Goal: Information Seeking & Learning: Learn about a topic

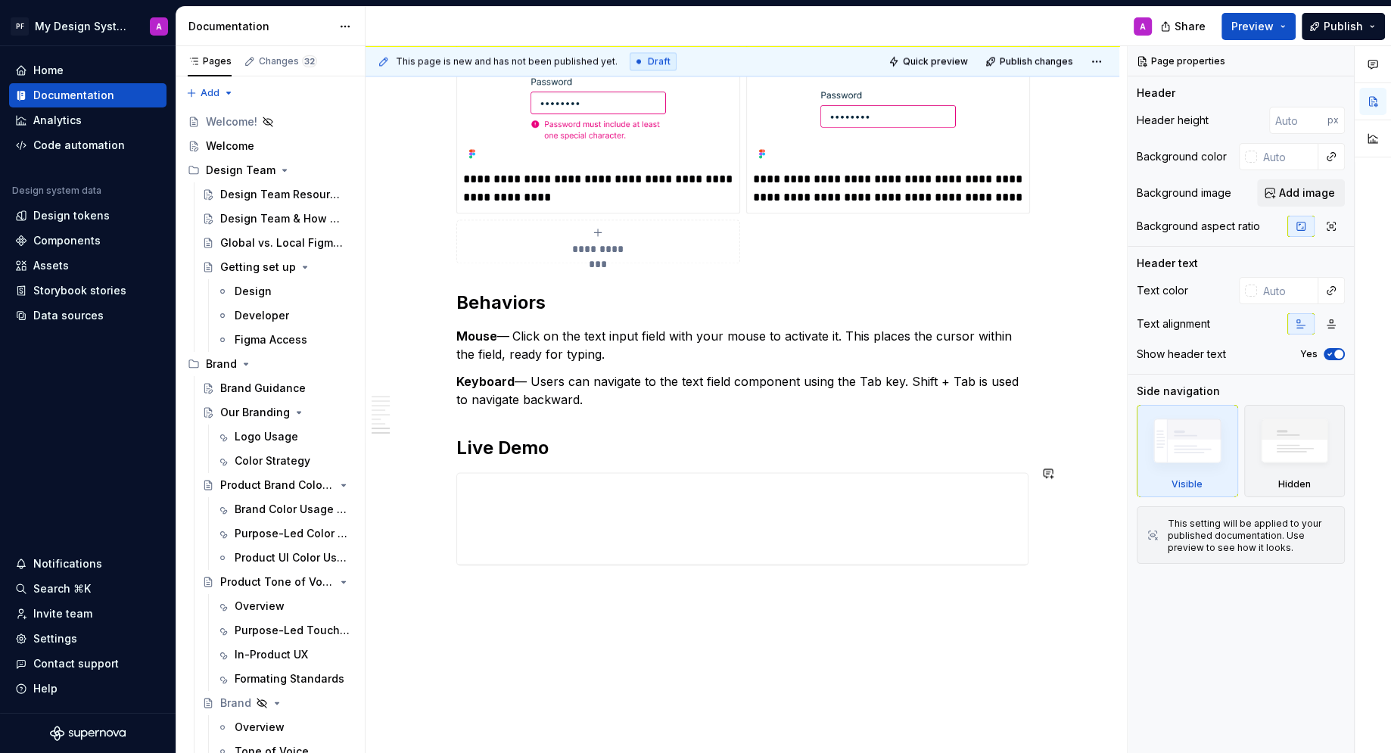
scroll to position [2380, 0]
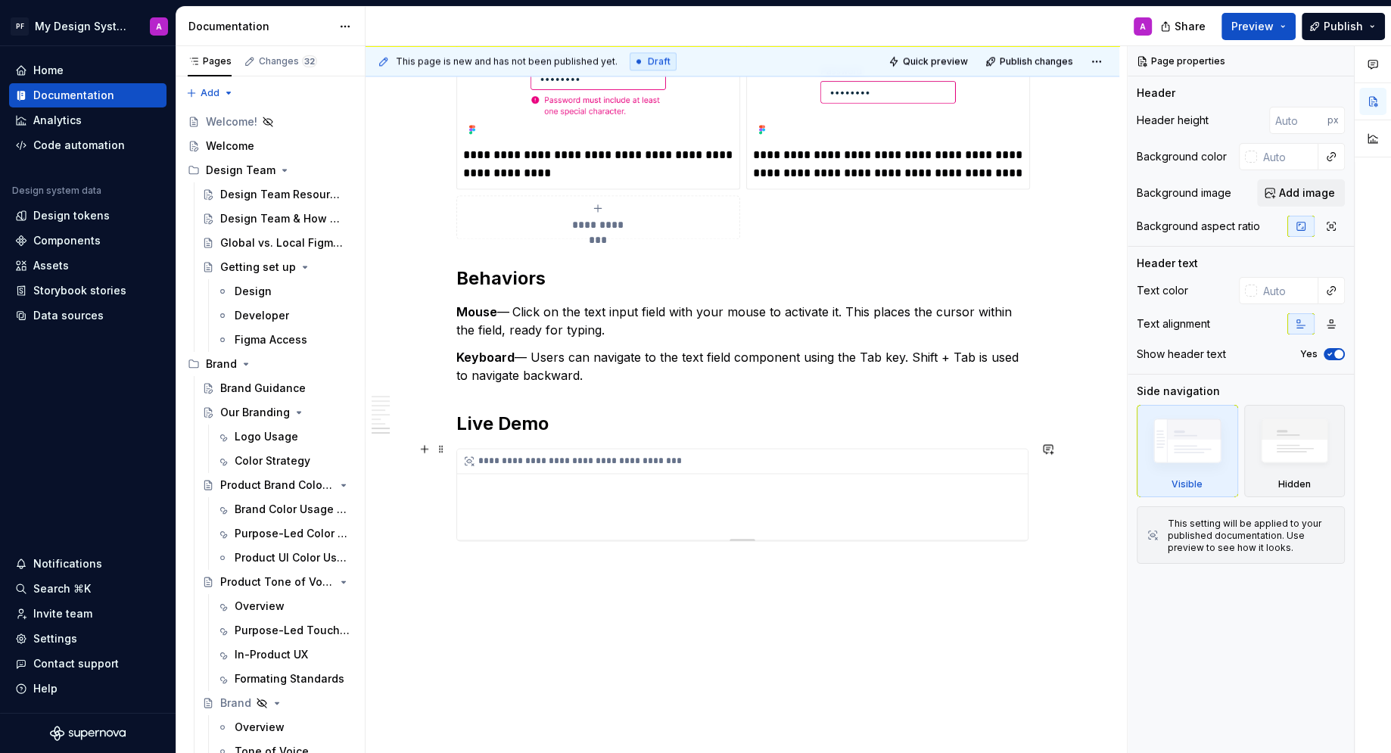
click at [485, 475] on div "**********" at bounding box center [742, 494] width 571 height 91
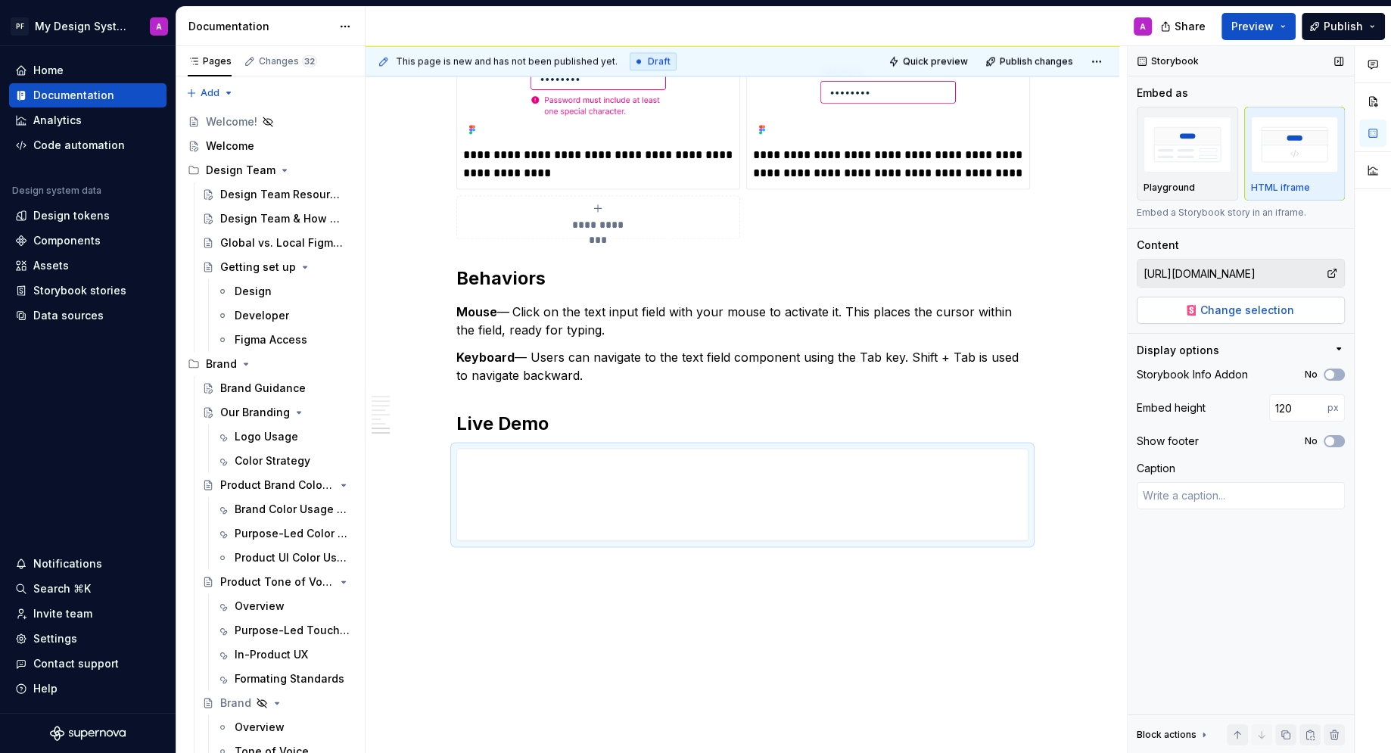
click at [1264, 309] on span "Change selection" at bounding box center [1247, 310] width 94 height 15
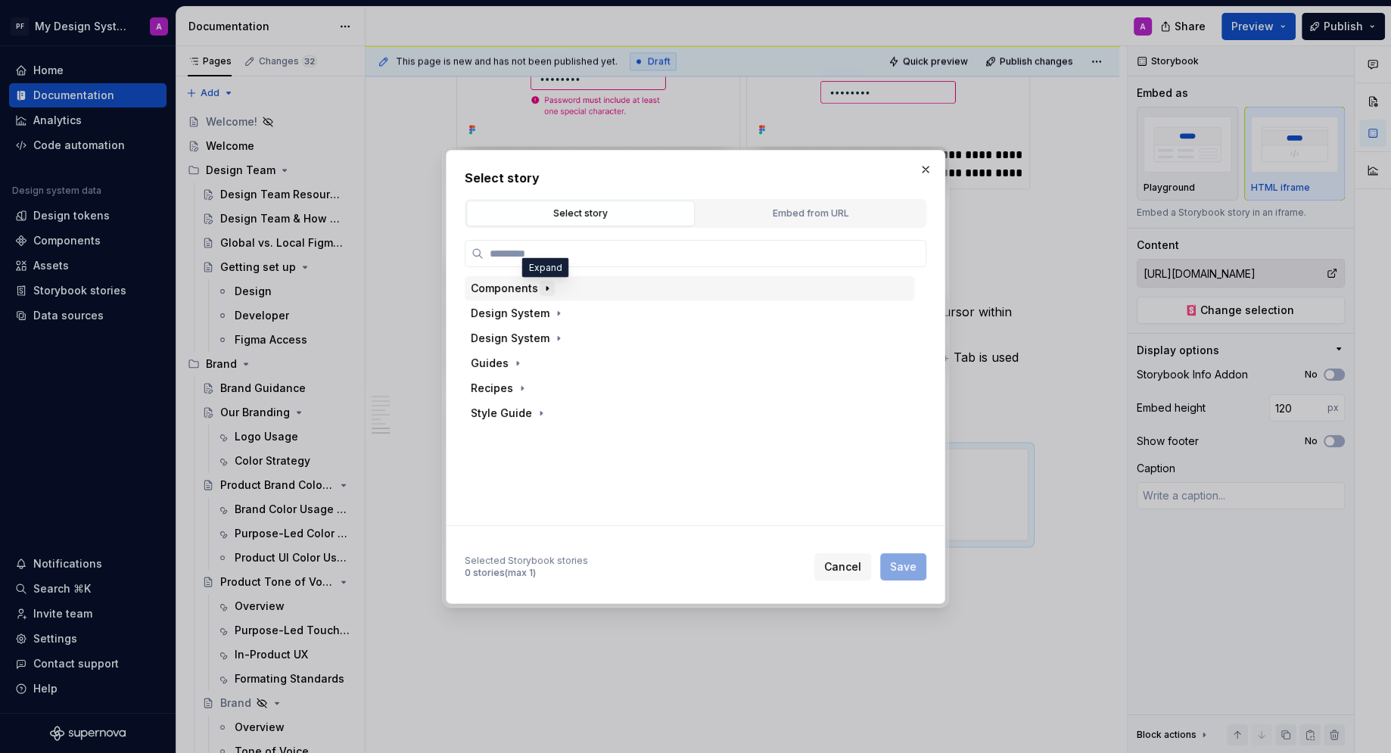
click at [545, 288] on icon "button" at bounding box center [547, 288] width 12 height 12
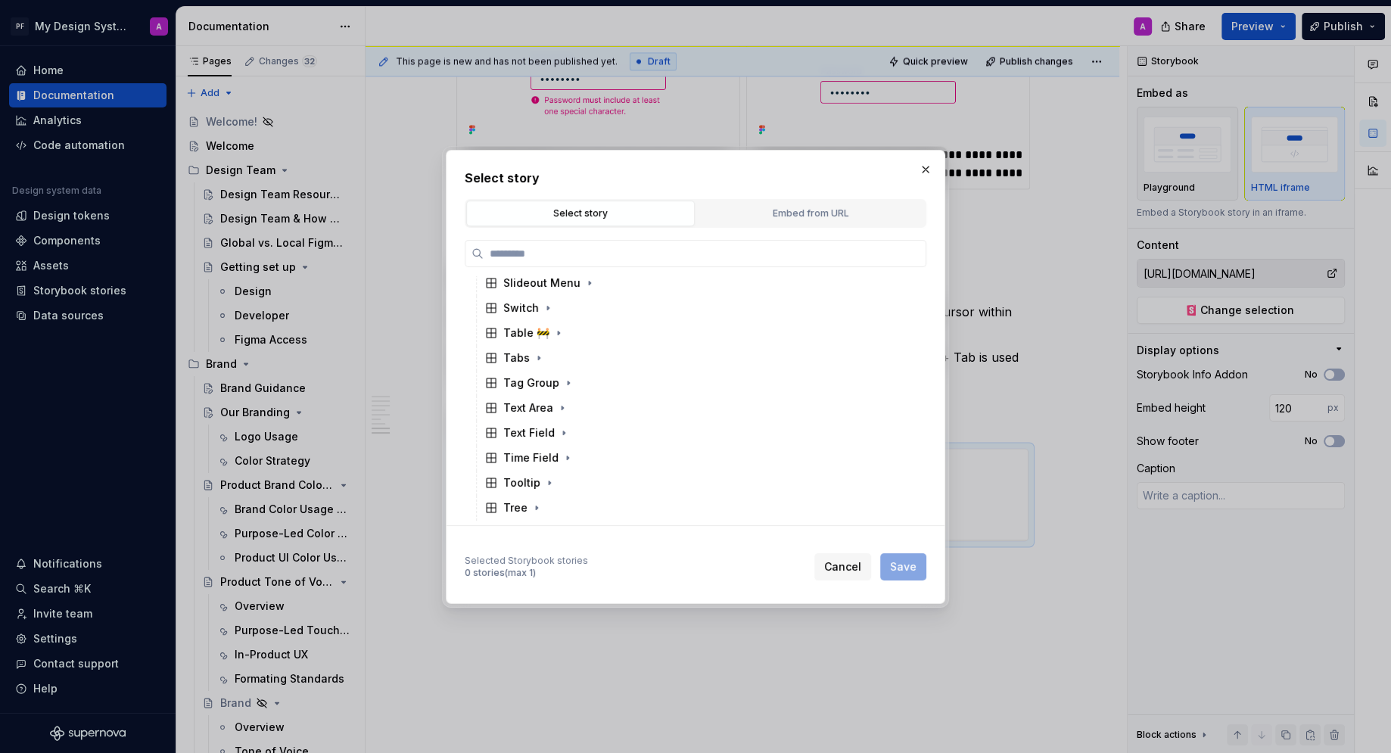
scroll to position [789, 0]
click at [563, 422] on icon "button" at bounding box center [564, 424] width 2 height 4
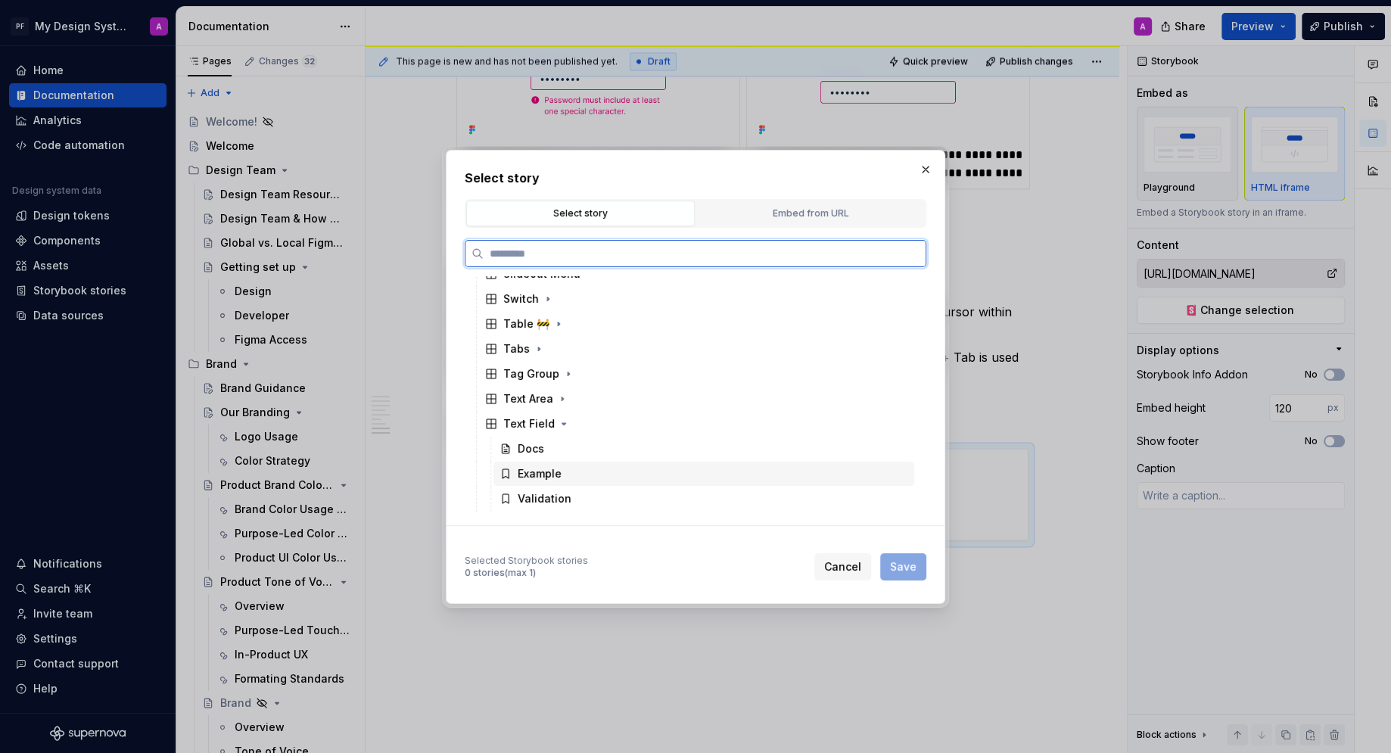
click at [553, 471] on div "Example" at bounding box center [540, 473] width 44 height 15
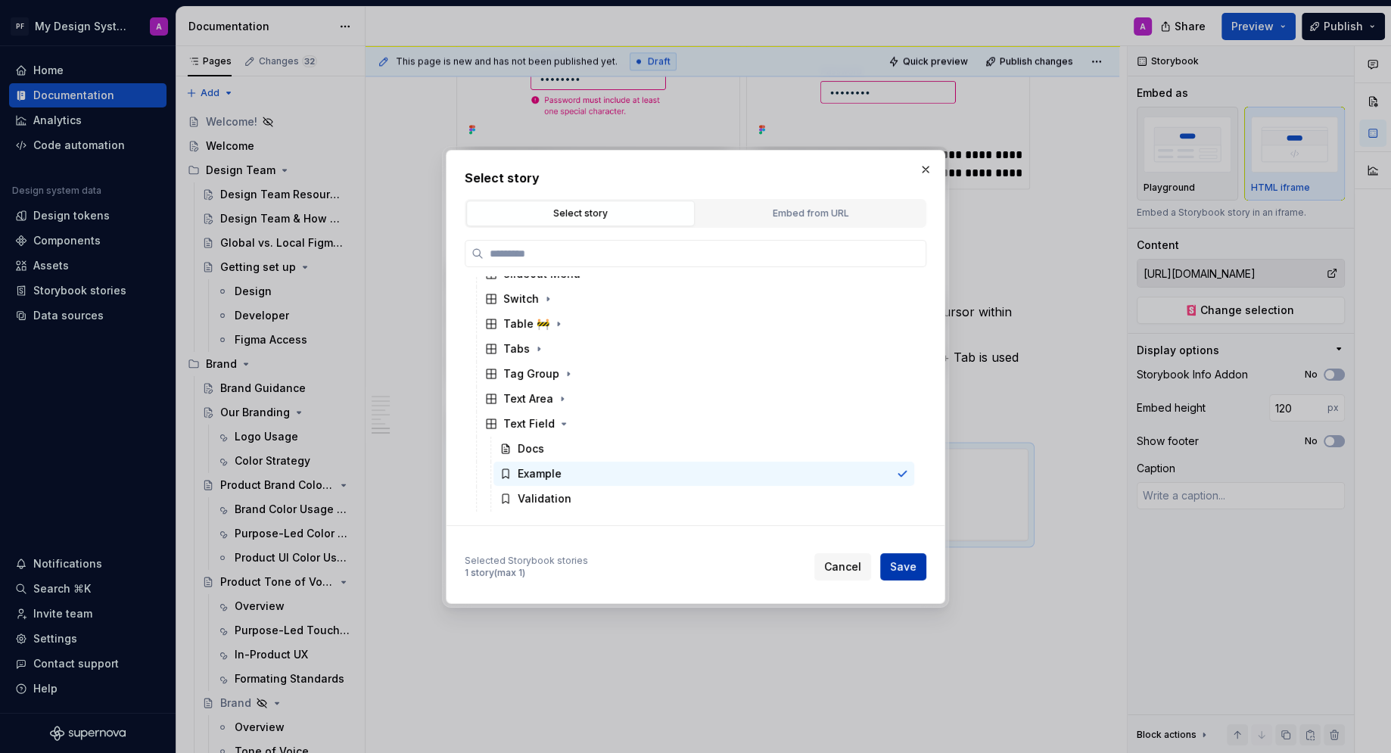
click at [895, 567] on span "Save" at bounding box center [903, 566] width 26 height 15
type textarea "*"
type input "Components / Text Field / Example"
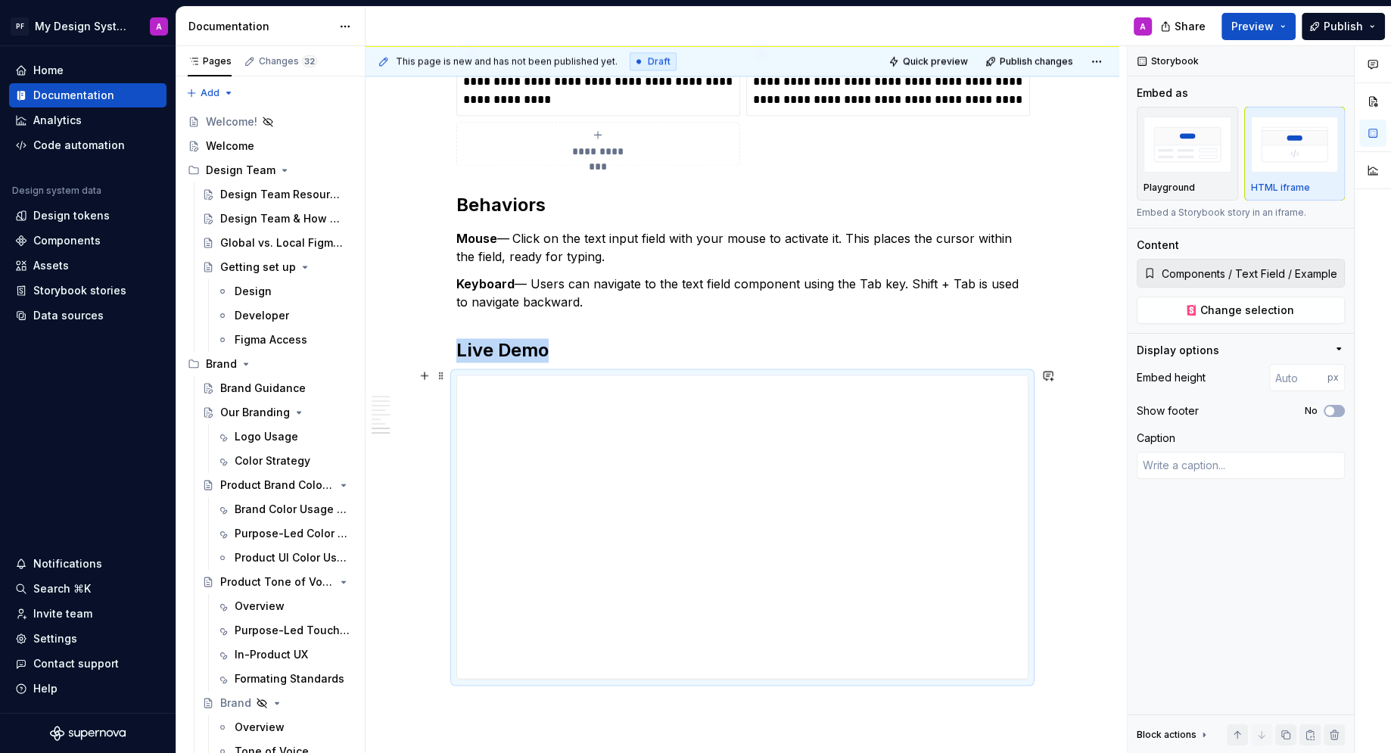
scroll to position [2485, 0]
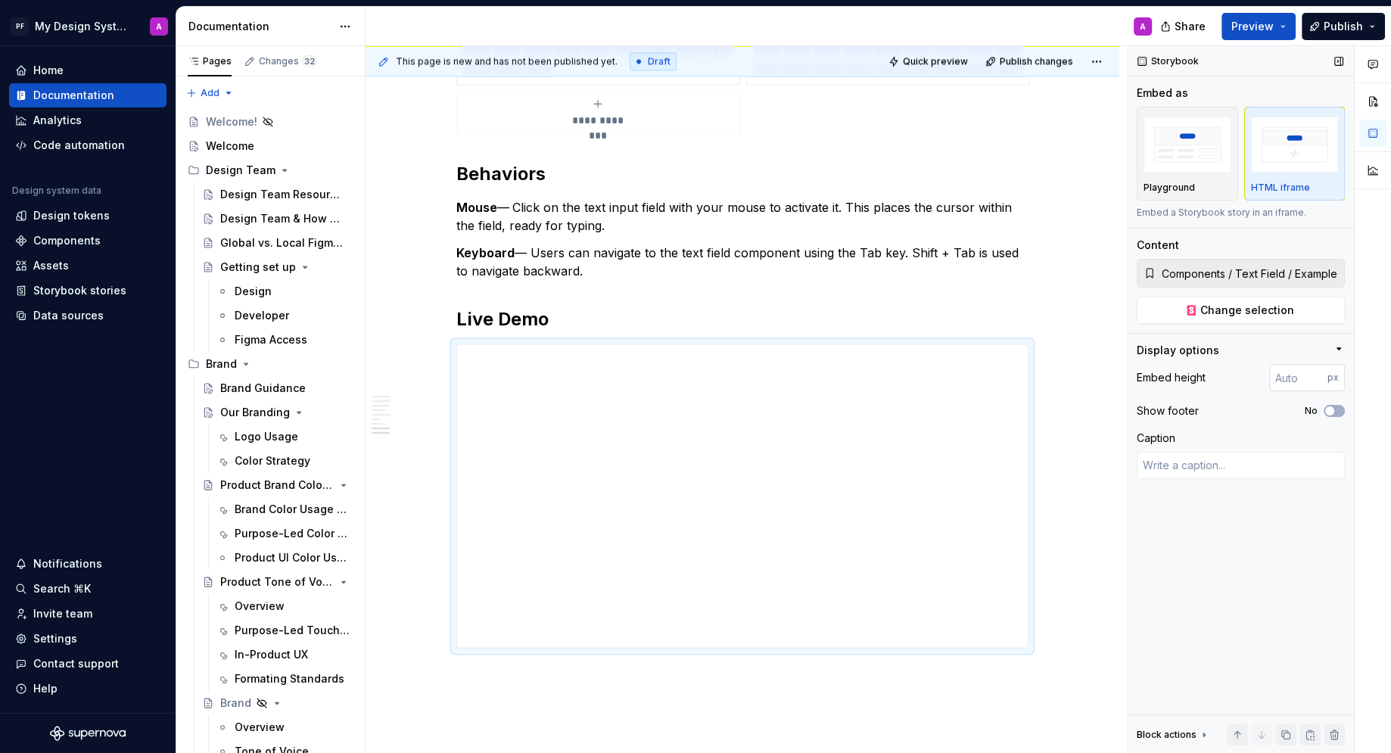
click at [1302, 380] on input "number" at bounding box center [1298, 377] width 58 height 27
type input "200"
type textarea "*"
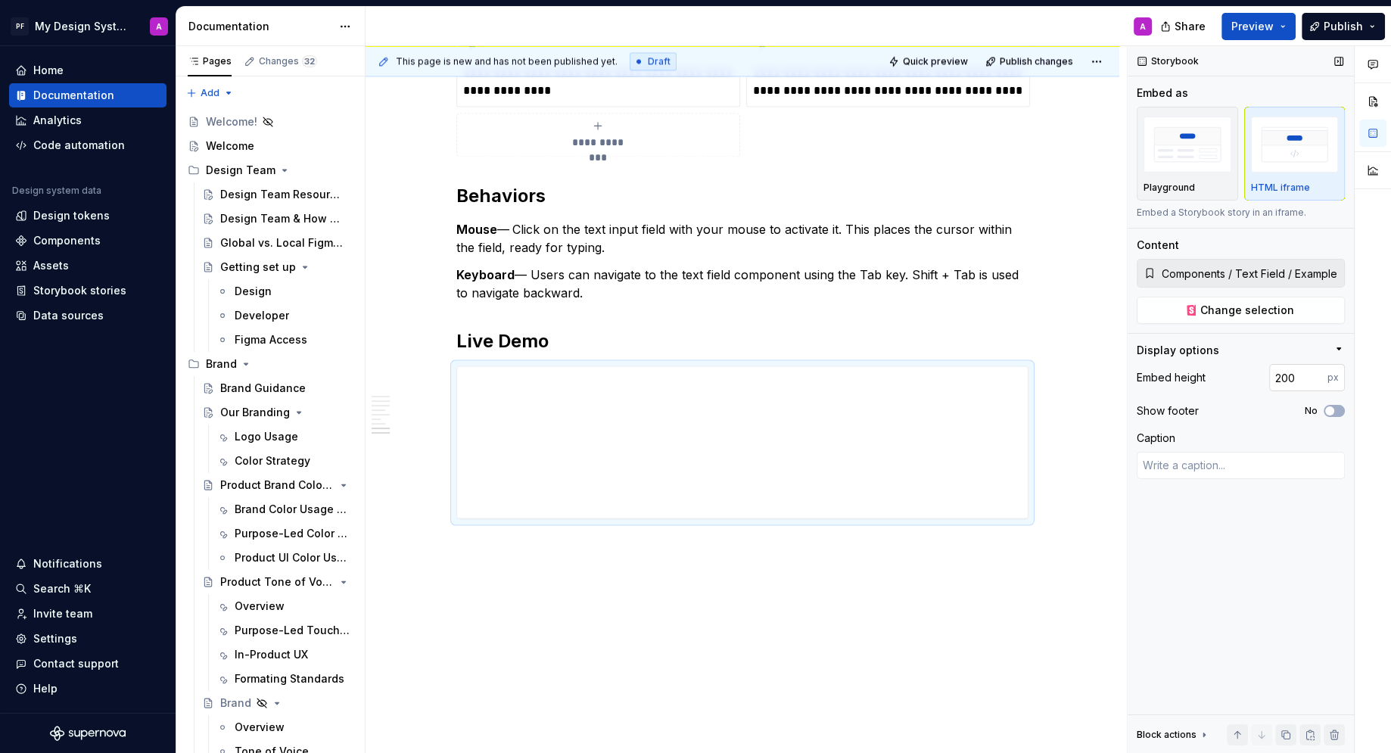
click at [1300, 375] on input "200" at bounding box center [1298, 377] width 58 height 27
type input "2"
type input "400"
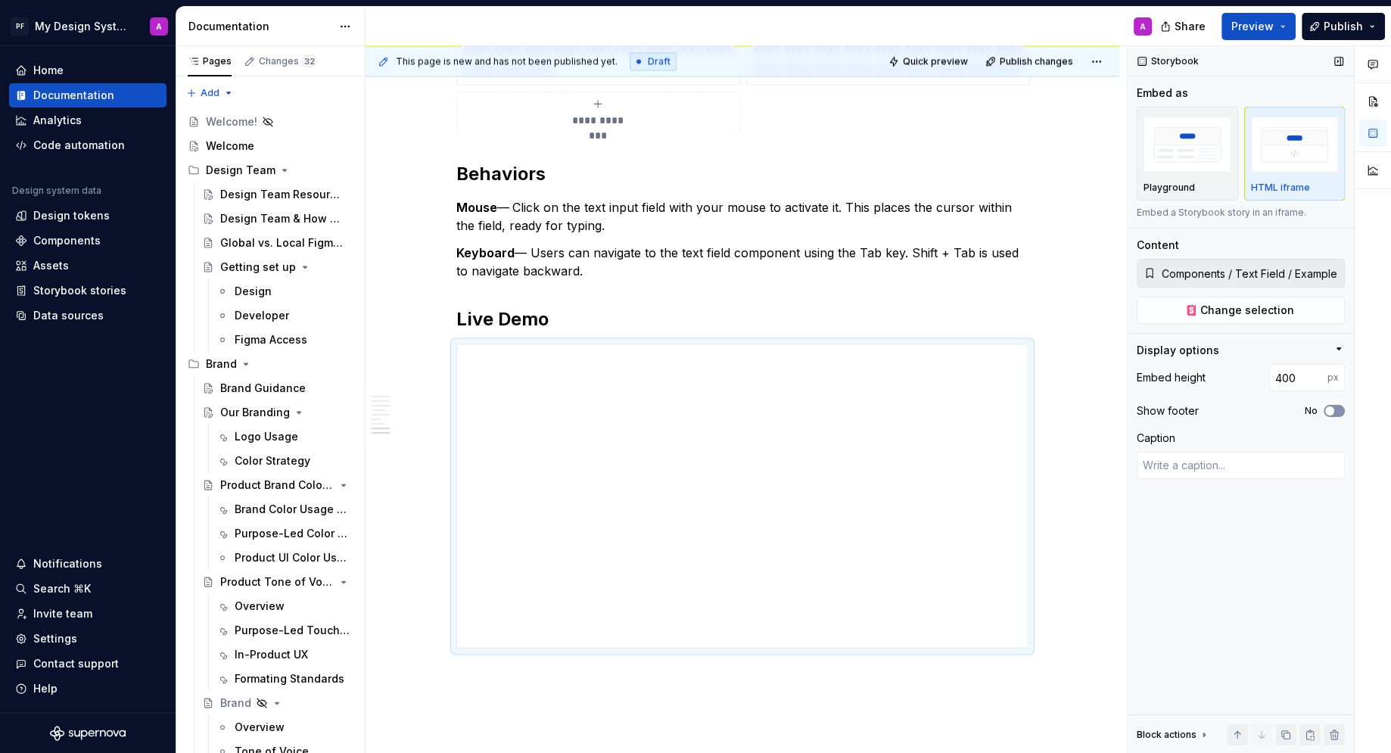
click at [1334, 406] on span "button" at bounding box center [1329, 410] width 9 height 9
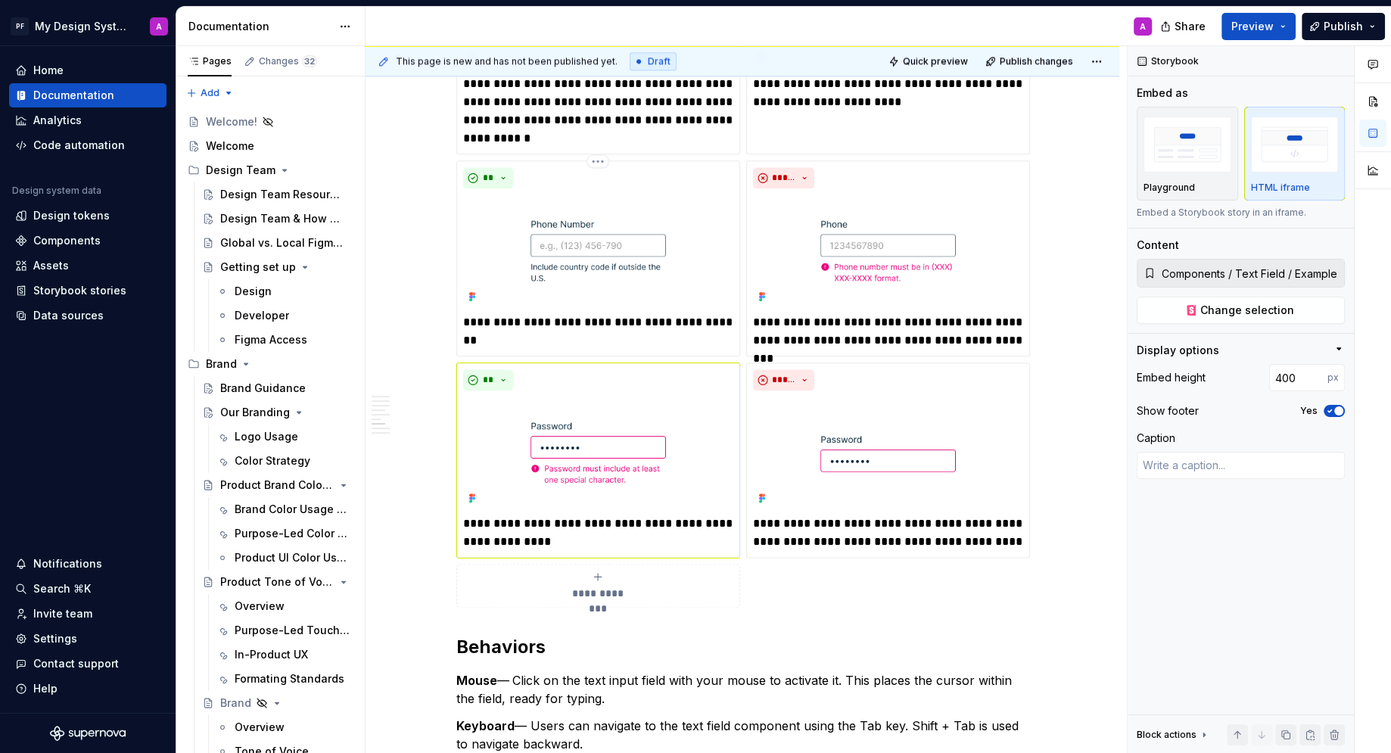
scroll to position [2046, 0]
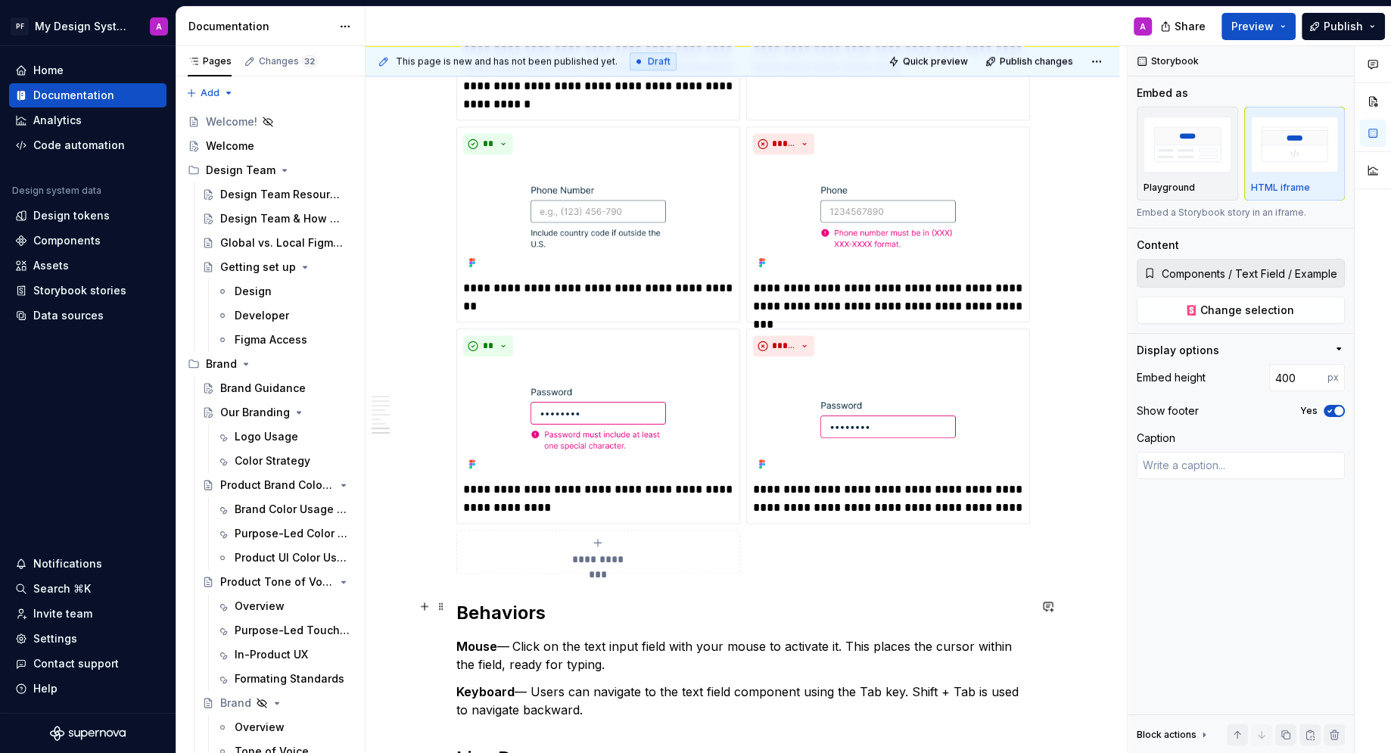
click at [459, 601] on h2 "Behaviors" at bounding box center [742, 613] width 572 height 24
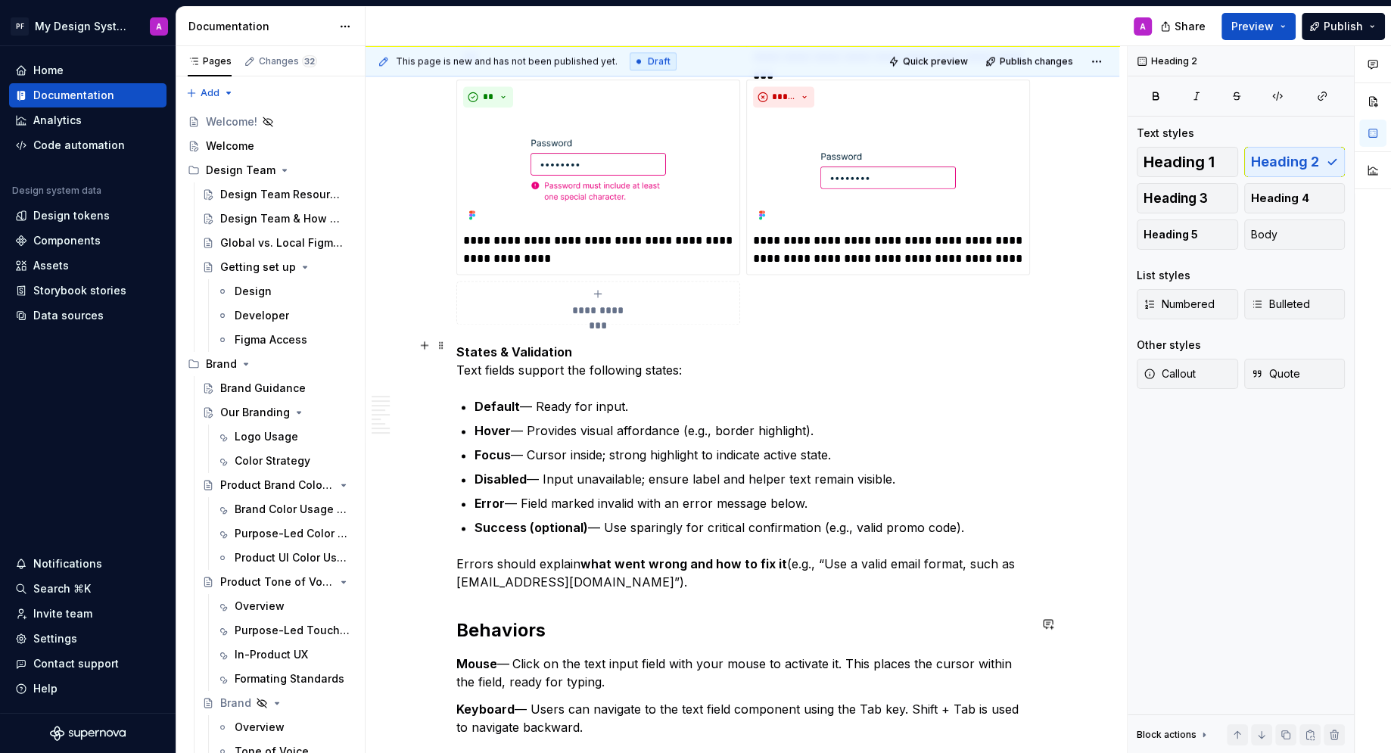
scroll to position [2385, 0]
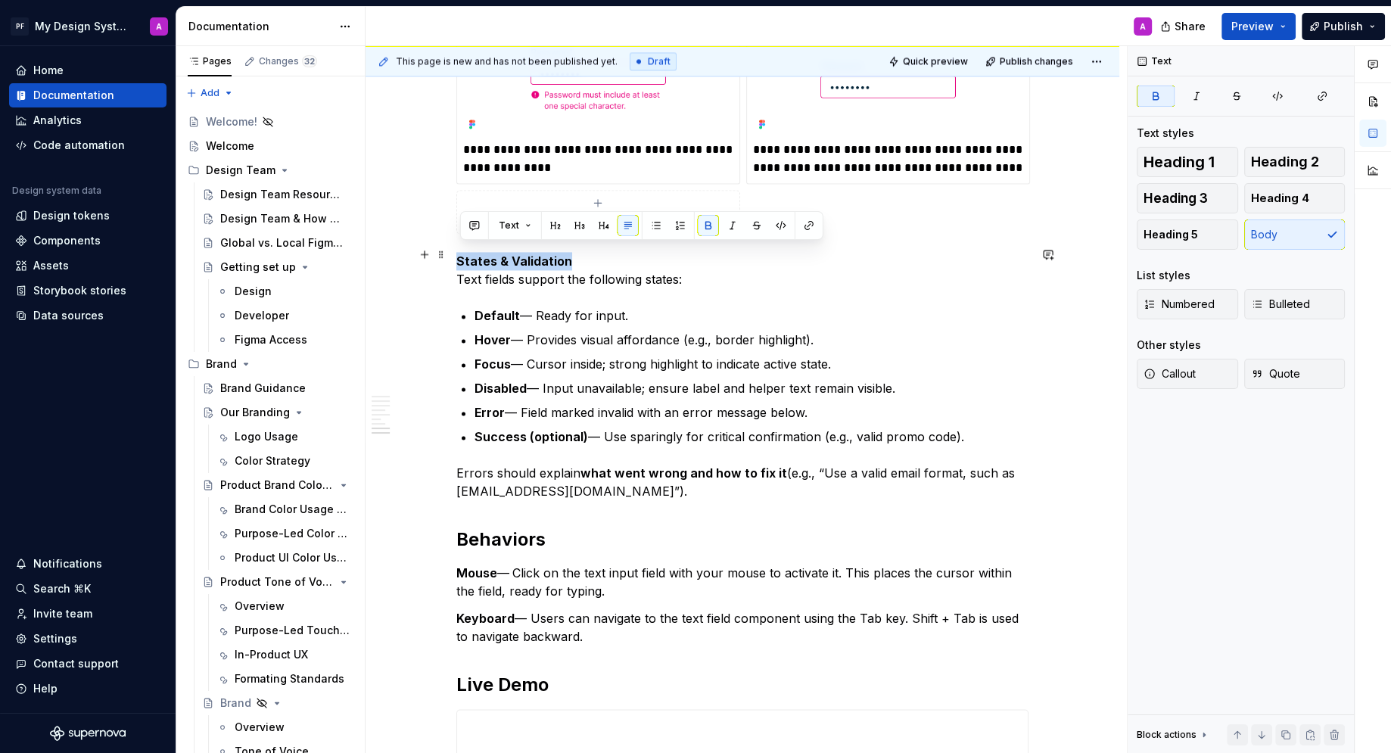
drag, startPoint x: 573, startPoint y: 251, endPoint x: 458, endPoint y: 251, distance: 115.0
click at [604, 226] on button "button" at bounding box center [603, 225] width 21 height 21
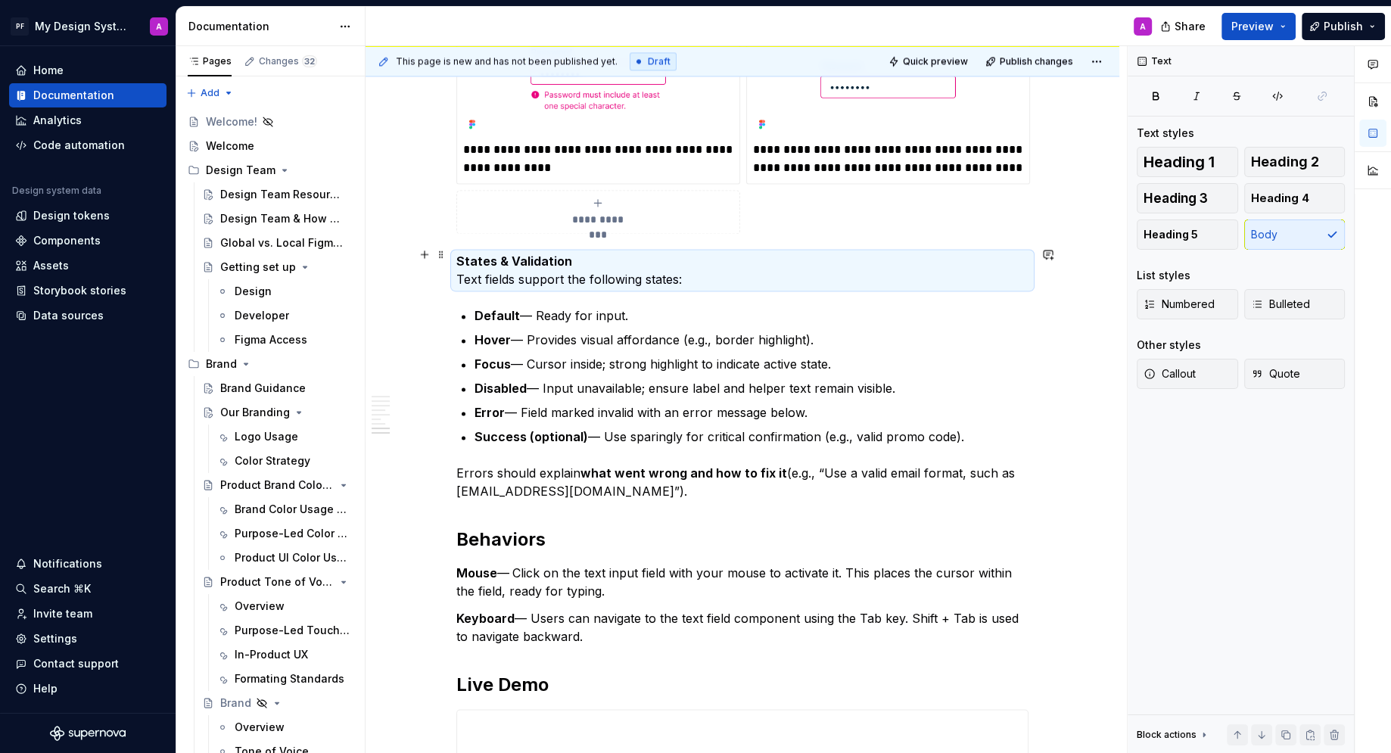
click at [612, 260] on p "States & Validation Text fields support the following states:" at bounding box center [742, 270] width 572 height 36
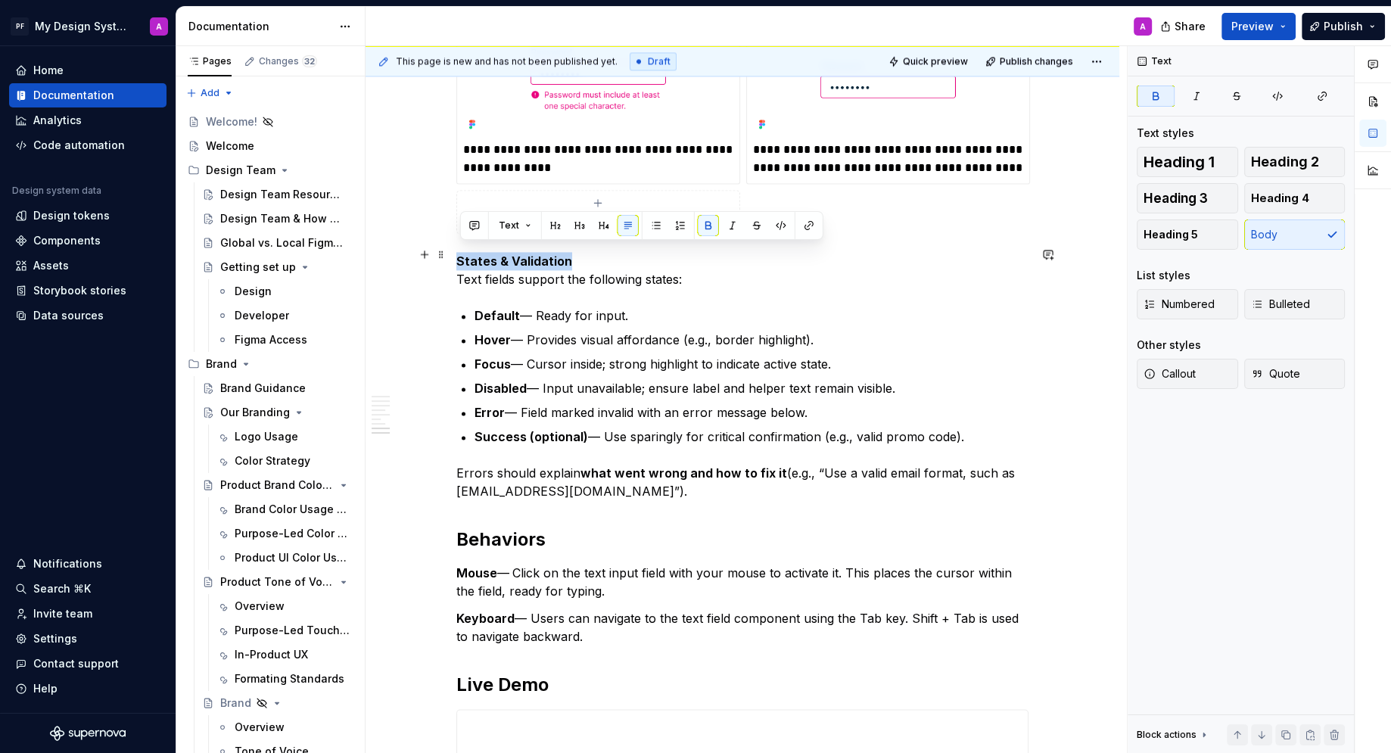
drag, startPoint x: 577, startPoint y: 245, endPoint x: 461, endPoint y: 247, distance: 115.8
click at [461, 252] on p "States & Validation Text fields support the following states:" at bounding box center [742, 270] width 572 height 36
click at [574, 231] on button "button" at bounding box center [579, 225] width 21 height 21
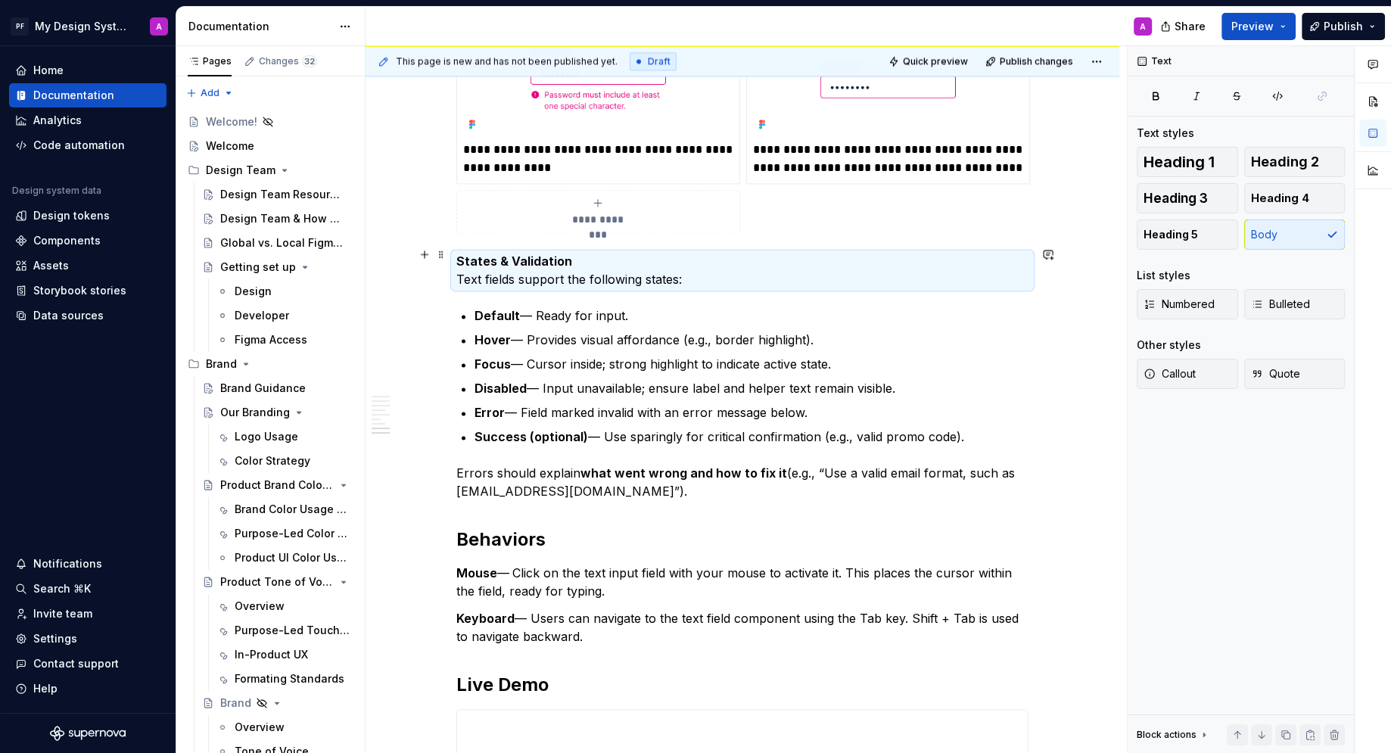
click at [580, 254] on p "States & Validation Text fields support the following states:" at bounding box center [742, 270] width 572 height 36
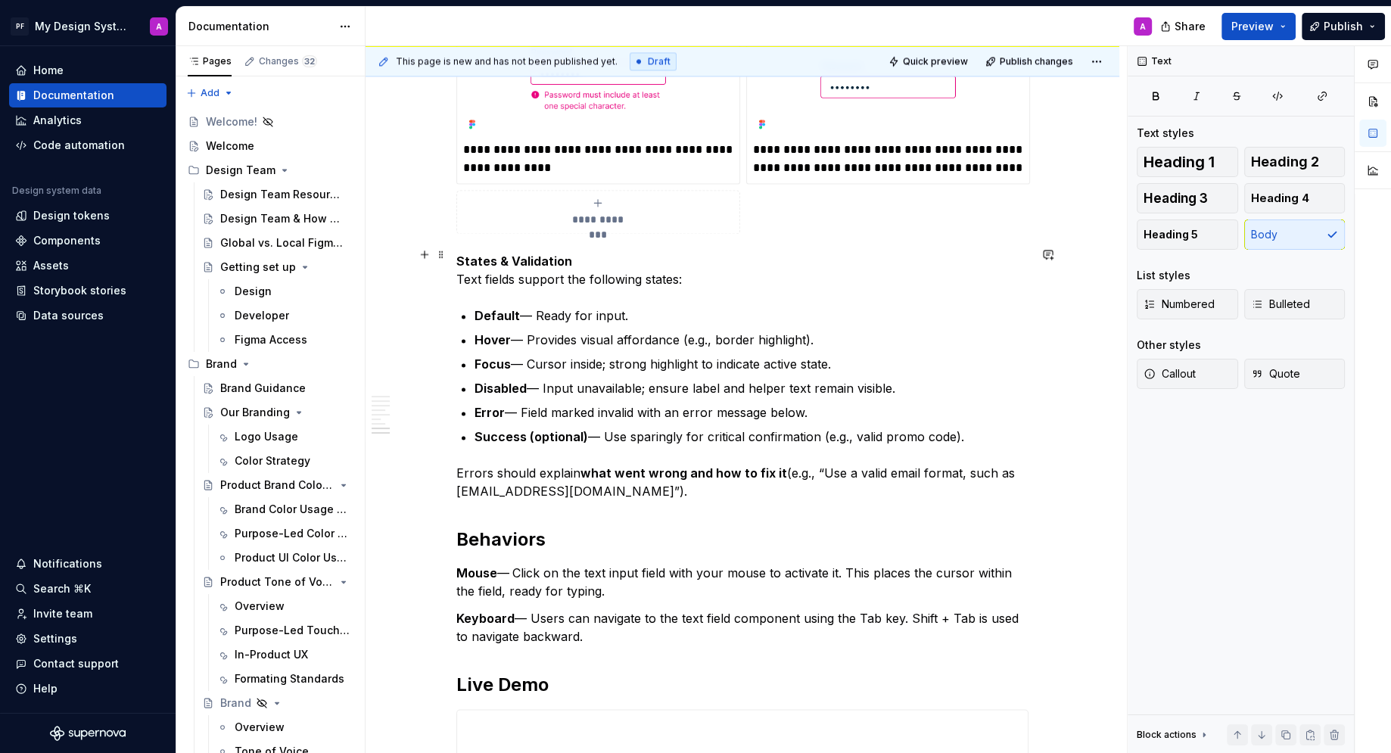
click at [462, 269] on p "States & Validation Text fields support the following states:" at bounding box center [742, 270] width 572 height 36
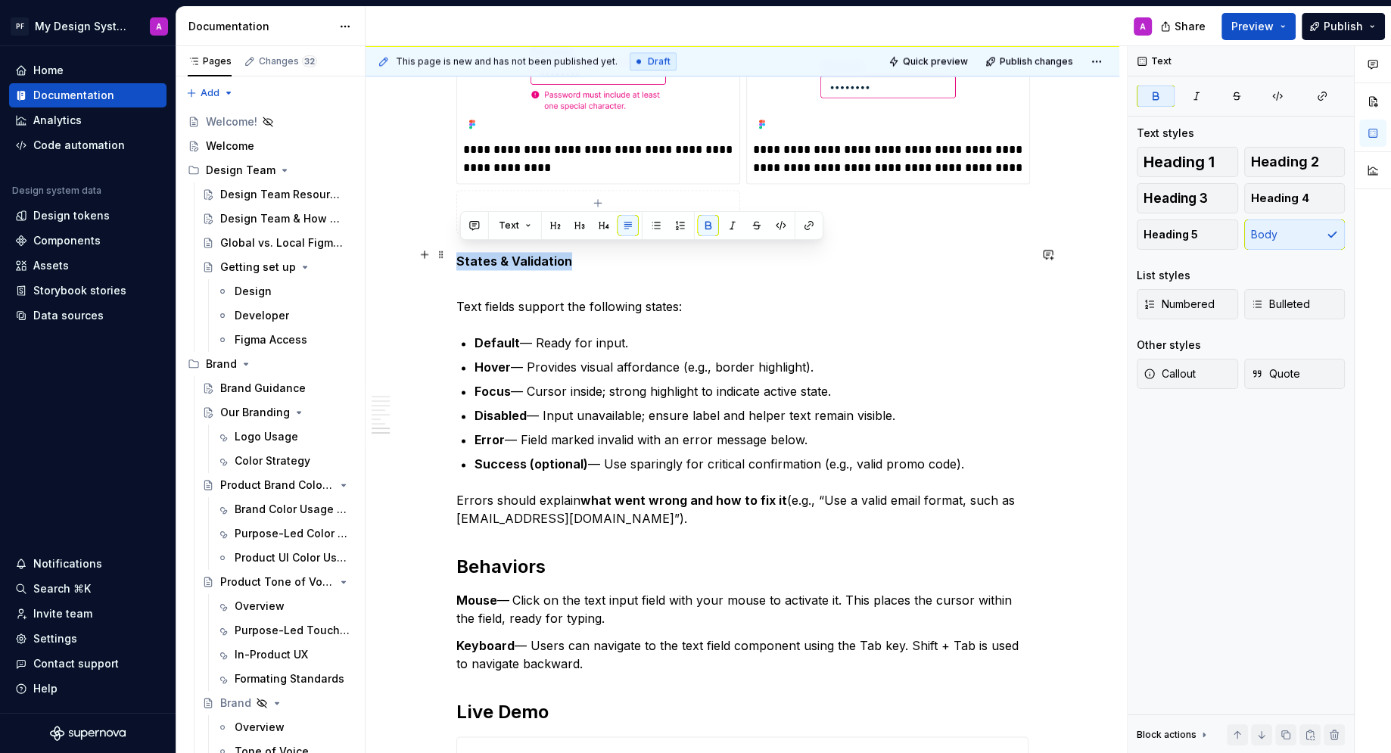
drag, startPoint x: 600, startPoint y: 258, endPoint x: 460, endPoint y: 254, distance: 140.1
click at [460, 254] on p "States & Validation" at bounding box center [742, 270] width 572 height 36
click at [630, 254] on p "States & Validation" at bounding box center [742, 270] width 572 height 36
drag, startPoint x: 460, startPoint y: 248, endPoint x: 630, endPoint y: 254, distance: 169.6
click at [630, 254] on p "States & Validation" at bounding box center [742, 270] width 572 height 36
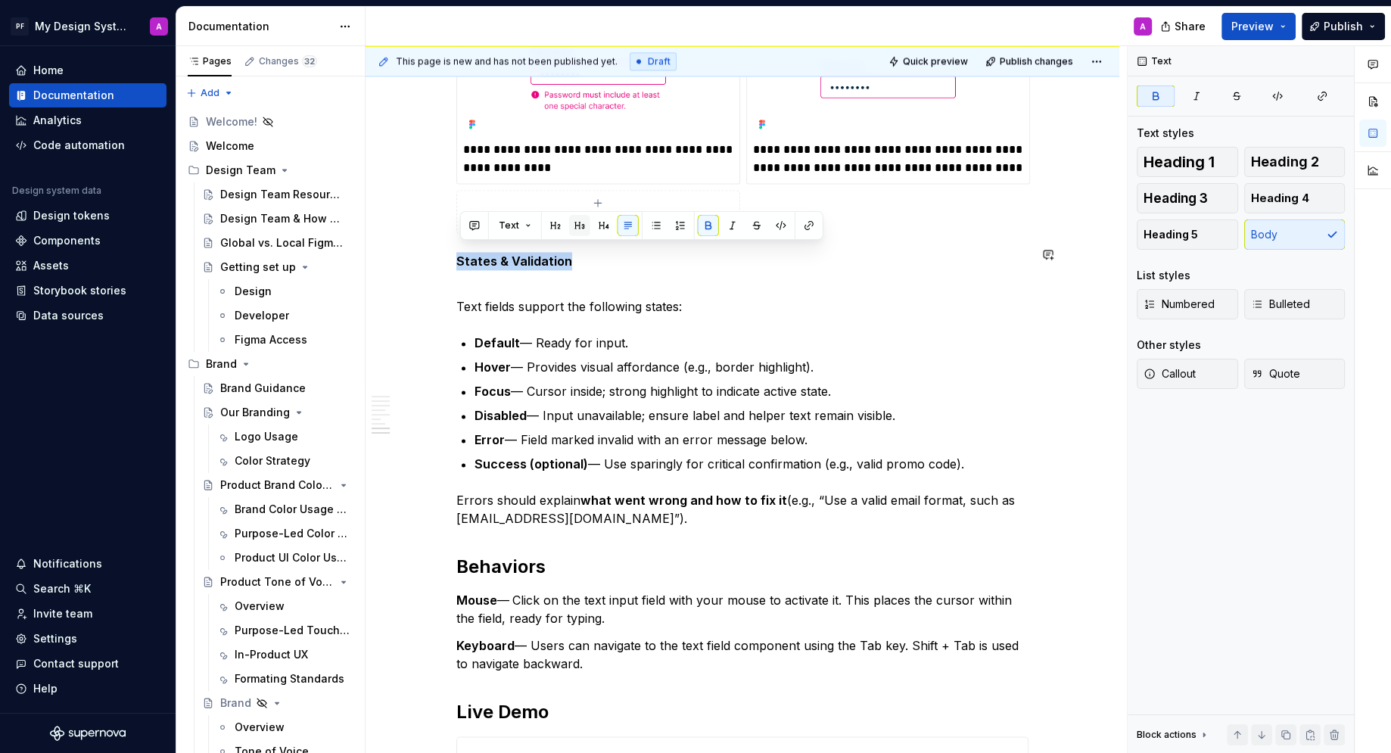
click at [580, 229] on button "button" at bounding box center [579, 225] width 21 height 21
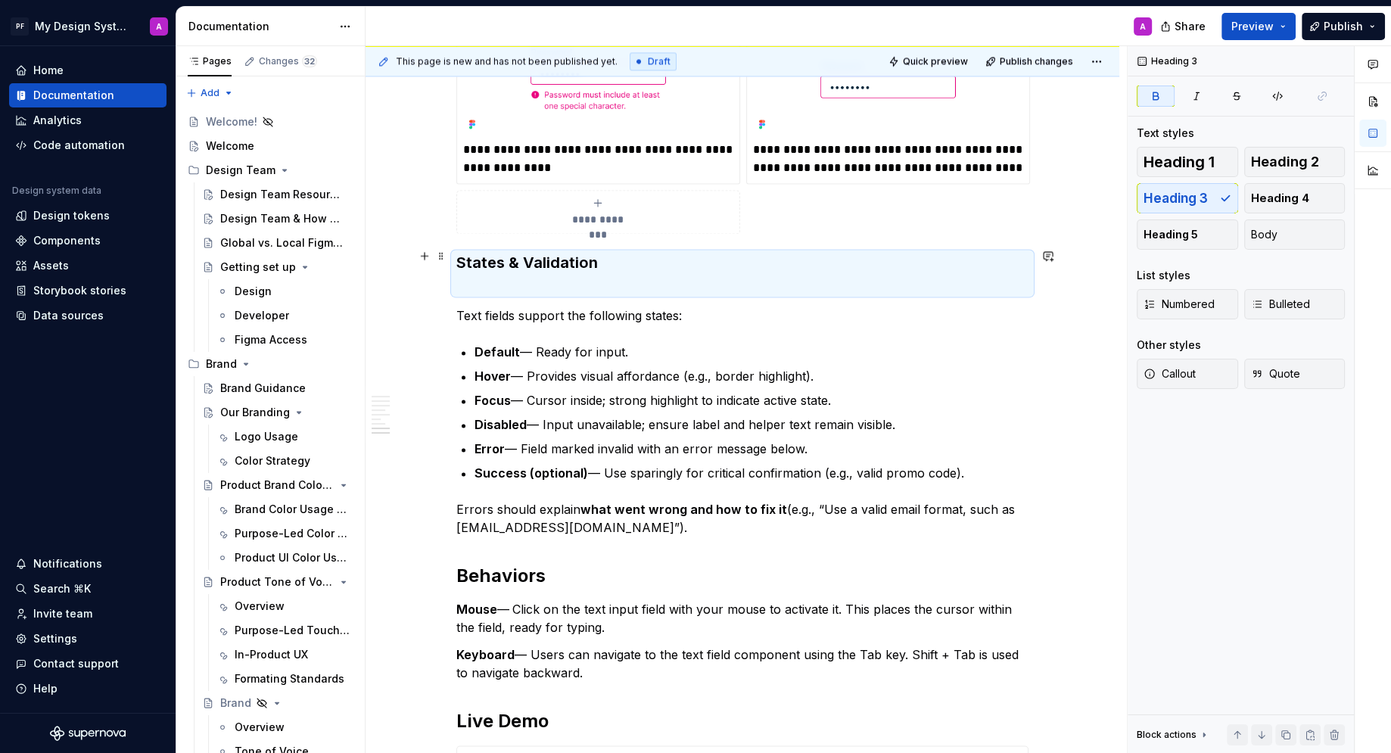
click at [509, 284] on h3 "States & Validation" at bounding box center [742, 273] width 572 height 42
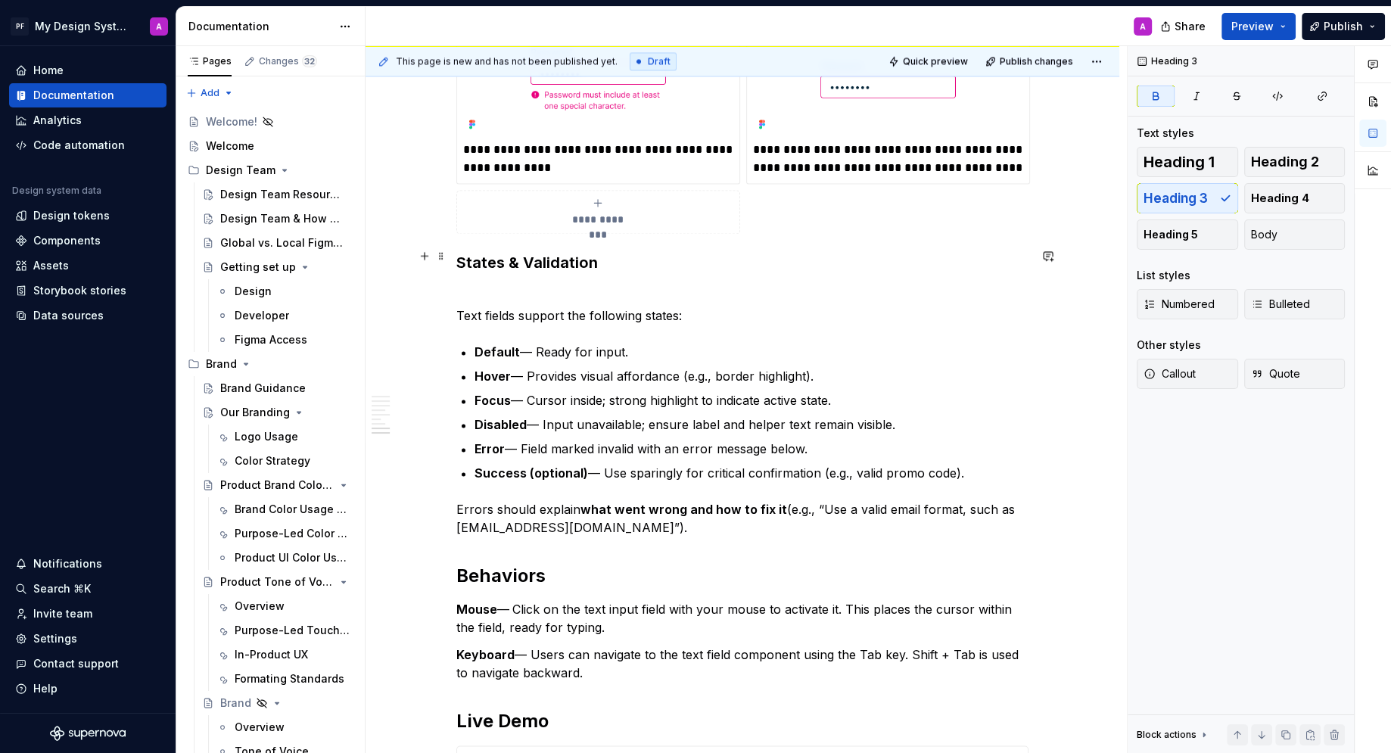
click at [496, 282] on h3 "States & Validation" at bounding box center [742, 273] width 572 height 42
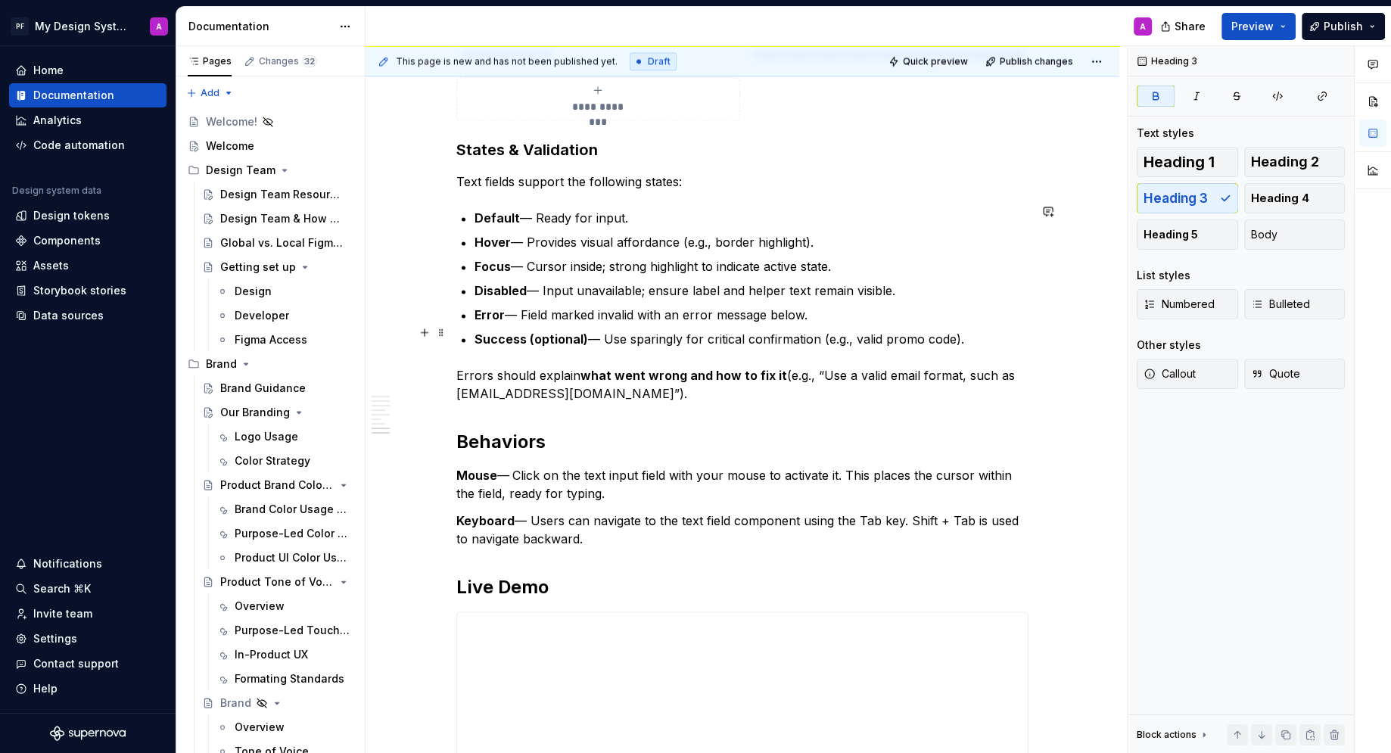
scroll to position [2541, 0]
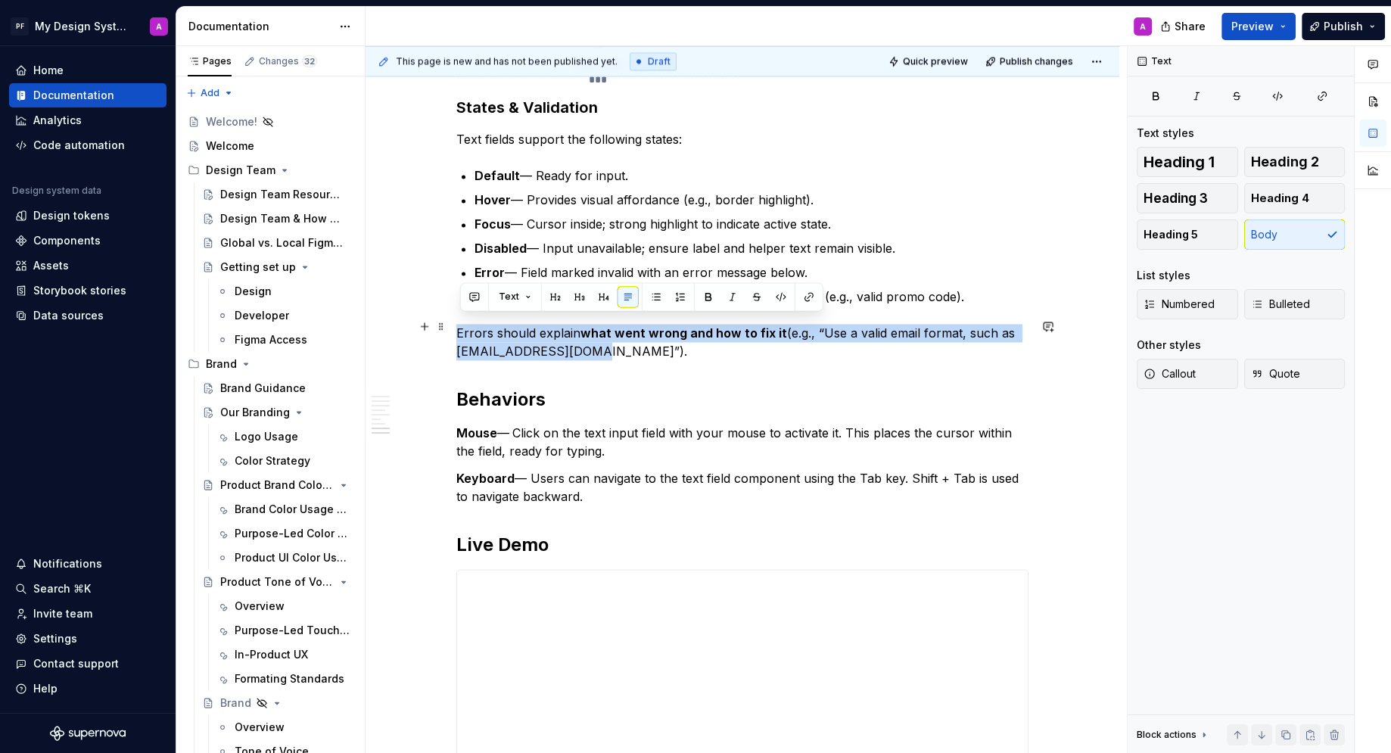
drag, startPoint x: 599, startPoint y: 347, endPoint x: 459, endPoint y: 321, distance: 143.2
click at [1199, 370] on button "Callout" at bounding box center [1187, 374] width 101 height 30
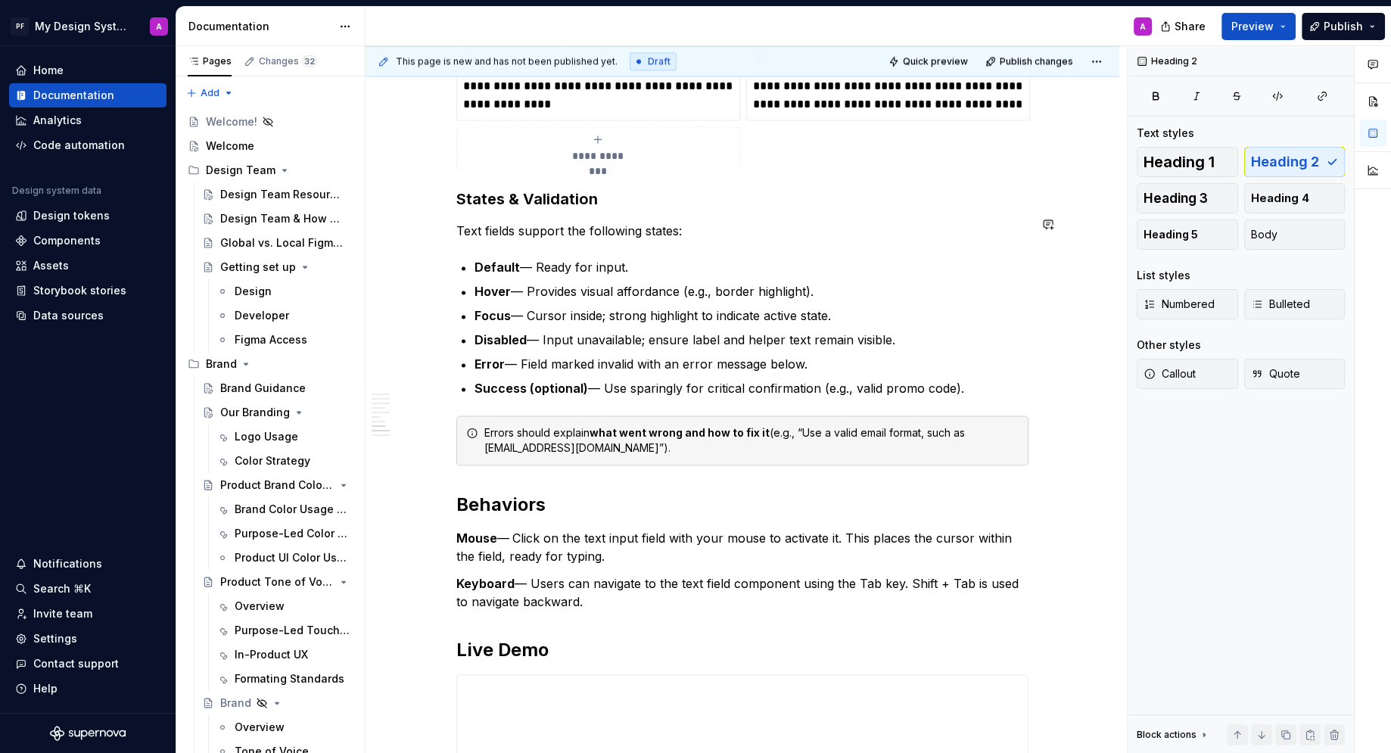
scroll to position [2526, 0]
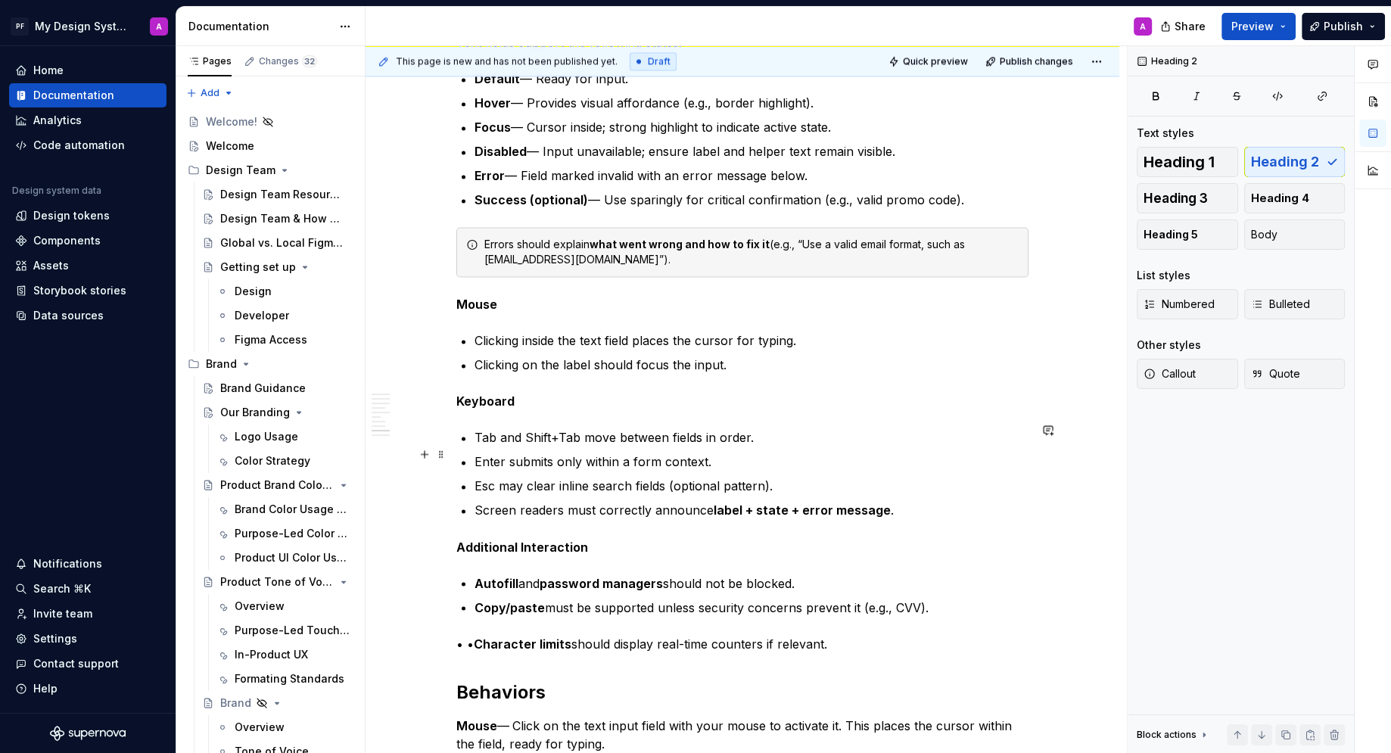
scroll to position [2673, 0]
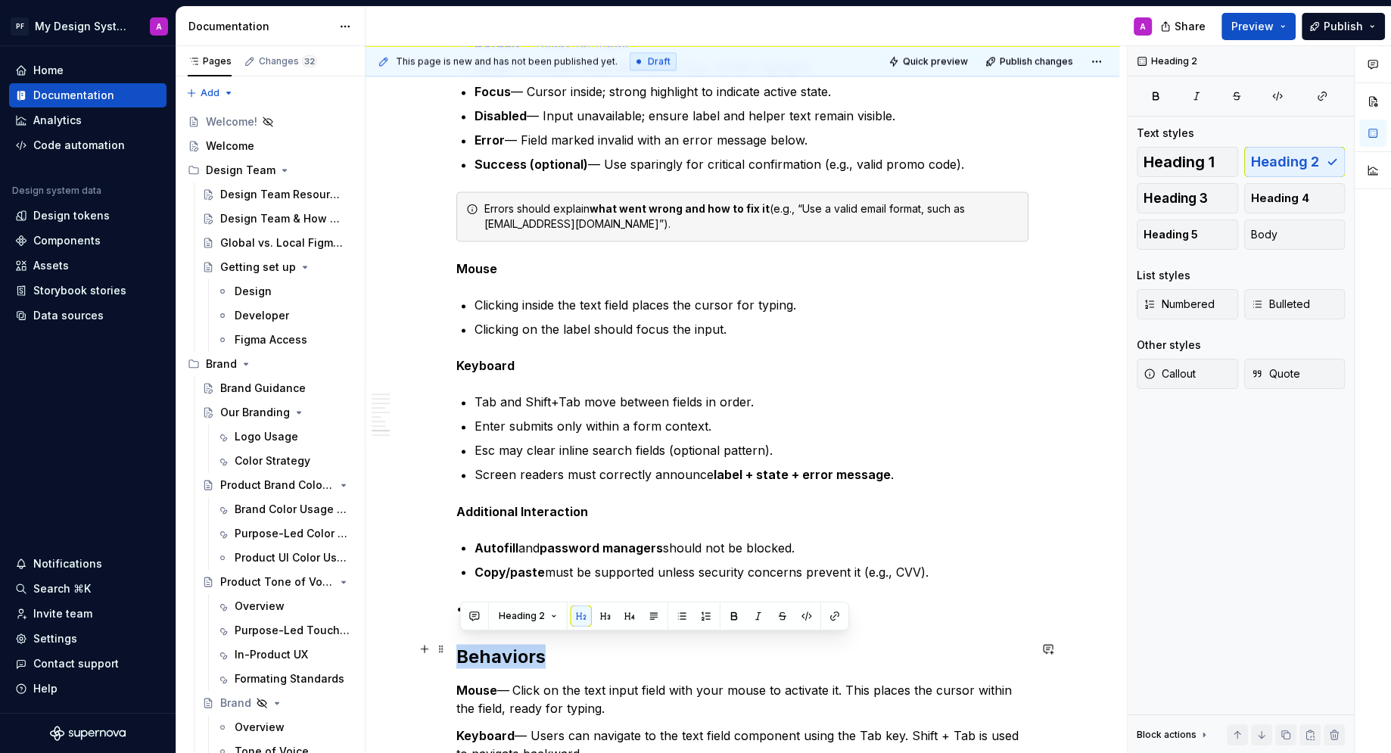
drag, startPoint x: 552, startPoint y: 652, endPoint x: 456, endPoint y: 651, distance: 96.1
copy h2 "Behaviors"
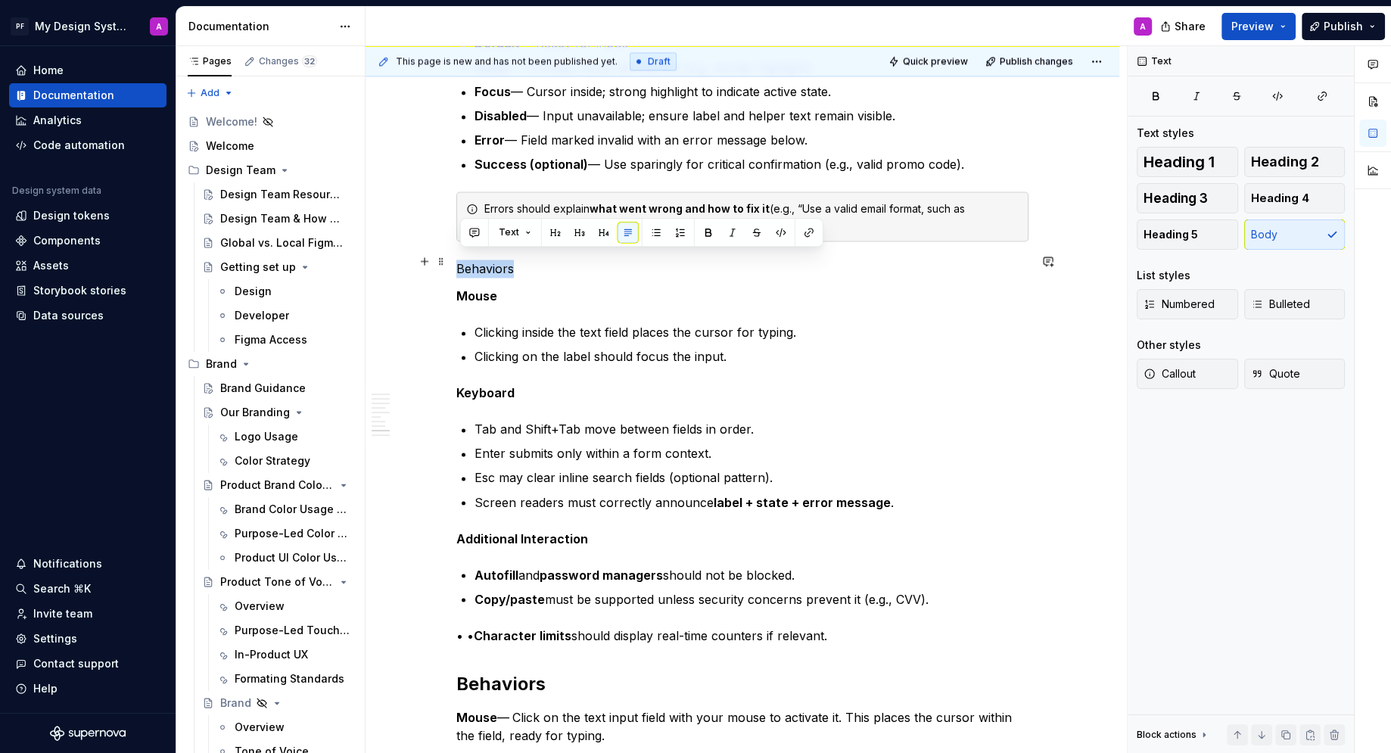
drag, startPoint x: 519, startPoint y: 262, endPoint x: 459, endPoint y: 260, distance: 60.6
click at [578, 226] on button "button" at bounding box center [579, 232] width 21 height 21
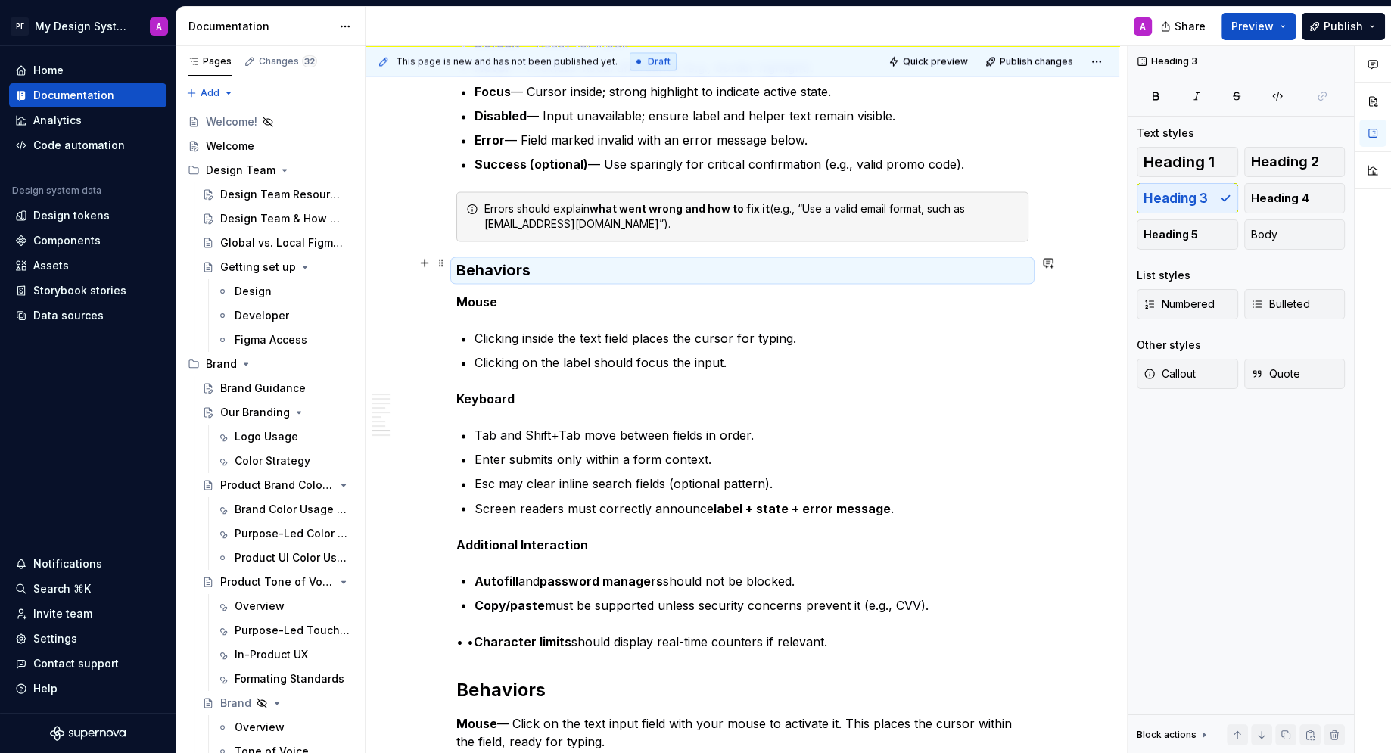
click at [549, 263] on h3 "Behaviors" at bounding box center [742, 270] width 572 height 21
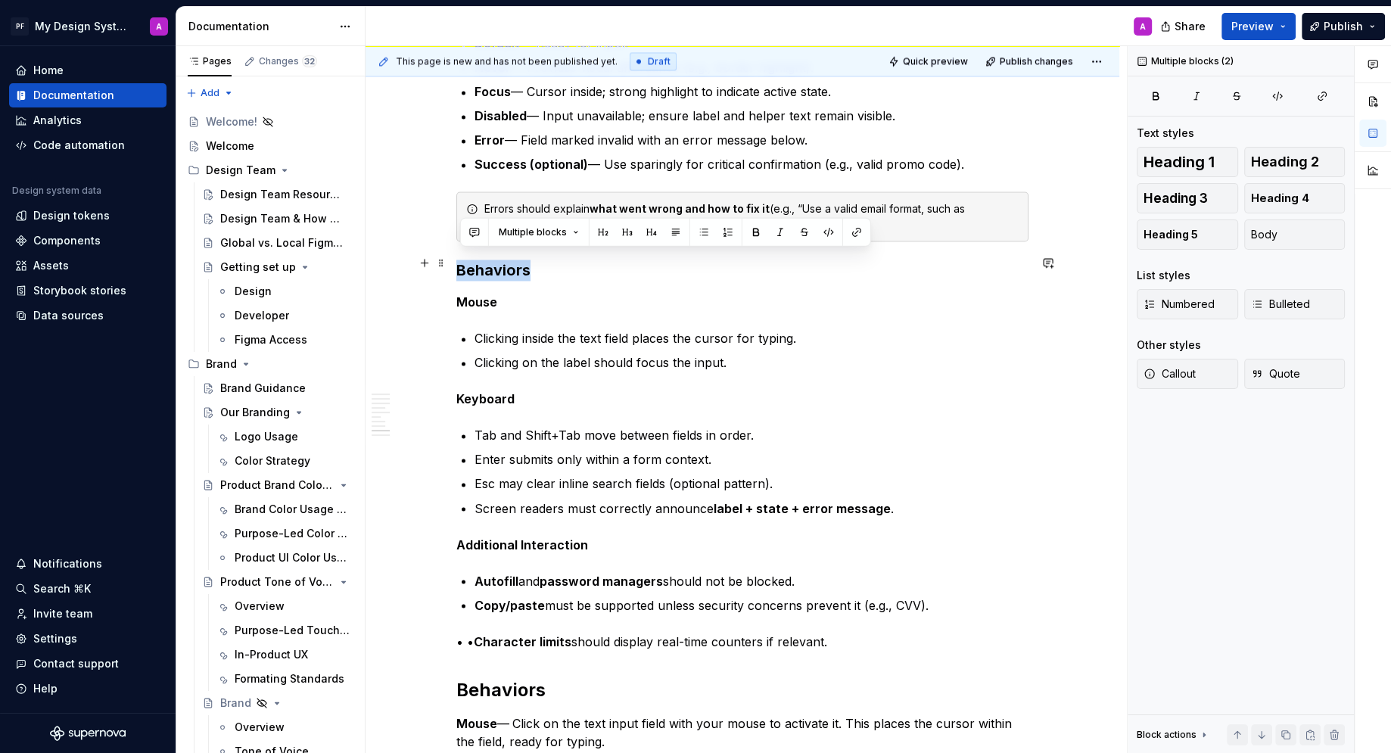
drag, startPoint x: 549, startPoint y: 263, endPoint x: 460, endPoint y: 263, distance: 88.5
click at [460, 263] on h3 "Behaviors" at bounding box center [742, 270] width 572 height 21
click at [602, 233] on button "button" at bounding box center [603, 232] width 21 height 21
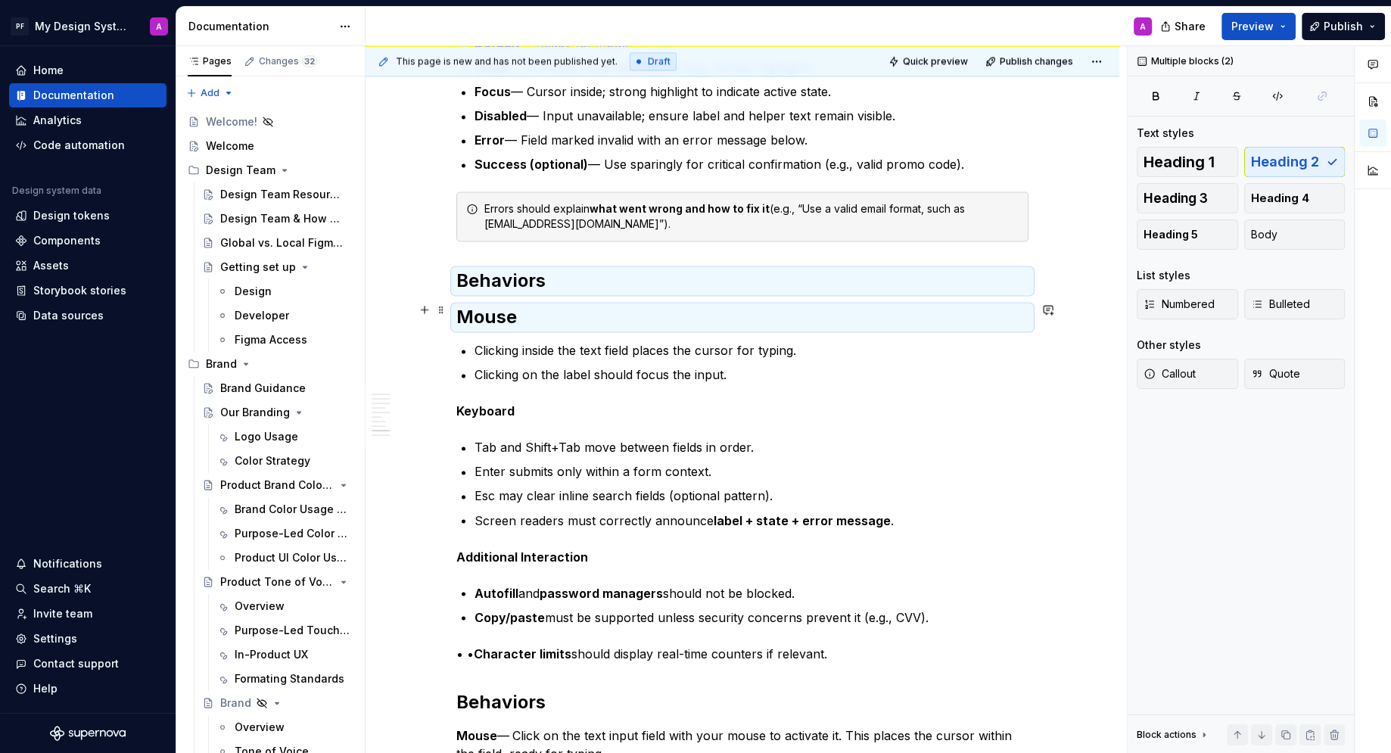
click at [609, 311] on h2 "Mouse" at bounding box center [742, 317] width 572 height 24
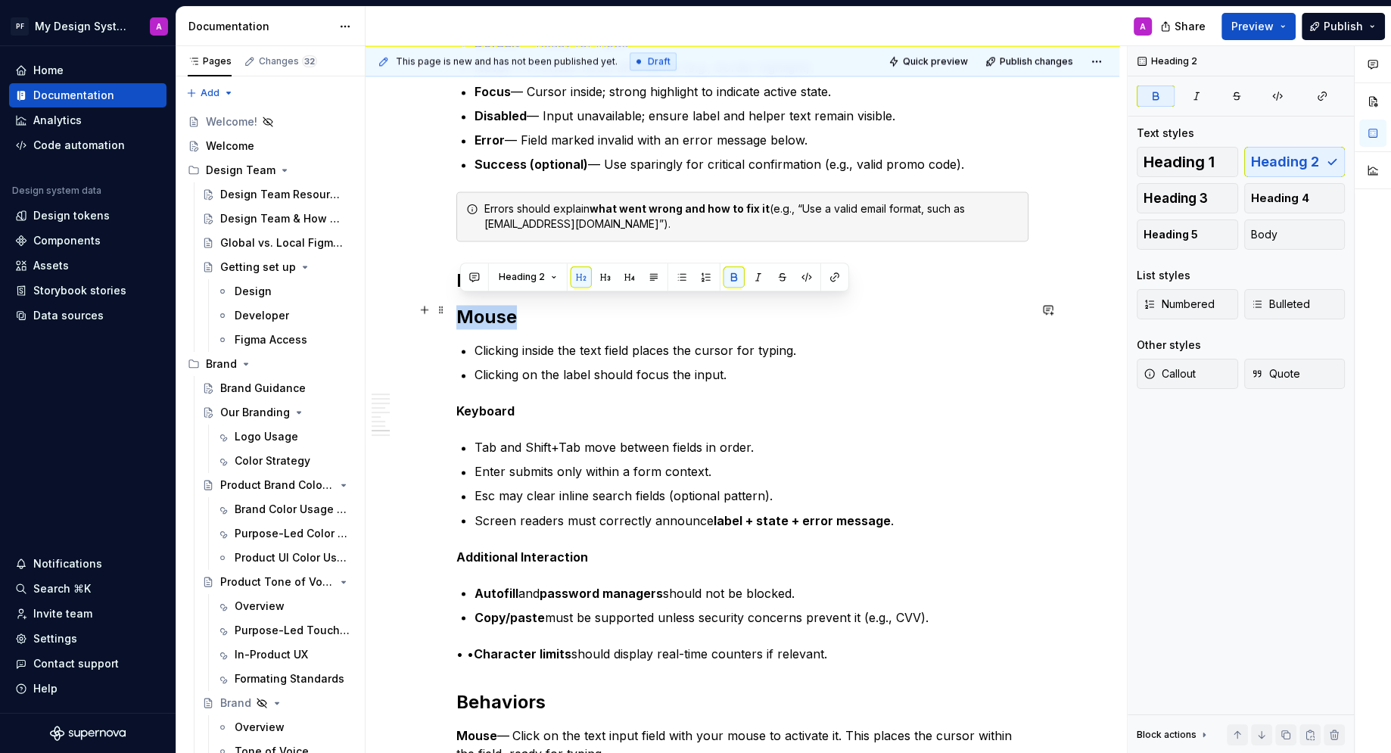
drag, startPoint x: 541, startPoint y: 307, endPoint x: 456, endPoint y: 307, distance: 85.5
click at [623, 280] on button "button" at bounding box center [629, 276] width 21 height 21
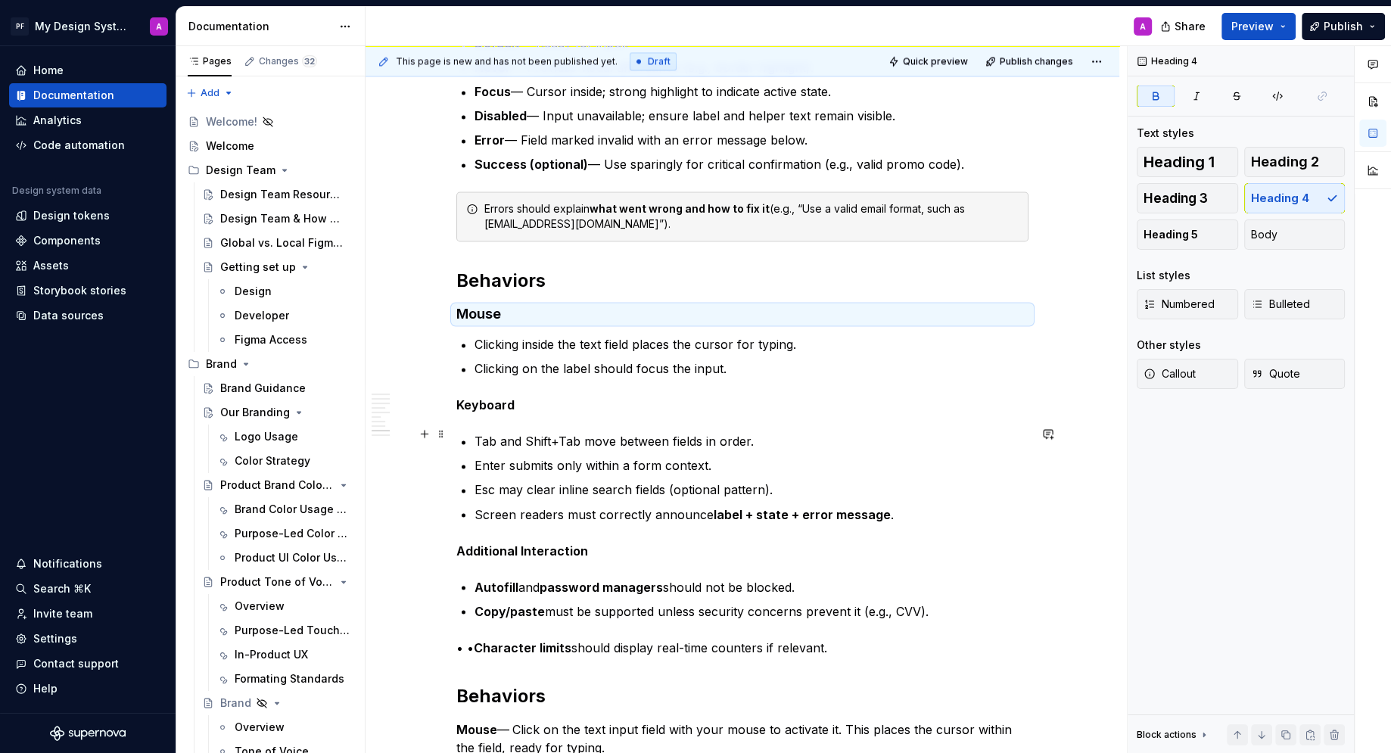
click at [935, 433] on p "Tab and Shift+Tab move between fields in order." at bounding box center [752, 441] width 554 height 18
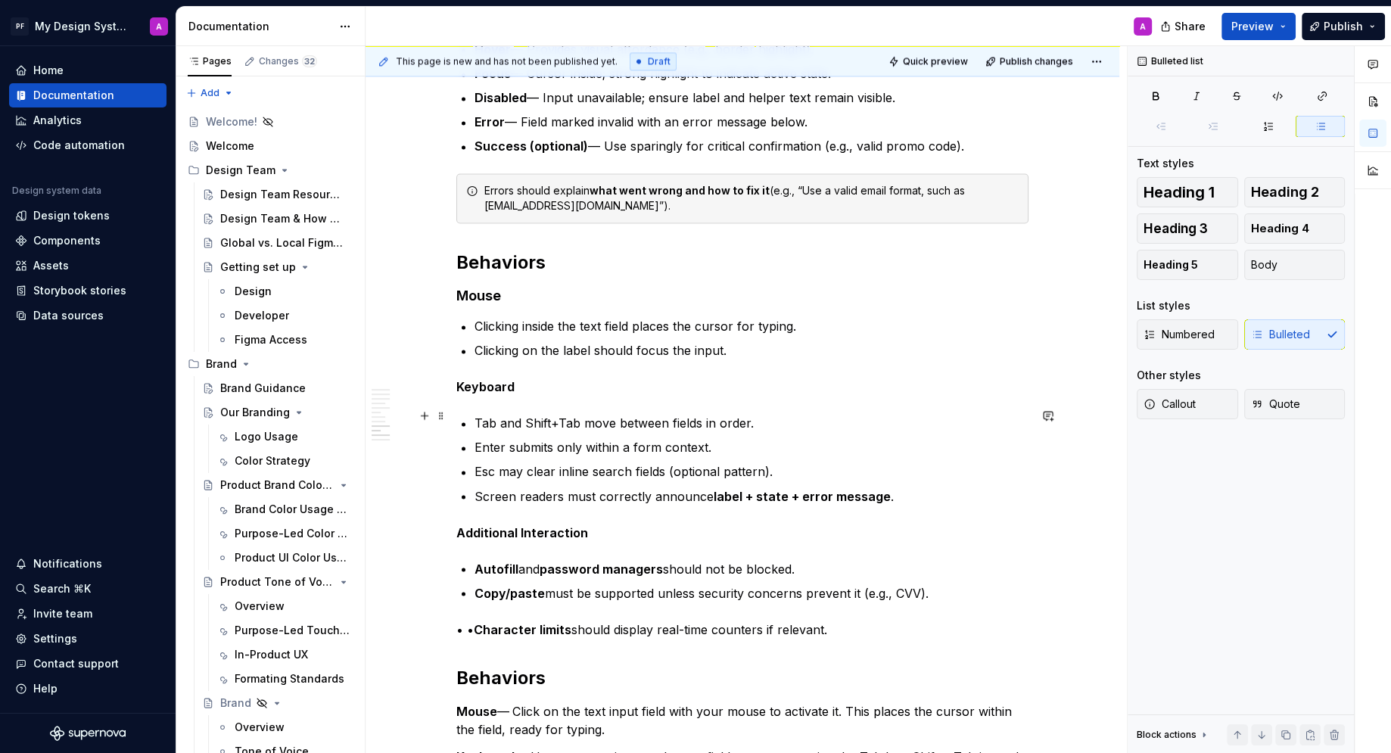
scroll to position [2715, 0]
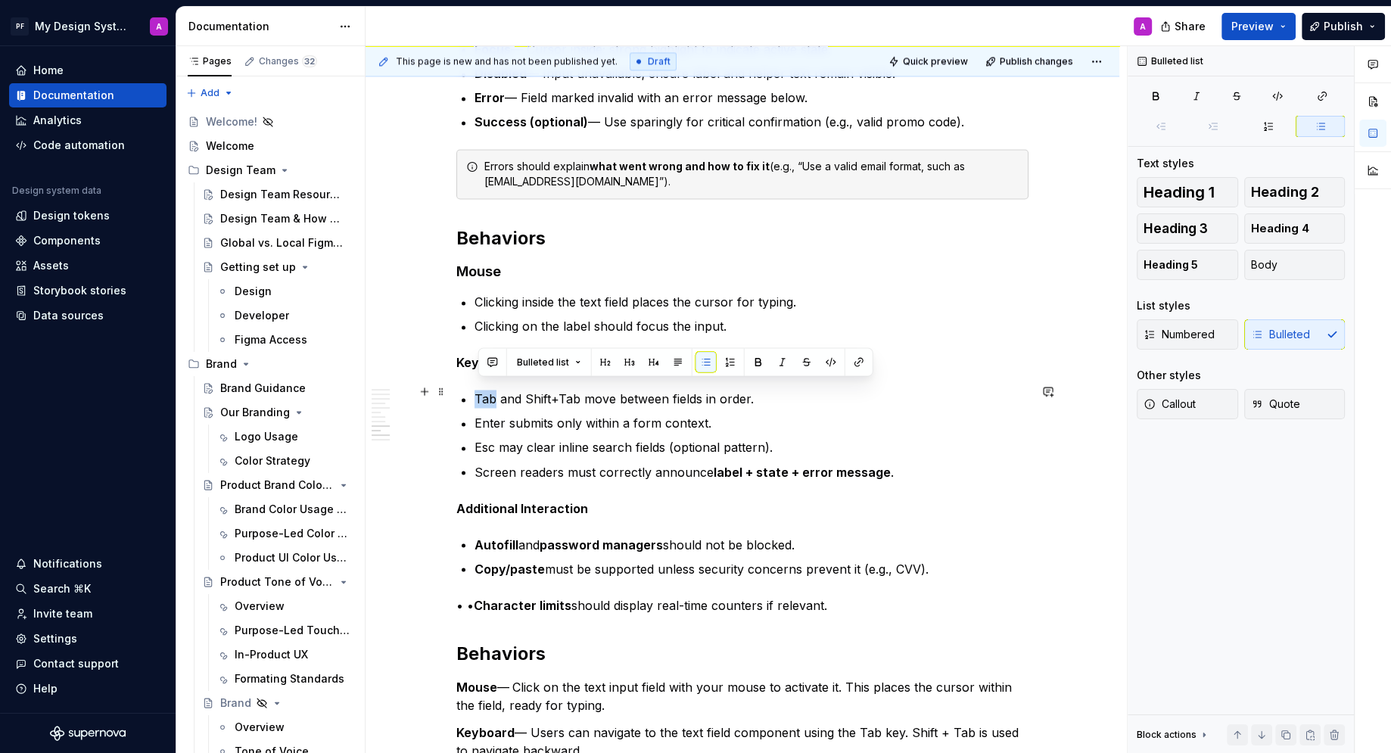
drag, startPoint x: 500, startPoint y: 391, endPoint x: 479, endPoint y: 389, distance: 21.2
click at [479, 390] on p "Tab and Shift+Tab move between fields in order." at bounding box center [752, 399] width 554 height 18
click at [823, 361] on button "button" at bounding box center [830, 361] width 21 height 21
type textarea "*"
drag, startPoint x: 529, startPoint y: 391, endPoint x: 580, endPoint y: 391, distance: 51.5
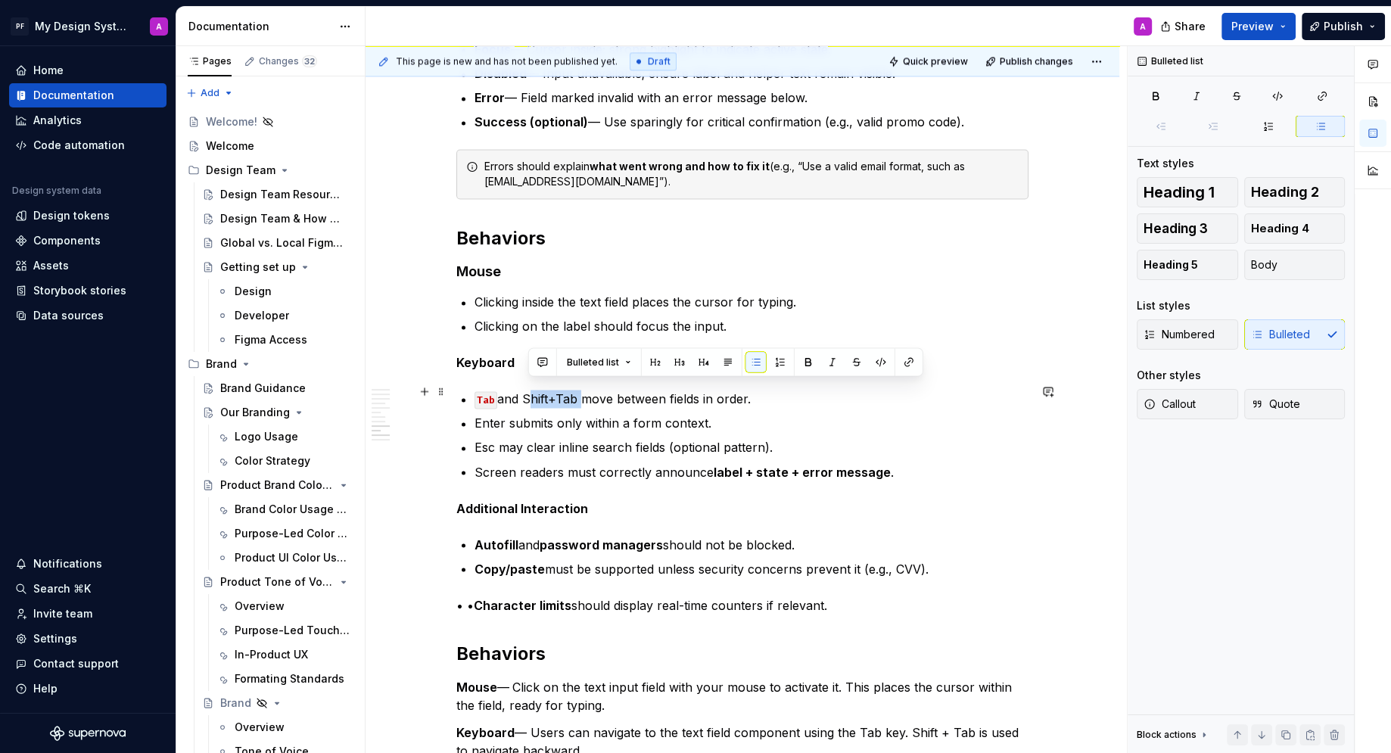
click at [580, 391] on p "Tab and Shift+Tab move between fields in order." at bounding box center [752, 399] width 554 height 18
click at [878, 363] on button "button" at bounding box center [880, 361] width 21 height 21
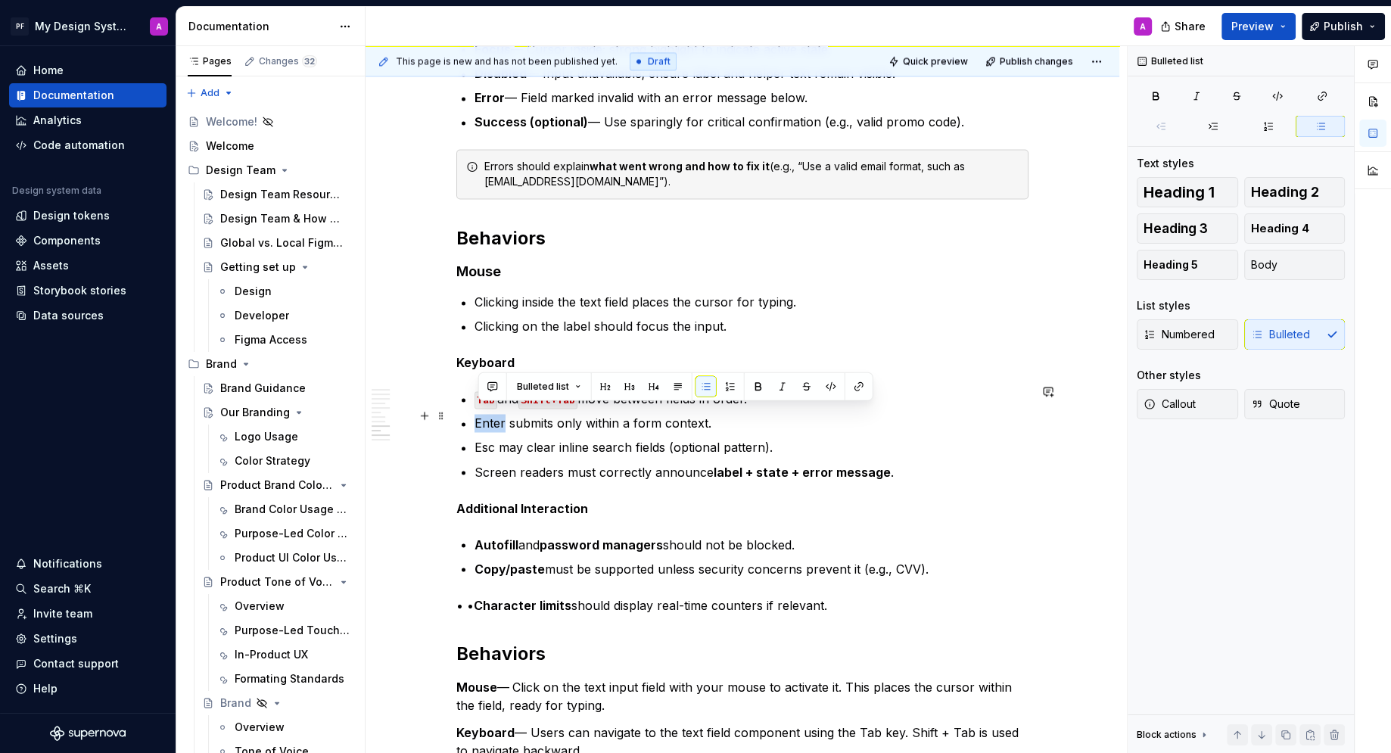
drag, startPoint x: 507, startPoint y: 413, endPoint x: 478, endPoint y: 413, distance: 28.8
click at [478, 414] on p "Enter submits only within a form context." at bounding box center [752, 423] width 554 height 18
click at [821, 383] on button "button" at bounding box center [830, 386] width 21 height 21
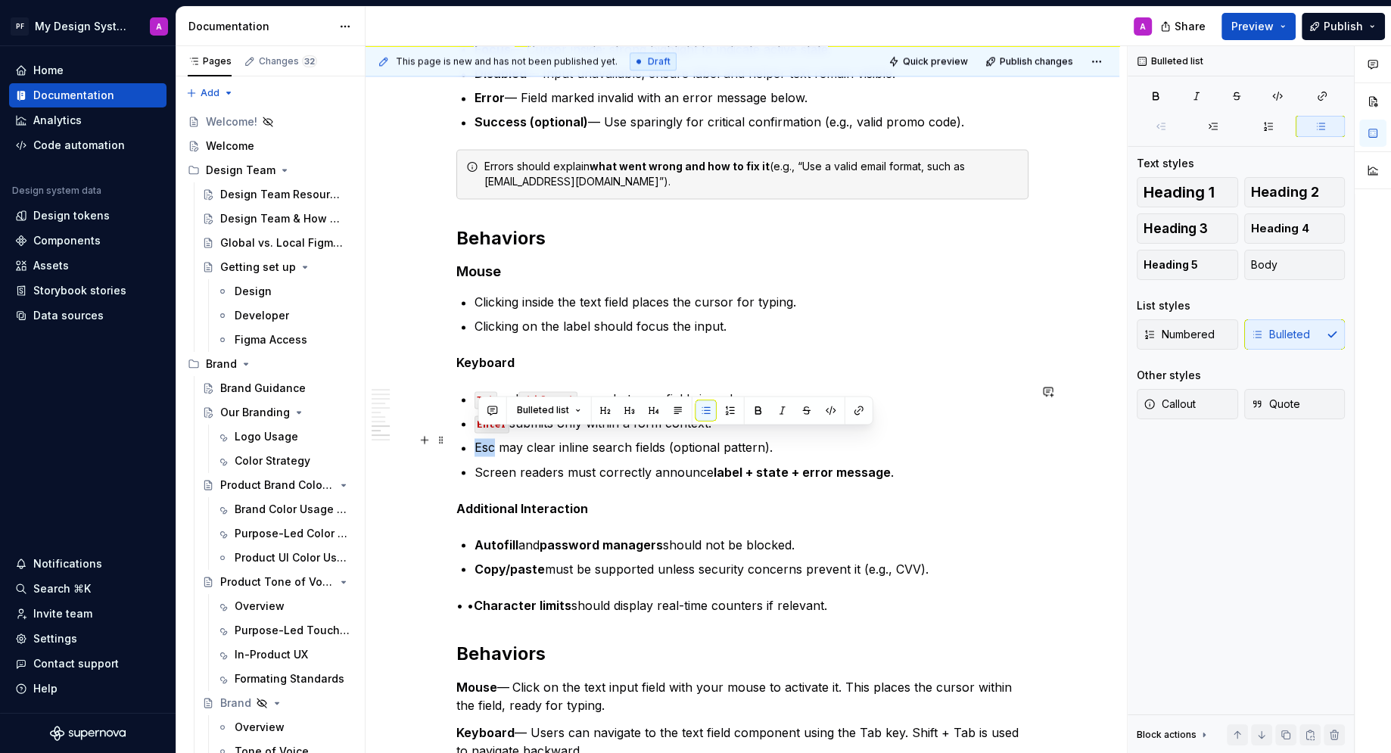
drag, startPoint x: 498, startPoint y: 439, endPoint x: 476, endPoint y: 438, distance: 22.0
click at [823, 410] on button "button" at bounding box center [830, 410] width 21 height 21
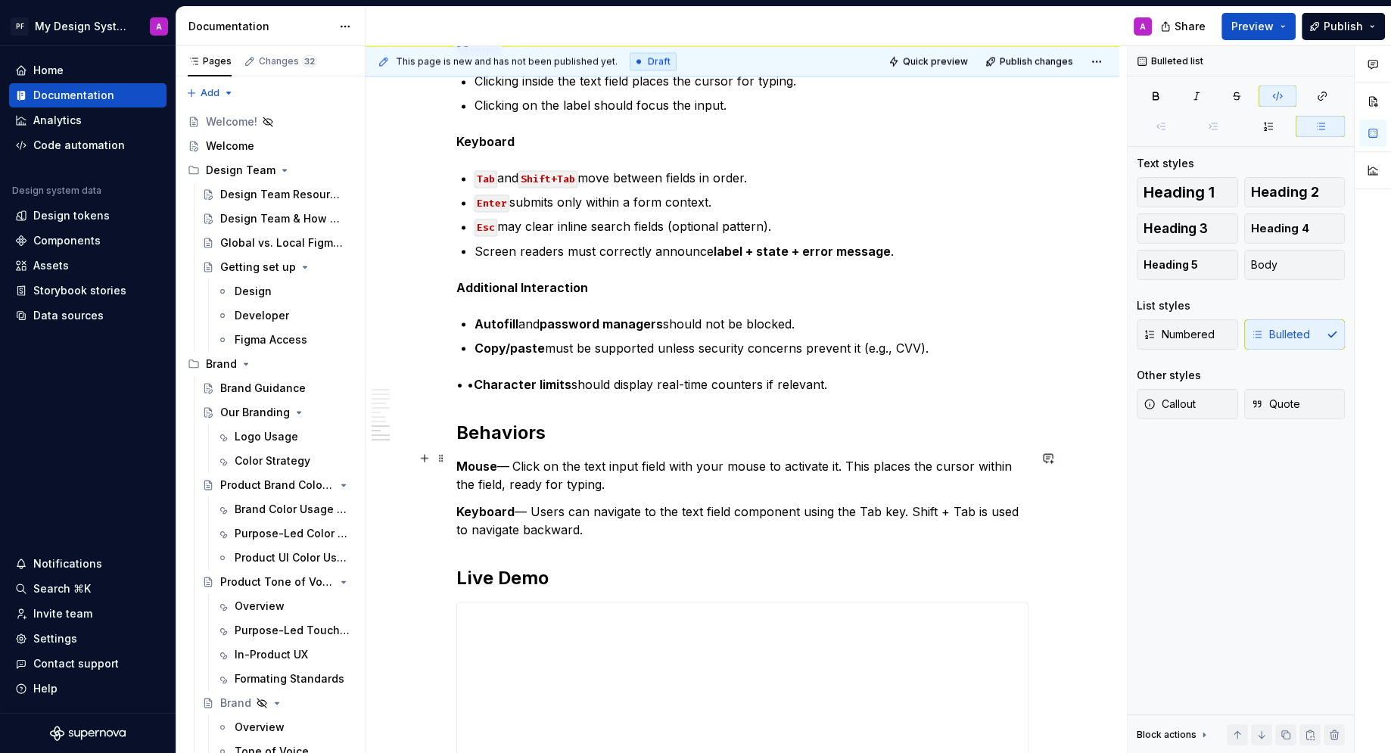
scroll to position [2960, 0]
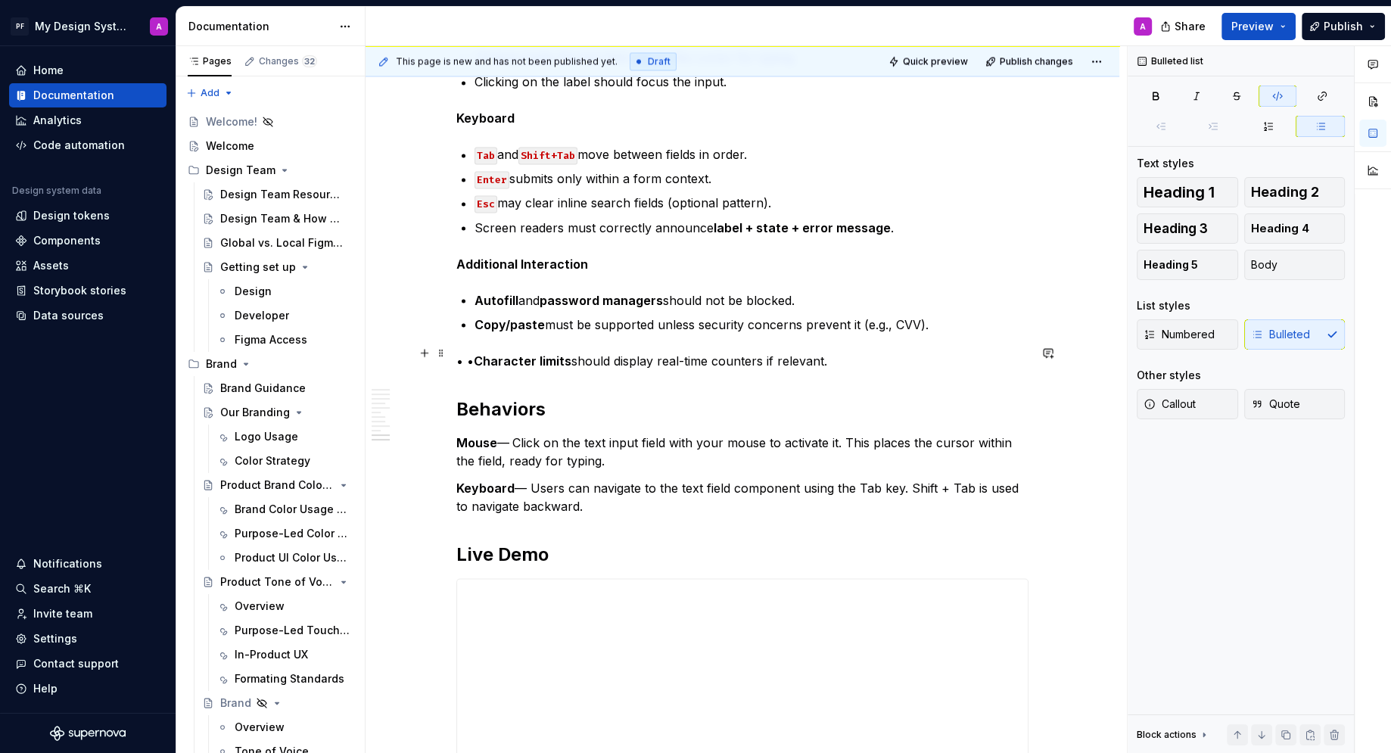
click at [481, 355] on strong "Character limits" at bounding box center [523, 360] width 98 height 15
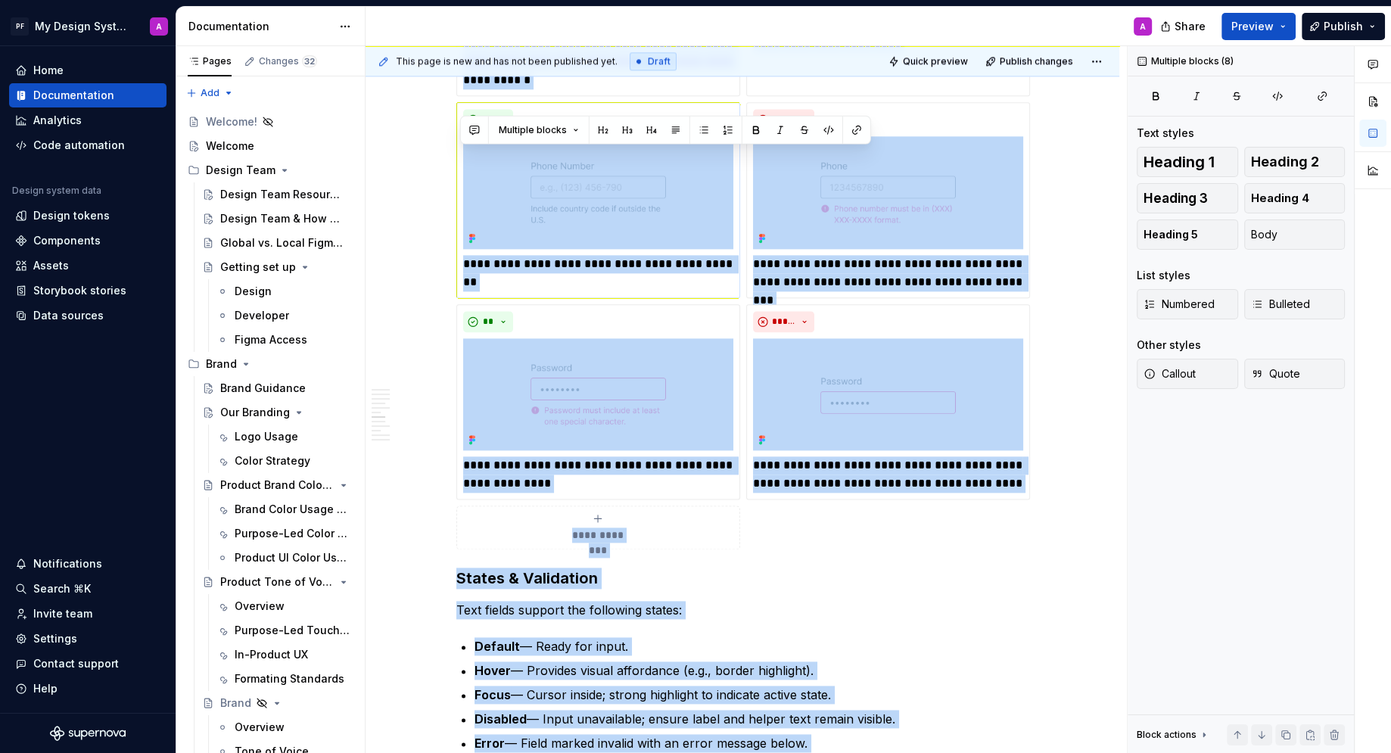
scroll to position [1452, 0]
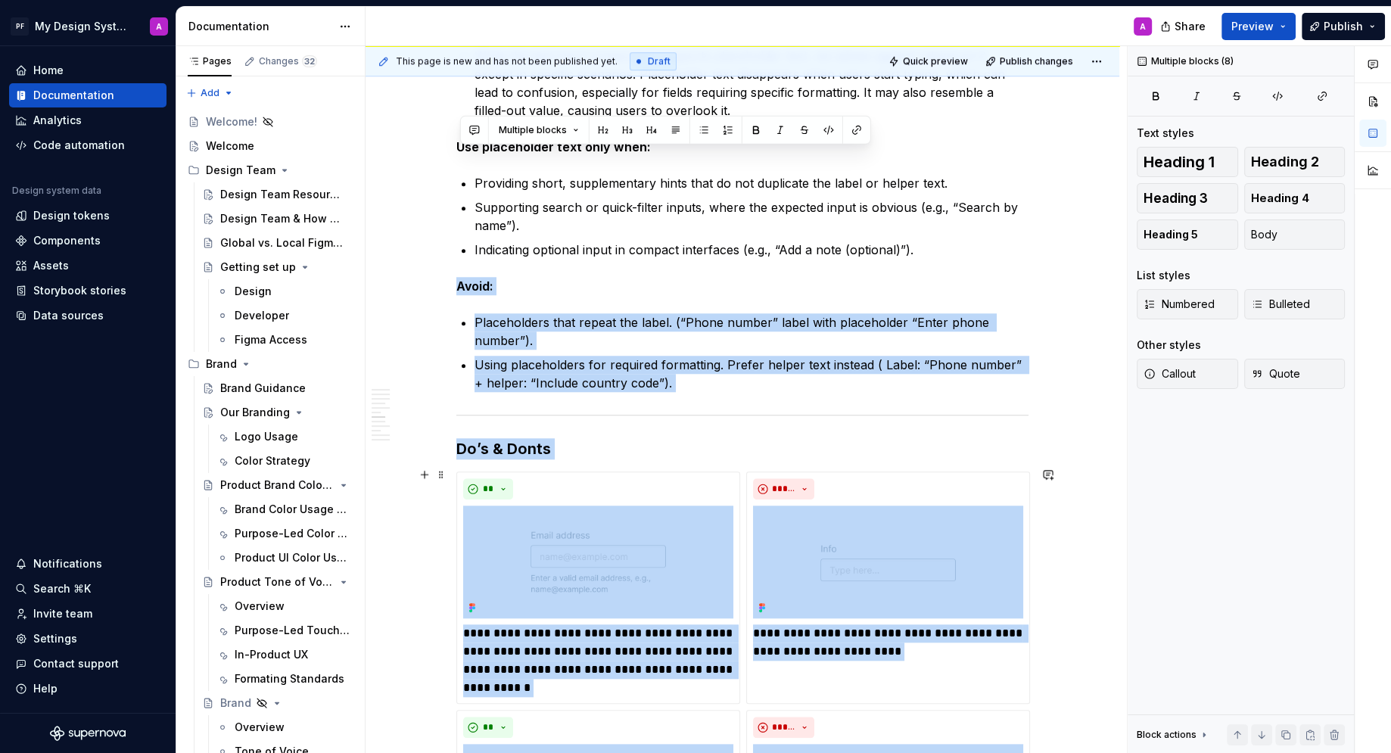
drag, startPoint x: 509, startPoint y: 92, endPoint x: 460, endPoint y: 92, distance: 49.2
click at [460, 92] on div "Overview Text fields are most commonly used in forms and search interfaces wher…" at bounding box center [742, 603] width 572 height 3532
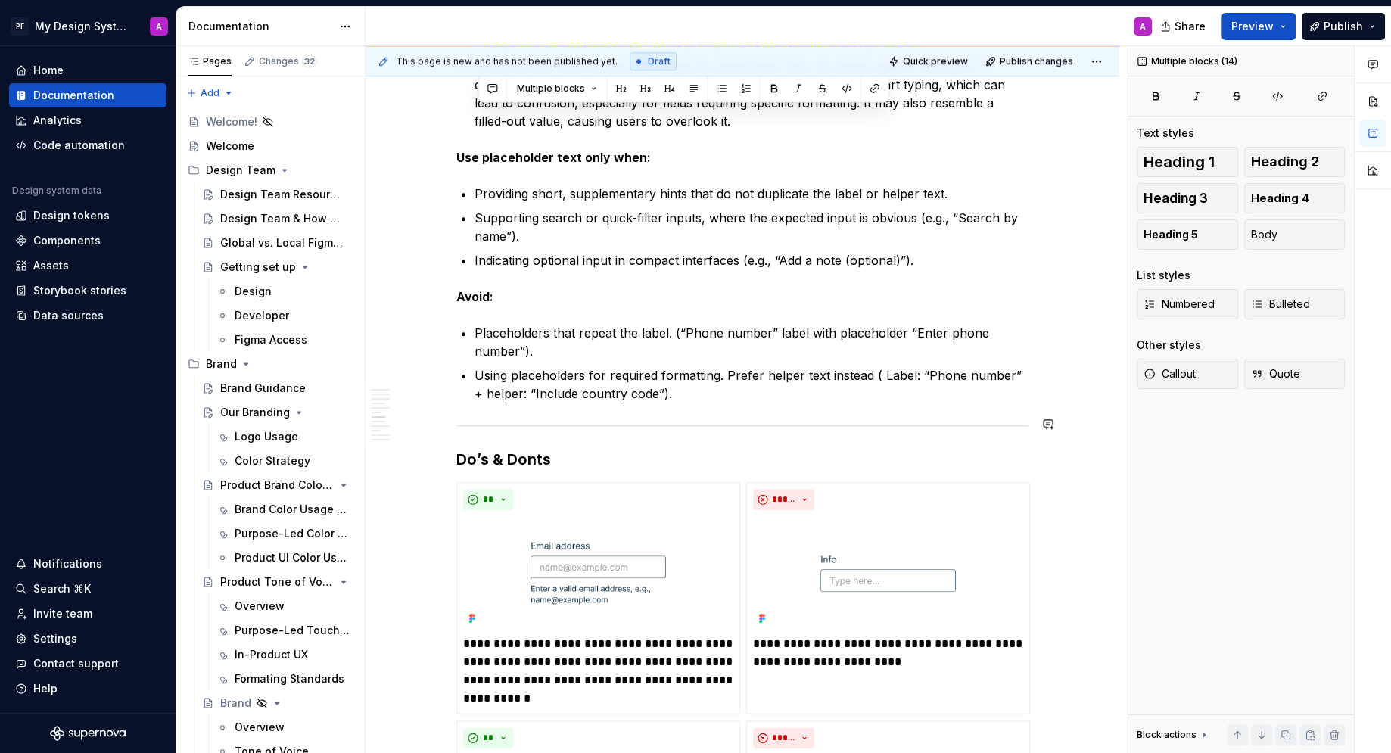
click at [940, 413] on div "Overview Text fields are most commonly used in forms and search interfaces wher…" at bounding box center [742, 613] width 572 height 3532
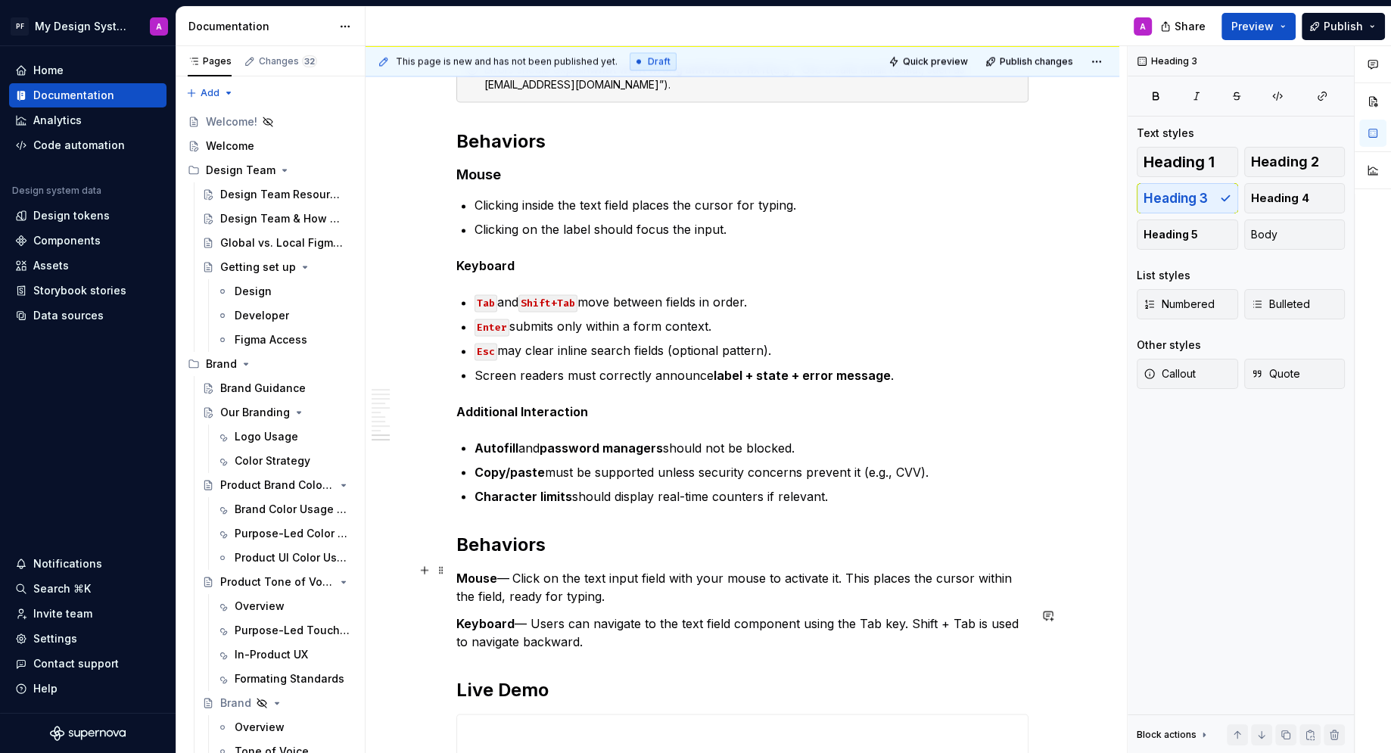
scroll to position [2749, 0]
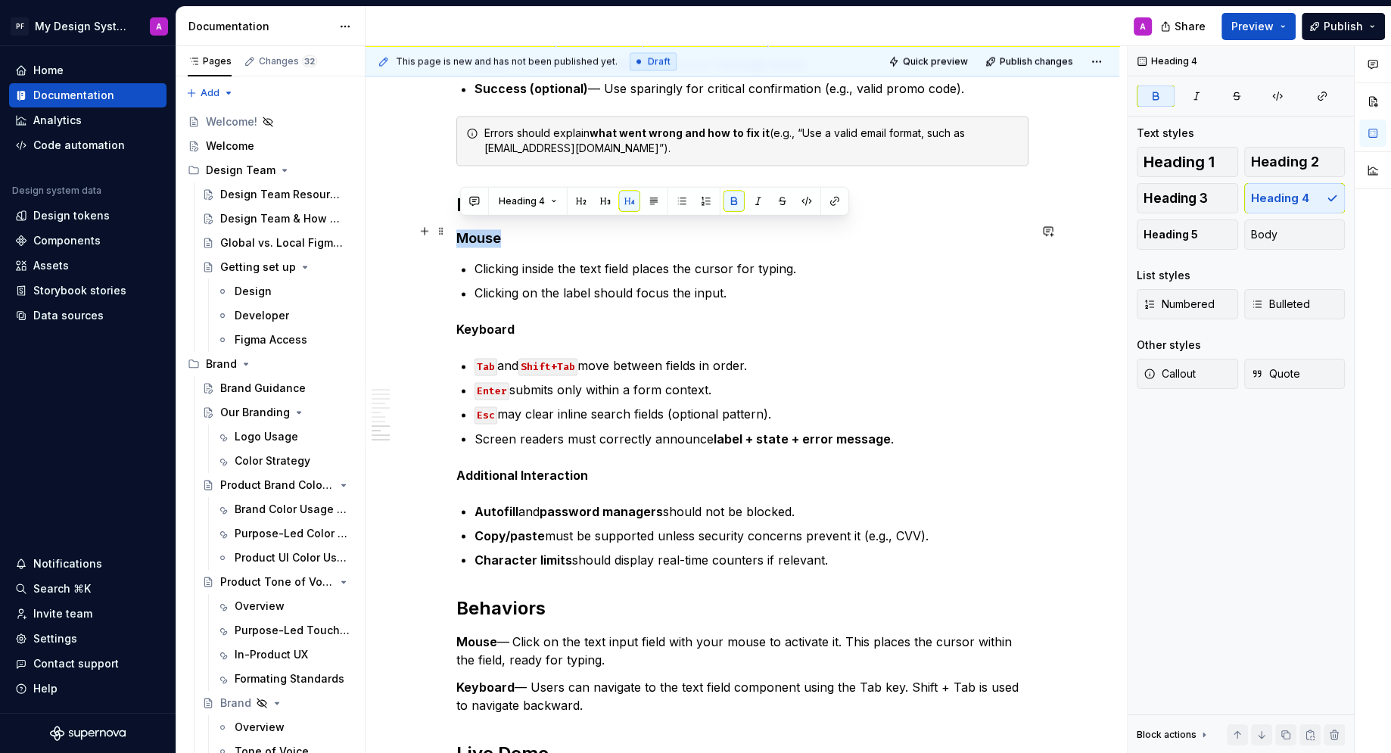
drag, startPoint x: 506, startPoint y: 232, endPoint x: 464, endPoint y: 229, distance: 41.7
click at [464, 229] on h4 "Mouse" at bounding box center [742, 238] width 572 height 18
click at [654, 201] on button "button" at bounding box center [653, 201] width 21 height 21
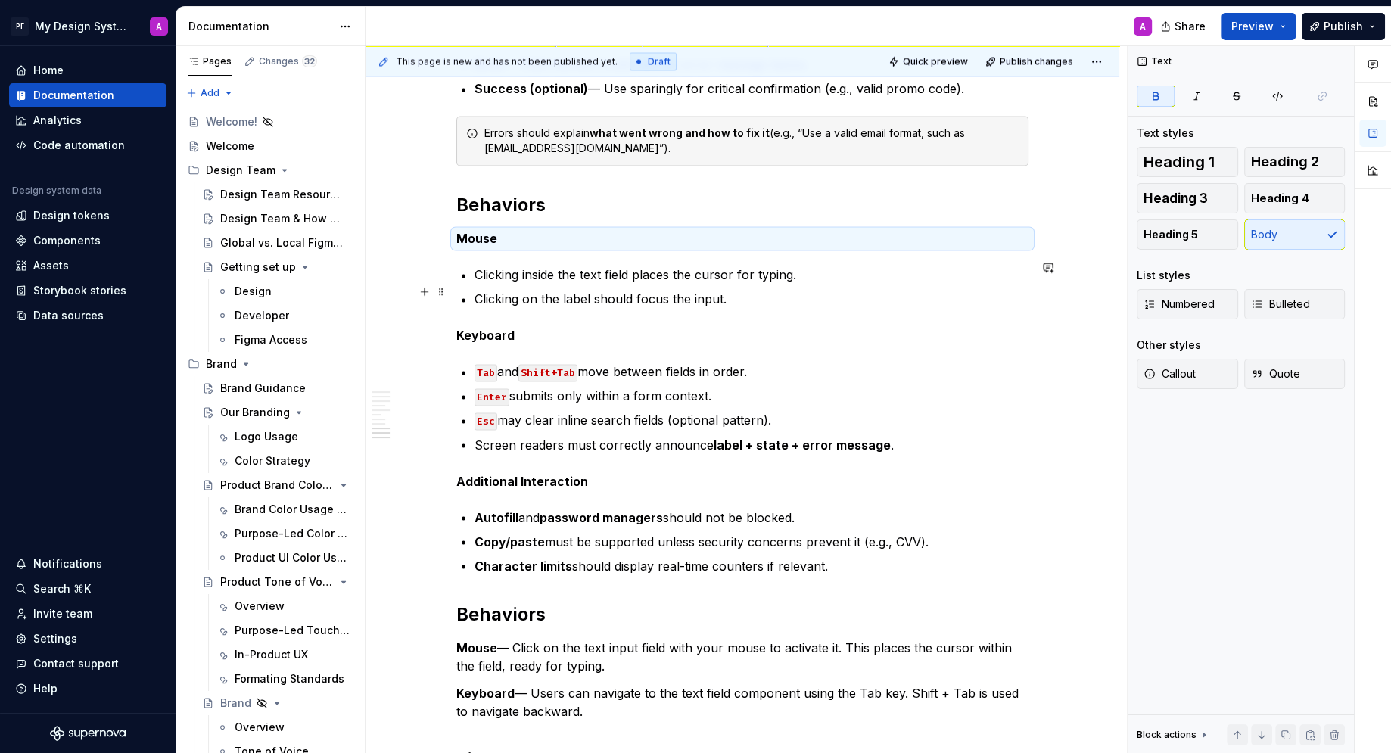
click at [893, 291] on p "Clicking on the label should focus the input." at bounding box center [752, 299] width 554 height 18
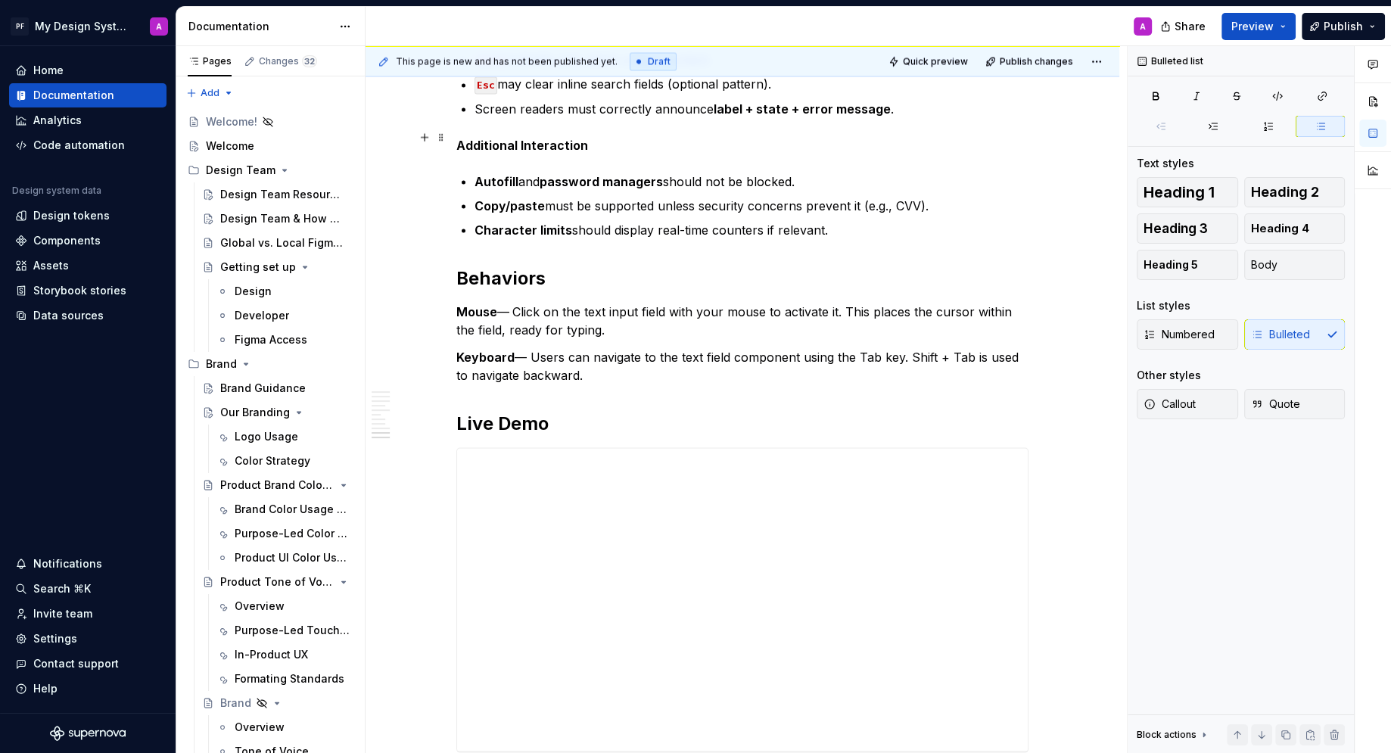
scroll to position [3188, 0]
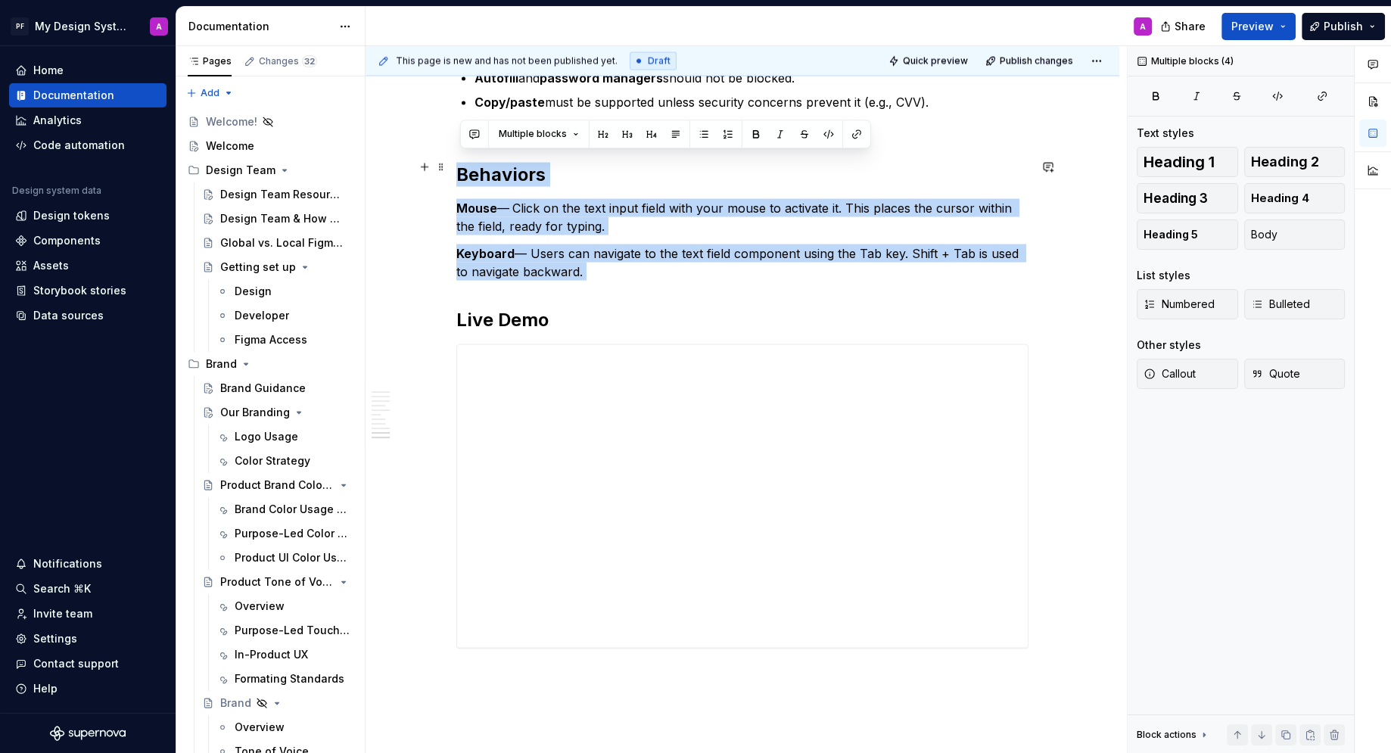
drag, startPoint x: 608, startPoint y: 273, endPoint x: 460, endPoint y: 167, distance: 182.3
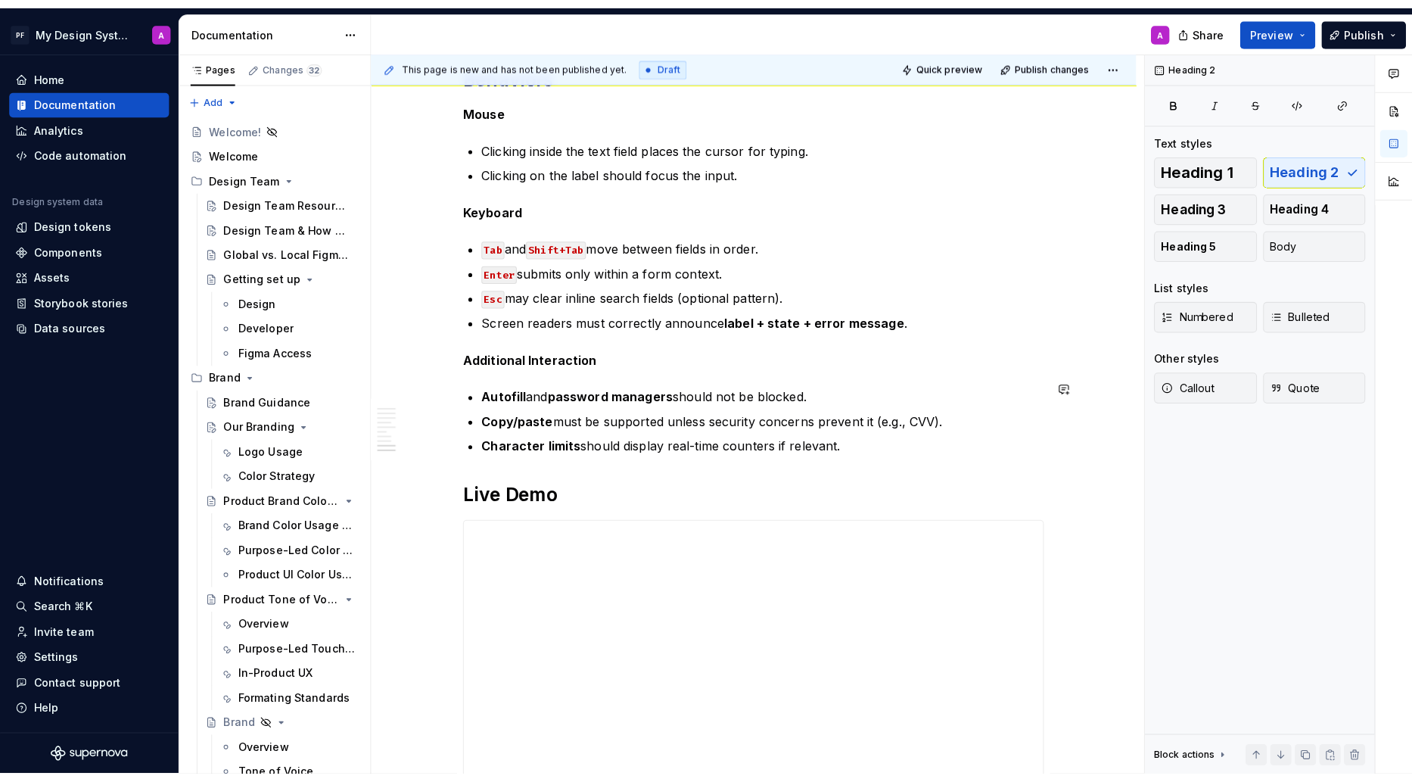
scroll to position [3172, 0]
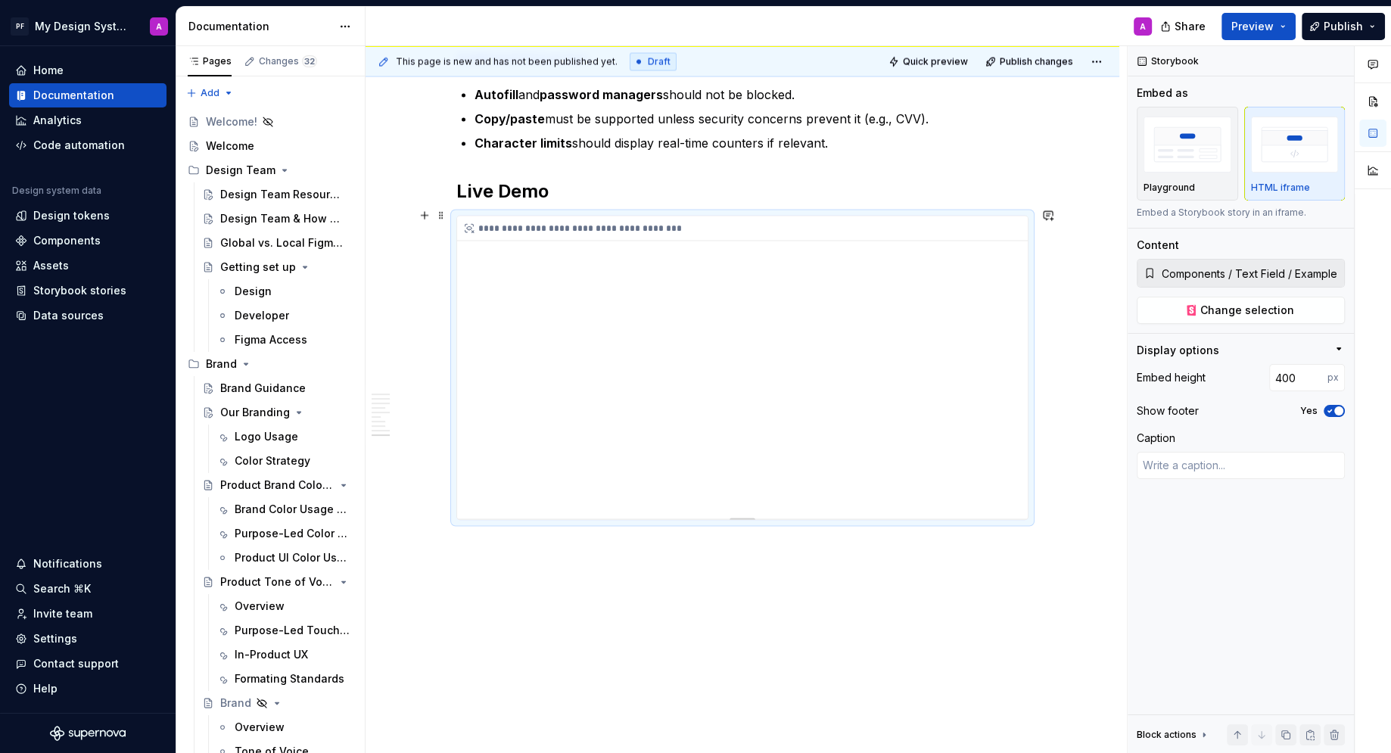
click at [661, 362] on div "**********" at bounding box center [742, 367] width 571 height 303
click at [653, 362] on div "**********" at bounding box center [742, 367] width 571 height 303
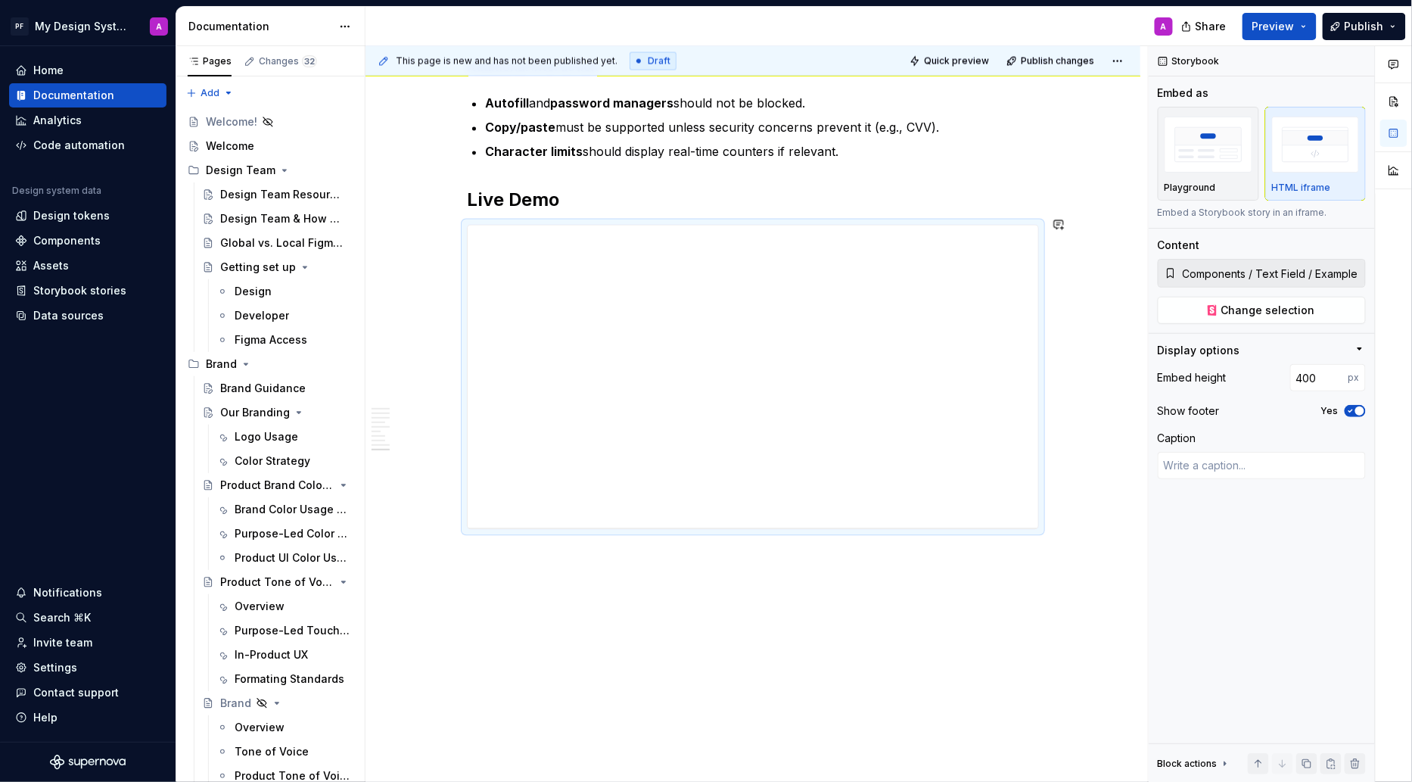
scroll to position [3152, 0]
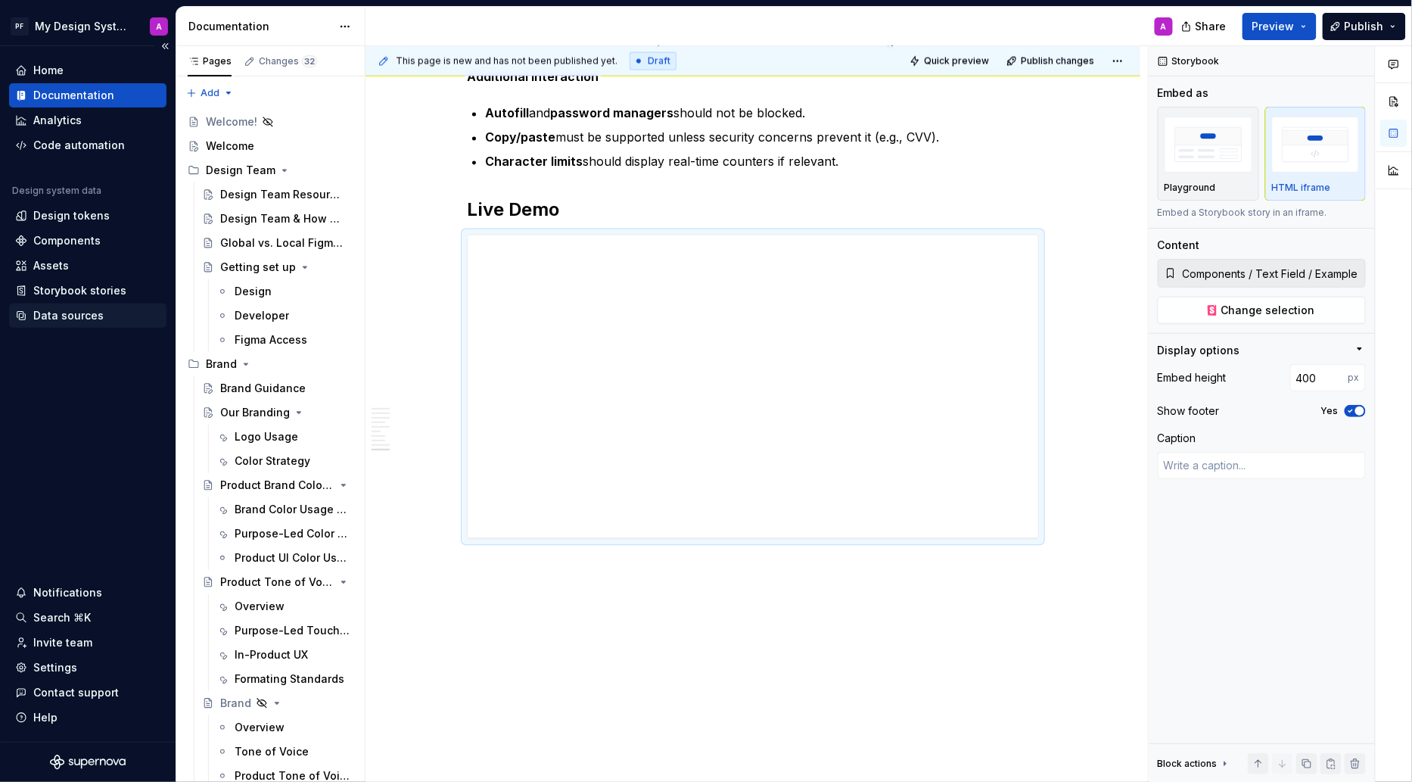
click at [74, 311] on div "Data sources" at bounding box center [68, 315] width 70 height 15
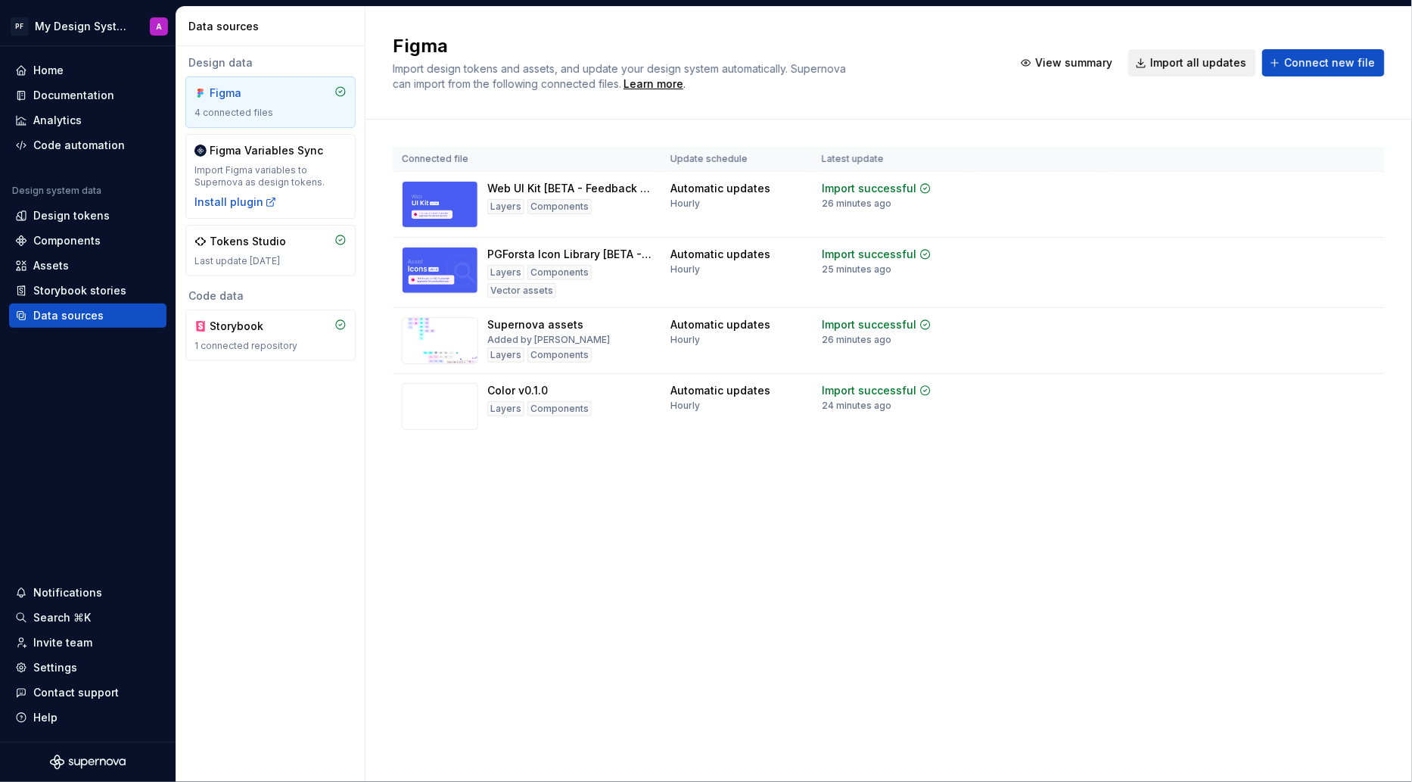
click at [1198, 58] on span "Import all updates" at bounding box center [1198, 62] width 96 height 15
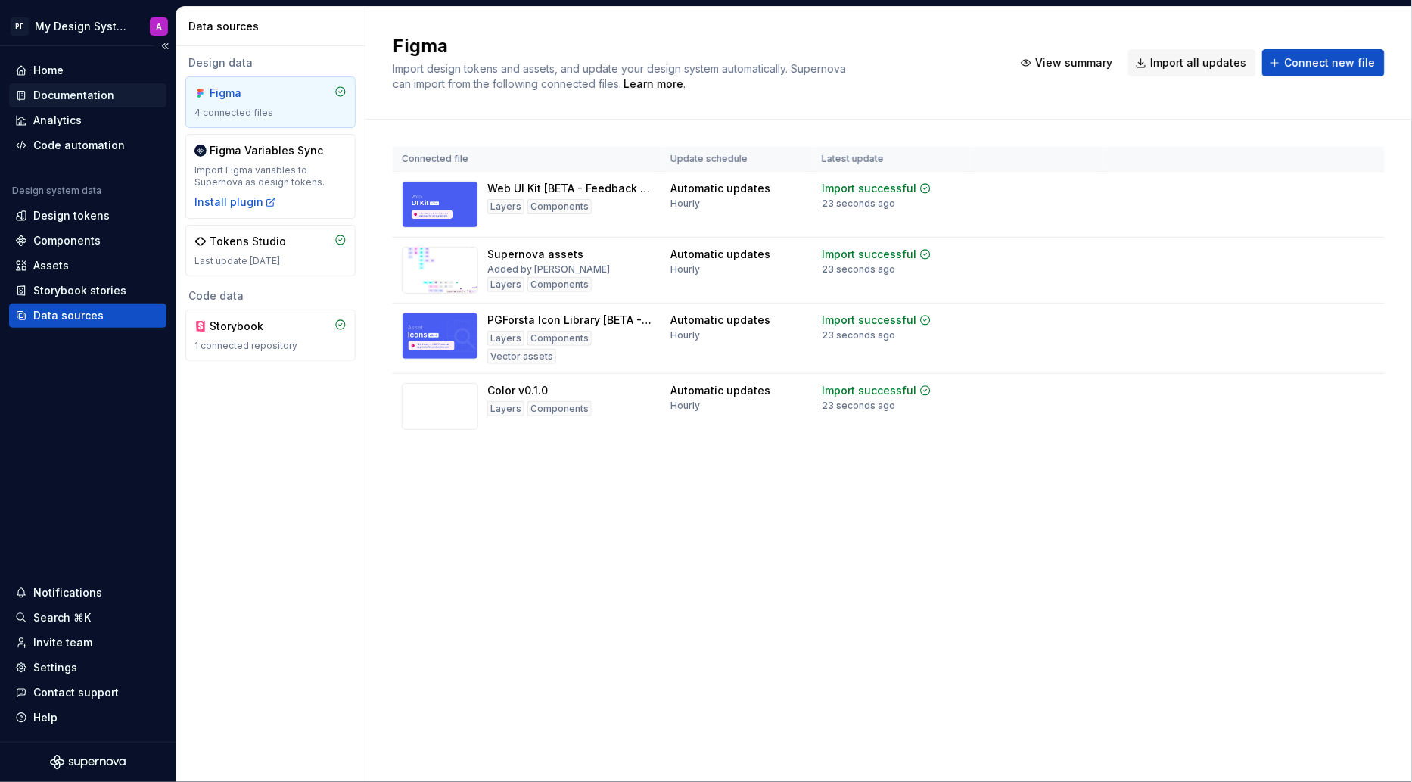
click at [90, 95] on div "Documentation" at bounding box center [73, 95] width 81 height 15
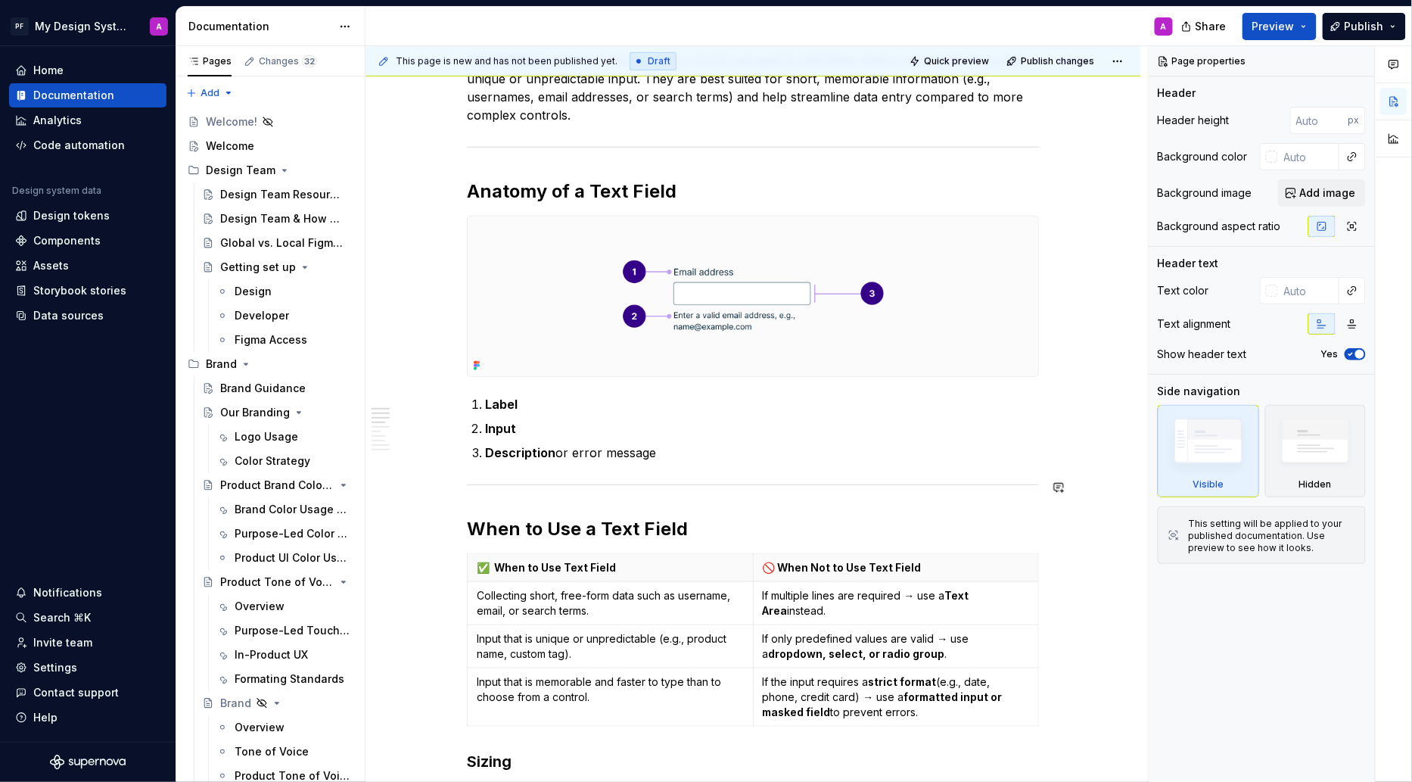
scroll to position [285, 0]
click at [639, 332] on img at bounding box center [753, 296] width 571 height 160
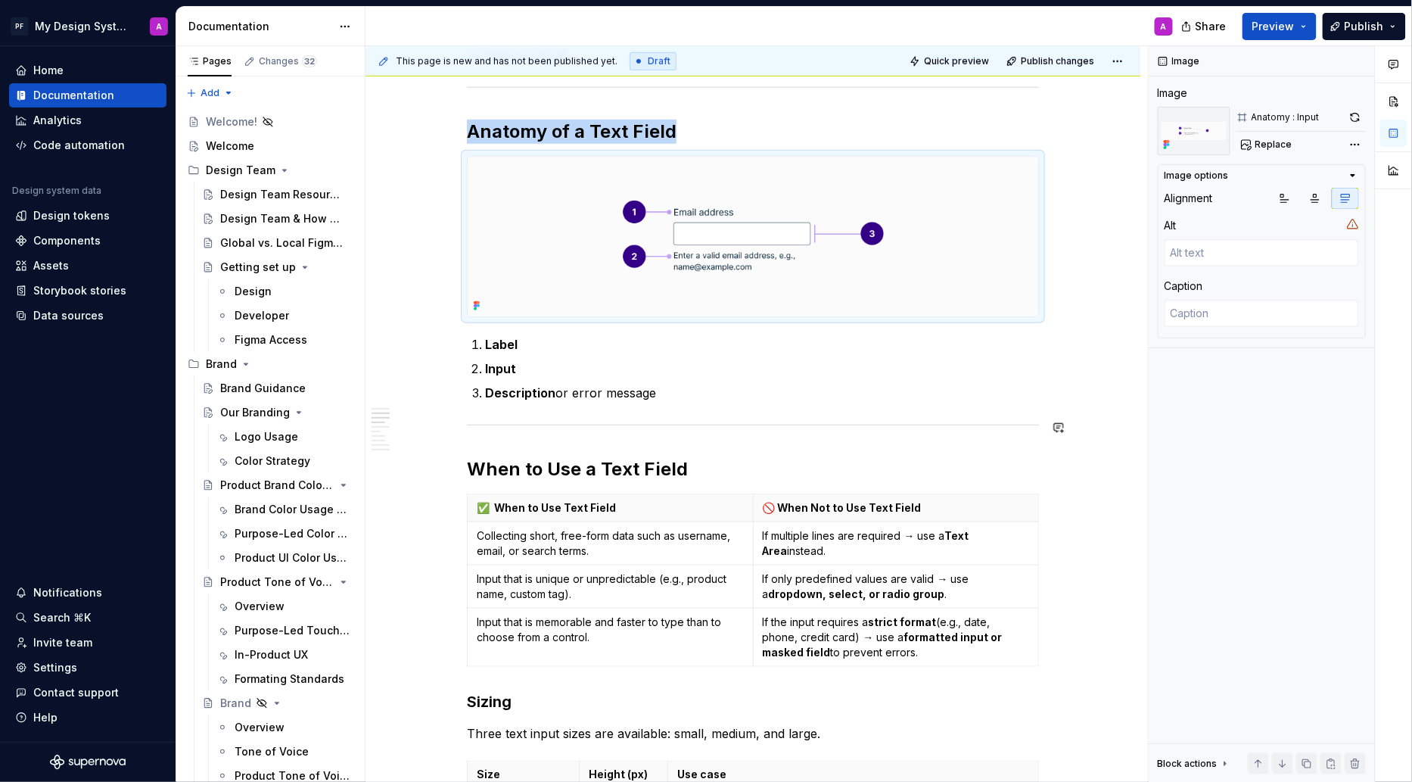
scroll to position [359, 0]
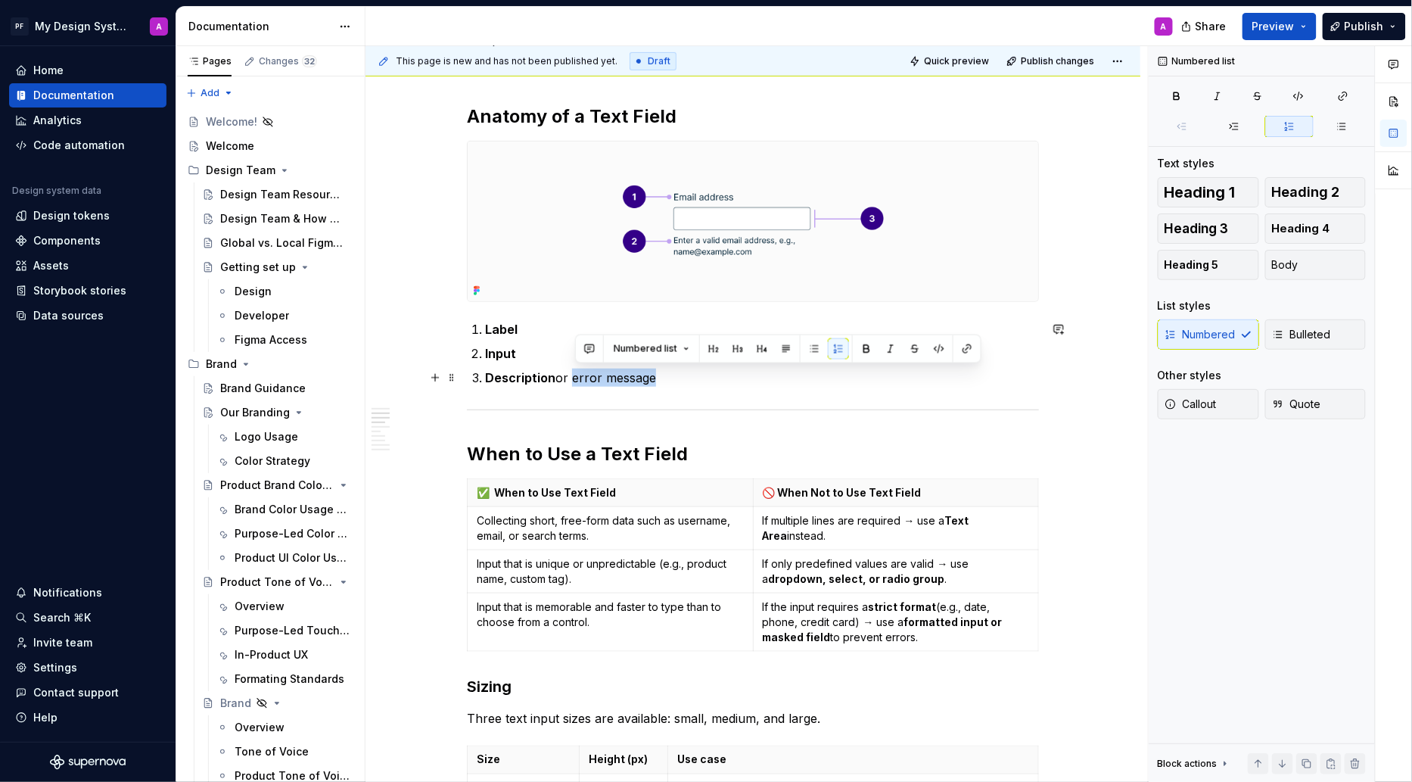
drag, startPoint x: 576, startPoint y: 378, endPoint x: 667, endPoint y: 378, distance: 90.8
click at [667, 378] on p "Description or error message" at bounding box center [762, 378] width 554 height 18
click at [858, 350] on button "button" at bounding box center [866, 348] width 21 height 21
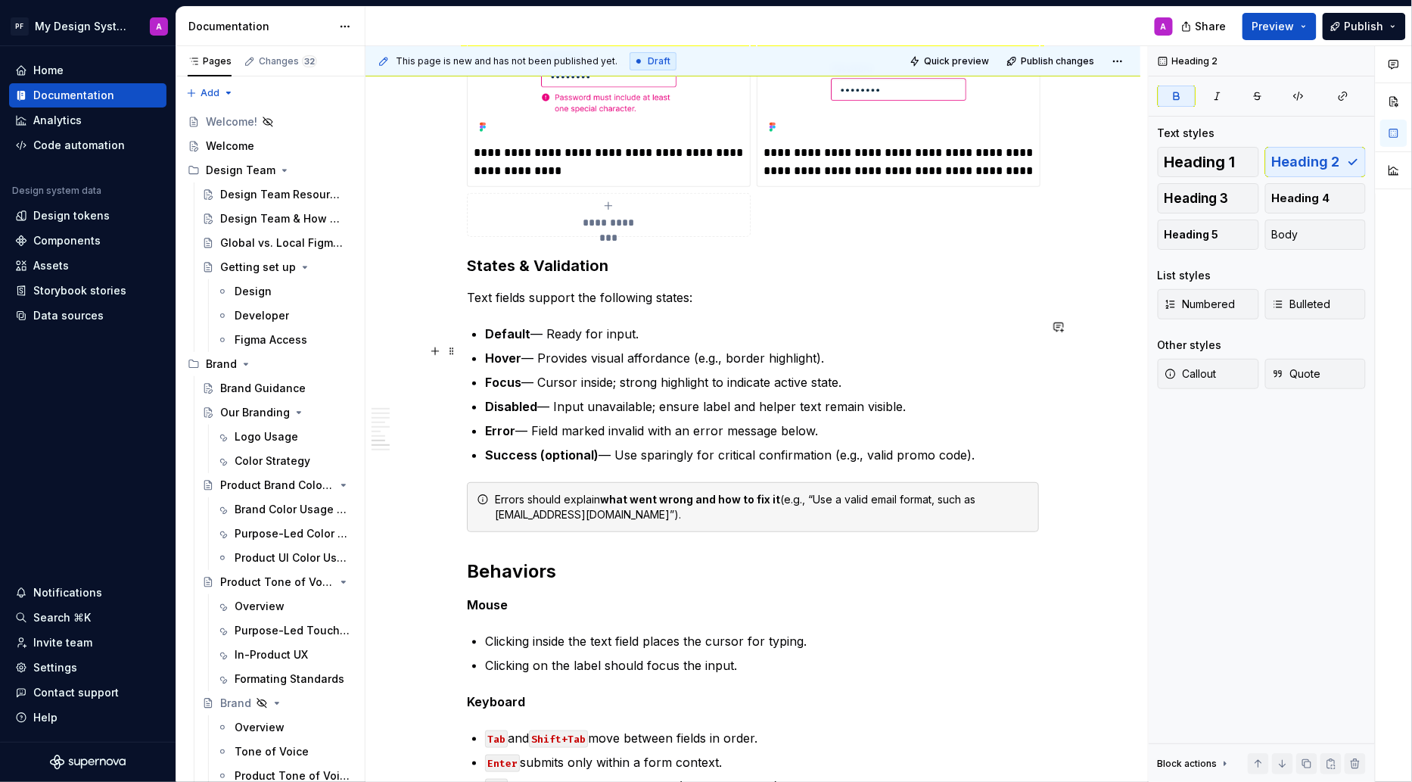
scroll to position [2313, 0]
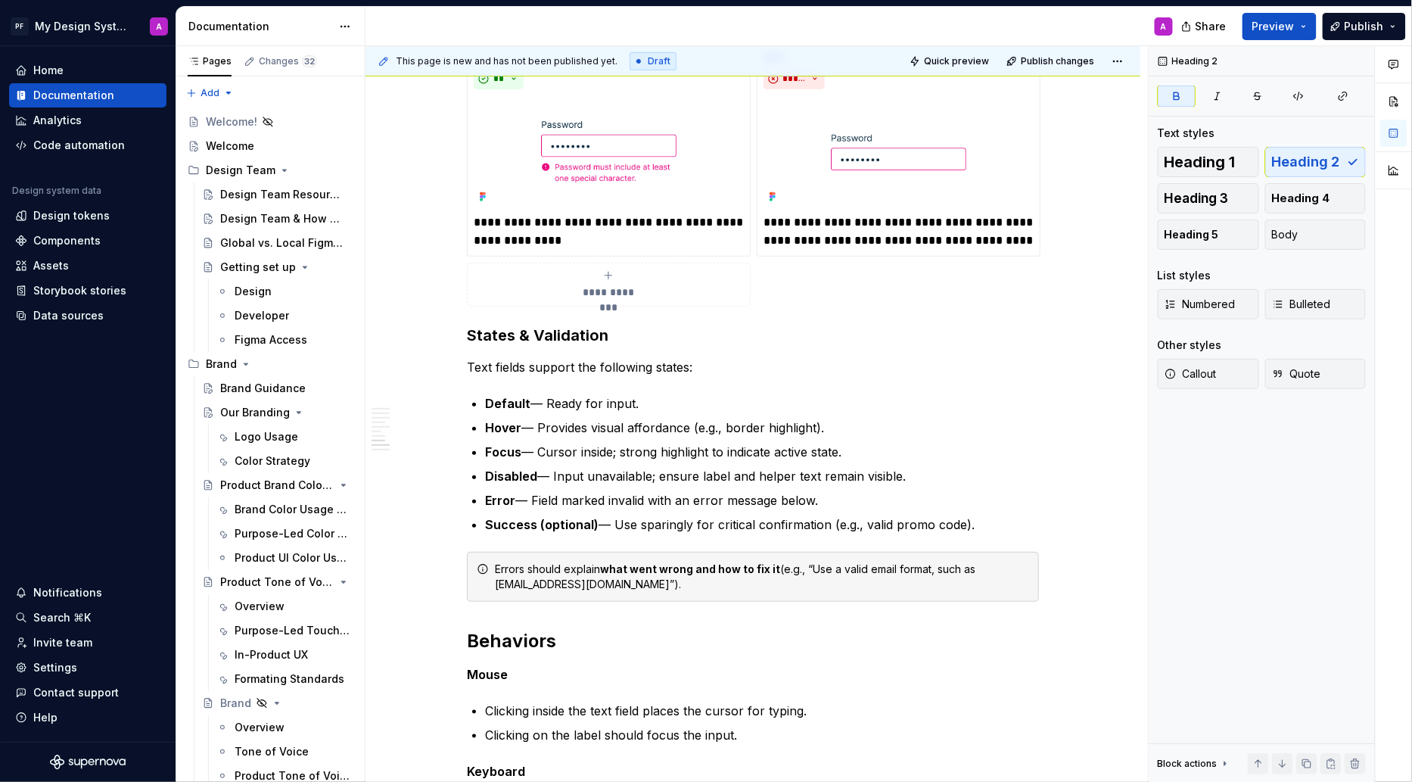
type textarea "*"
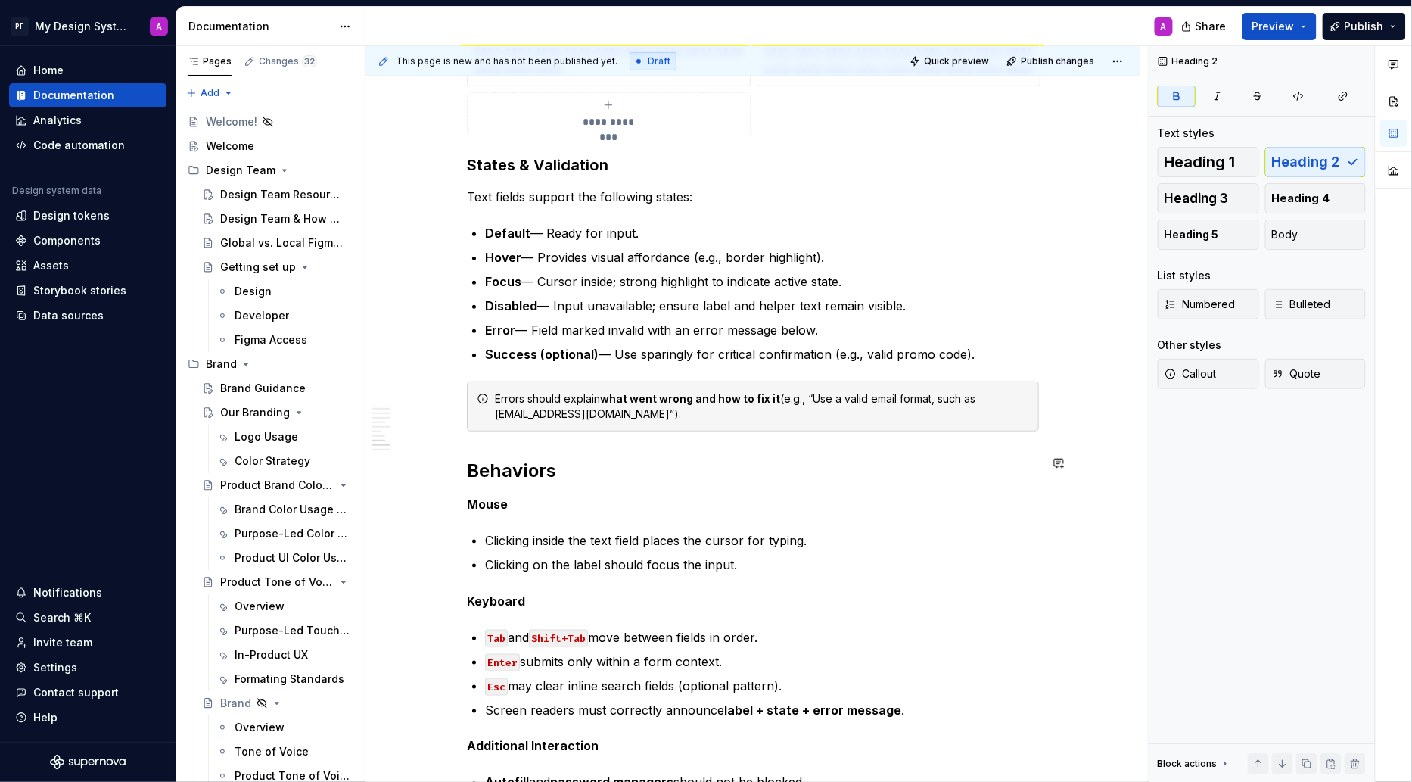
scroll to position [2465, 0]
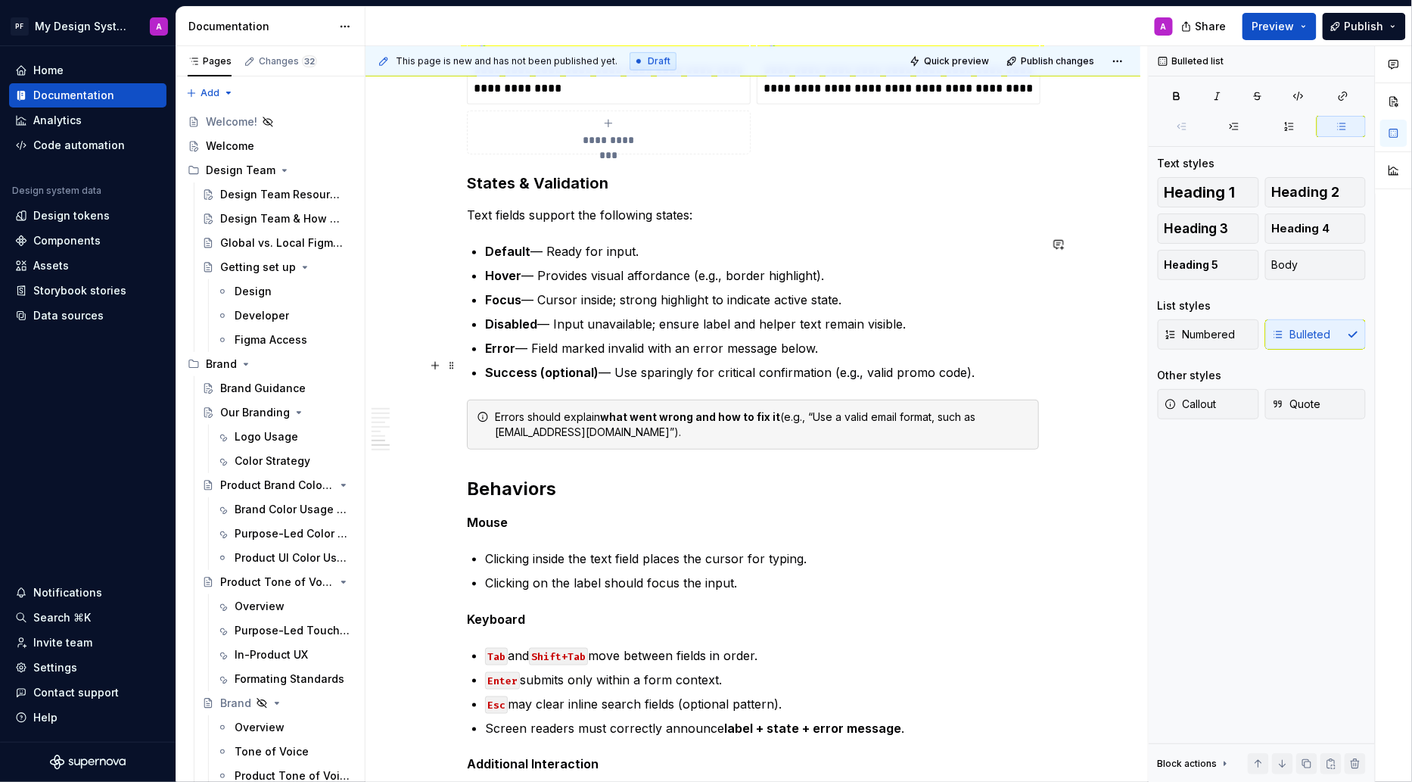
click at [618, 365] on p "Success (optional) — Use sparingly for critical confirmation (e.g., valid promo…" at bounding box center [762, 372] width 554 height 18
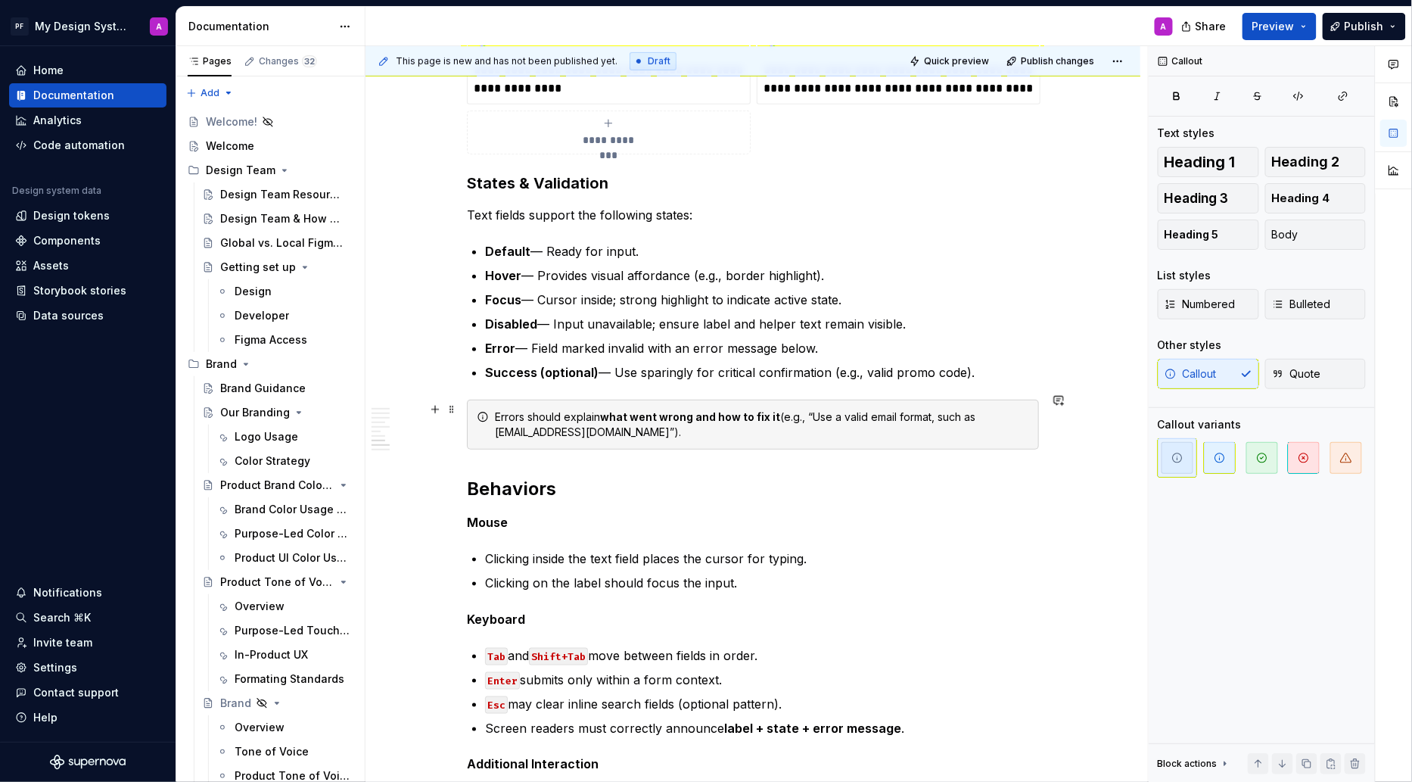
click at [500, 413] on div "Errors should explain what went wrong and how to fix it (e.g., “Use a valid ema…" at bounding box center [762, 424] width 534 height 30
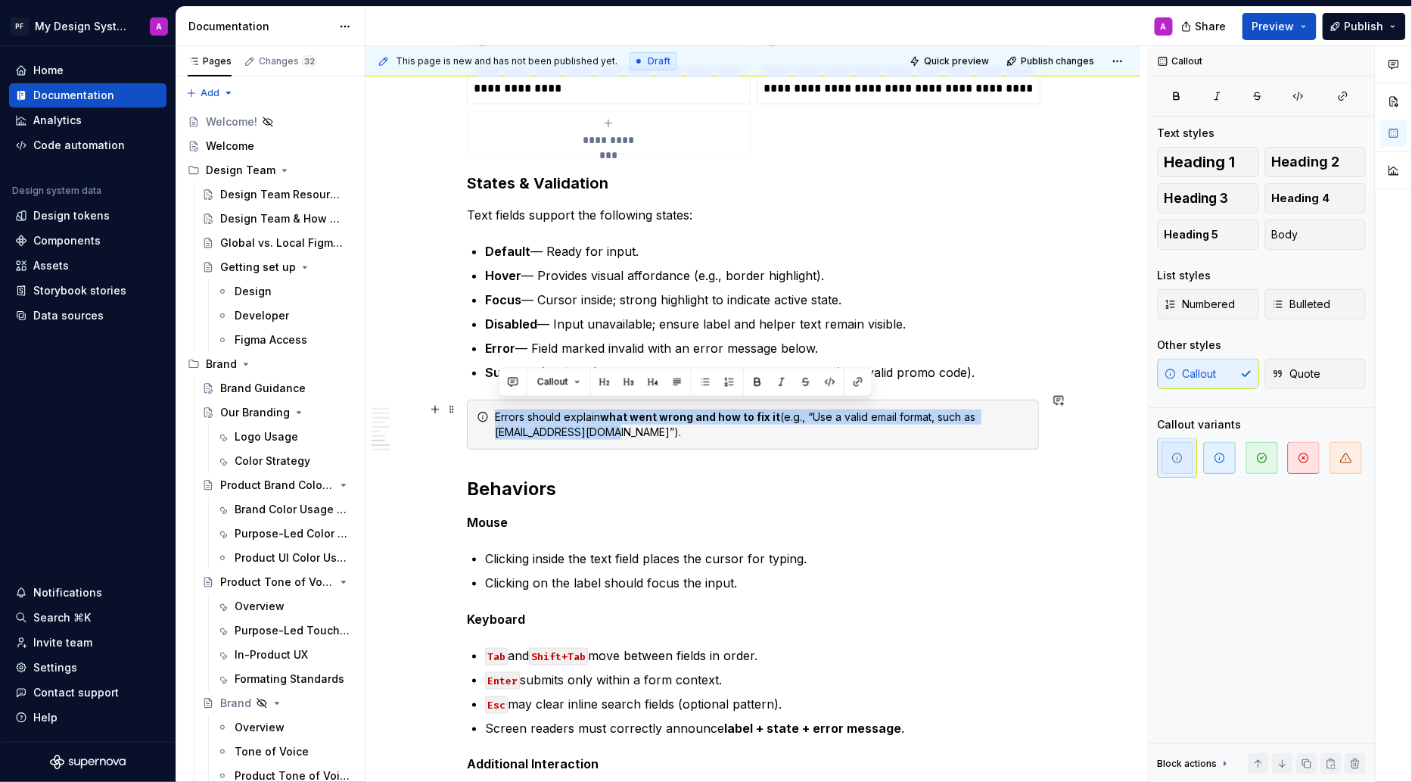
drag, startPoint x: 619, startPoint y: 422, endPoint x: 493, endPoint y: 412, distance: 126.1
click at [493, 412] on div "Errors should explain what went wrong and how to fix it (e.g., “Use a valid ema…" at bounding box center [753, 425] width 572 height 50
click at [1178, 447] on span "button" at bounding box center [1178, 458] width 32 height 32
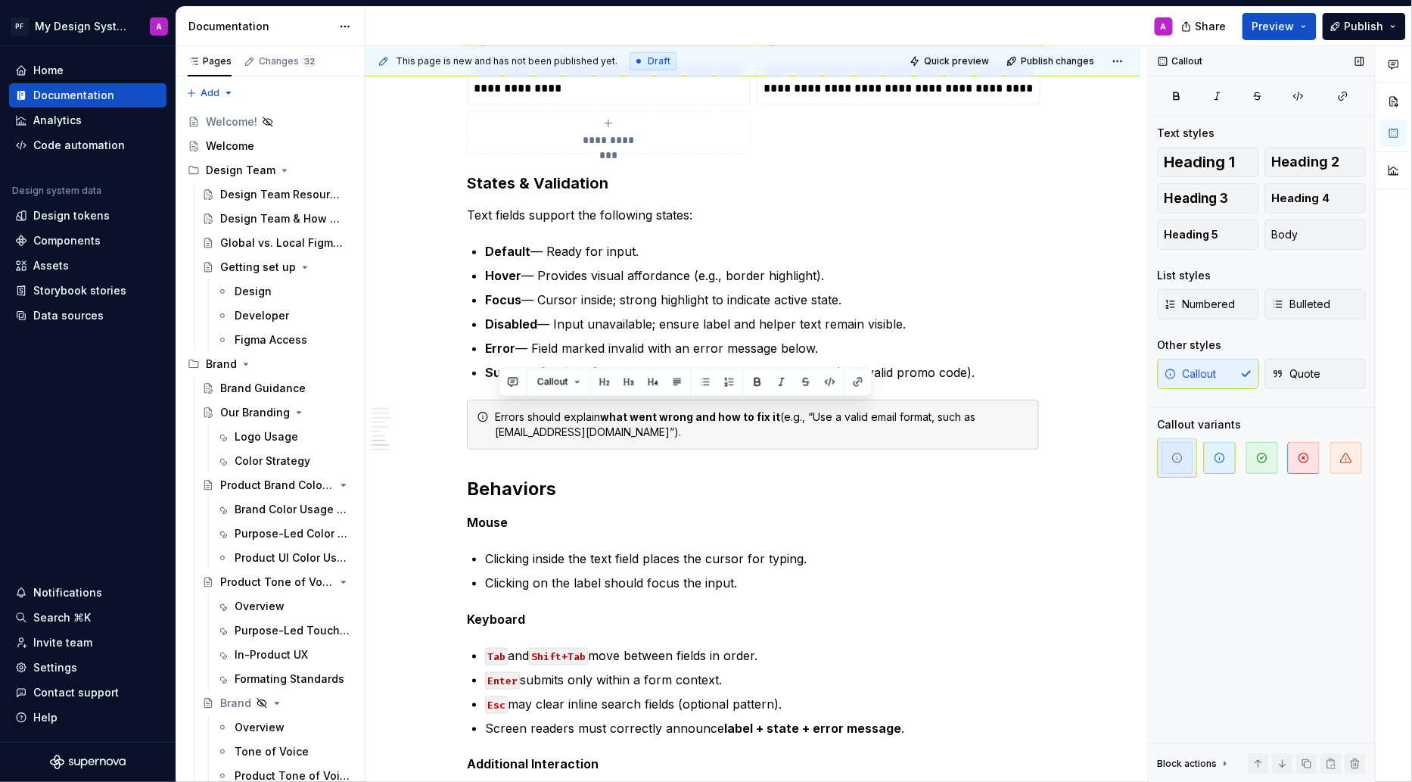
click at [1203, 378] on div "Callout Quote" at bounding box center [1262, 374] width 208 height 30
click at [1194, 373] on div "Callout Quote" at bounding box center [1262, 374] width 208 height 30
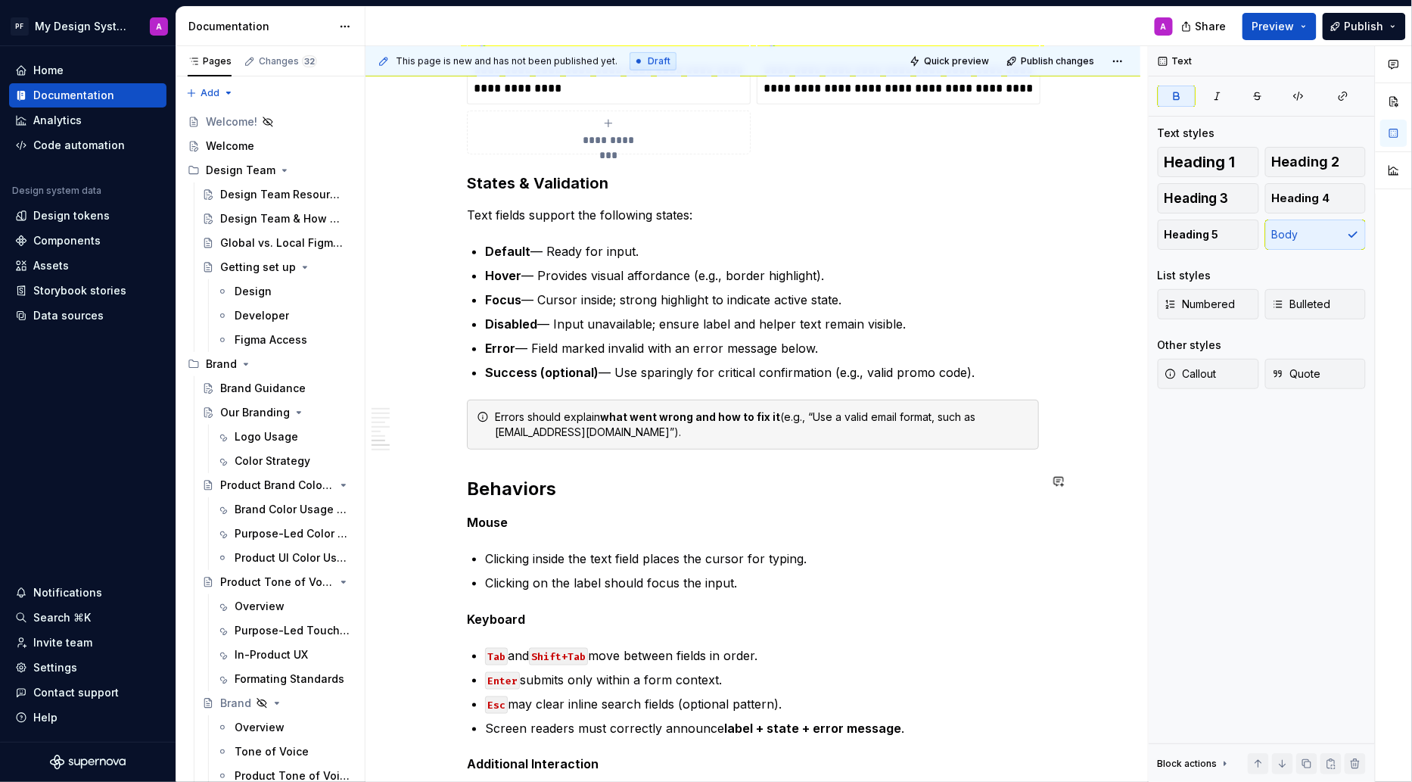
click at [985, 370] on p "Success (optional) — Use sparingly for critical confirmation (e.g., valid promo…" at bounding box center [762, 372] width 554 height 18
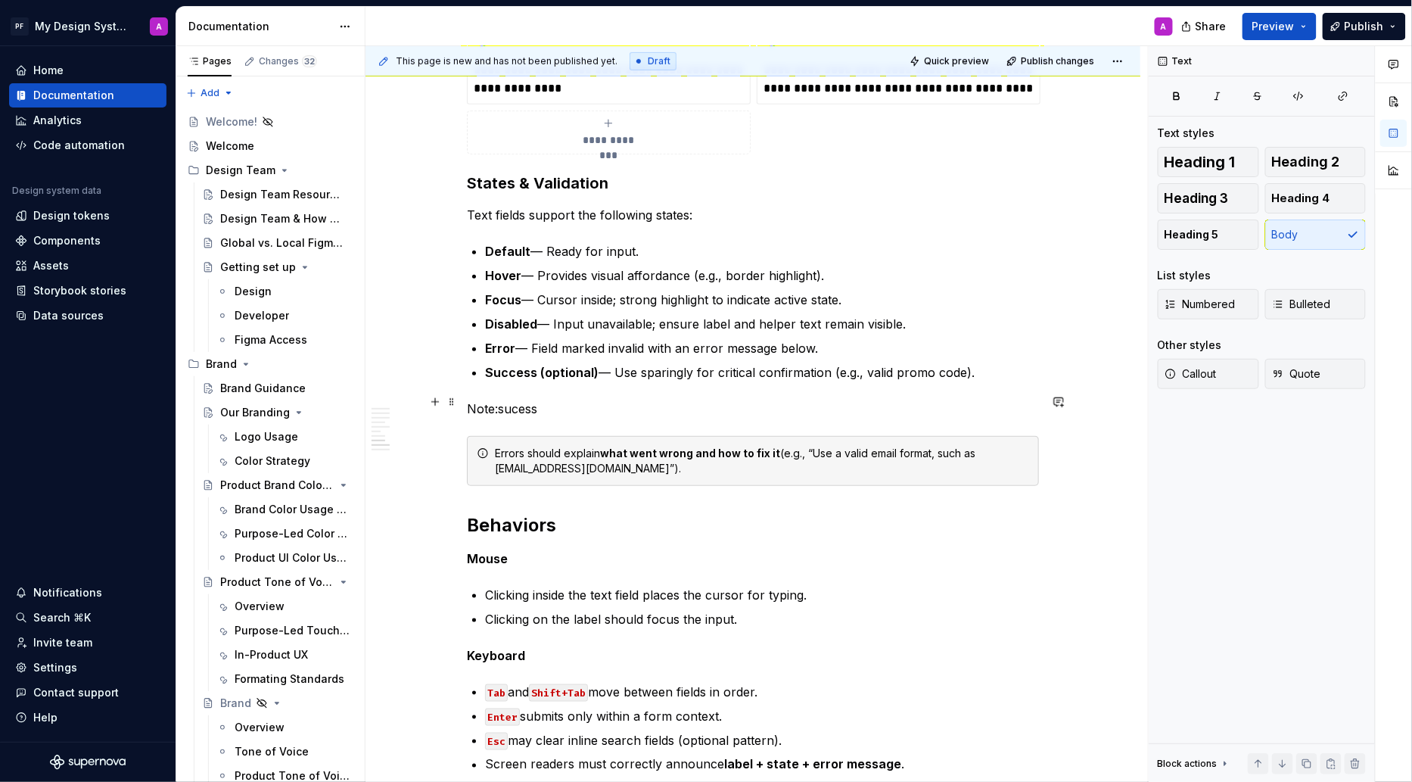
click at [504, 404] on p "Note:sucess" at bounding box center [753, 409] width 572 height 18
click at [540, 366] on strong "Success (optional)" at bounding box center [542, 372] width 114 height 15
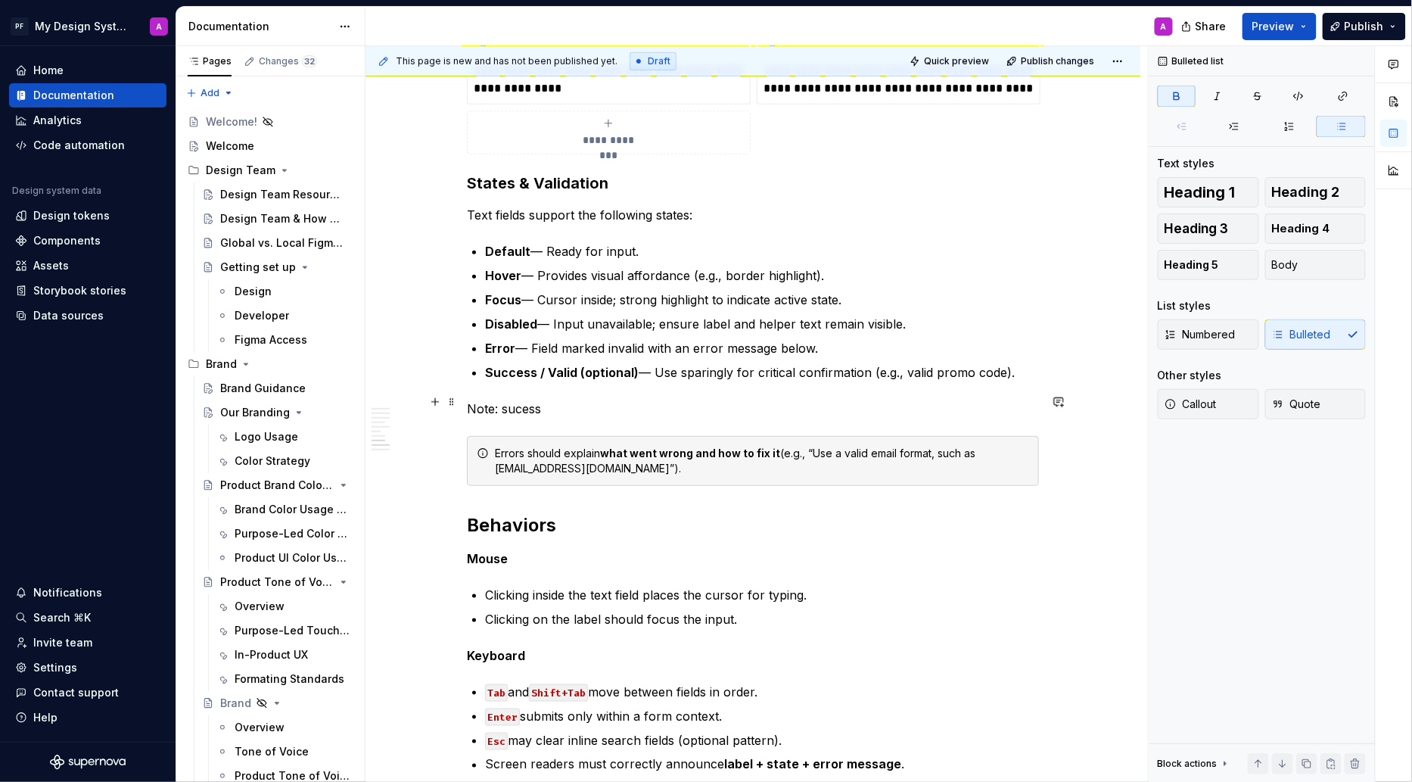
click at [551, 403] on p "Note: sucess" at bounding box center [753, 409] width 572 height 18
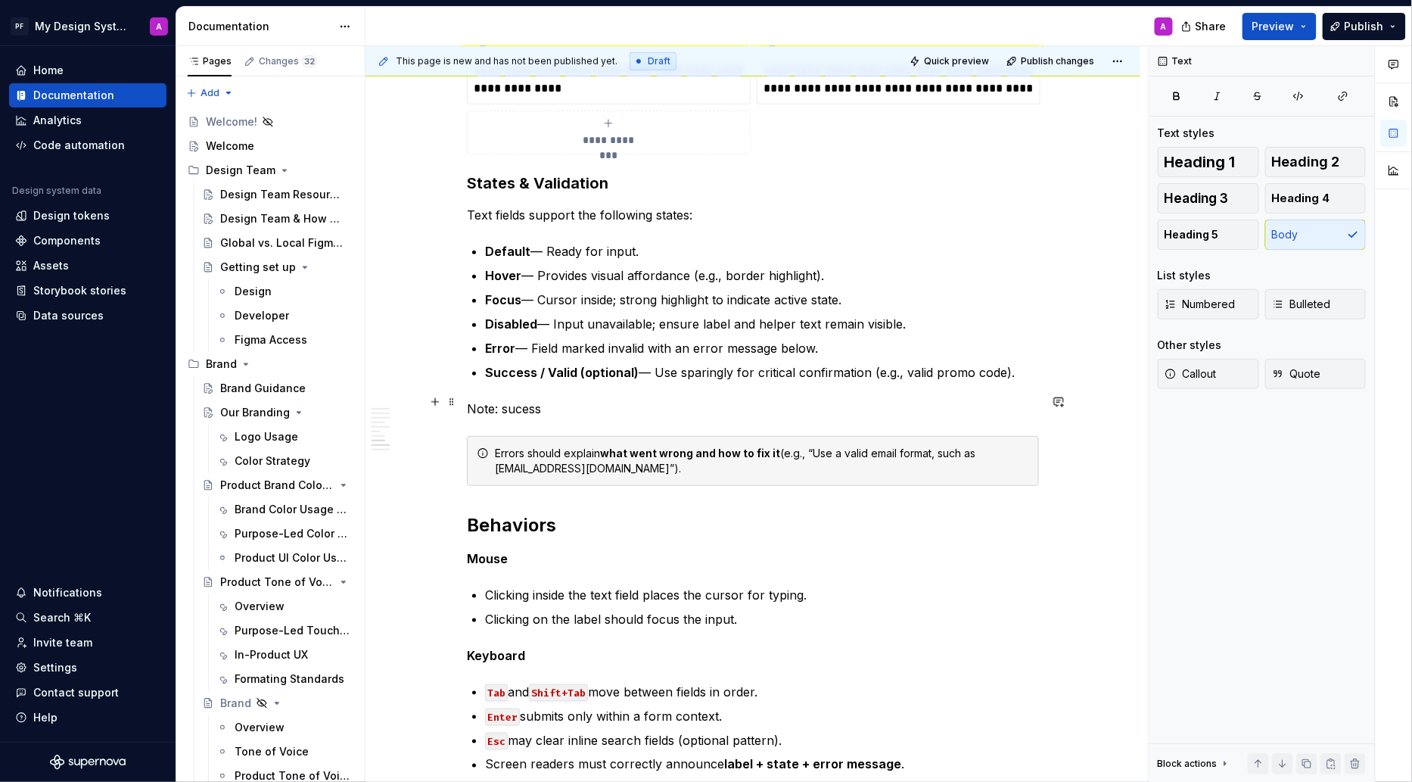
click at [527, 400] on p "Note: sucess" at bounding box center [753, 409] width 572 height 18
click at [553, 402] on p "Note: success" at bounding box center [753, 409] width 572 height 18
click at [993, 402] on p "Note: success / valid available in storybook but not been defined created as va…" at bounding box center [753, 409] width 572 height 18
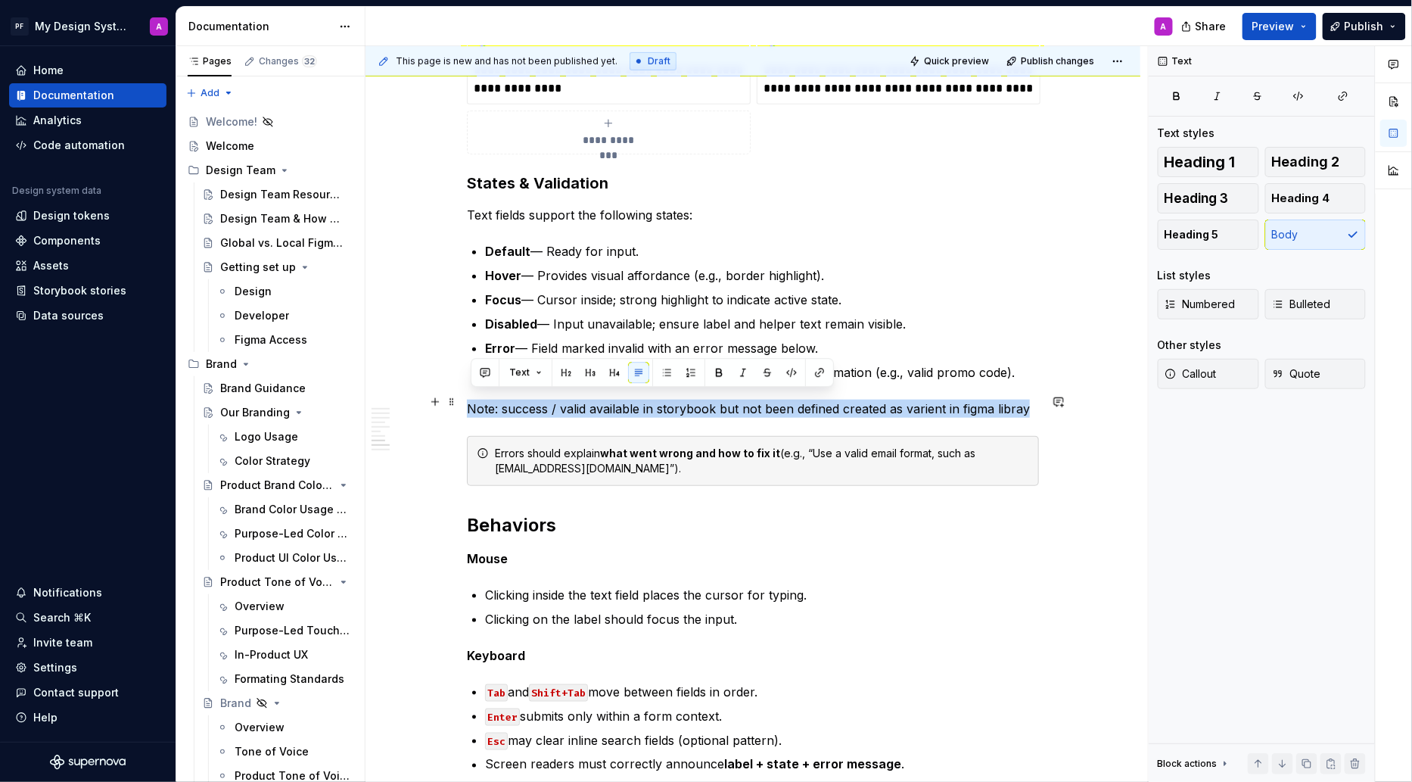
drag, startPoint x: 1034, startPoint y: 402, endPoint x: 466, endPoint y: 403, distance: 567.6
copy p "Note: success / valid available in storybook but not been defined created as va…"
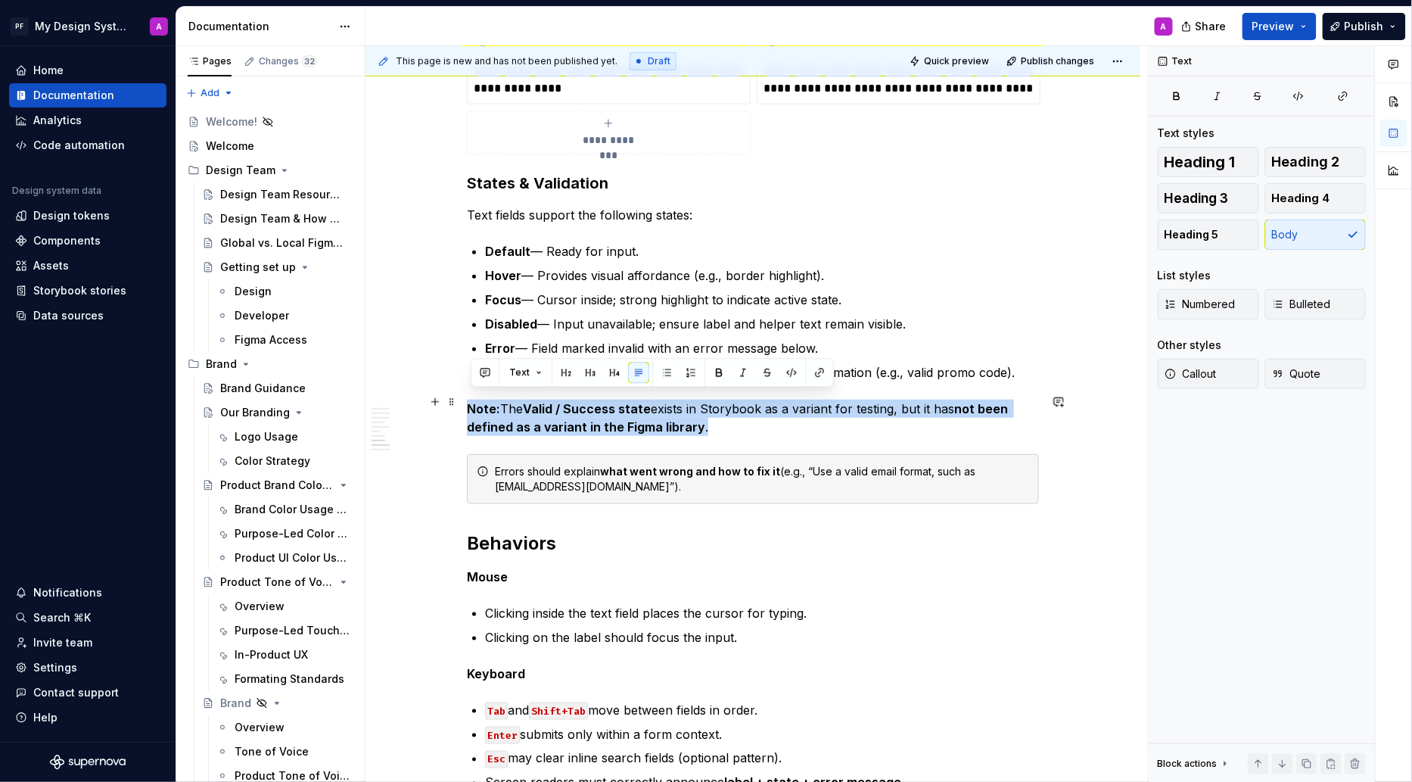
drag, startPoint x: 717, startPoint y: 426, endPoint x: 468, endPoint y: 405, distance: 250.6
click at [1197, 361] on button "Callout" at bounding box center [1208, 374] width 101 height 30
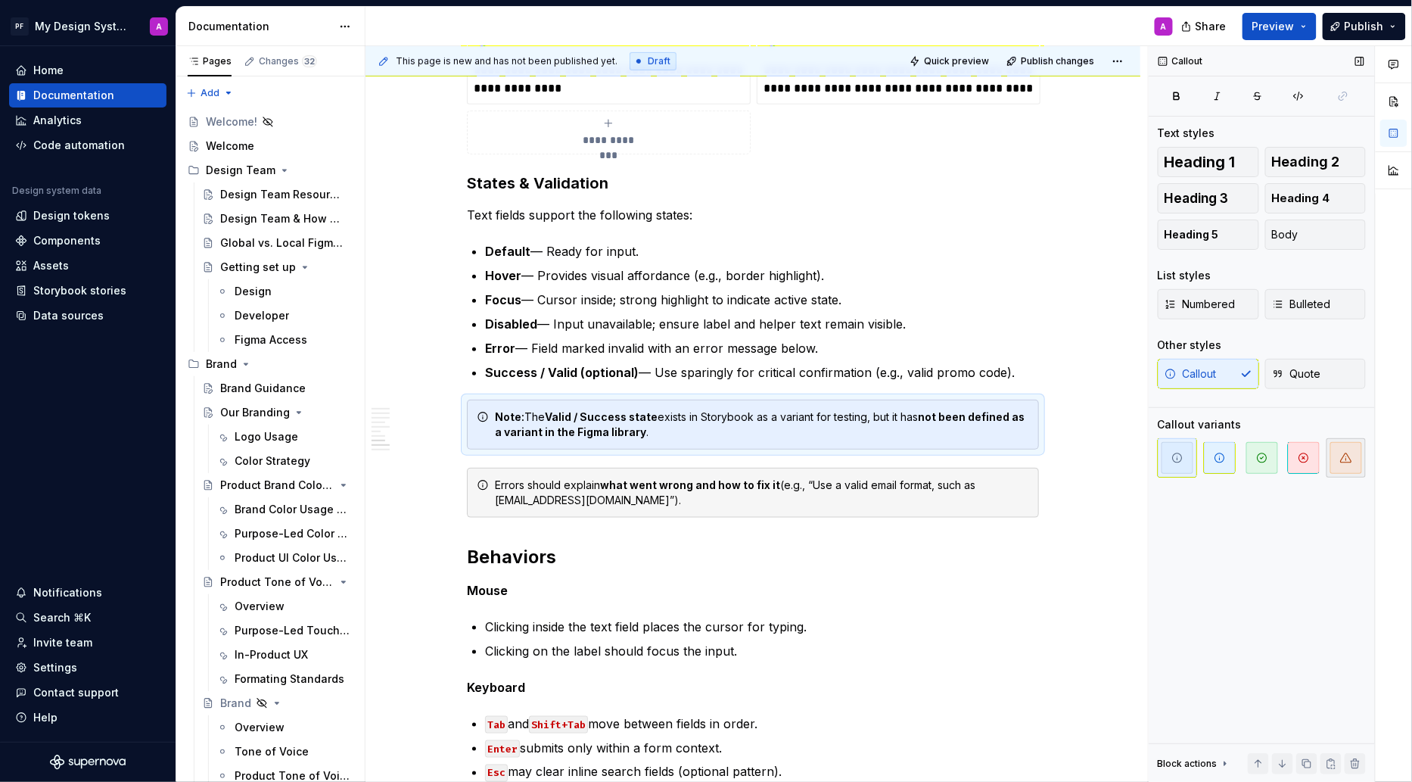
click at [1344, 461] on icon "button" at bounding box center [1346, 457] width 11 height 9
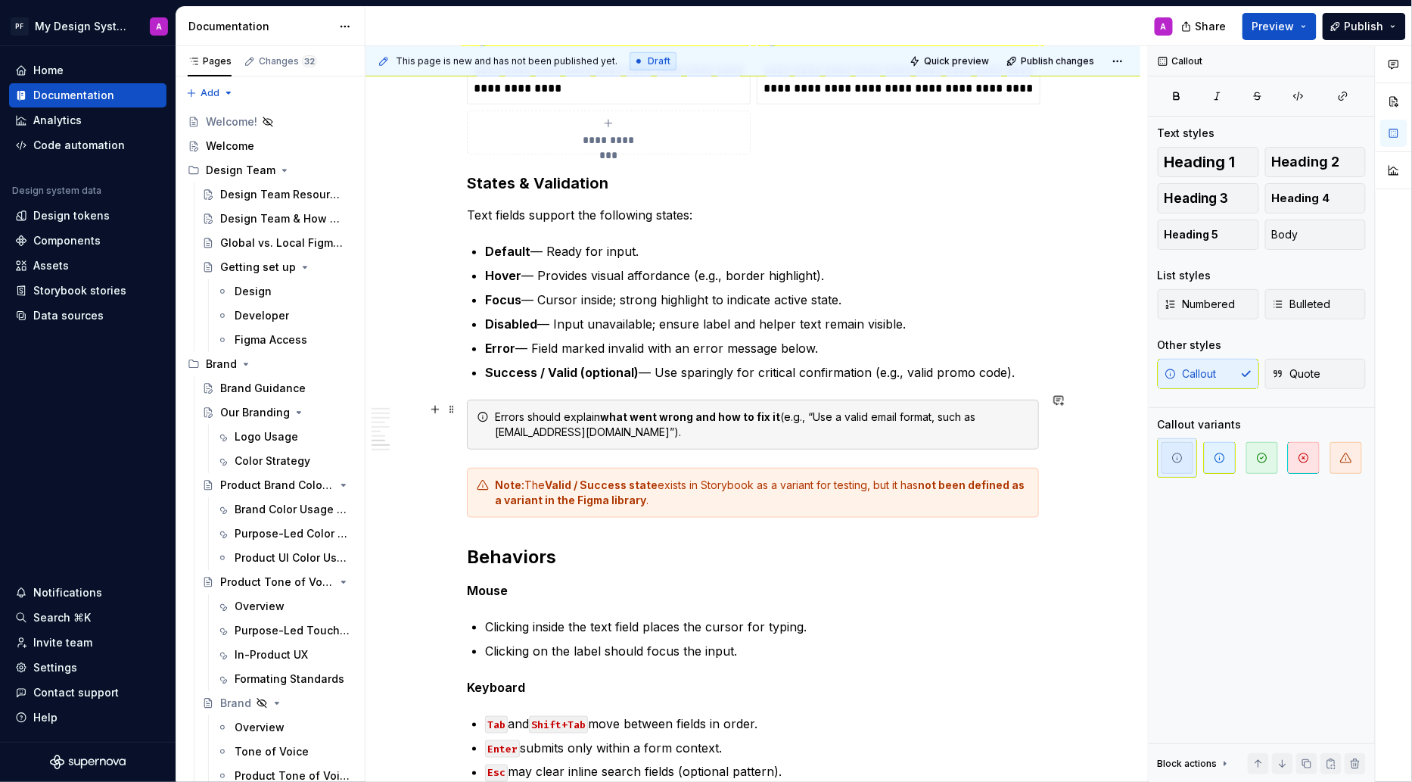
click at [498, 409] on div "Errors should explain what went wrong and how to fix it (e.g., “Use a valid ema…" at bounding box center [762, 424] width 534 height 30
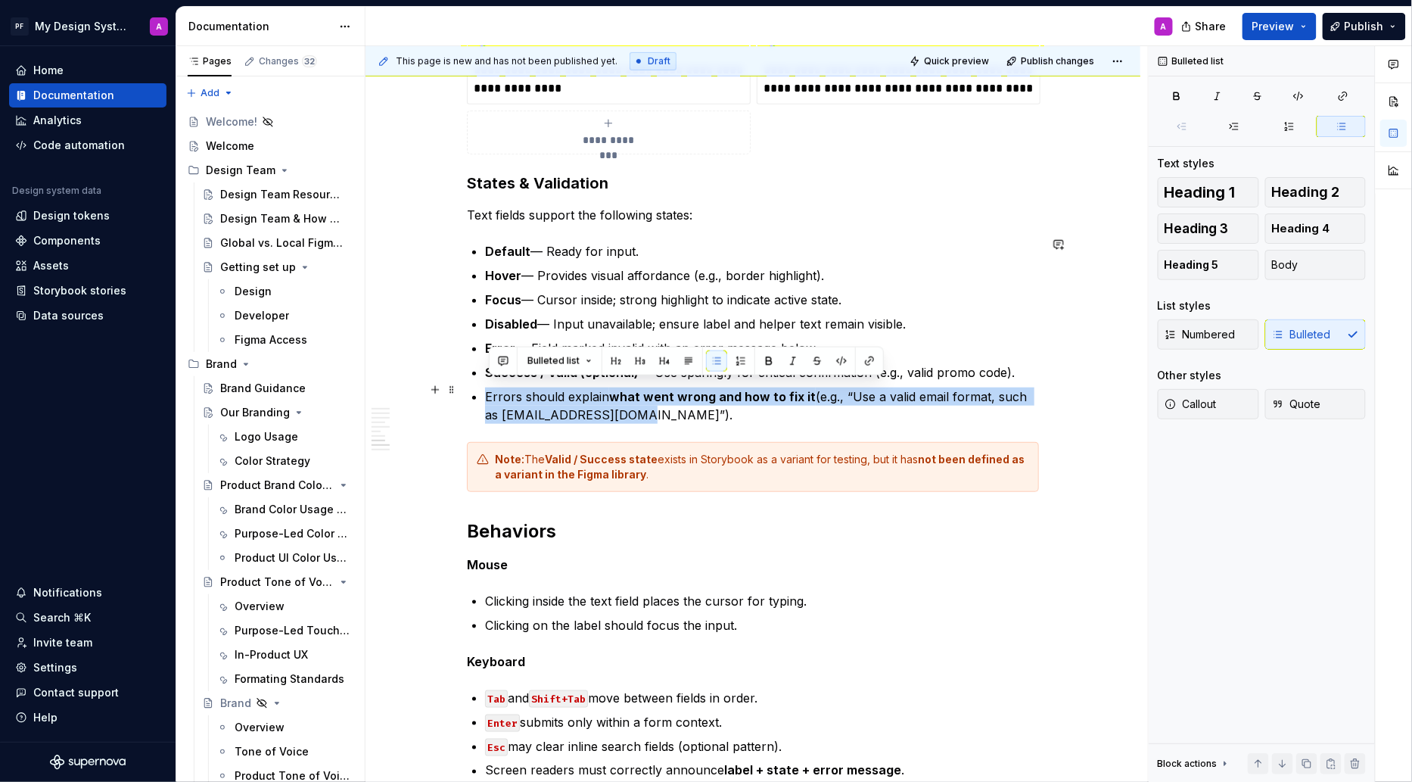
drag, startPoint x: 650, startPoint y: 405, endPoint x: 483, endPoint y: 381, distance: 168.9
copy p "Errors should explain what went wrong and how to fix it (e.g., “Use a valid ema…"
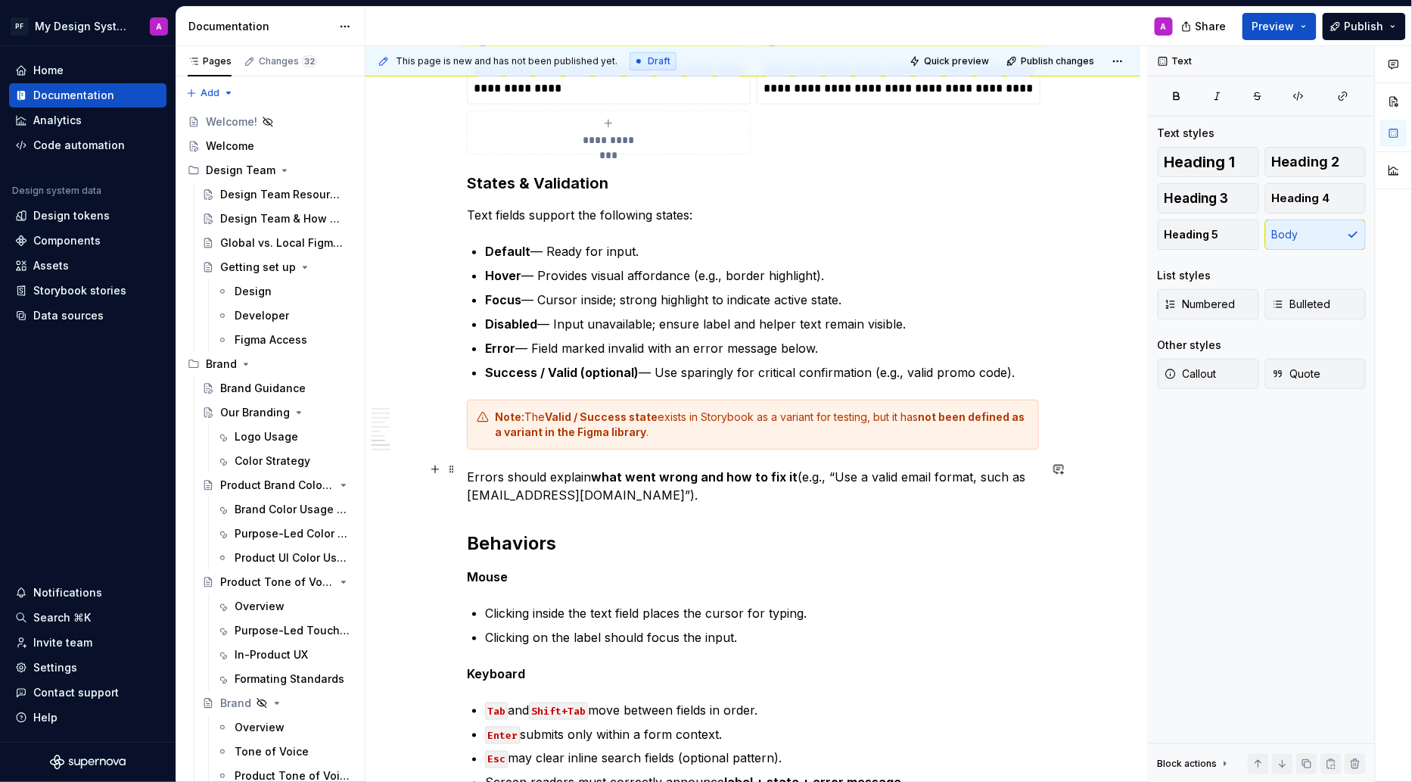
drag, startPoint x: 613, startPoint y: 494, endPoint x: 465, endPoint y: 458, distance: 152.7
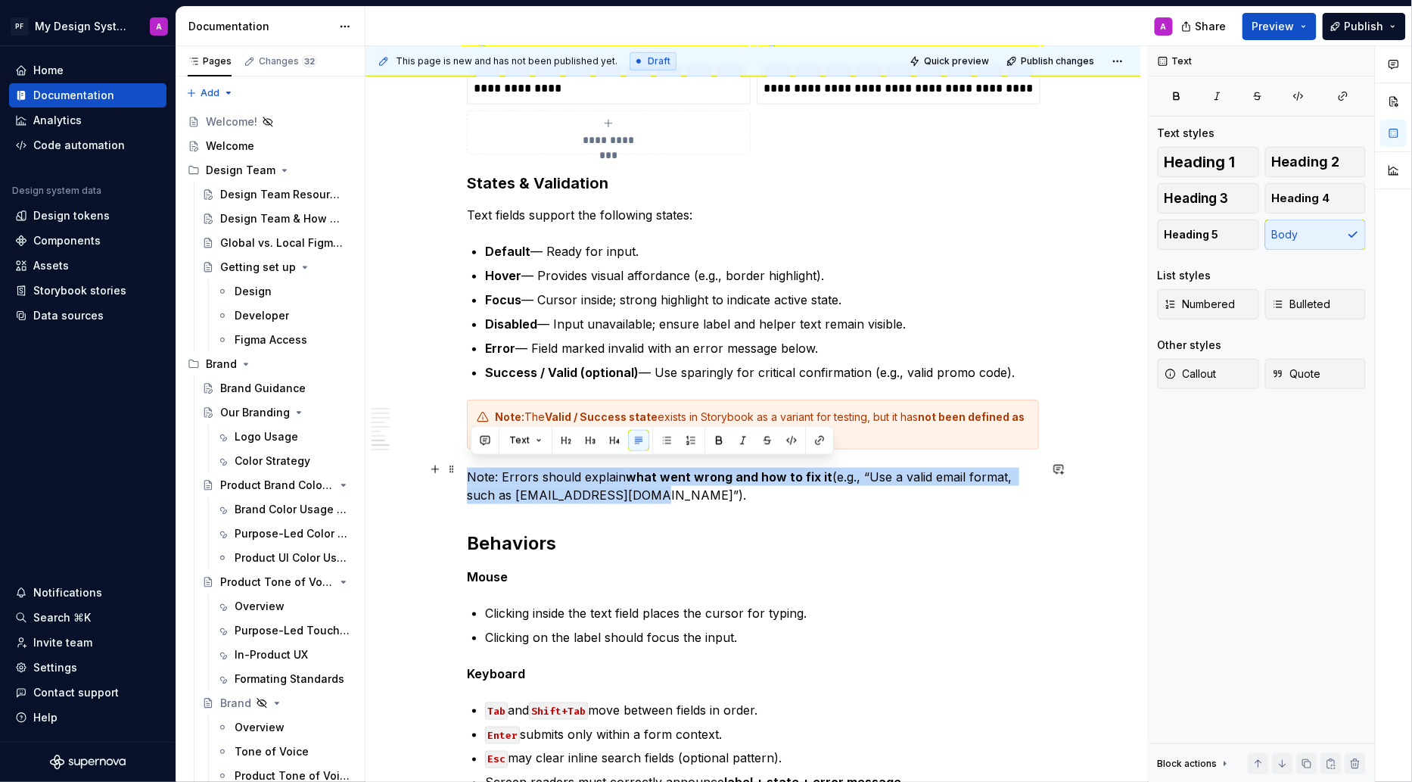
drag, startPoint x: 632, startPoint y: 489, endPoint x: 465, endPoint y: 471, distance: 167.4
click at [1207, 378] on span "Callout" at bounding box center [1191, 373] width 52 height 15
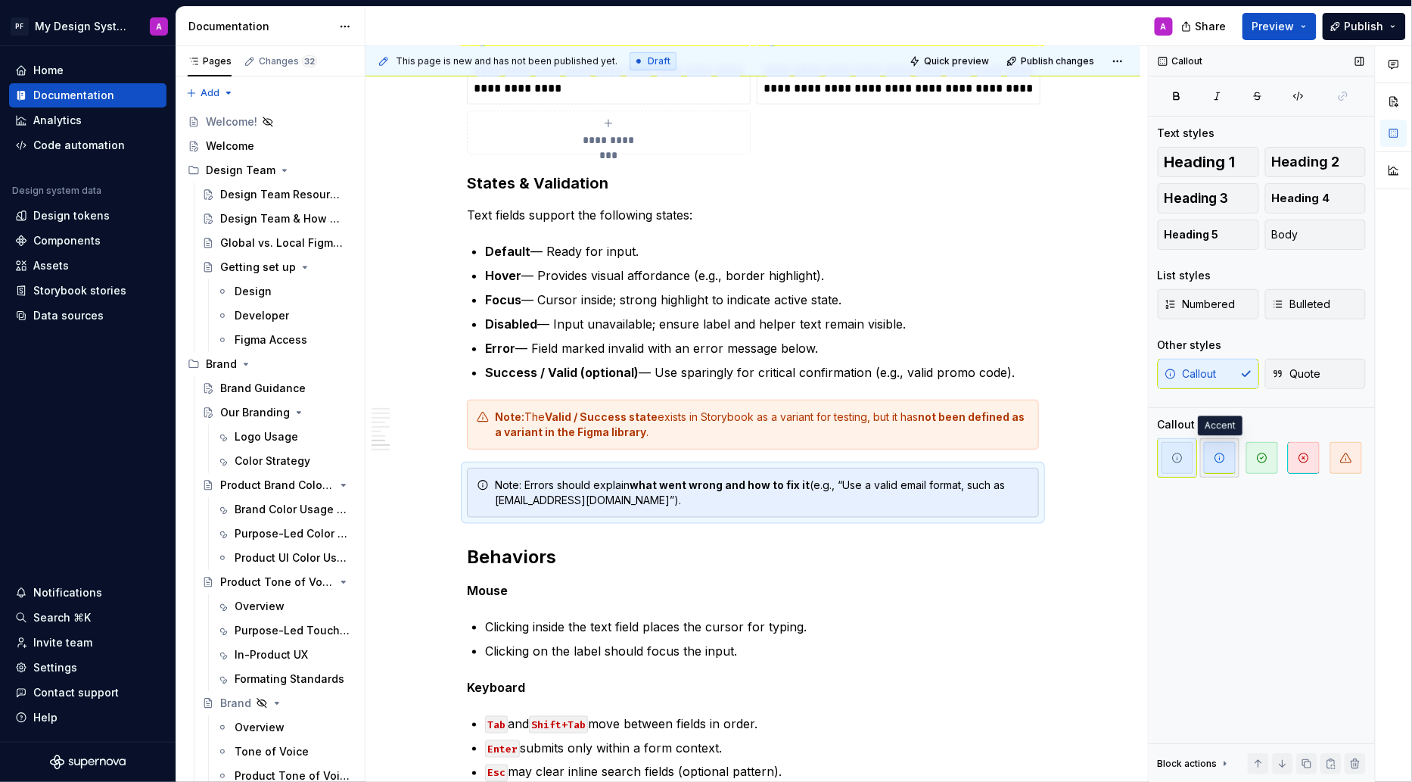
click at [1215, 459] on icon "button" at bounding box center [1220, 458] width 12 height 12
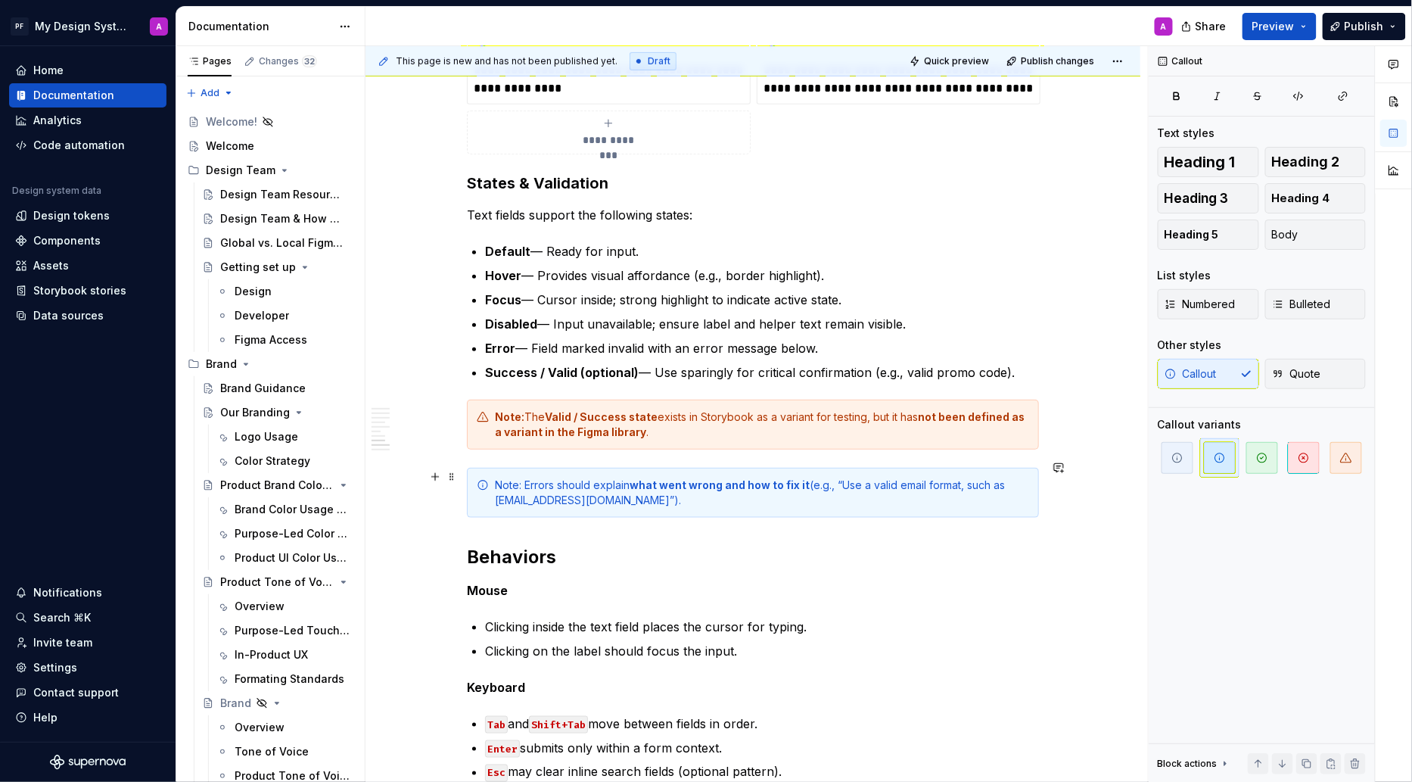
scroll to position [2515, 0]
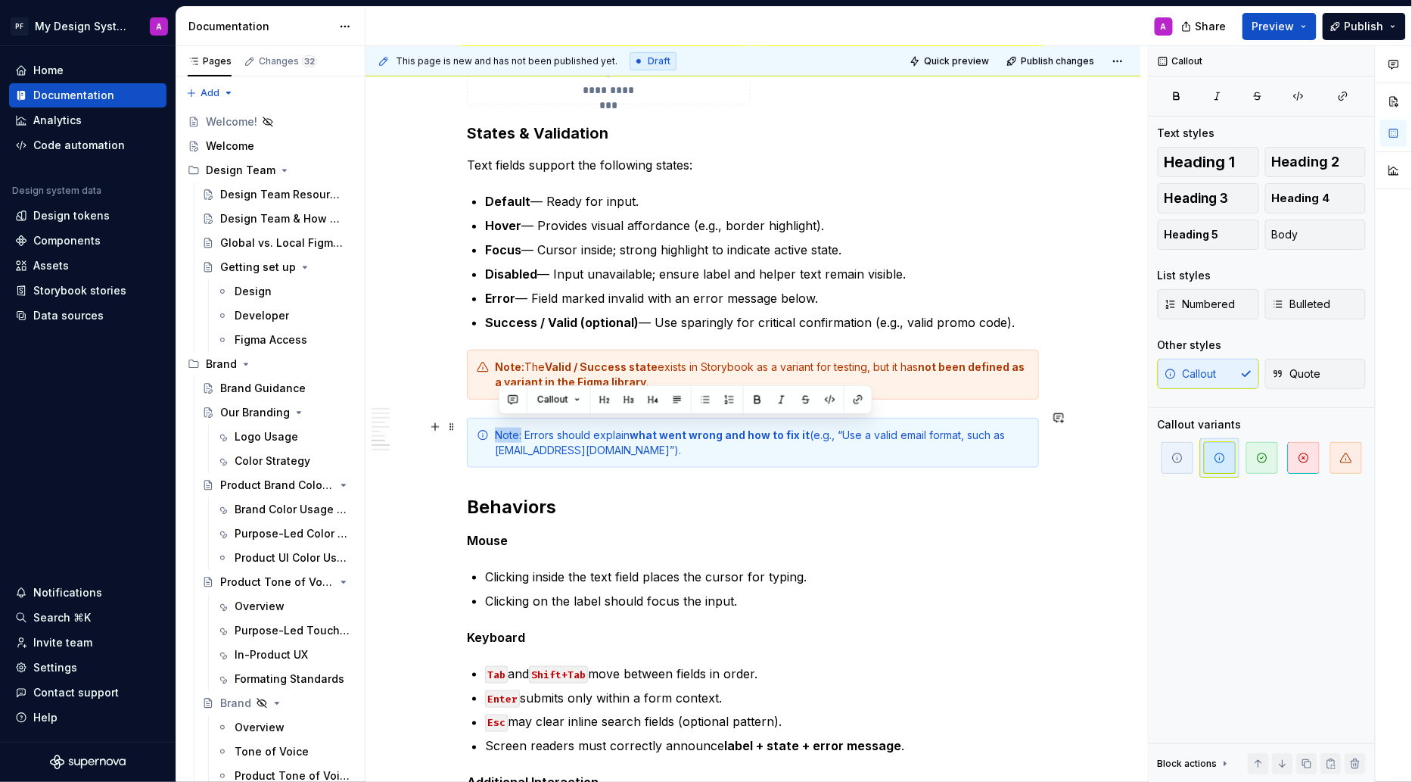
drag, startPoint x: 526, startPoint y: 425, endPoint x: 498, endPoint y: 424, distance: 28.0
click at [498, 428] on div "Note: Errors should explain what went wrong and how to fix it (e.g., “Use a val…" at bounding box center [762, 443] width 534 height 30
click at [750, 399] on button "button" at bounding box center [757, 399] width 21 height 21
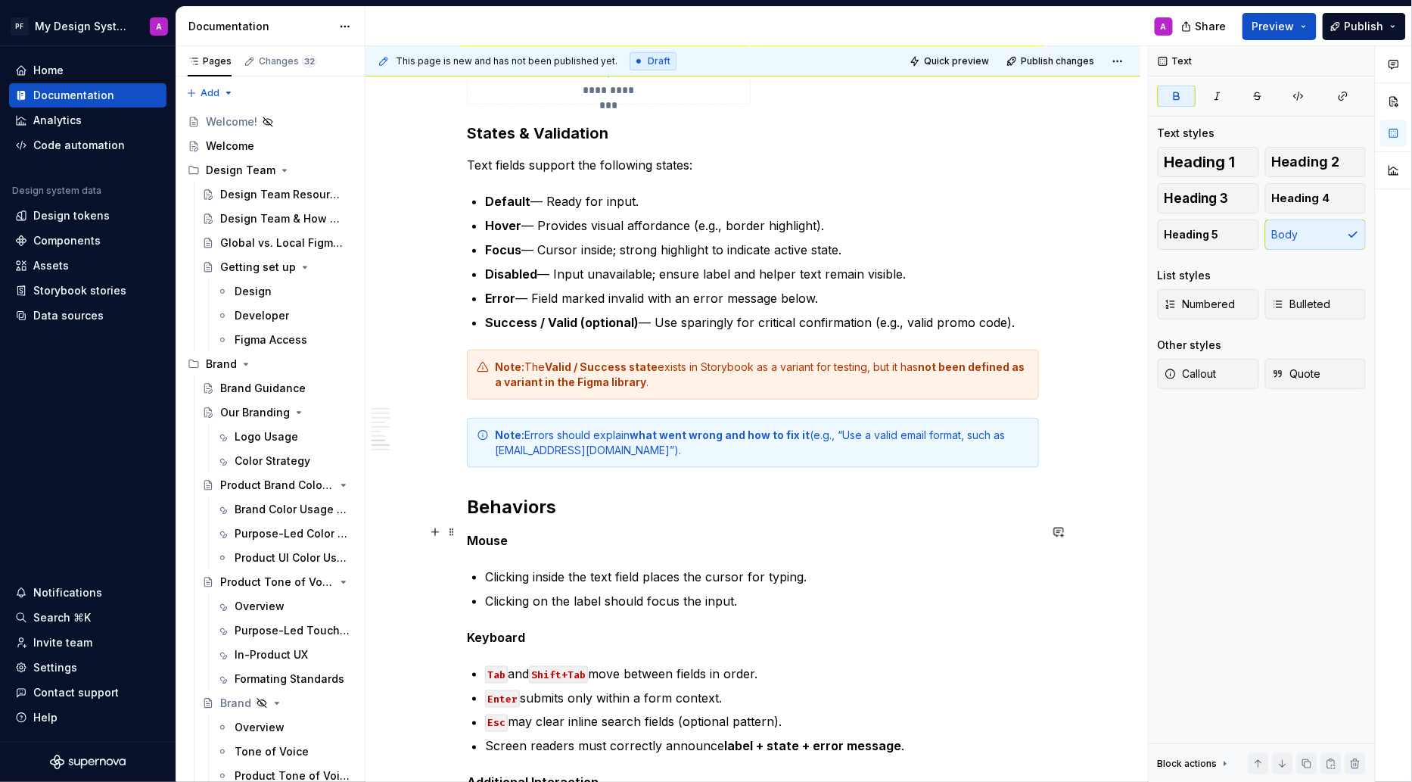
click at [951, 536] on p "Mouse" at bounding box center [753, 540] width 572 height 18
click at [436, 493] on button "button" at bounding box center [435, 498] width 21 height 21
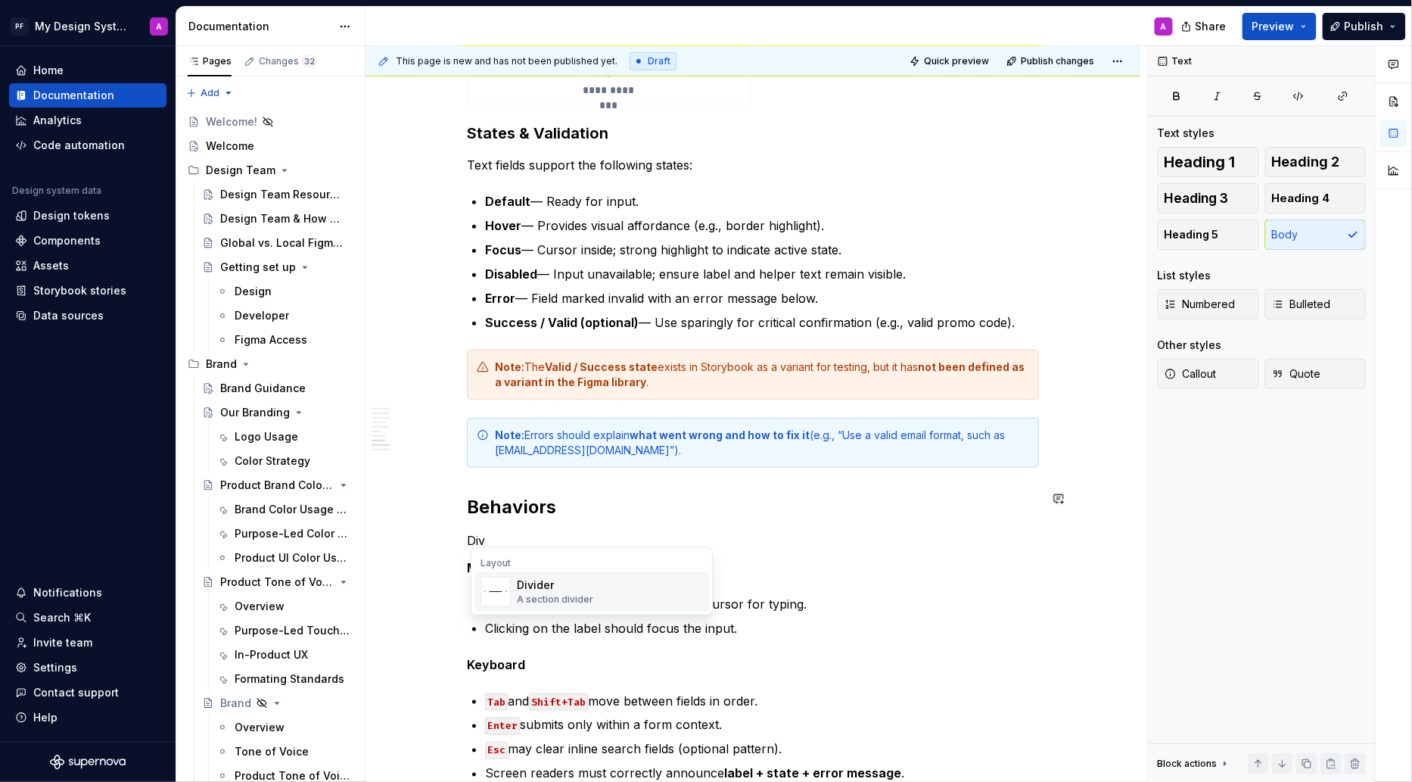
click at [528, 590] on div "Divider" at bounding box center [555, 584] width 76 height 15
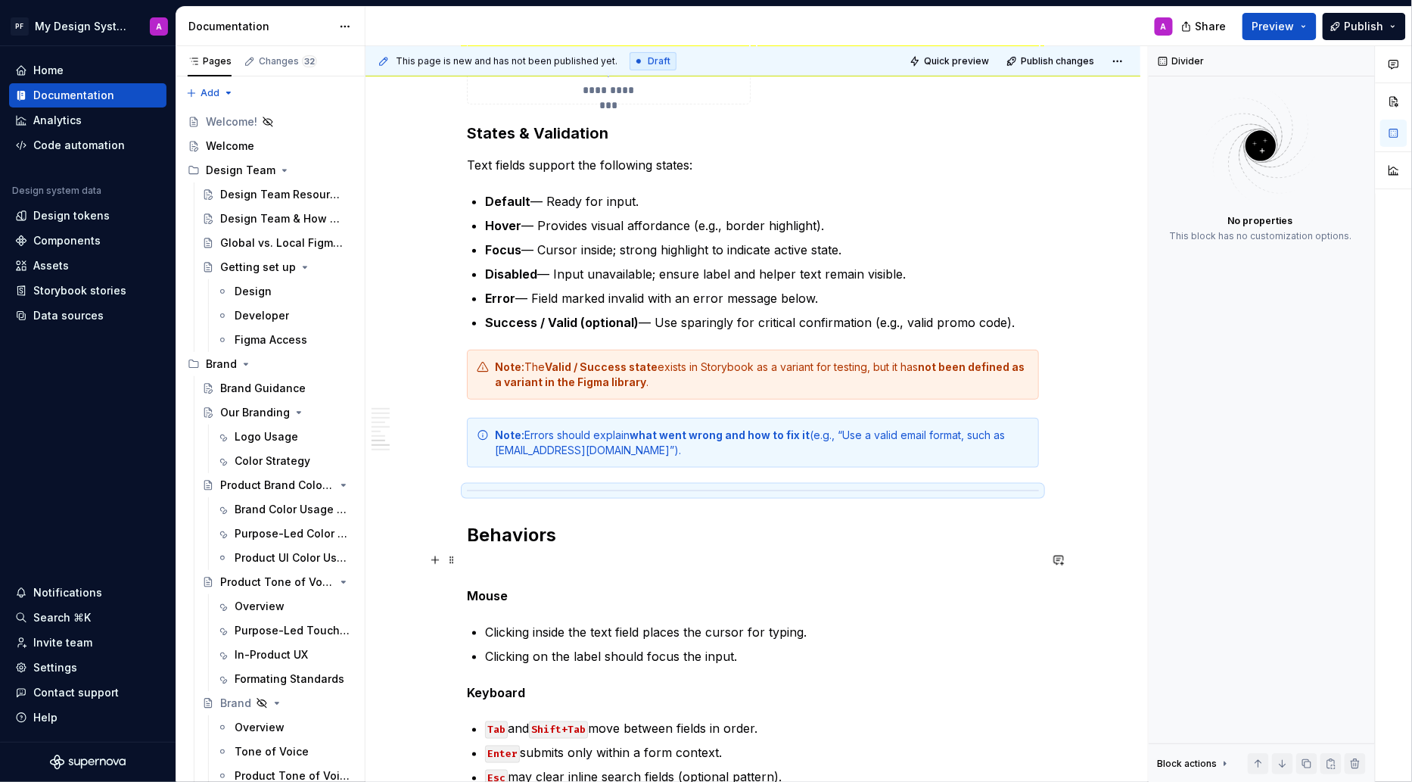
click at [485, 559] on p at bounding box center [753, 568] width 572 height 18
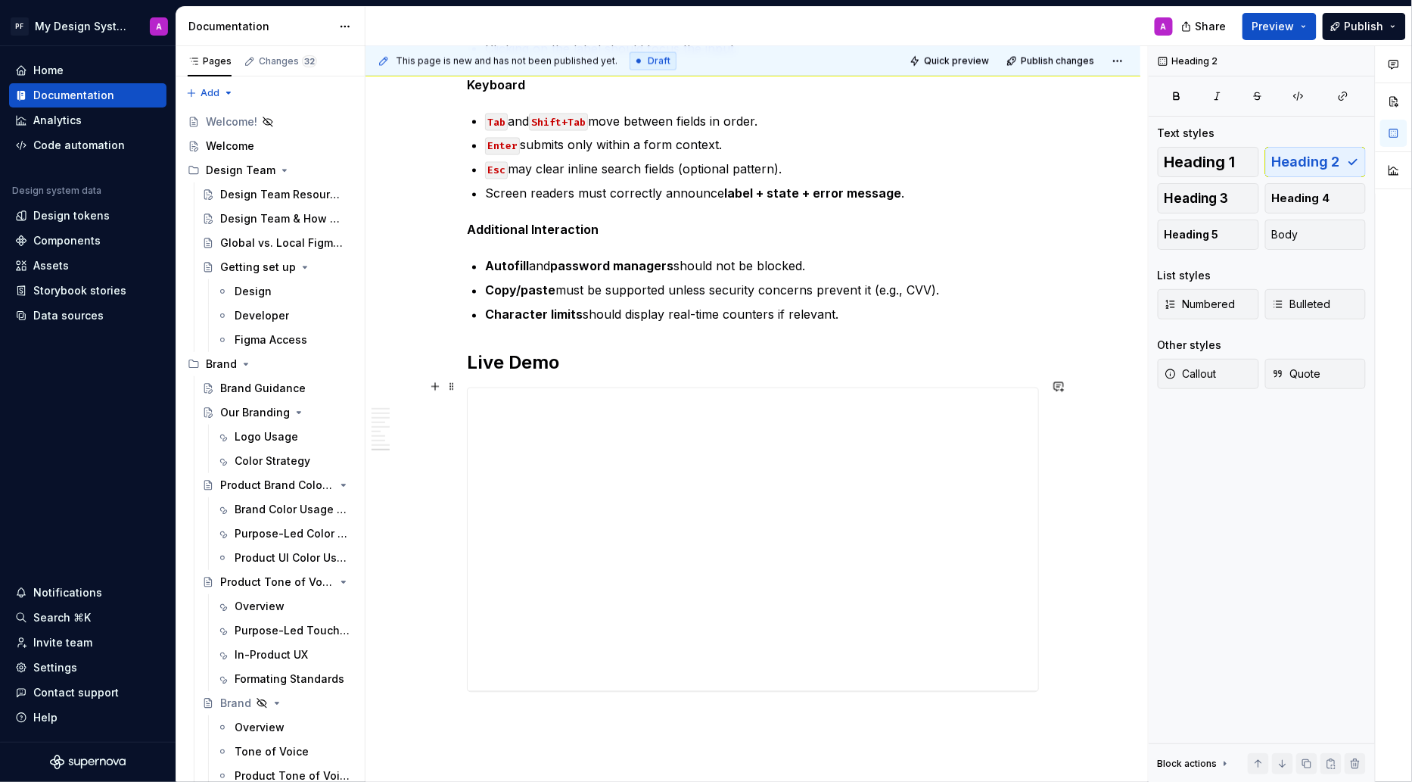
scroll to position [3033, 0]
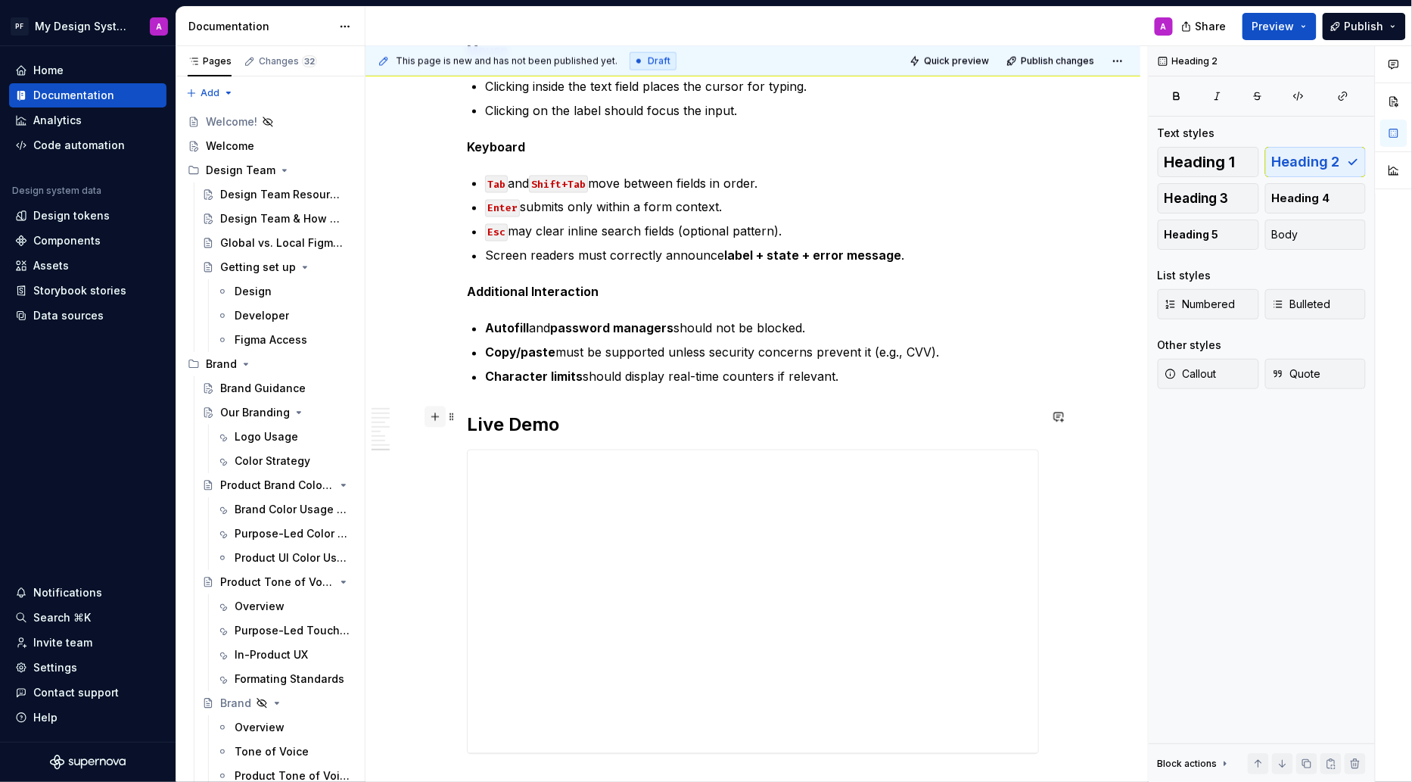
click at [441, 416] on button "button" at bounding box center [435, 416] width 21 height 21
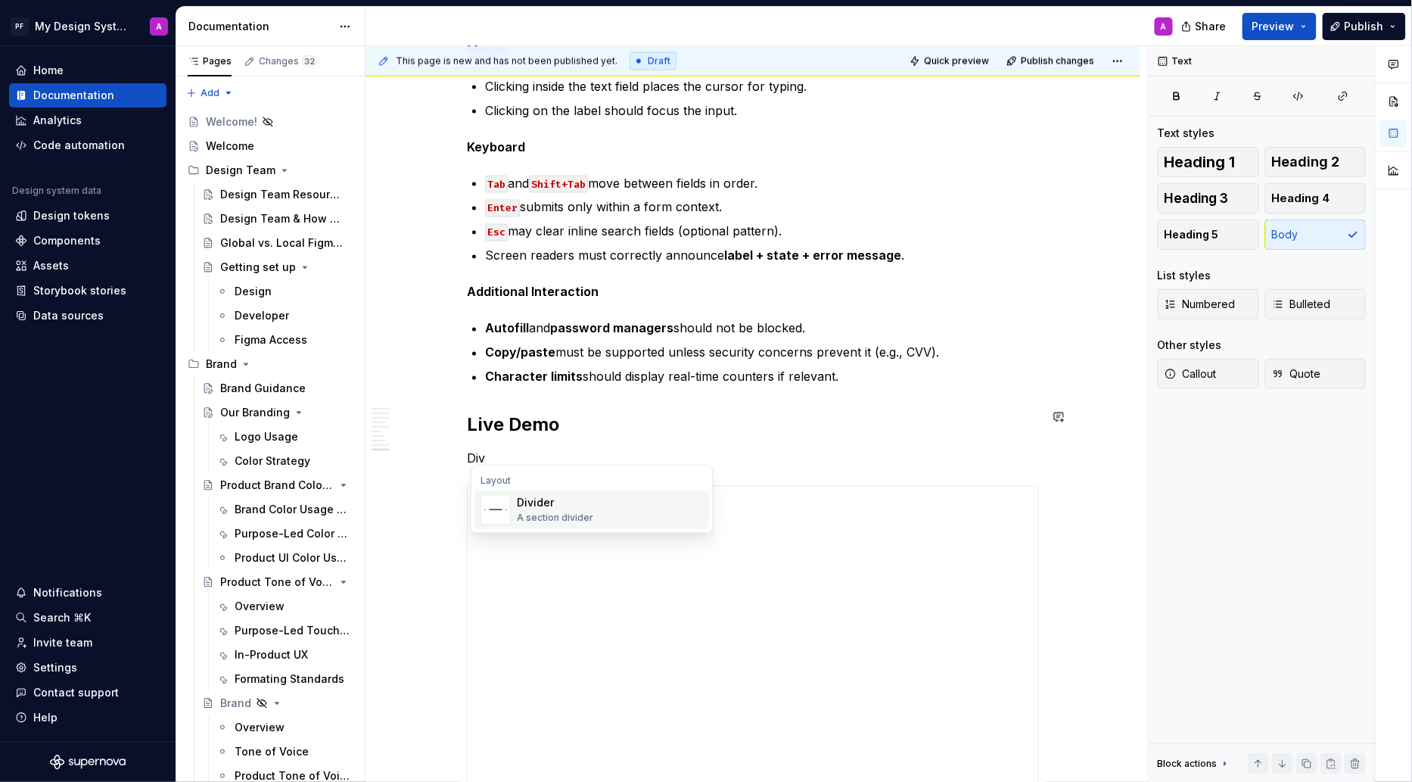
click at [522, 503] on div "Divider" at bounding box center [555, 502] width 76 height 15
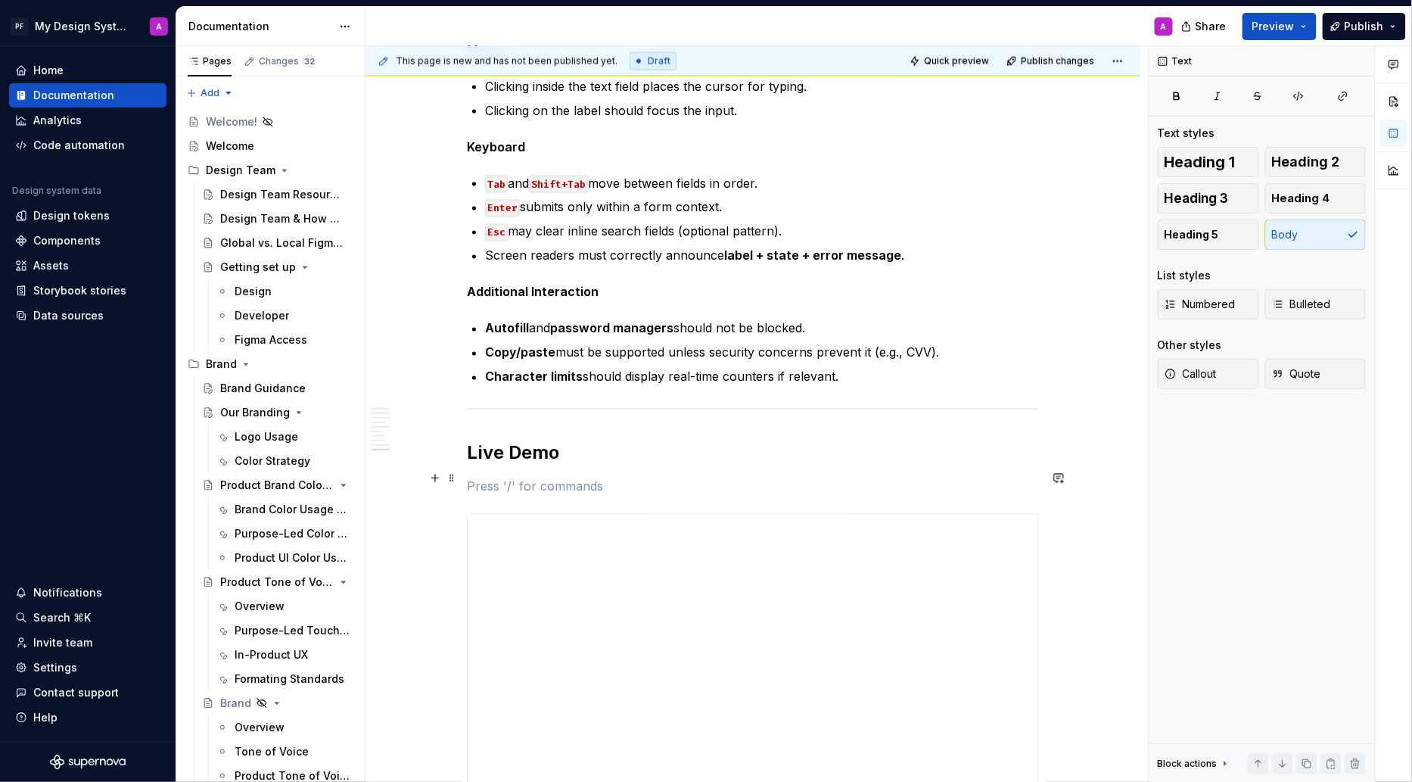
click at [483, 478] on p at bounding box center [753, 487] width 572 height 18
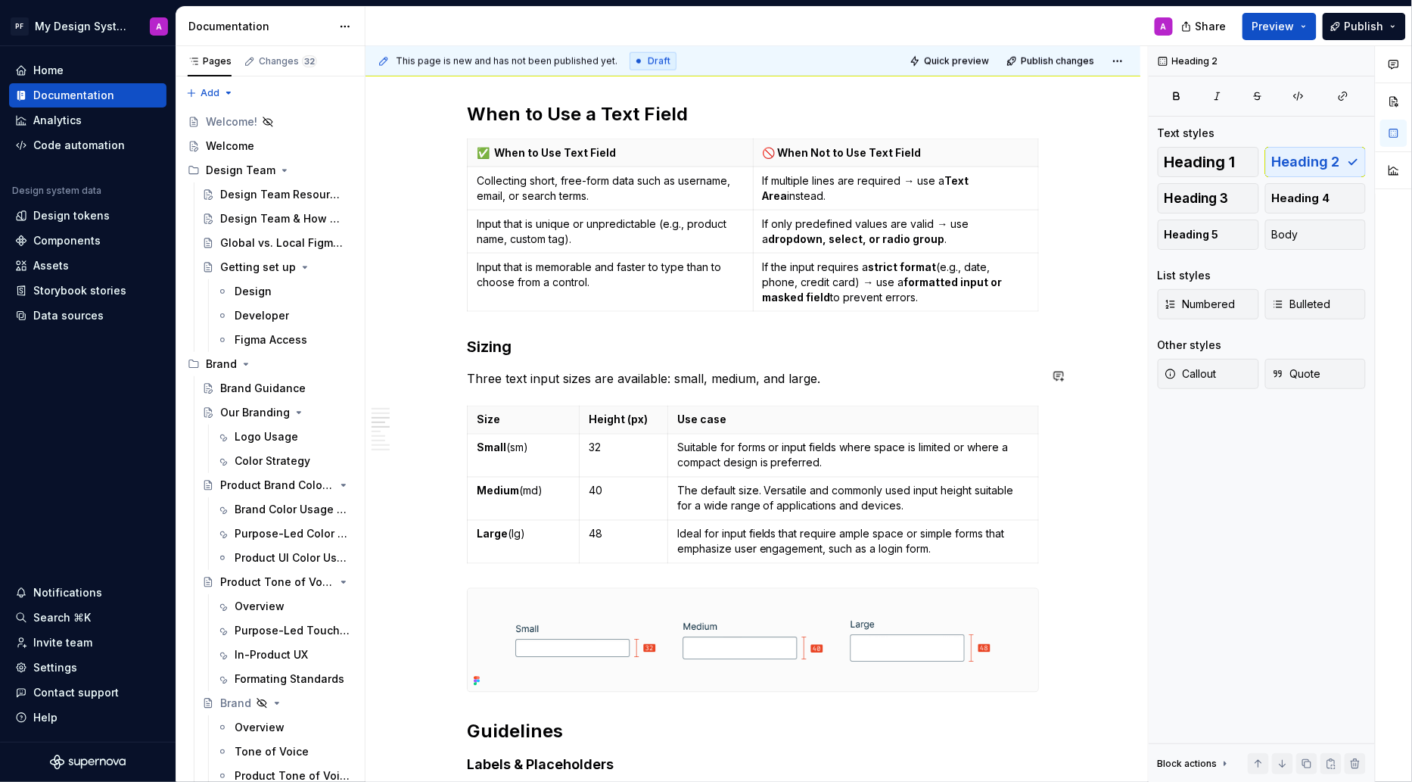
scroll to position [591, 0]
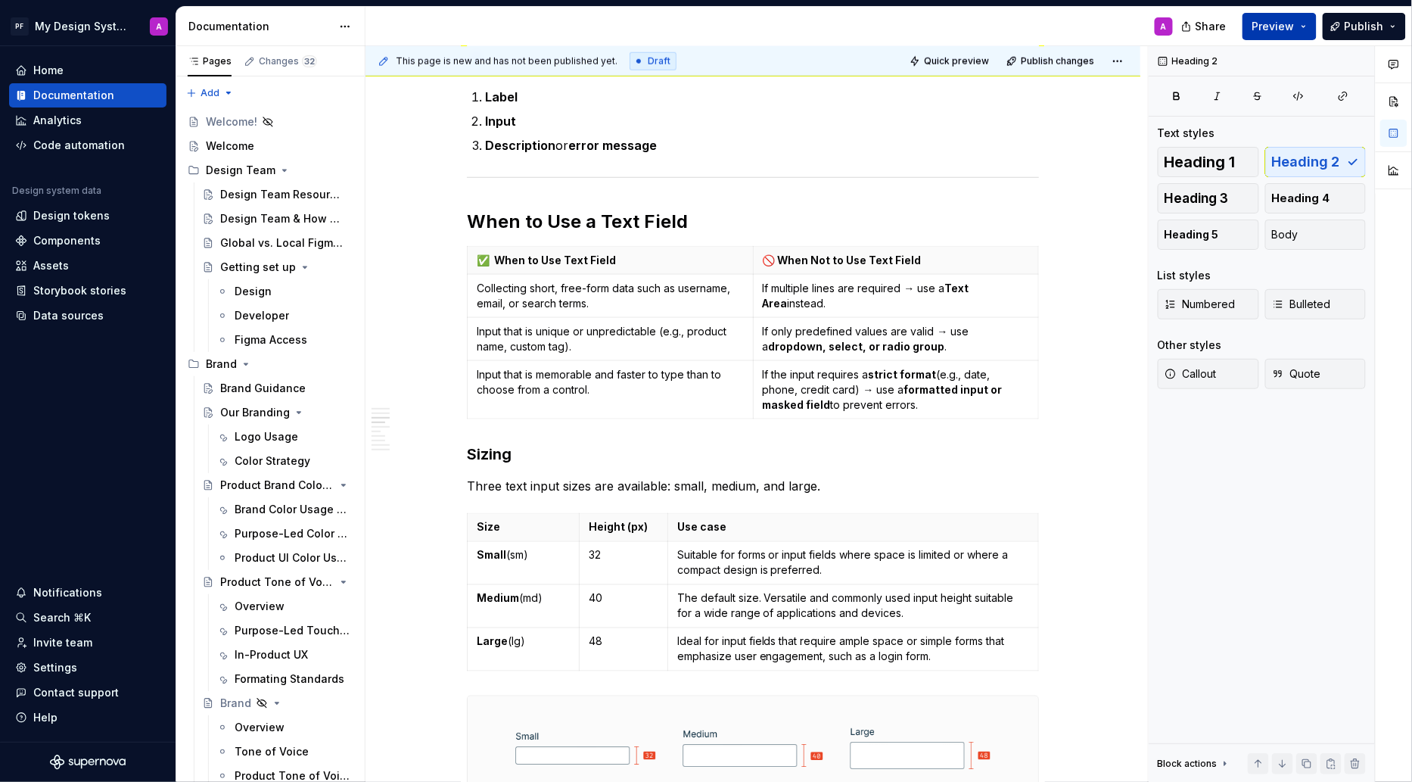
click at [1282, 26] on span "Preview" at bounding box center [1274, 26] width 42 height 15
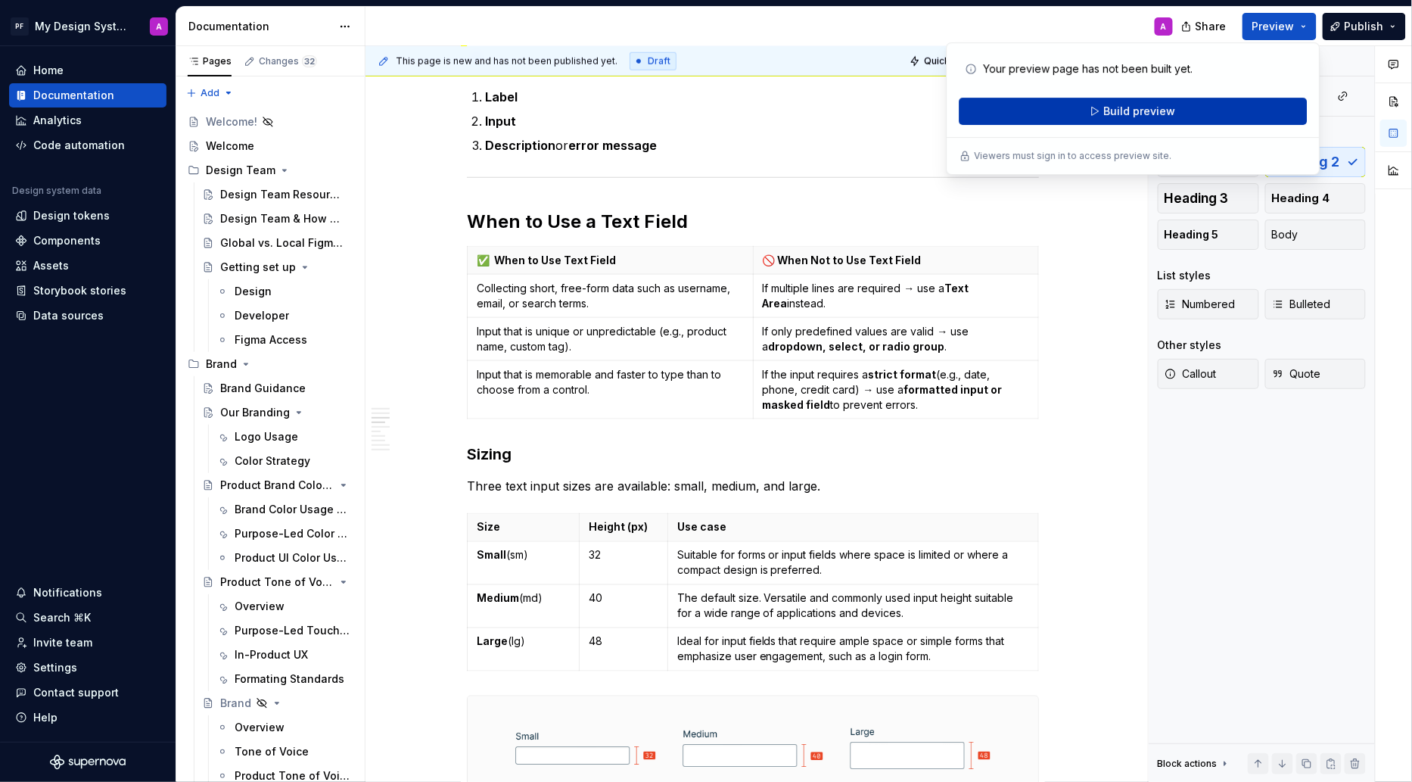
click at [1167, 109] on span "Build preview" at bounding box center [1139, 111] width 72 height 15
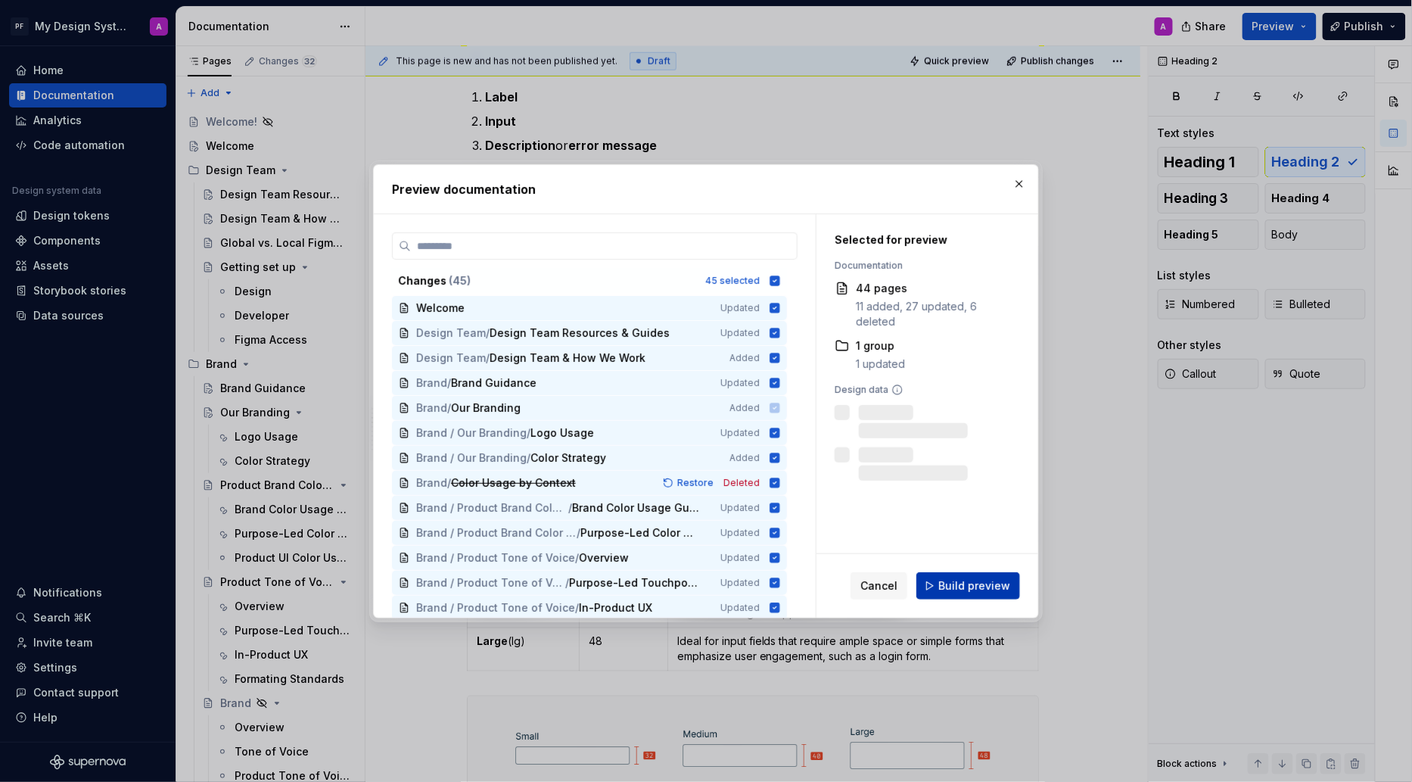
click at [958, 591] on span "Build preview" at bounding box center [974, 585] width 72 height 15
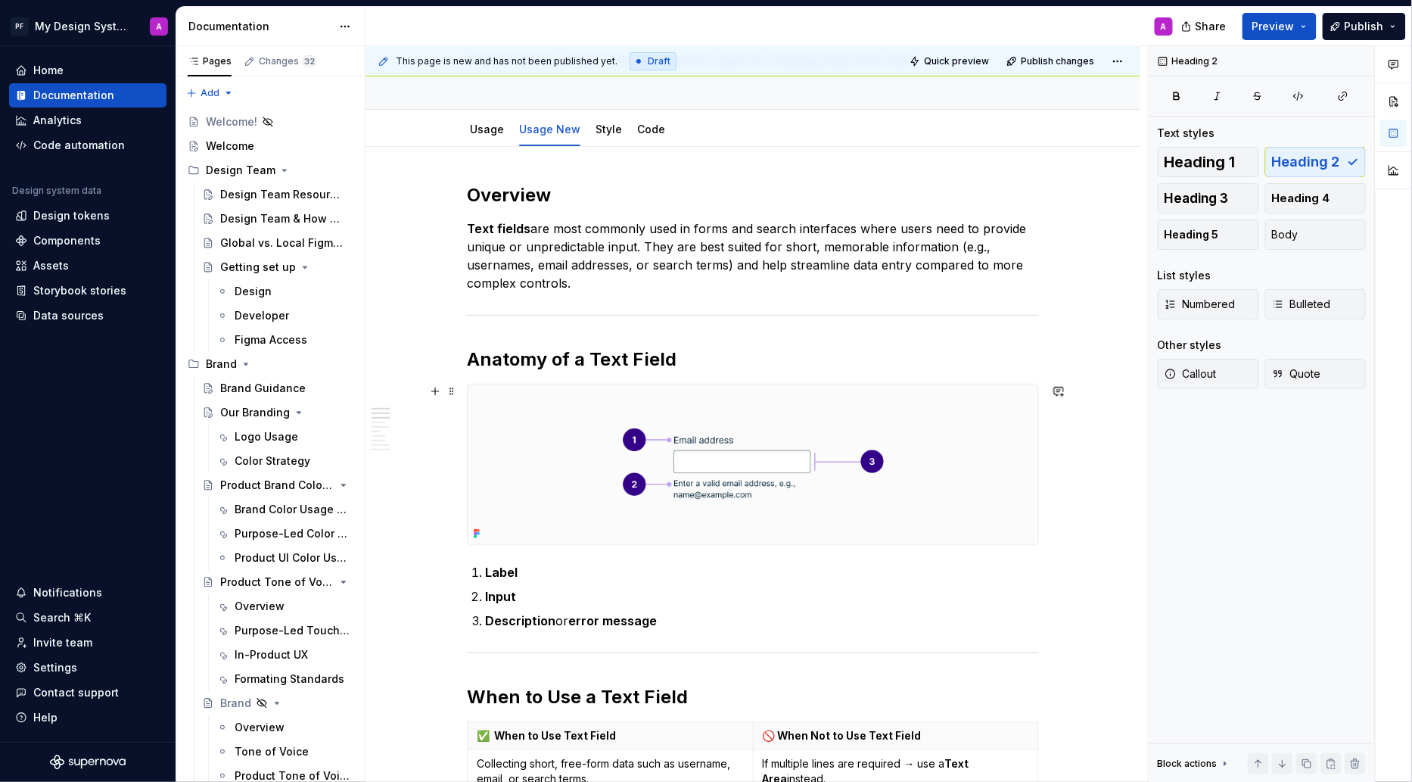
scroll to position [129, 0]
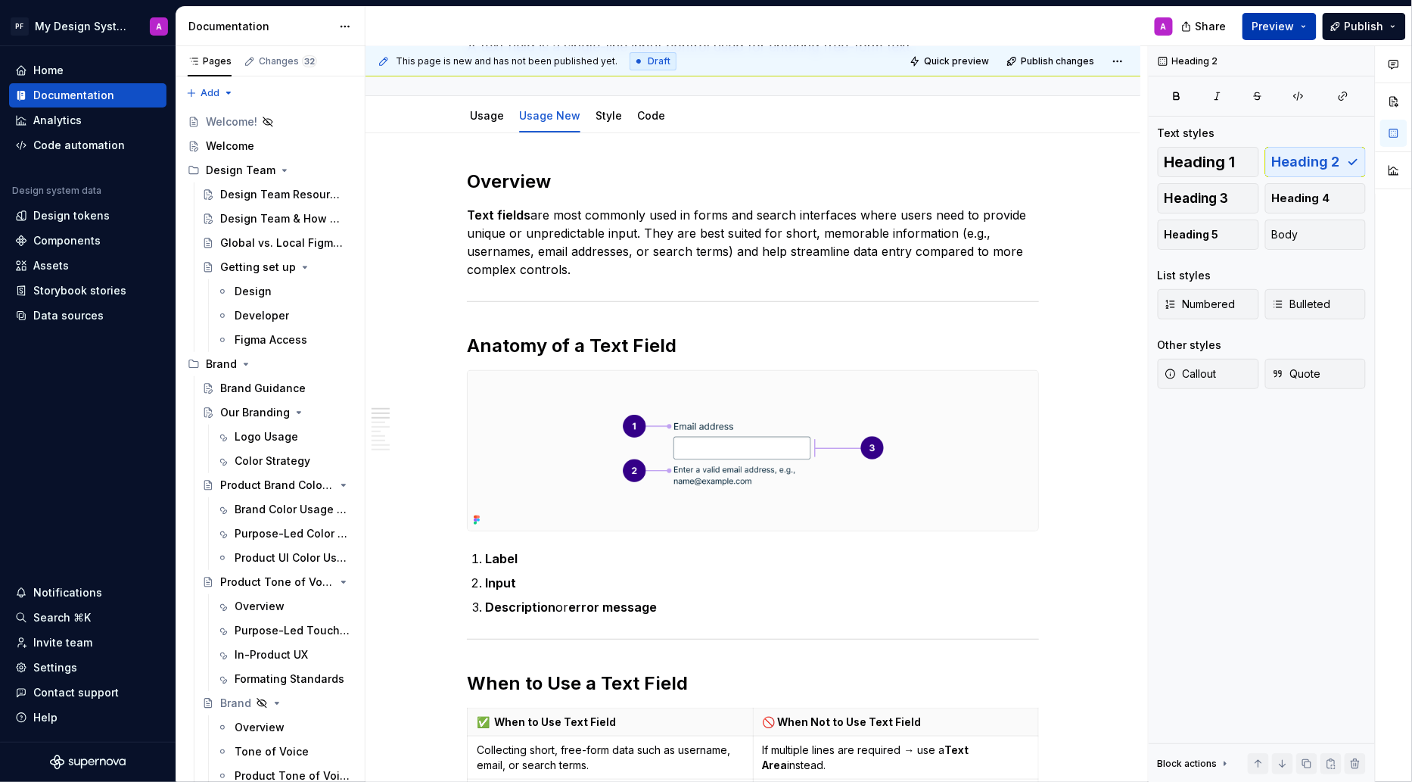
click at [1281, 23] on span "Preview" at bounding box center [1274, 26] width 42 height 15
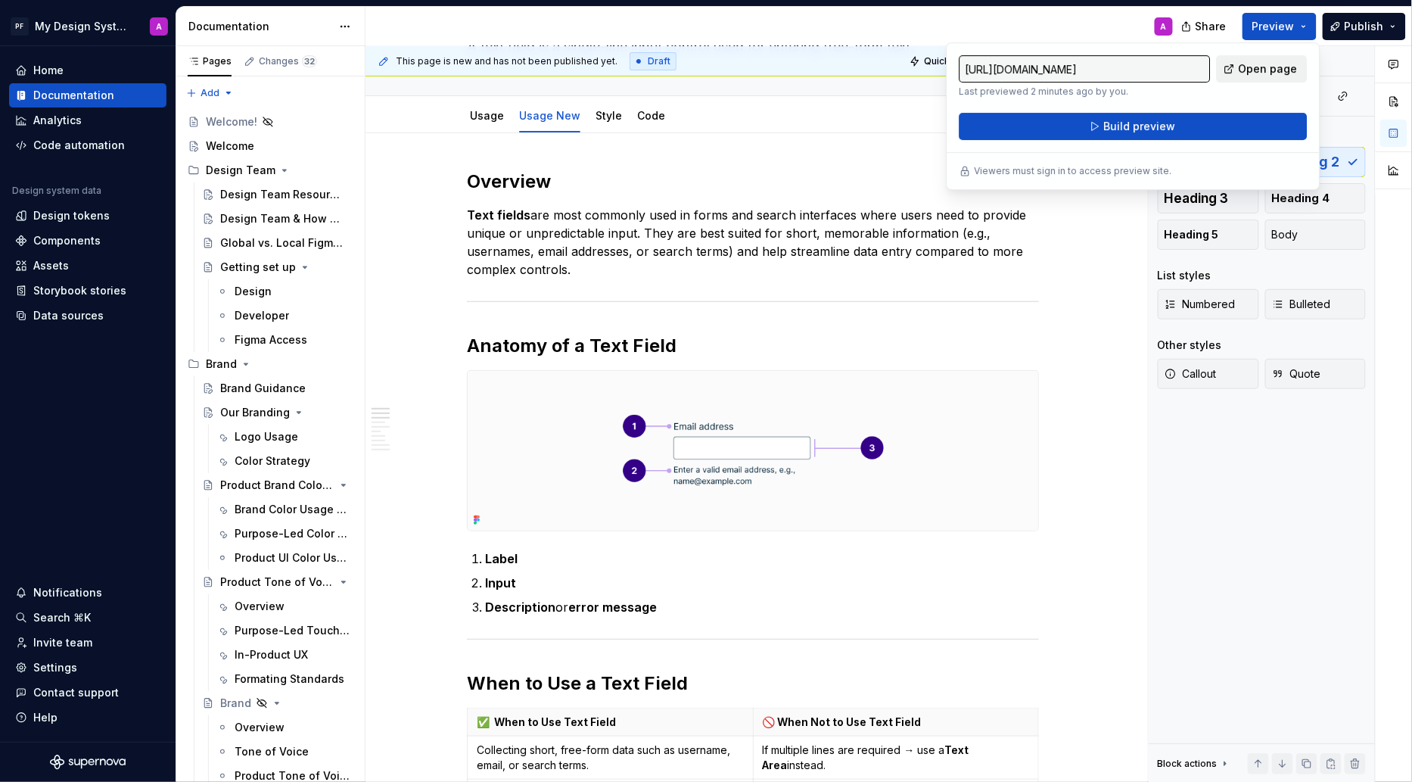
click at [1248, 65] on span "Open page" at bounding box center [1268, 68] width 59 height 15
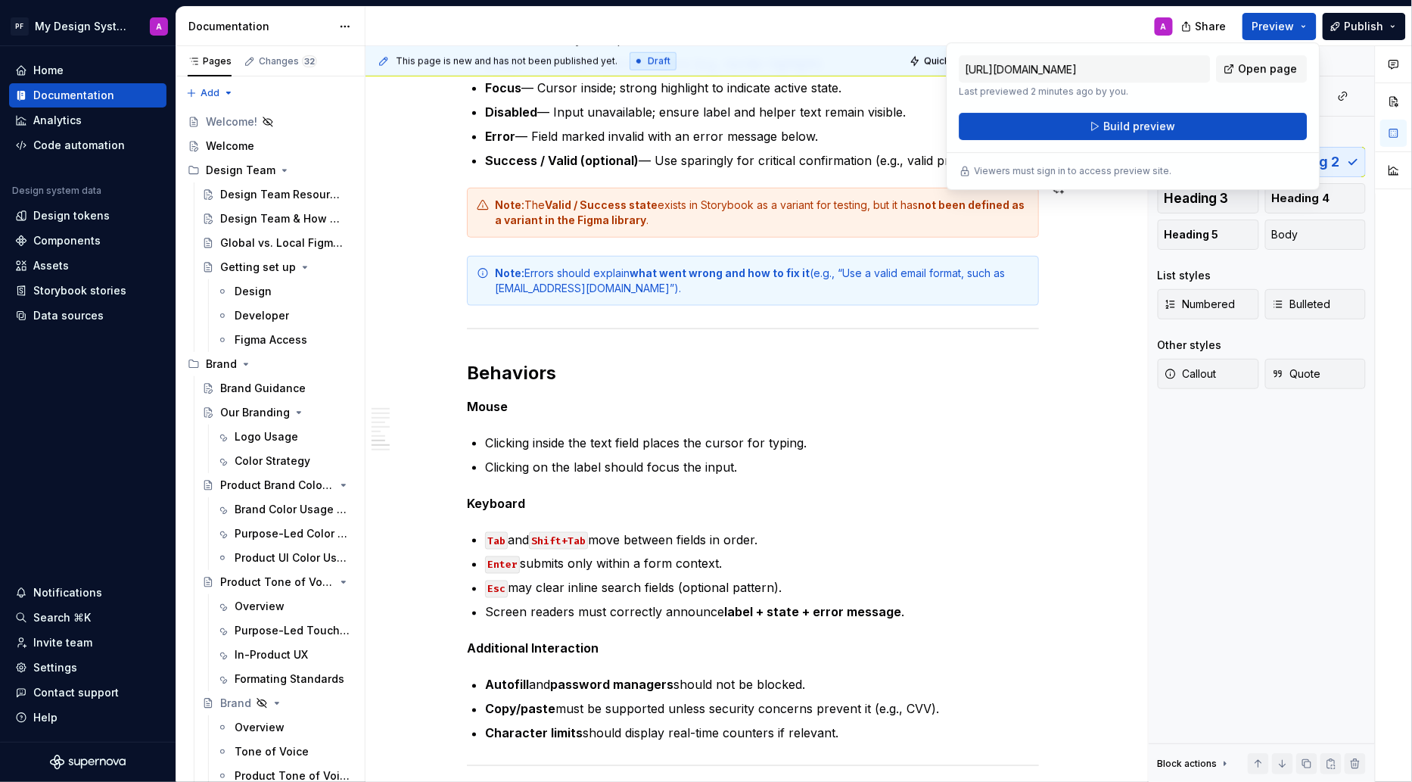
scroll to position [3276, 0]
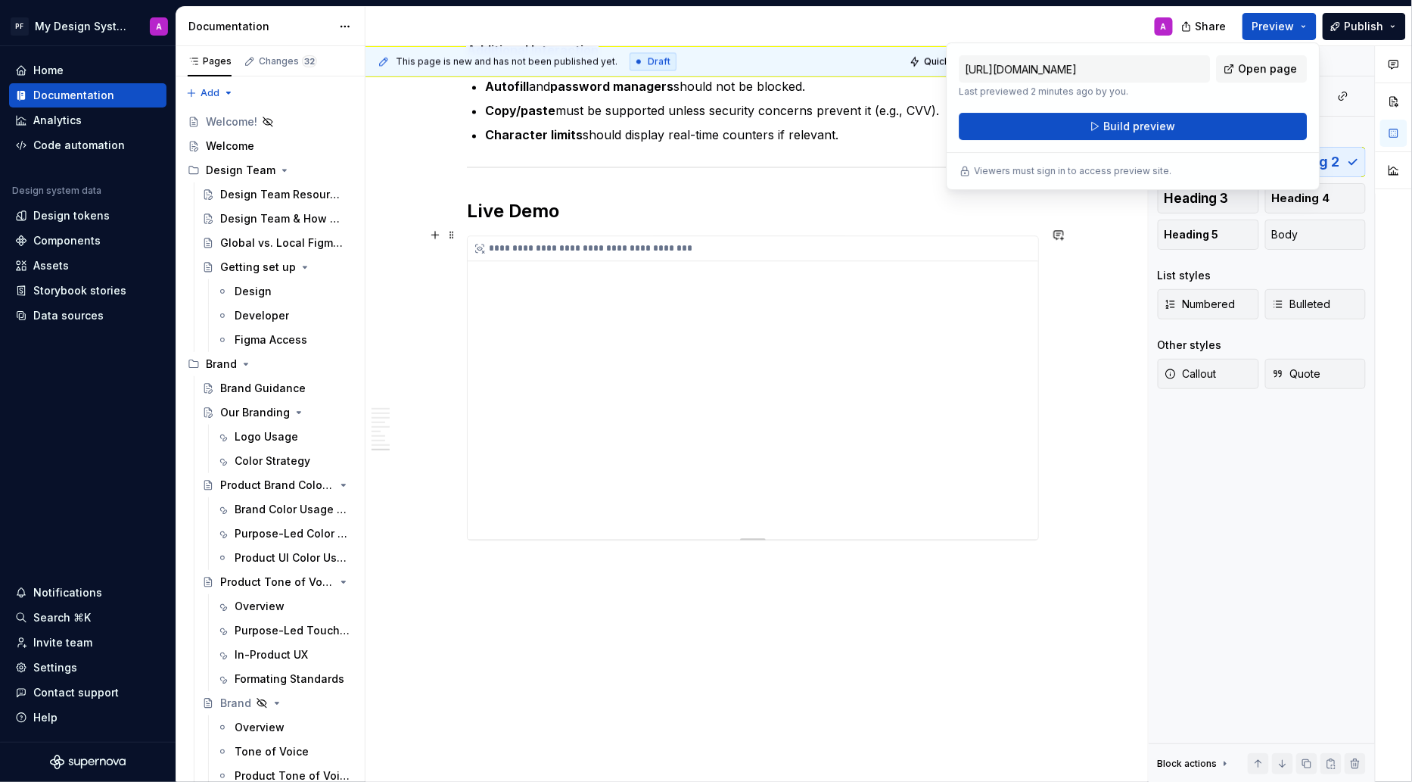
click at [737, 419] on div "**********" at bounding box center [753, 387] width 571 height 303
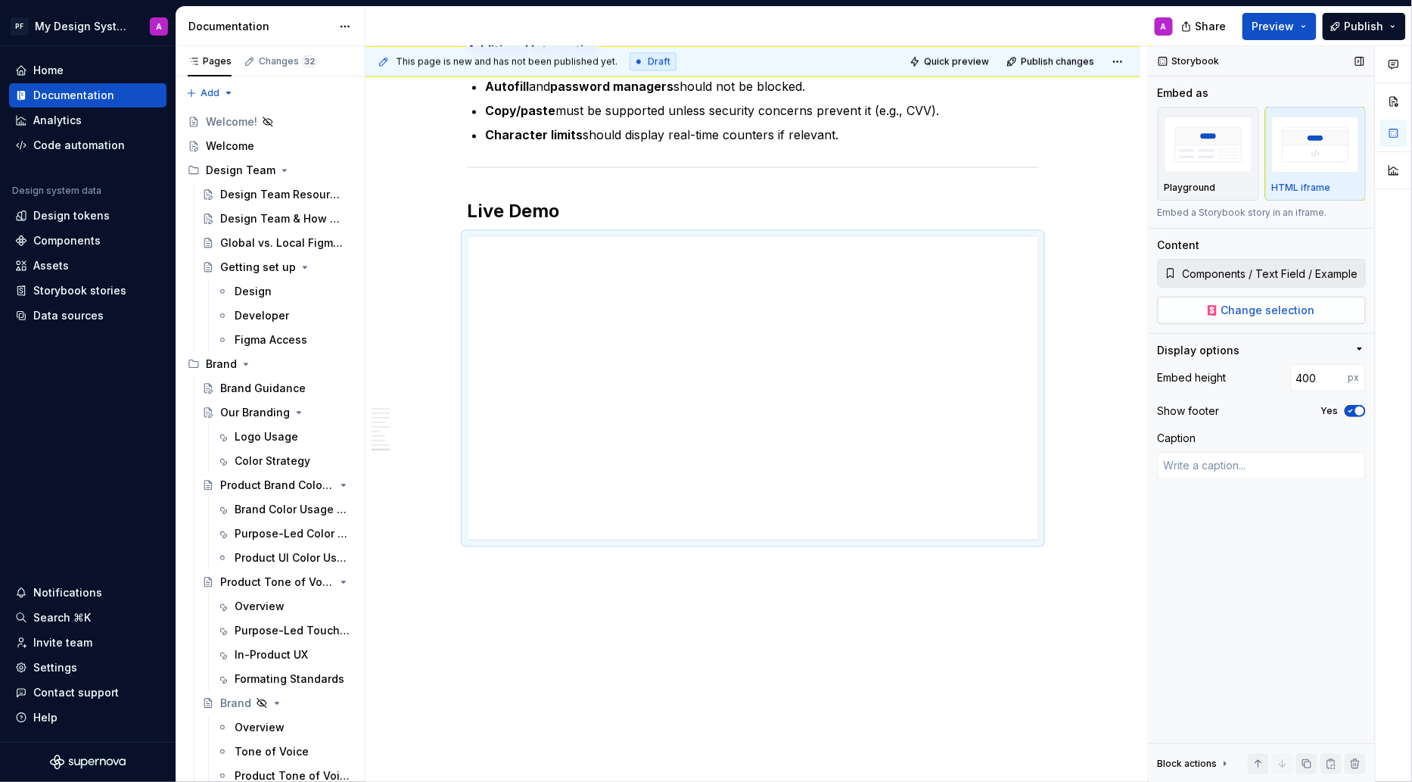
click at [1201, 316] on button "Change selection" at bounding box center [1262, 310] width 208 height 27
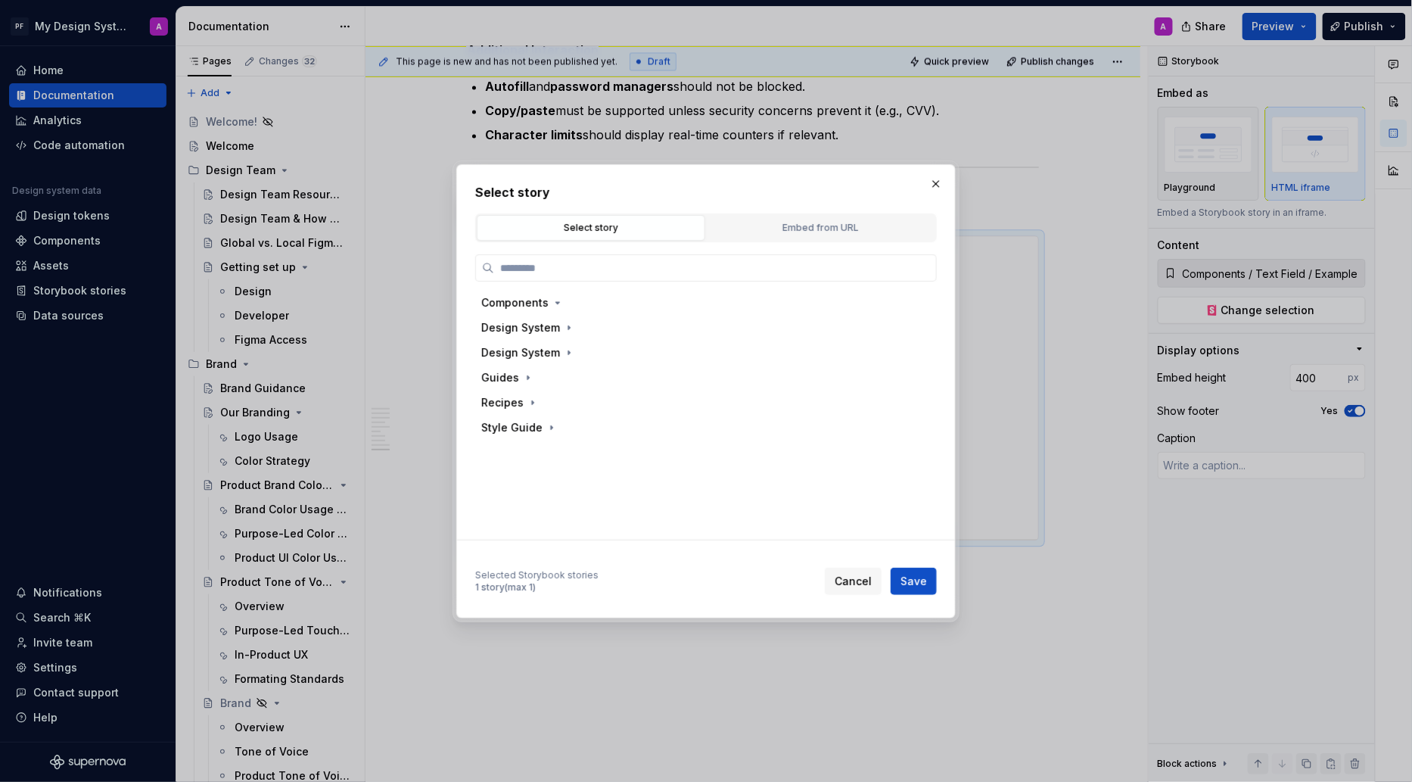
click at [640, 230] on div "Select story" at bounding box center [591, 227] width 218 height 15
click at [935, 183] on button "button" at bounding box center [936, 183] width 21 height 21
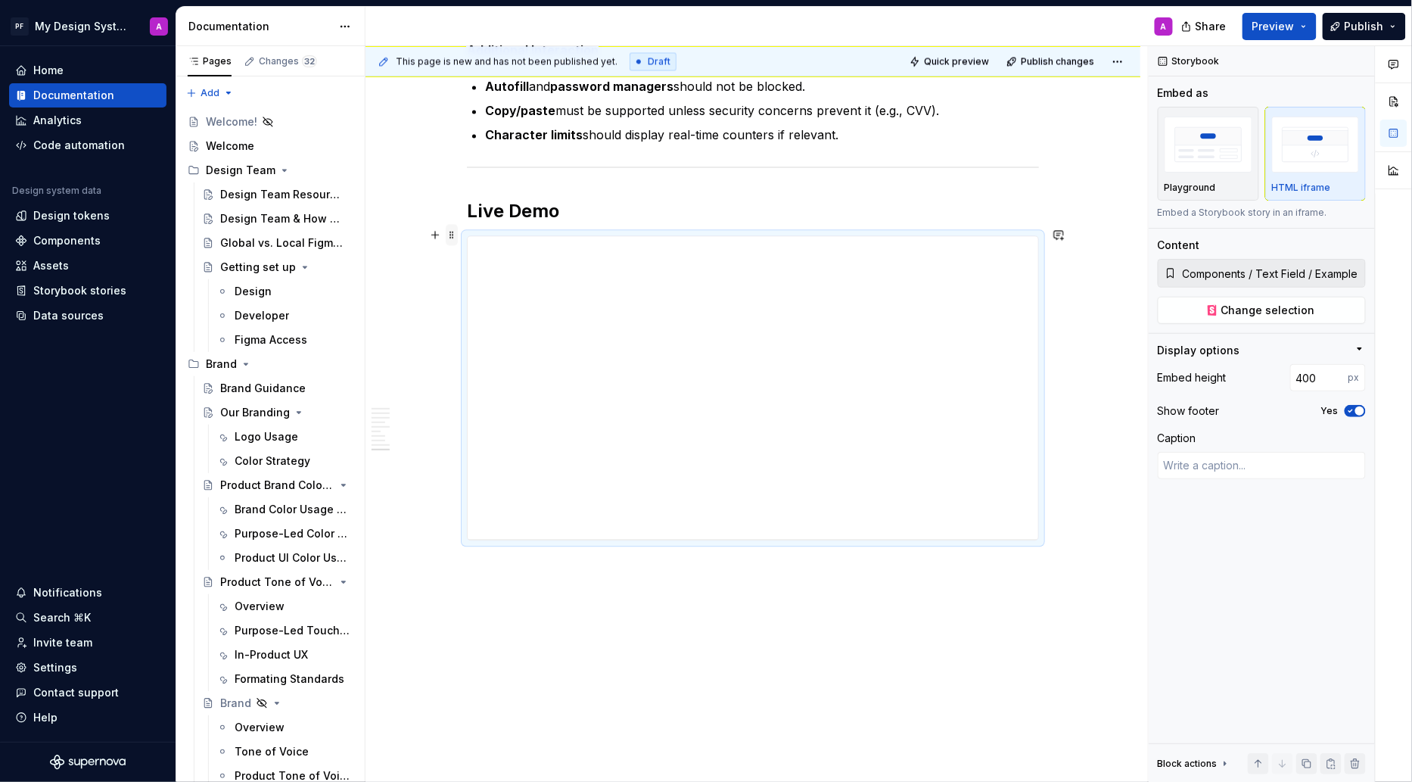
click at [456, 235] on span at bounding box center [452, 234] width 12 height 21
click at [510, 363] on div "Delete" at bounding box center [527, 366] width 98 height 15
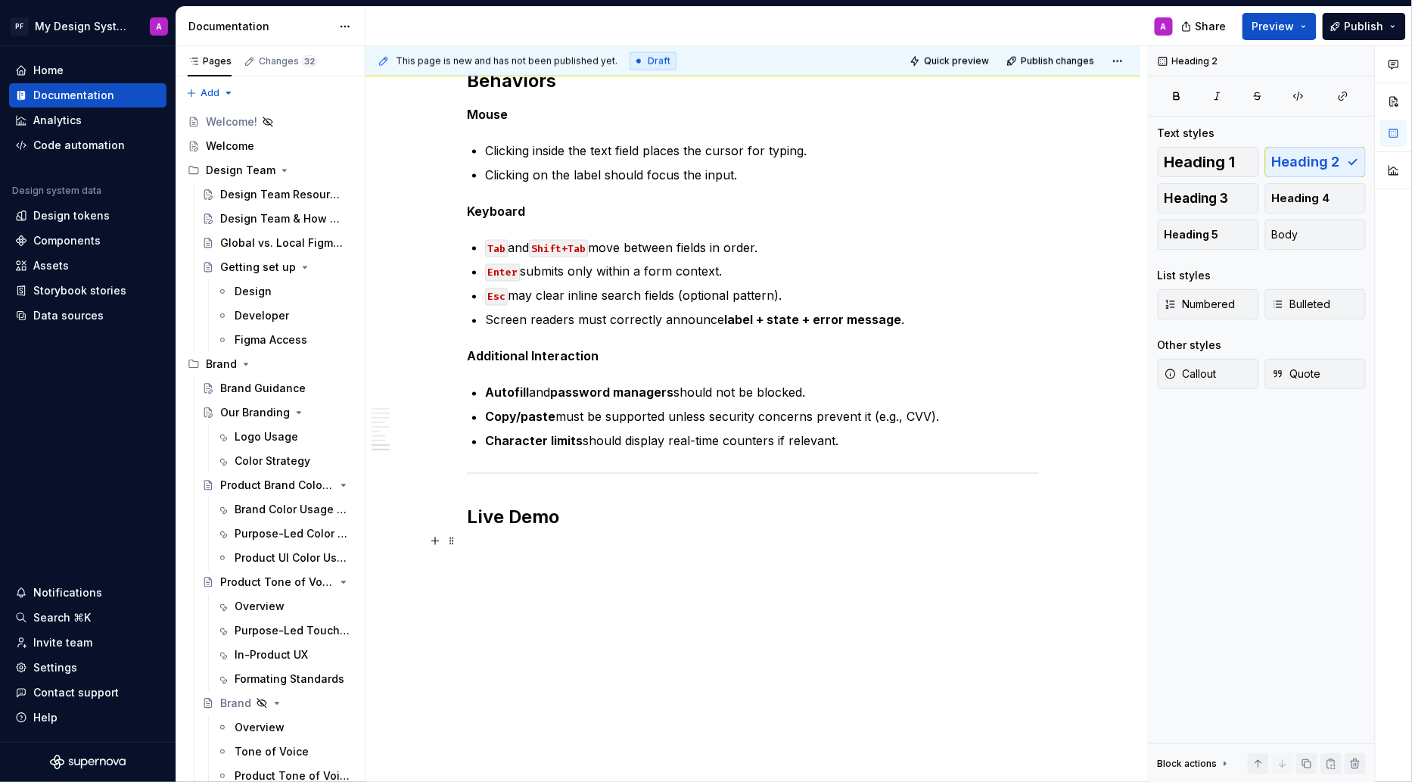
scroll to position [2959, 0]
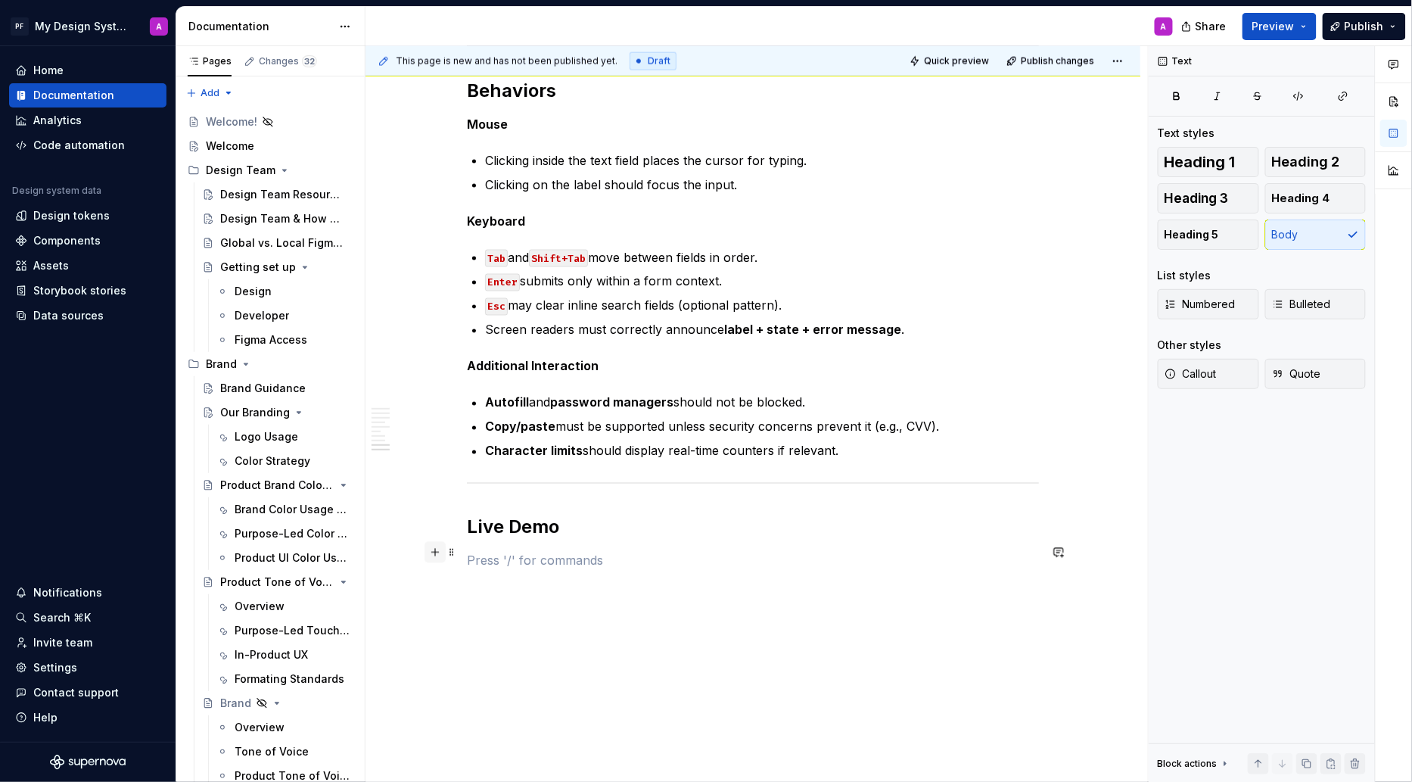
click at [440, 551] on button "button" at bounding box center [435, 552] width 21 height 21
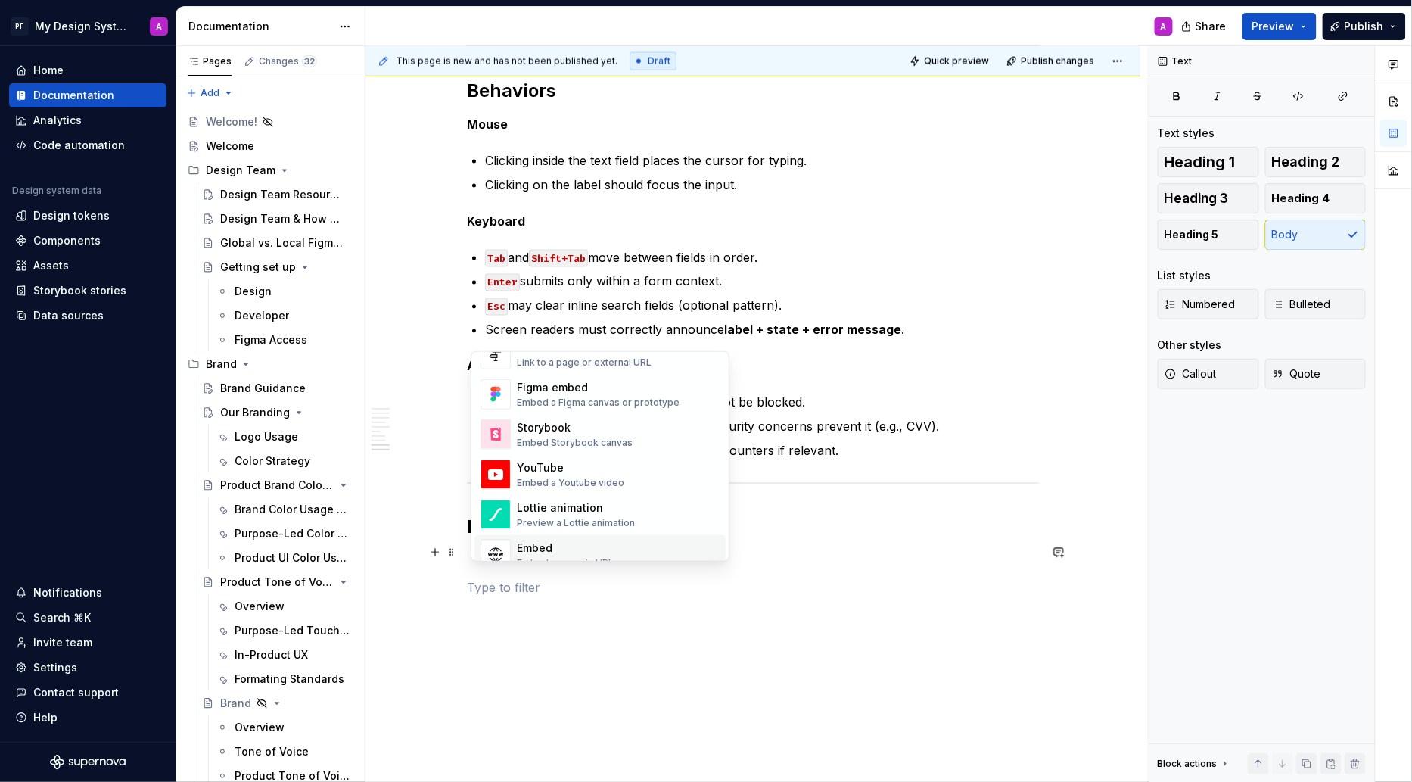
scroll to position [717, 0]
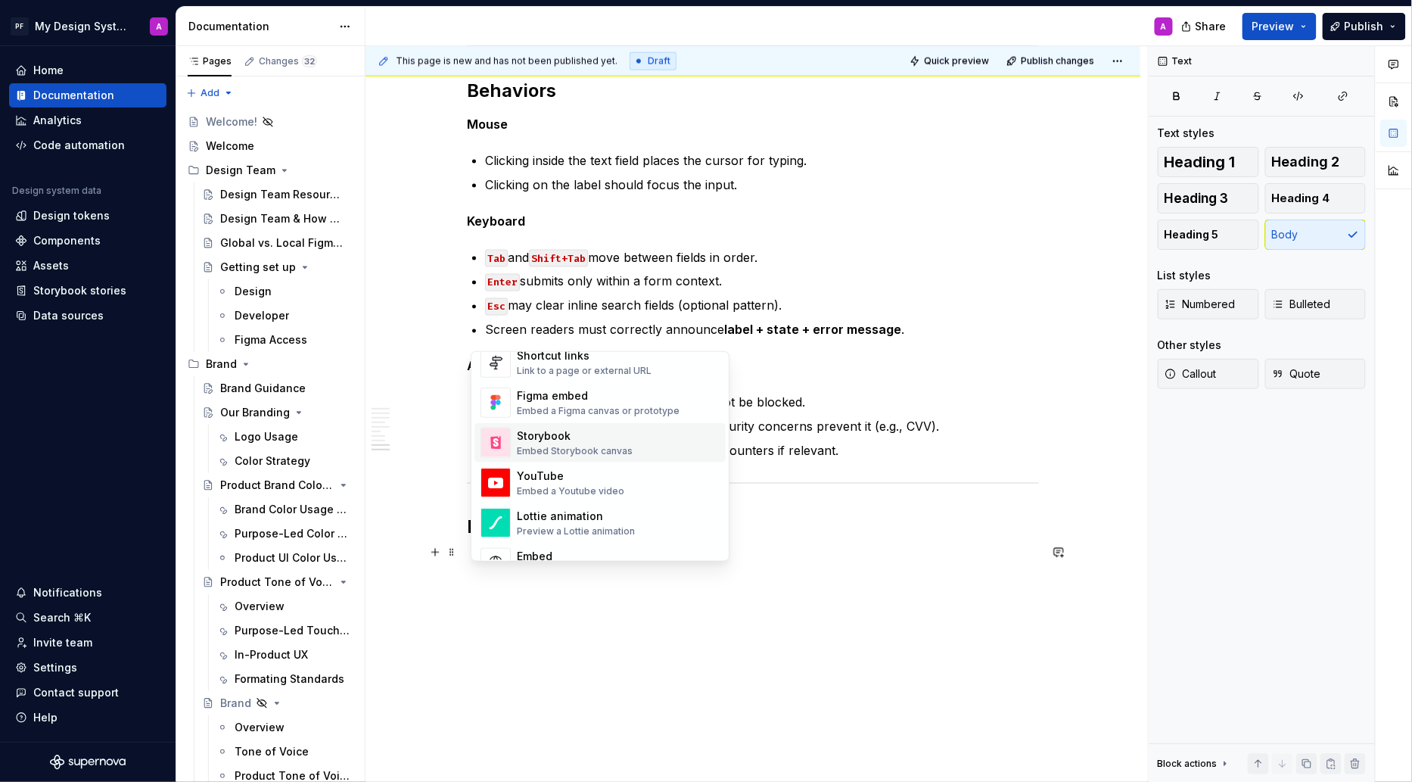
click at [562, 445] on div "Embed Storybook canvas" at bounding box center [575, 451] width 116 height 12
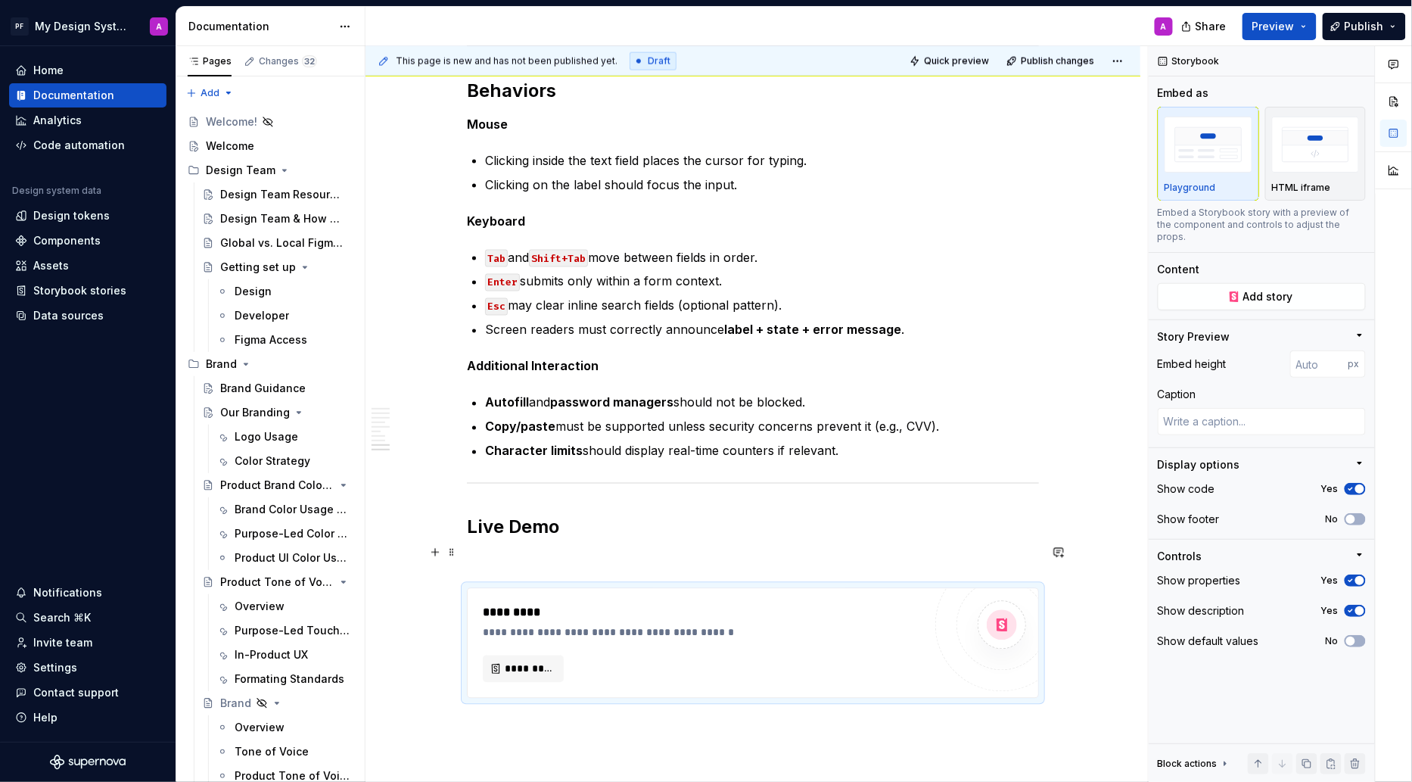
click at [587, 554] on p at bounding box center [753, 561] width 572 height 18
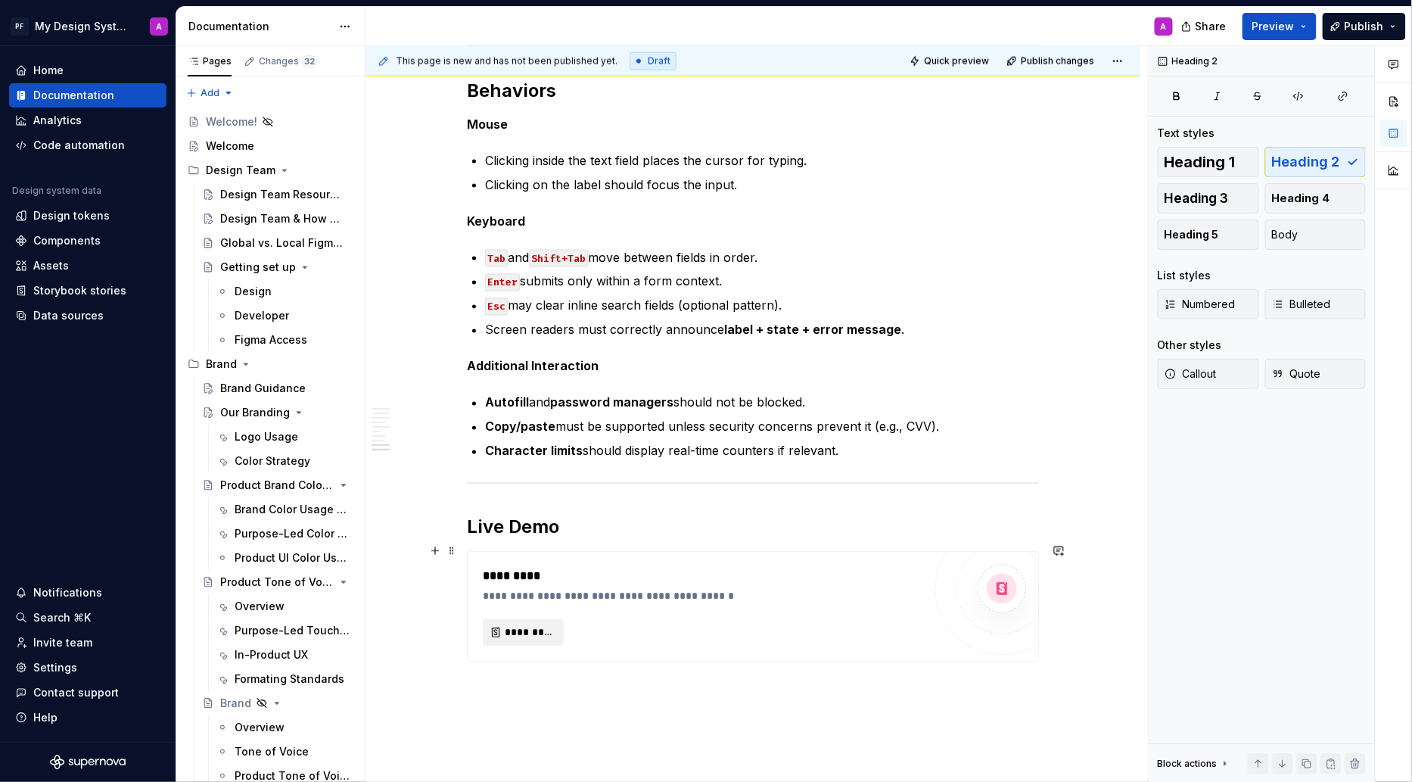
click at [517, 630] on button "*********" at bounding box center [523, 632] width 81 height 27
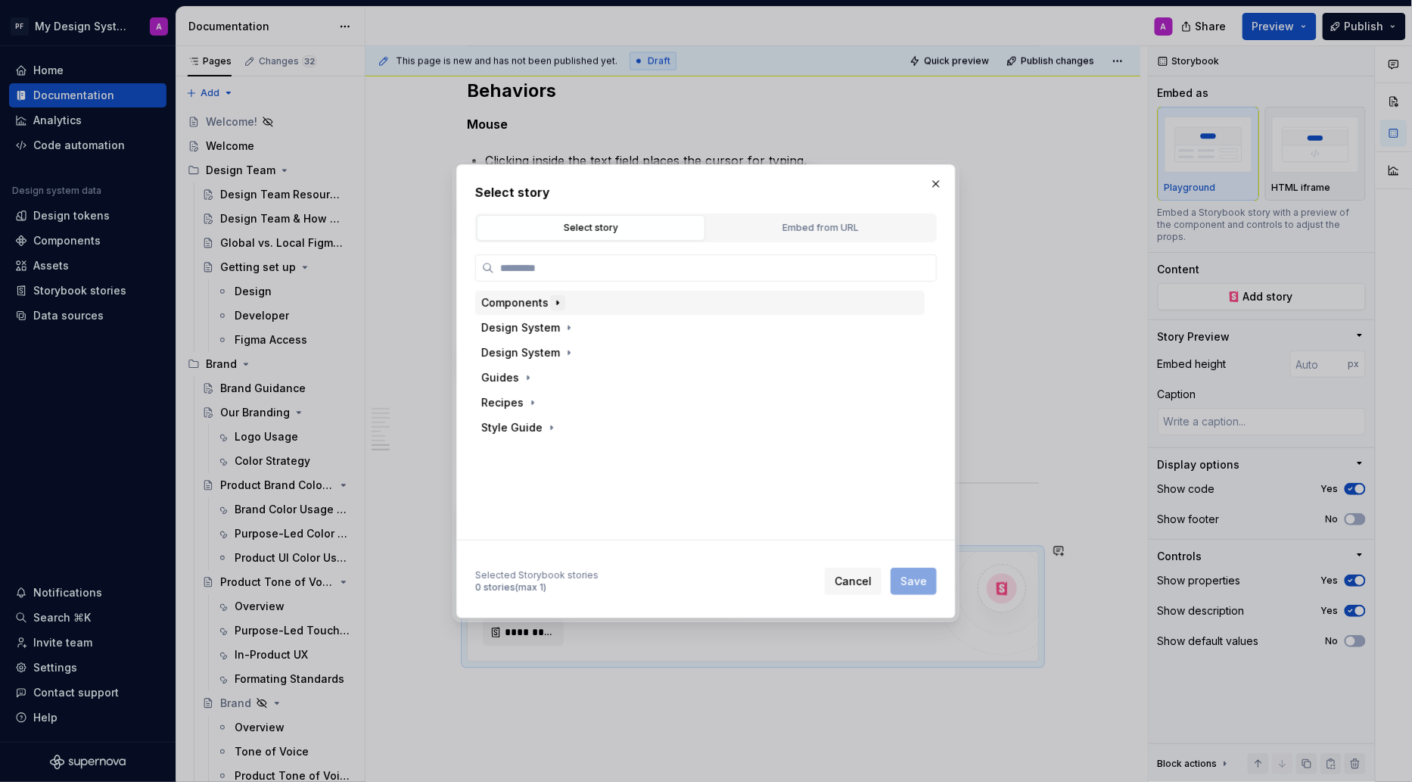
click at [552, 307] on icon "button" at bounding box center [558, 303] width 12 height 12
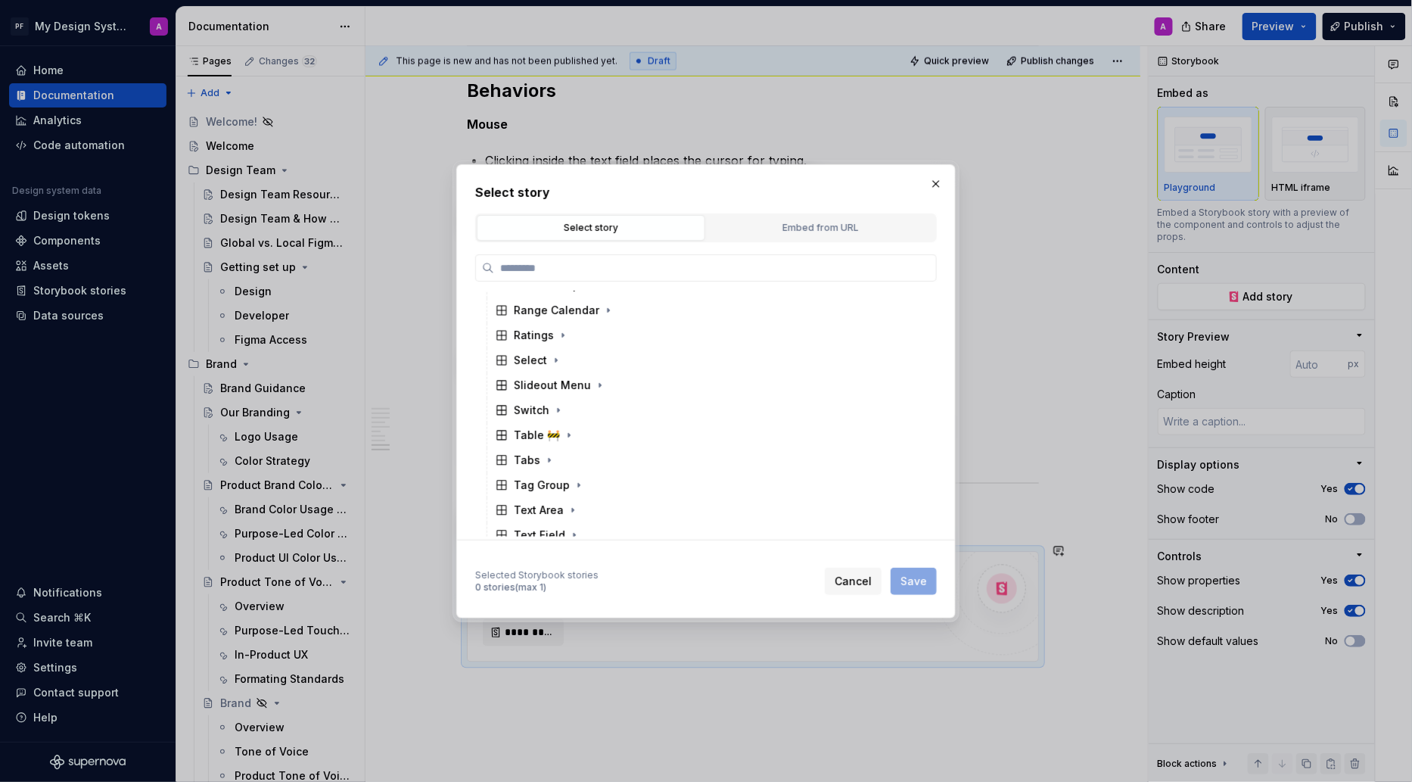
scroll to position [806, 0]
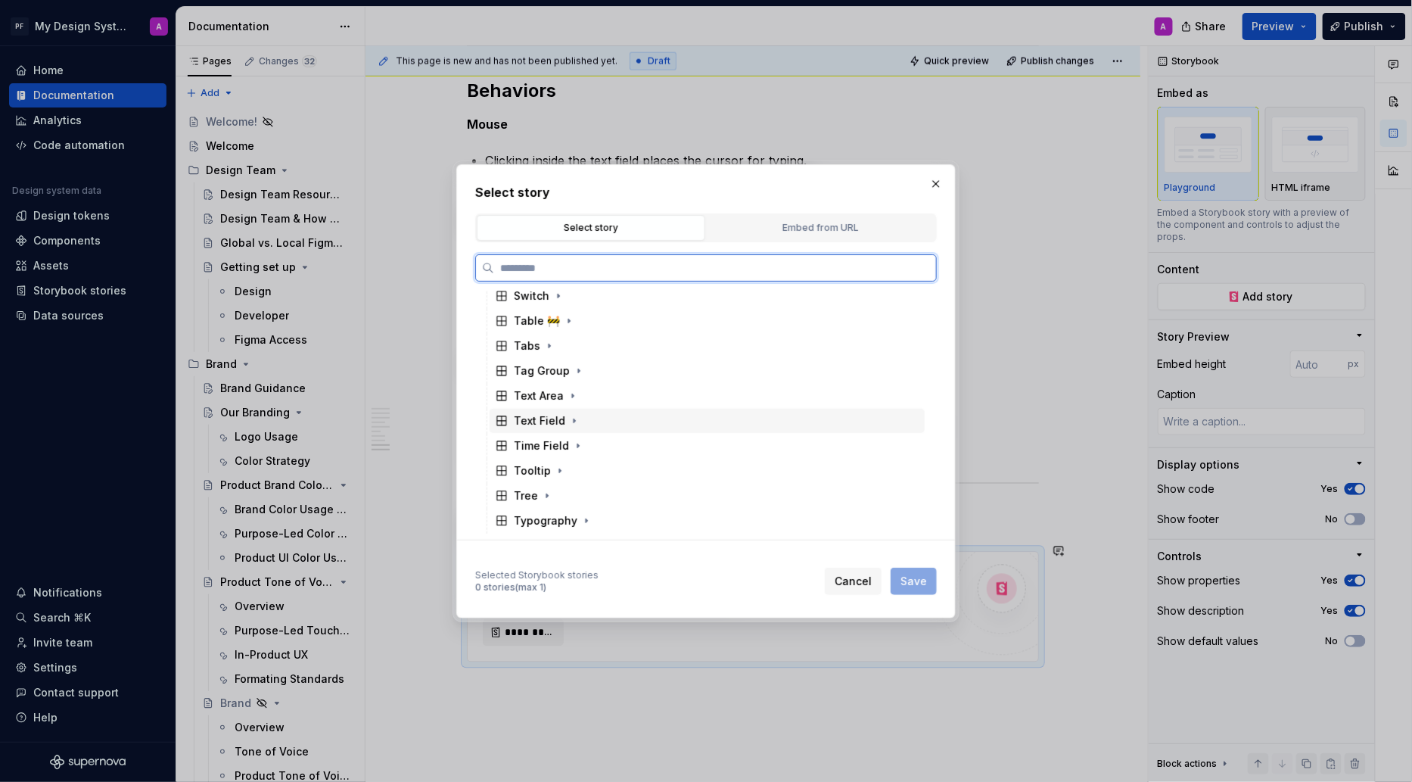
click at [555, 421] on div "Text Field" at bounding box center [539, 420] width 51 height 15
click at [584, 468] on div "Example" at bounding box center [714, 471] width 421 height 24
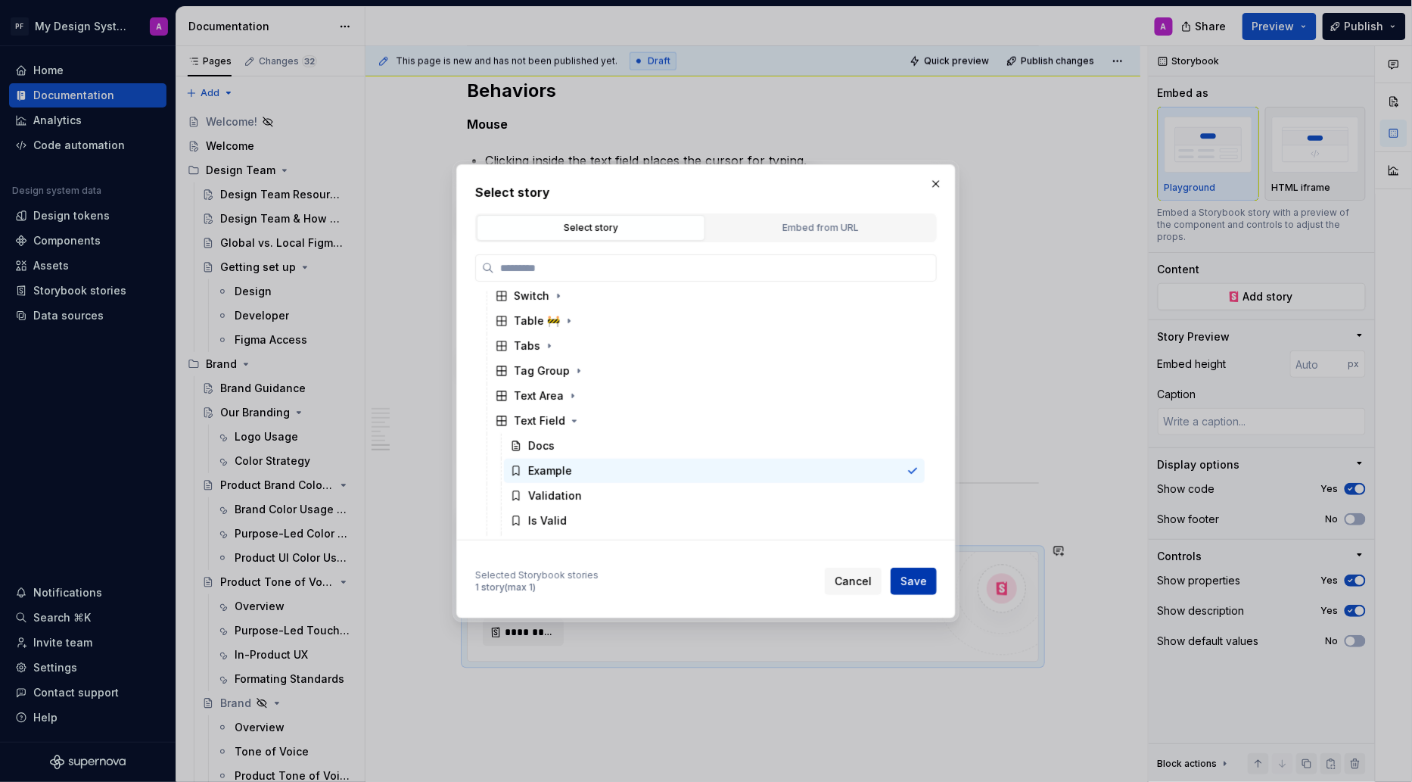
click at [911, 580] on span "Save" at bounding box center [914, 581] width 26 height 15
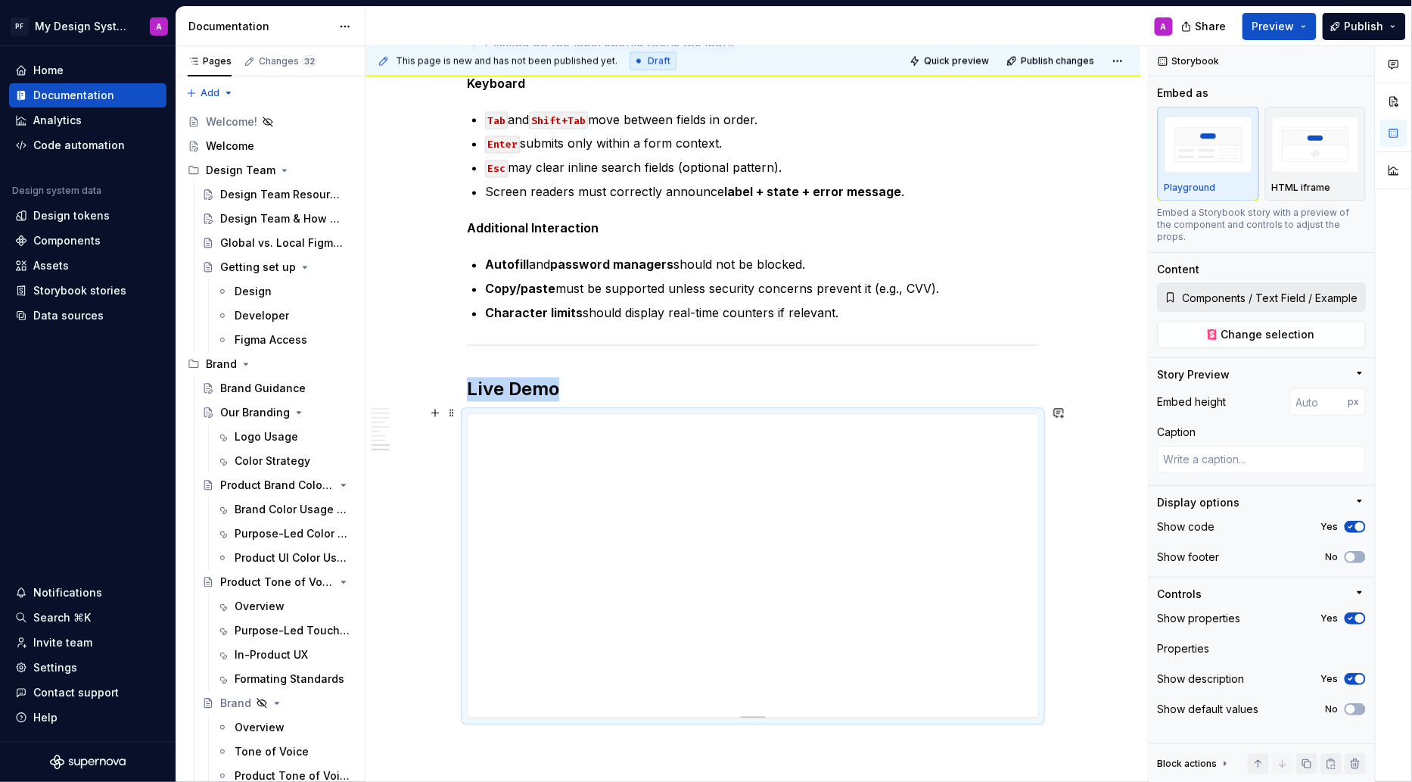
scroll to position [3170, 0]
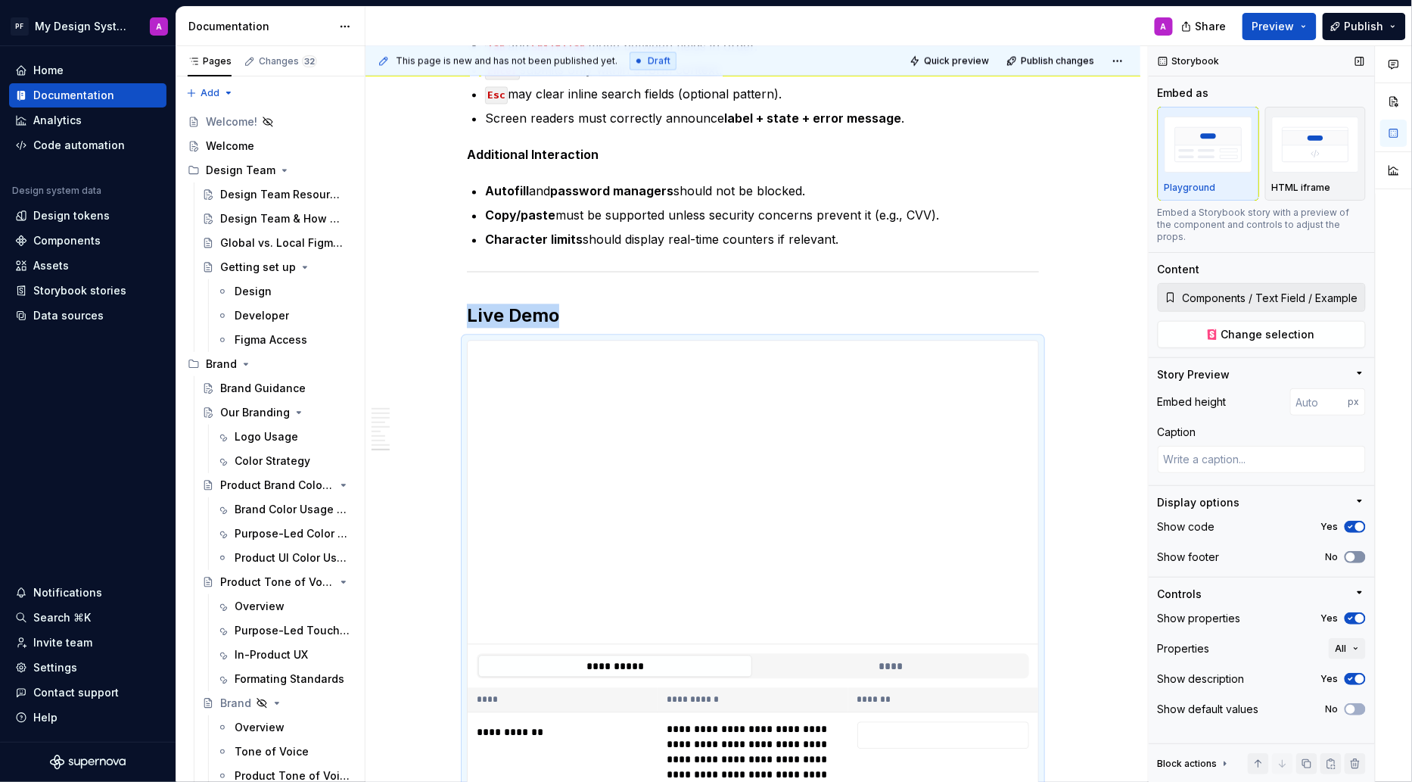
click at [1354, 552] on span "button" at bounding box center [1350, 556] width 9 height 9
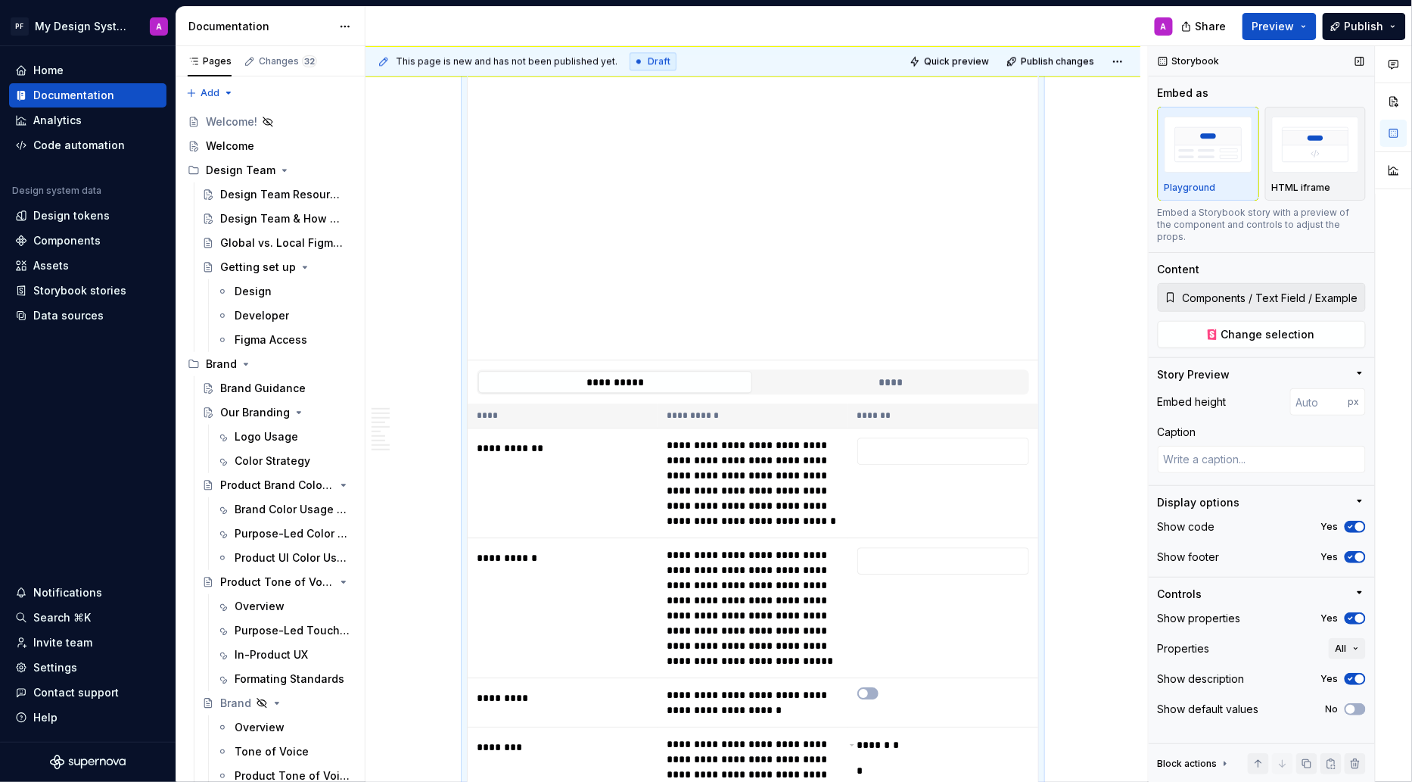
click at [1355, 614] on span "button" at bounding box center [1359, 618] width 9 height 9
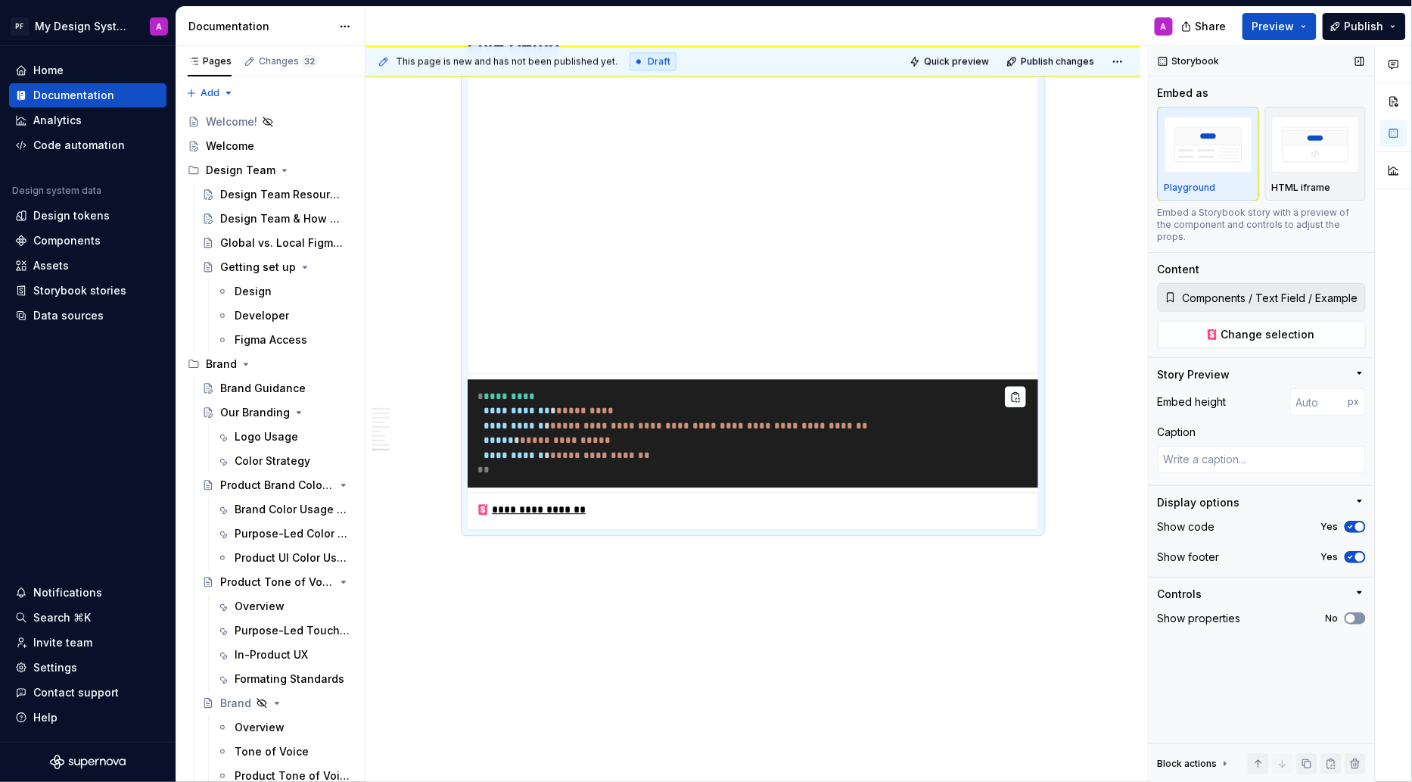
scroll to position [3429, 0]
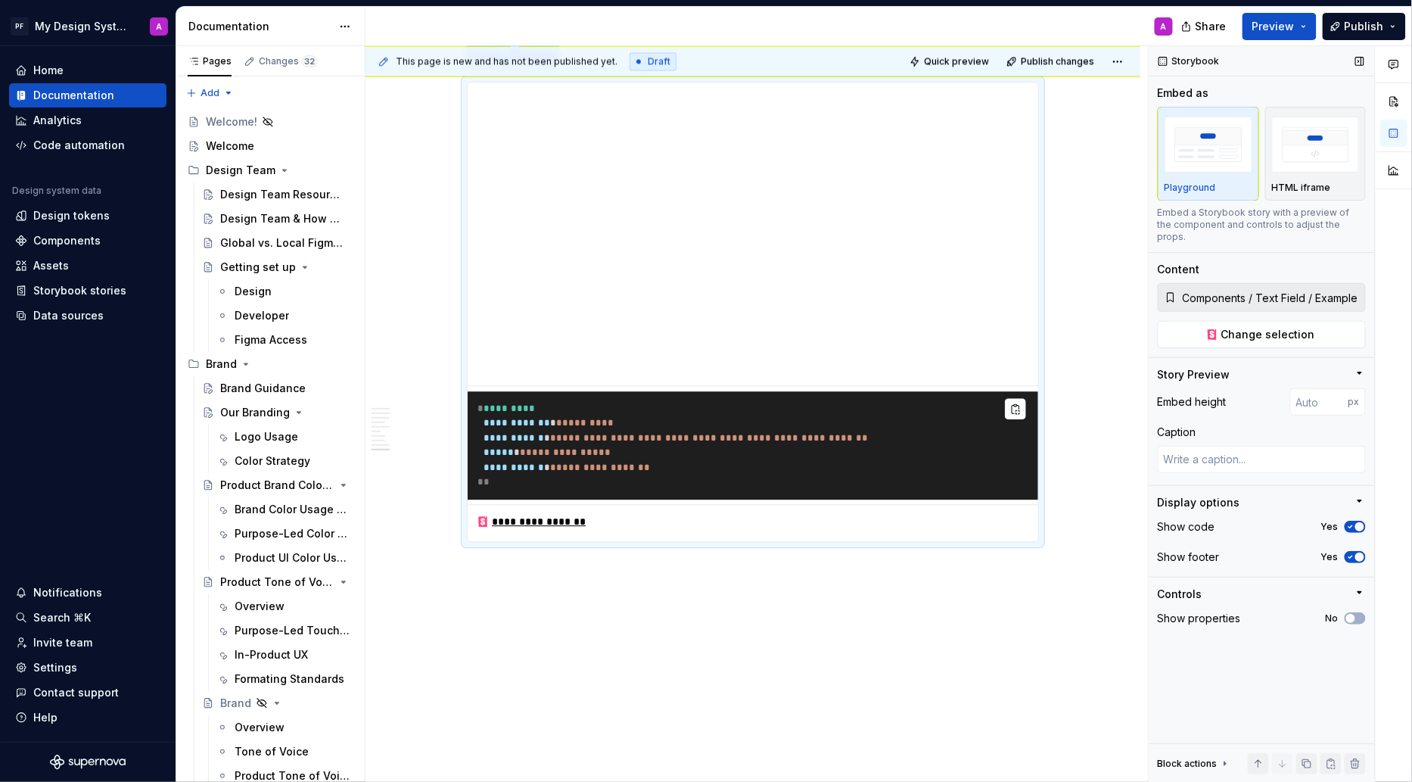
click at [1352, 522] on icon "button" at bounding box center [1351, 526] width 12 height 9
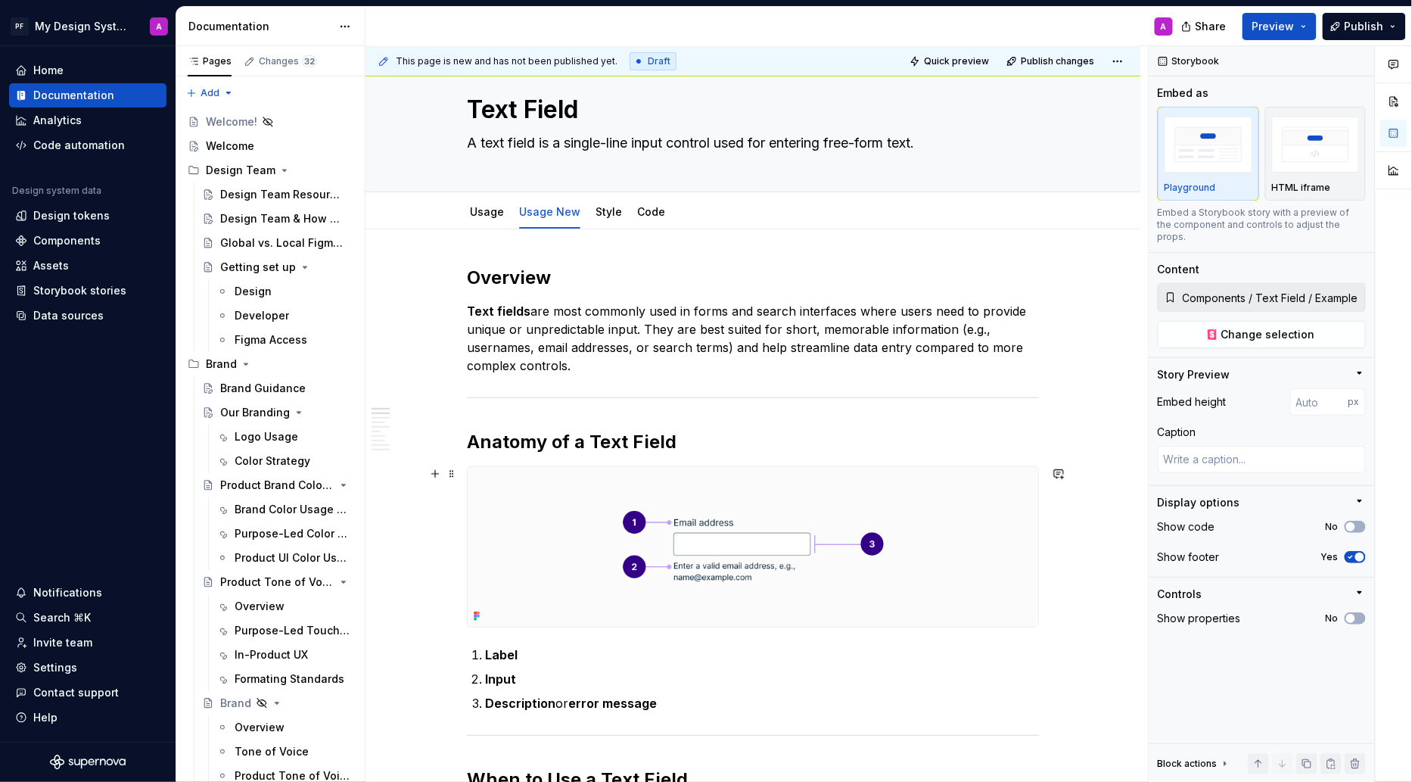
scroll to position [0, 0]
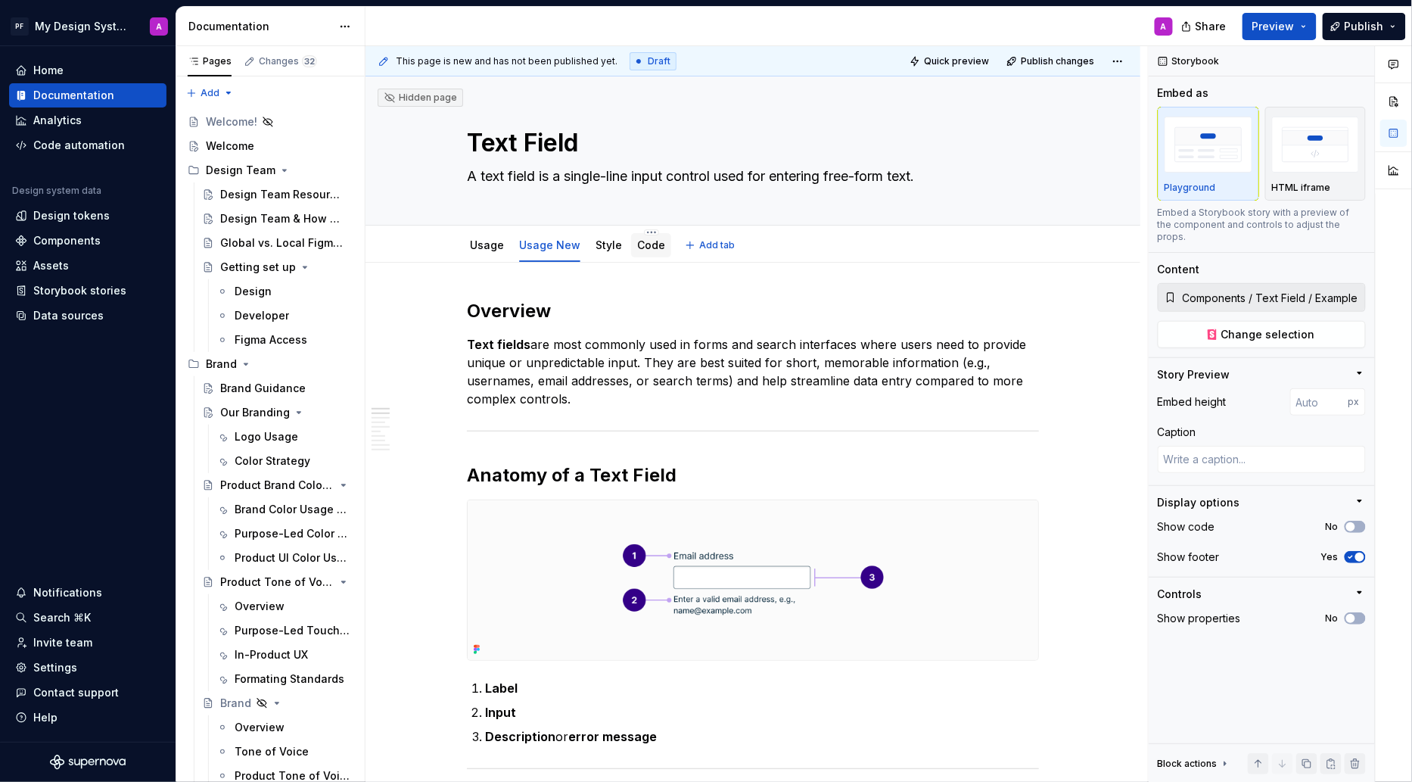
click at [649, 244] on link "Code" at bounding box center [651, 244] width 28 height 13
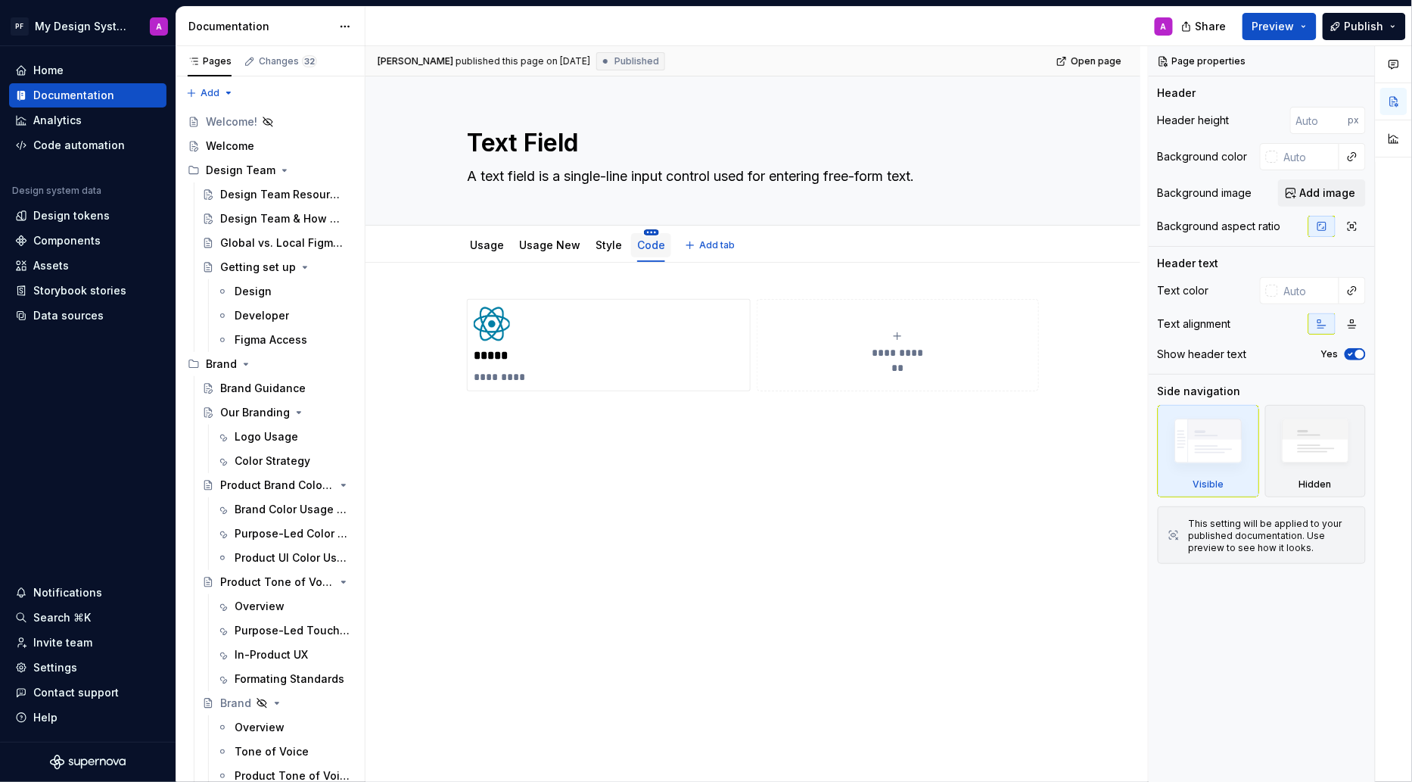
click at [650, 230] on html "PF My Design System A Home Documentation Analytics Code automation Design syste…" at bounding box center [706, 391] width 1412 height 782
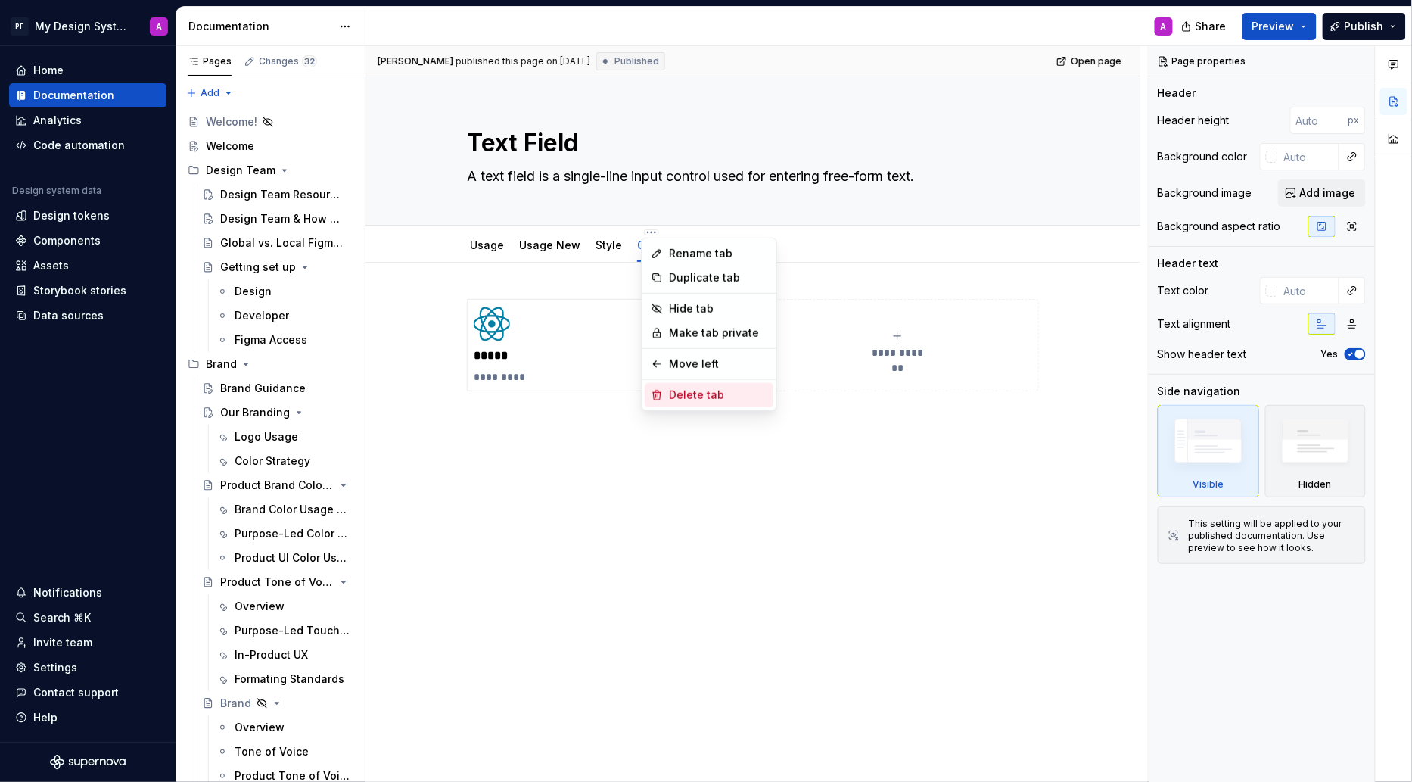
click at [680, 391] on div "Delete tab" at bounding box center [718, 394] width 98 height 15
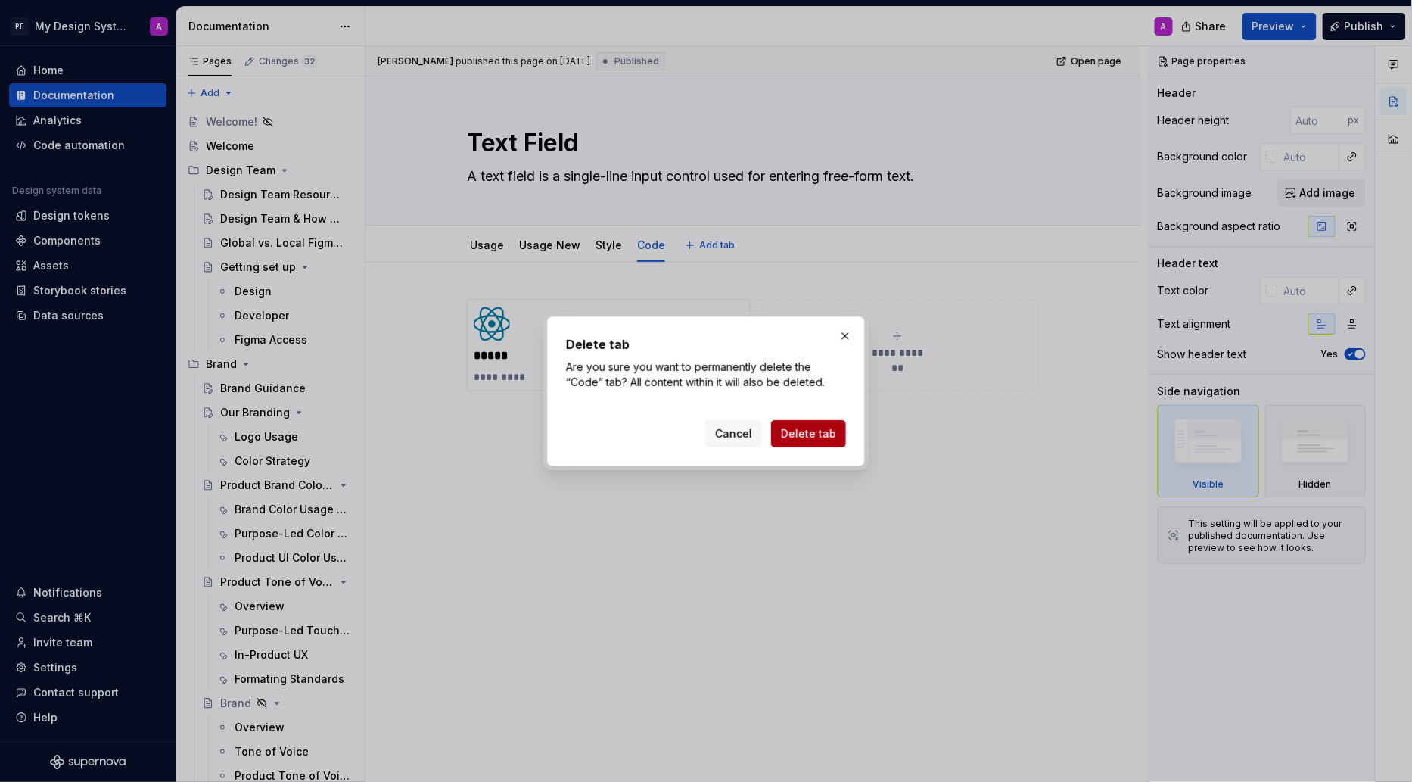
click at [821, 443] on button "Delete tab" at bounding box center [808, 433] width 75 height 27
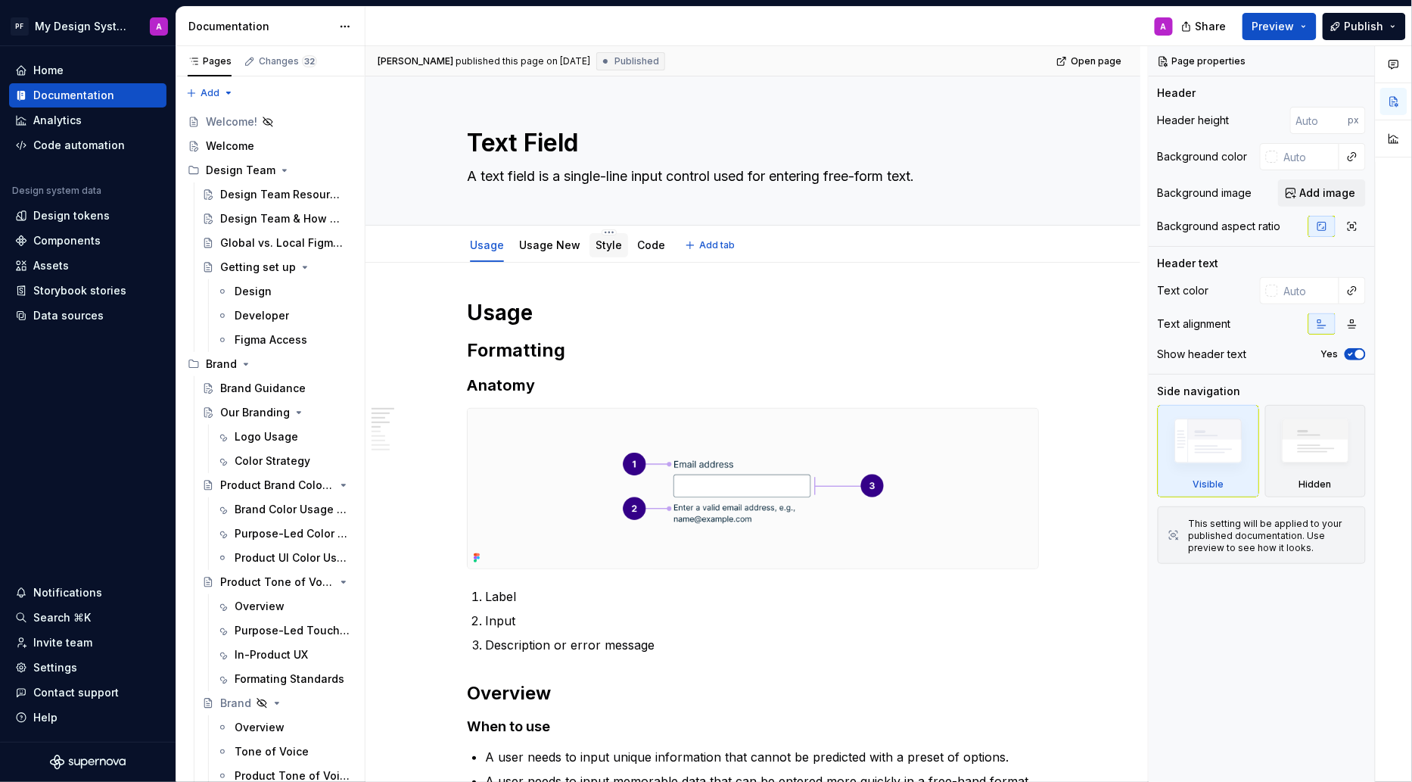
click at [612, 244] on link "Style" at bounding box center [609, 244] width 26 height 13
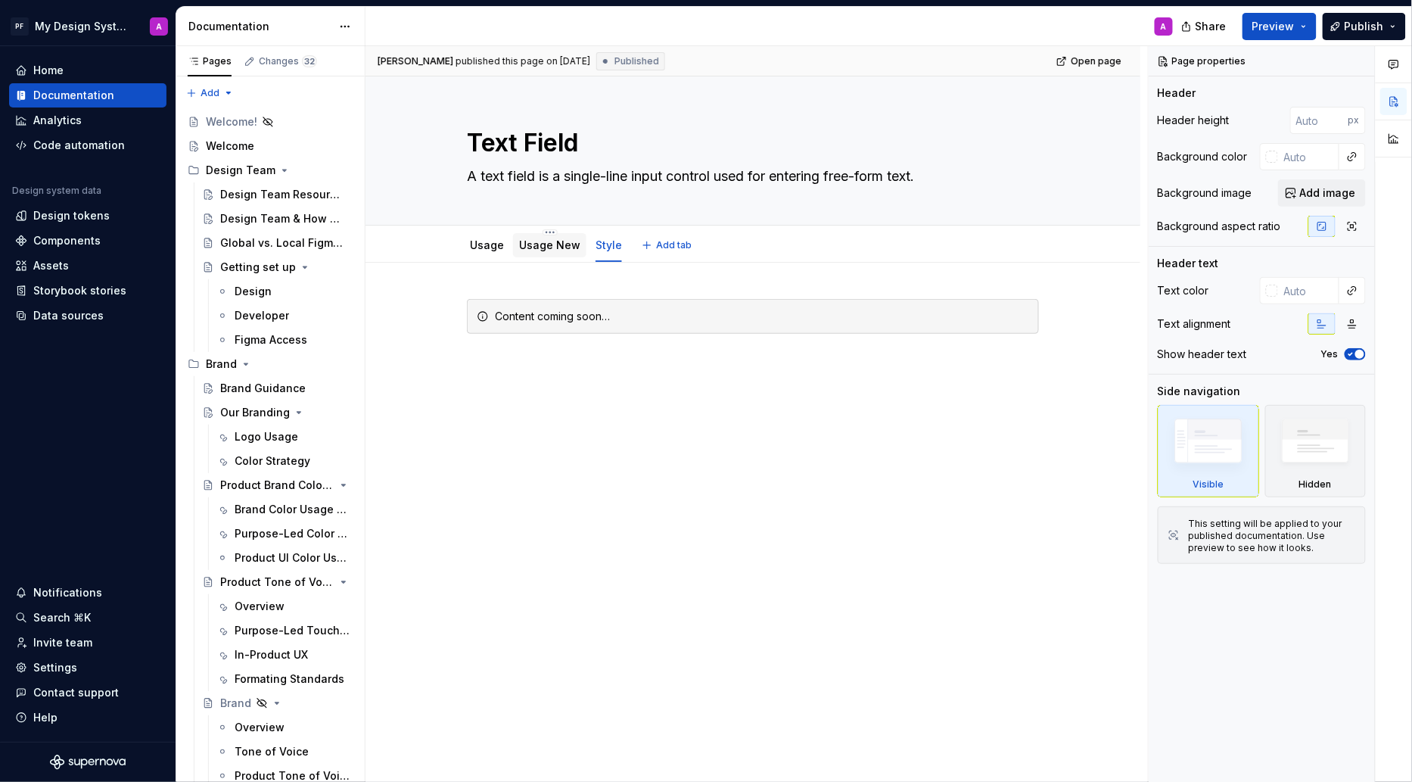
click at [548, 246] on link "Usage New" at bounding box center [549, 244] width 61 height 13
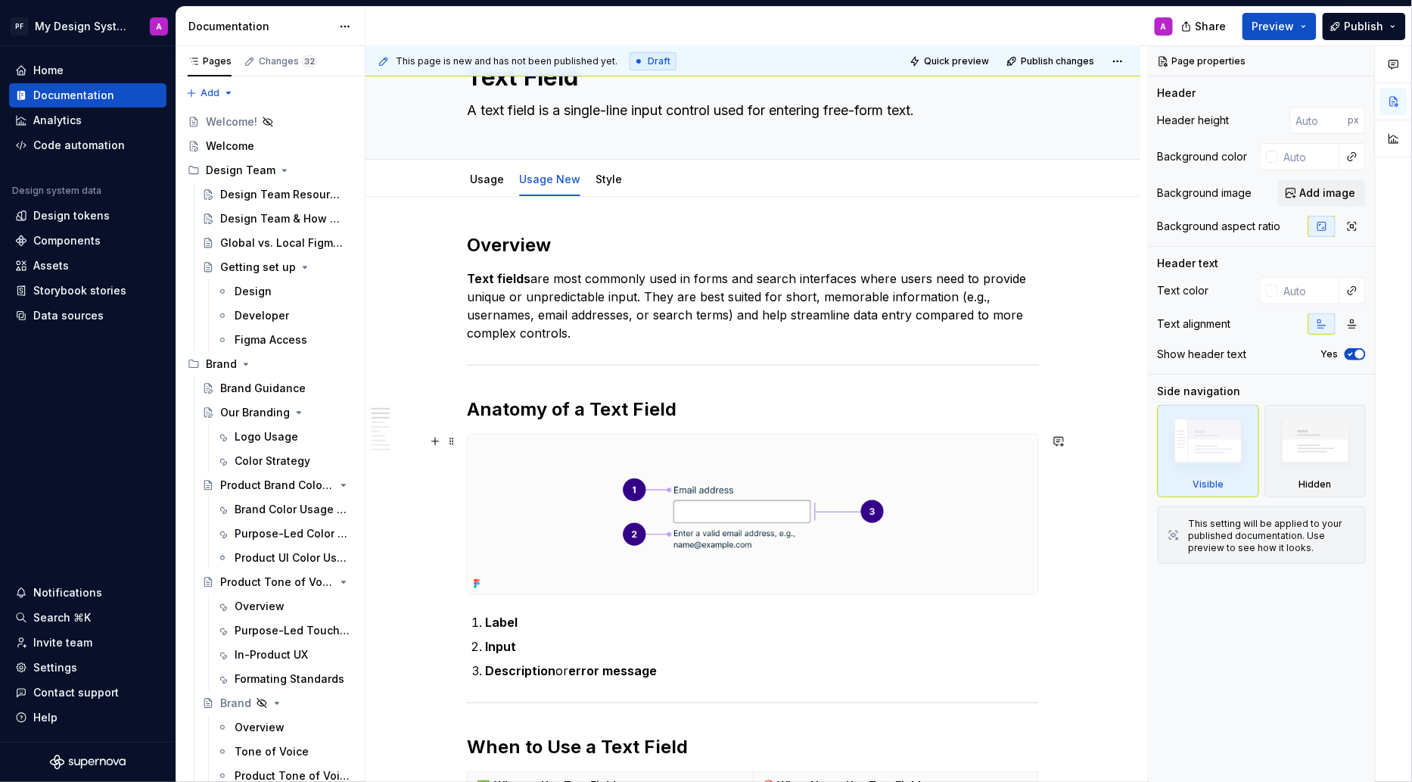
scroll to position [58, 0]
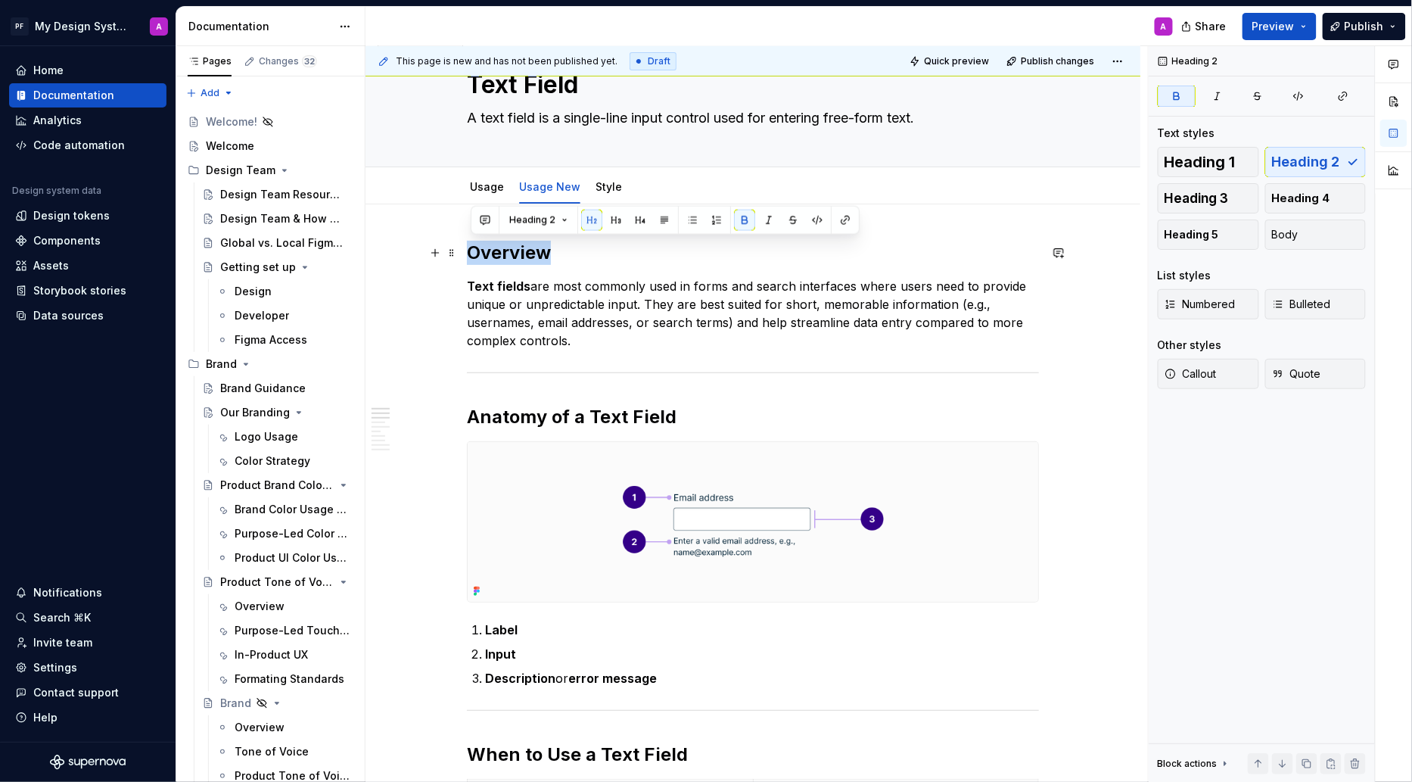
drag, startPoint x: 559, startPoint y: 250, endPoint x: 471, endPoint y: 249, distance: 87.0
click at [471, 249] on h2 "Overview" at bounding box center [753, 253] width 572 height 24
click at [1213, 170] on span "Heading 1" at bounding box center [1200, 161] width 71 height 15
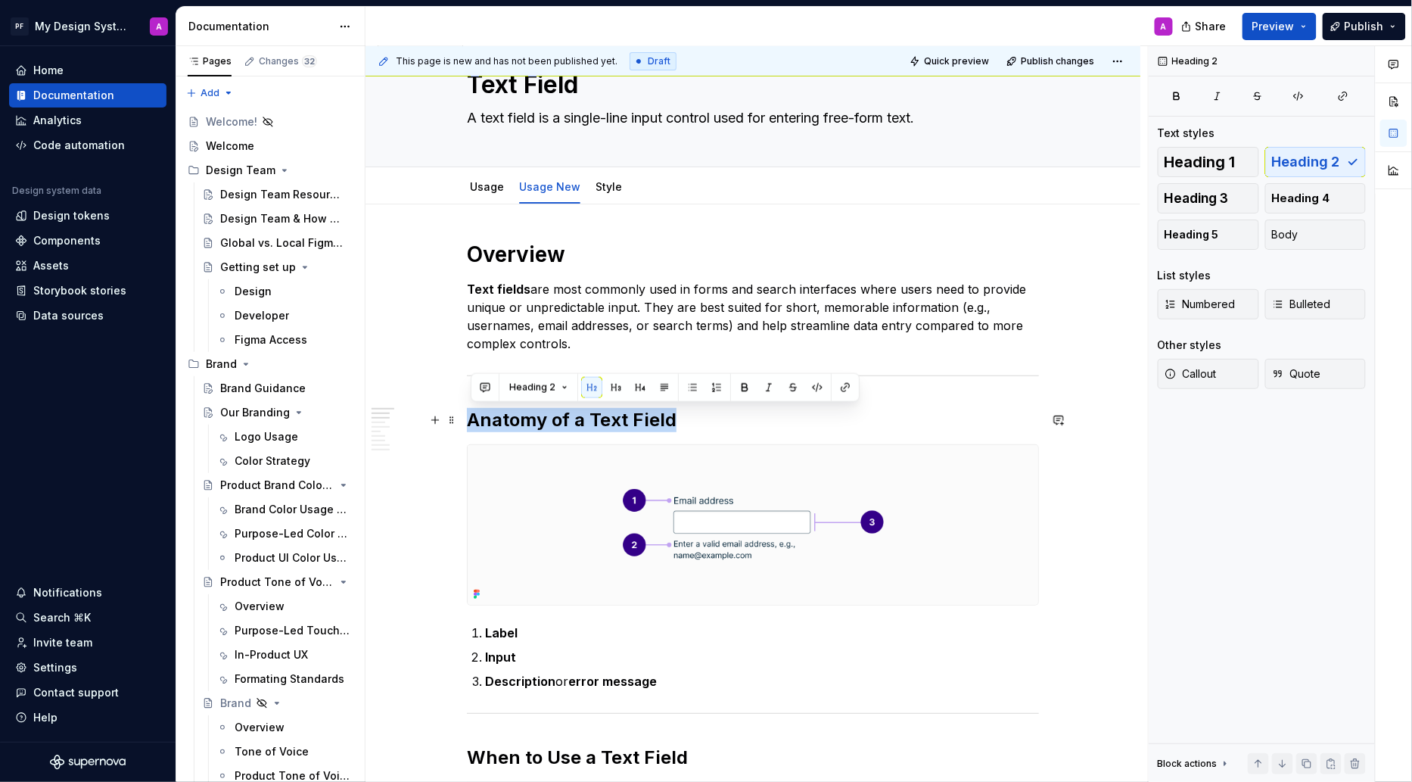
drag, startPoint x: 686, startPoint y: 417, endPoint x: 475, endPoint y: 425, distance: 211.3
click at [475, 425] on h2 "Anatomy of a Text Field" at bounding box center [753, 420] width 572 height 24
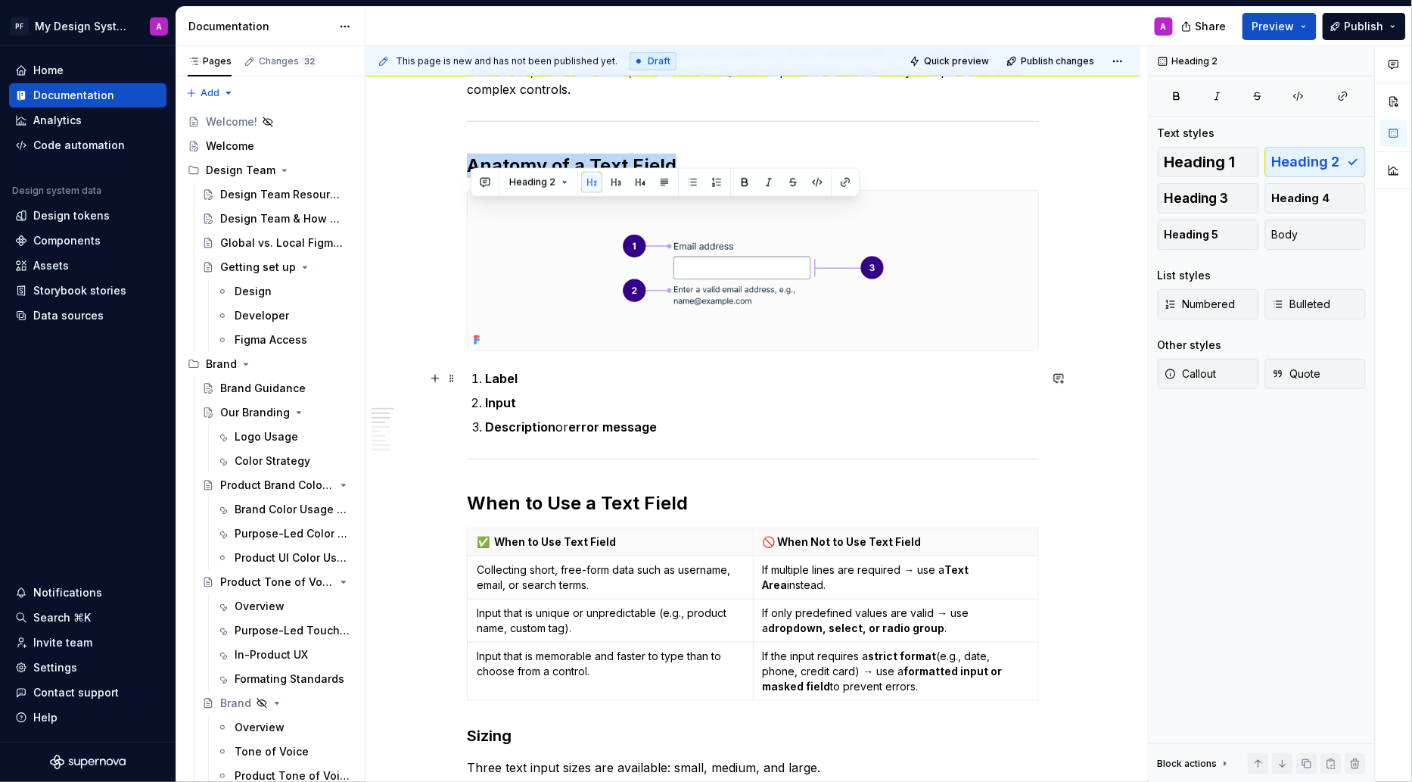
scroll to position [353, 0]
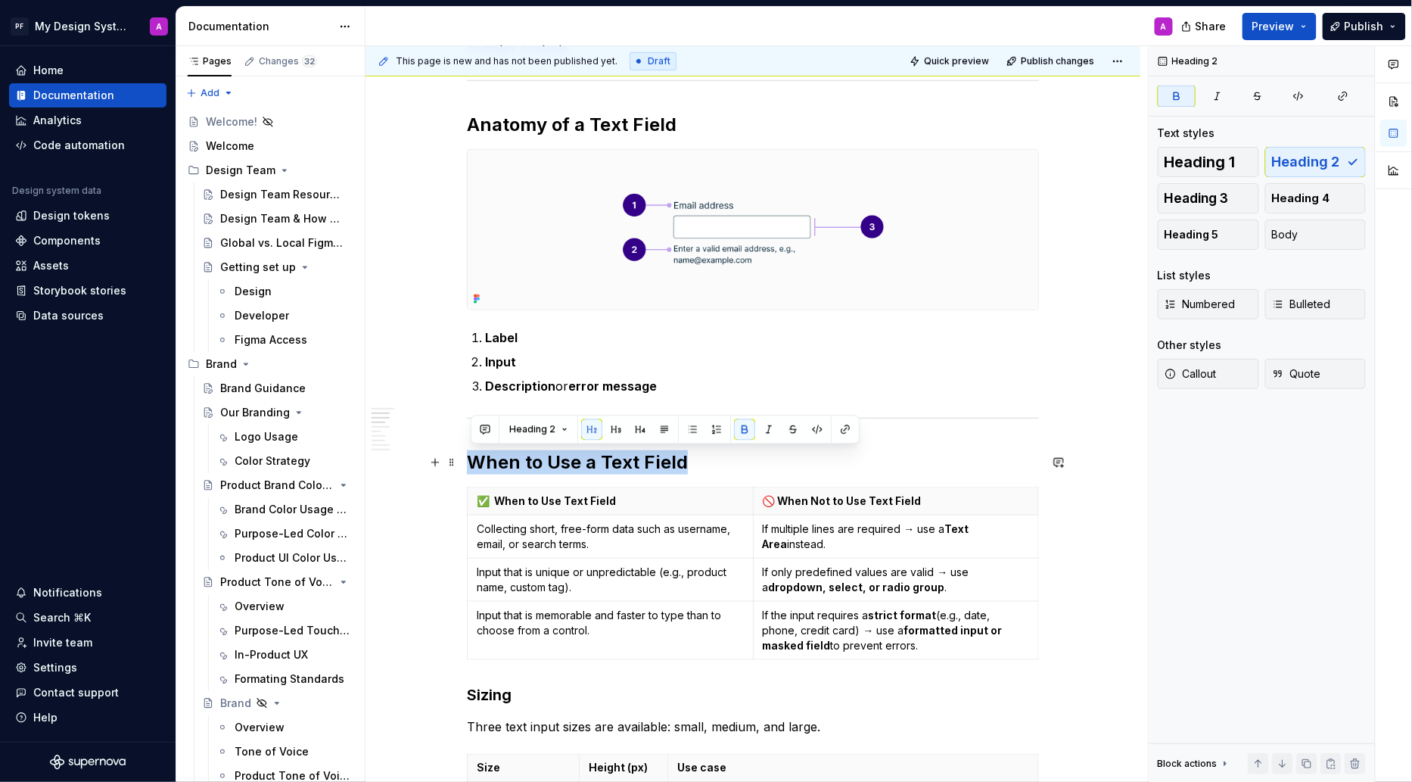
drag, startPoint x: 696, startPoint y: 461, endPoint x: 471, endPoint y: 462, distance: 225.5
click at [471, 462] on h2 "When to Use a Text Field" at bounding box center [753, 462] width 572 height 24
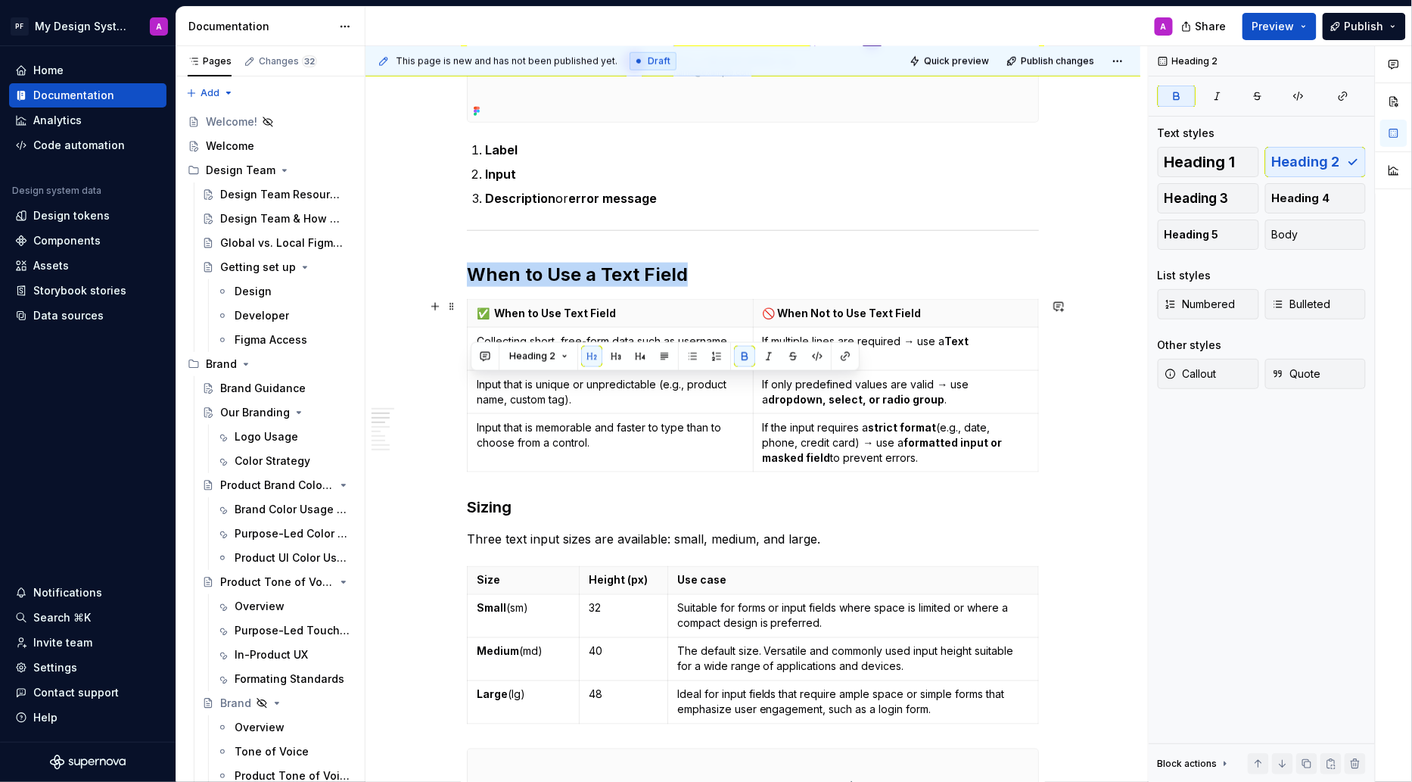
scroll to position [602, 0]
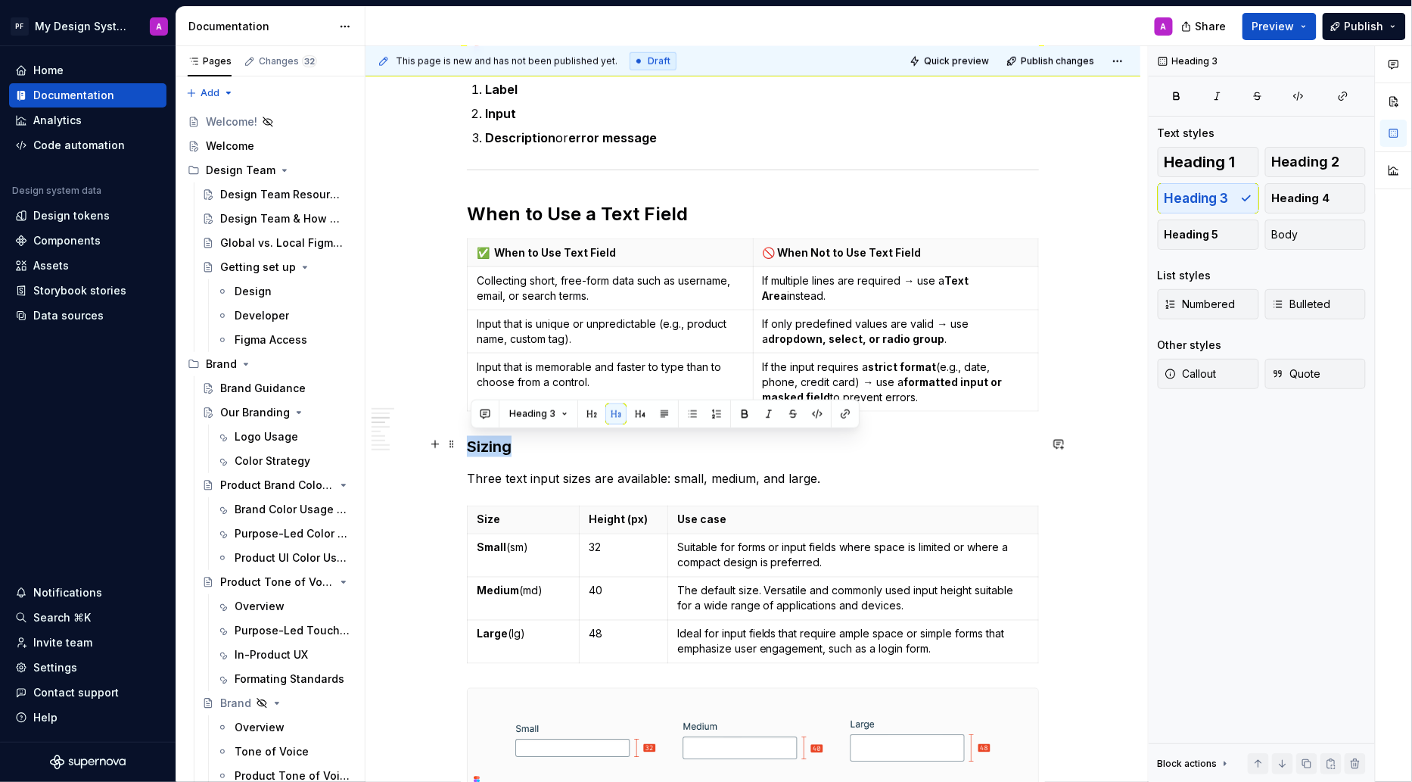
drag, startPoint x: 521, startPoint y: 444, endPoint x: 468, endPoint y: 444, distance: 53.0
type textarea "*"
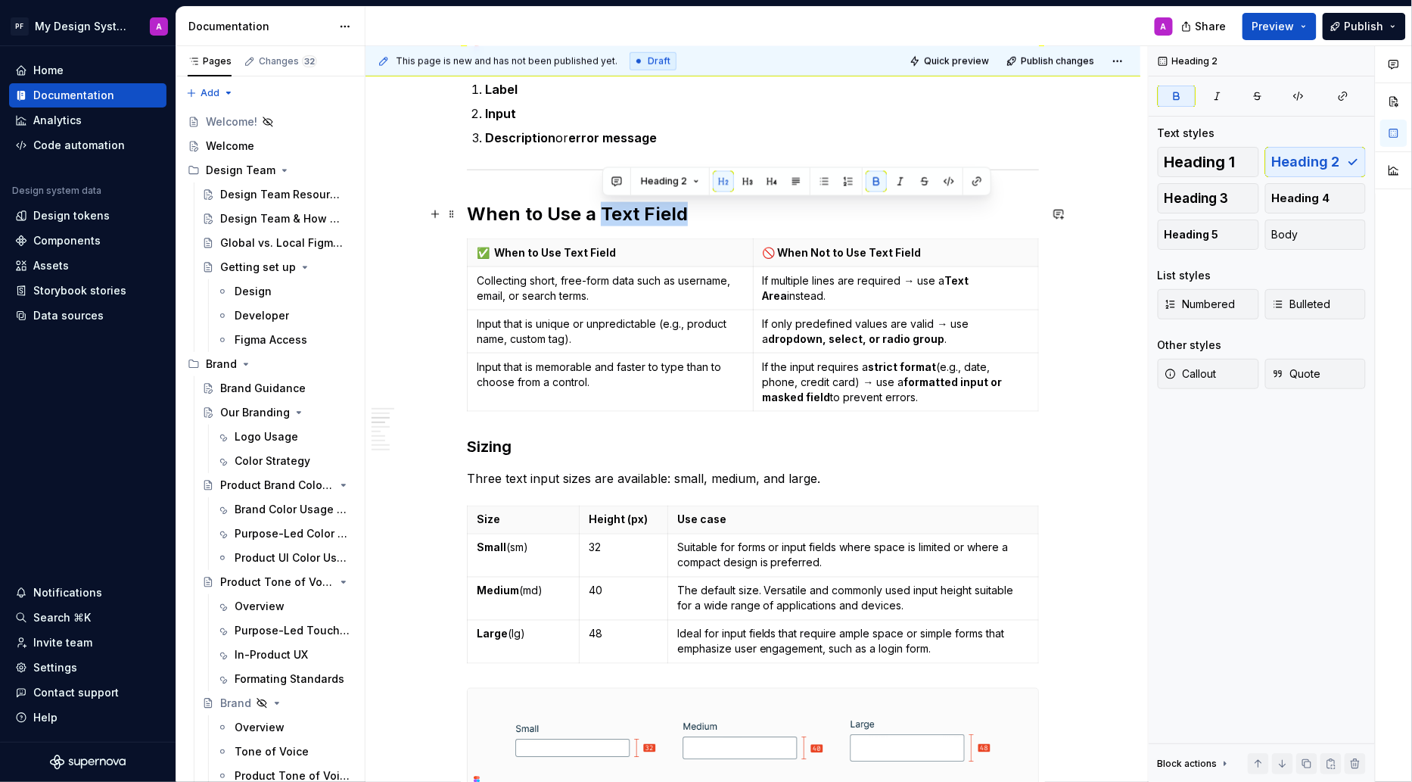
drag, startPoint x: 692, startPoint y: 215, endPoint x: 606, endPoint y: 215, distance: 86.3
click at [605, 215] on h2 "When to Use a Text Field" at bounding box center [753, 214] width 572 height 24
copy strong "Text Field"
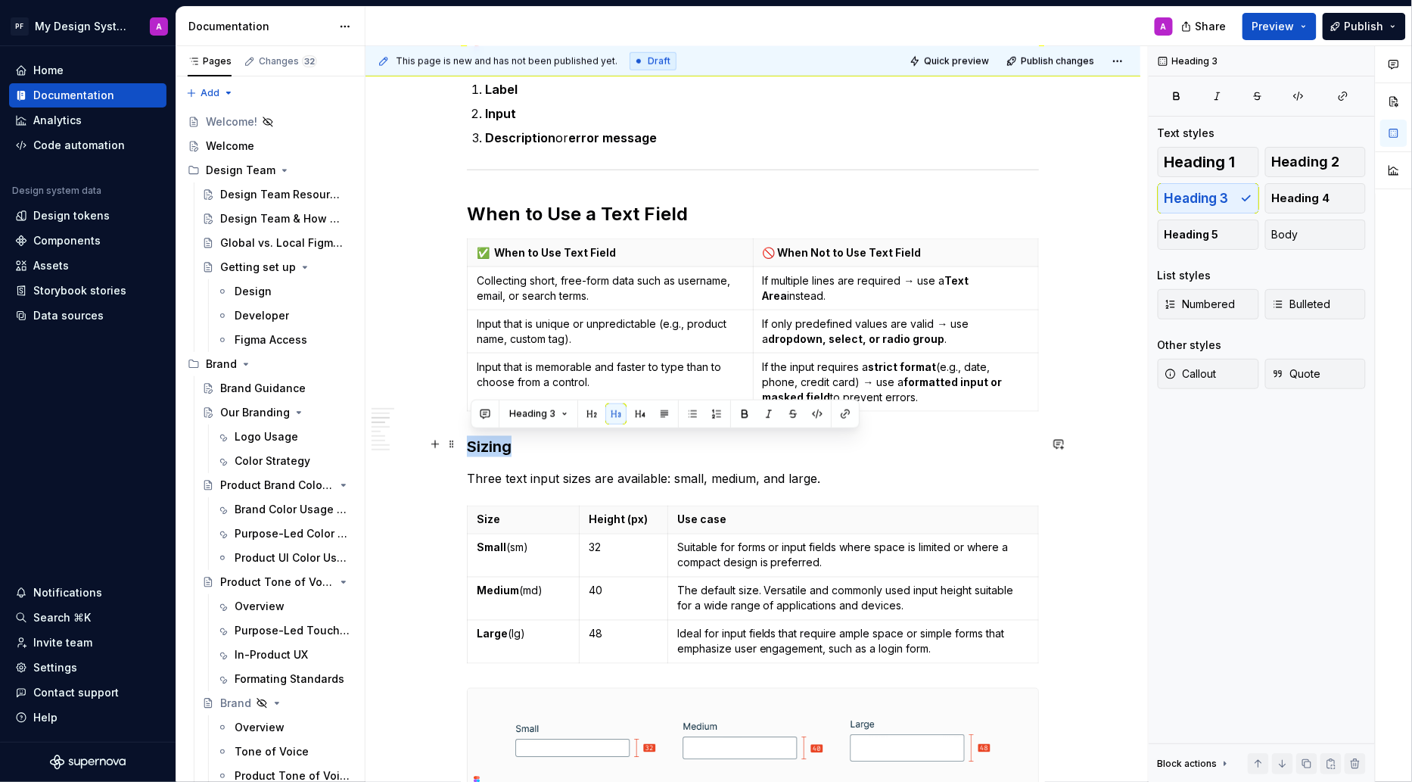
drag, startPoint x: 524, startPoint y: 449, endPoint x: 465, endPoint y: 444, distance: 58.5
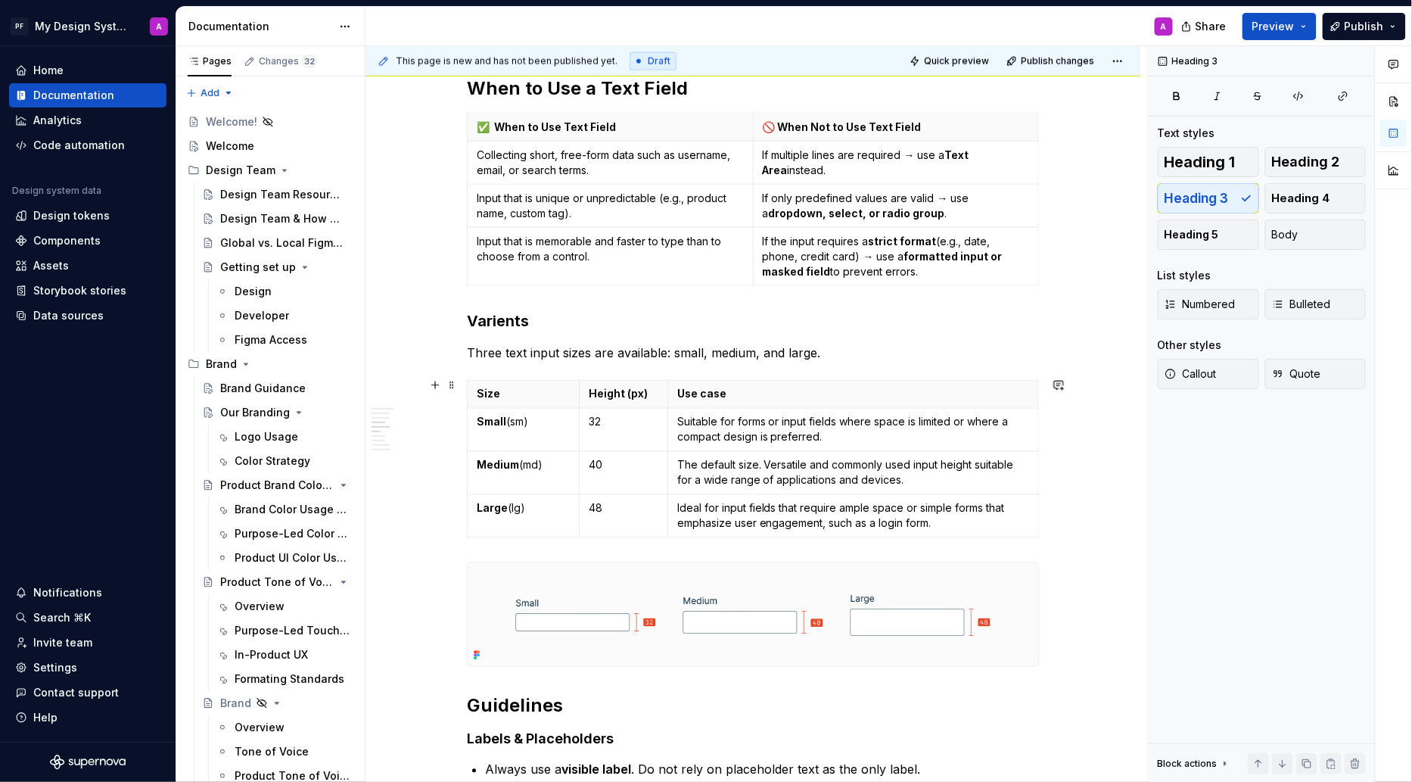
scroll to position [715, 0]
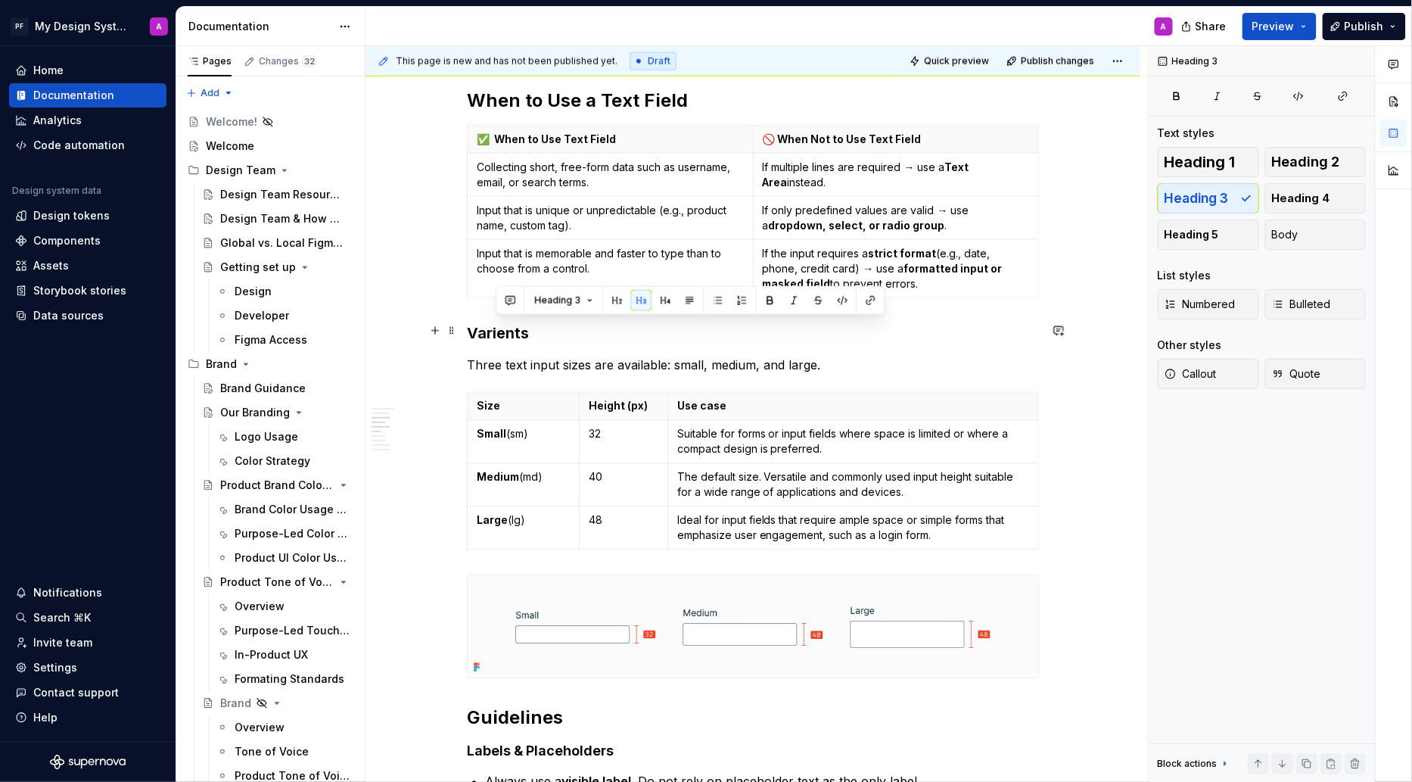
drag, startPoint x: 534, startPoint y: 329, endPoint x: 474, endPoint y: 329, distance: 60.5
click at [474, 329] on h3 "Varients" at bounding box center [753, 332] width 572 height 21
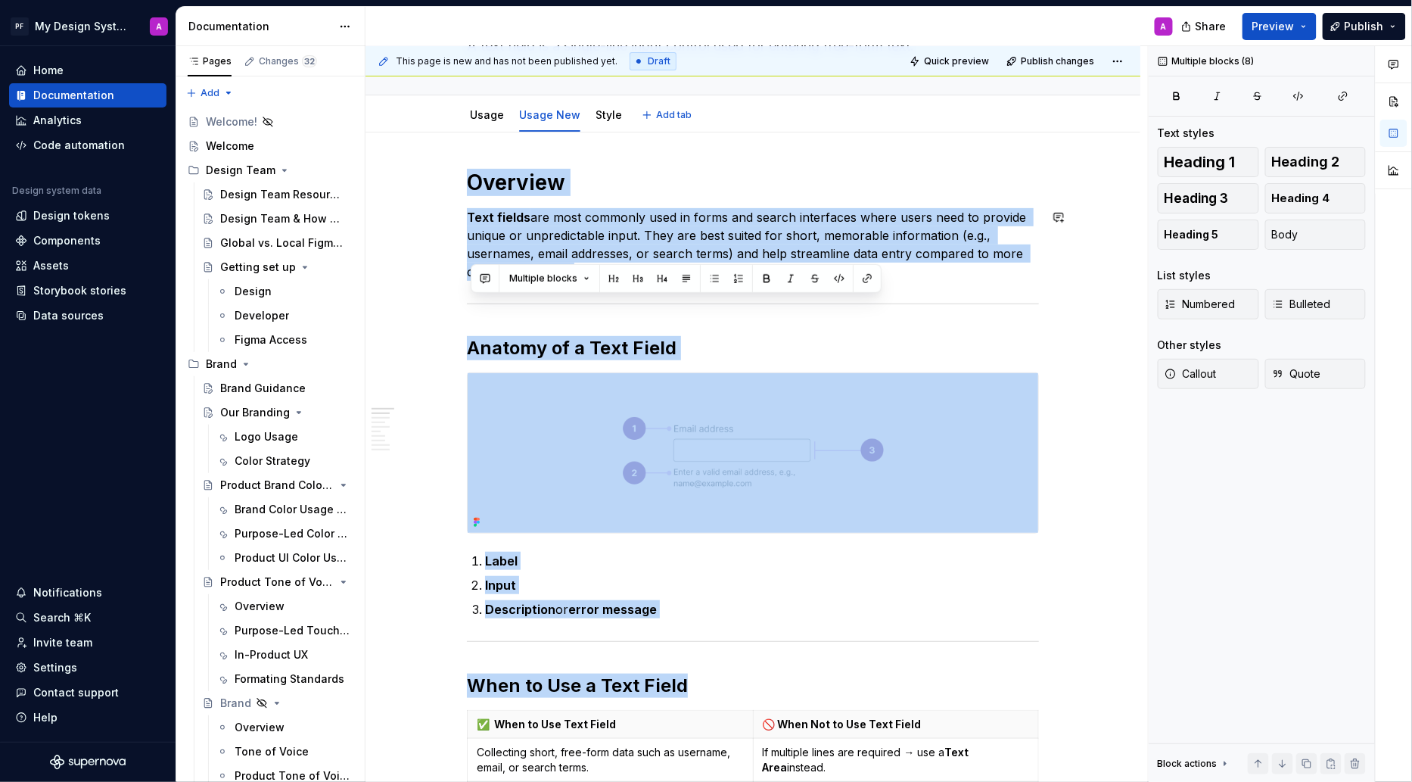
scroll to position [0, 0]
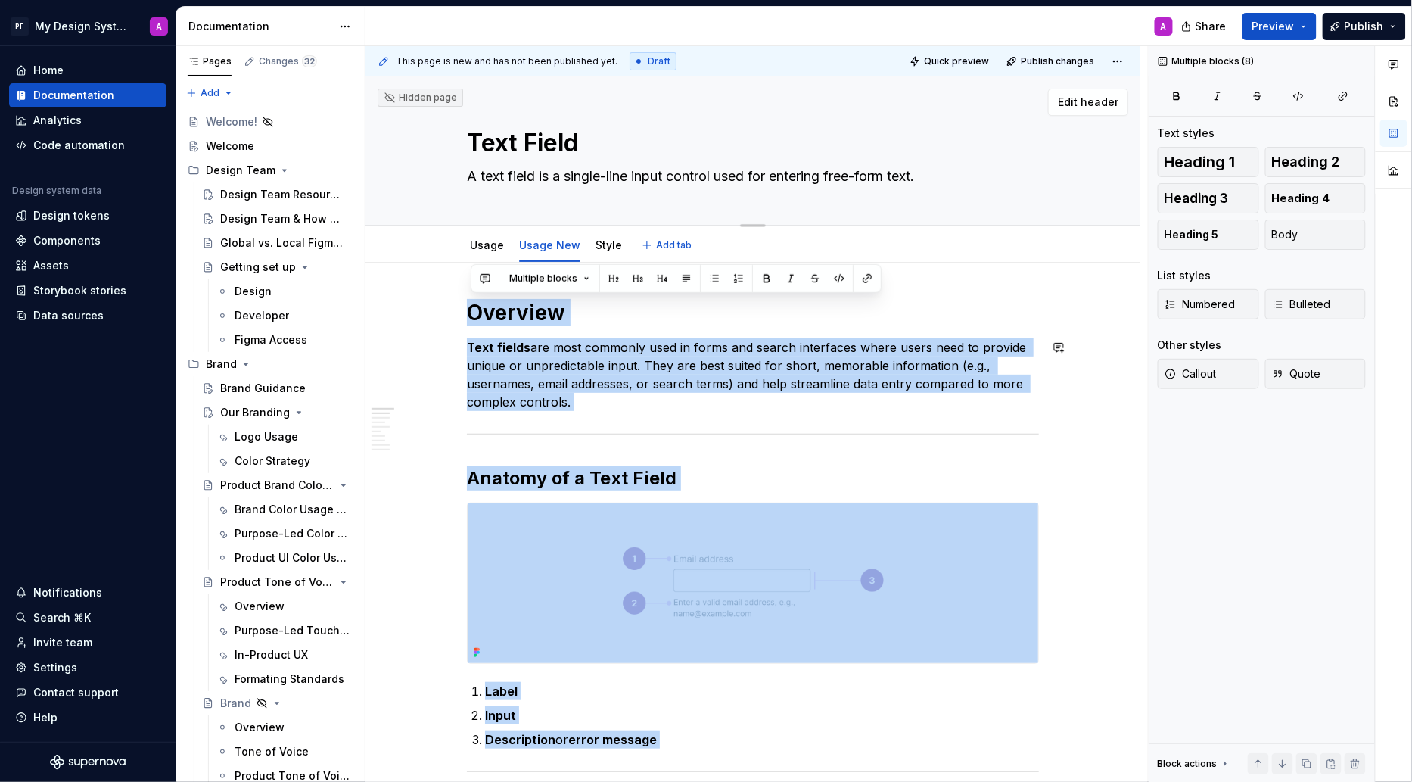
drag, startPoint x: 693, startPoint y: 101, endPoint x: 623, endPoint y: 101, distance: 70.4
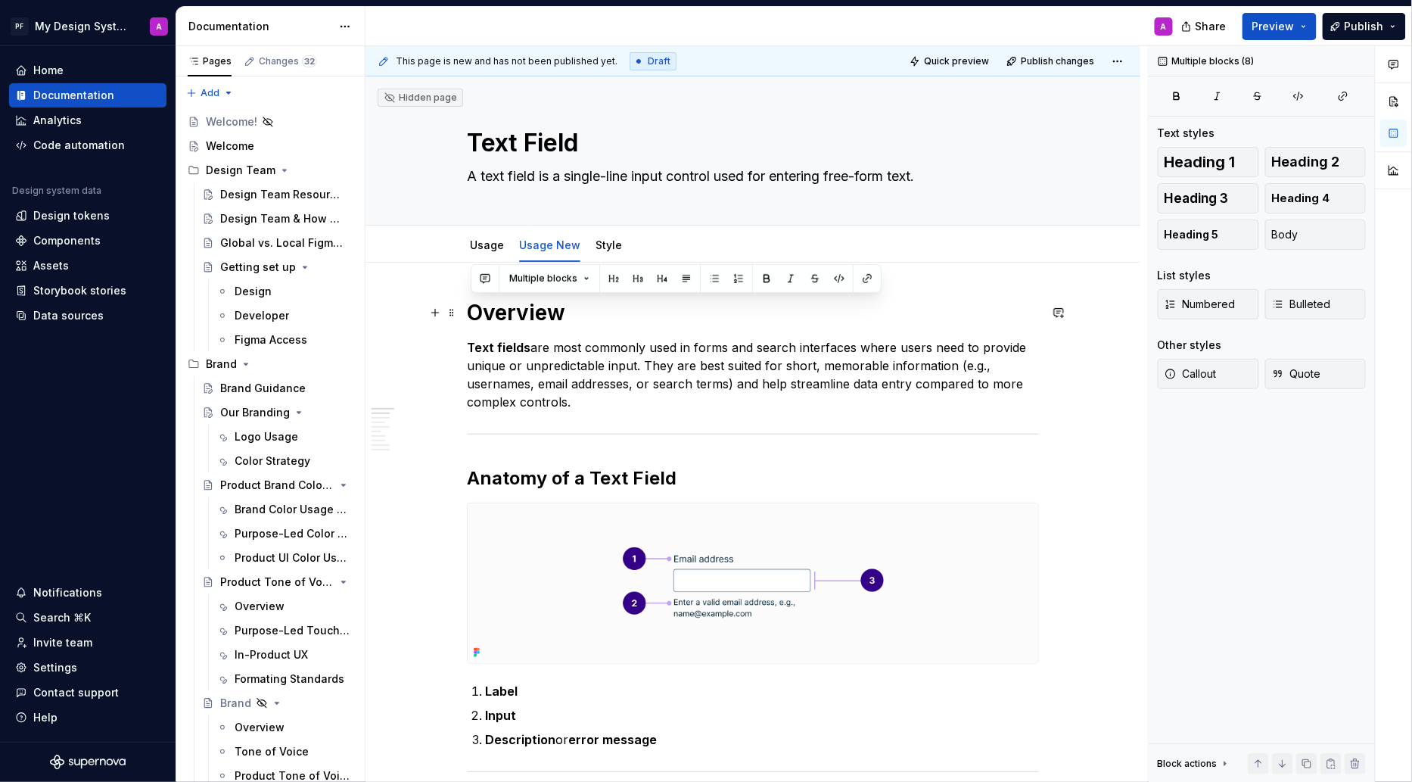
click at [620, 299] on h1 "Overview" at bounding box center [753, 312] width 572 height 27
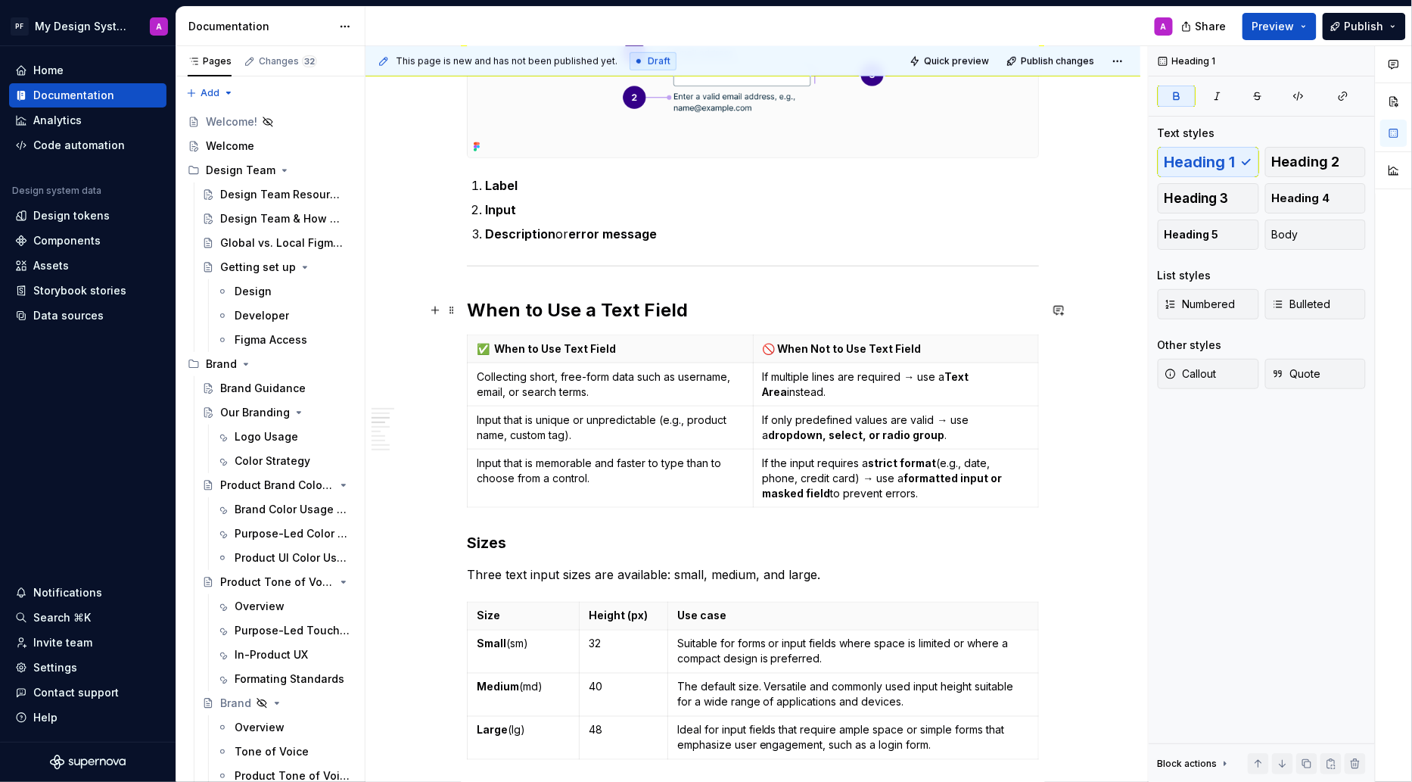
scroll to position [511, 0]
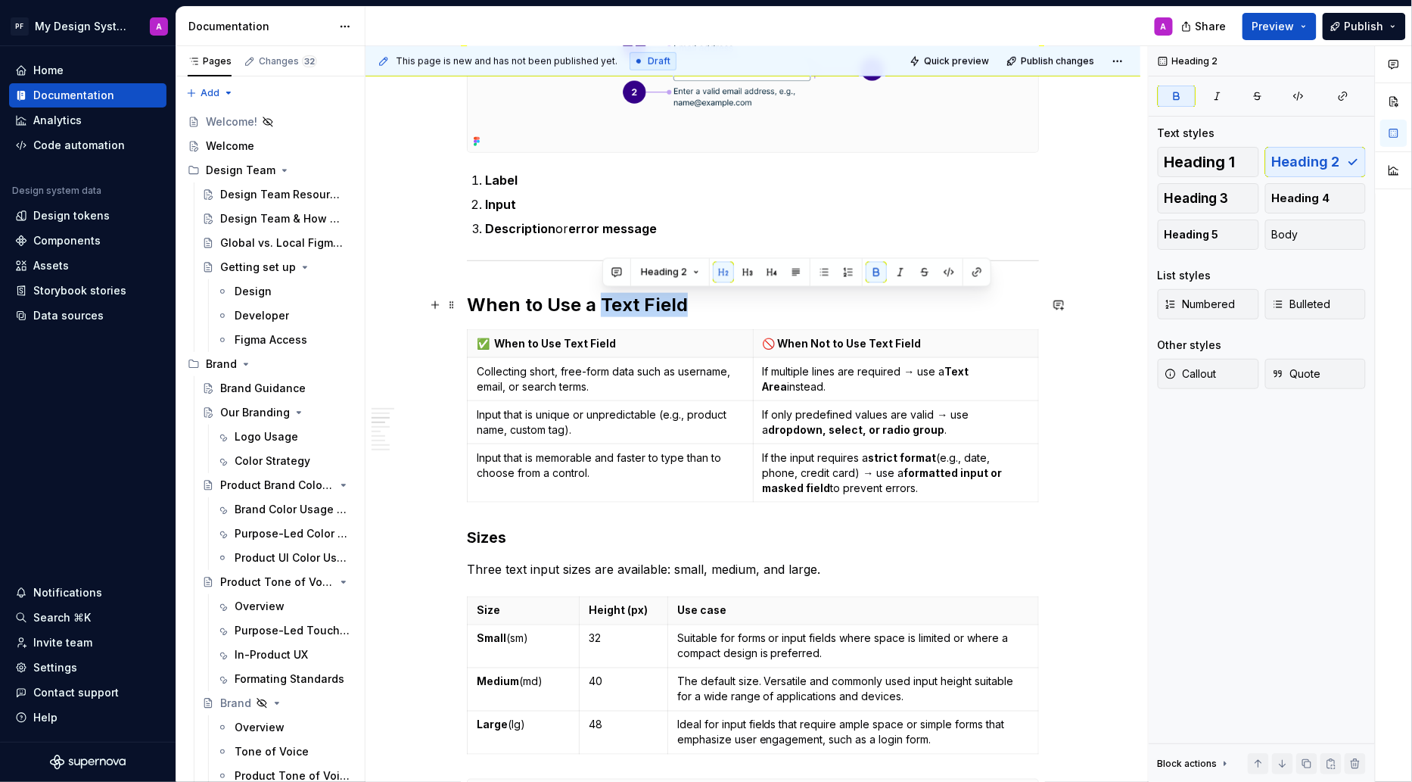
drag, startPoint x: 603, startPoint y: 303, endPoint x: 688, endPoint y: 303, distance: 84.8
click at [688, 303] on h2 "When to Use a Text Field" at bounding box center [753, 305] width 572 height 24
copy strong "Text Field"
click at [471, 534] on h3 "Sizes" at bounding box center [753, 537] width 572 height 21
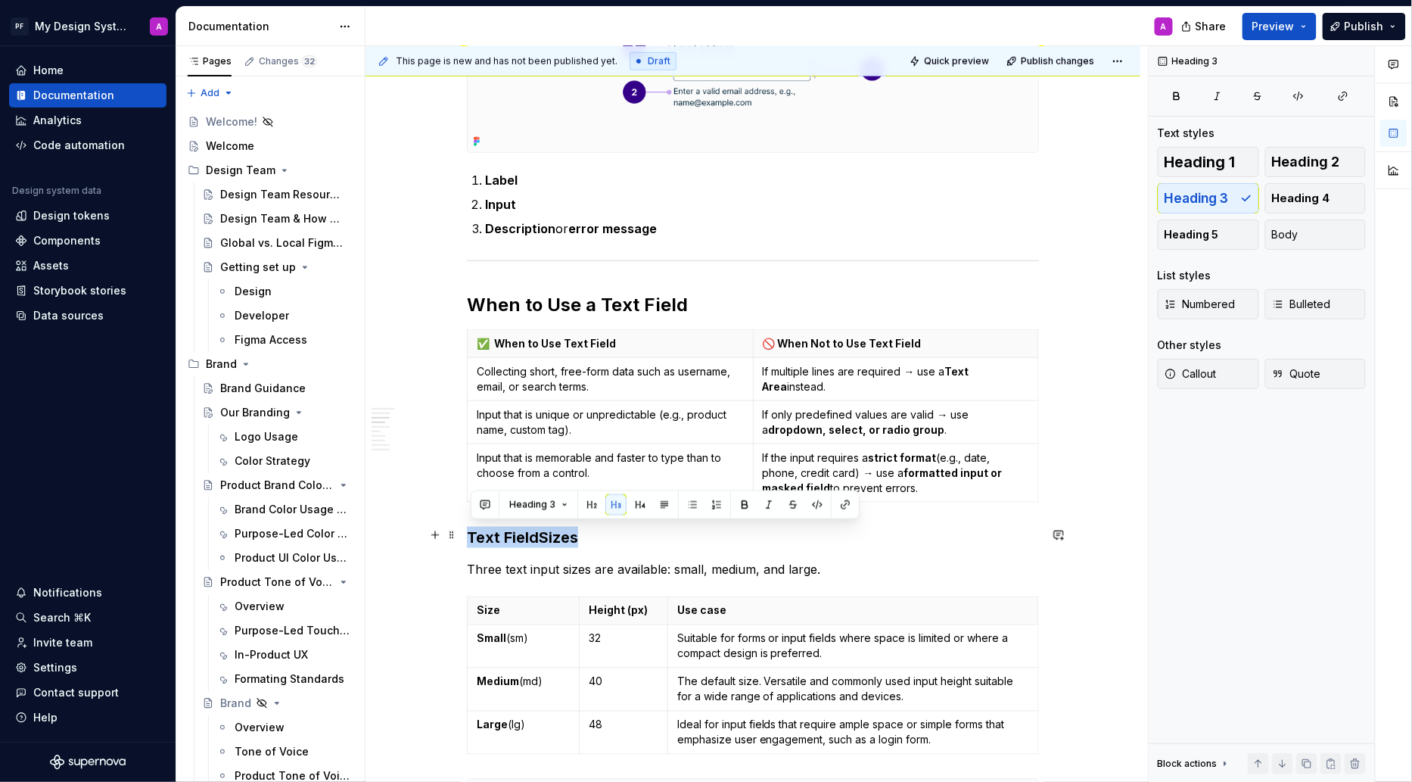
drag, startPoint x: 586, startPoint y: 534, endPoint x: 472, endPoint y: 533, distance: 113.5
click at [472, 534] on h3 "Text Field Sizes" at bounding box center [753, 537] width 572 height 21
click at [585, 509] on button "button" at bounding box center [591, 504] width 21 height 21
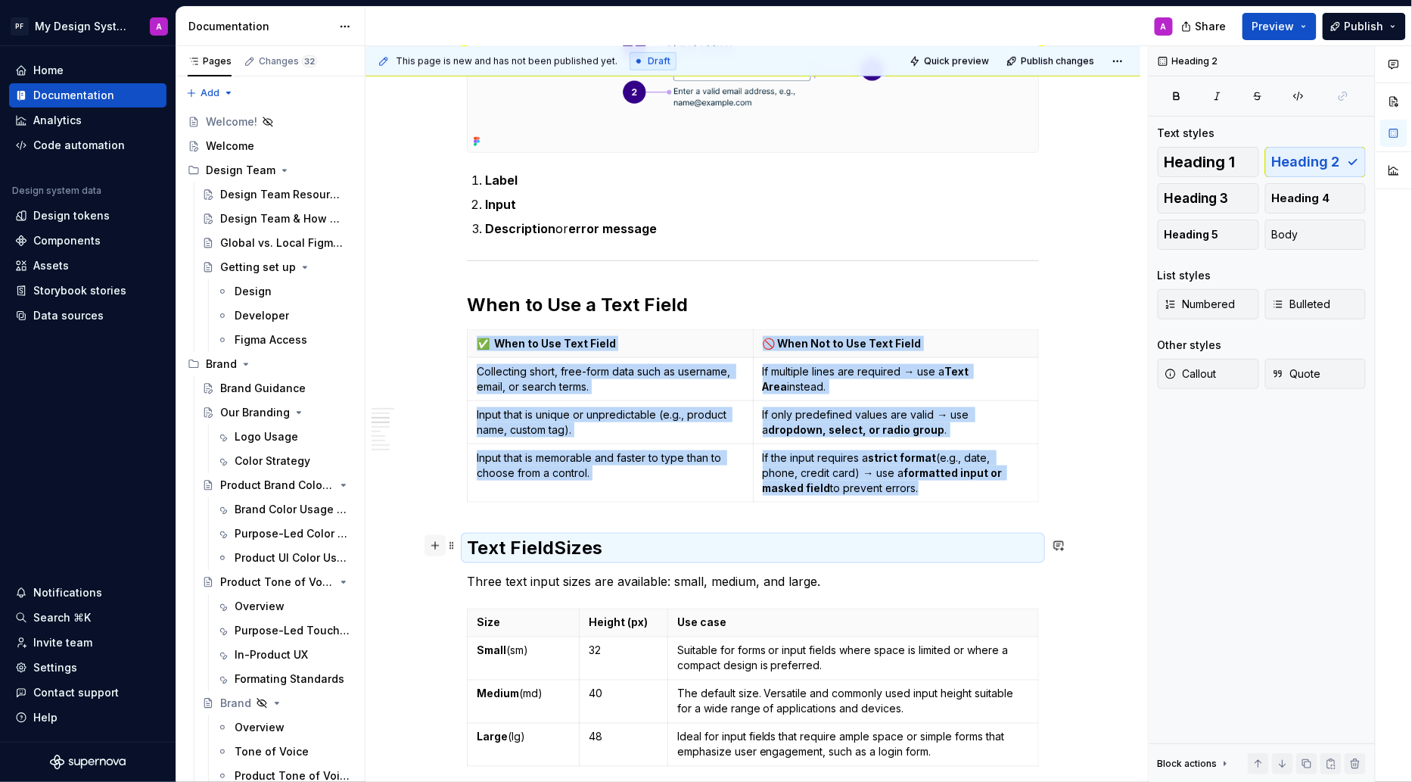
click at [440, 543] on button "button" at bounding box center [435, 545] width 21 height 21
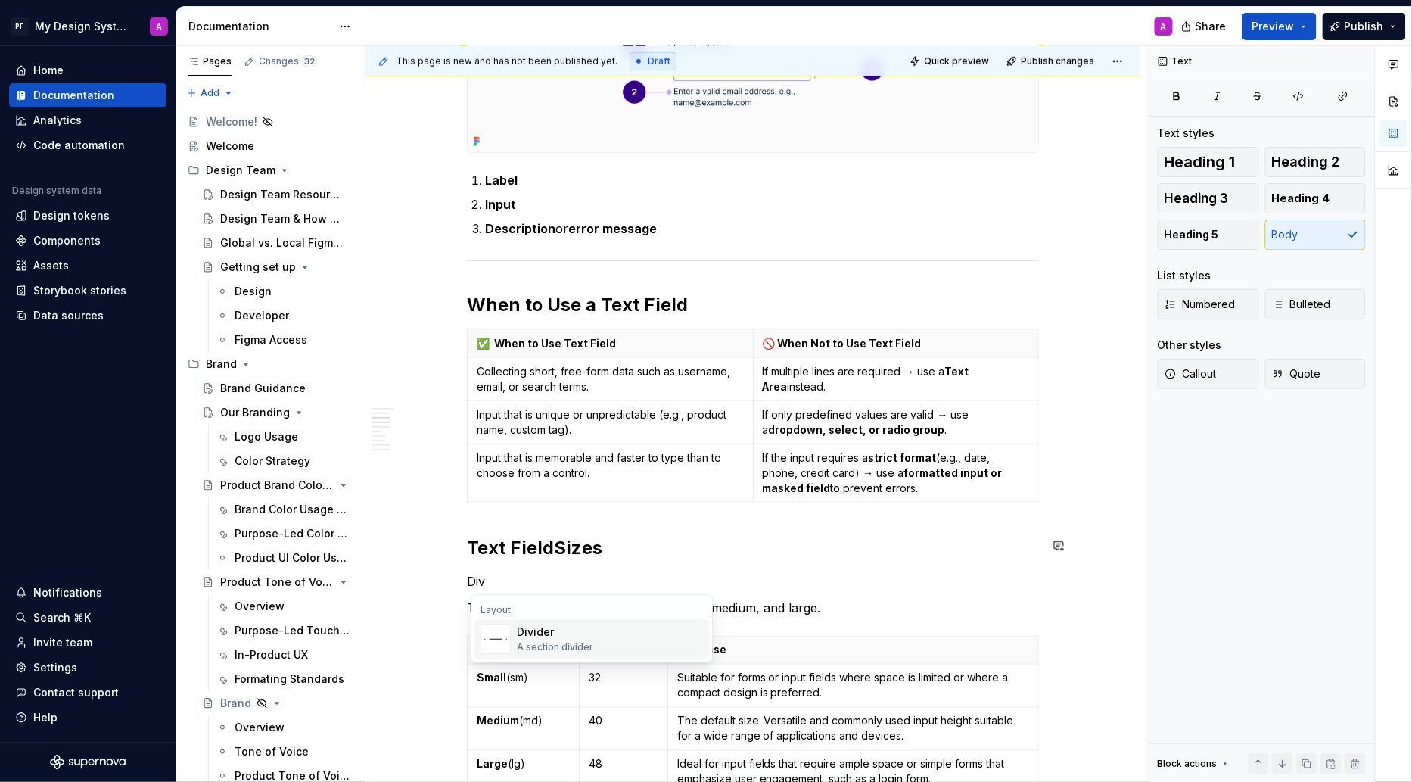
click at [521, 632] on div "Divider" at bounding box center [555, 632] width 76 height 15
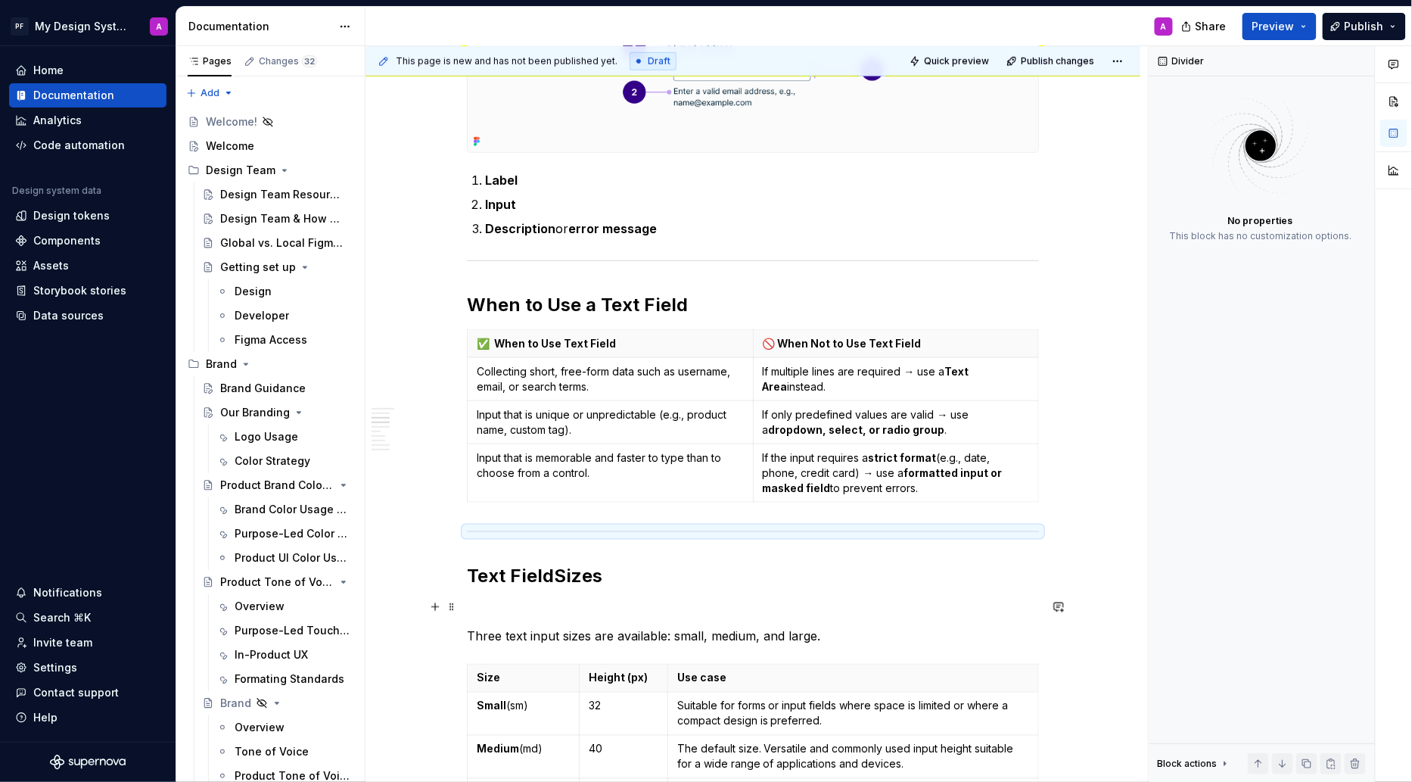
click at [474, 600] on p at bounding box center [753, 609] width 572 height 18
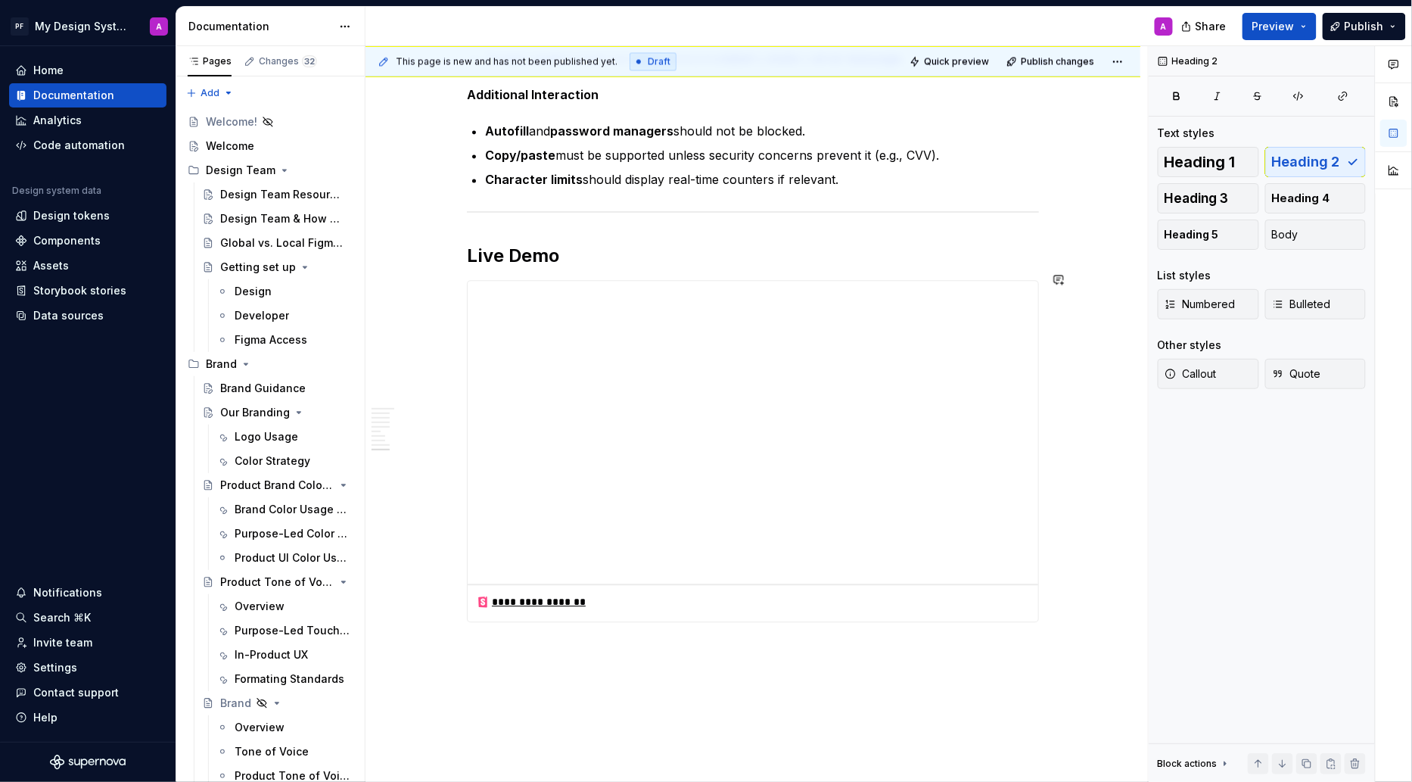
scroll to position [3273, 0]
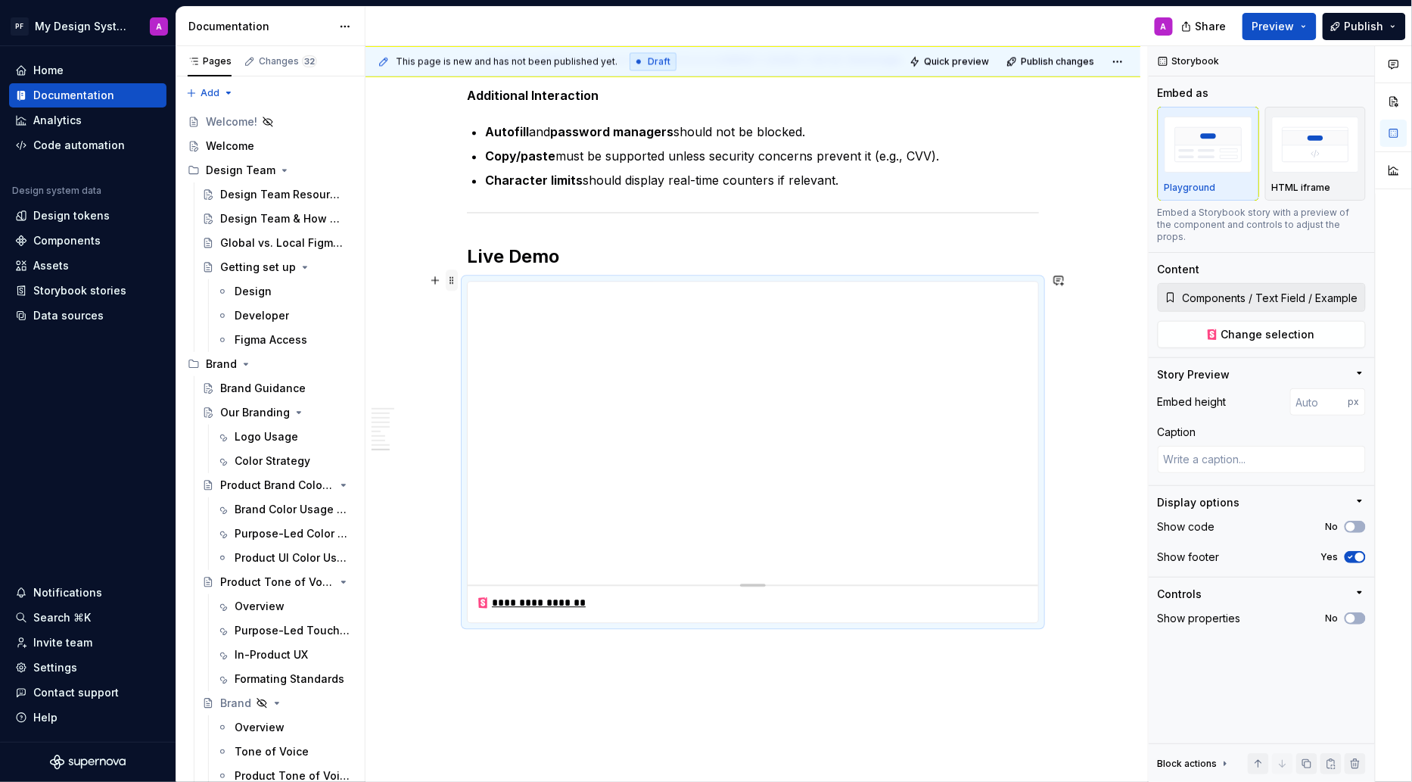
click at [456, 284] on span at bounding box center [452, 279] width 12 height 21
click at [582, 251] on h2 "Live Demo" at bounding box center [753, 256] width 572 height 24
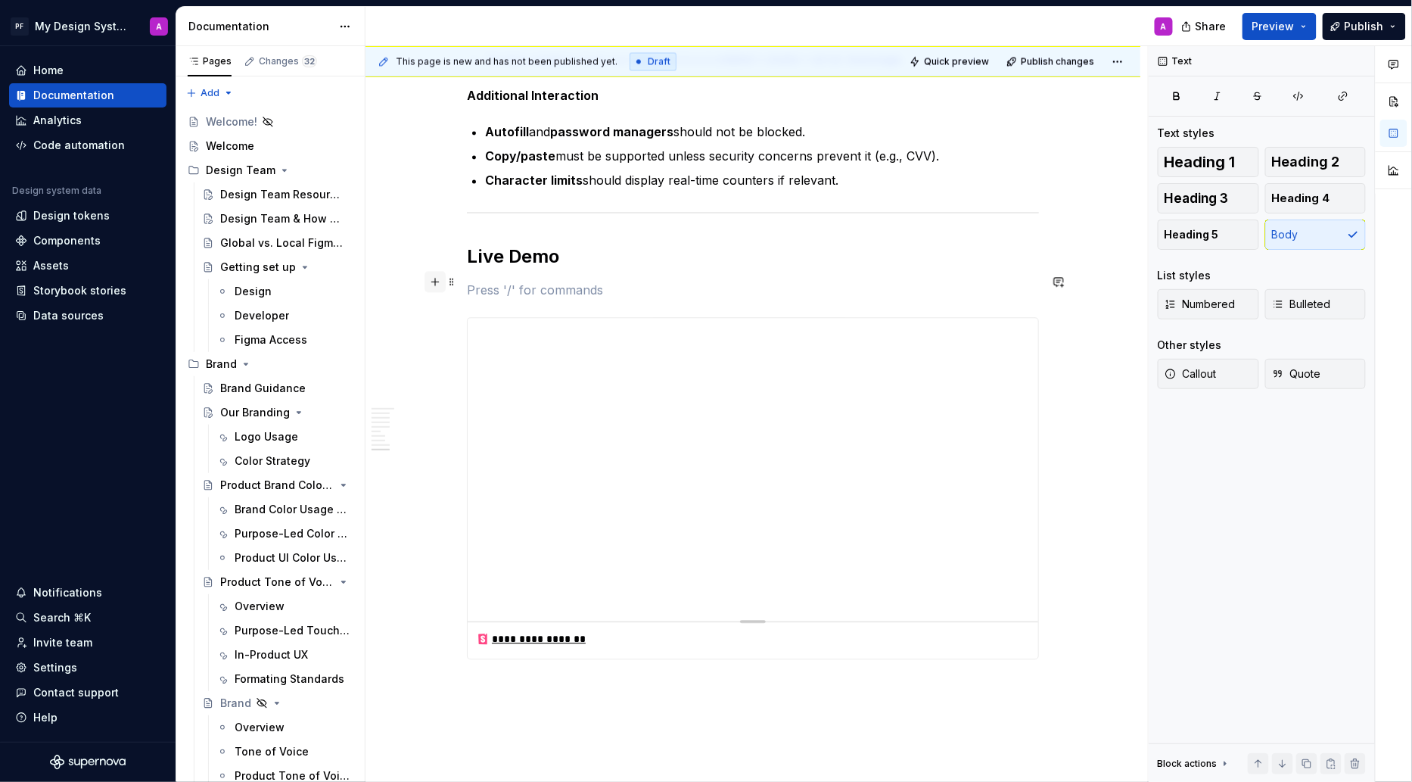
click at [441, 283] on button "button" at bounding box center [435, 281] width 21 height 21
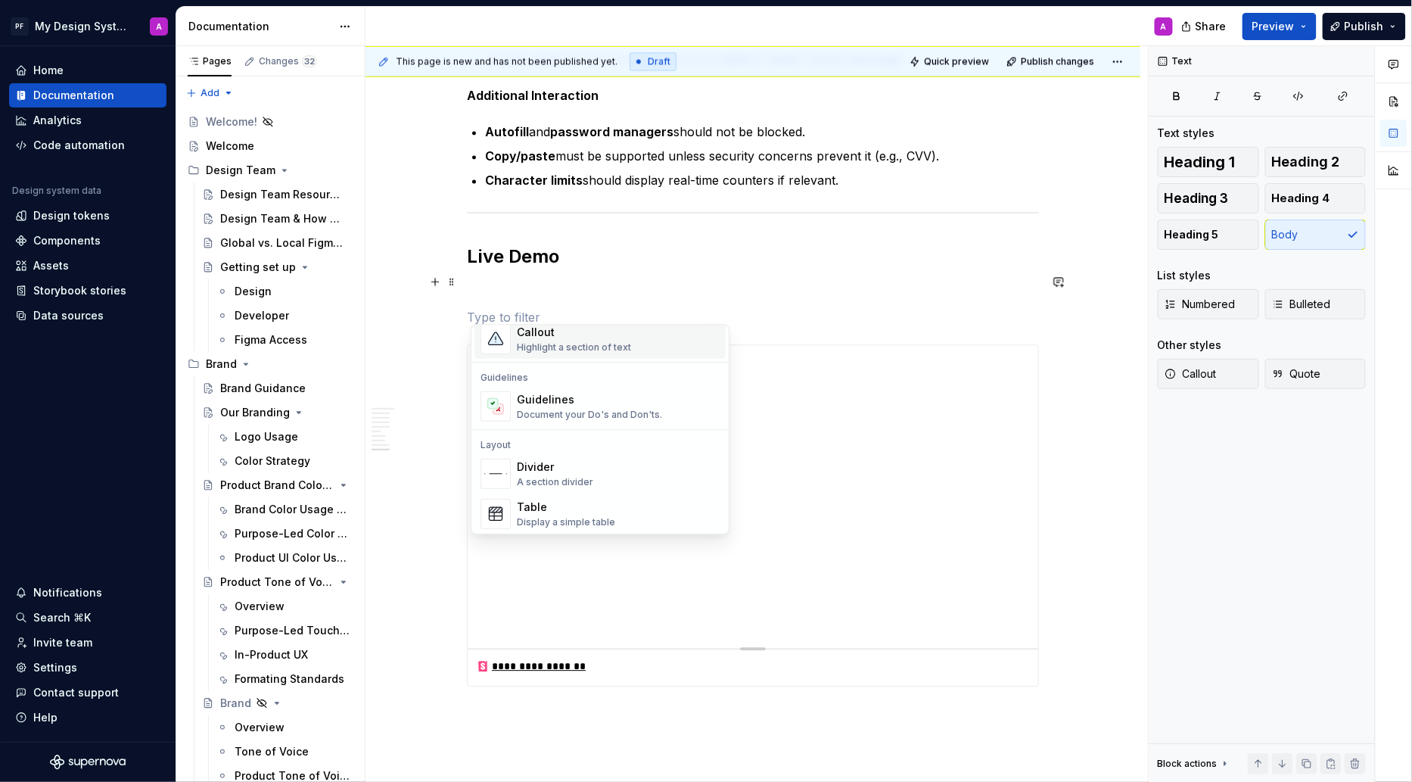
scroll to position [512, 0]
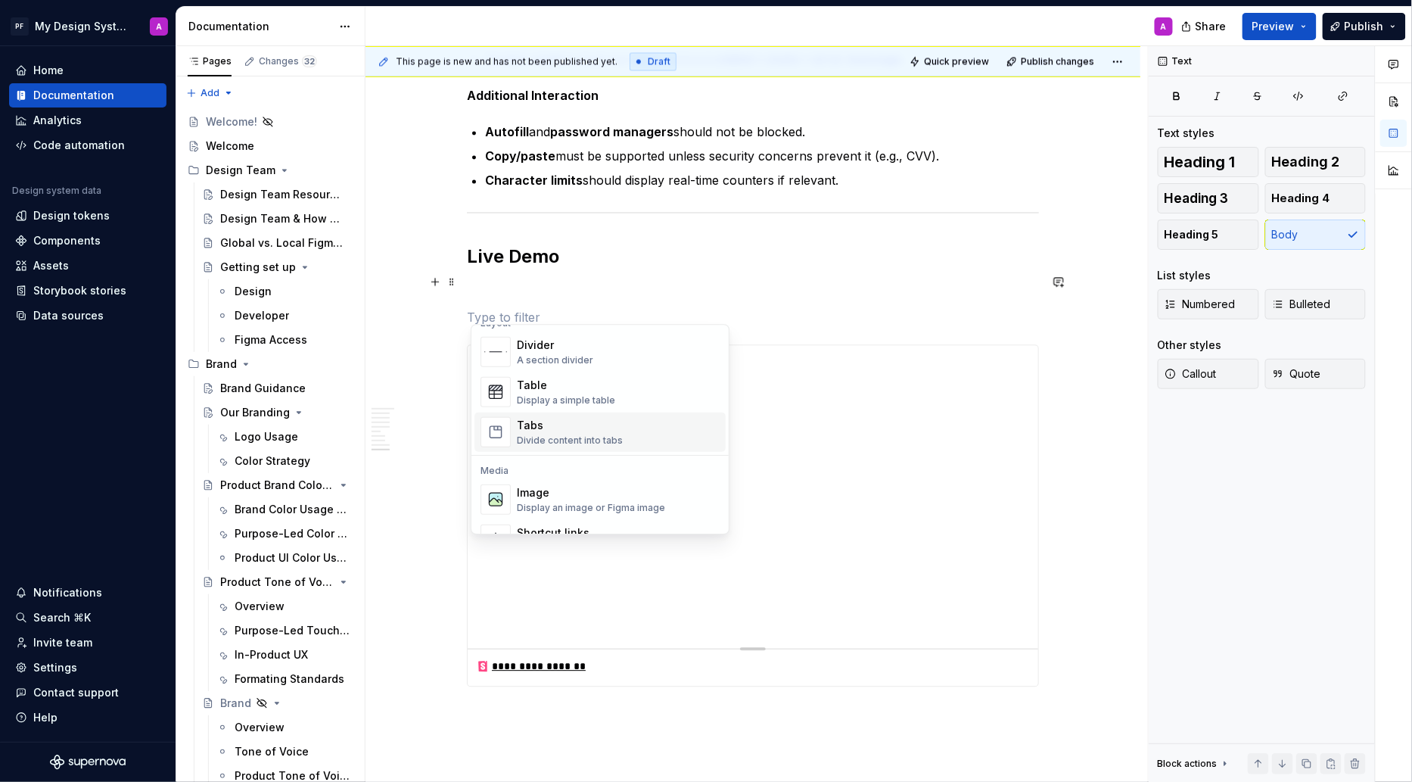
click at [556, 431] on div "Tabs Divide content into tabs" at bounding box center [570, 432] width 106 height 29
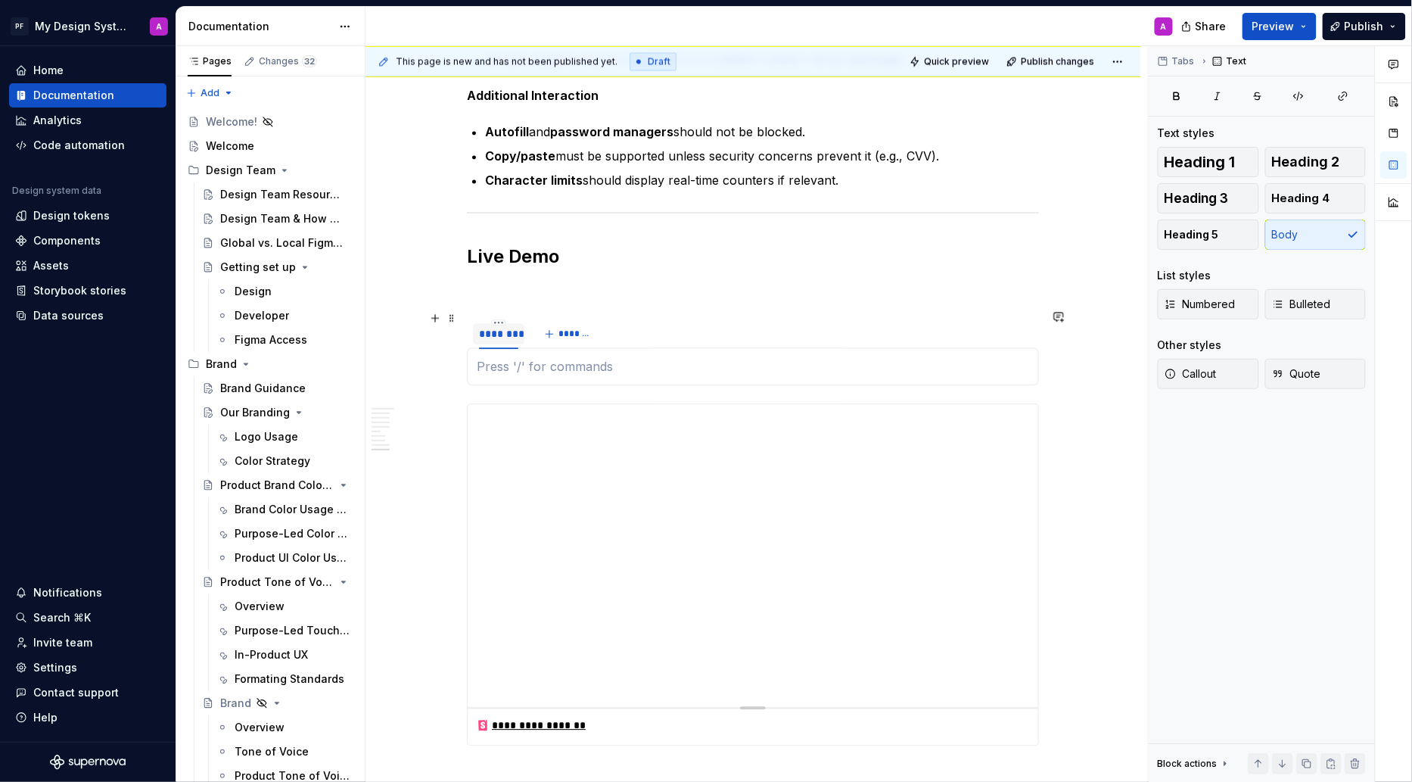
click at [518, 326] on div "********" at bounding box center [498, 333] width 39 height 15
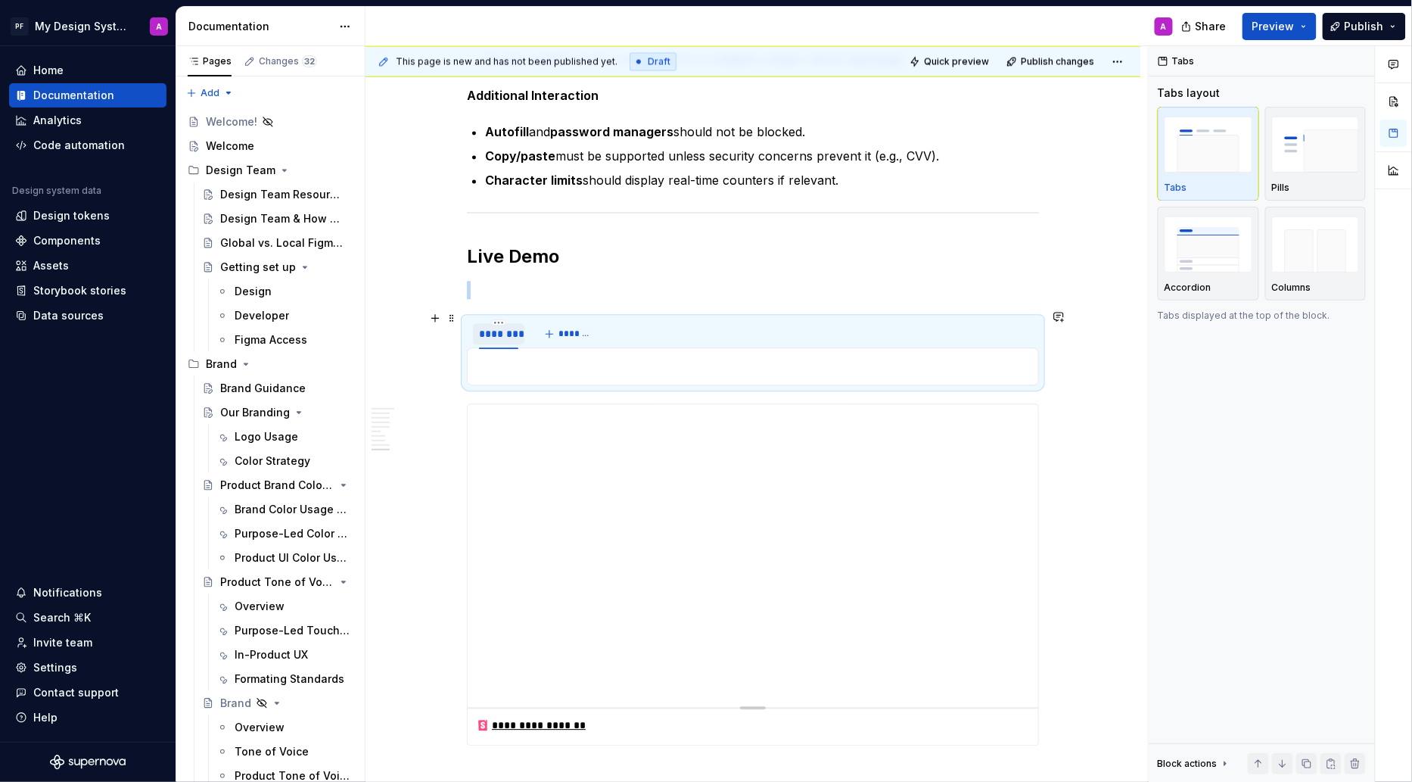
click at [503, 326] on div "********" at bounding box center [498, 333] width 39 height 15
click at [503, 358] on p at bounding box center [753, 366] width 552 height 18
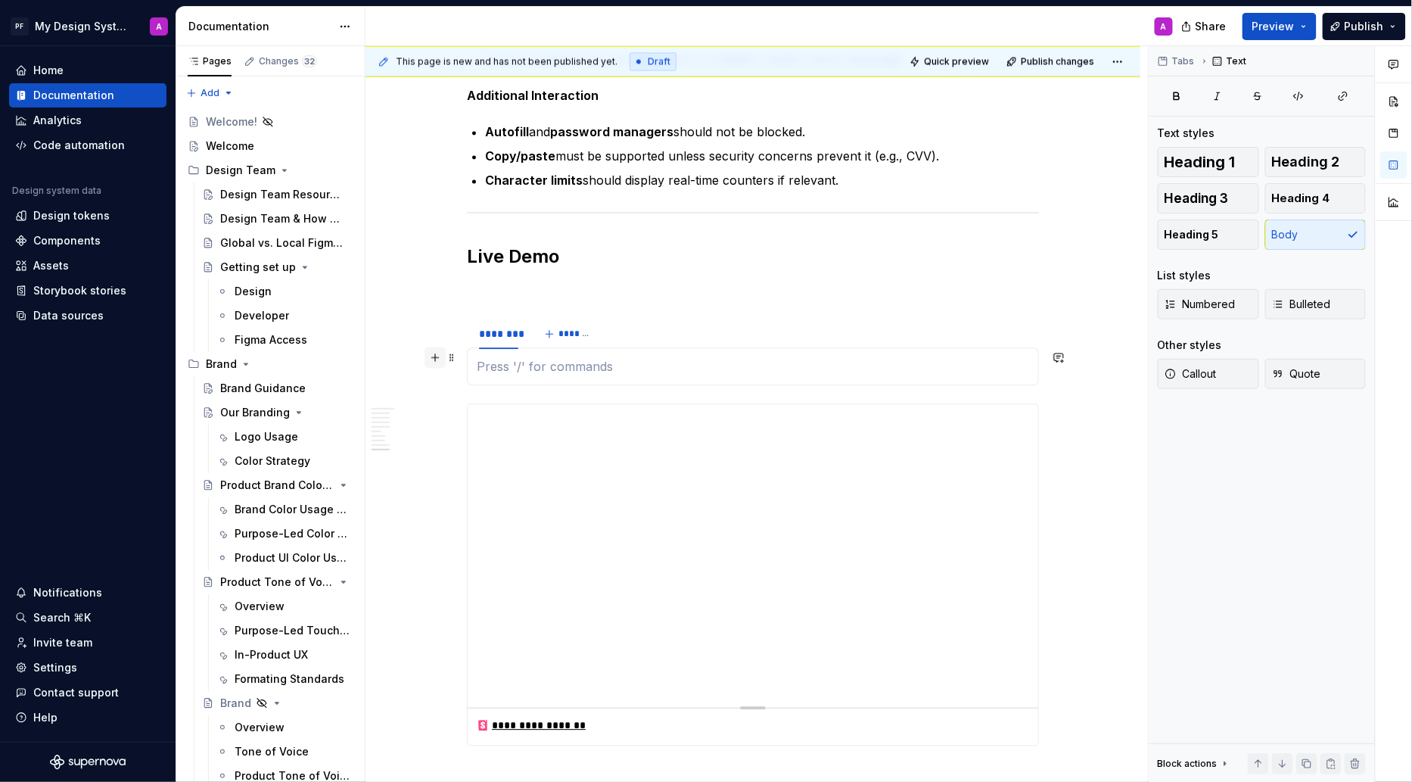
click at [443, 360] on button "button" at bounding box center [435, 357] width 21 height 21
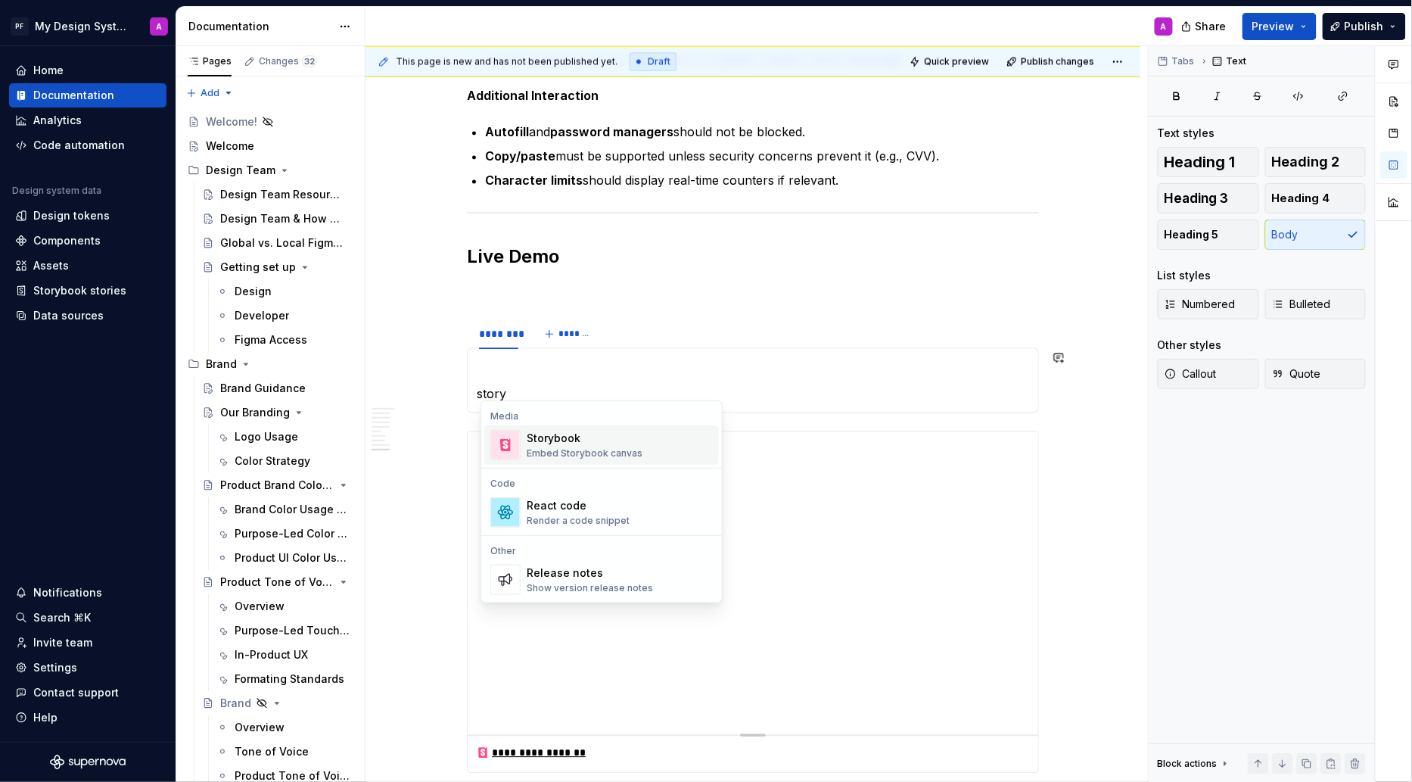
click at [580, 439] on div "Storybook" at bounding box center [585, 438] width 116 height 15
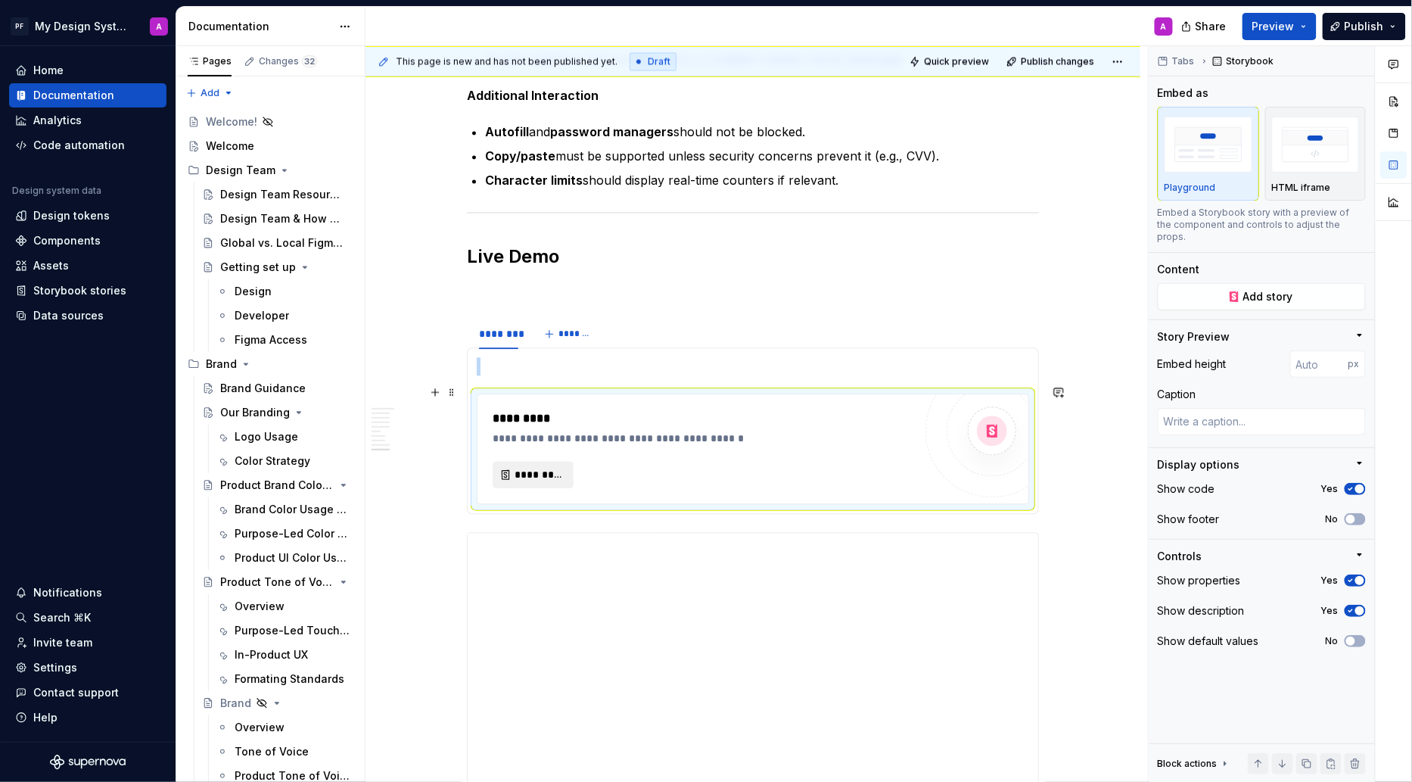
click at [546, 467] on span "*********" at bounding box center [539, 474] width 49 height 15
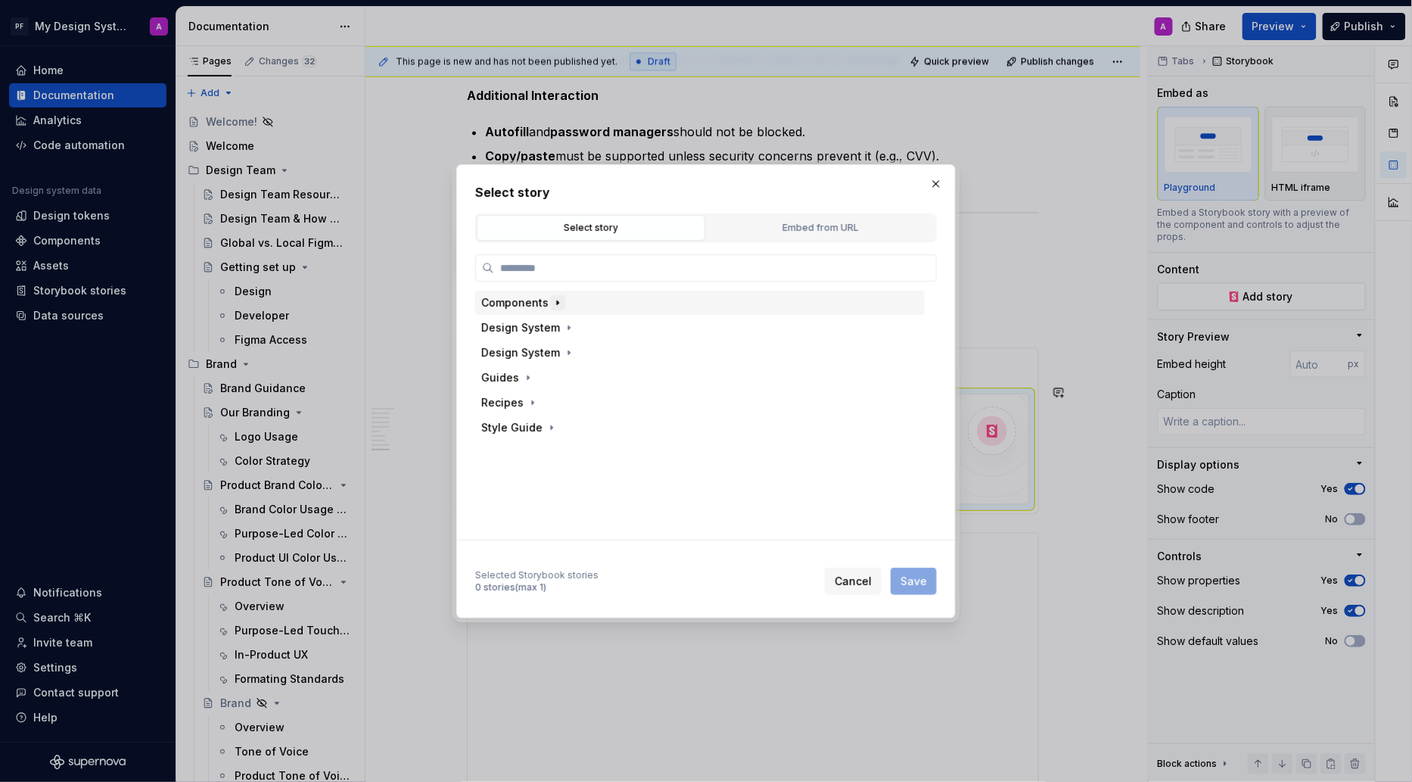
click at [557, 301] on icon "button" at bounding box center [558, 302] width 2 height 4
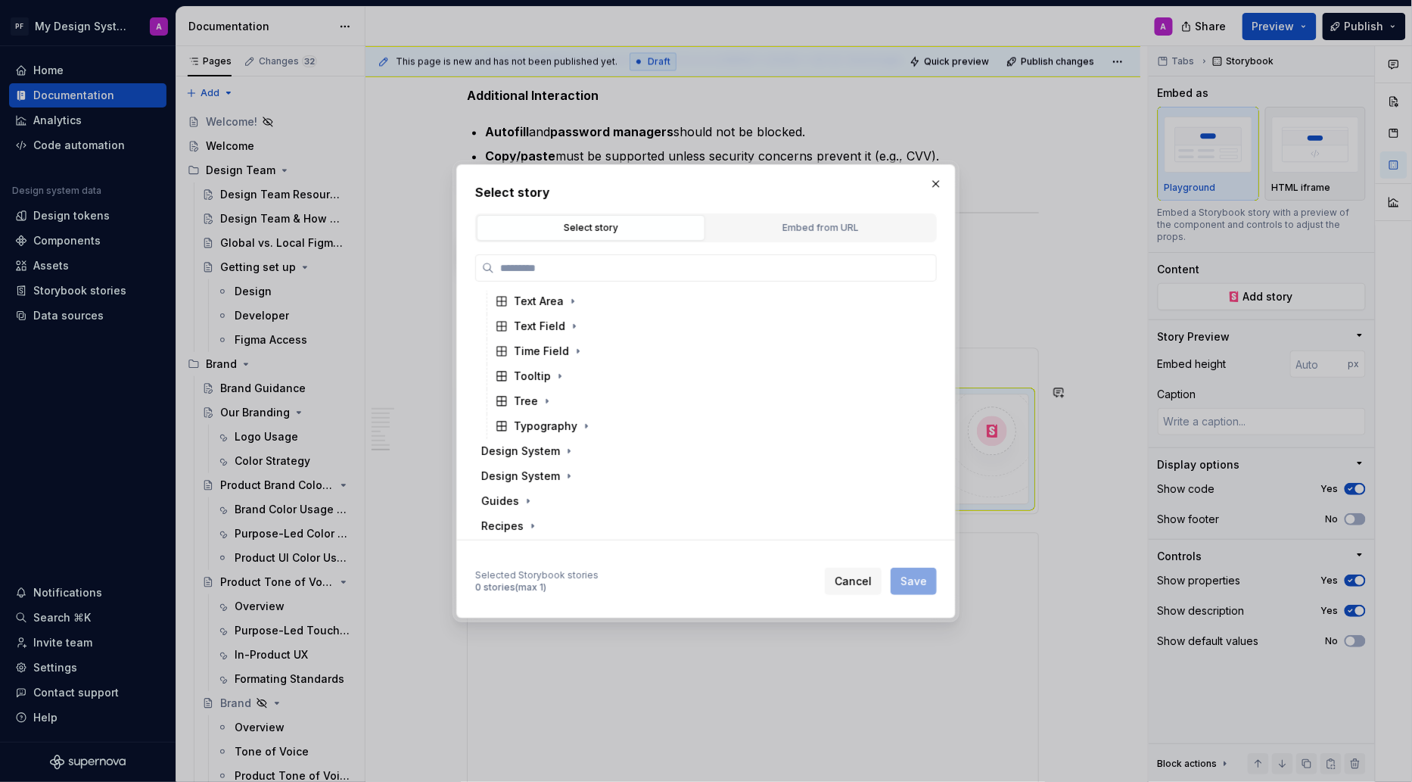
scroll to position [885, 0]
click at [574, 367] on icon "button" at bounding box center [578, 366] width 12 height 12
click at [572, 341] on icon "button" at bounding box center [574, 341] width 12 height 12
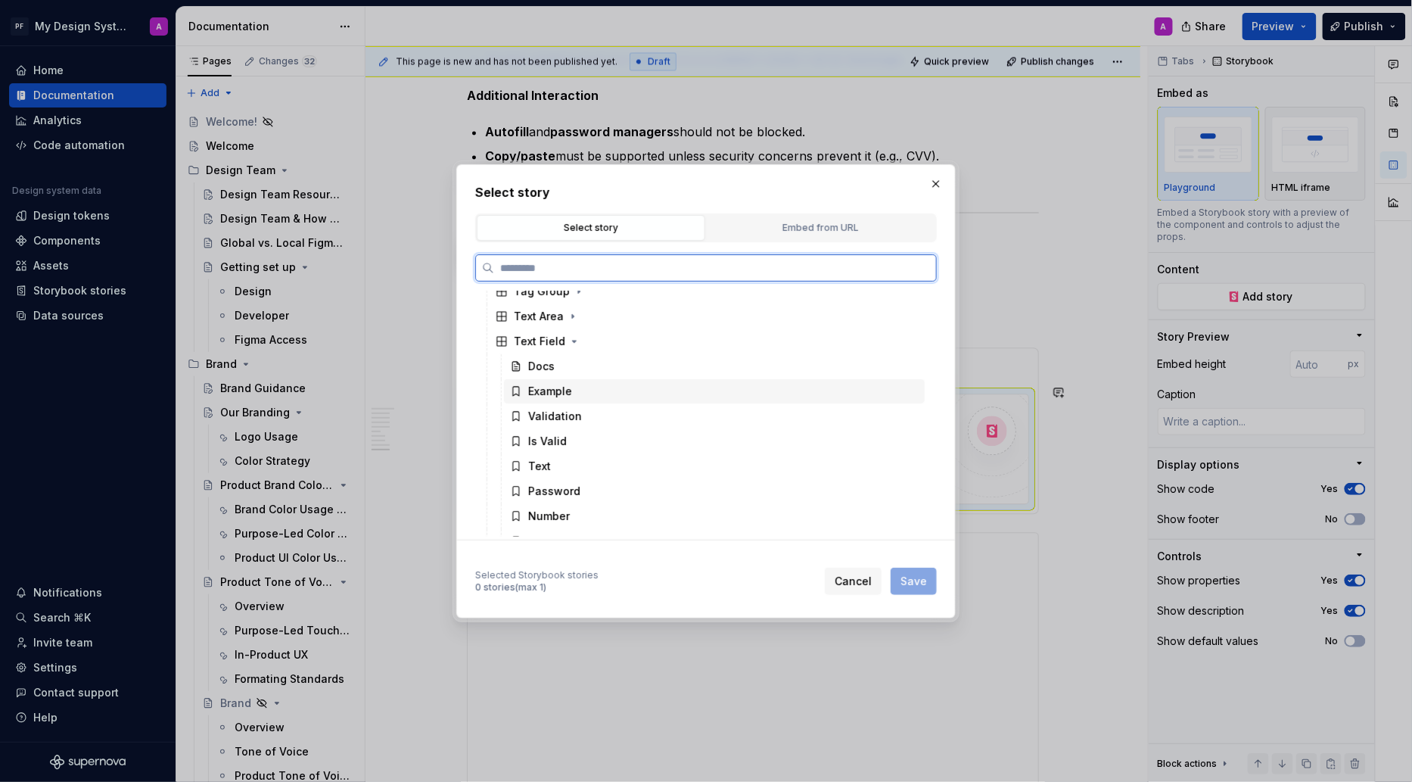
click at [559, 393] on div "Example" at bounding box center [550, 391] width 44 height 15
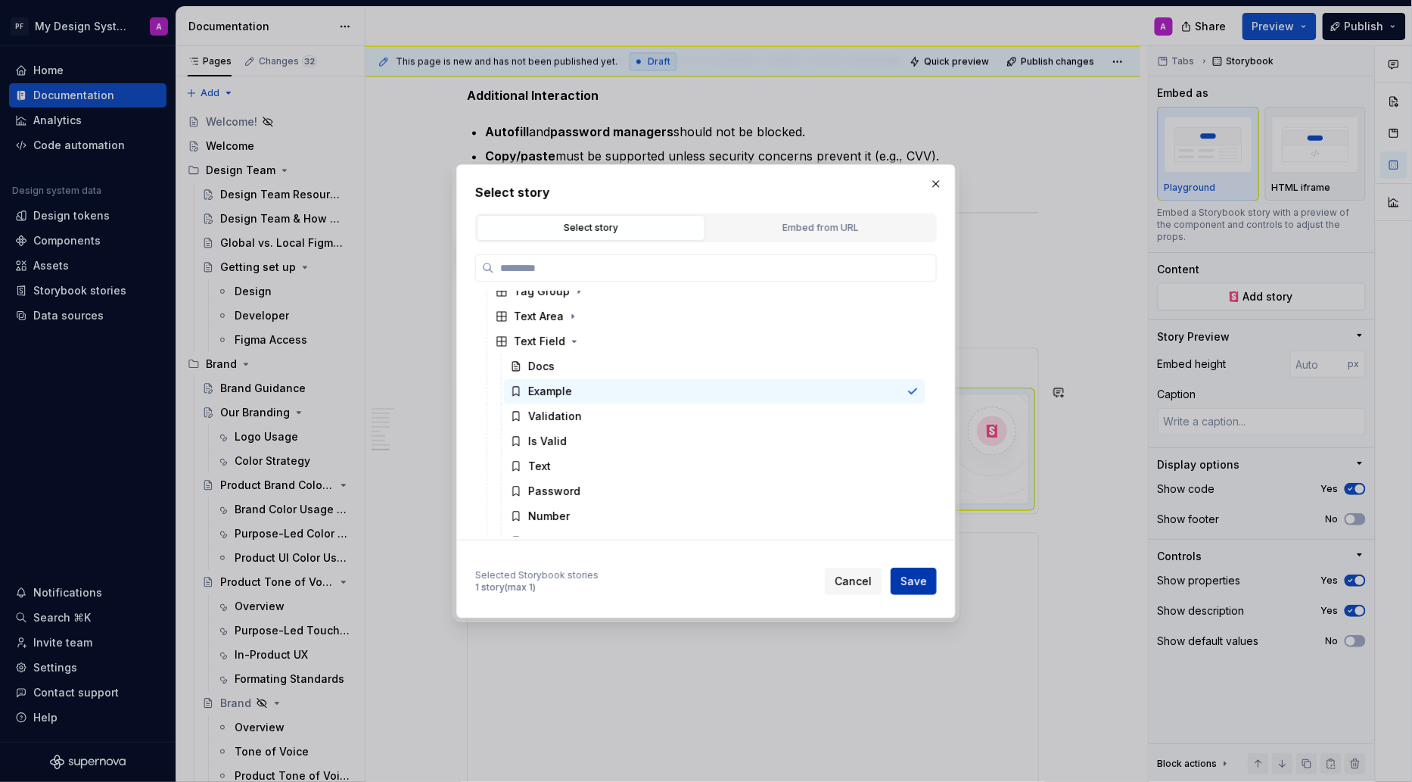
click at [911, 577] on span "Save" at bounding box center [914, 581] width 26 height 15
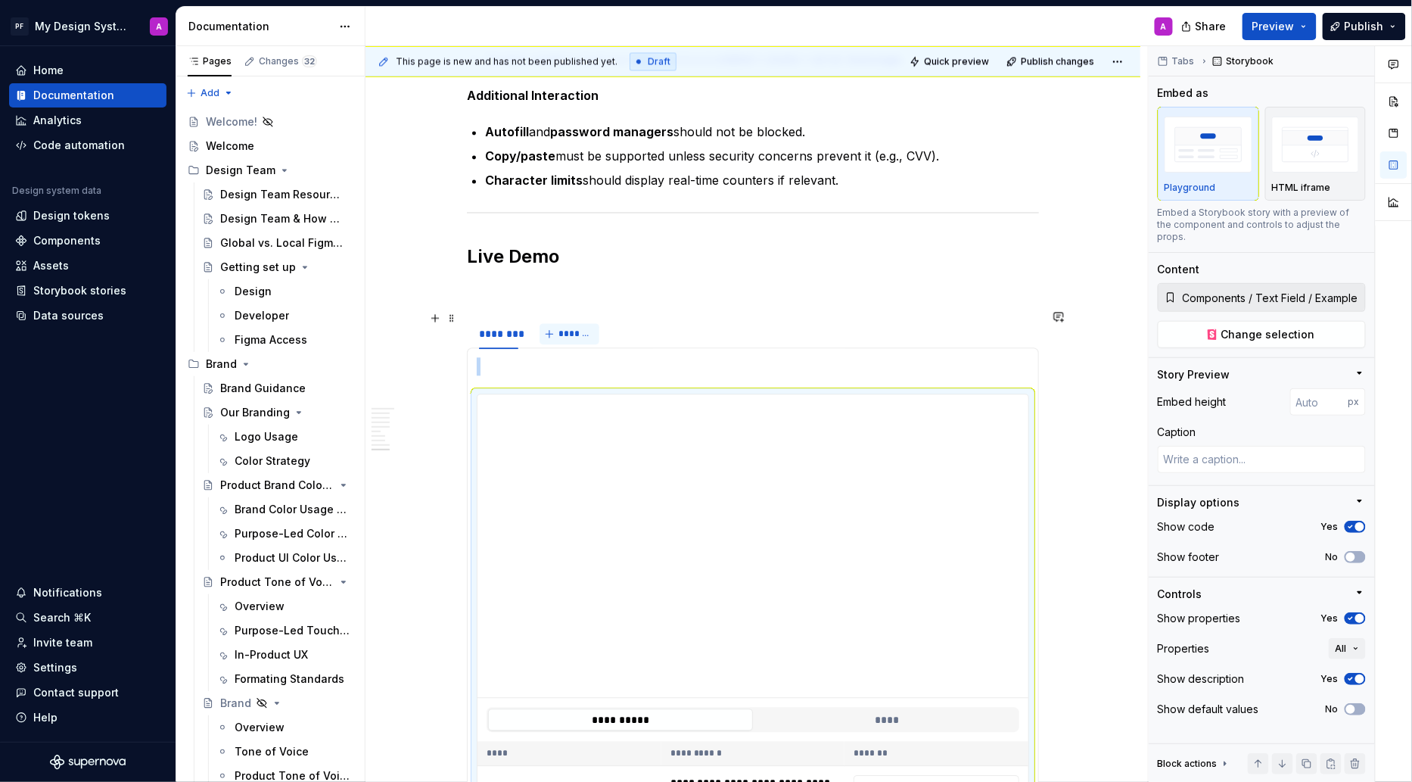
click at [565, 328] on span "*******" at bounding box center [576, 334] width 34 height 12
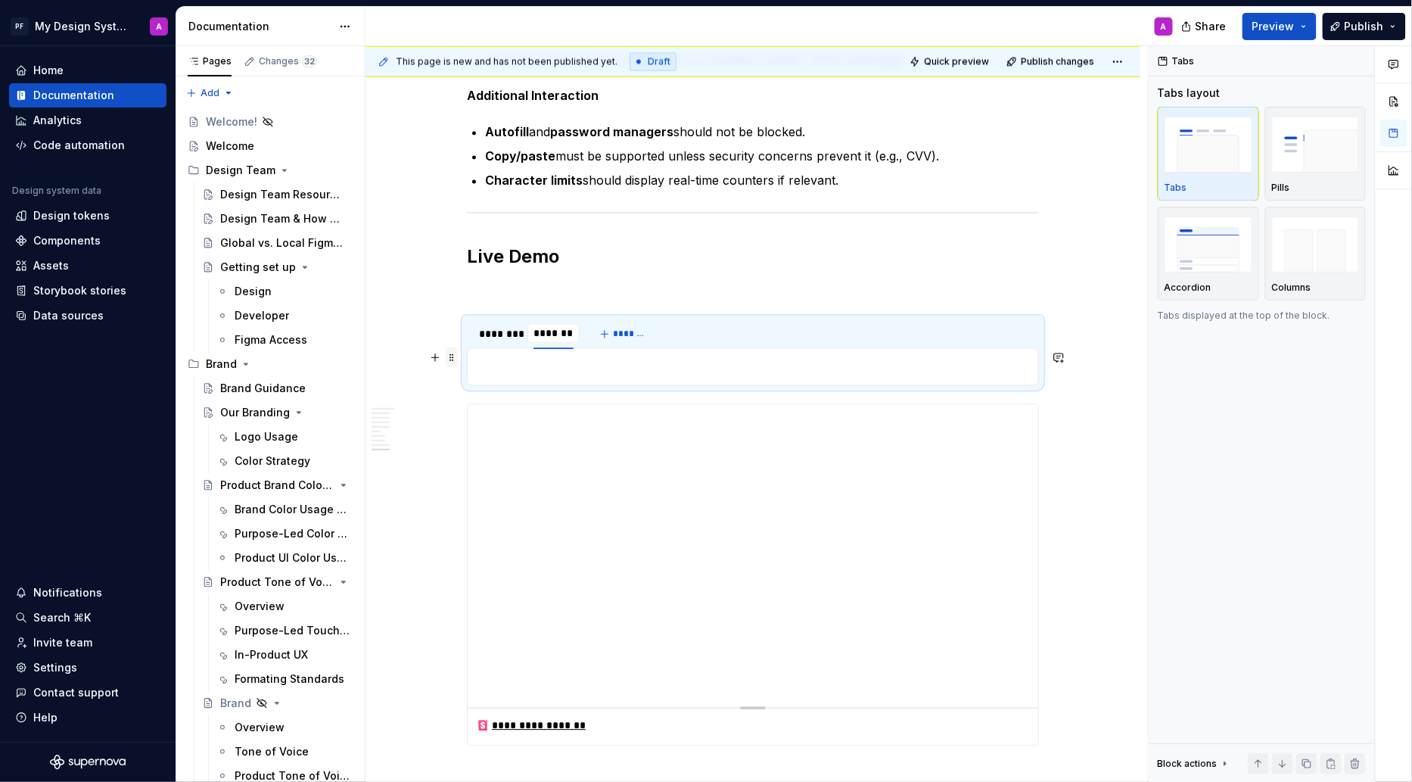
click at [455, 358] on span at bounding box center [452, 357] width 12 height 21
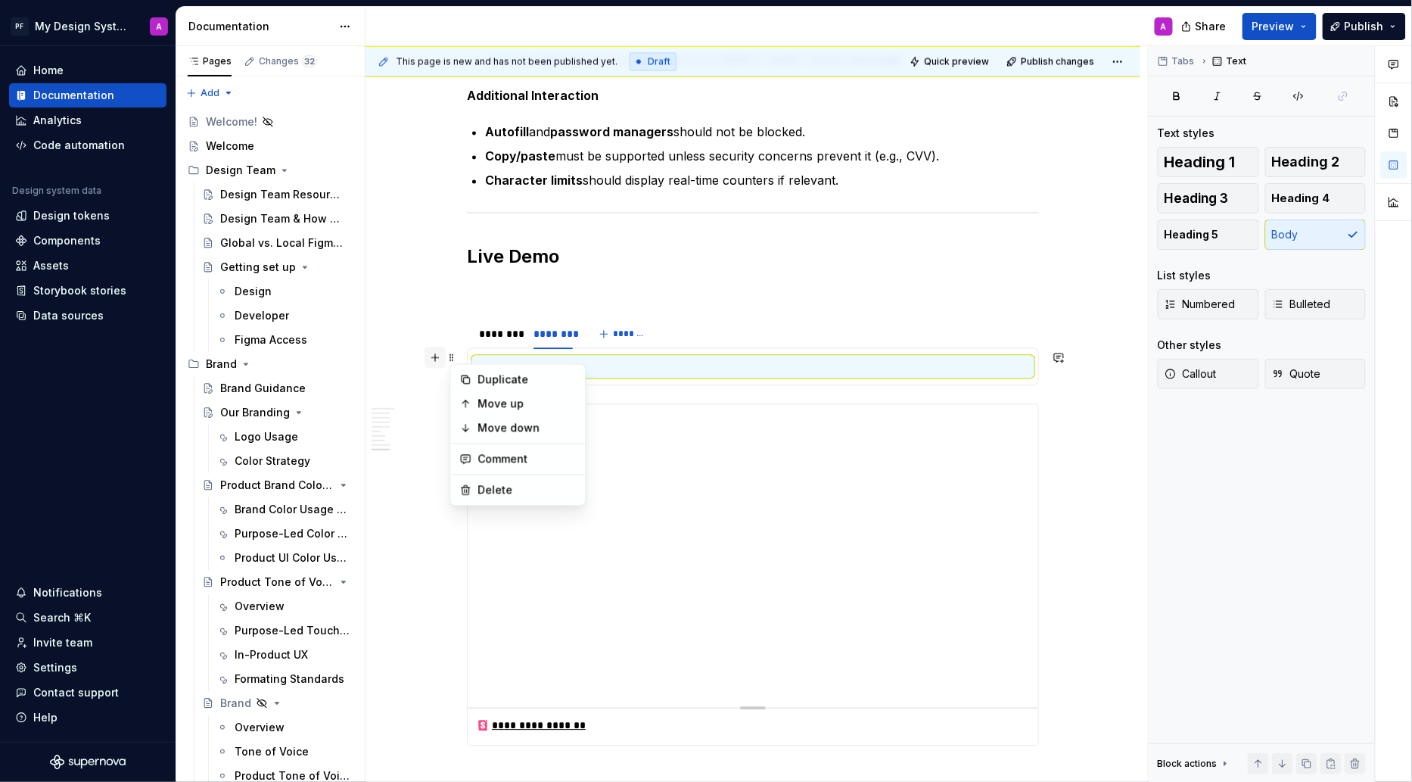
click at [442, 354] on button "button" at bounding box center [435, 357] width 21 height 21
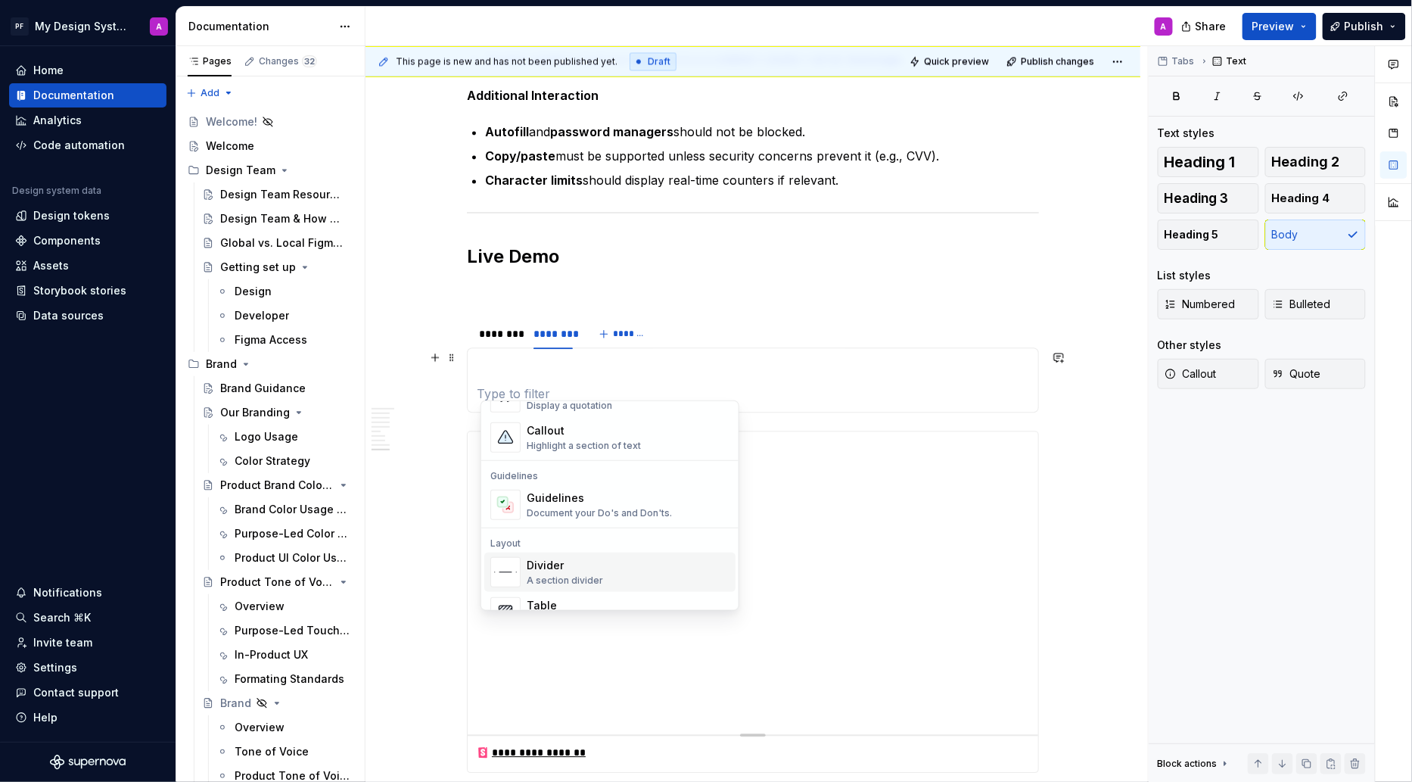
scroll to position [589, 0]
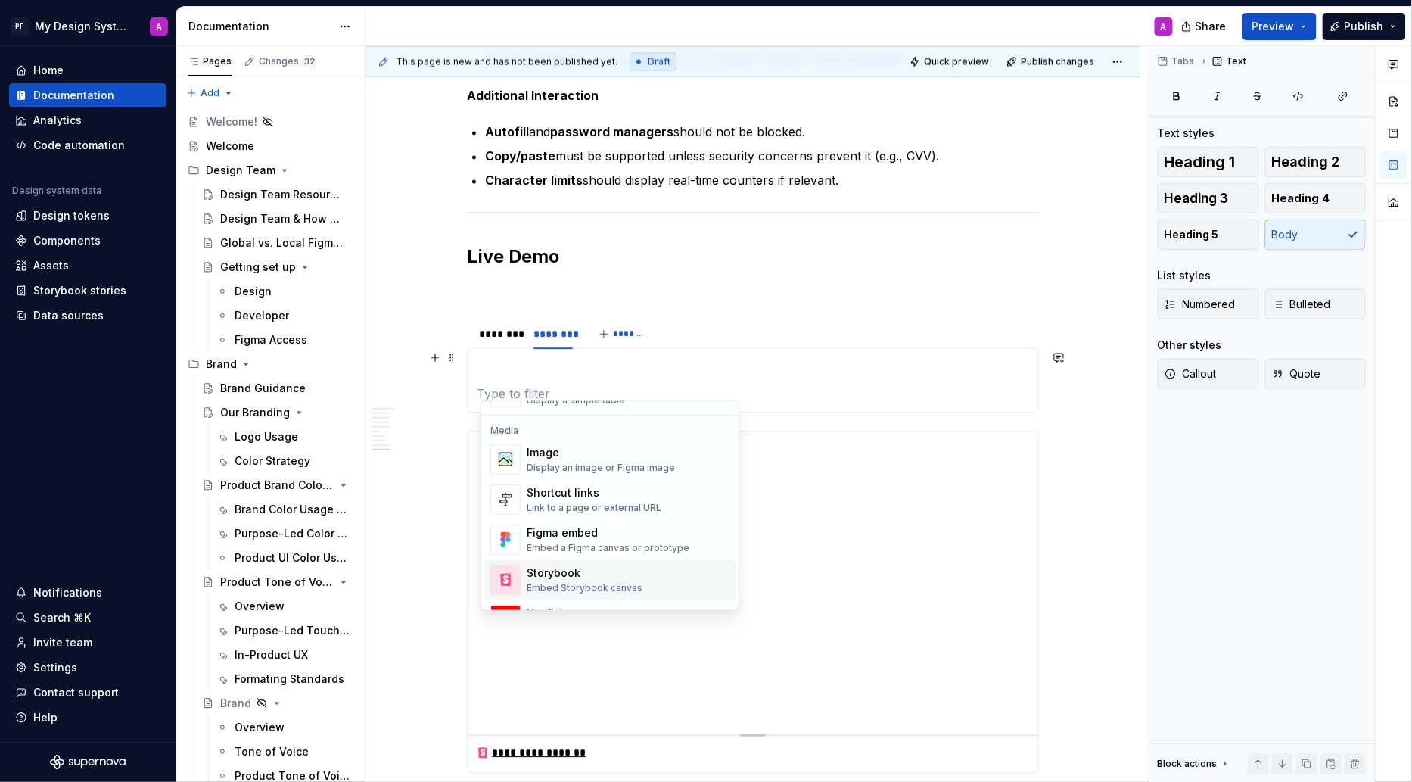
click at [565, 569] on div "Storybook" at bounding box center [585, 572] width 116 height 15
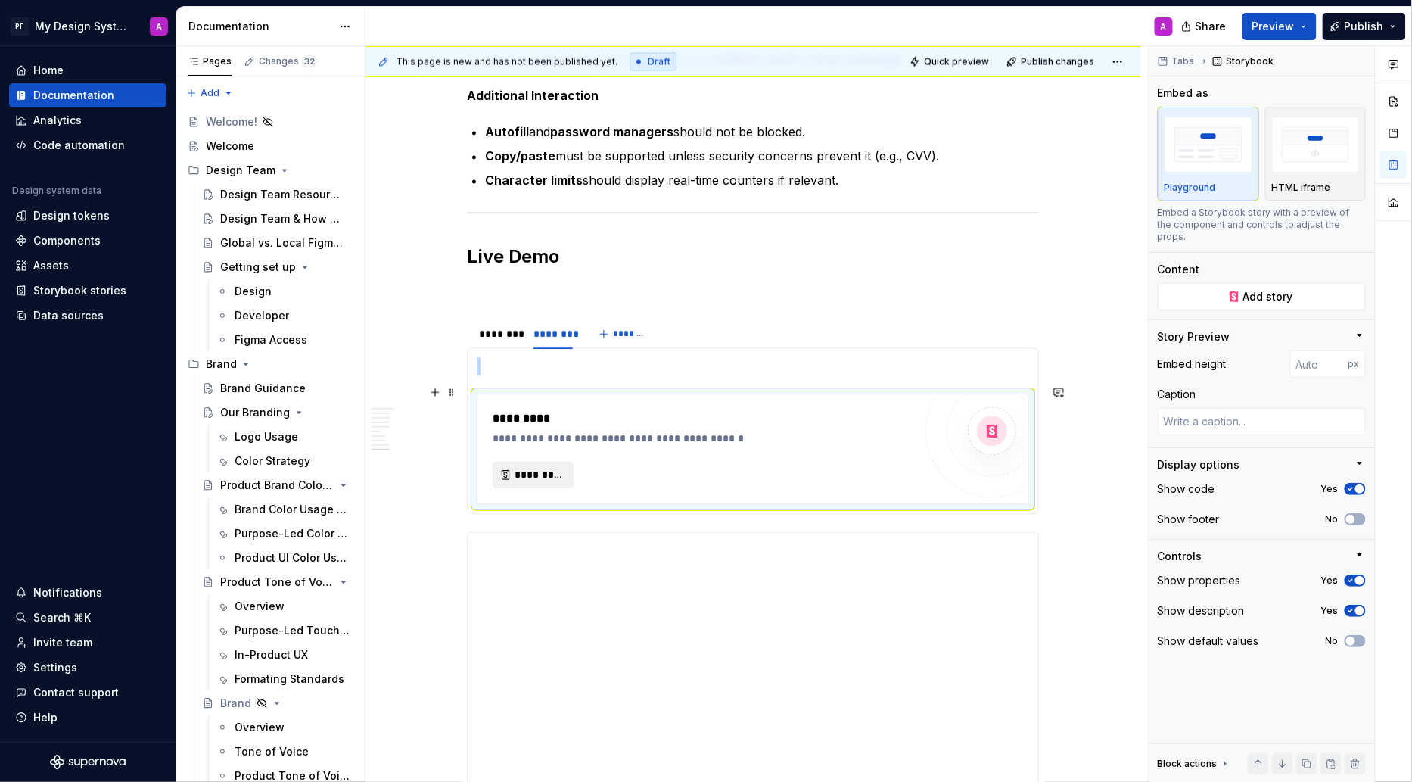
click at [548, 467] on span "*********" at bounding box center [539, 474] width 49 height 15
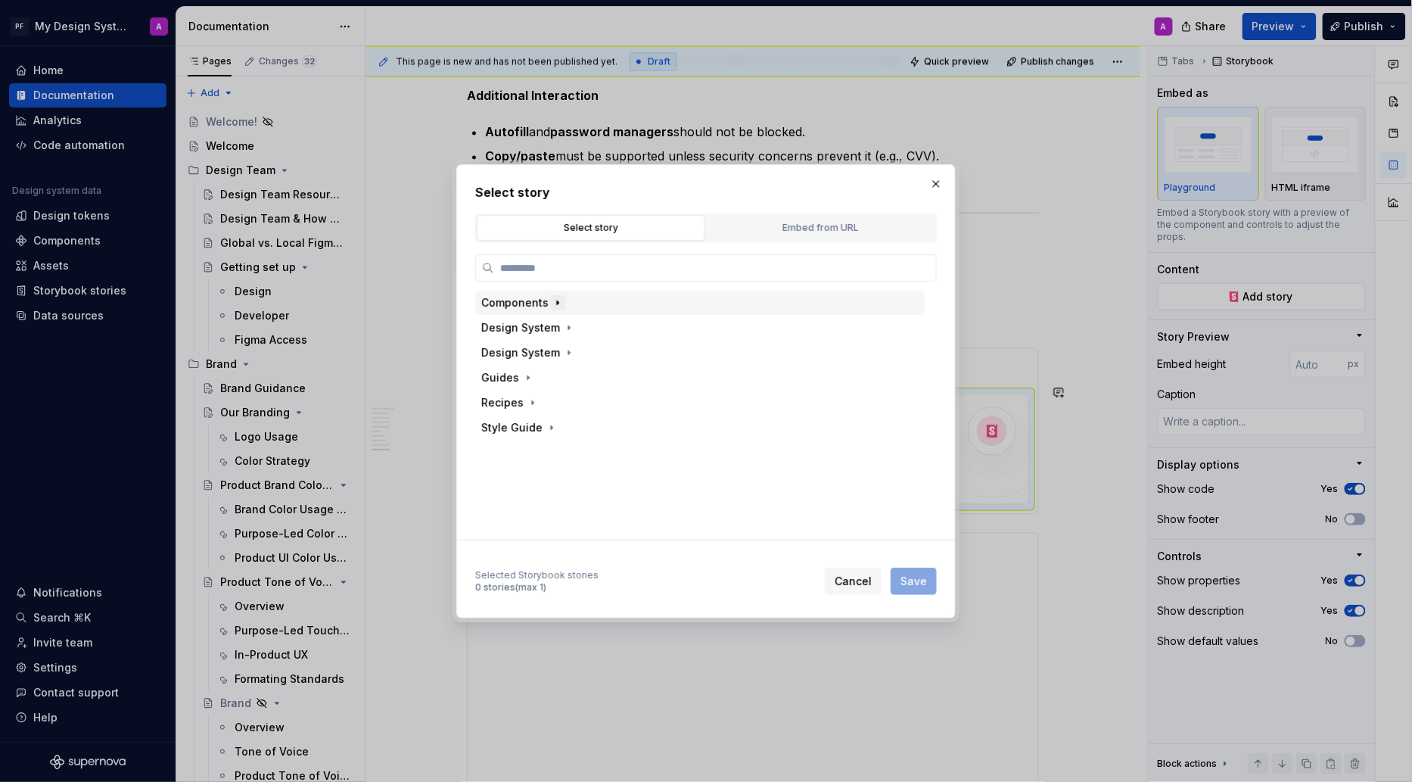
click at [552, 297] on icon "button" at bounding box center [558, 303] width 12 height 12
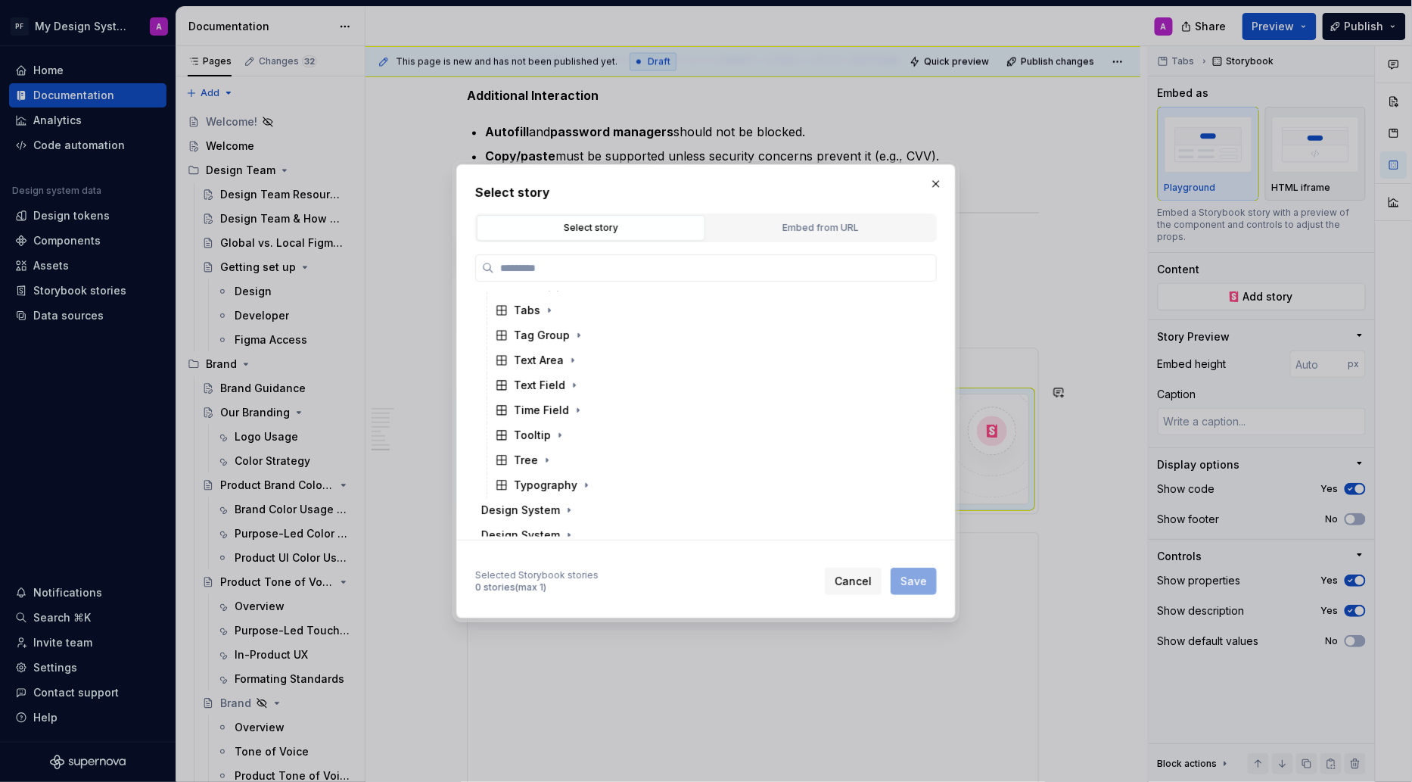
scroll to position [799, 0]
click at [575, 425] on icon "button" at bounding box center [574, 428] width 12 height 12
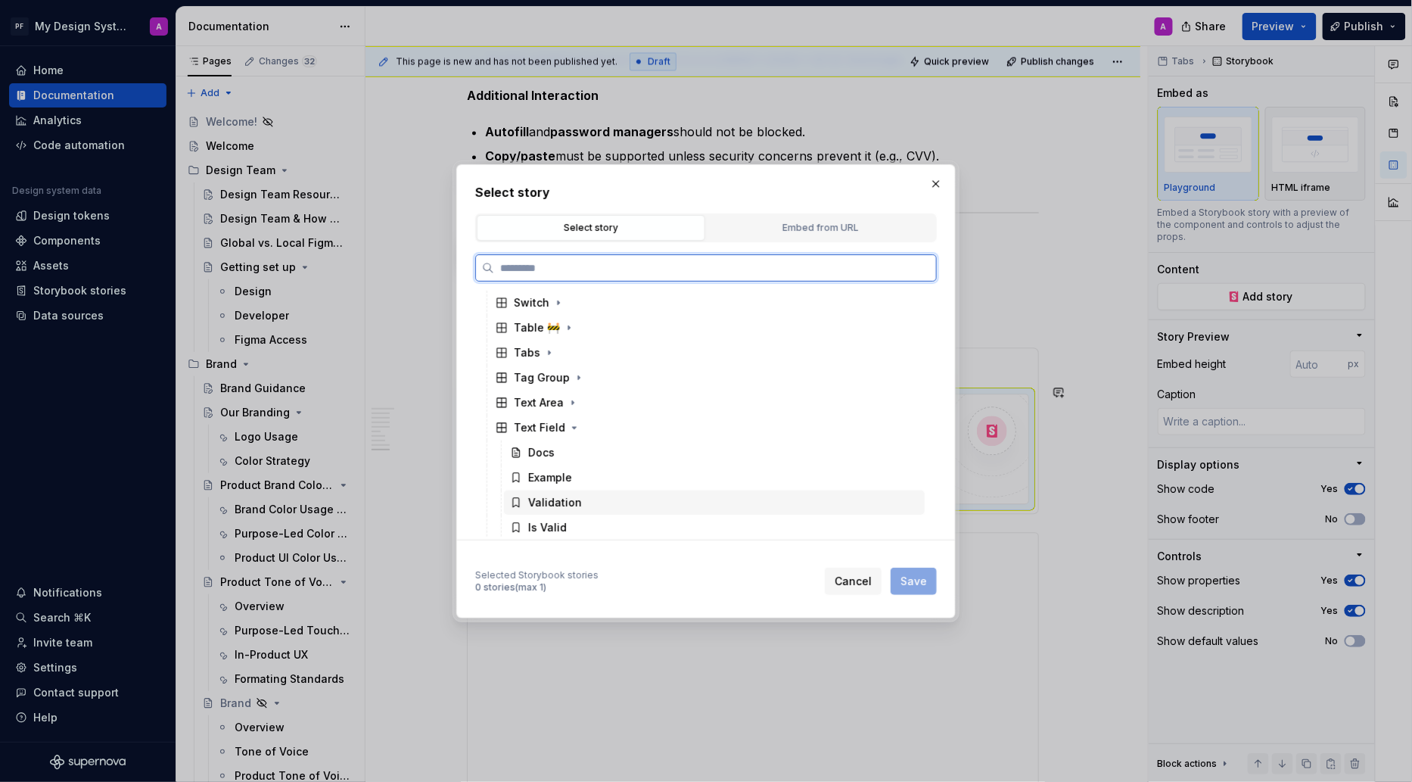
click at [559, 499] on div "Validation" at bounding box center [555, 502] width 54 height 15
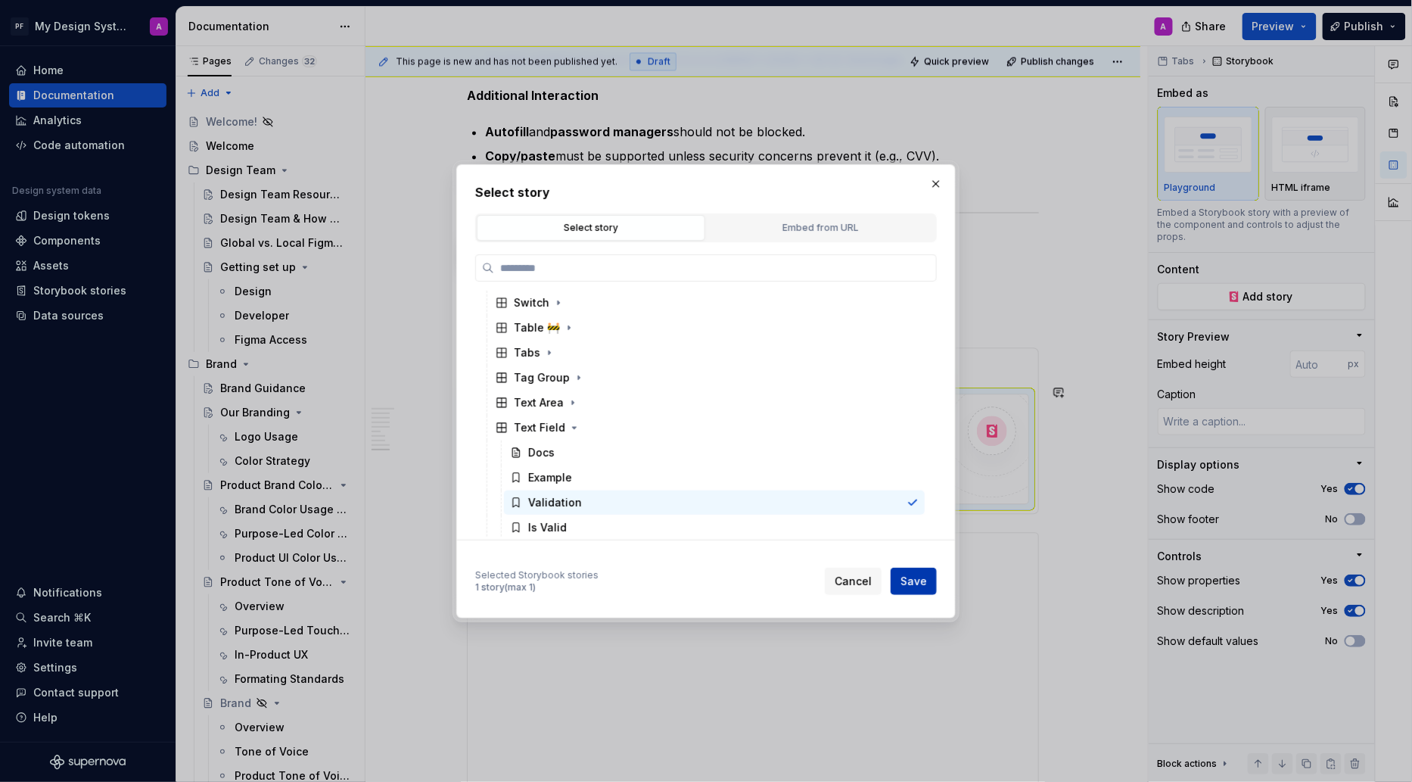
click at [909, 578] on span "Save" at bounding box center [914, 581] width 26 height 15
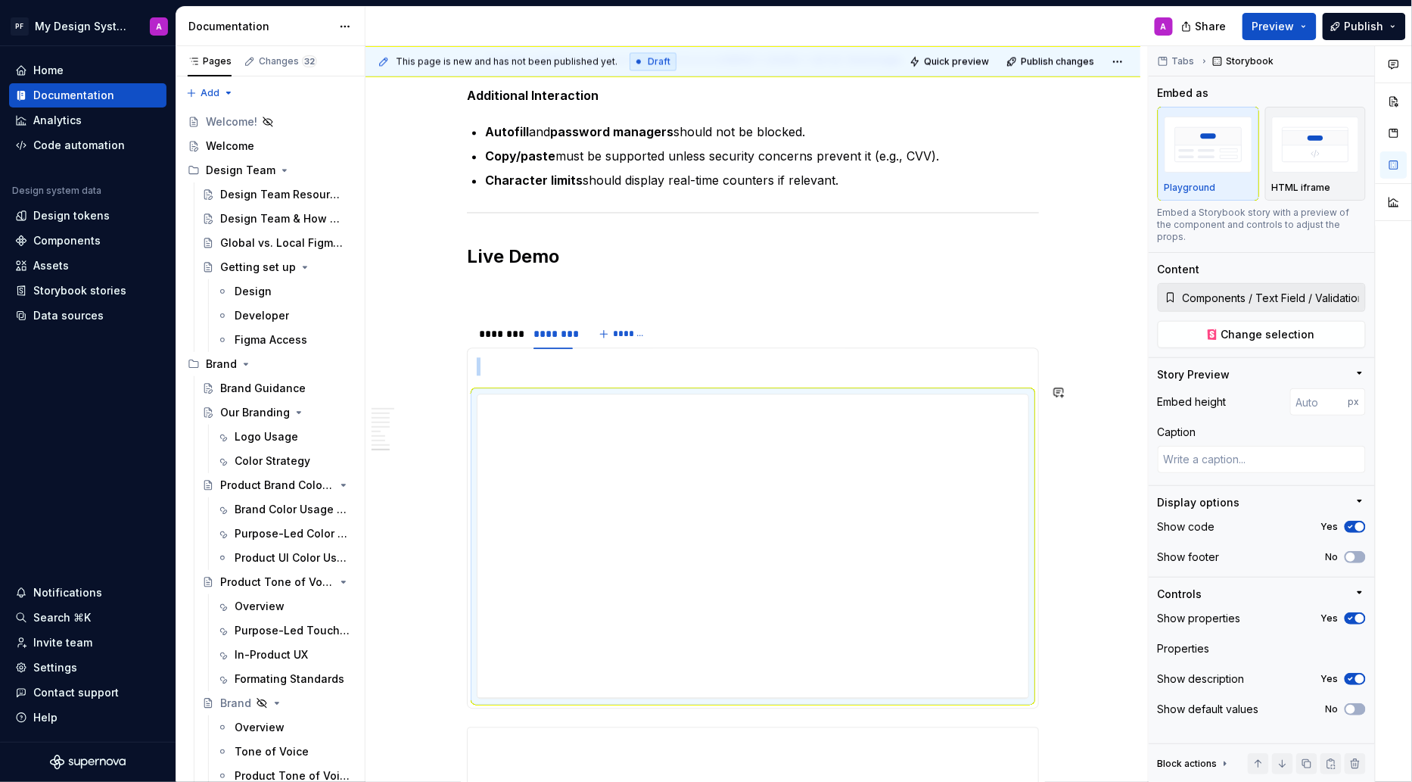
type textarea "*"
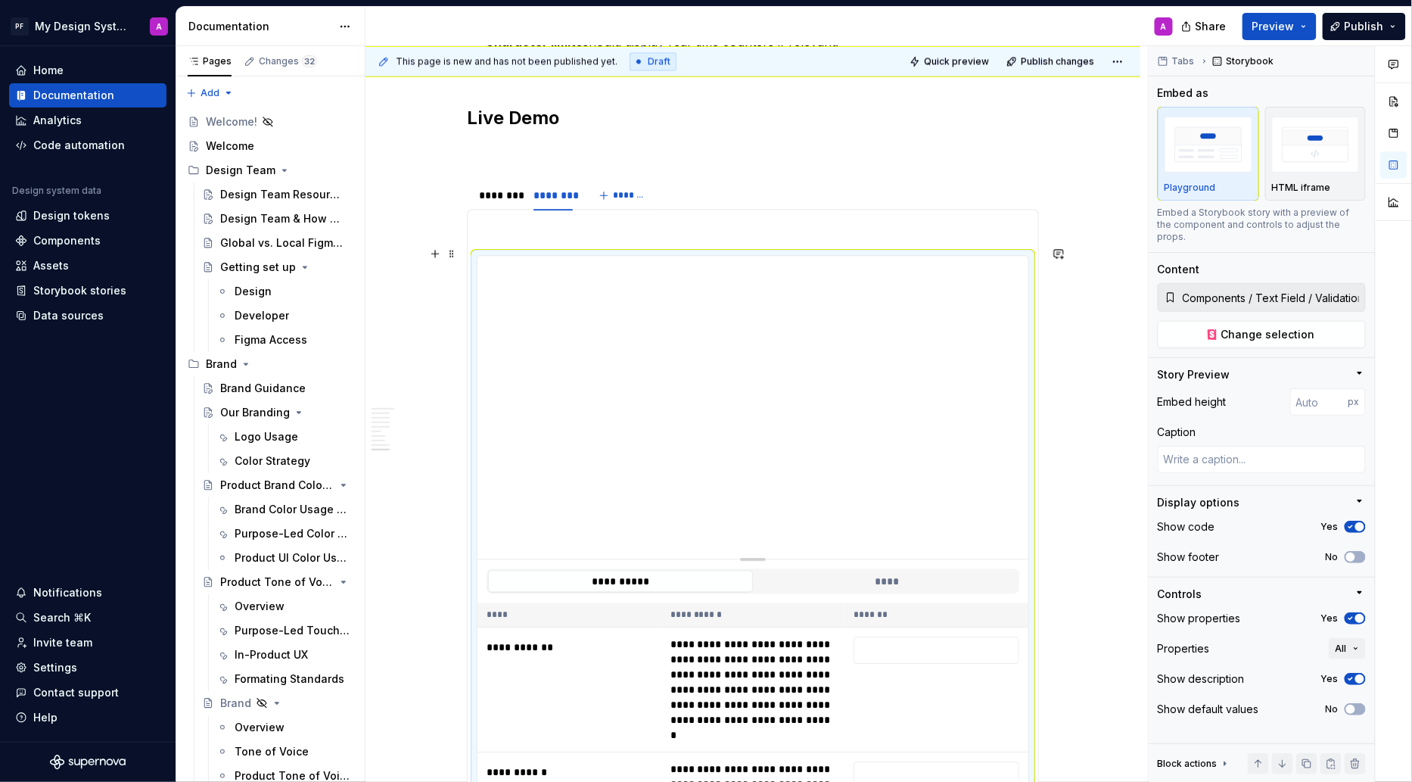
scroll to position [3449, 0]
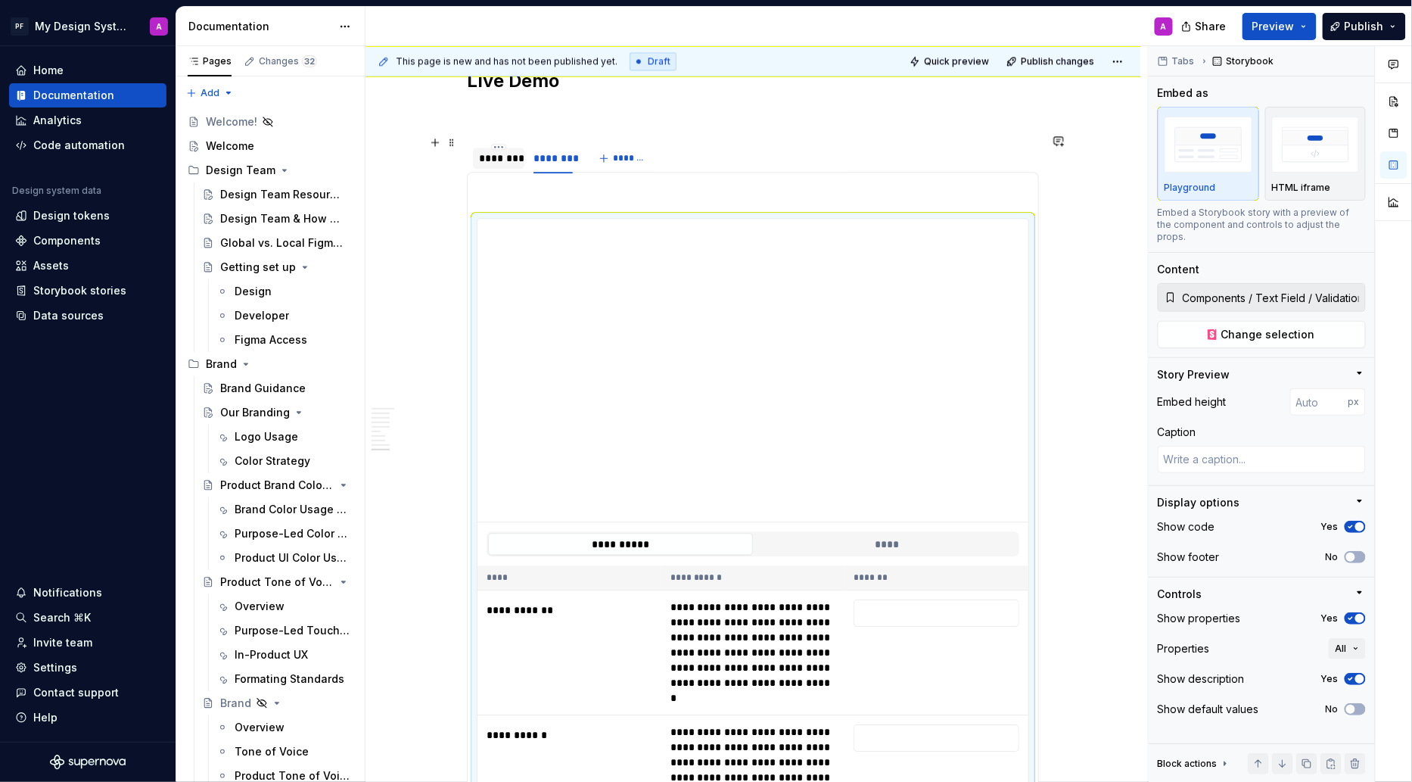
click at [511, 151] on div "********" at bounding box center [498, 158] width 39 height 15
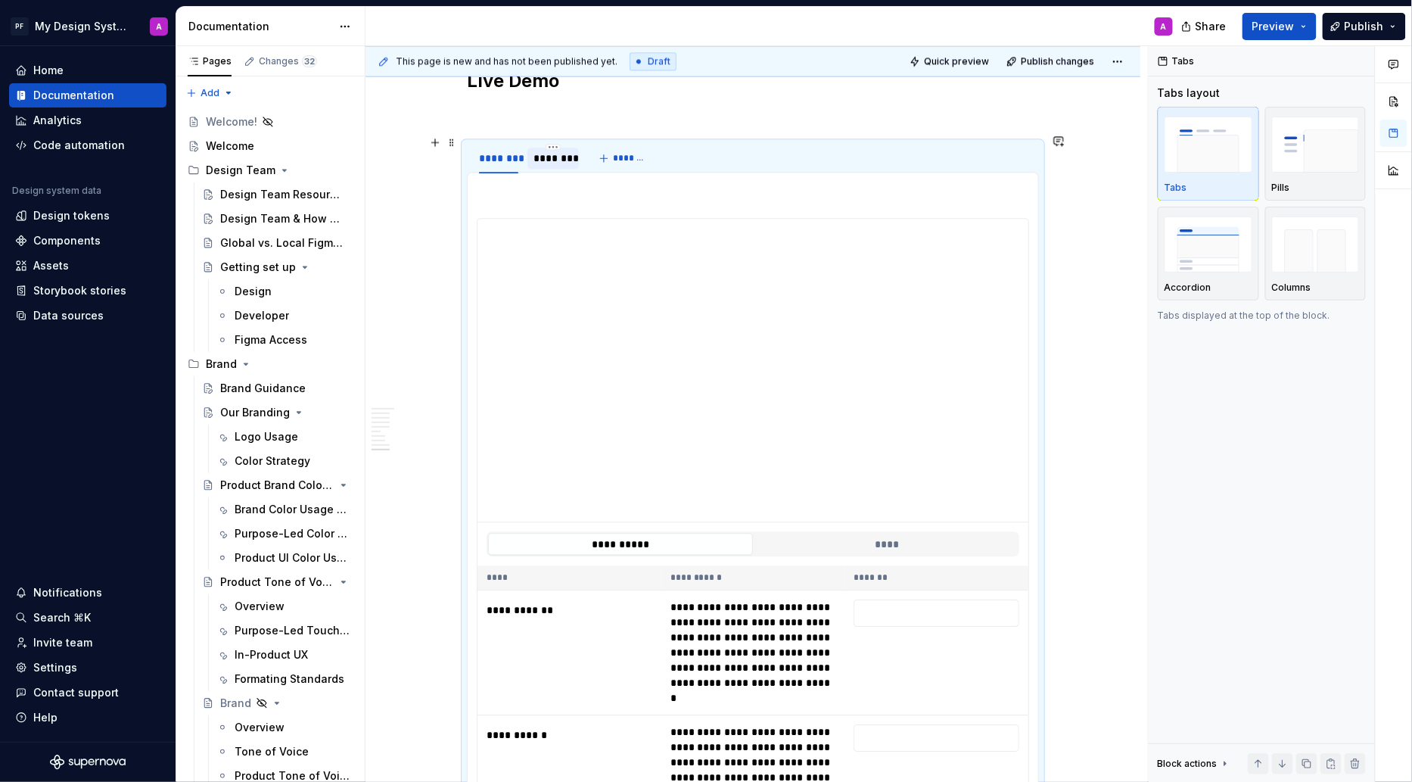
click at [560, 151] on div "********" at bounding box center [553, 158] width 39 height 15
click at [625, 152] on span "*******" at bounding box center [630, 158] width 34 height 12
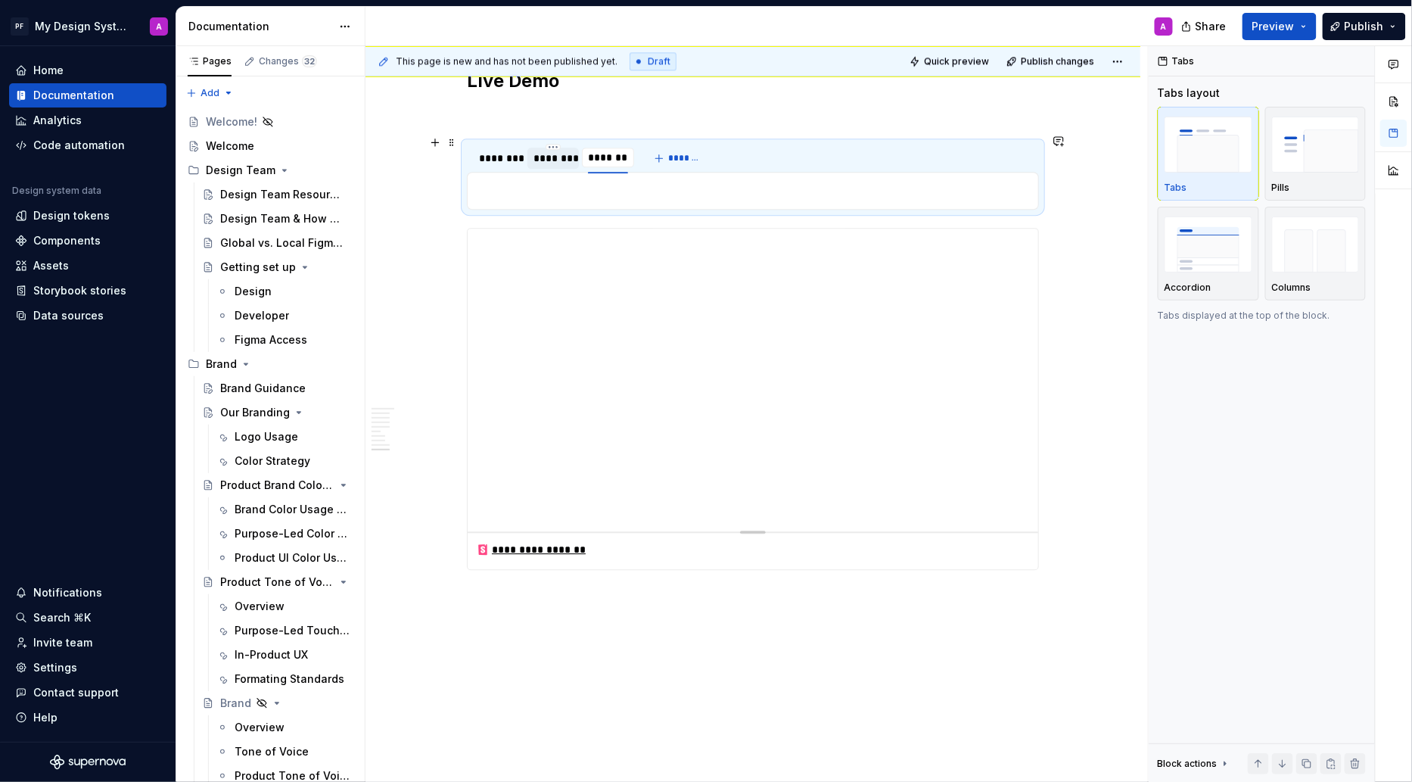
click at [565, 151] on div "********" at bounding box center [553, 158] width 39 height 15
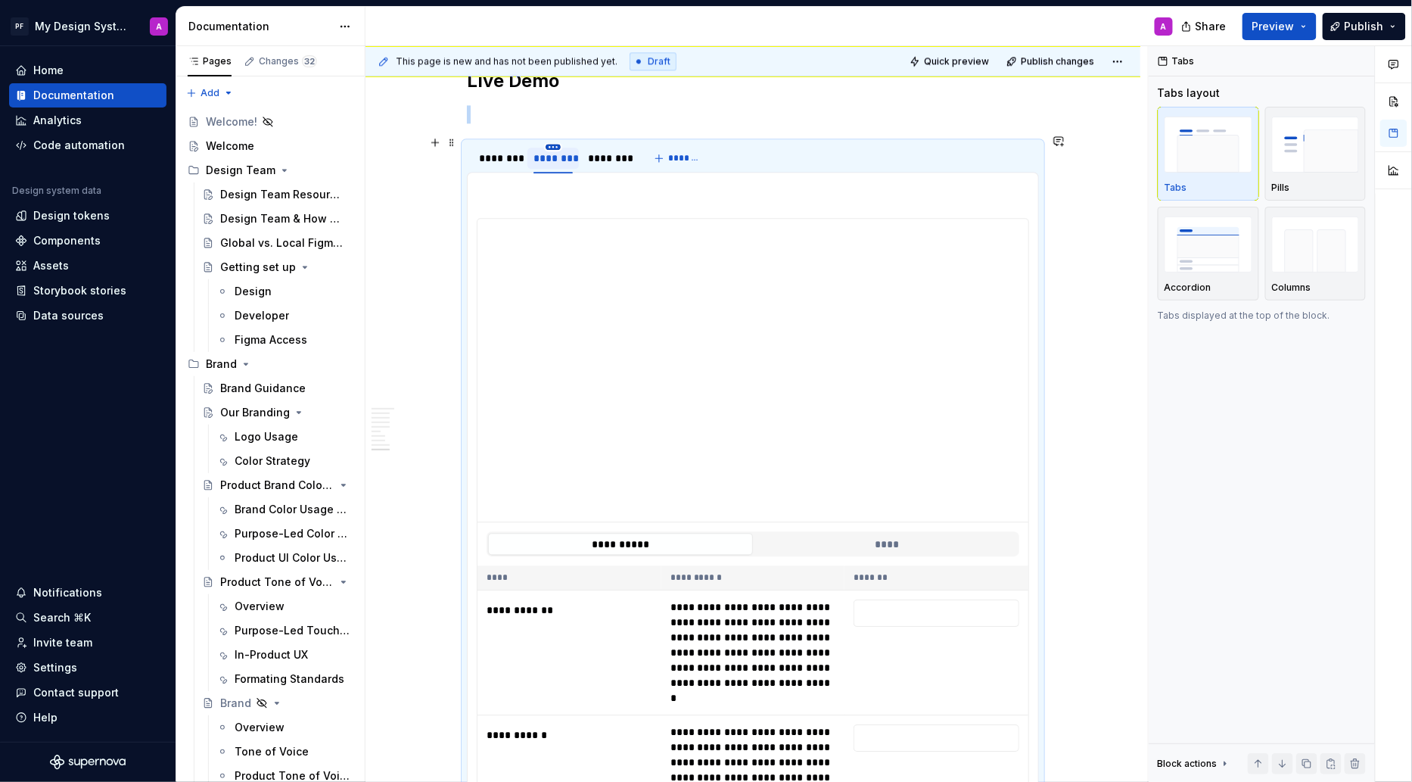
click at [559, 136] on html "PF My Design System A Home Documentation Analytics Code automation Design syste…" at bounding box center [706, 391] width 1412 height 782
click at [596, 157] on div "Edit name" at bounding box center [627, 158] width 98 height 15
type input "**********"
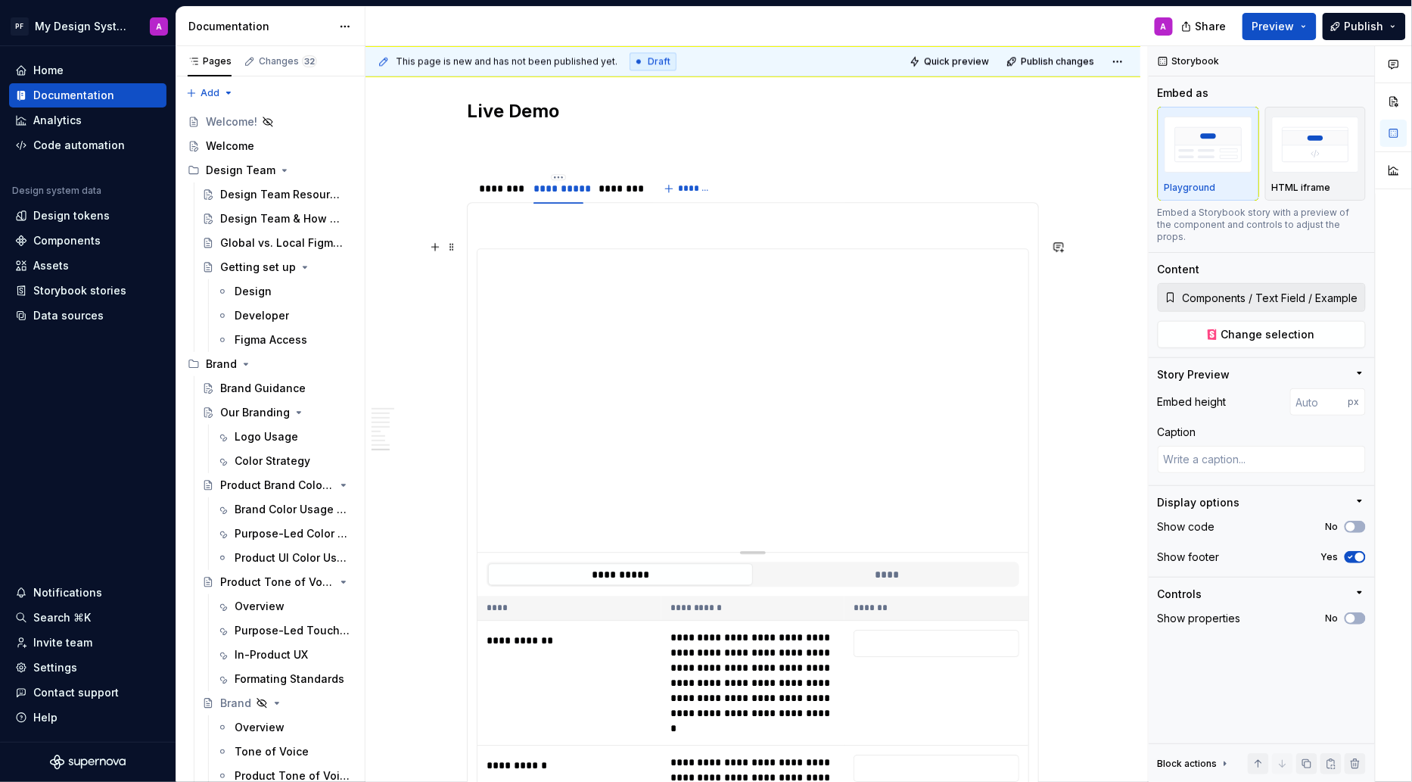
scroll to position [3377, 0]
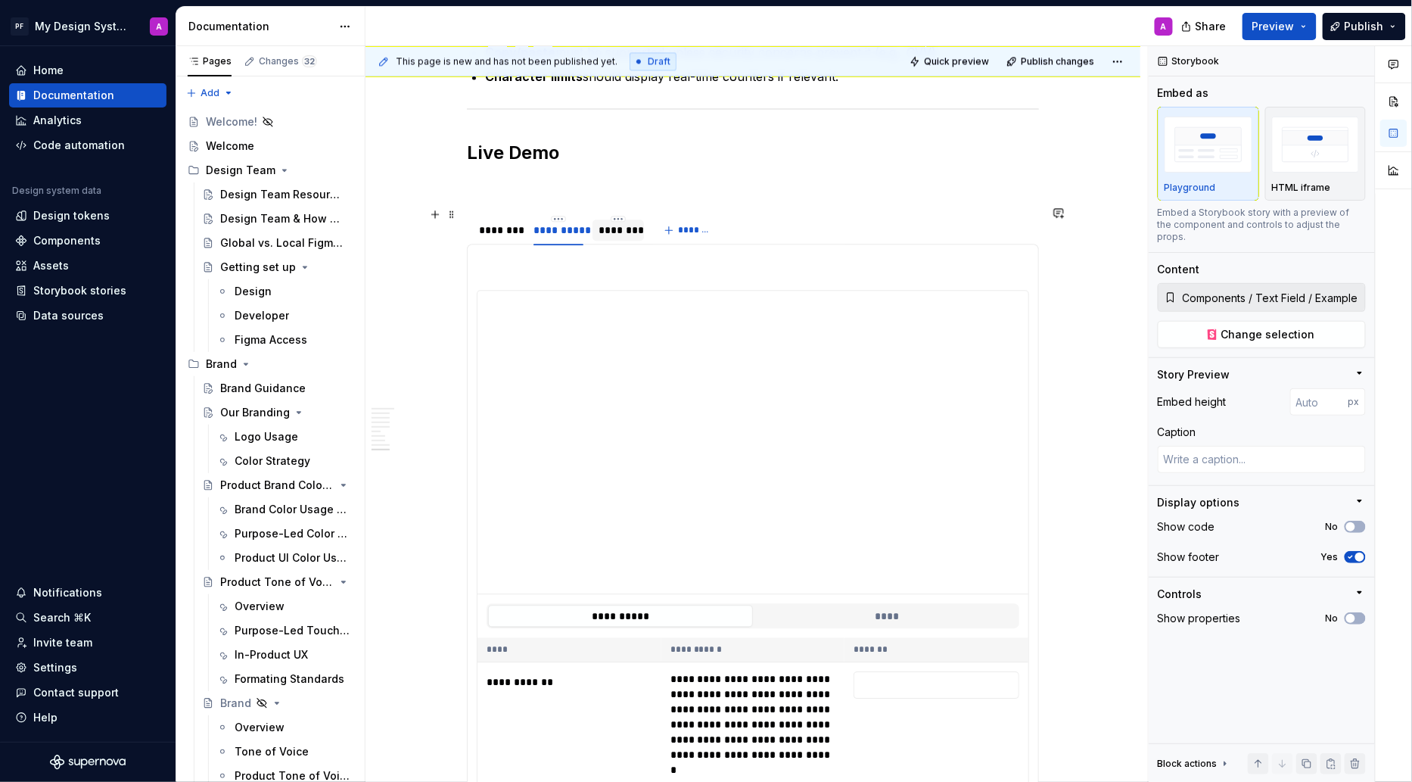
click at [626, 224] on div "********" at bounding box center [618, 230] width 39 height 15
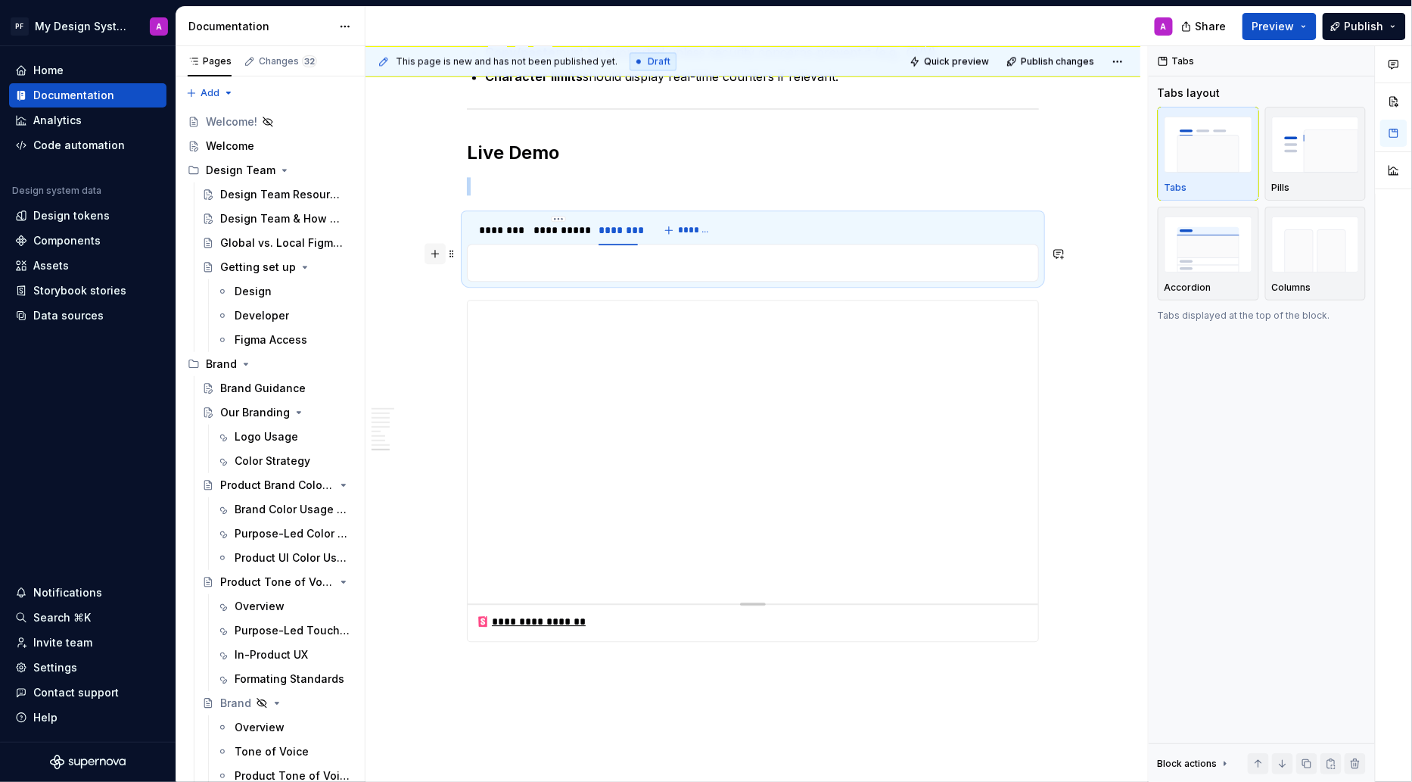
click at [442, 253] on button "button" at bounding box center [435, 253] width 21 height 21
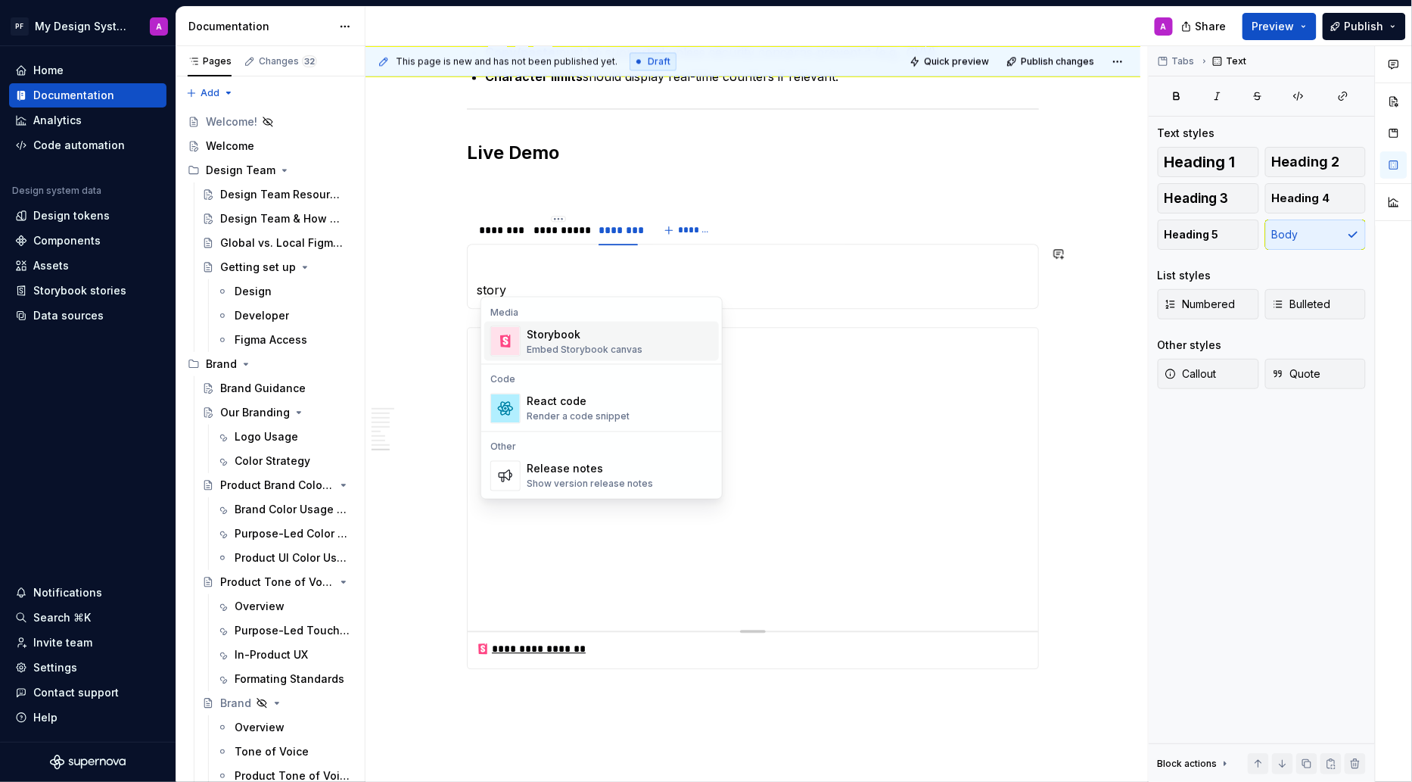
click at [548, 336] on div "Storybook" at bounding box center [585, 334] width 116 height 15
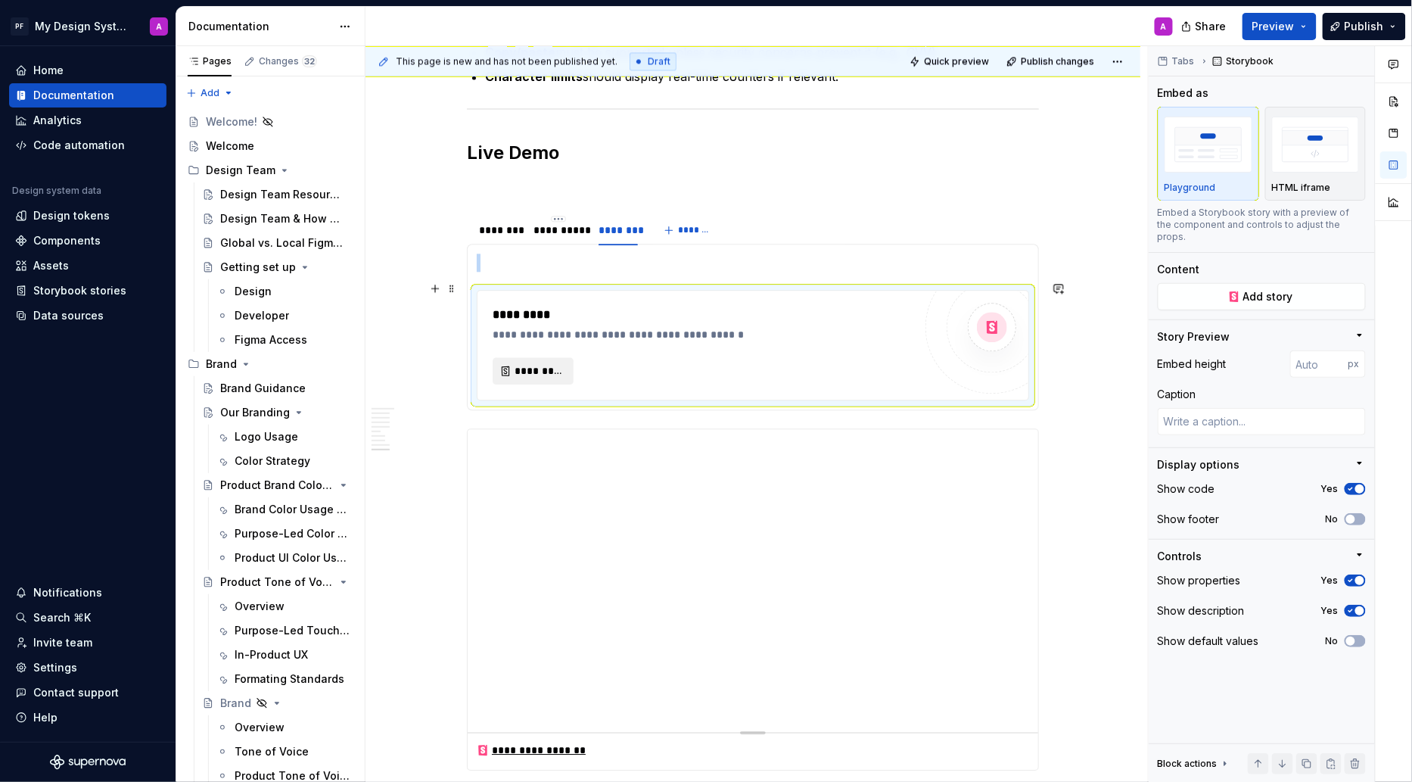
click at [543, 363] on span "*********" at bounding box center [539, 370] width 49 height 15
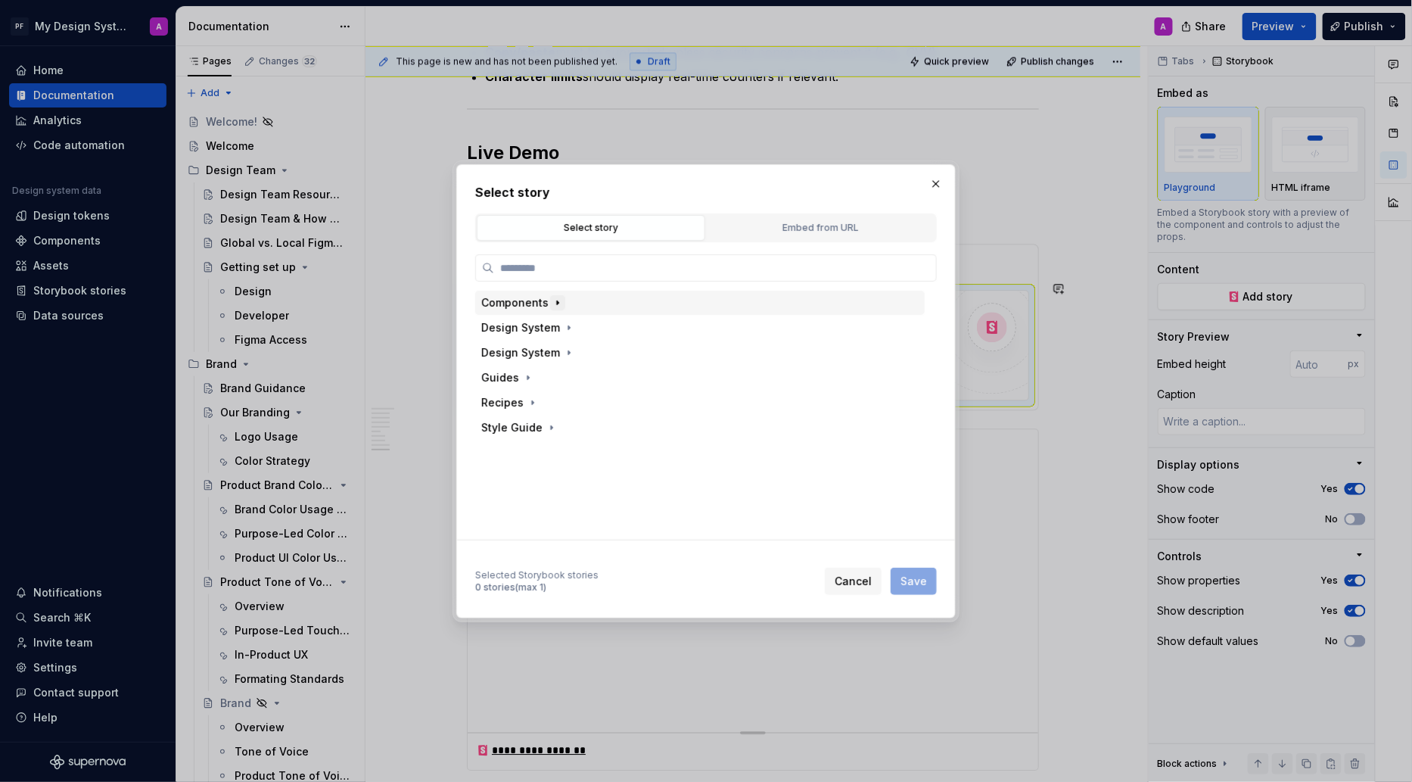
click at [557, 300] on icon "button" at bounding box center [558, 302] width 2 height 4
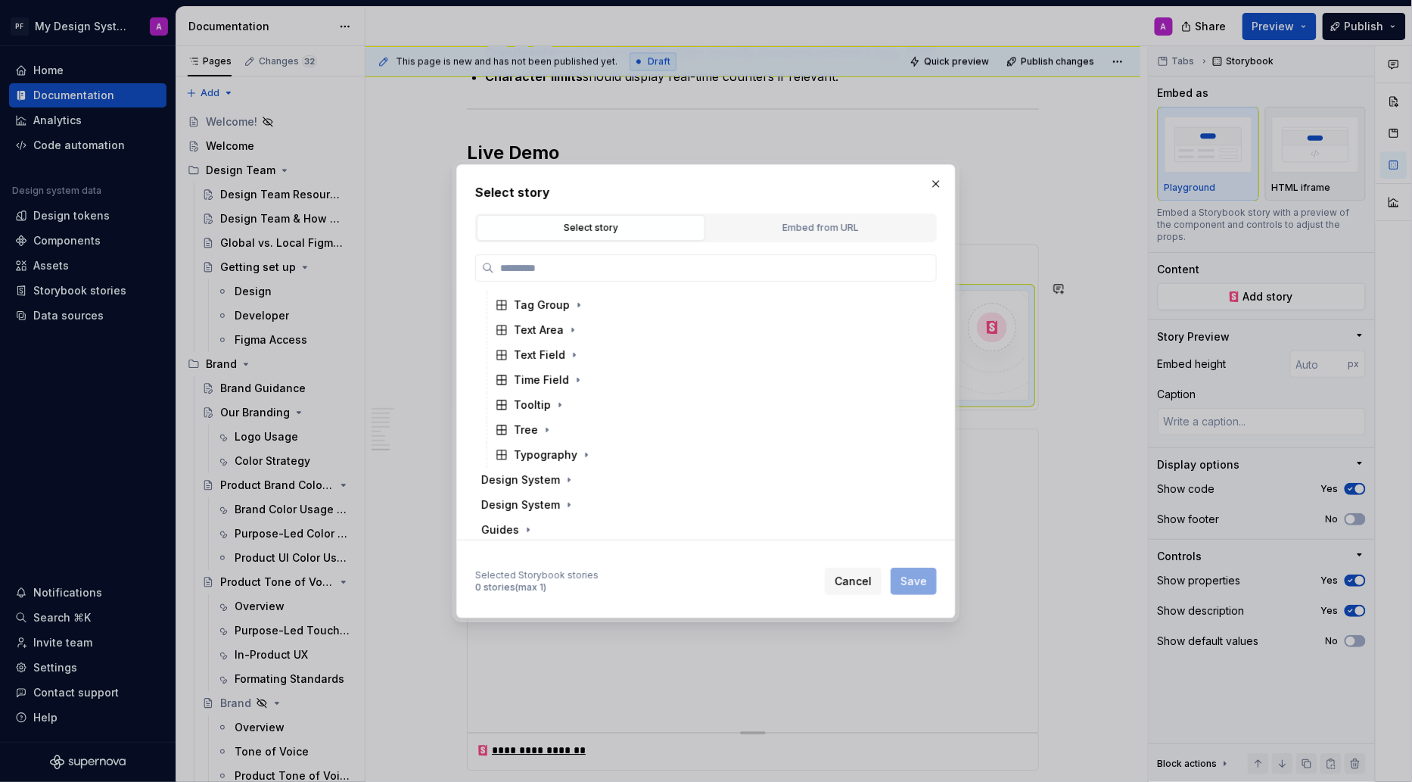
scroll to position [843, 0]
click at [574, 381] on icon "button" at bounding box center [575, 383] width 2 height 4
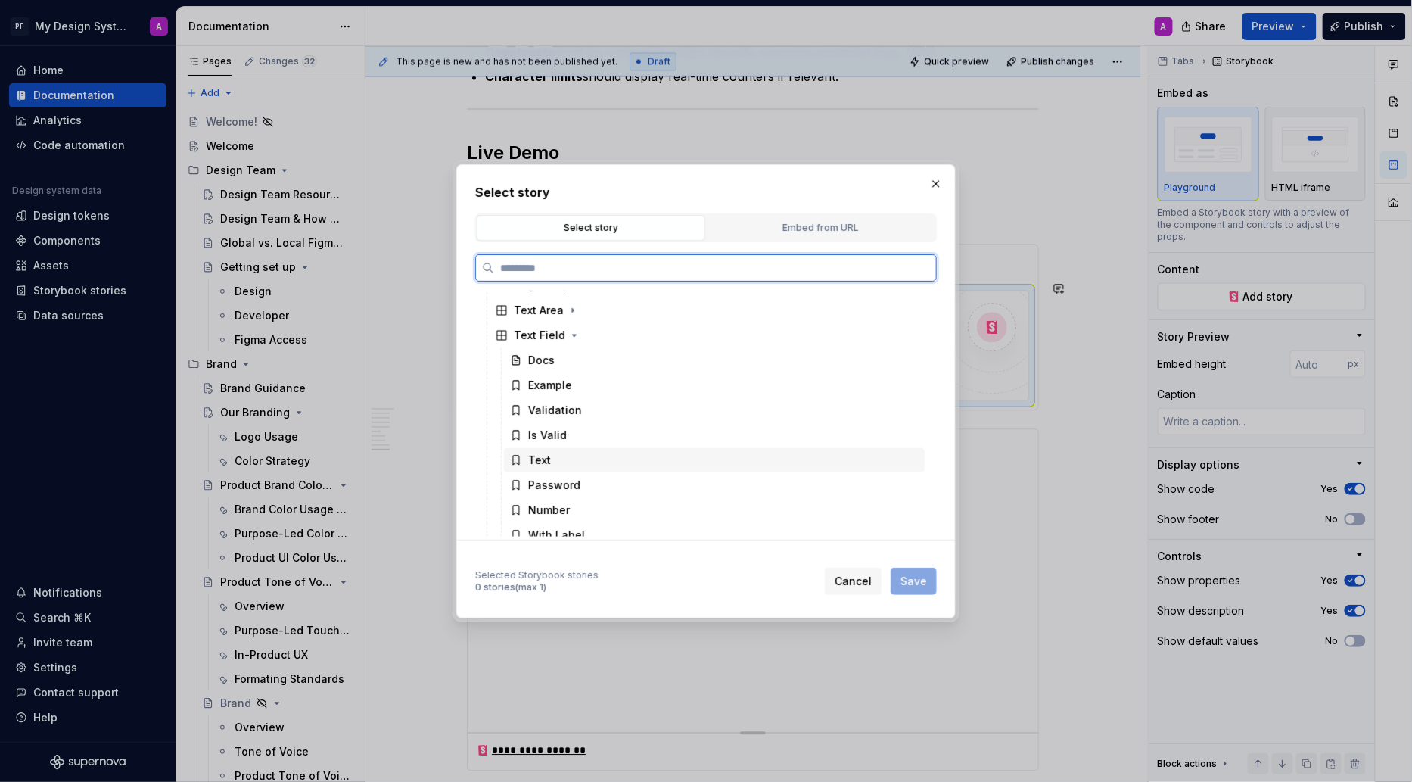
click at [545, 457] on div "Text" at bounding box center [539, 460] width 23 height 15
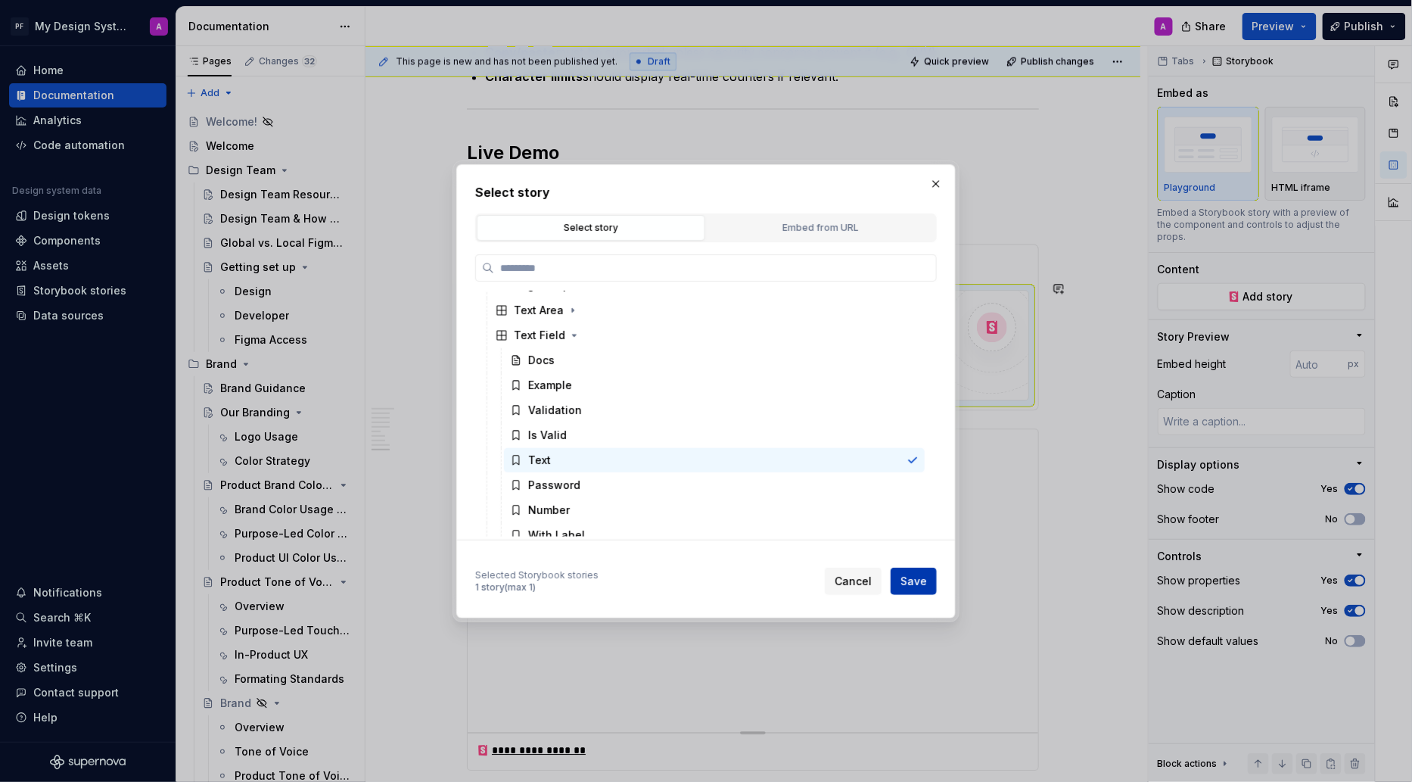
click at [903, 577] on span "Save" at bounding box center [914, 581] width 26 height 15
type textarea "*"
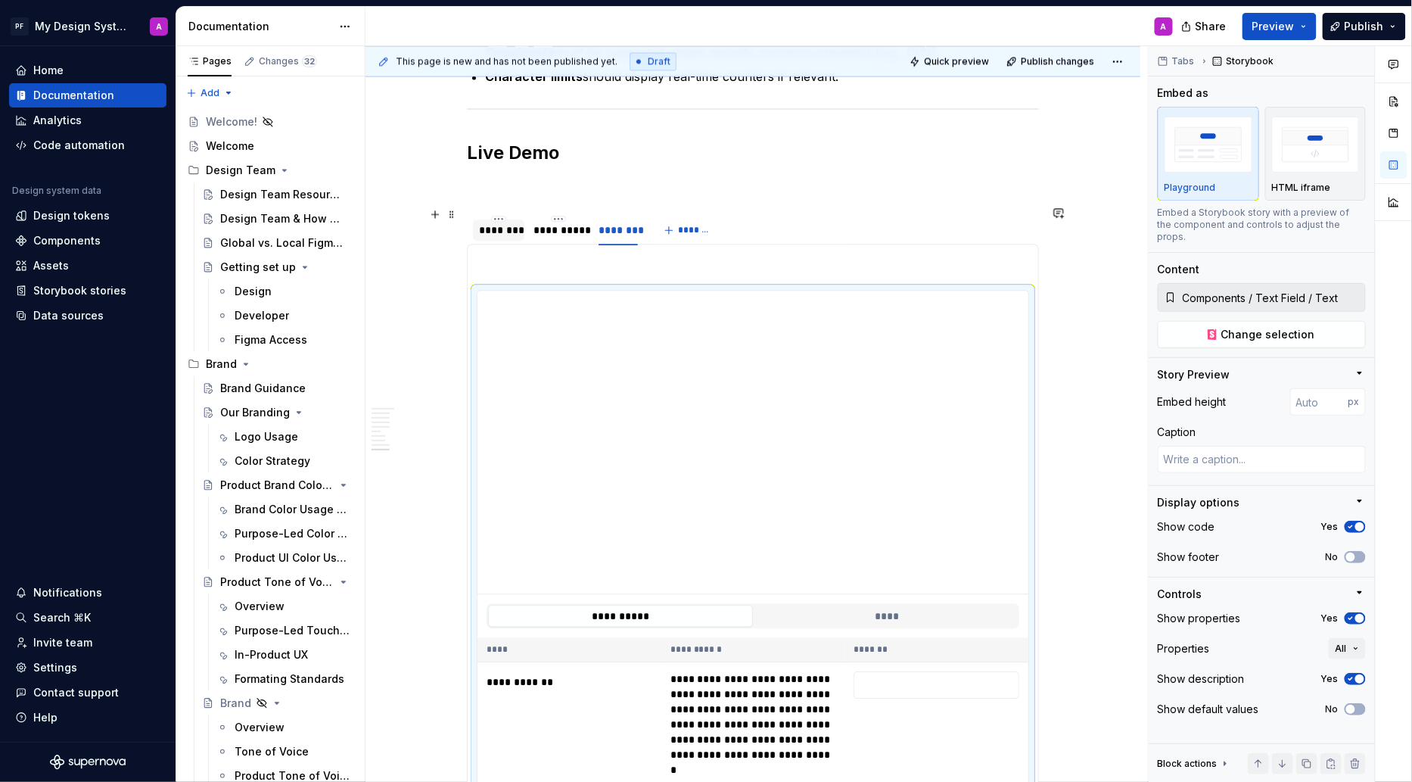
click at [501, 223] on div "********" at bounding box center [498, 230] width 39 height 15
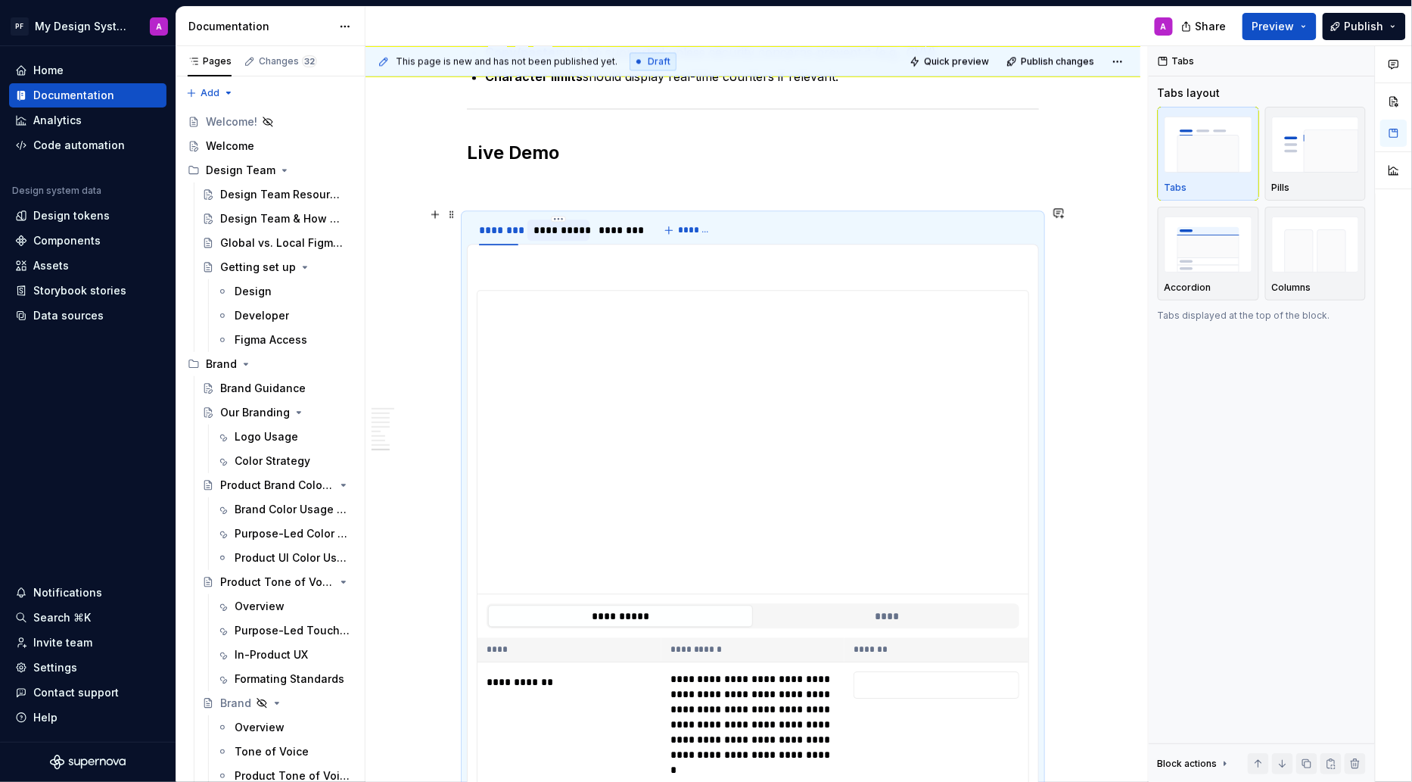
click at [560, 223] on div "**********" at bounding box center [559, 230] width 50 height 15
click at [633, 218] on div "********" at bounding box center [618, 230] width 51 height 24
click at [622, 207] on html "PF My Design System A Home Documentation Analytics Code automation Design syste…" at bounding box center [706, 391] width 1412 height 782
click at [660, 232] on div "Edit name" at bounding box center [692, 230] width 98 height 15
type input "****"
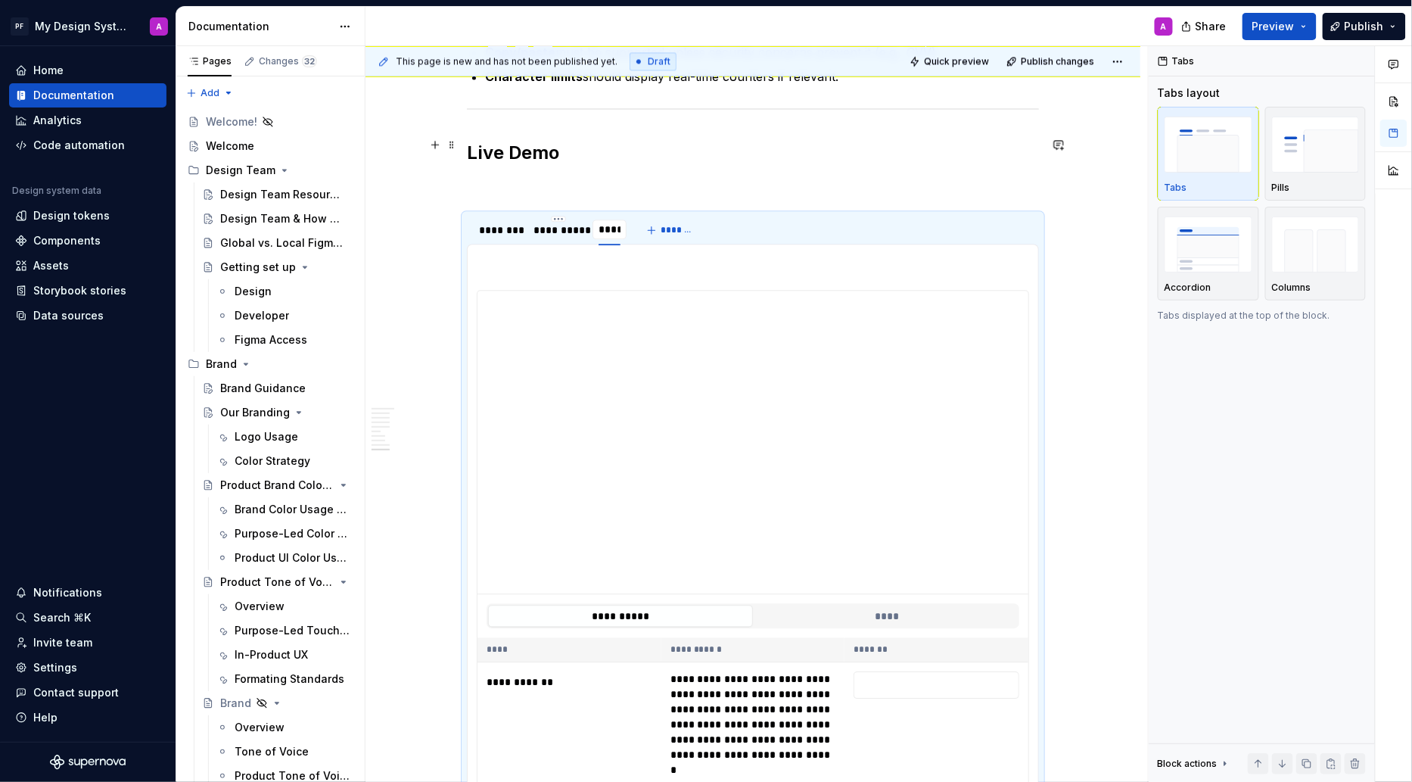
click at [707, 148] on h2 "Live Demo" at bounding box center [753, 153] width 572 height 24
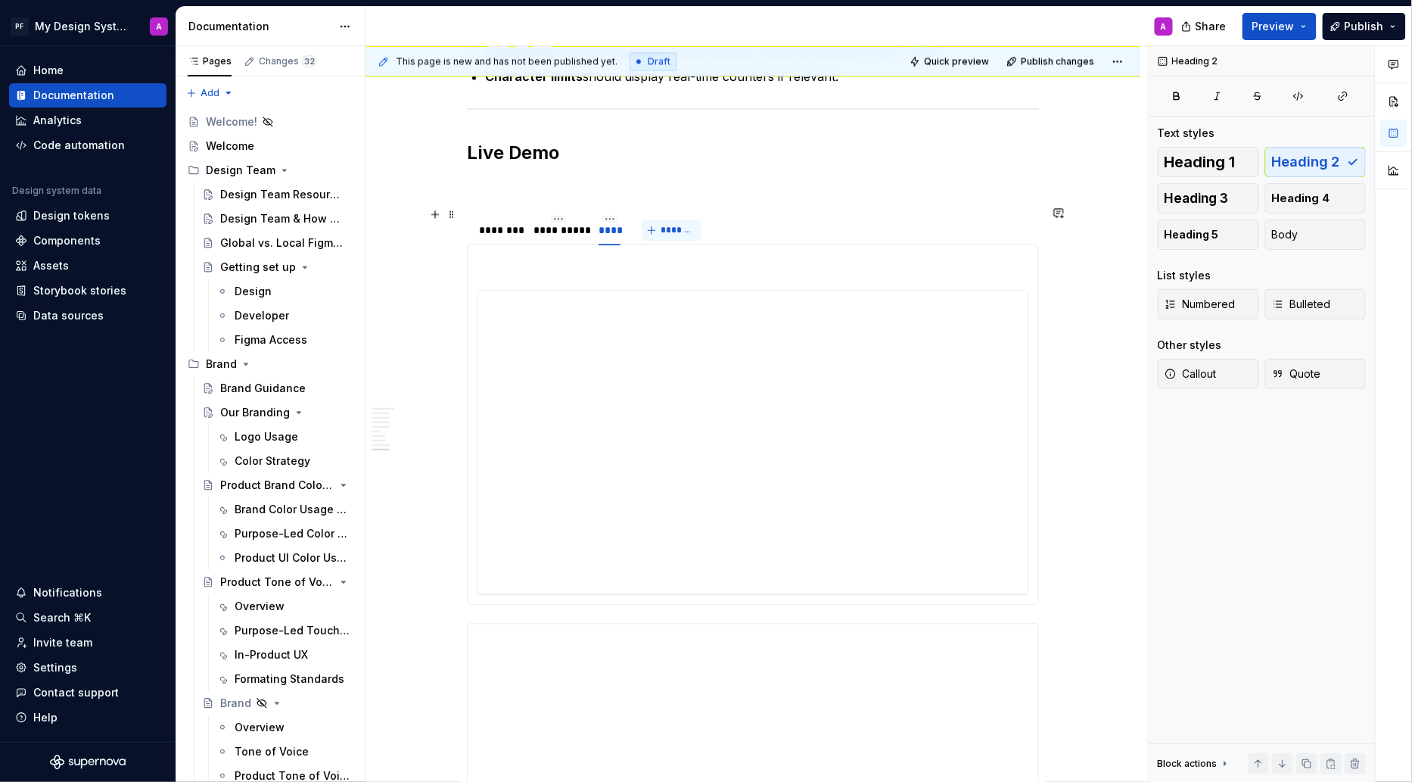
click at [676, 224] on span "*******" at bounding box center [678, 230] width 34 height 12
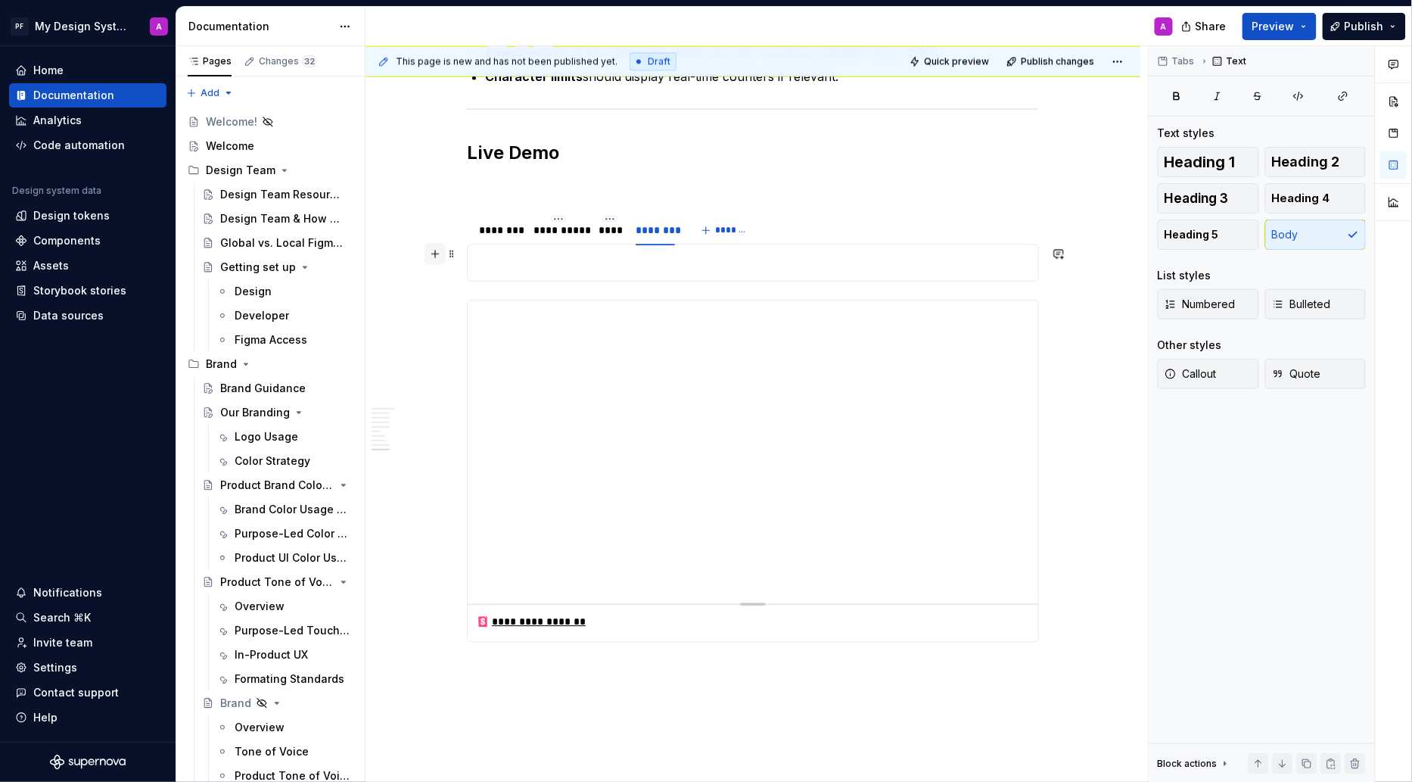
click at [443, 254] on button "button" at bounding box center [435, 253] width 21 height 21
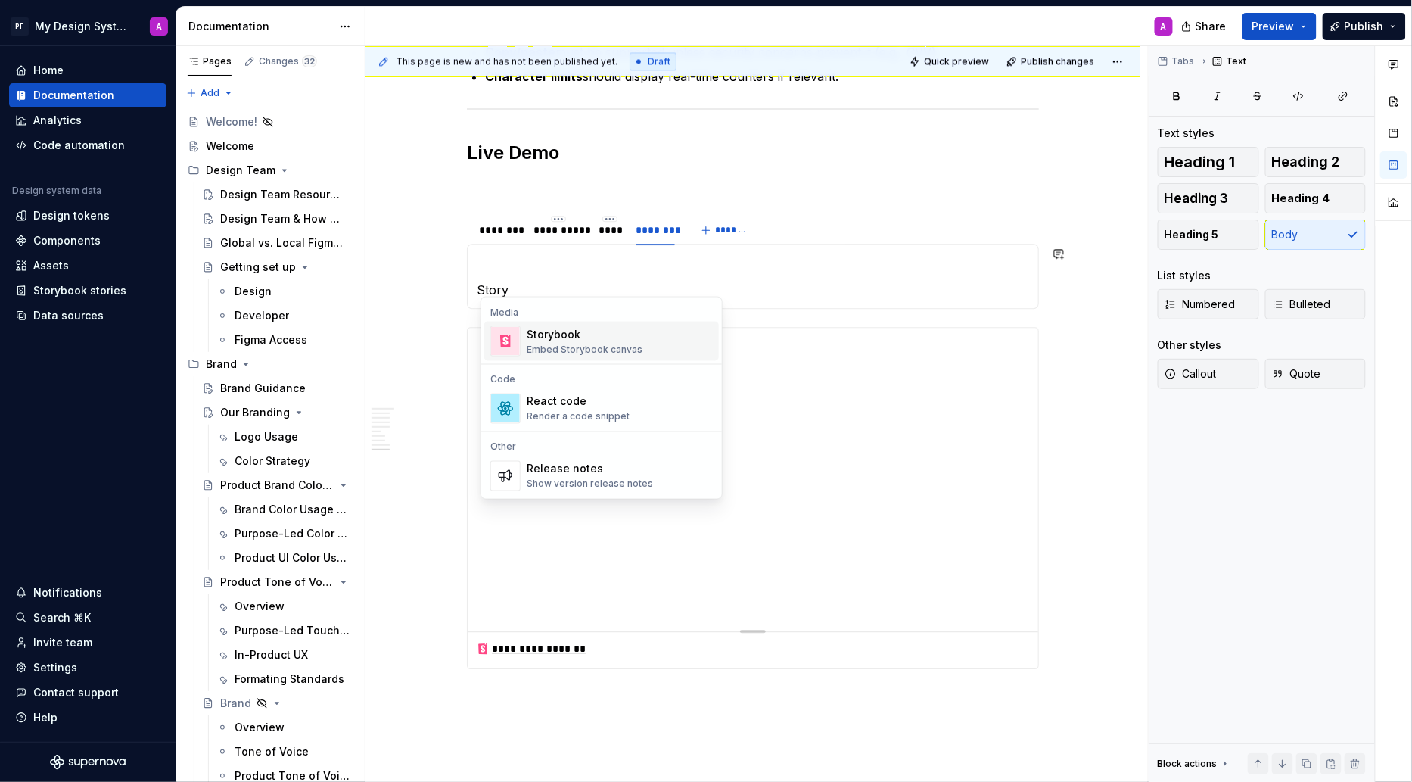
click at [548, 353] on div "Embed Storybook canvas" at bounding box center [585, 350] width 116 height 12
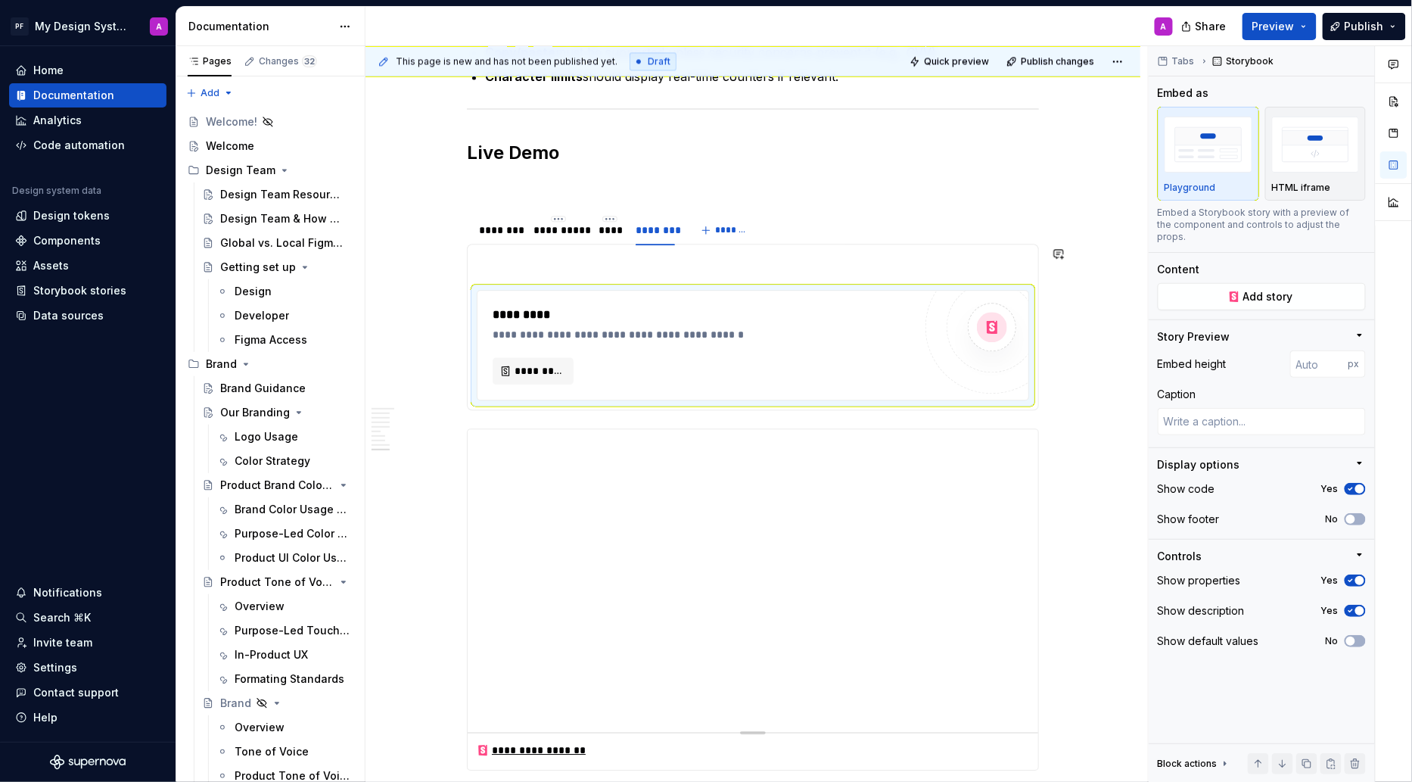
click at [548, 363] on span "*********" at bounding box center [539, 370] width 49 height 15
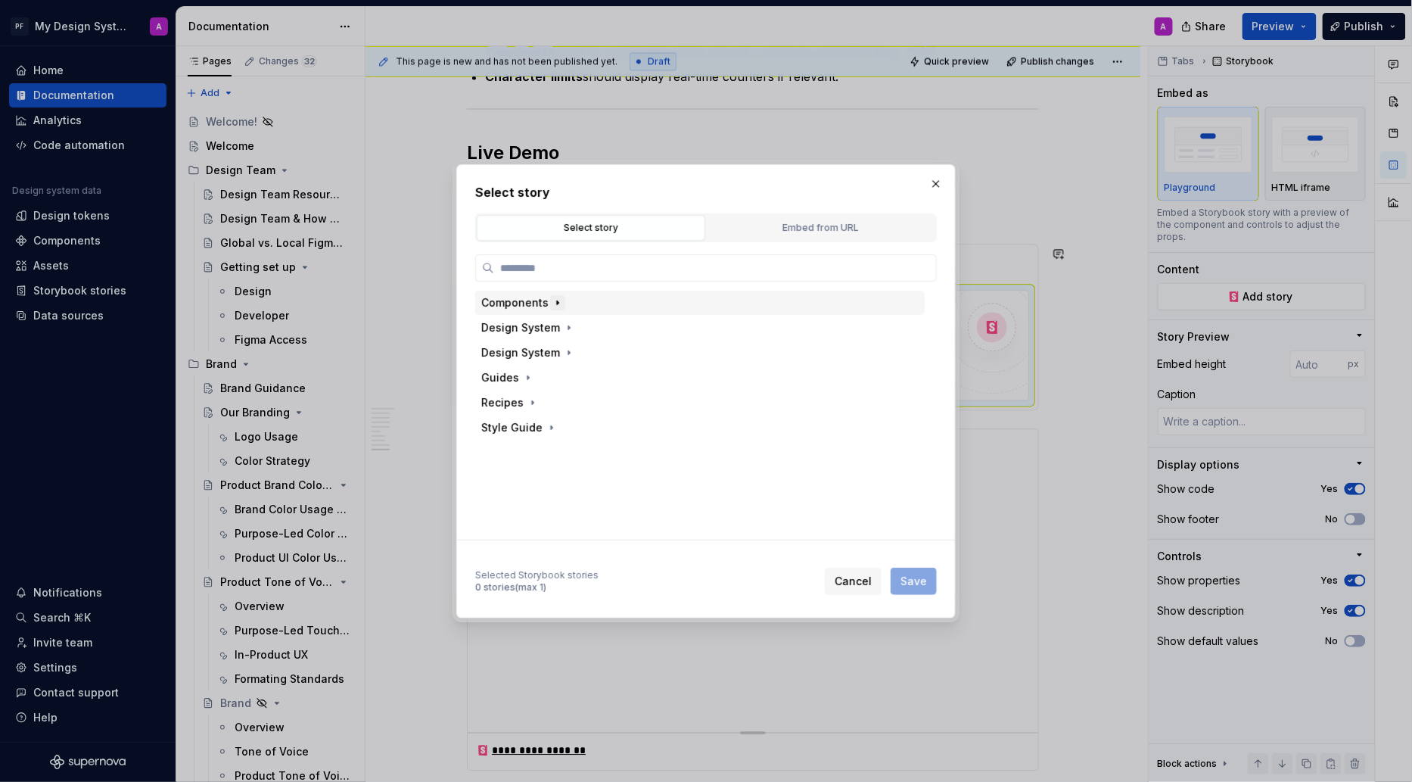
click at [556, 307] on icon "button" at bounding box center [558, 303] width 12 height 12
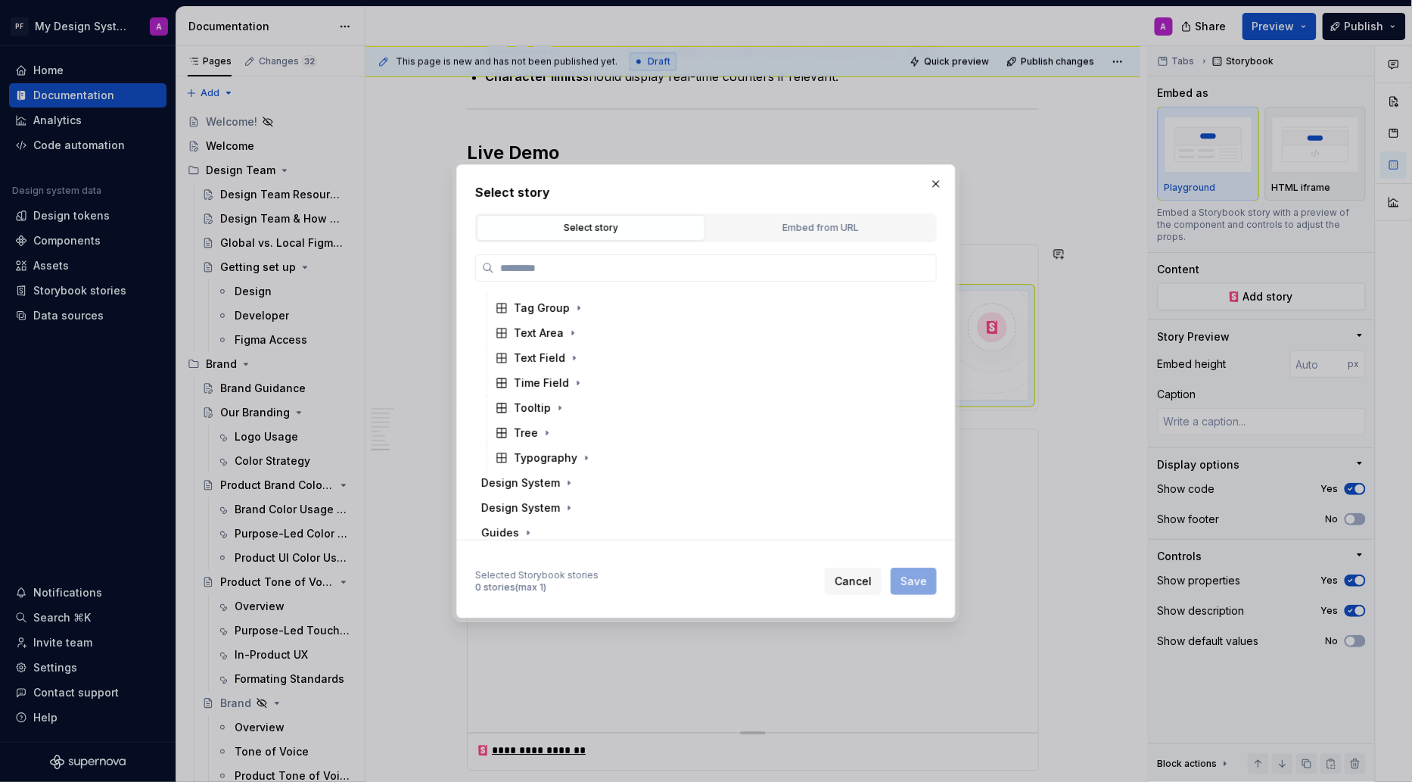
scroll to position [865, 0]
click at [574, 360] on icon "button" at bounding box center [574, 362] width 12 height 12
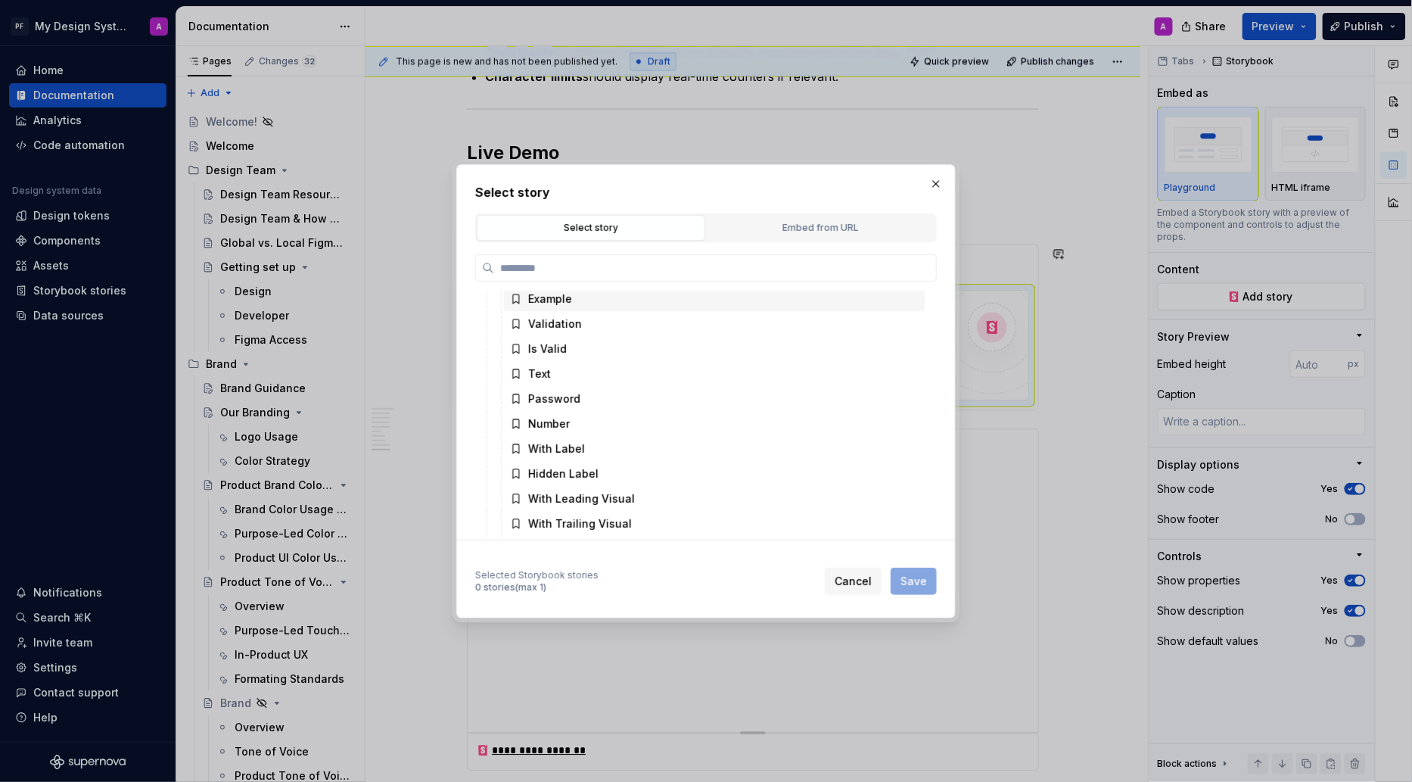
scroll to position [989, 0]
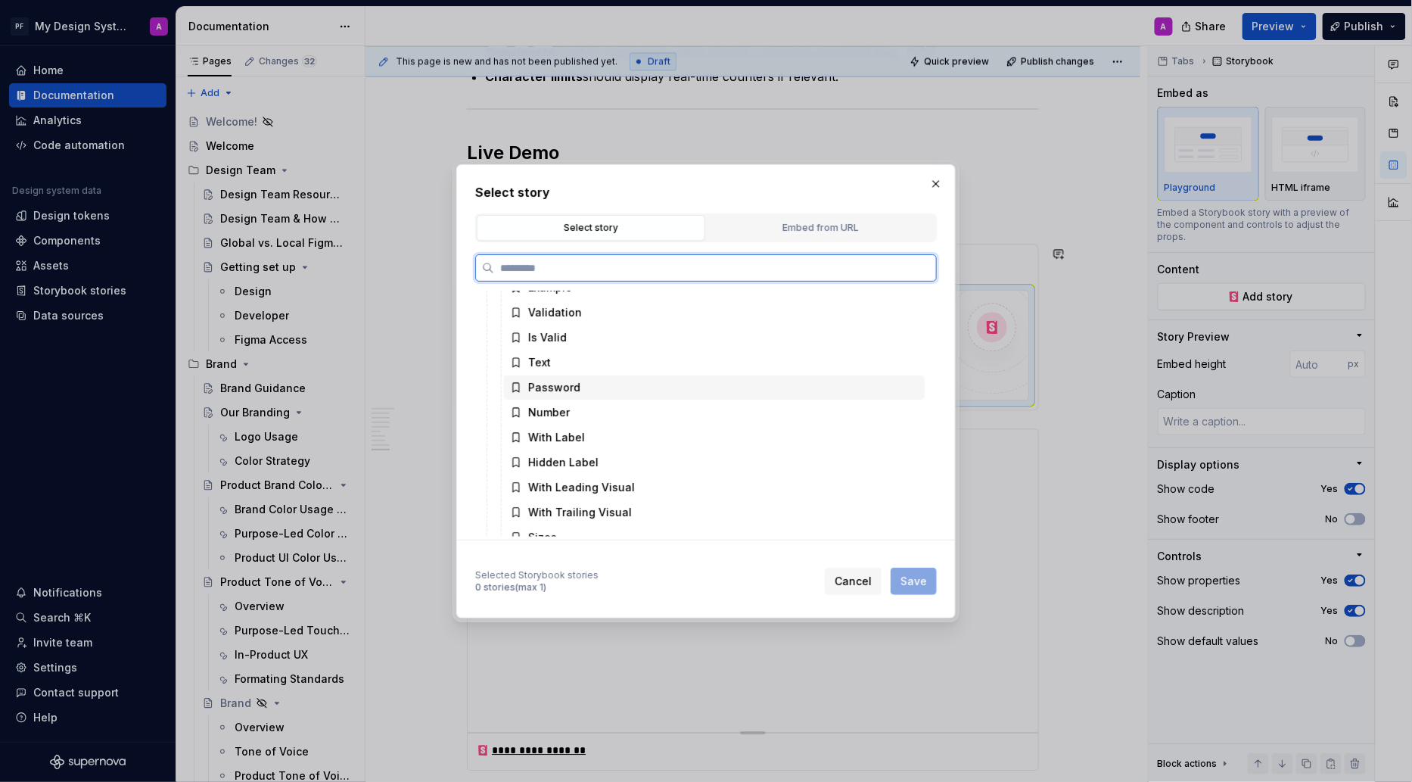
click at [567, 389] on div "Password" at bounding box center [554, 387] width 52 height 15
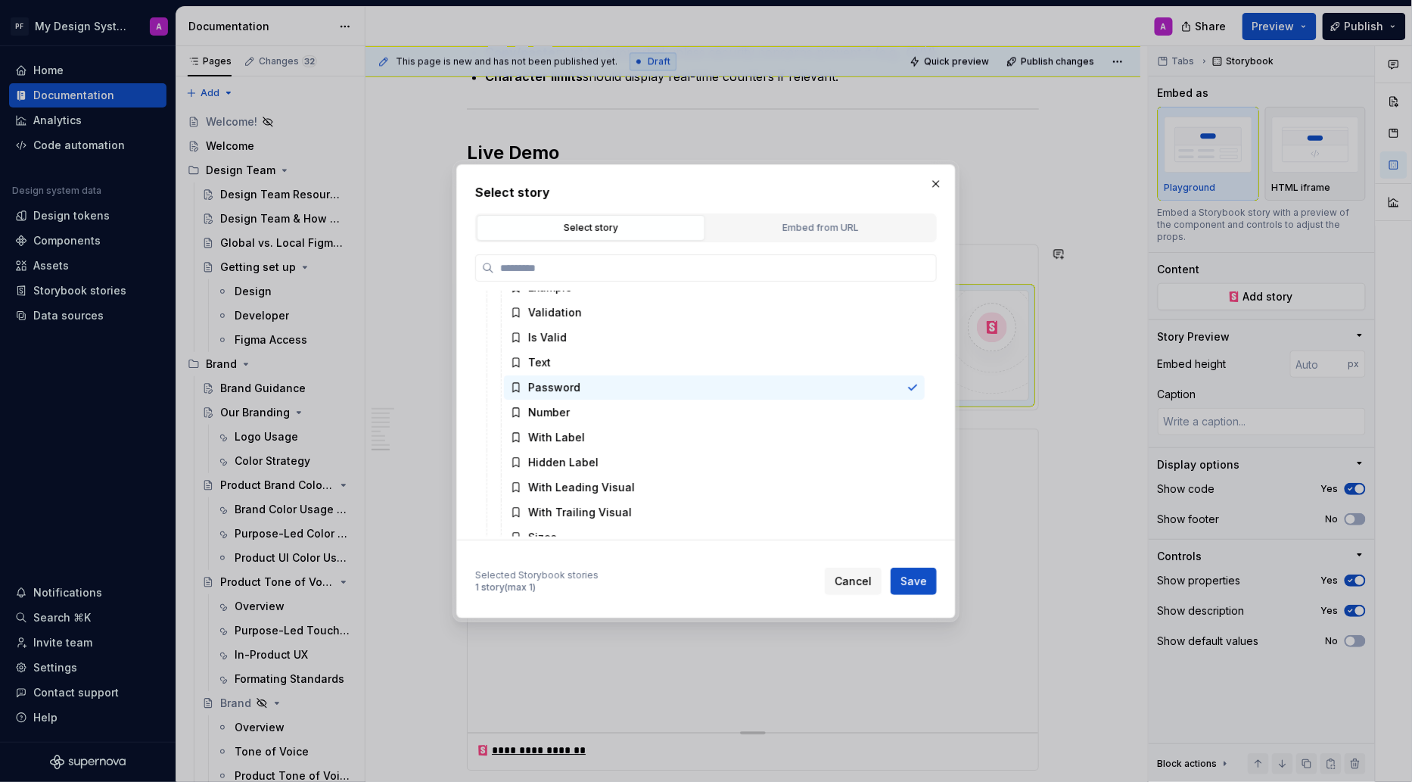
click at [925, 583] on span "Save" at bounding box center [914, 581] width 26 height 15
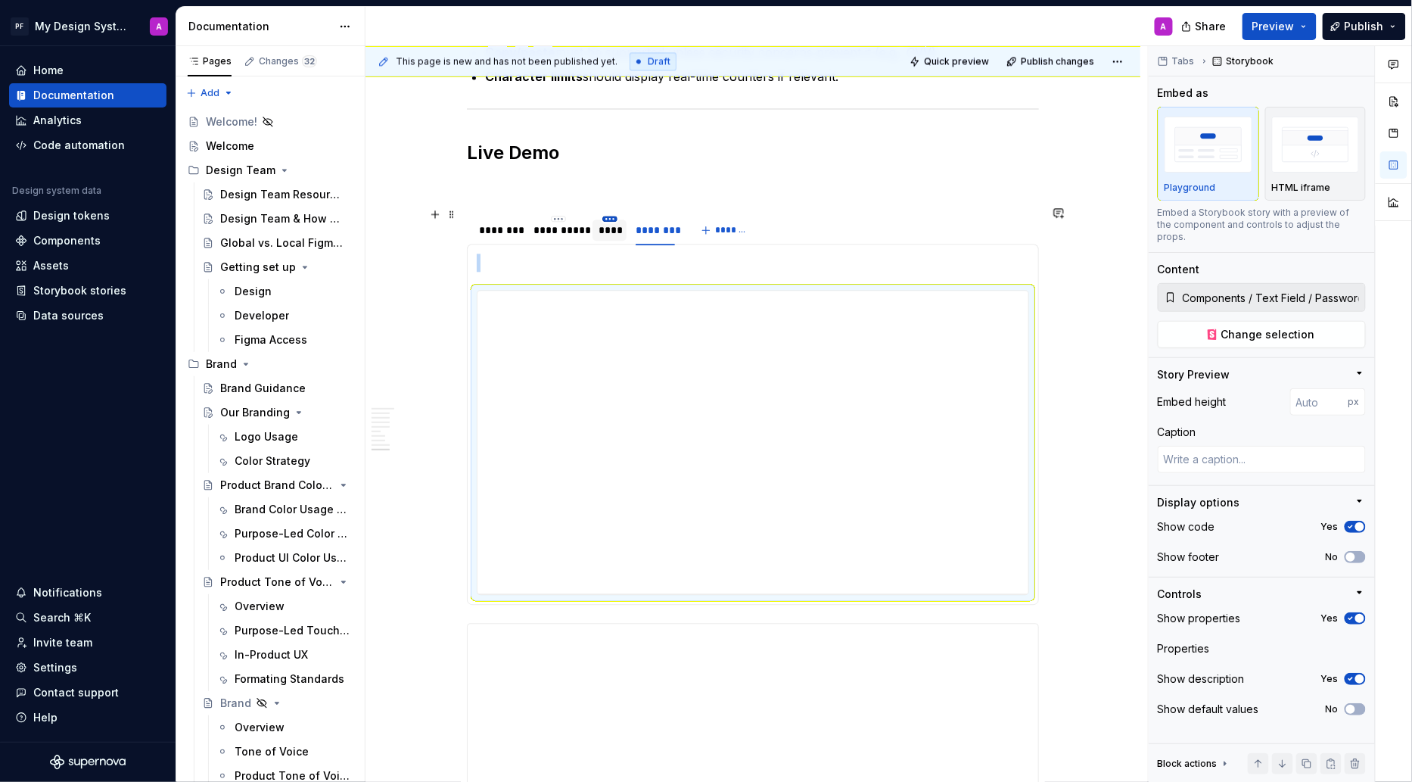
click at [613, 210] on html "PF My Design System A Home Documentation Analytics Code automation Design syste…" at bounding box center [706, 391] width 1412 height 782
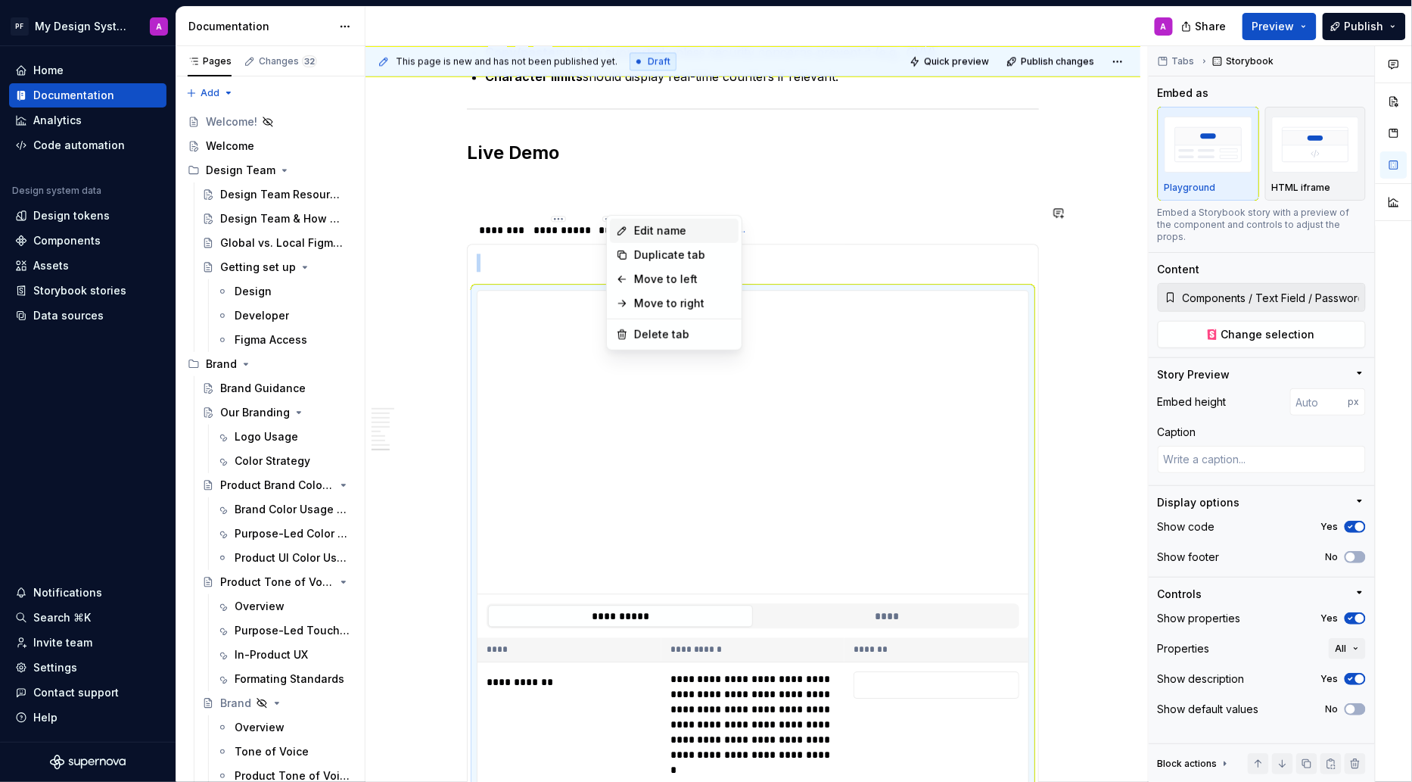
click at [646, 235] on div "Edit name" at bounding box center [683, 230] width 98 height 15
type textarea "*"
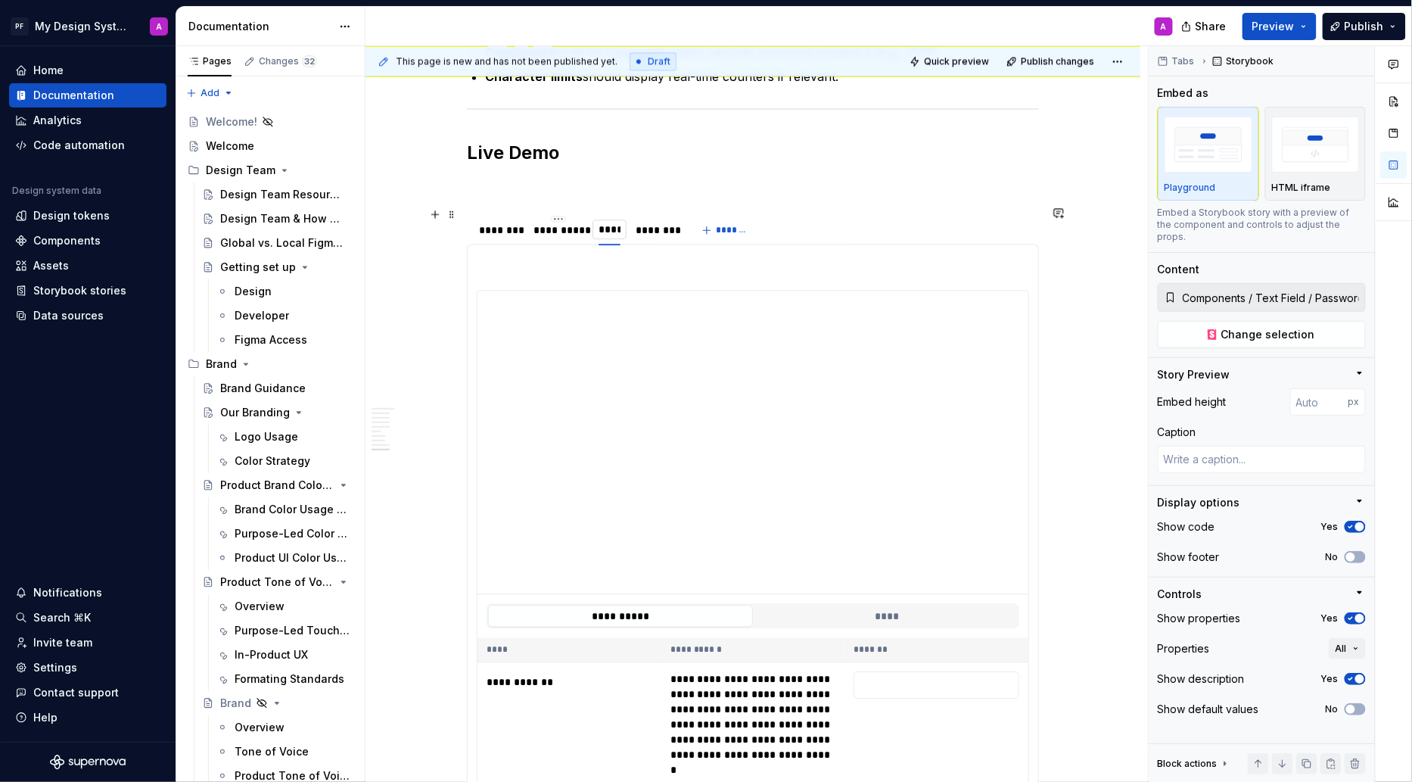
click at [626, 216] on input "****" at bounding box center [610, 229] width 34 height 27
type input "**********"
click at [689, 209] on html "PF My Design System A Home Documentation Analytics Code automation Design syste…" at bounding box center [706, 391] width 1412 height 782
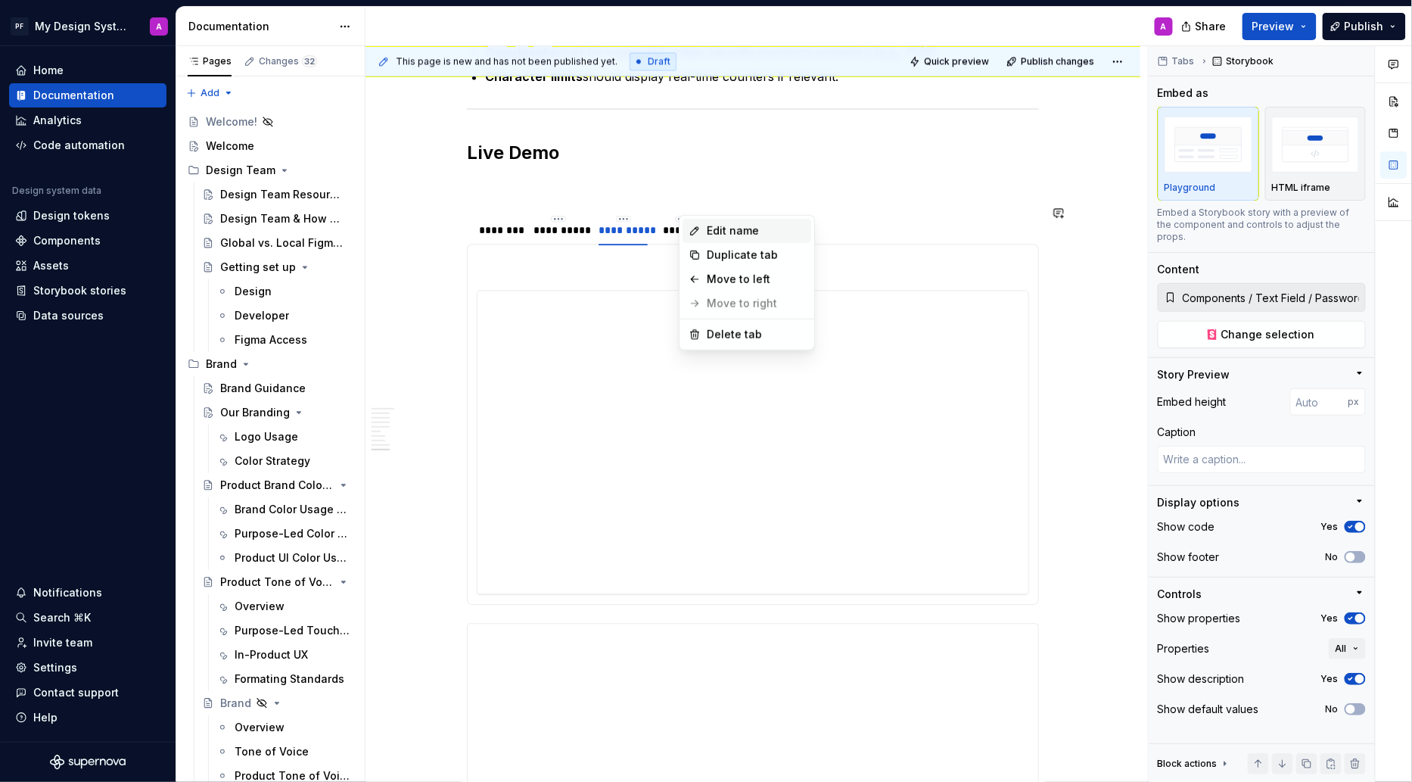
click at [714, 228] on div "Edit name" at bounding box center [756, 230] width 98 height 15
type textarea "*"
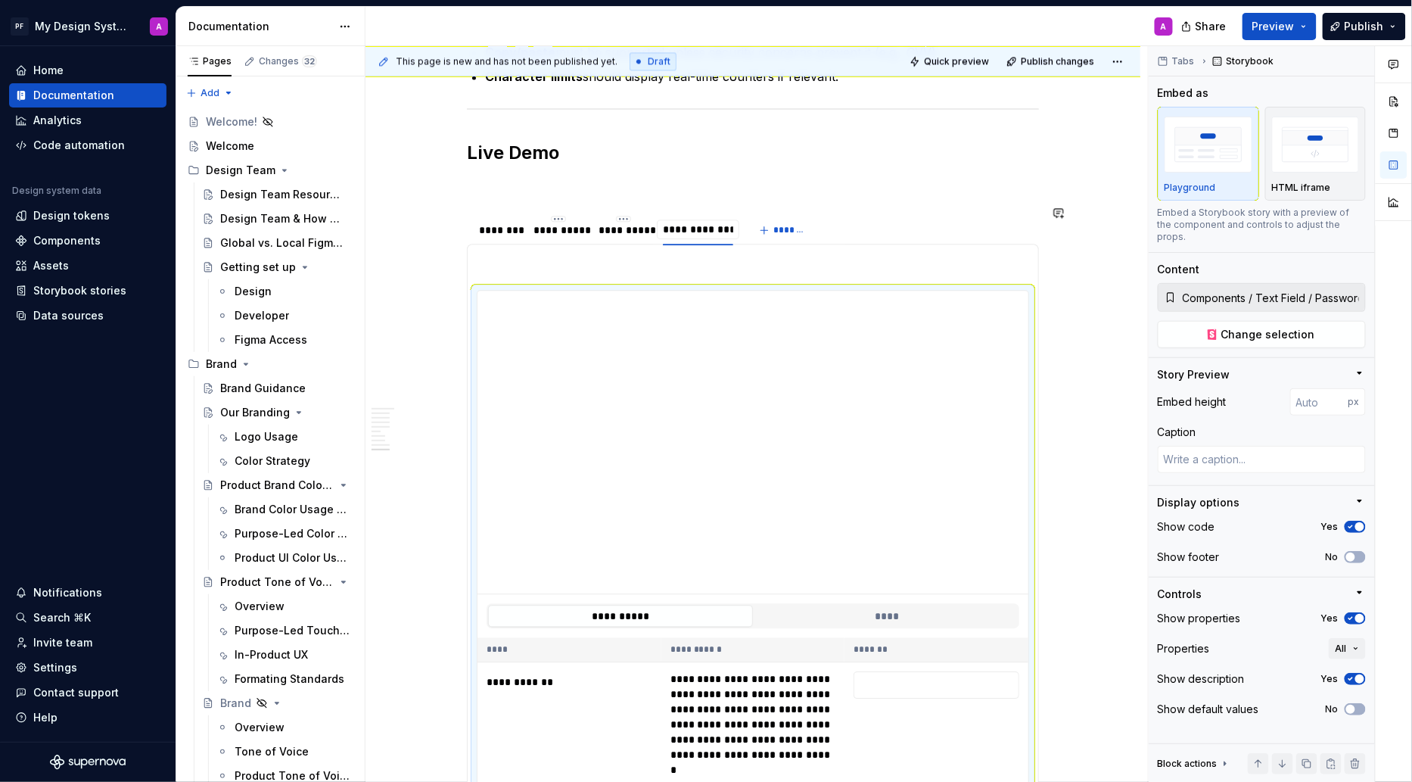
type input "**********"
click at [839, 177] on p at bounding box center [753, 186] width 572 height 18
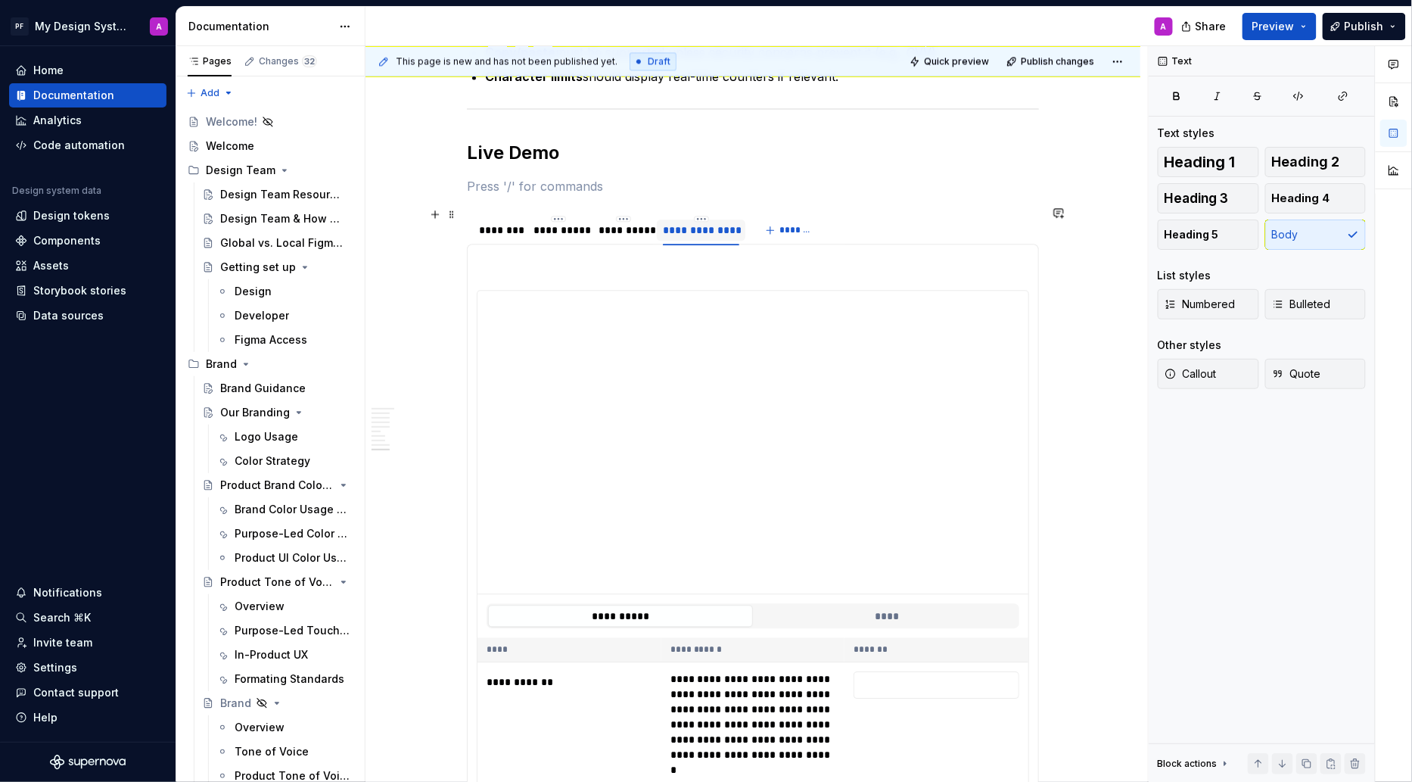
click at [708, 225] on div "**********" at bounding box center [701, 230] width 77 height 15
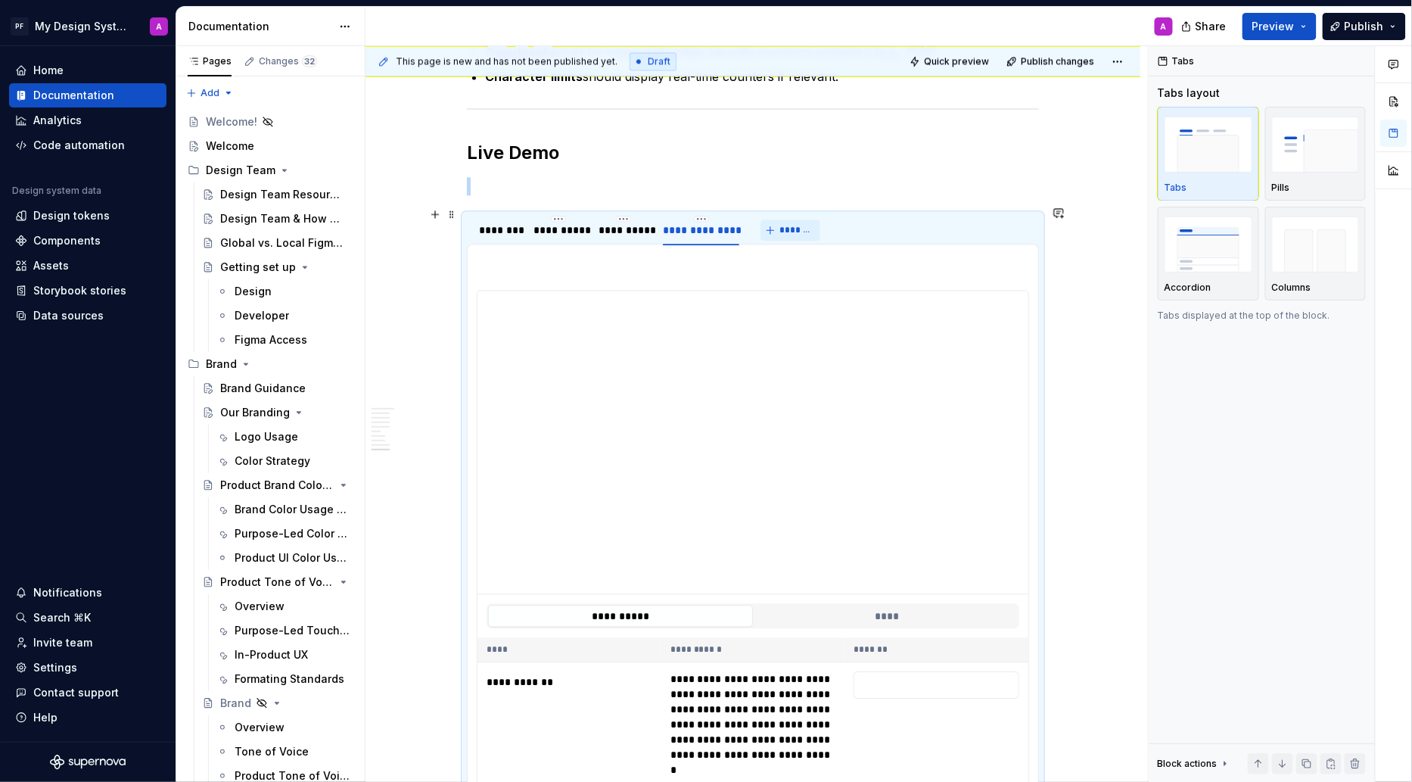
click at [775, 219] on button "*******" at bounding box center [791, 229] width 60 height 21
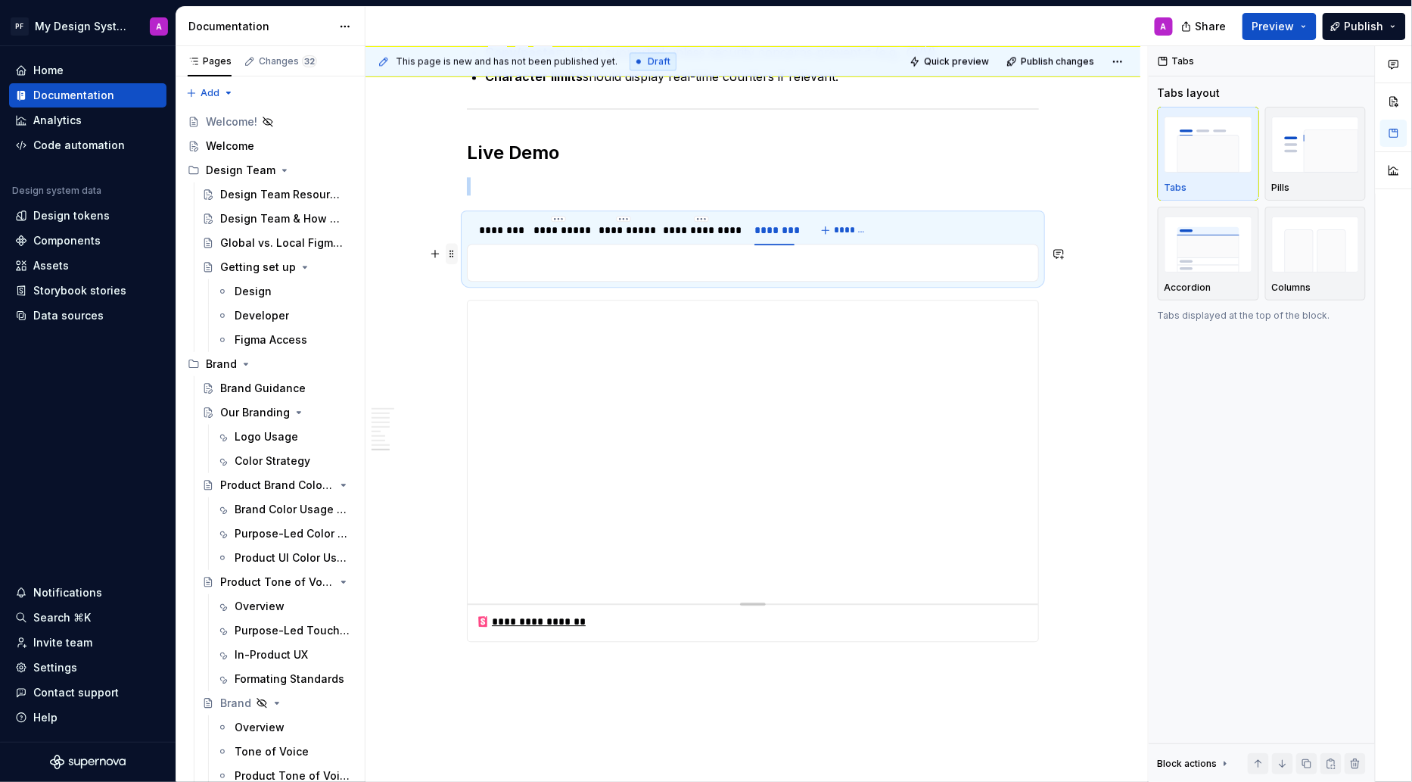
click at [458, 256] on span at bounding box center [452, 253] width 12 height 21
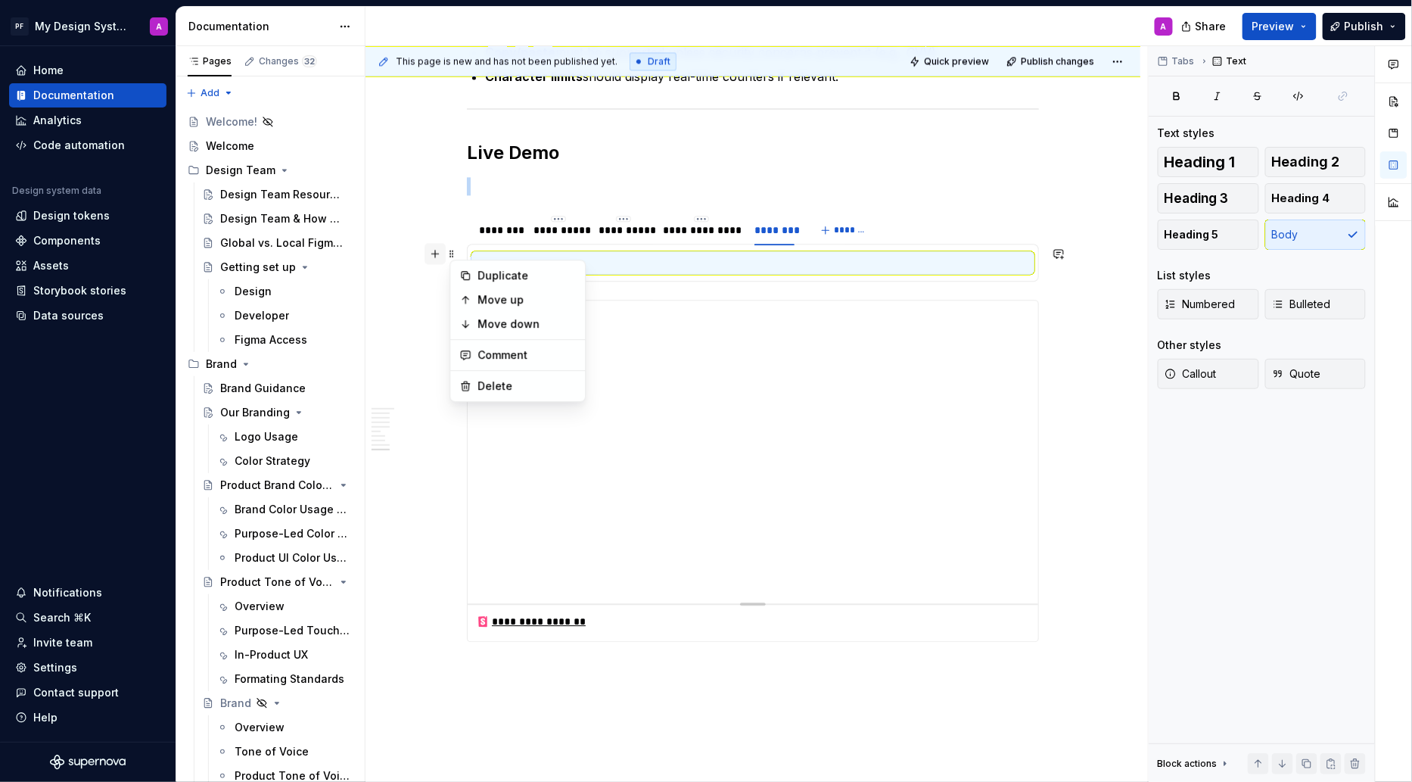
click at [442, 251] on button "button" at bounding box center [435, 253] width 21 height 21
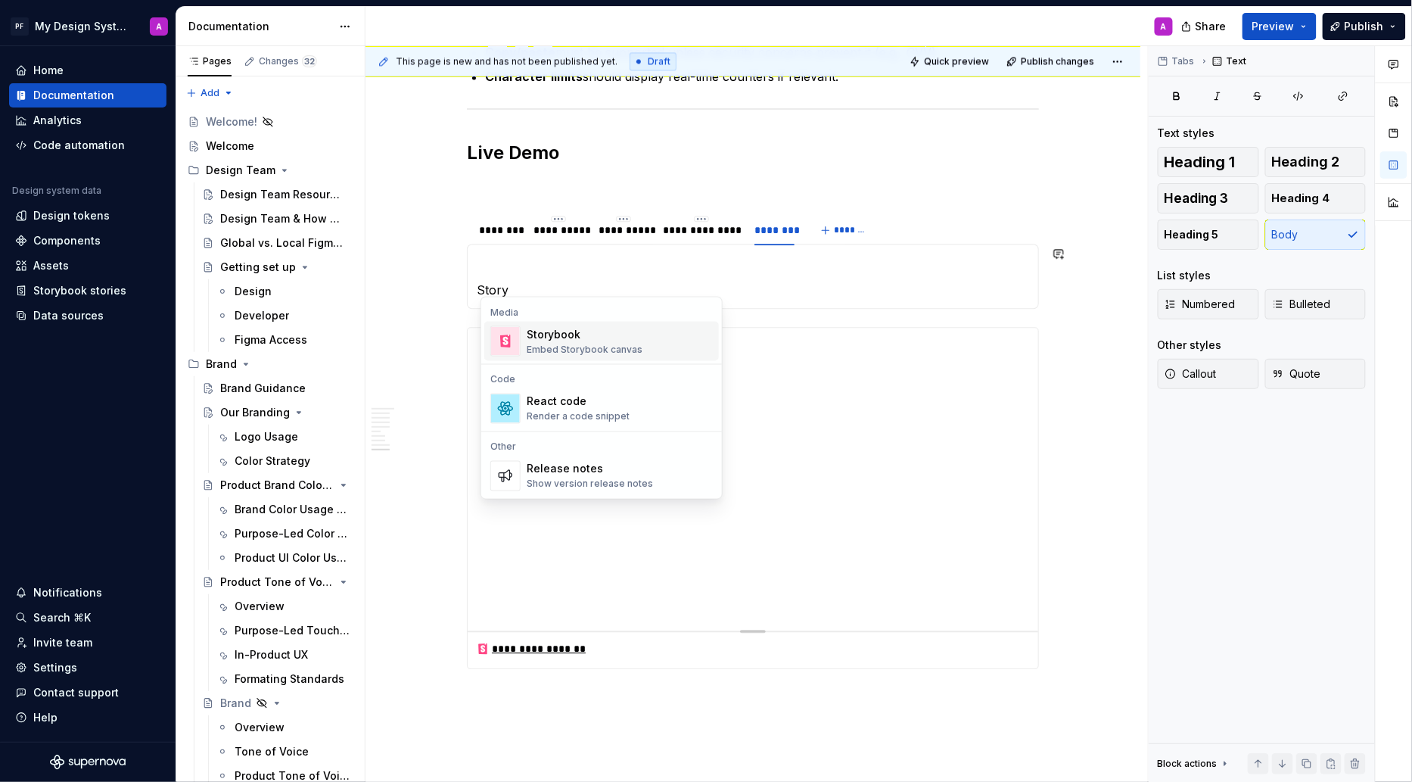
click at [551, 340] on div "Storybook" at bounding box center [585, 334] width 116 height 15
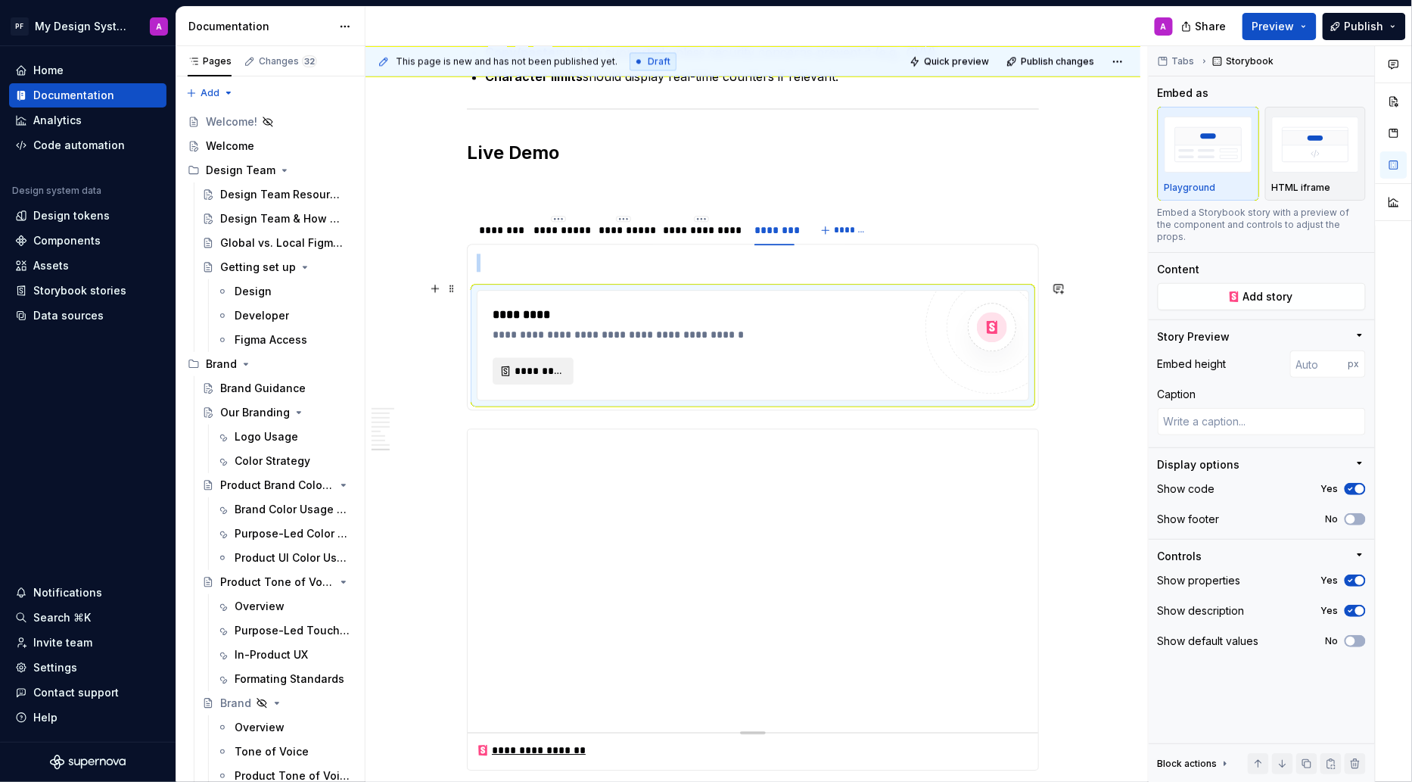
click at [547, 364] on span "*********" at bounding box center [539, 370] width 49 height 15
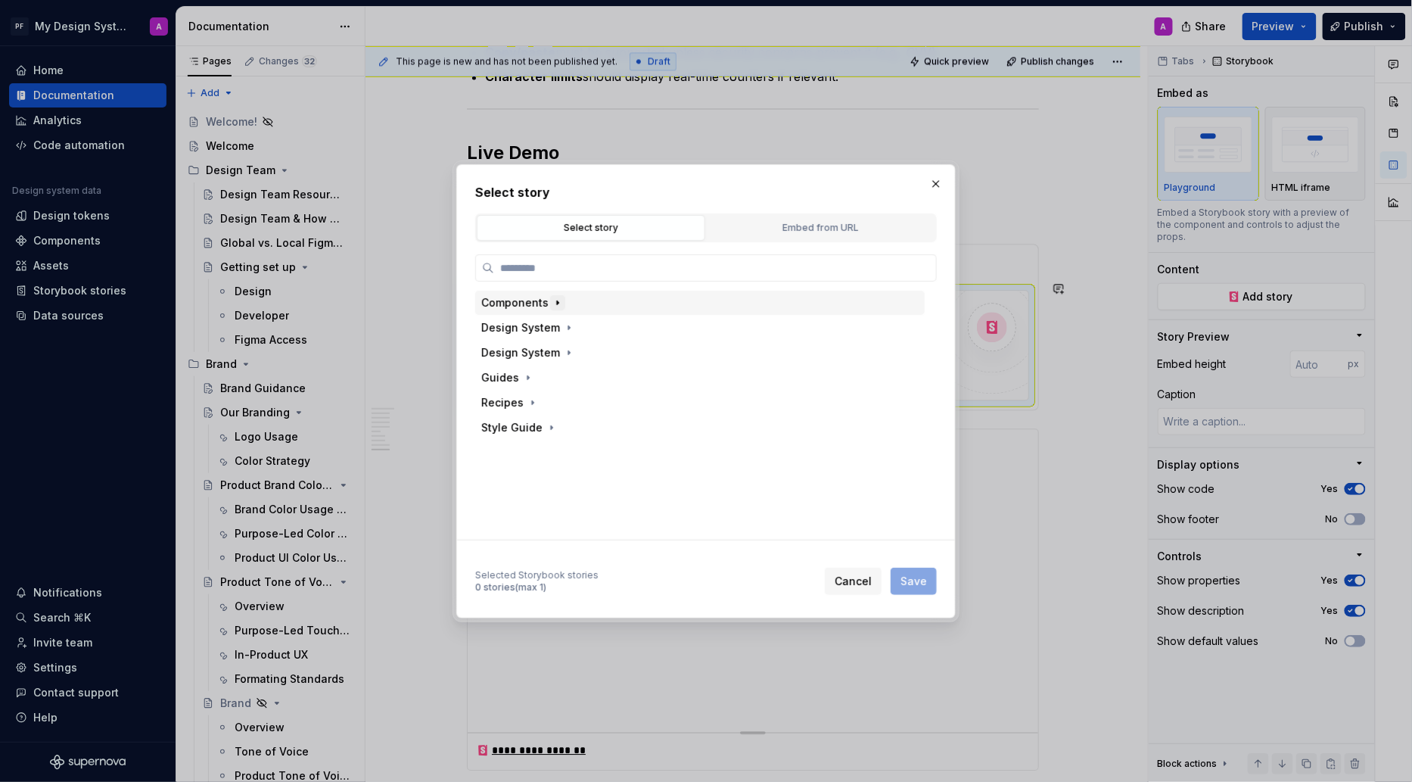
click at [552, 303] on icon "button" at bounding box center [558, 303] width 12 height 12
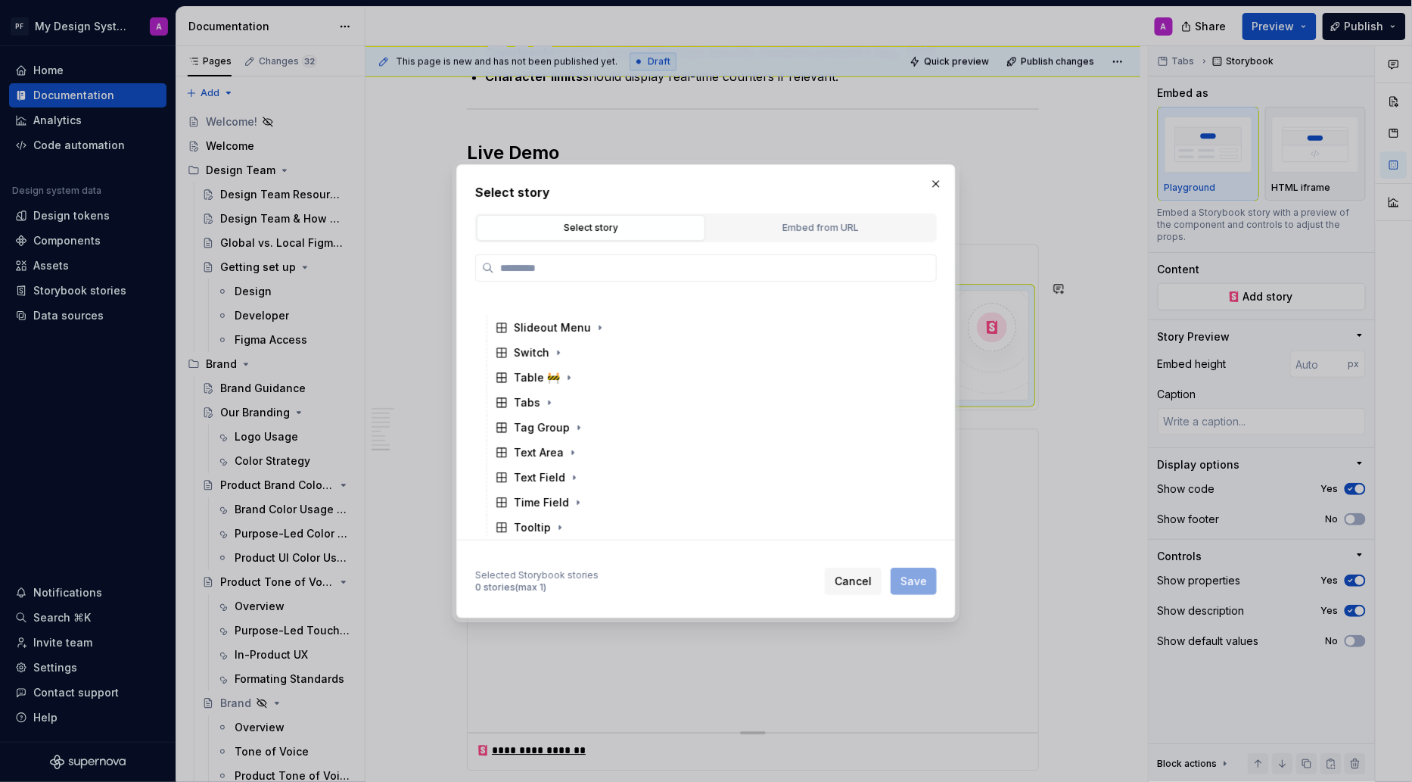
scroll to position [864, 0]
click at [574, 361] on icon "button" at bounding box center [575, 363] width 2 height 4
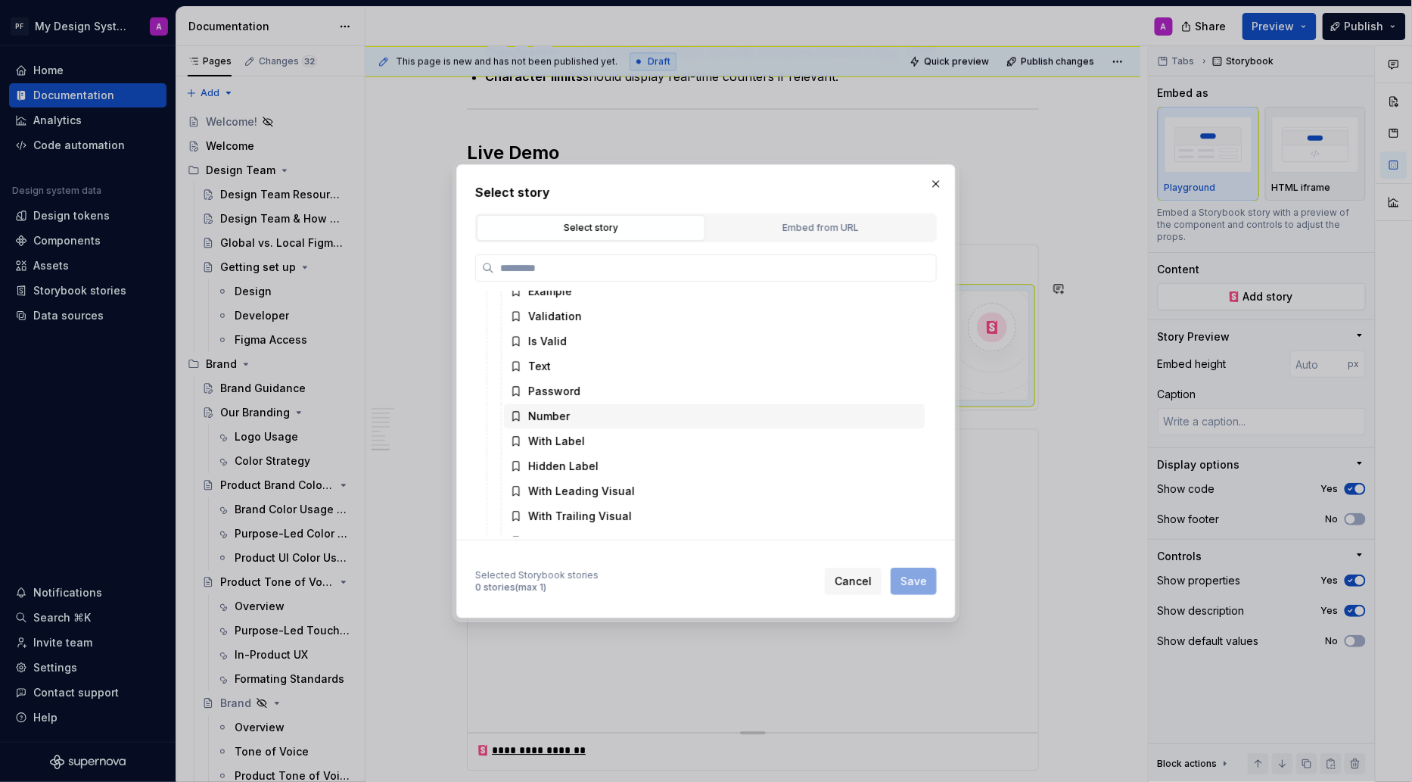
scroll to position [957, 0]
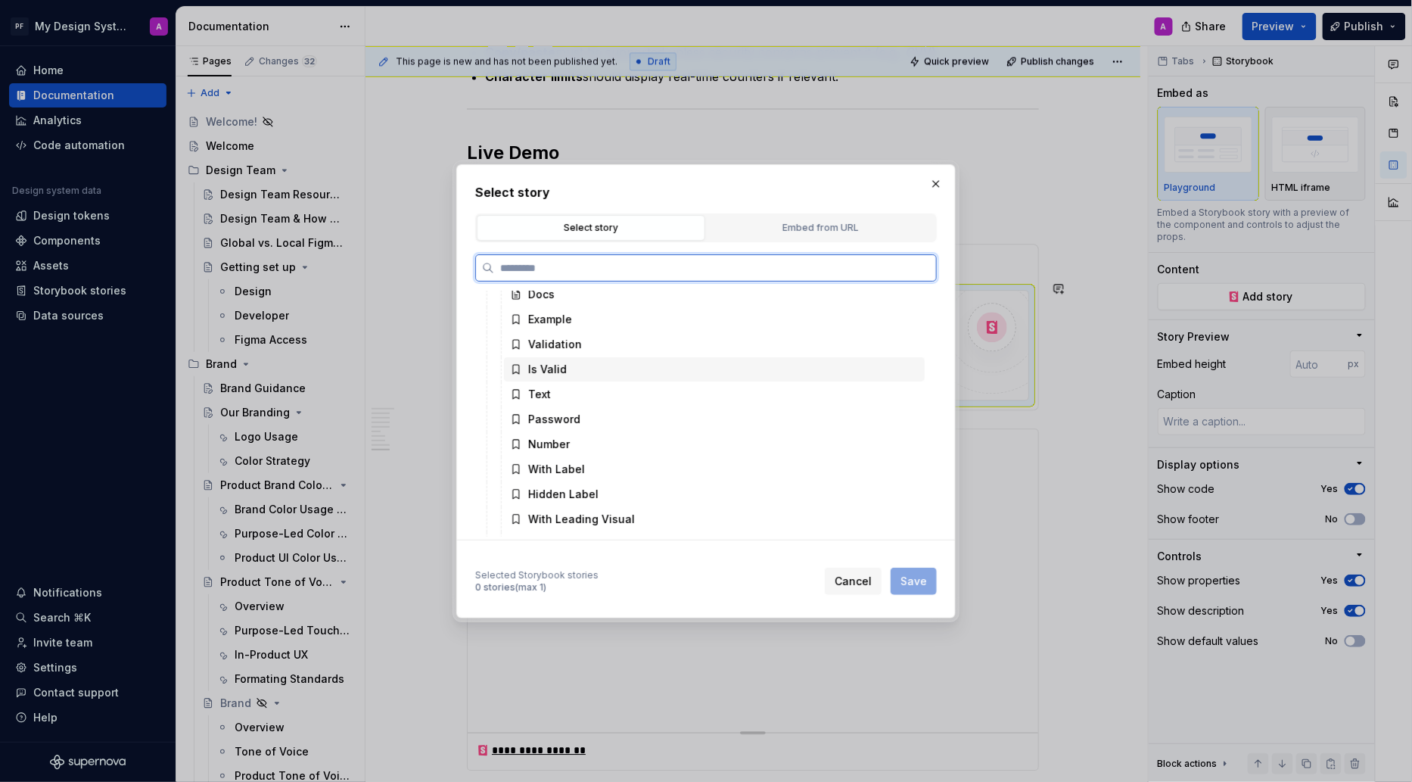
click at [557, 367] on div "Is Valid" at bounding box center [547, 369] width 39 height 15
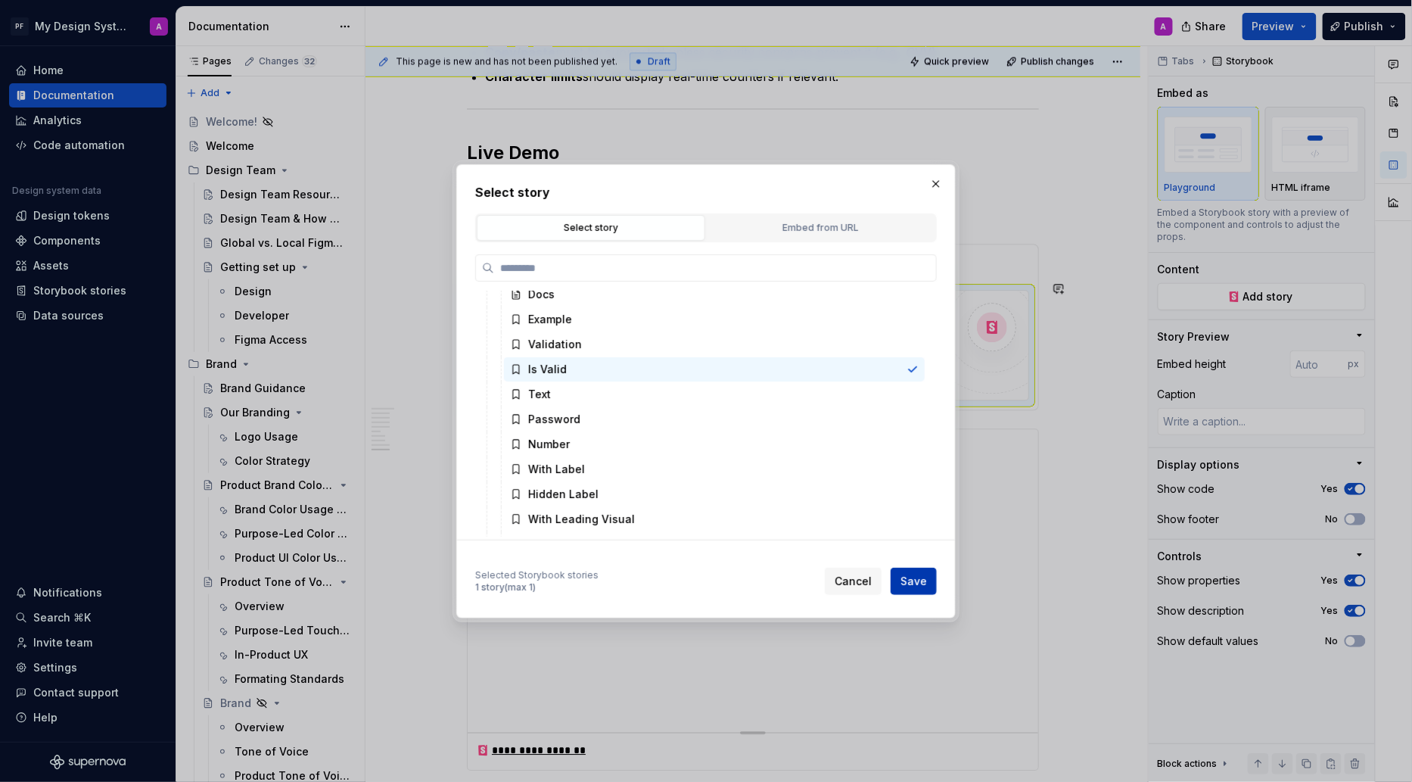
click at [923, 582] on span "Save" at bounding box center [914, 581] width 26 height 15
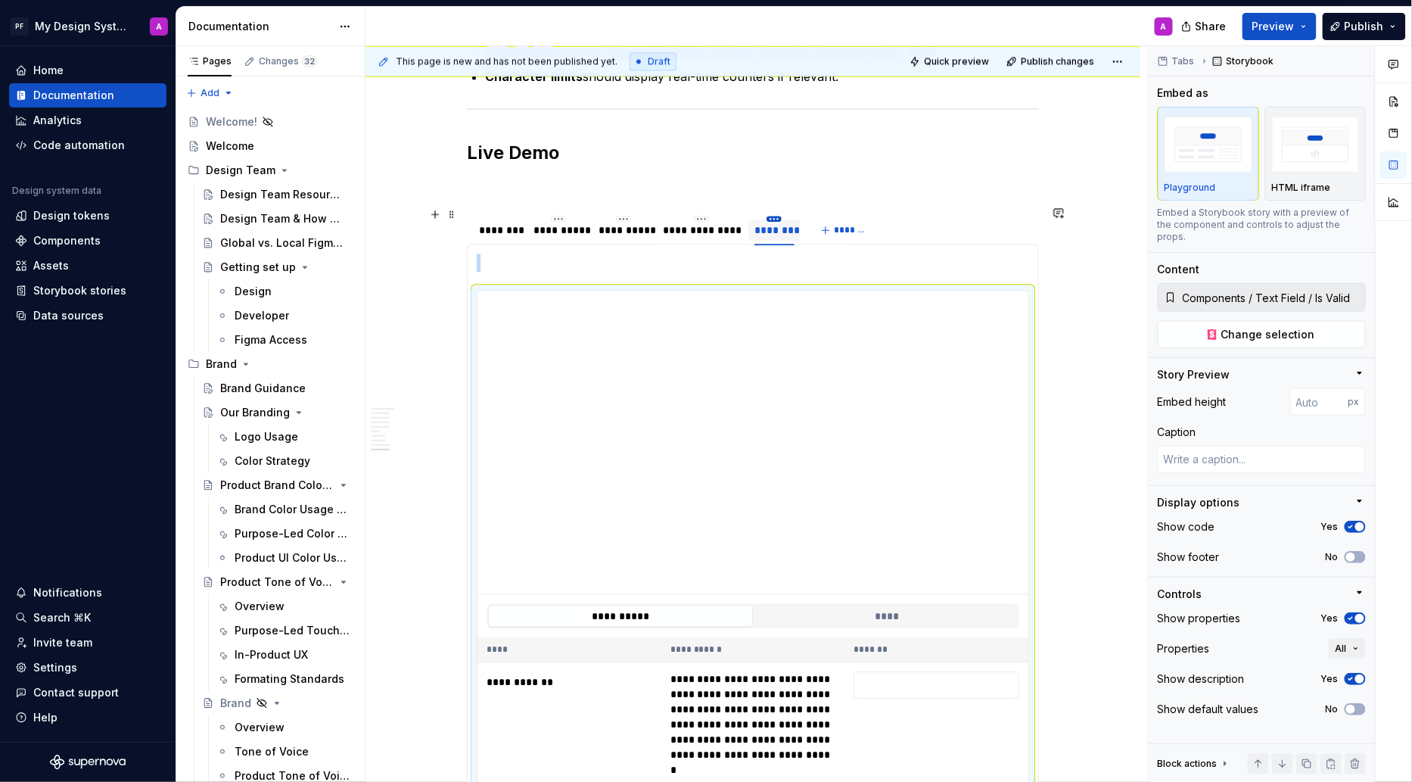
click at [780, 210] on html "PF My Design System A Home Documentation Analytics Code automation Design syste…" at bounding box center [706, 391] width 1412 height 782
click at [824, 223] on div "Edit name" at bounding box center [848, 230] width 98 height 15
type textarea "*"
type input "**********"
click at [949, 177] on p at bounding box center [753, 186] width 572 height 18
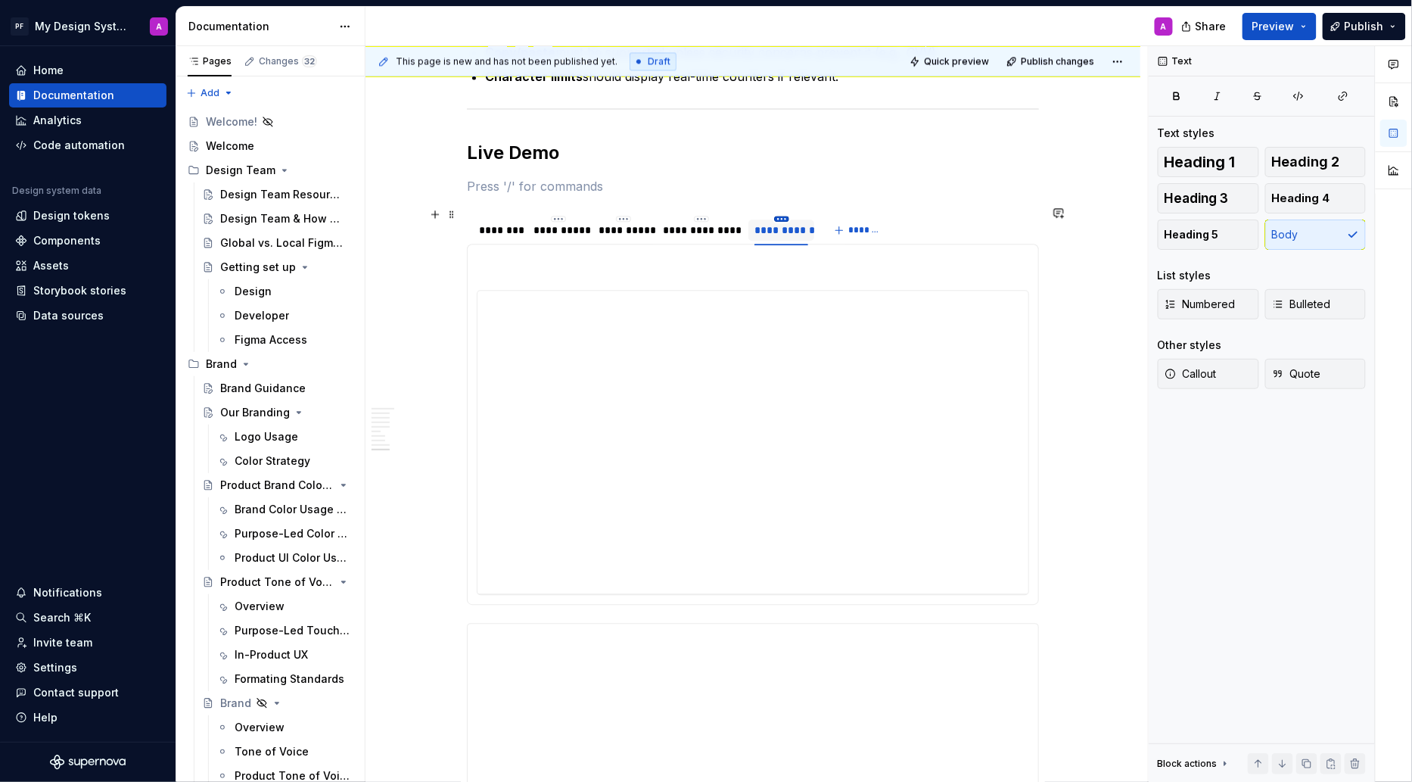
type textarea "*"
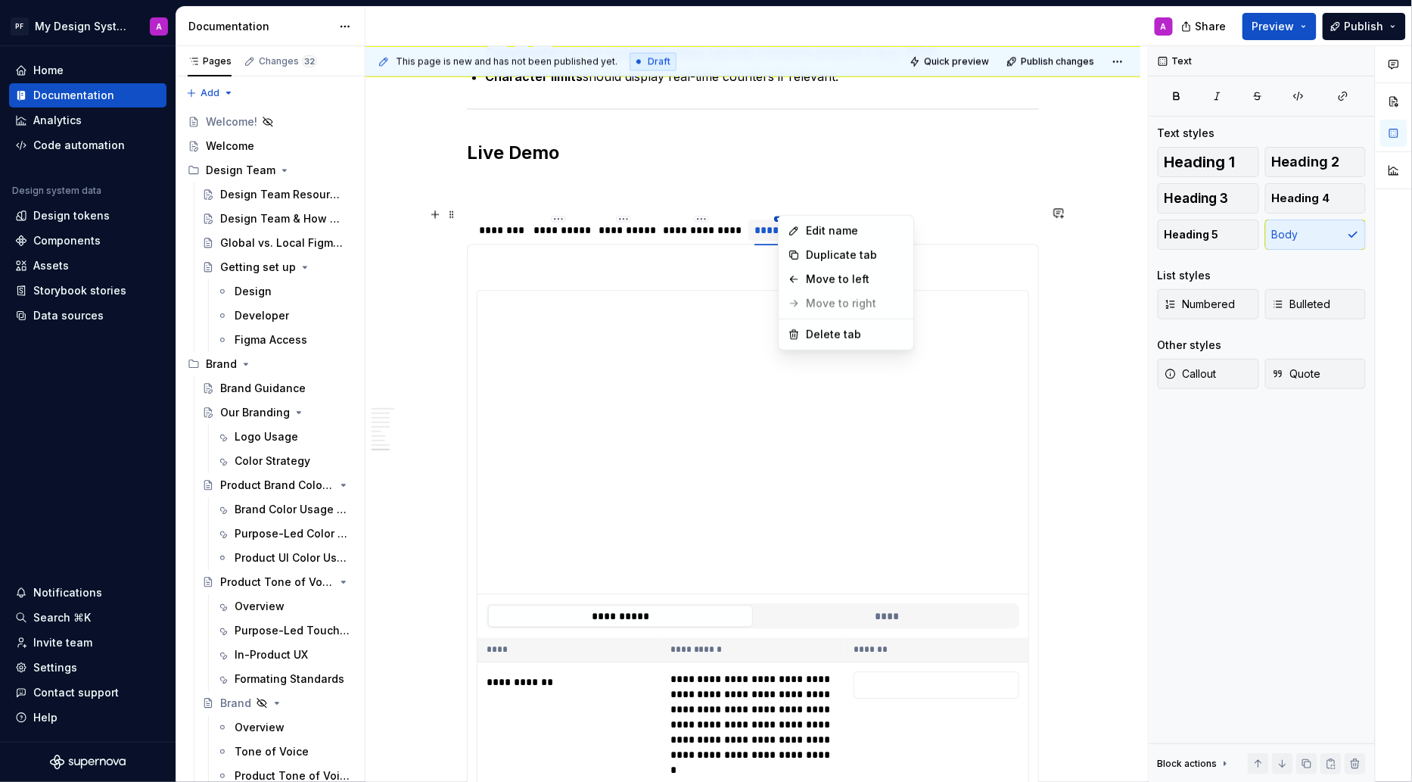
click at [622, 209] on html "PF My Design System A Home Documentation Analytics Code automation Design syste…" at bounding box center [706, 391] width 1412 height 782
click at [764, 226] on html "PF My Design System A Home Documentation Analytics Code automation Design syste…" at bounding box center [706, 391] width 1412 height 782
drag, startPoint x: 786, startPoint y: 220, endPoint x: 624, endPoint y: 214, distance: 162.1
click at [624, 223] on div "**********" at bounding box center [620, 230] width 54 height 15
click at [891, 184] on p at bounding box center [753, 186] width 572 height 18
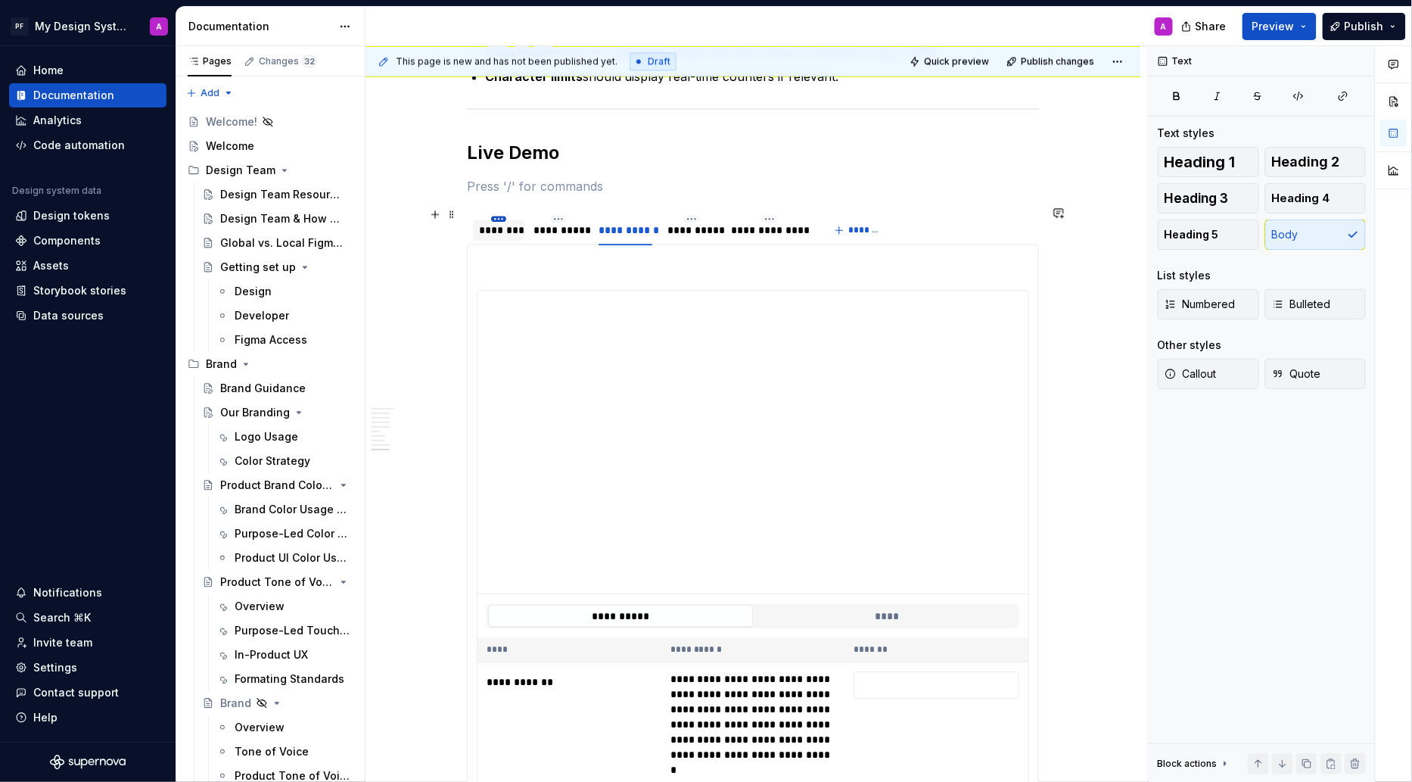
click at [504, 210] on html "PF My Design System A Home Documentation Analytics Code automation Design syste…" at bounding box center [706, 391] width 1412 height 782
click at [532, 227] on div "Edit name" at bounding box center [572, 230] width 98 height 15
type textarea "*"
type input "*******"
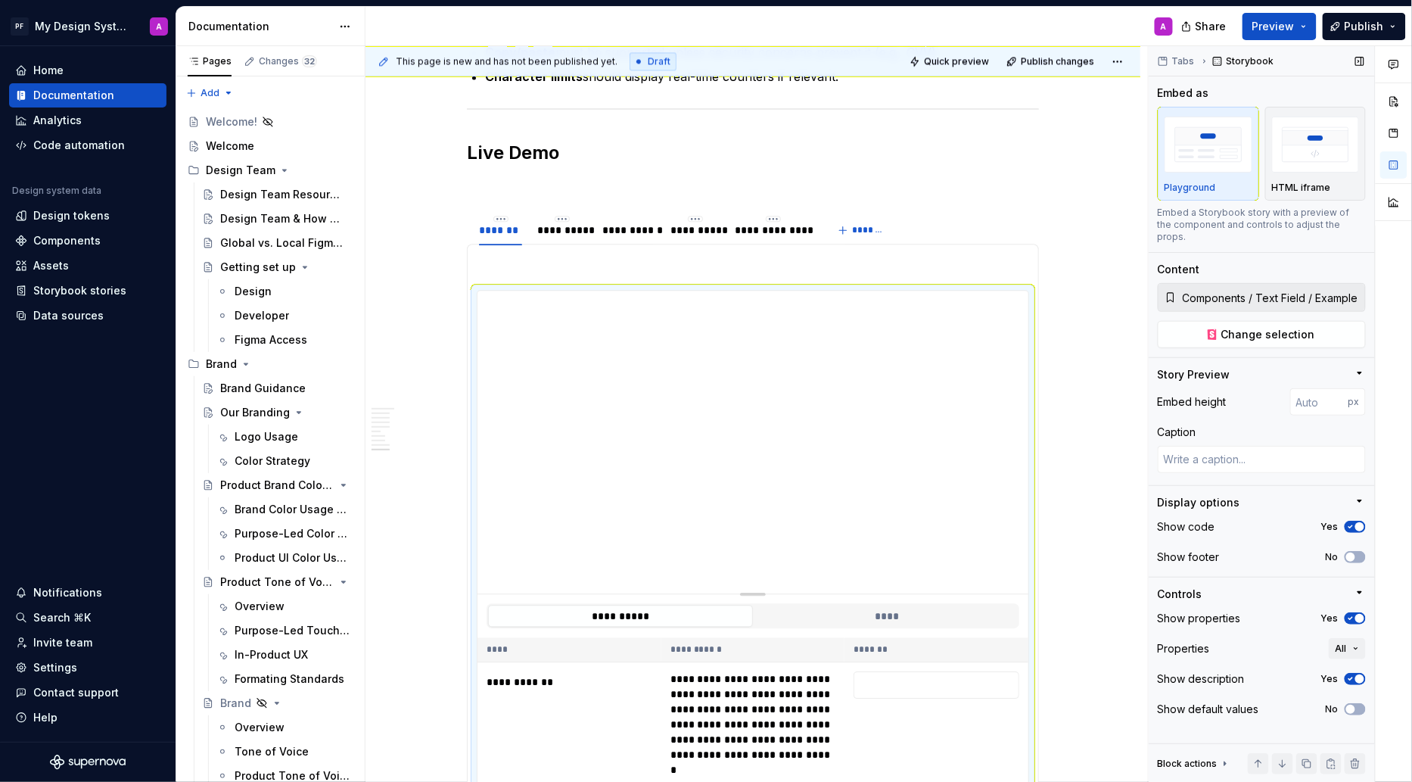
click at [1354, 612] on button "Yes" at bounding box center [1355, 618] width 21 height 12
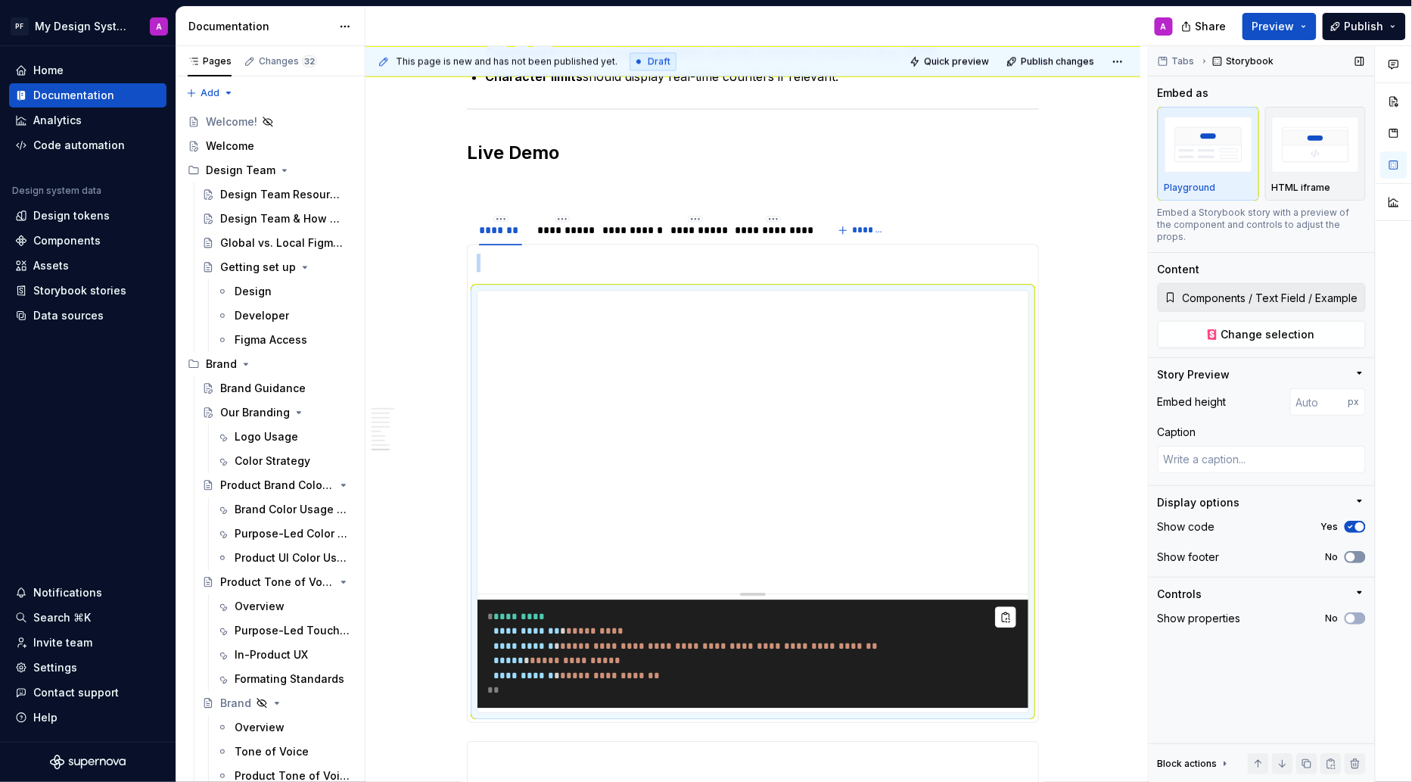
click at [1355, 552] on span "button" at bounding box center [1350, 556] width 9 height 9
type textarea "*"
click at [1324, 394] on input "number" at bounding box center [1319, 401] width 58 height 27
type input "400"
click at [1356, 522] on span "button" at bounding box center [1359, 526] width 9 height 9
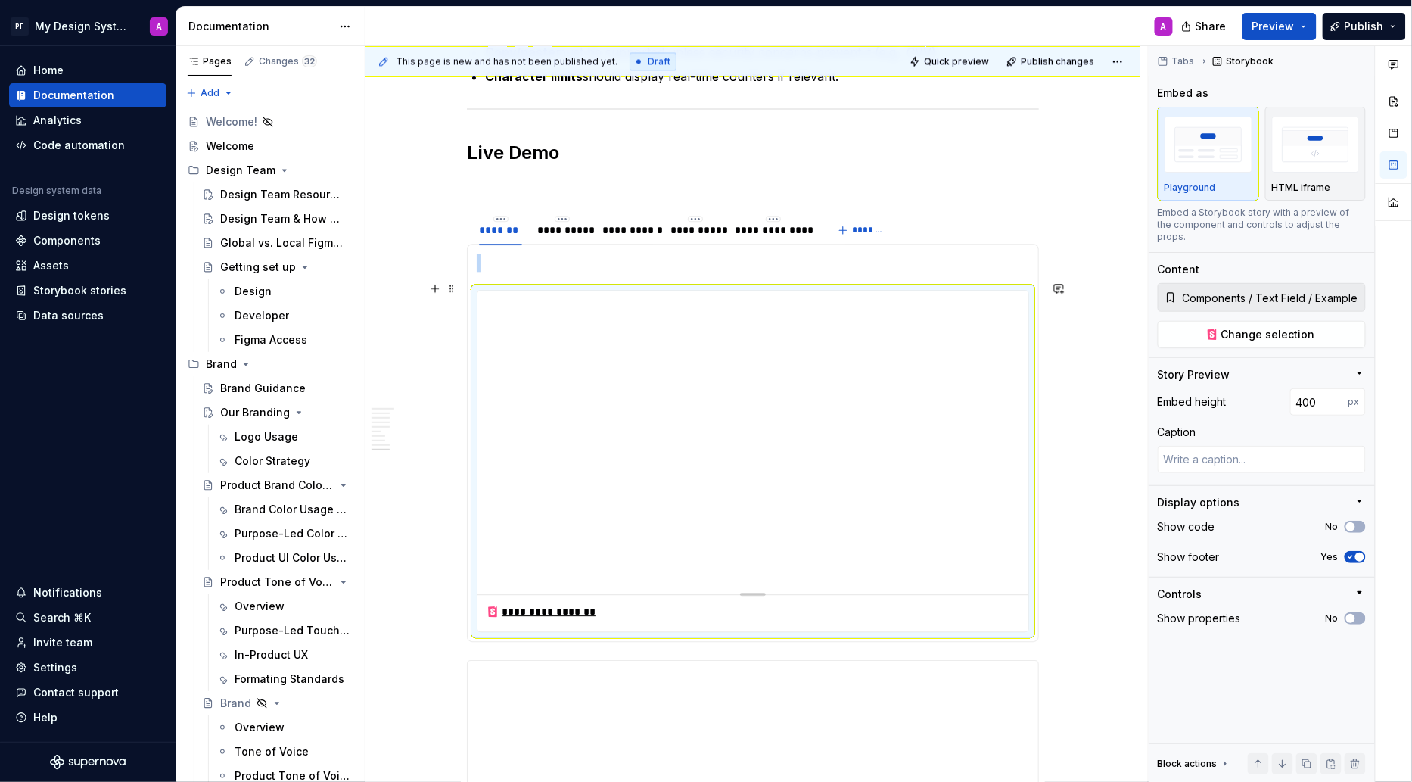
click at [567, 226] on div "**********" at bounding box center [562, 230] width 50 height 15
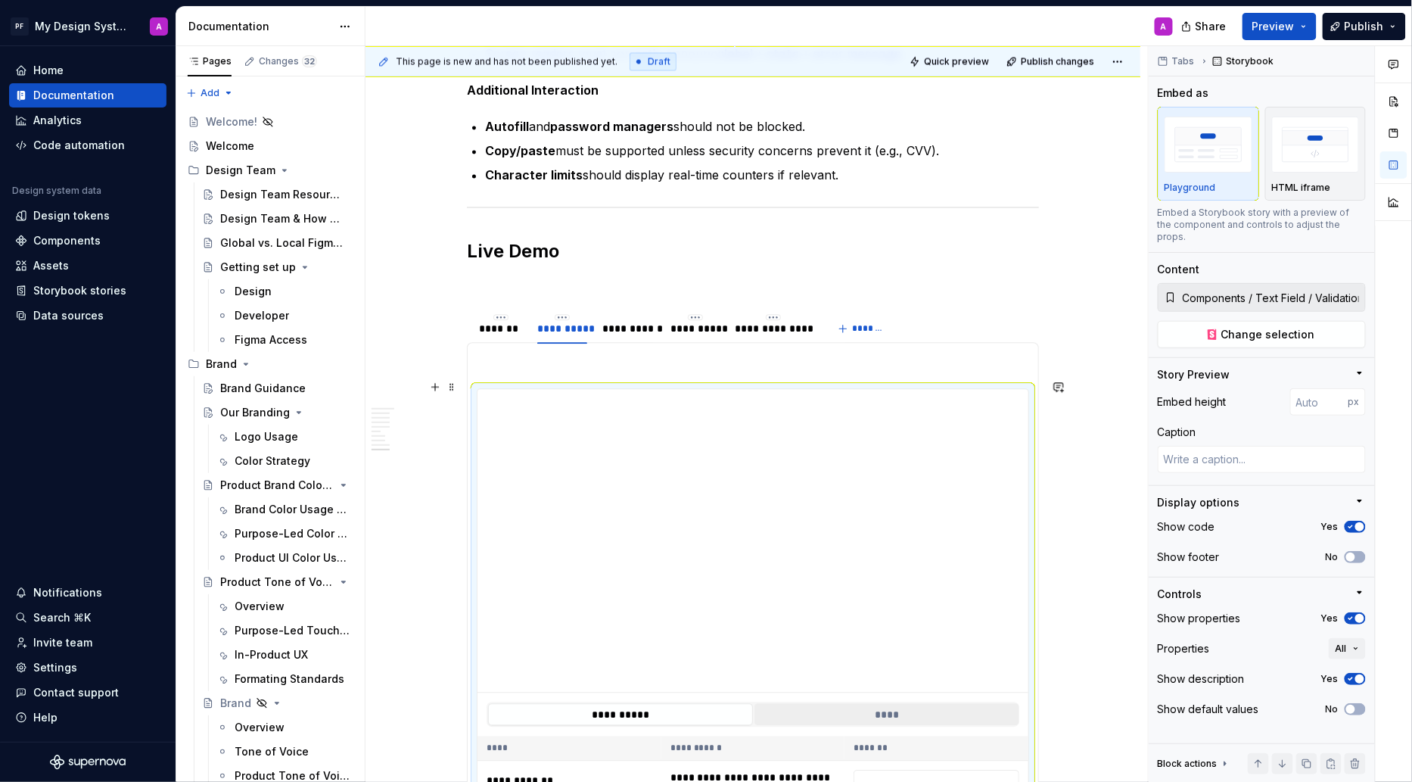
scroll to position [3302, 0]
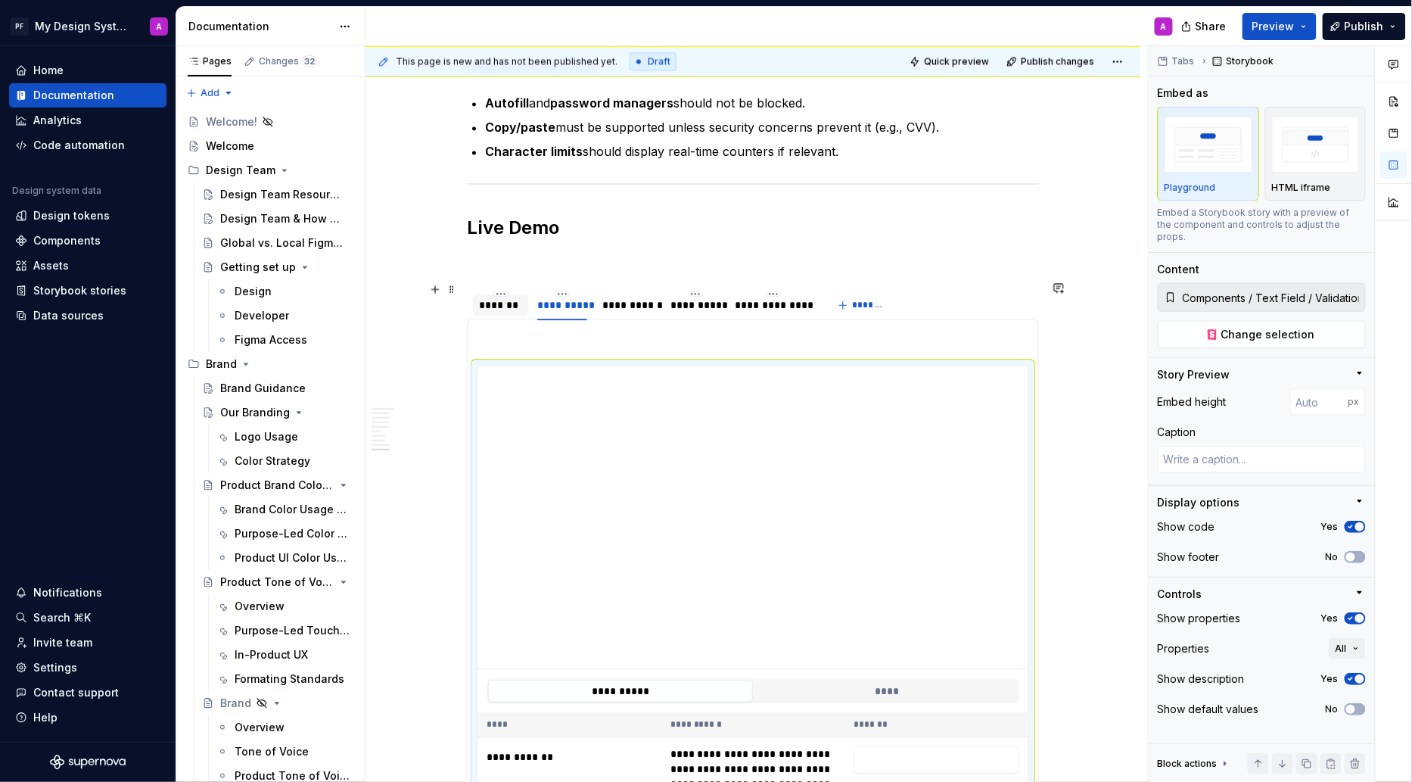
click at [511, 297] on div "*******" at bounding box center [500, 304] width 43 height 15
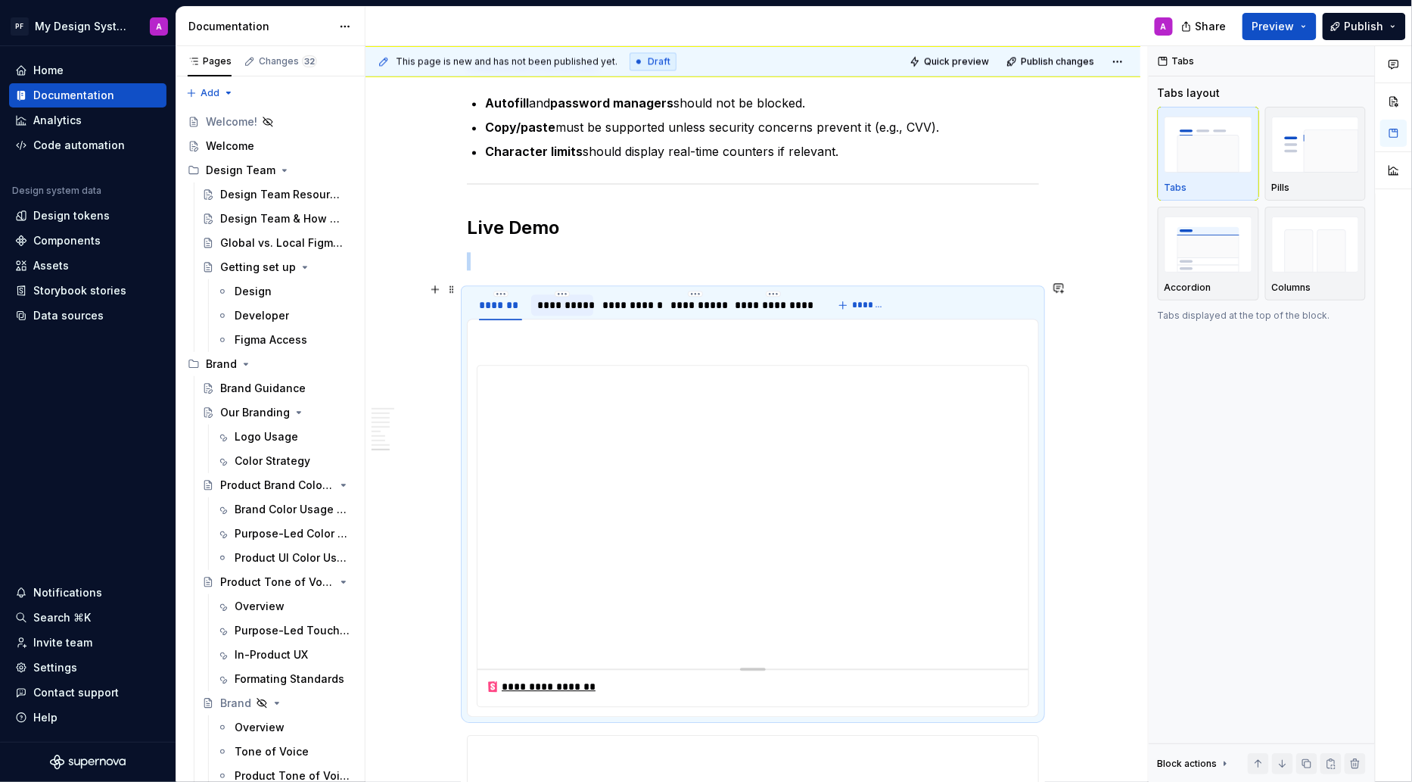
click at [568, 300] on div "**********" at bounding box center [562, 304] width 50 height 15
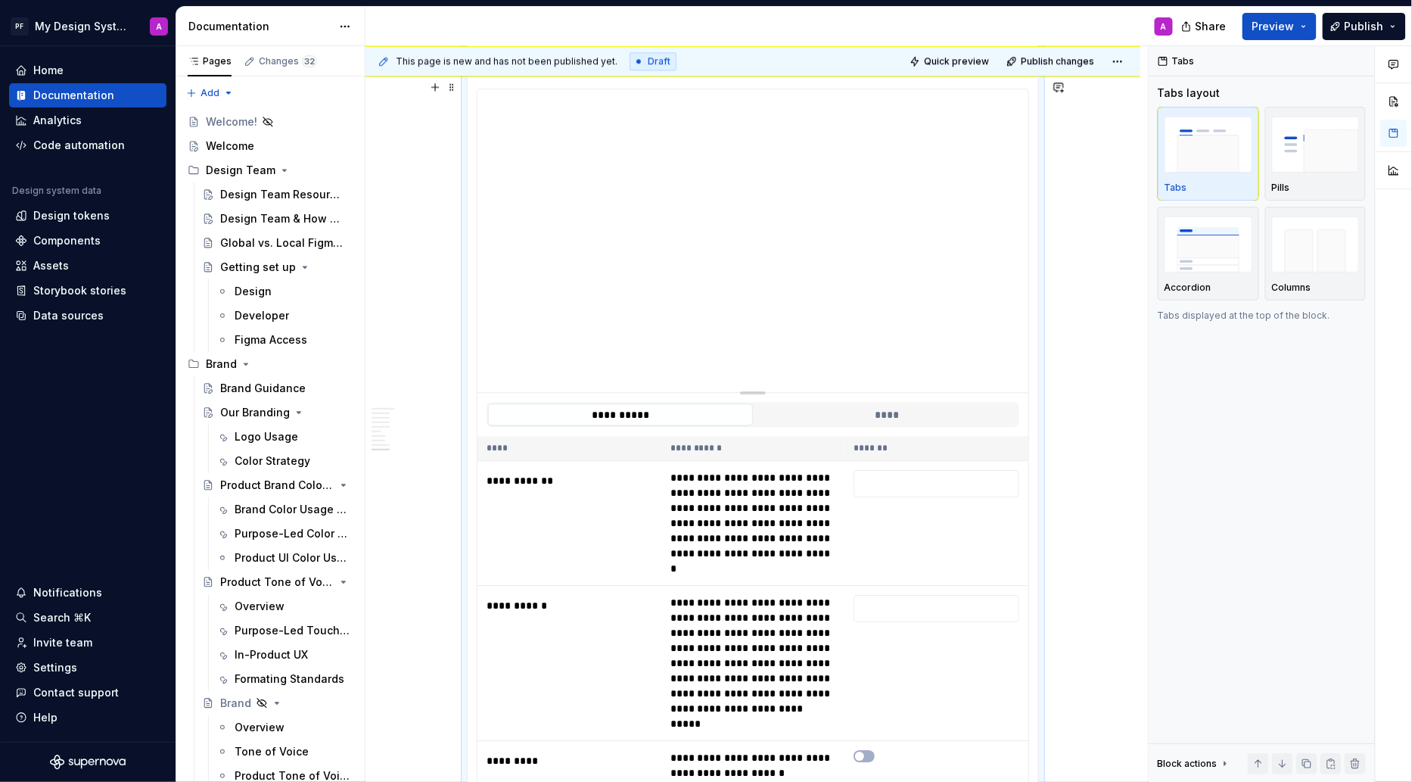
scroll to position [3167, 0]
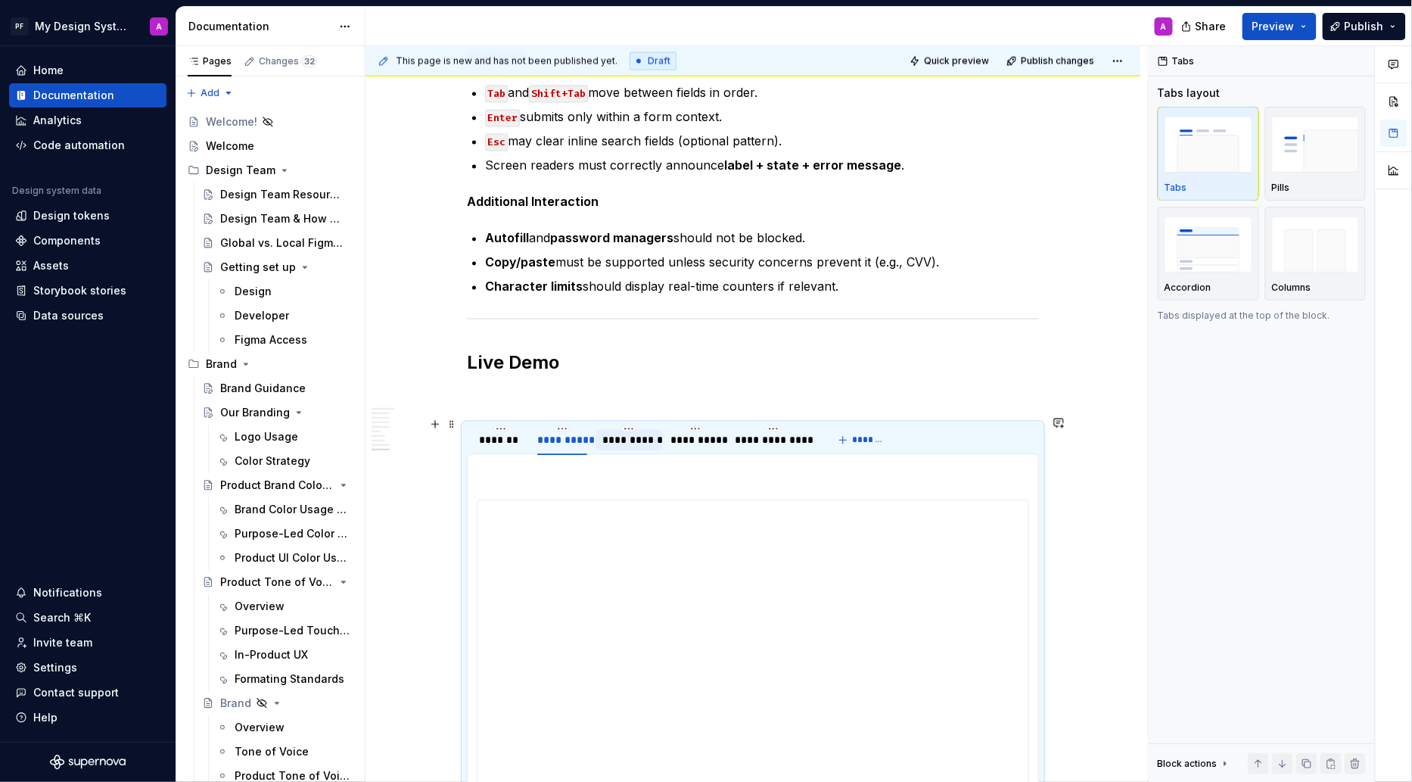
click at [639, 437] on div "**********" at bounding box center [629, 440] width 54 height 15
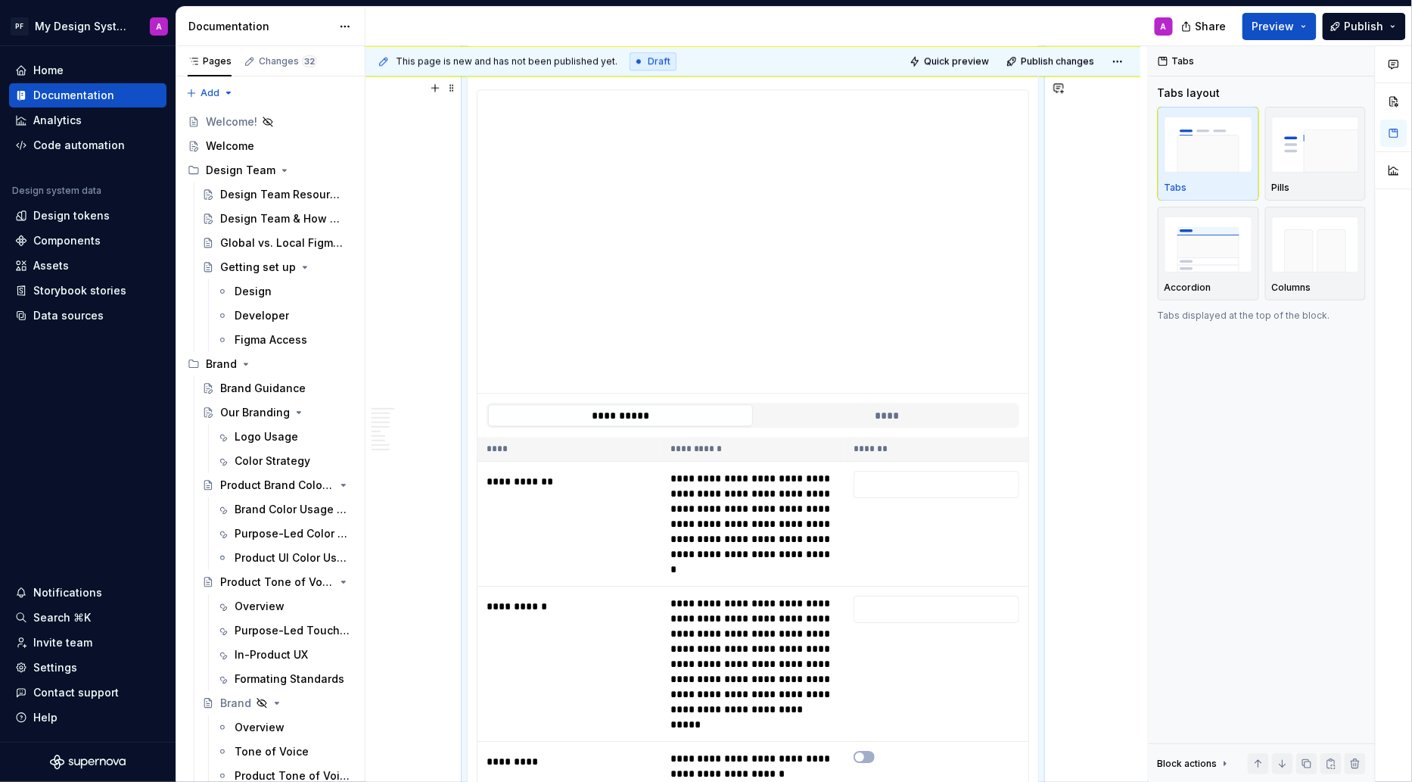
scroll to position [3293, 0]
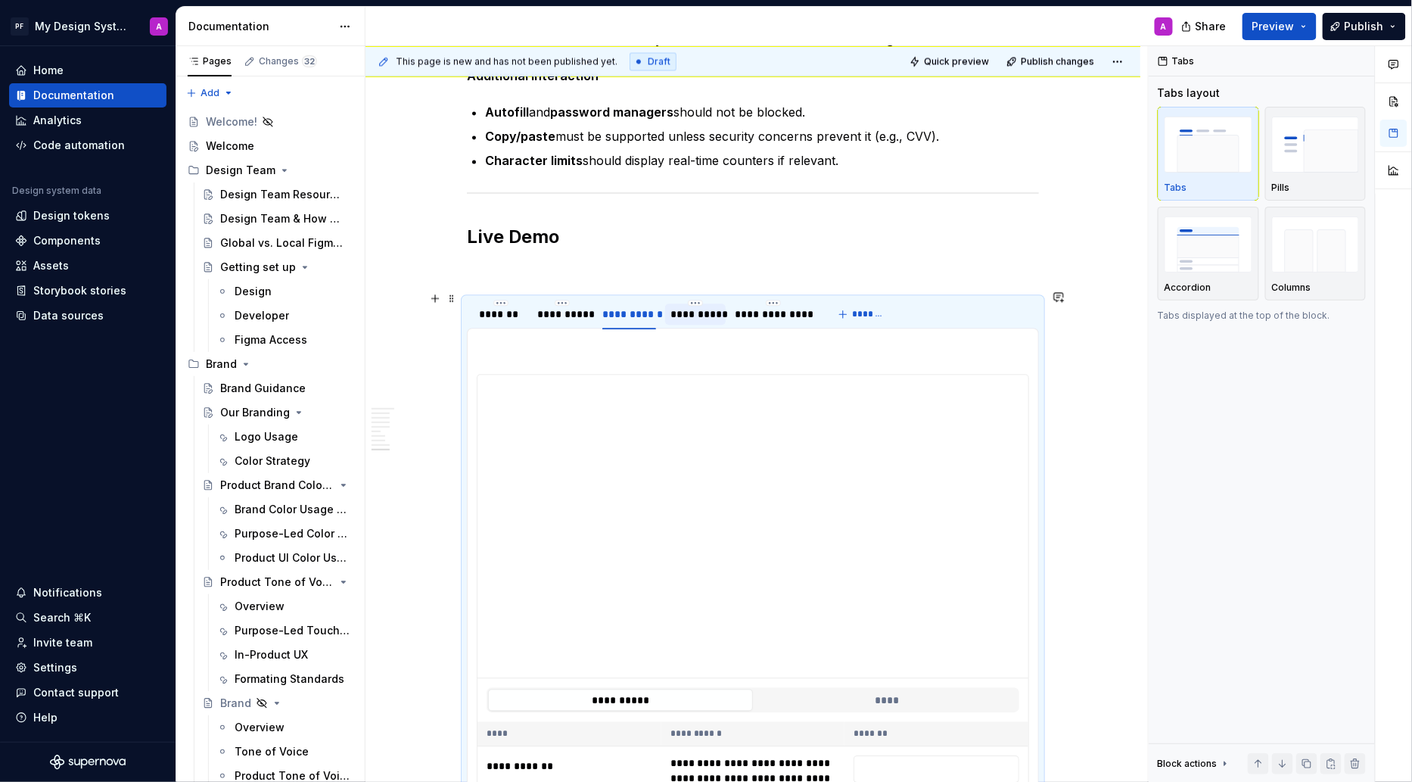
click at [702, 307] on div "**********" at bounding box center [695, 314] width 49 height 15
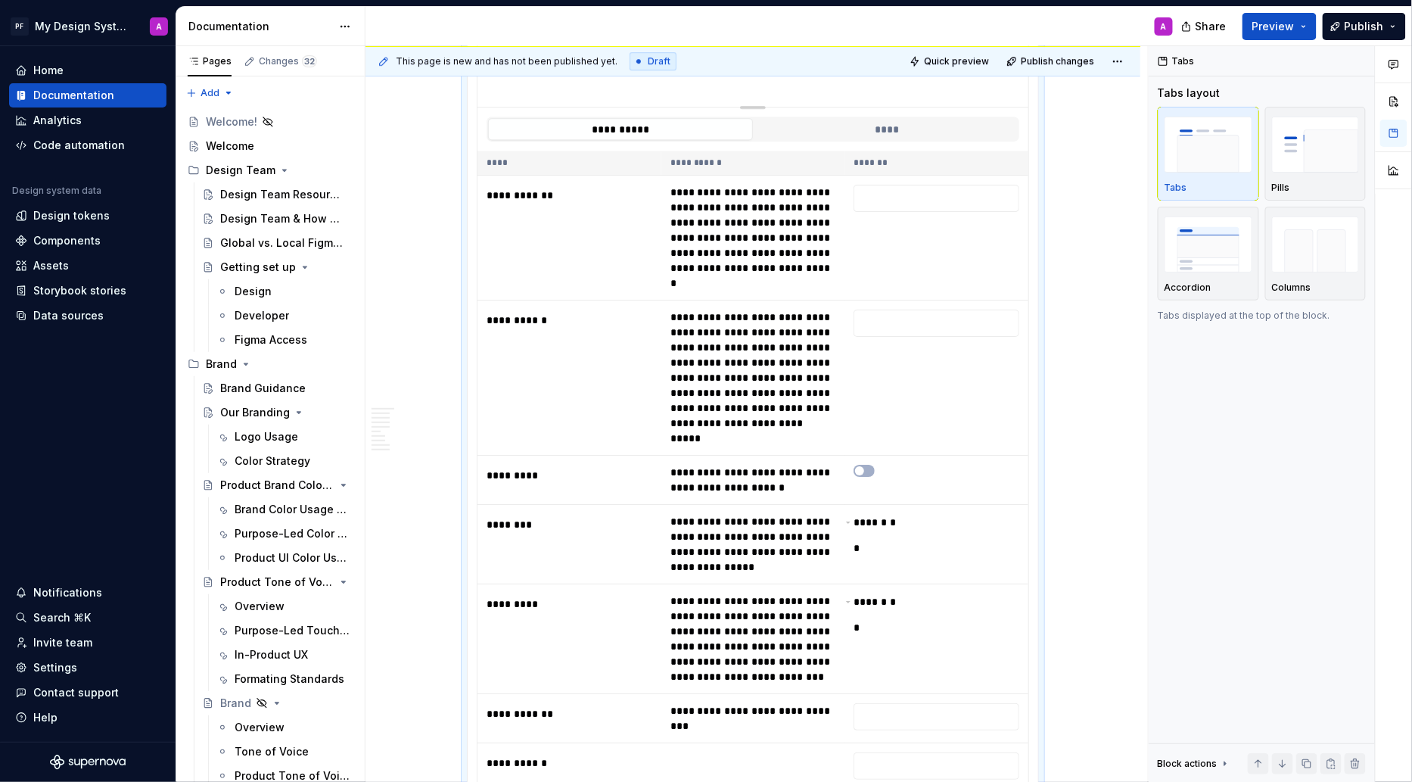
scroll to position [3279, 0]
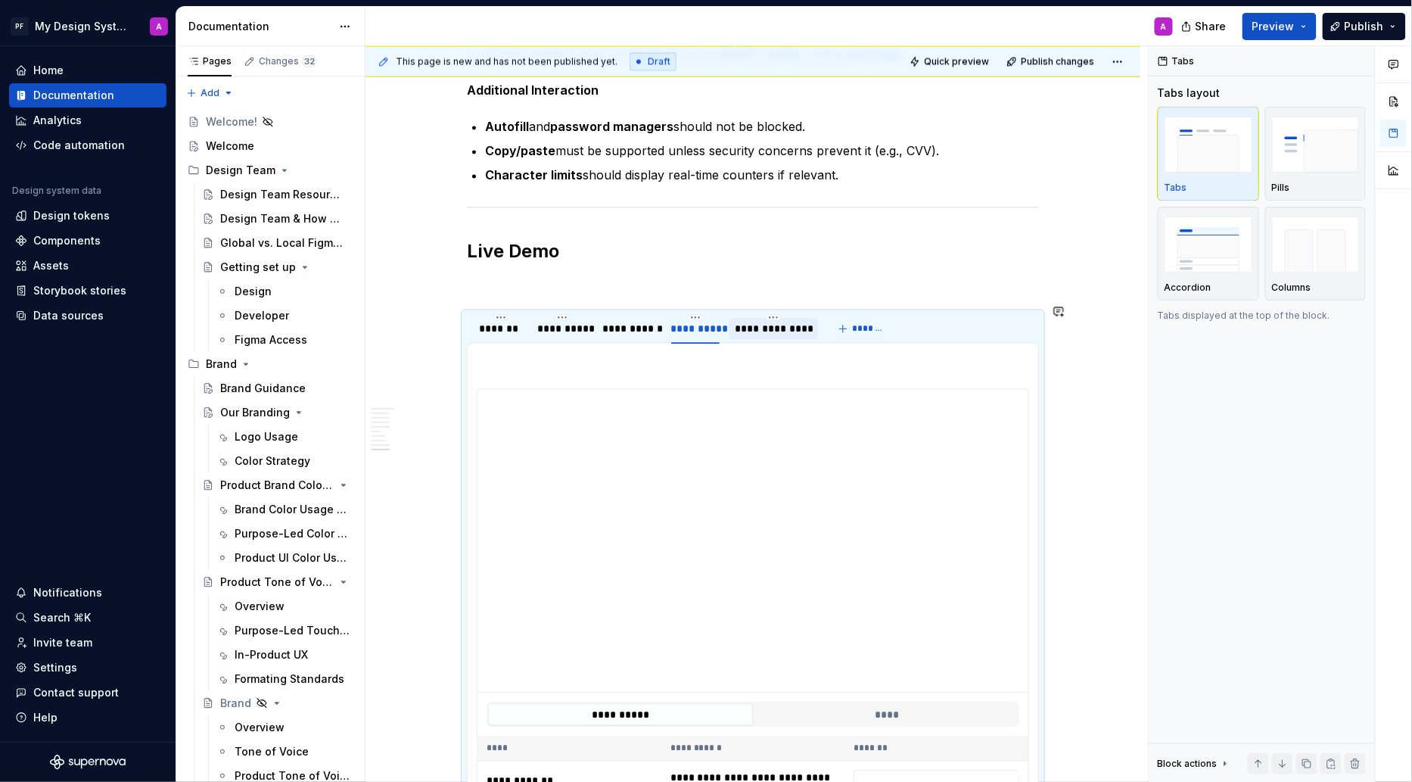
click at [783, 321] on div "**********" at bounding box center [773, 328] width 77 height 15
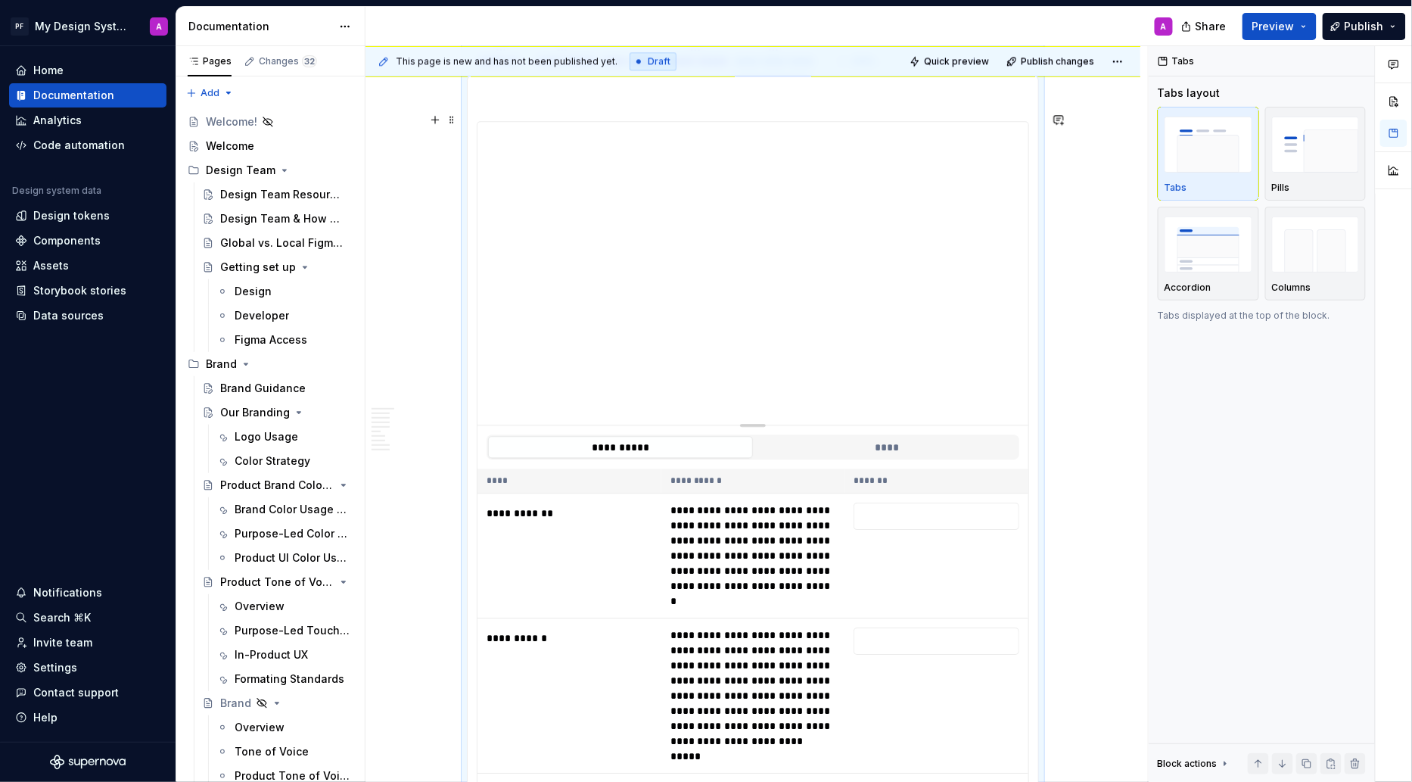
scroll to position [3339, 0]
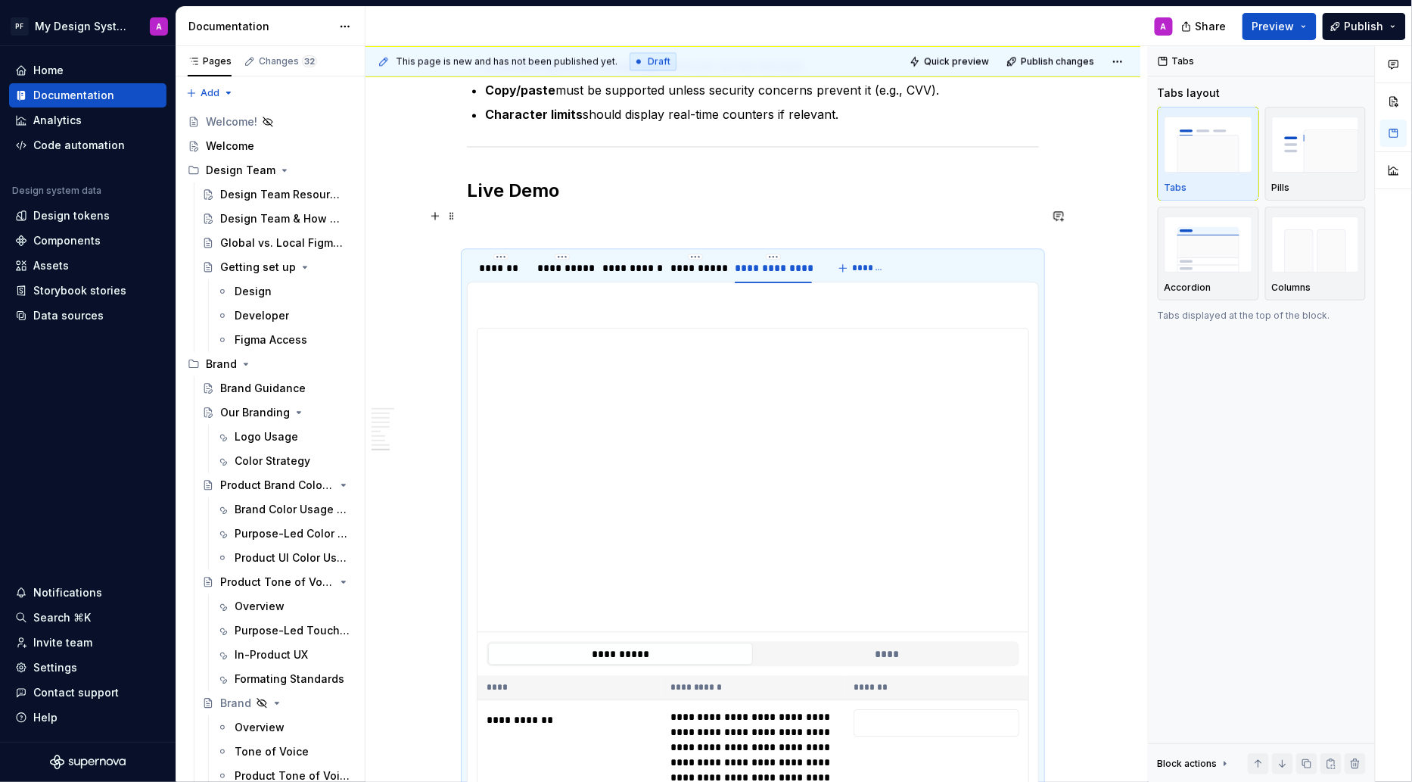
click at [943, 215] on p at bounding box center [753, 224] width 572 height 18
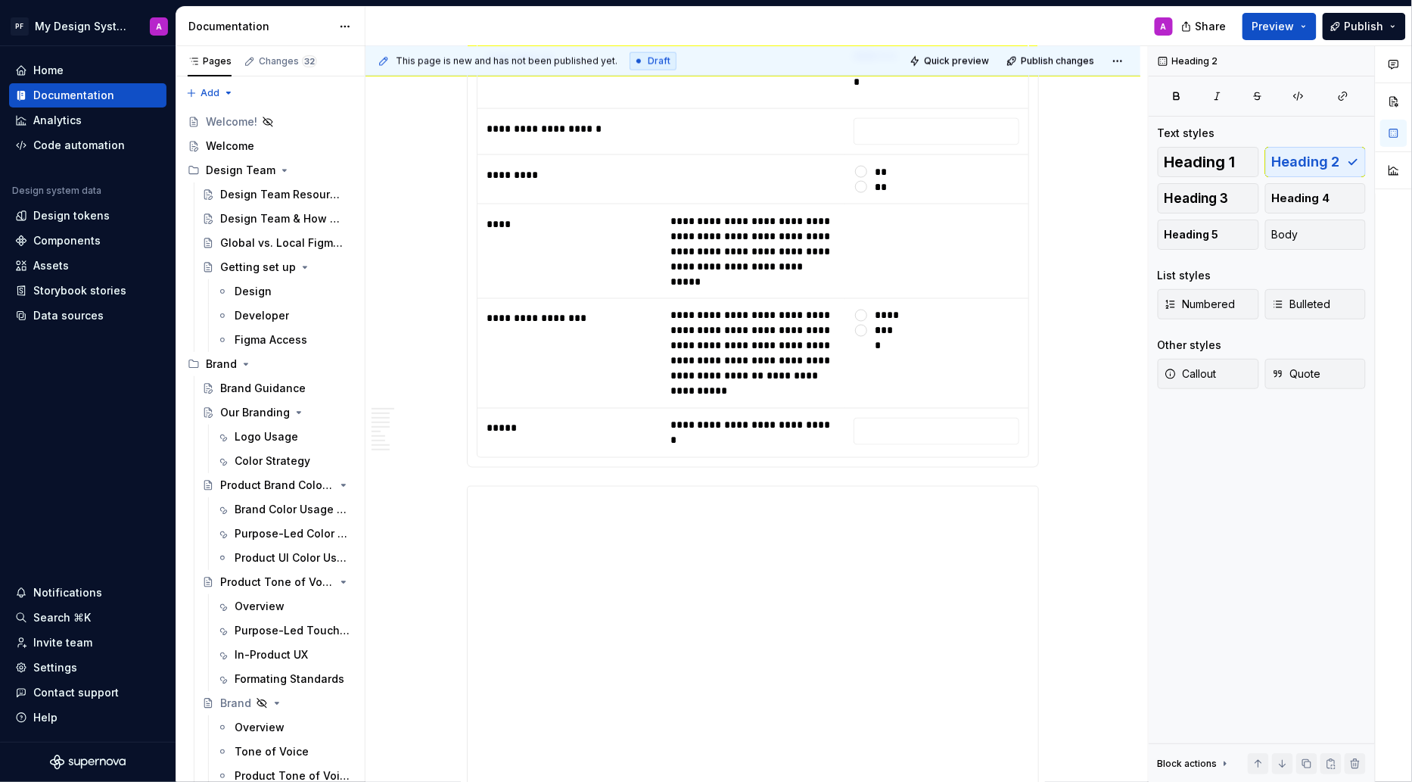
scroll to position [11823, 0]
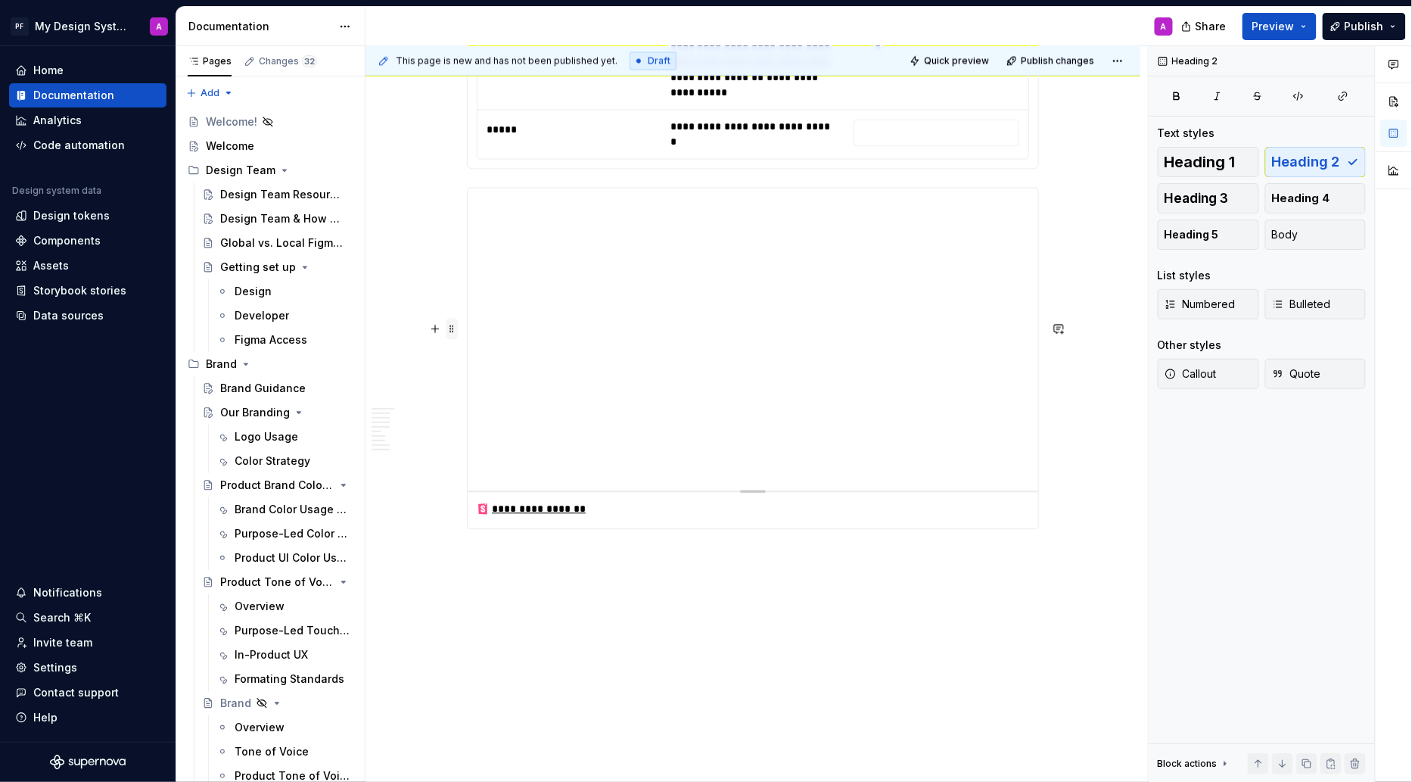
click at [455, 319] on span at bounding box center [452, 329] width 12 height 21
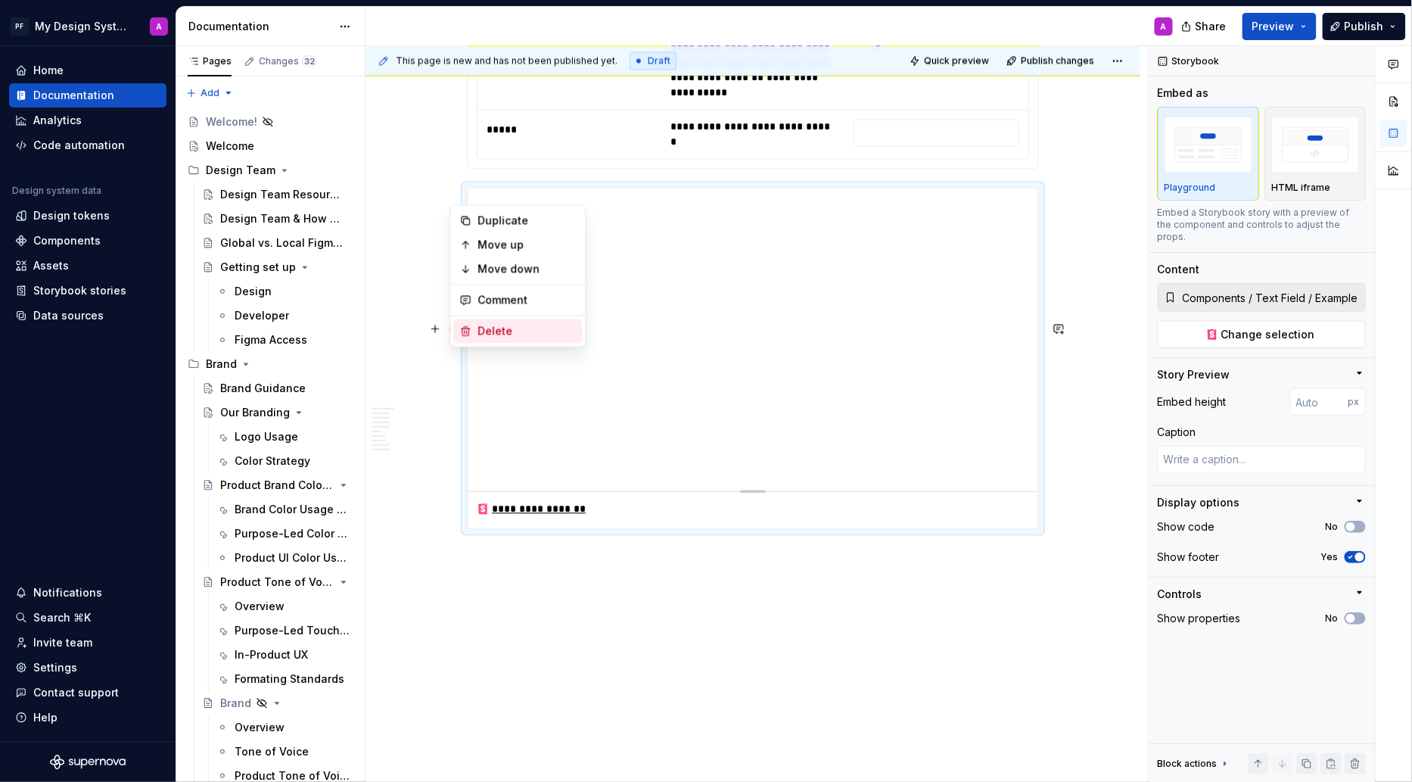
click at [503, 332] on div "Delete" at bounding box center [527, 331] width 98 height 15
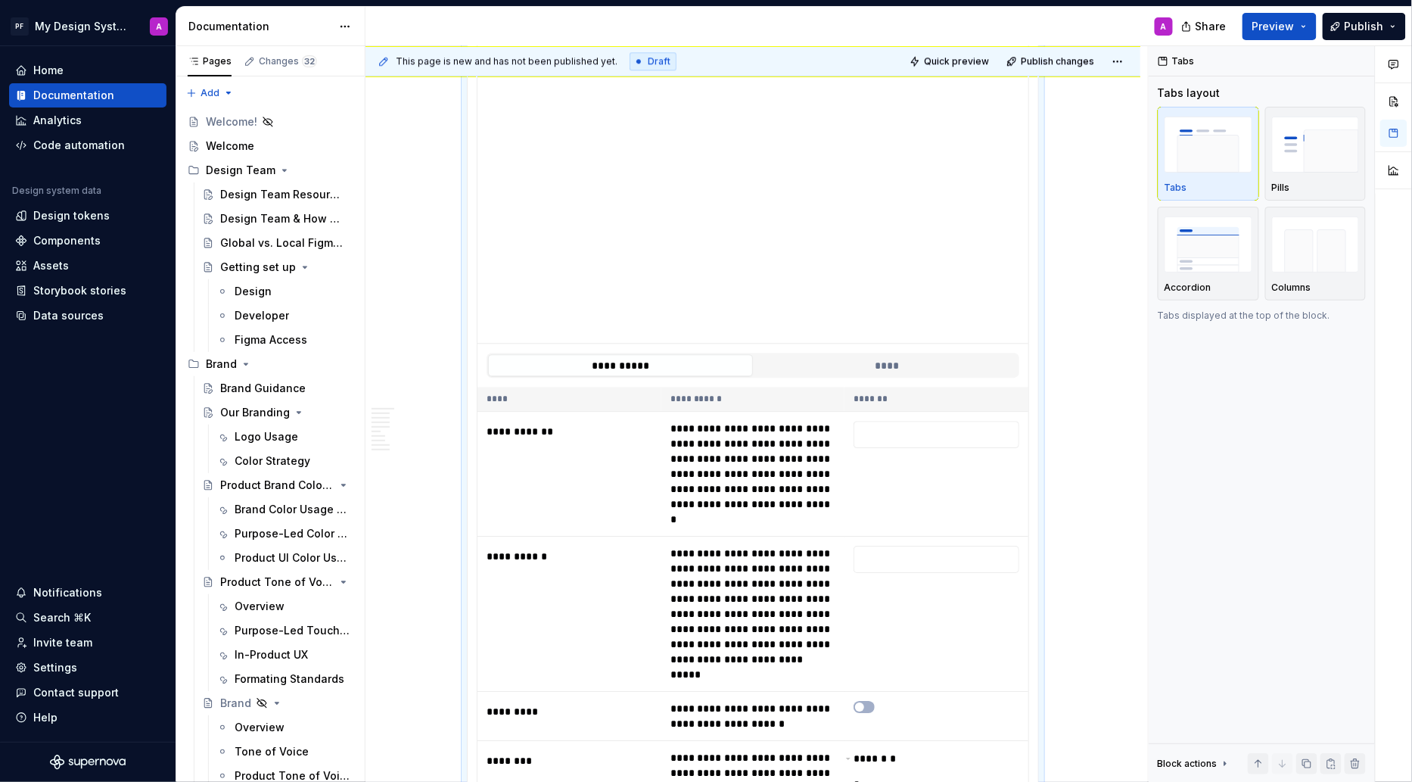
scroll to position [3712, 0]
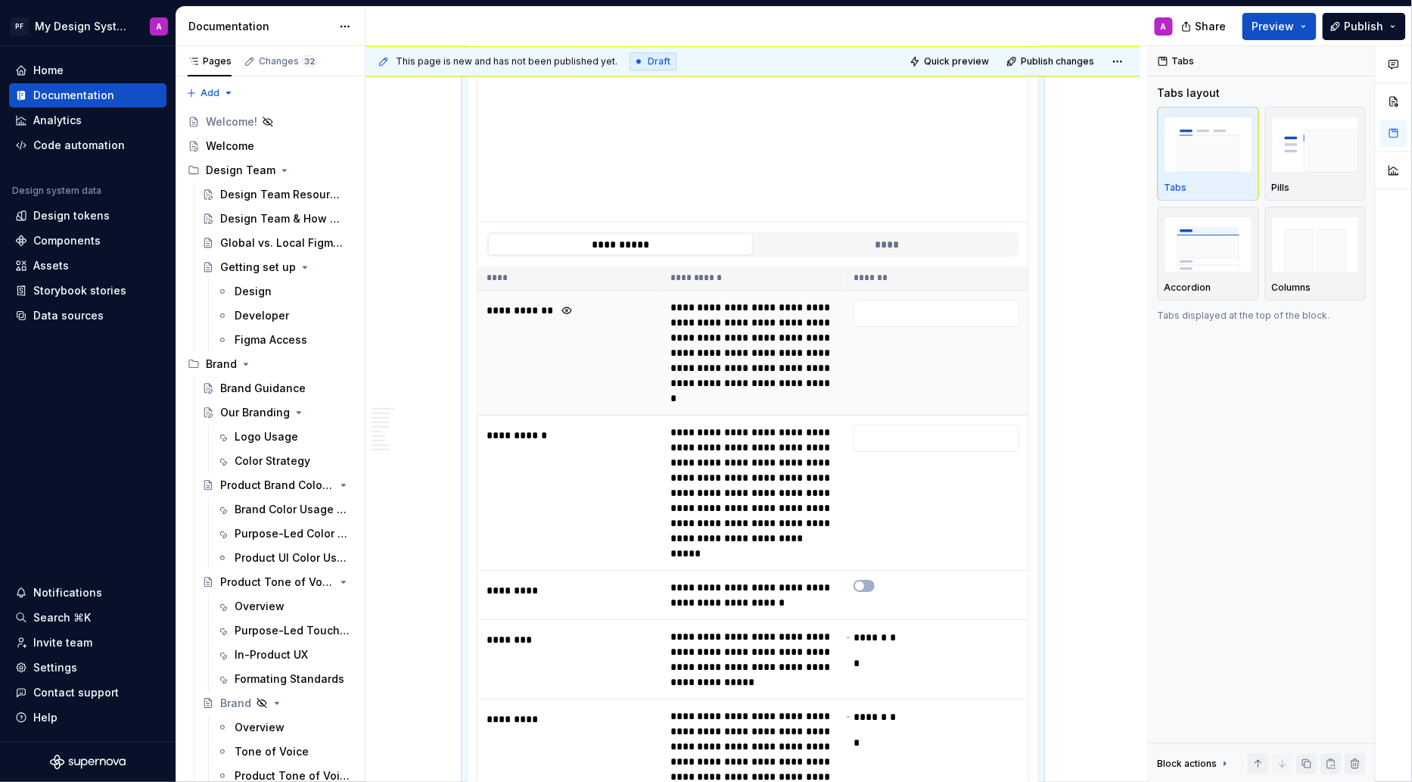
click at [551, 331] on td "**********" at bounding box center [570, 353] width 184 height 125
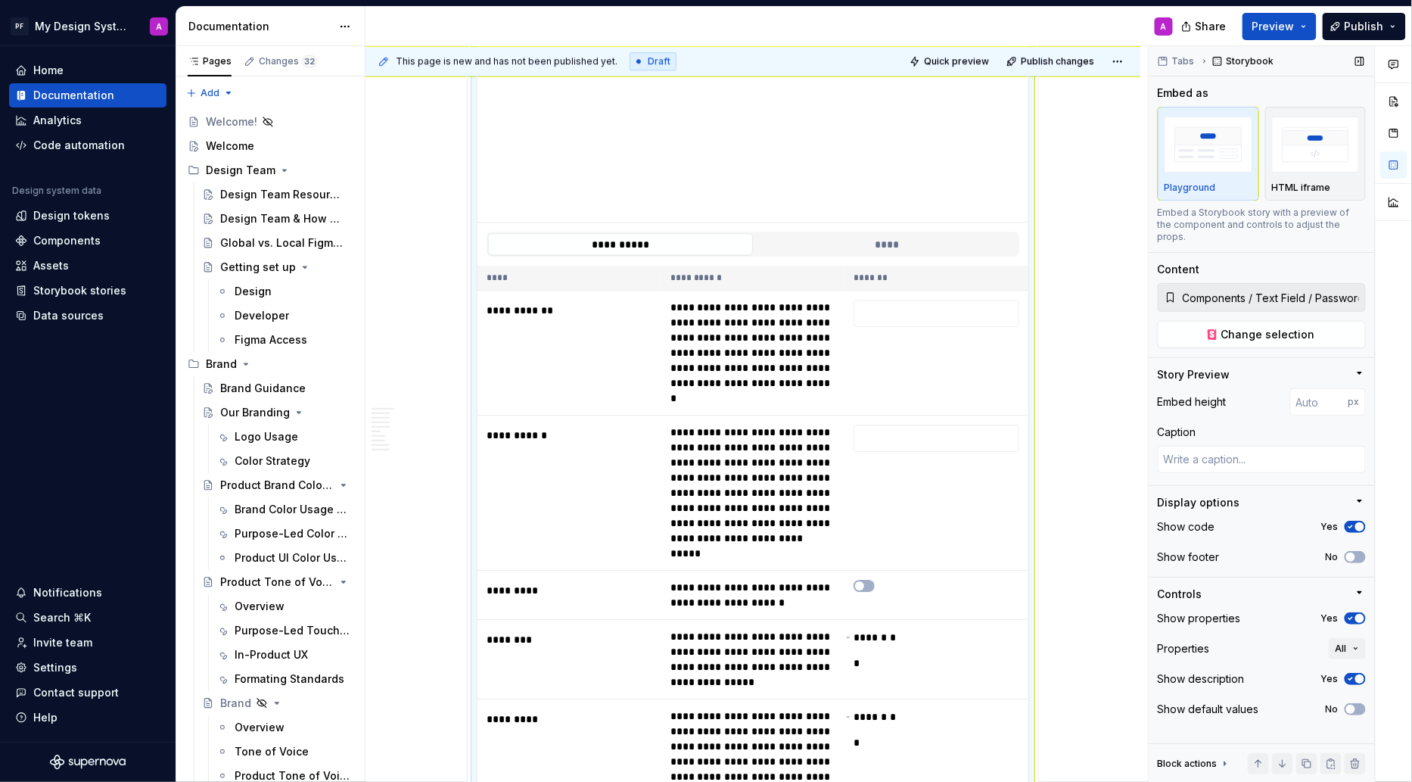
click at [1356, 614] on span "button" at bounding box center [1359, 618] width 9 height 9
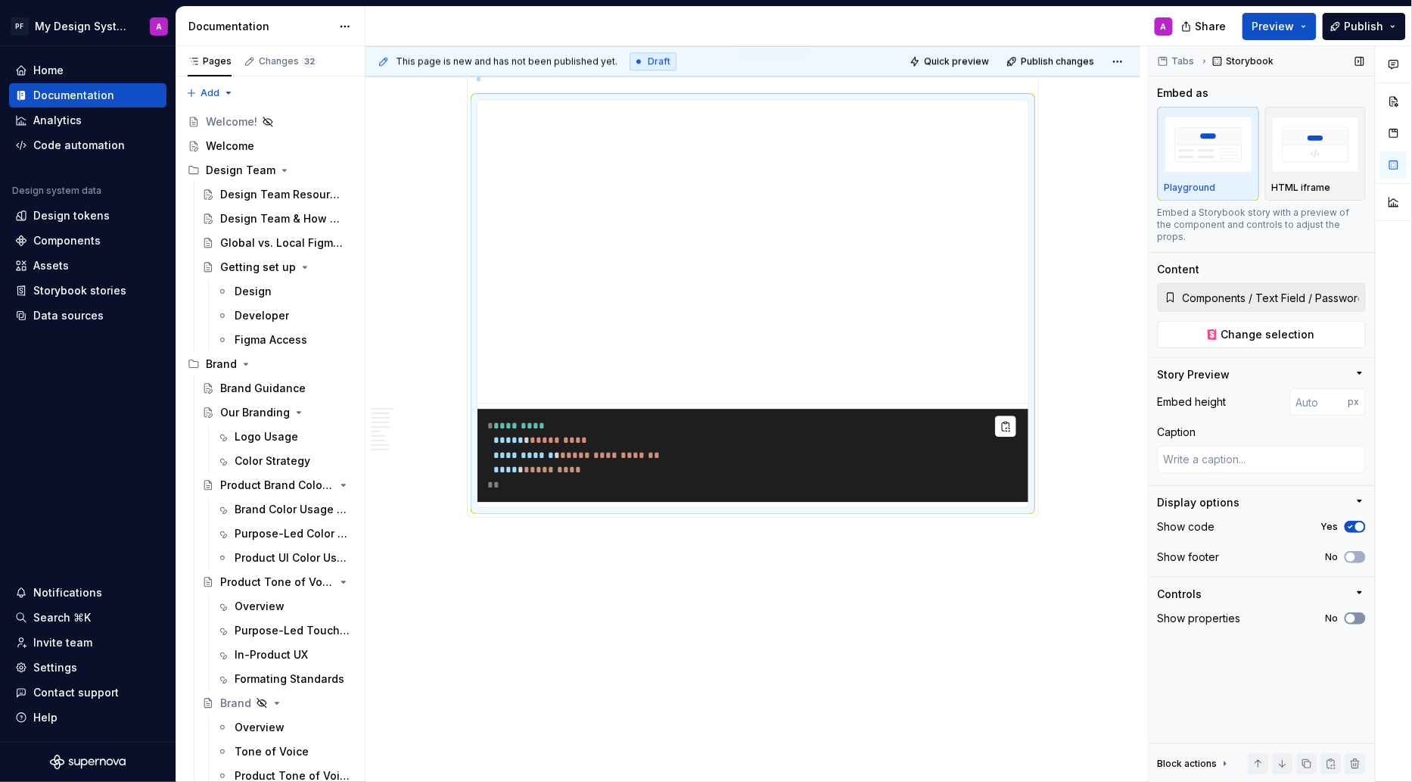
scroll to position [3519, 0]
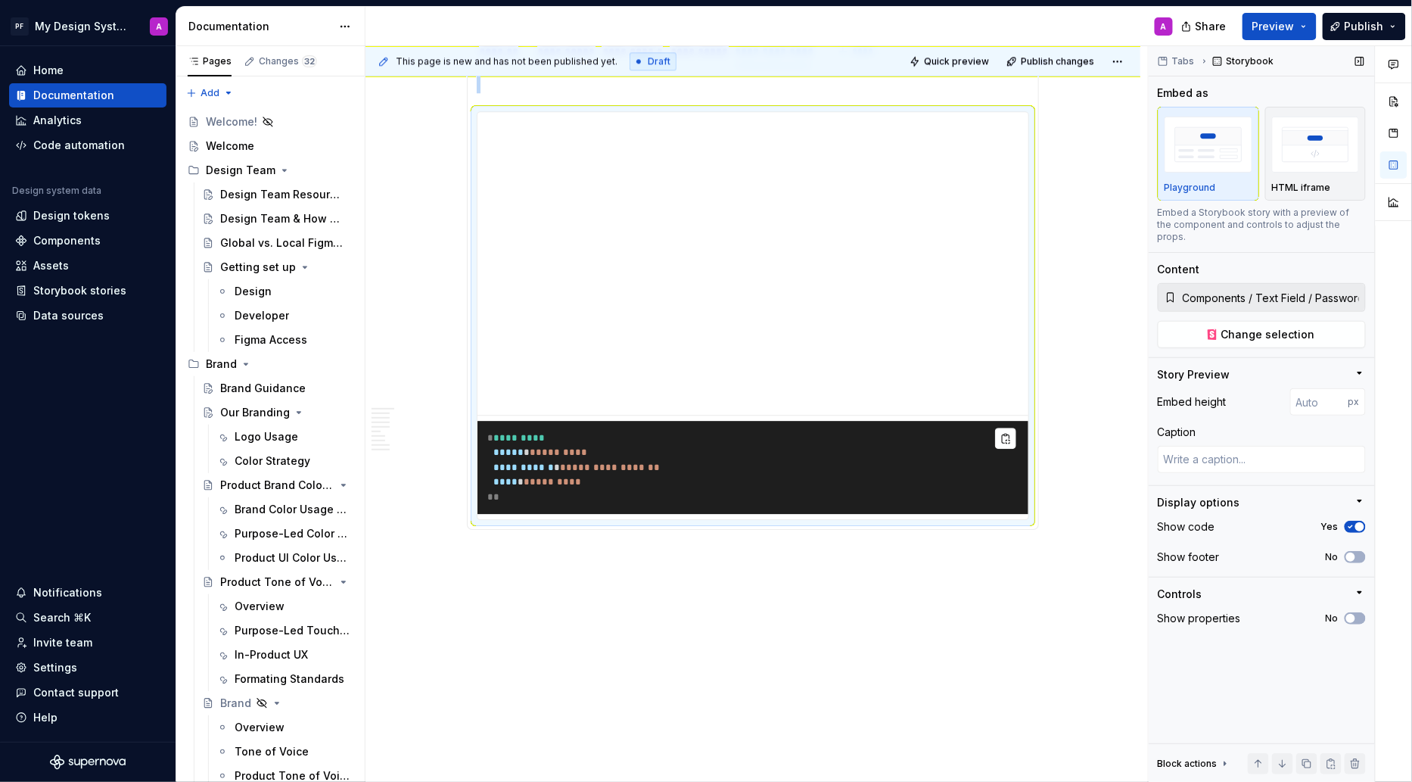
click at [1354, 522] on icon "button" at bounding box center [1351, 526] width 12 height 9
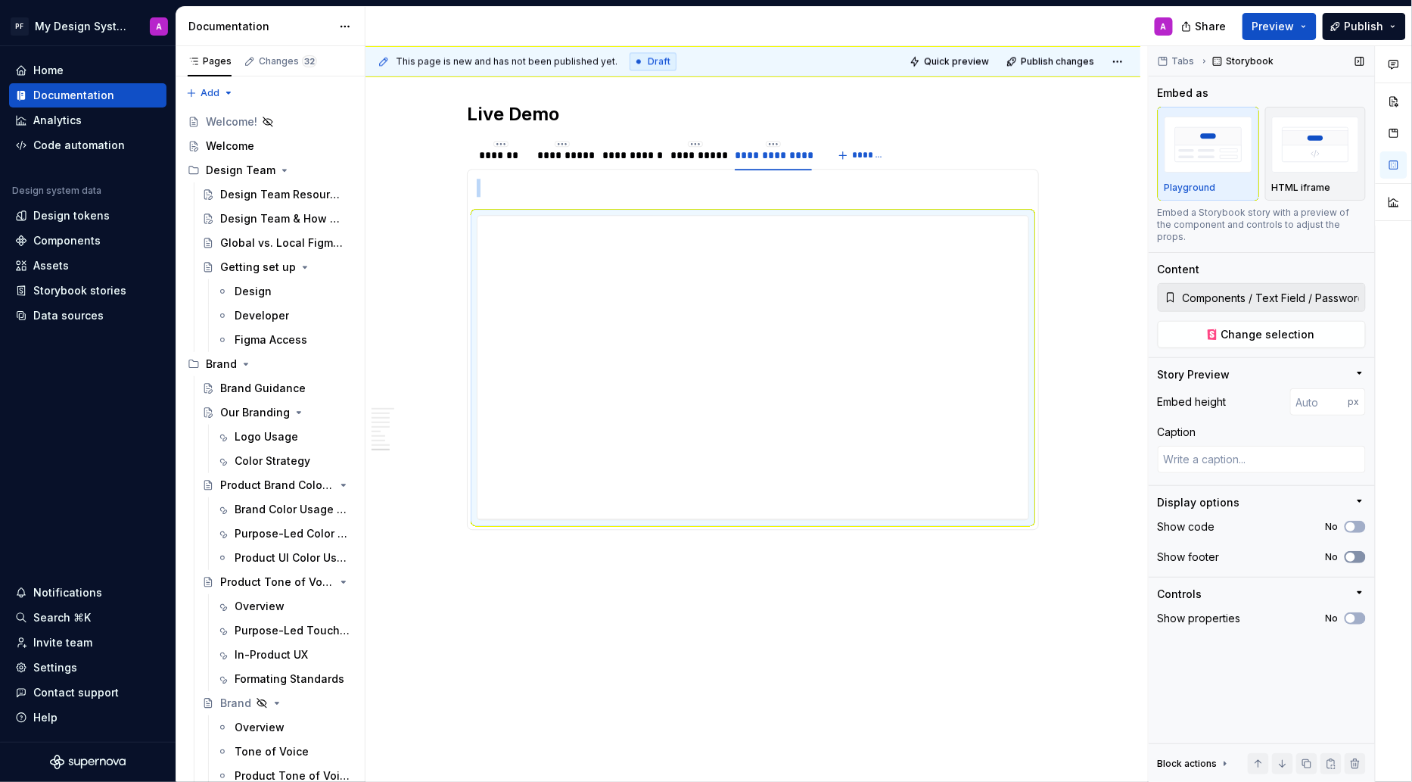
click at [1355, 552] on span "button" at bounding box center [1350, 556] width 9 height 9
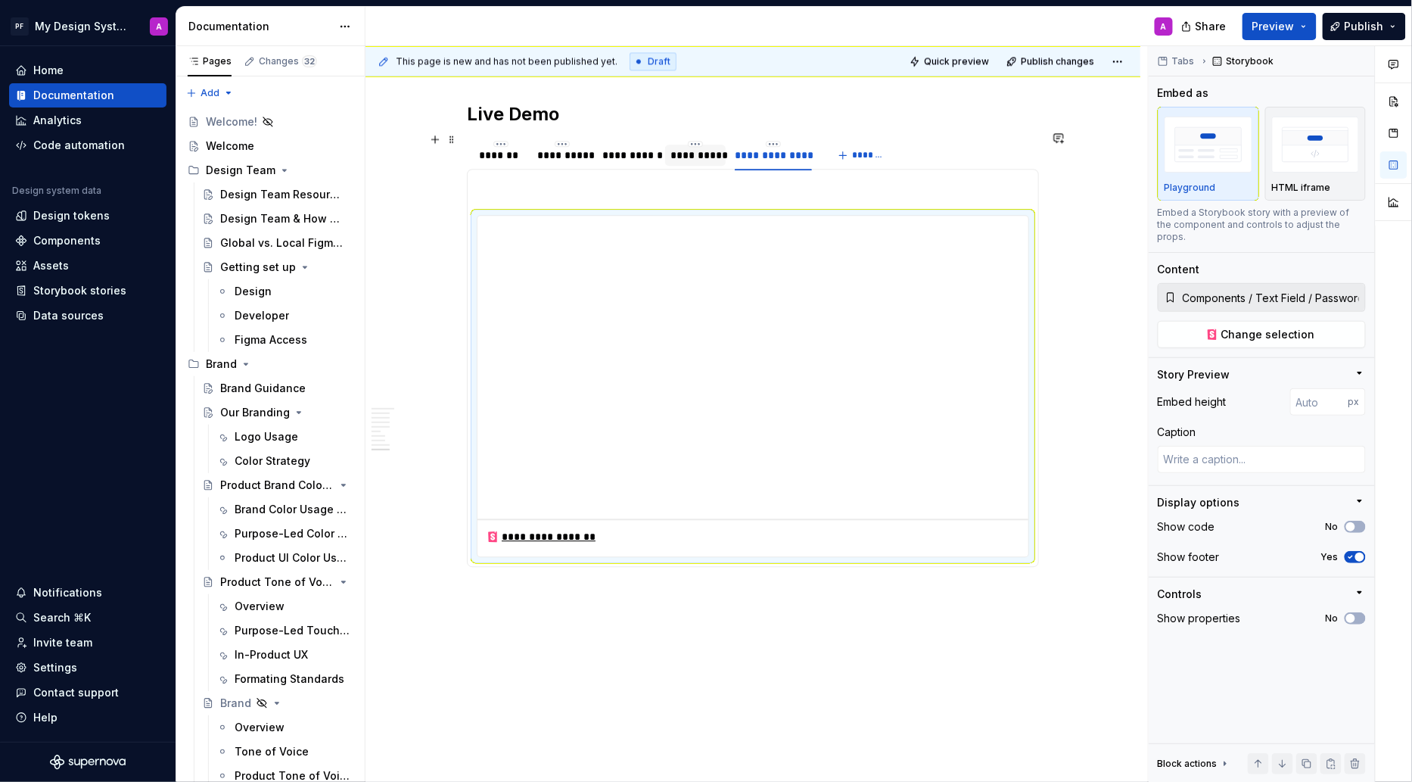
click at [693, 151] on div "**********" at bounding box center [695, 155] width 49 height 15
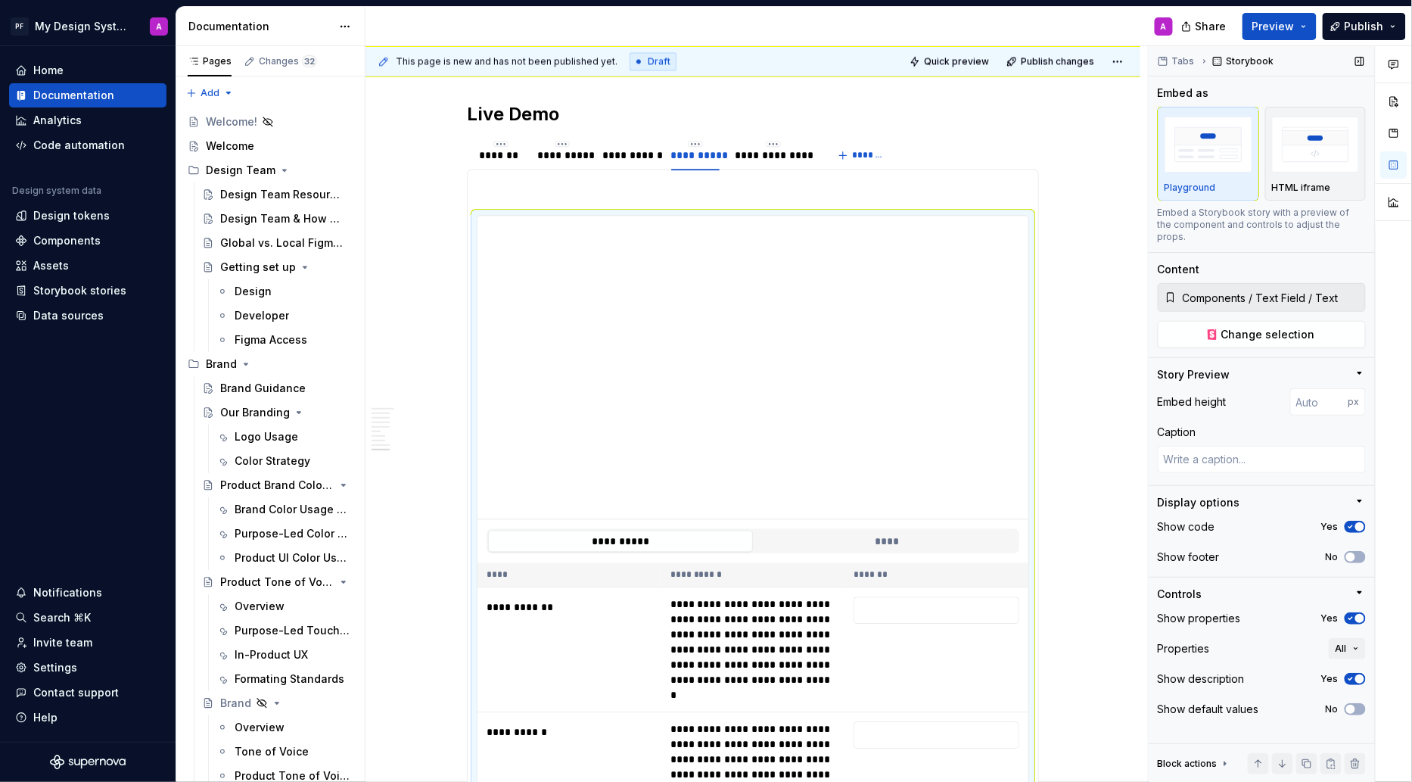
click at [1358, 614] on span "button" at bounding box center [1359, 618] width 9 height 9
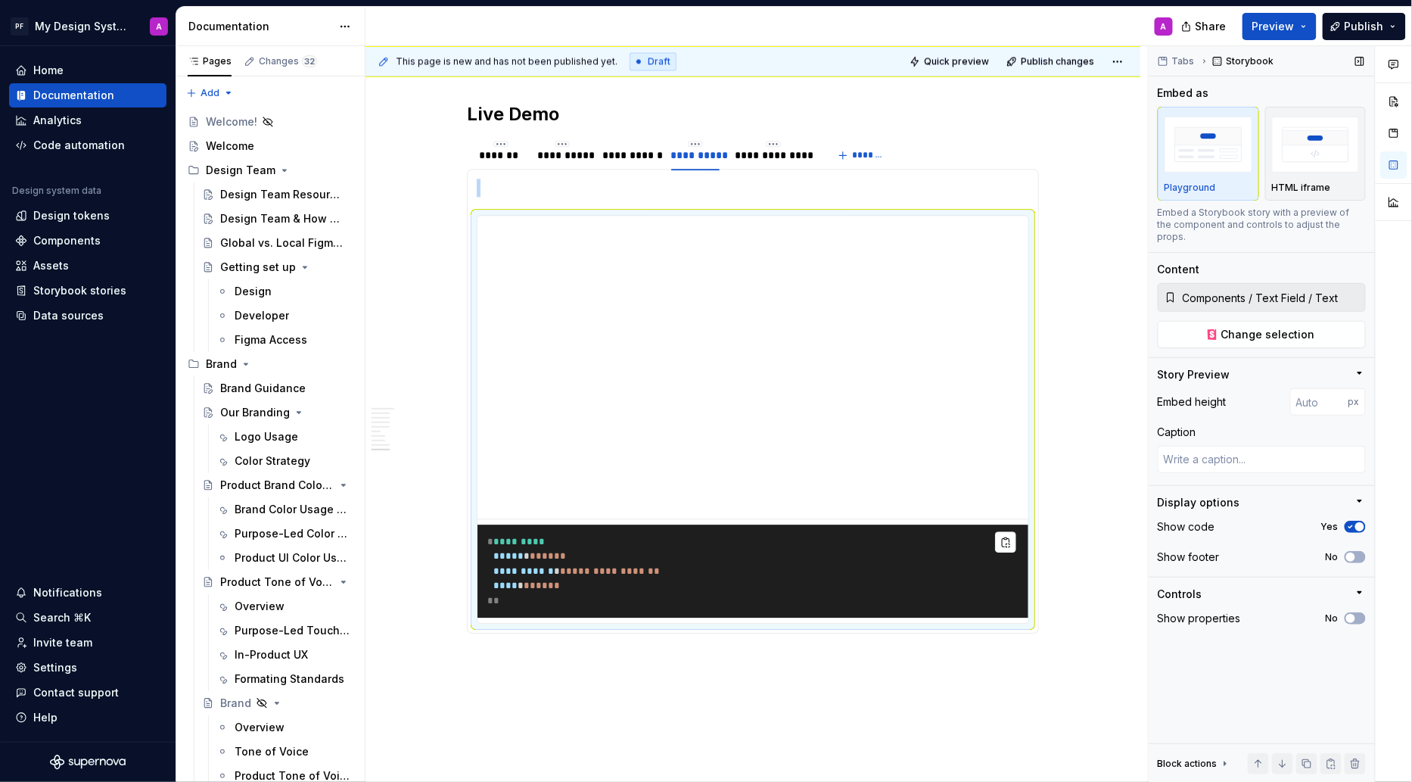
click at [1356, 522] on span "button" at bounding box center [1359, 526] width 9 height 9
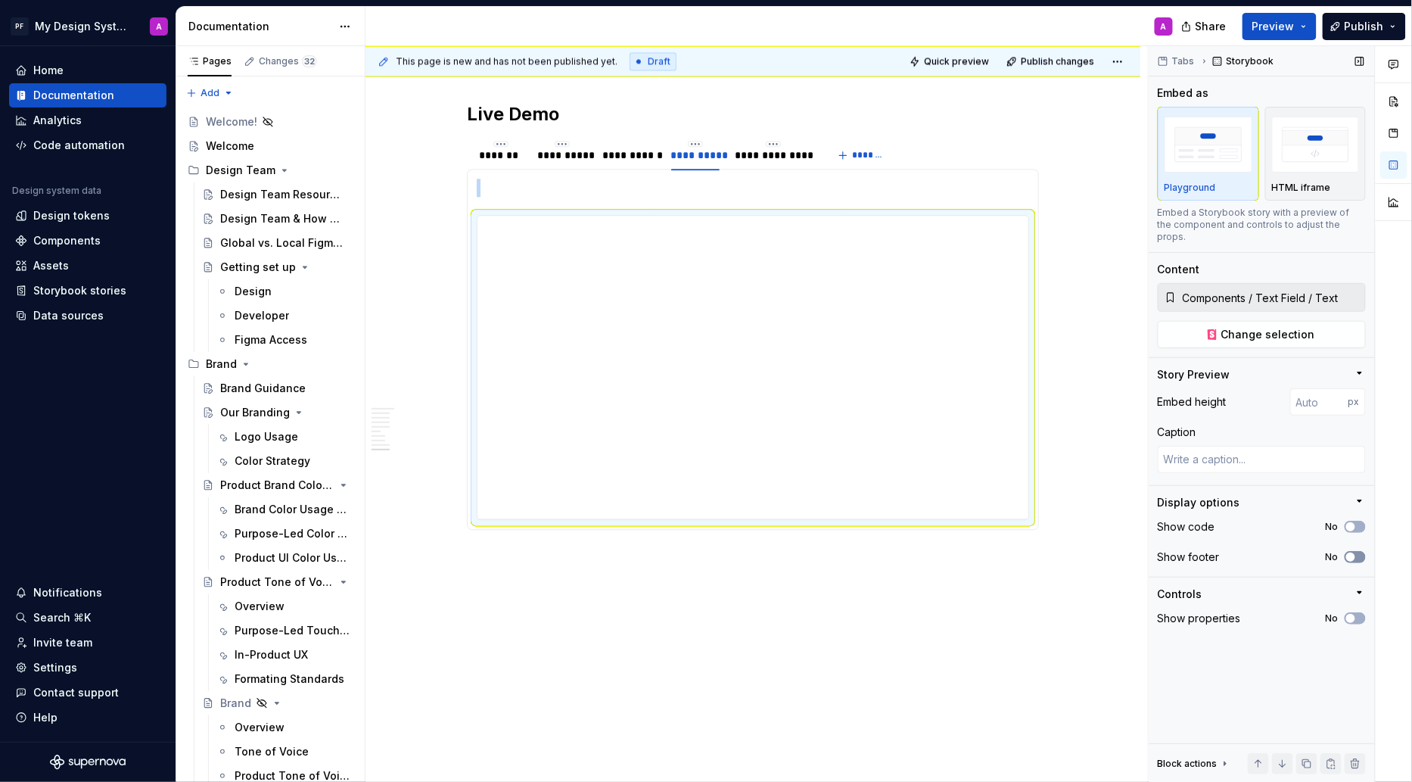
click at [1356, 552] on icon "button" at bounding box center [1351, 556] width 12 height 9
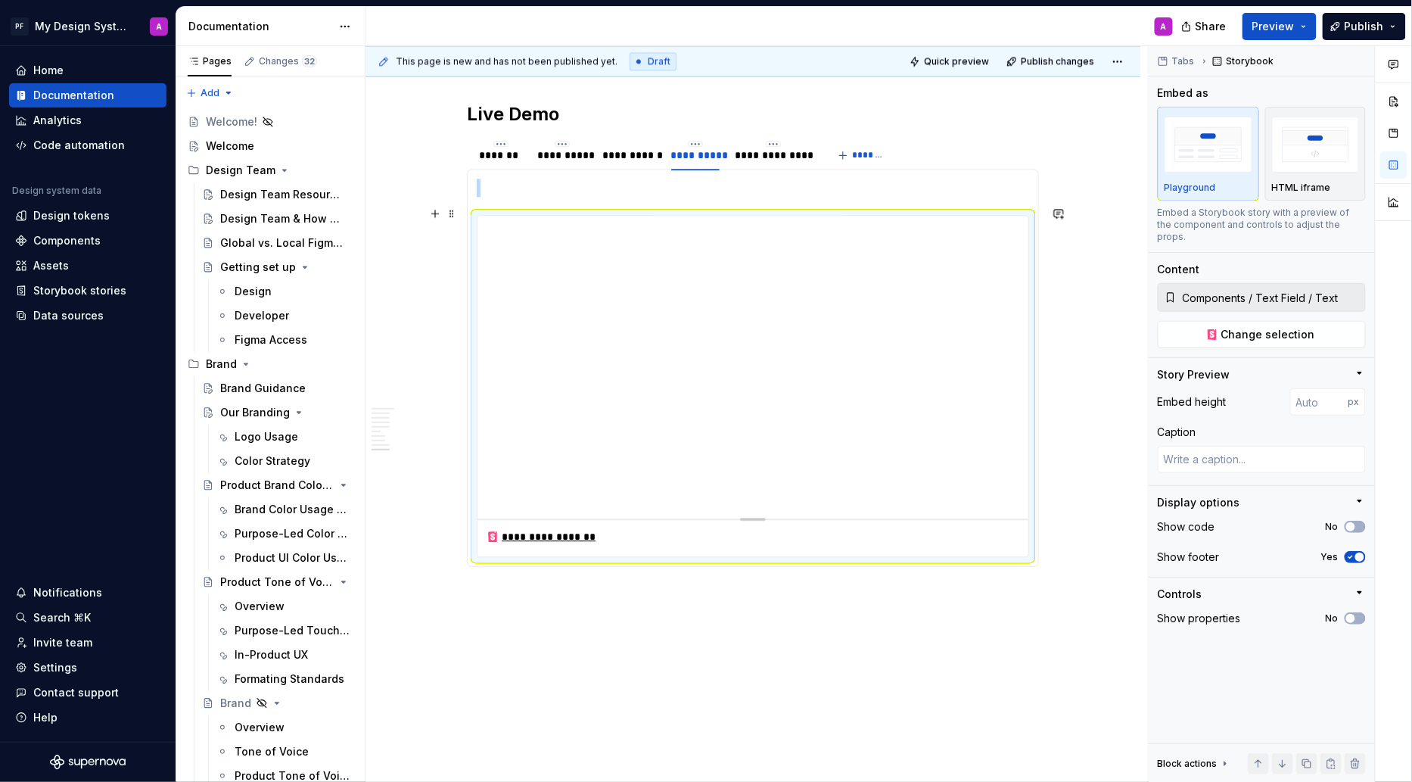
scroll to position [3412, 0]
click at [637, 151] on div "**********" at bounding box center [629, 158] width 54 height 15
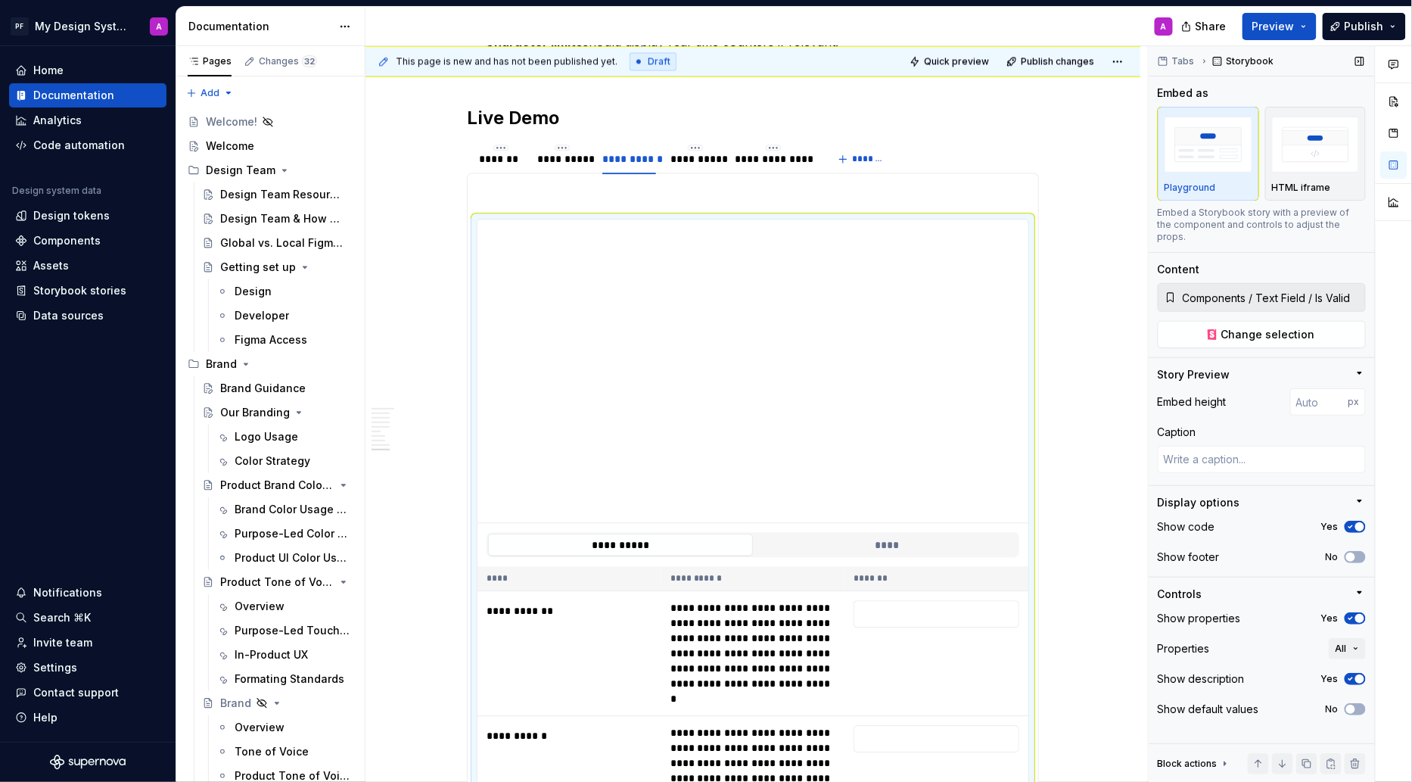
click at [1352, 618] on icon "button" at bounding box center [1351, 619] width 4 height 2
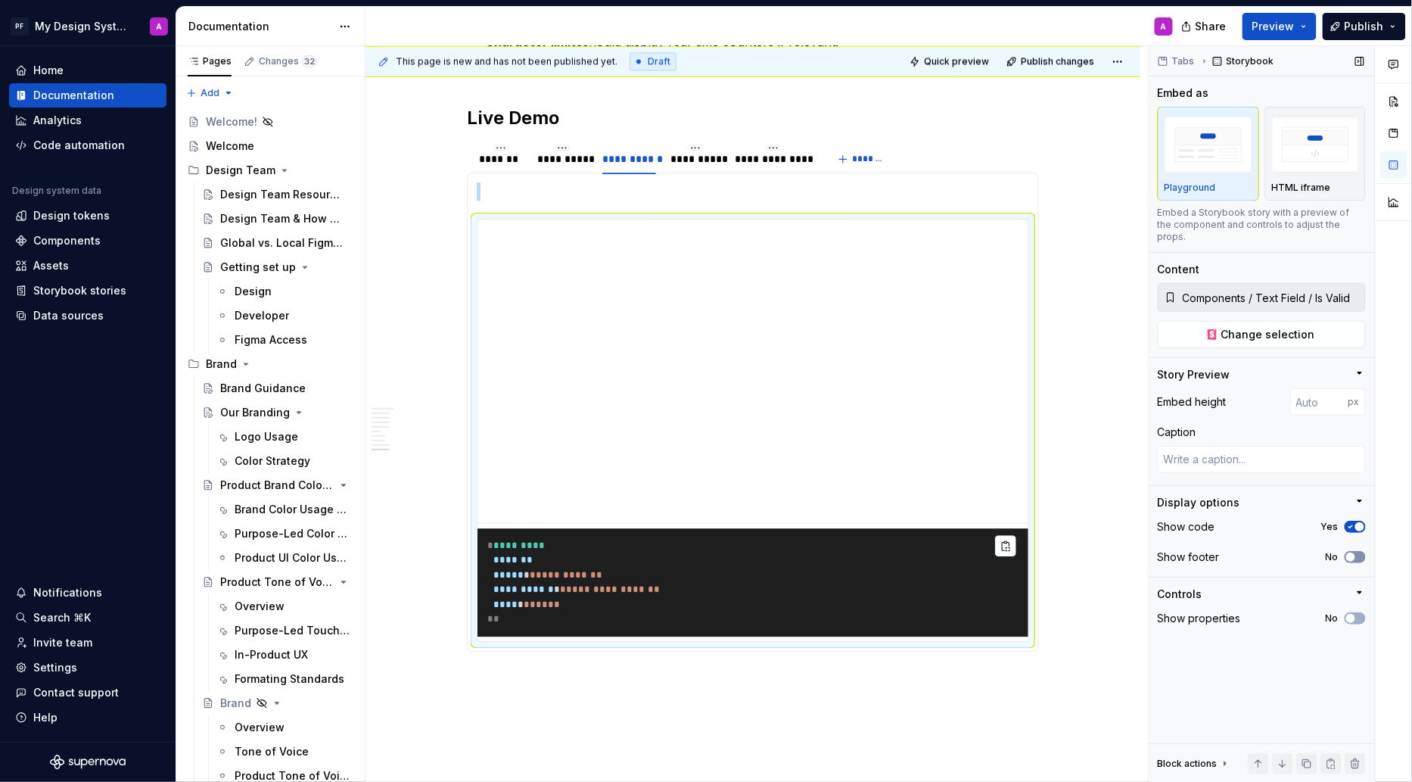
click at [1359, 551] on button "No" at bounding box center [1355, 557] width 21 height 12
click at [1354, 522] on icon "button" at bounding box center [1351, 526] width 12 height 9
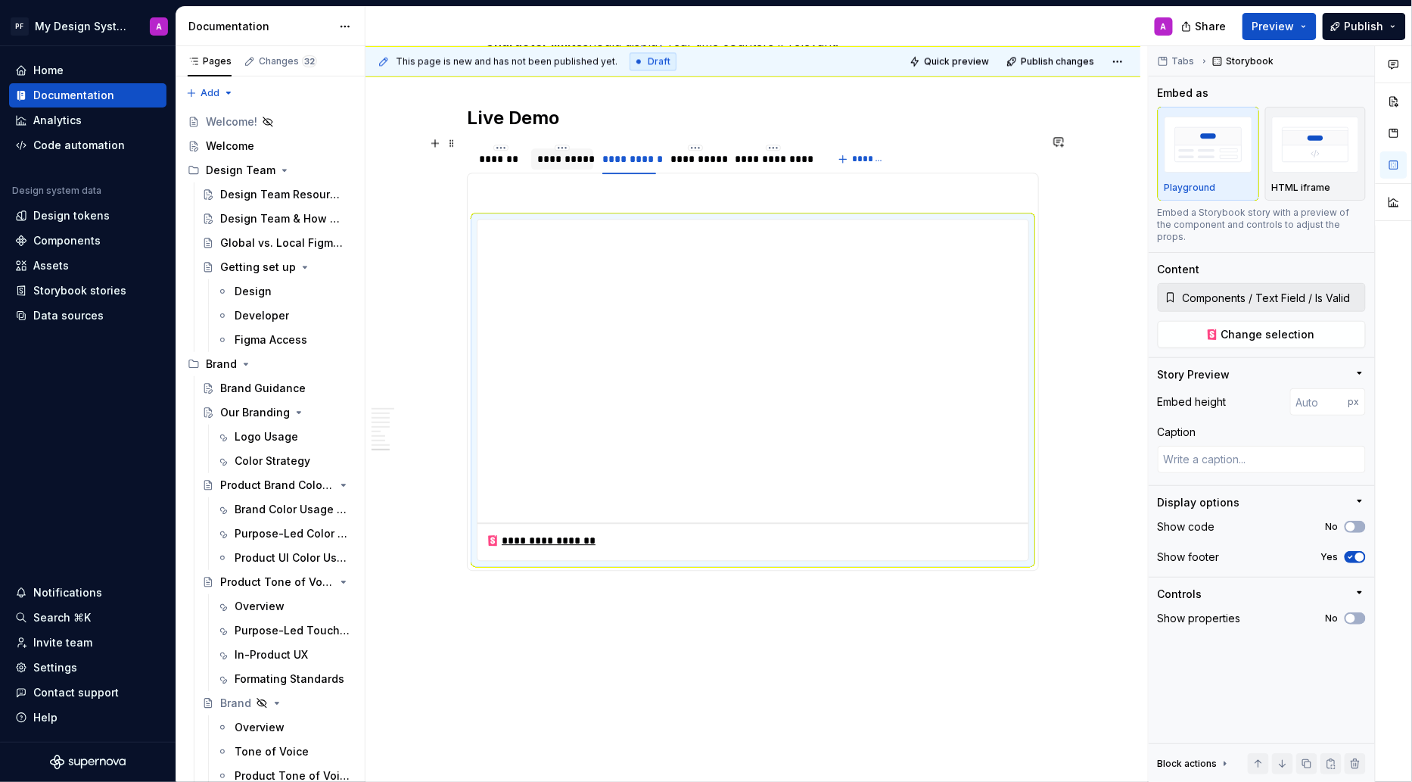
click at [570, 151] on div "**********" at bounding box center [562, 158] width 50 height 15
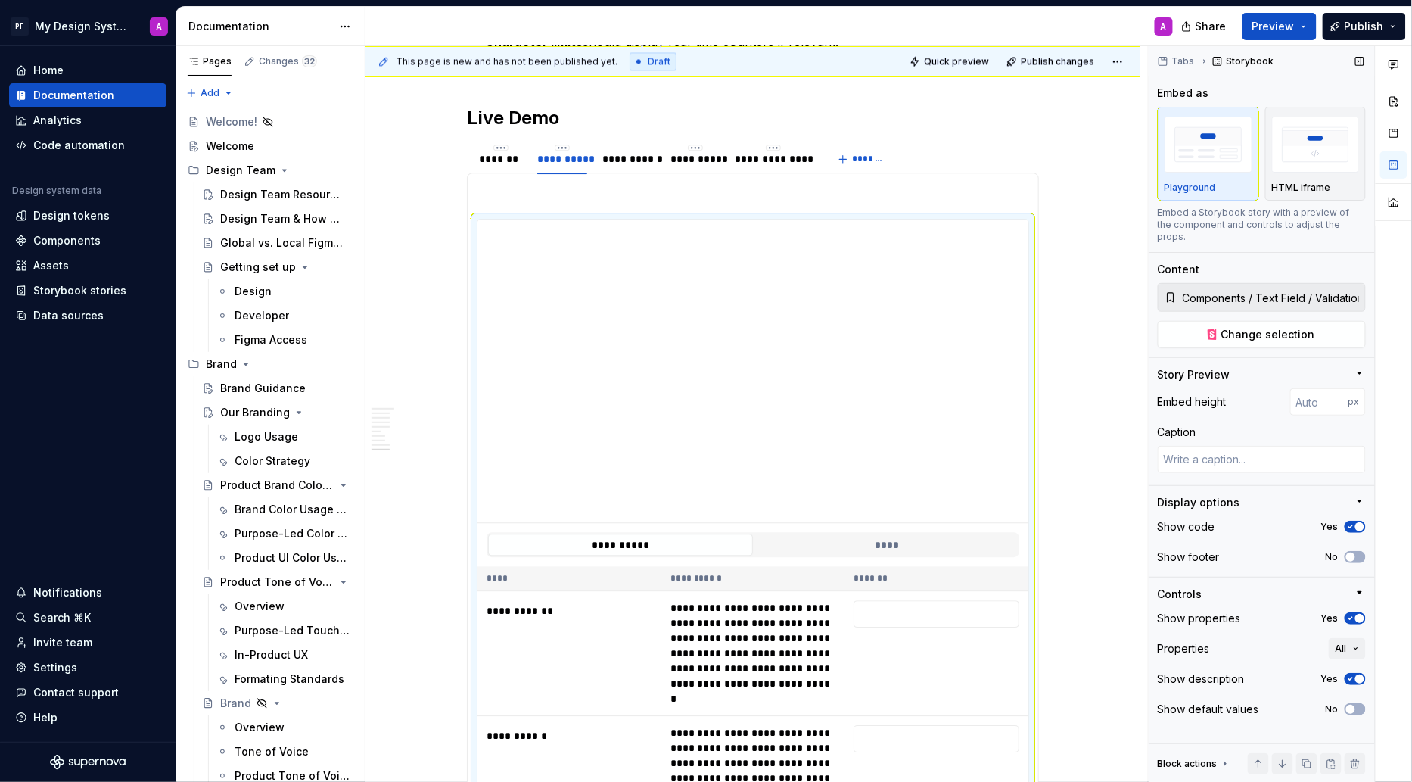
click at [1349, 618] on icon "button" at bounding box center [1351, 619] width 4 height 2
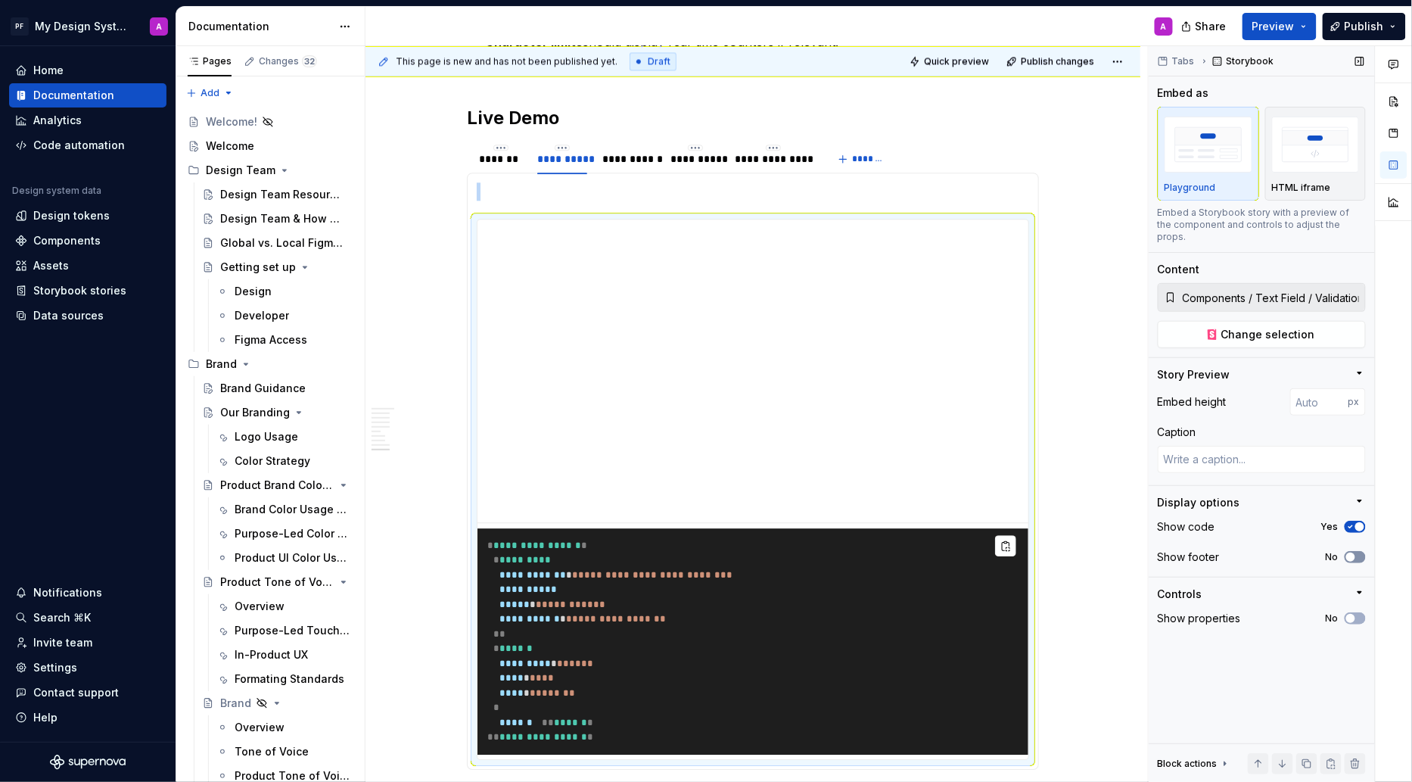
click at [1358, 551] on button "No" at bounding box center [1355, 557] width 21 height 12
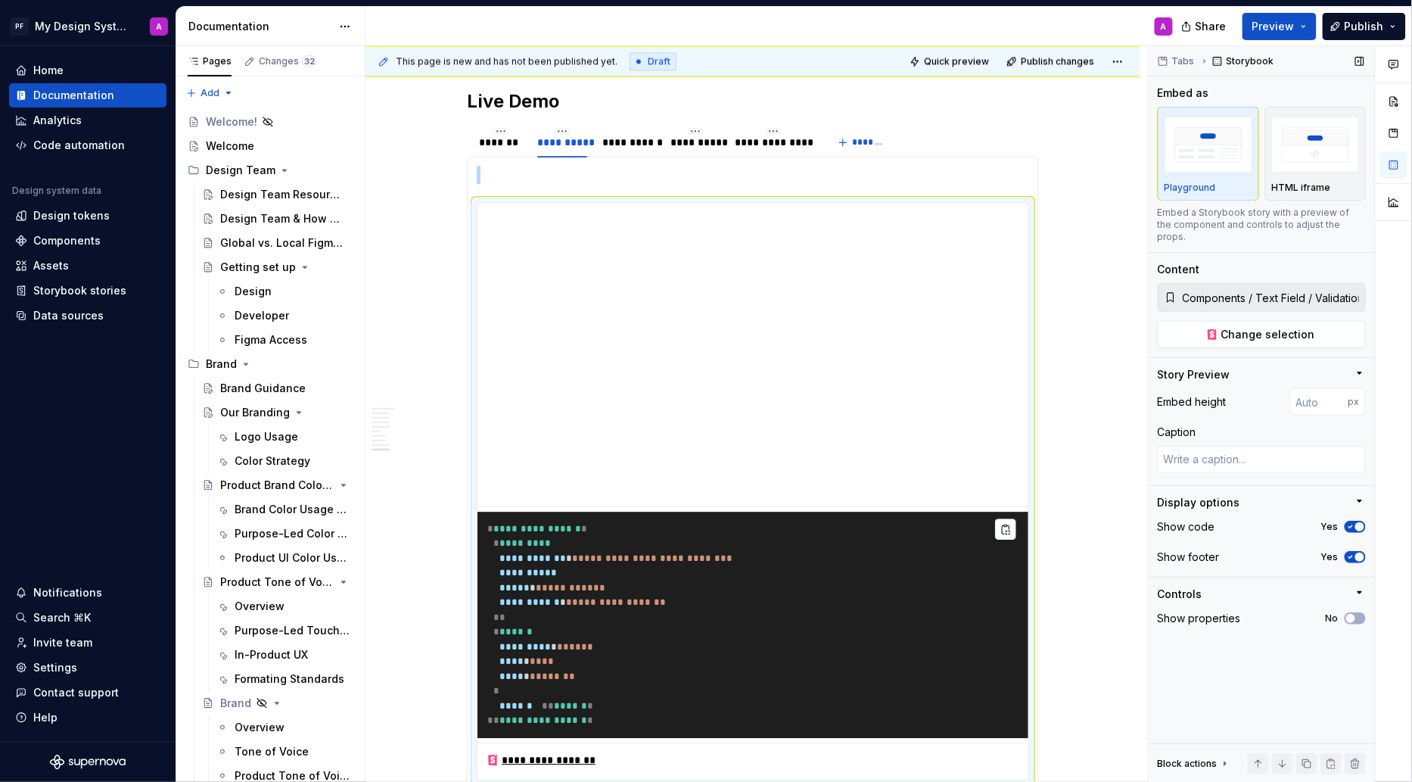
click at [1358, 522] on span "button" at bounding box center [1359, 526] width 9 height 9
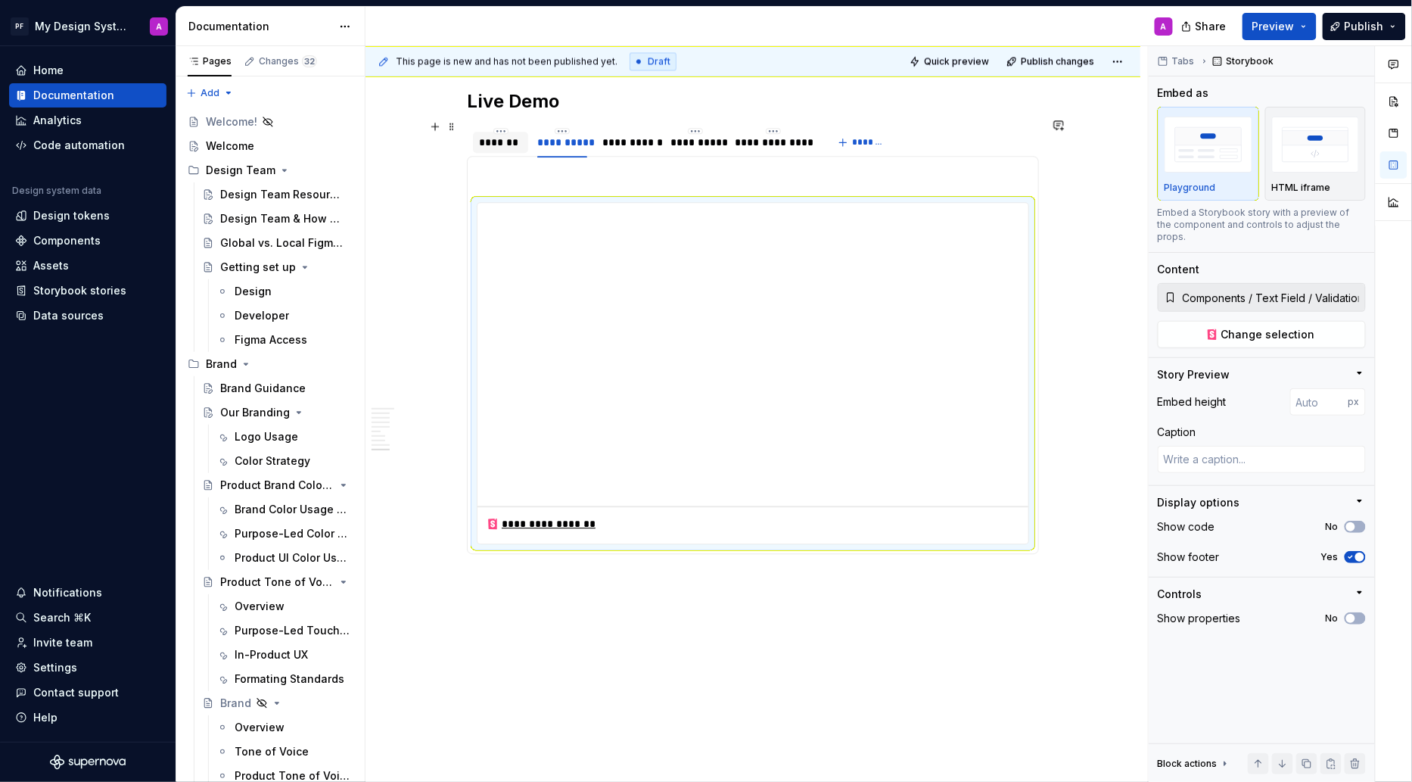
click at [512, 135] on div "*******" at bounding box center [500, 142] width 43 height 15
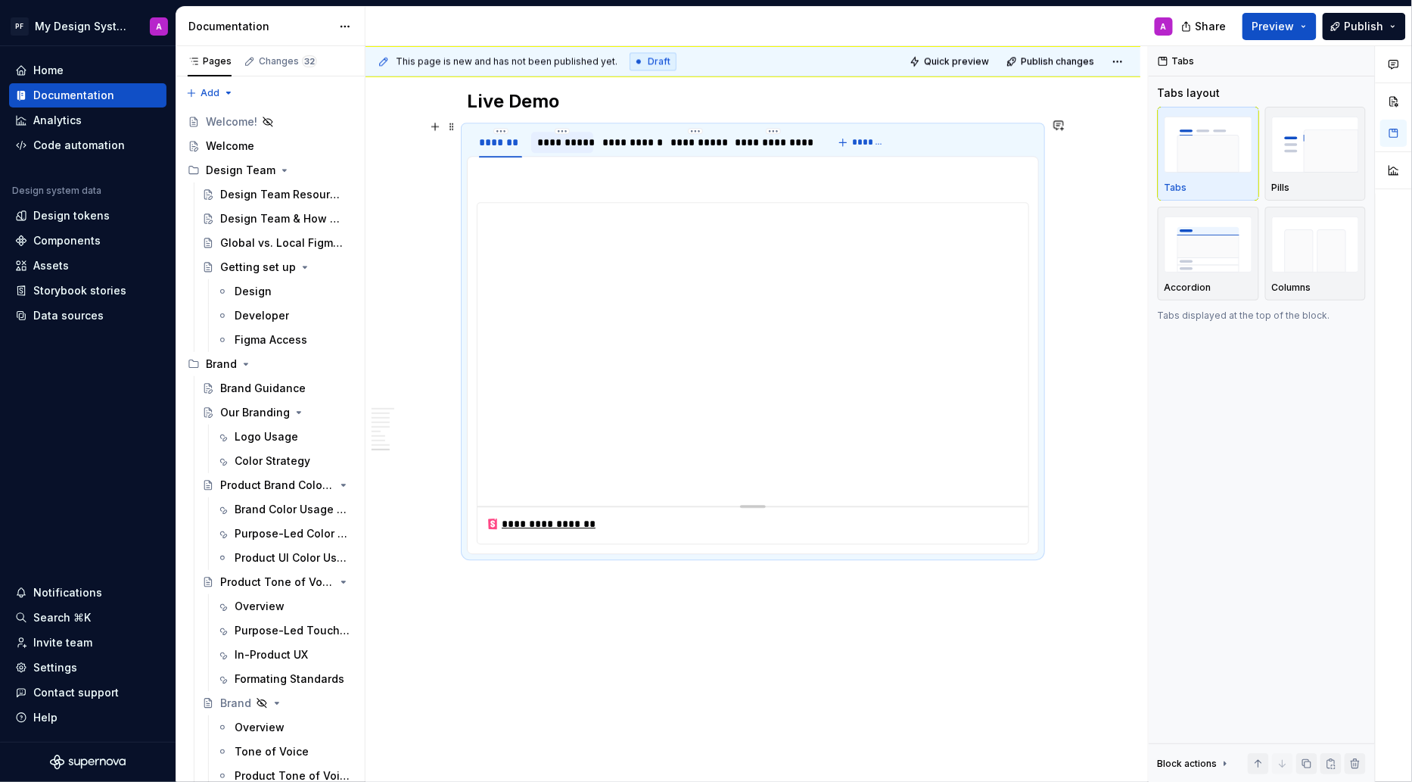
click at [561, 135] on div "**********" at bounding box center [562, 142] width 50 height 15
click at [630, 136] on div "**********" at bounding box center [629, 142] width 54 height 15
click at [692, 135] on div "**********" at bounding box center [695, 142] width 49 height 15
click at [786, 135] on div "**********" at bounding box center [773, 142] width 77 height 15
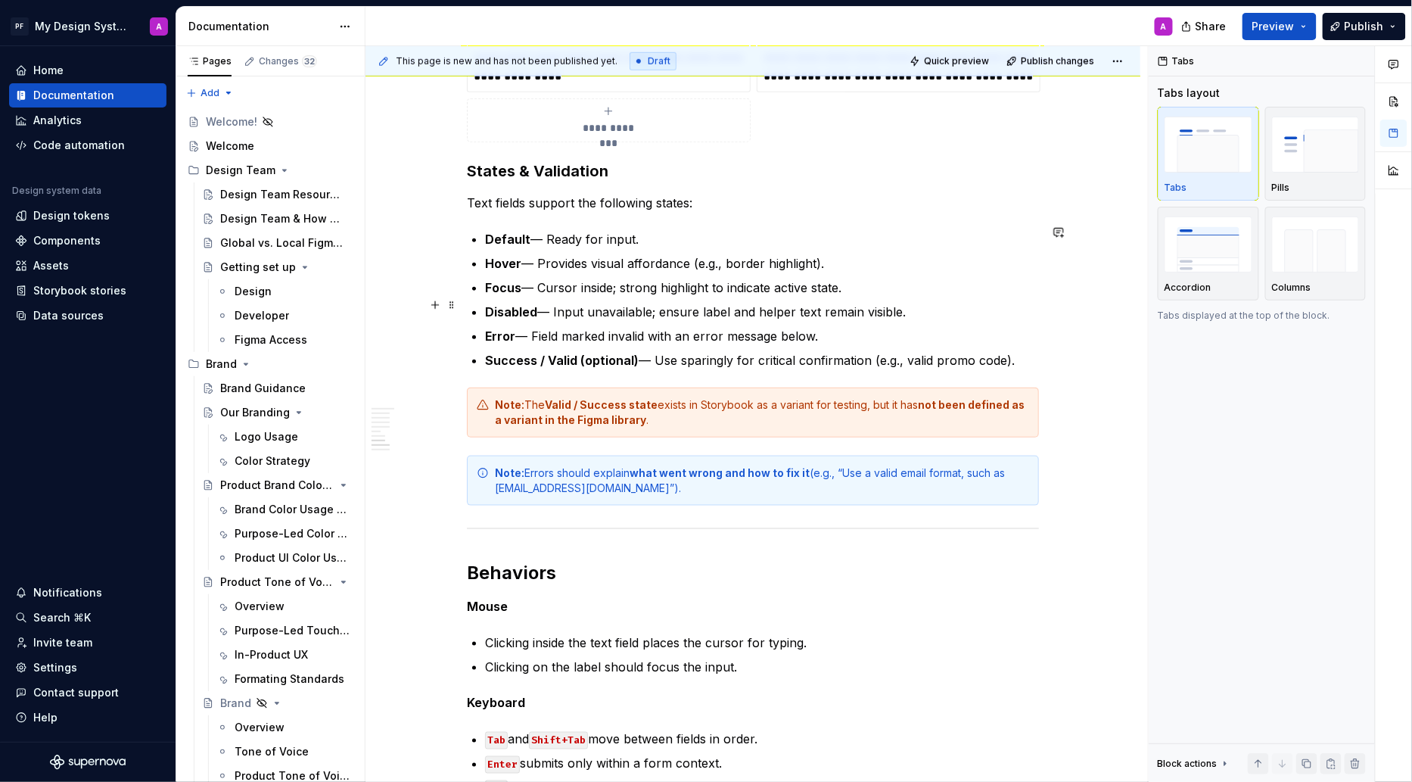
scroll to position [2482, 0]
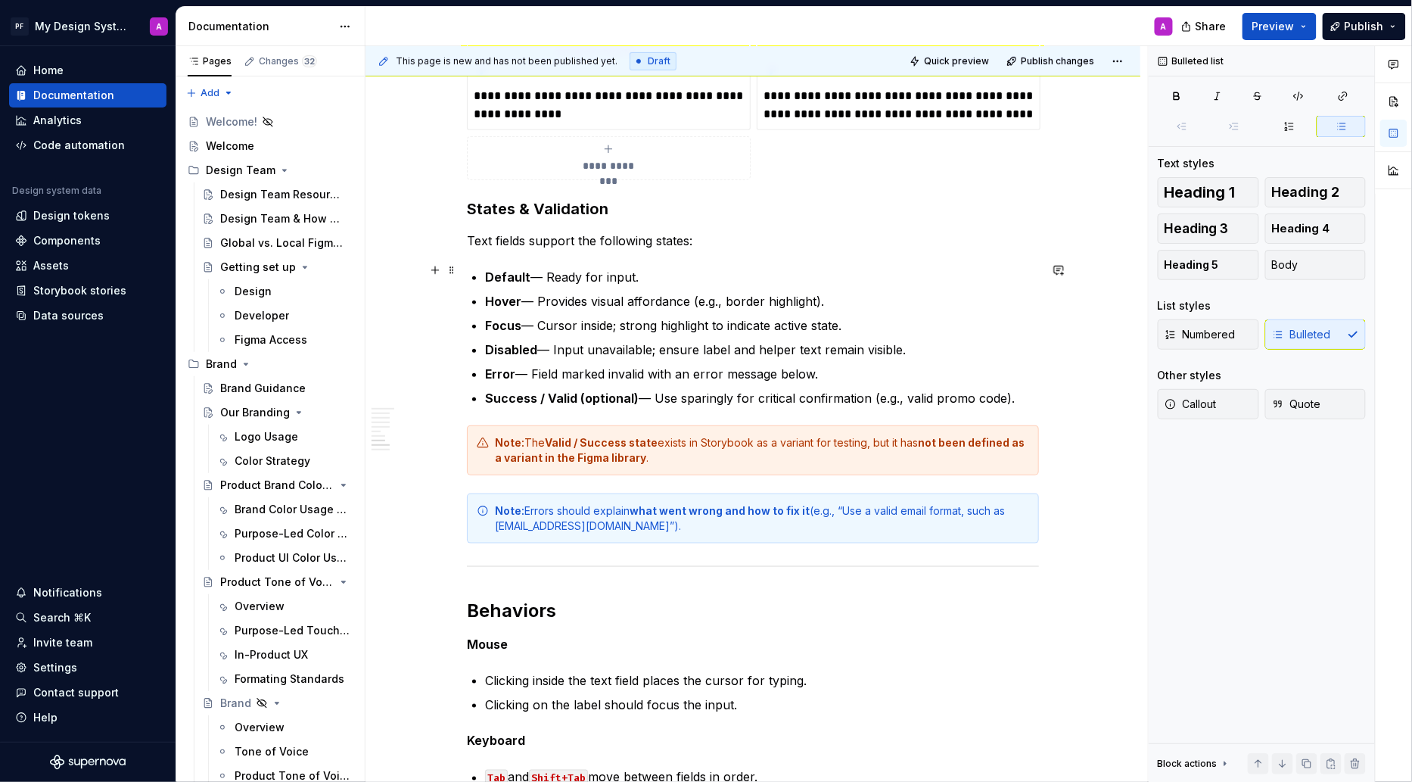
click at [550, 270] on p "Default — Ready for input." at bounding box center [762, 277] width 554 height 18
click at [543, 292] on p "Hover — Provides visual affordance (e.g., border highlight)." at bounding box center [762, 301] width 554 height 18
click at [543, 318] on p "Focus — Cursor inside; strong highlight to indicate active state." at bounding box center [762, 325] width 554 height 18
click at [559, 344] on p "Disabled — Input unavailable; ensure label and helper text remain visible." at bounding box center [762, 350] width 554 height 18
click at [537, 368] on p "Error — Field marked invalid with an error message below." at bounding box center [762, 374] width 554 height 18
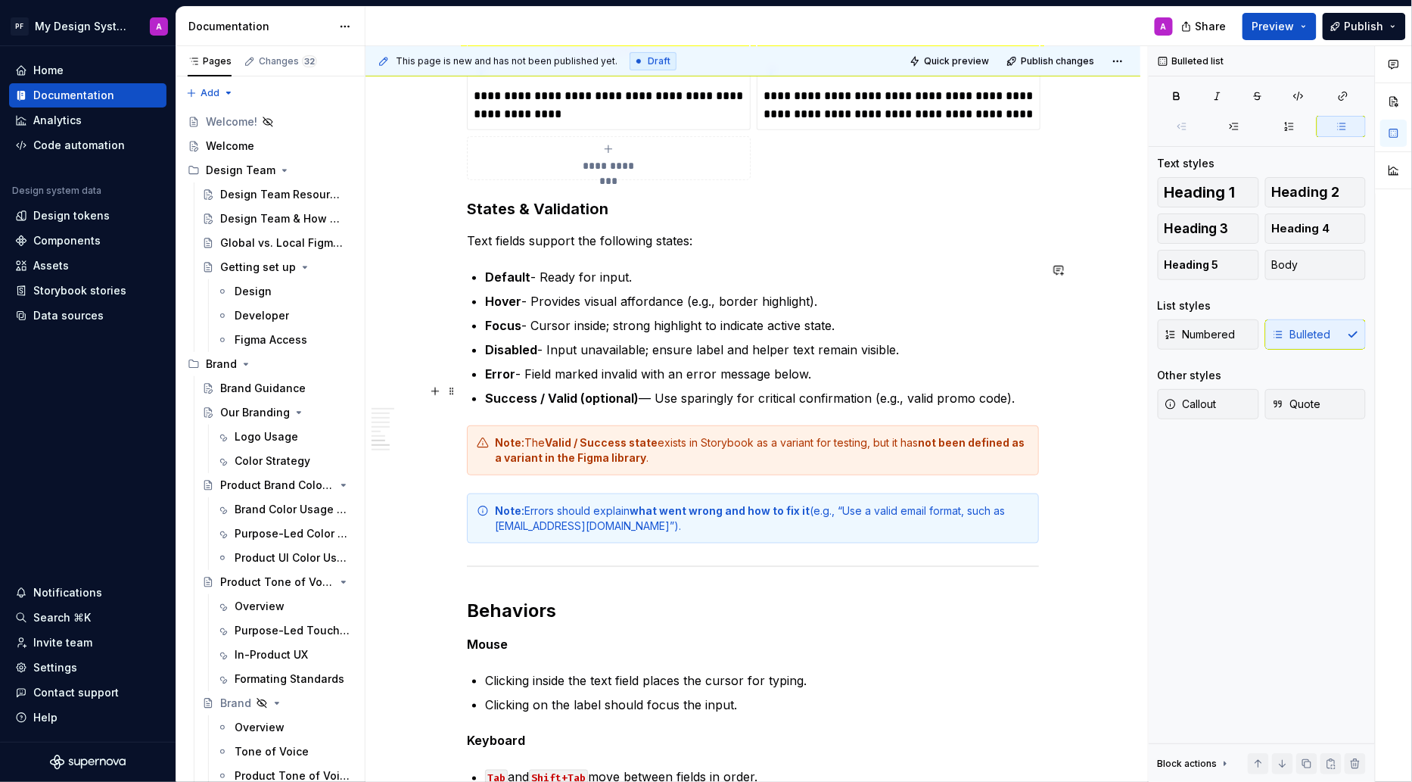
click at [655, 391] on p "Success / Valid (optional) — Use sparingly for critical confirmation (e.g., val…" at bounding box center [762, 398] width 554 height 18
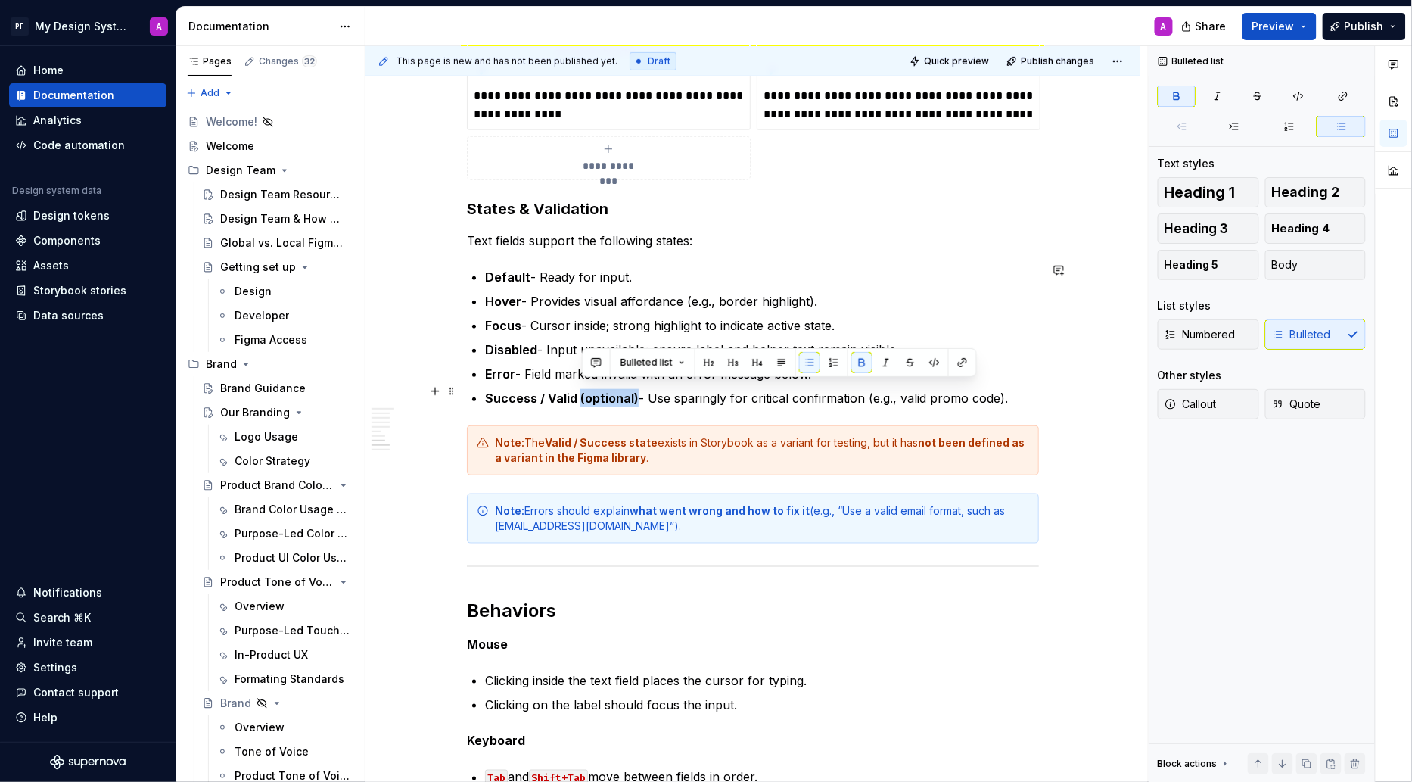
drag, startPoint x: 639, startPoint y: 391, endPoint x: 582, endPoint y: 391, distance: 56.8
click at [582, 391] on p "Success / Valid (optional) - Use sparingly for critical confirmation (e.g., val…" at bounding box center [762, 398] width 554 height 18
click at [862, 362] on button "button" at bounding box center [861, 362] width 21 height 21
click at [552, 391] on strong "Success / Valid" at bounding box center [531, 398] width 92 height 15
click at [541, 391] on strong "Success /Valid" at bounding box center [529, 398] width 89 height 15
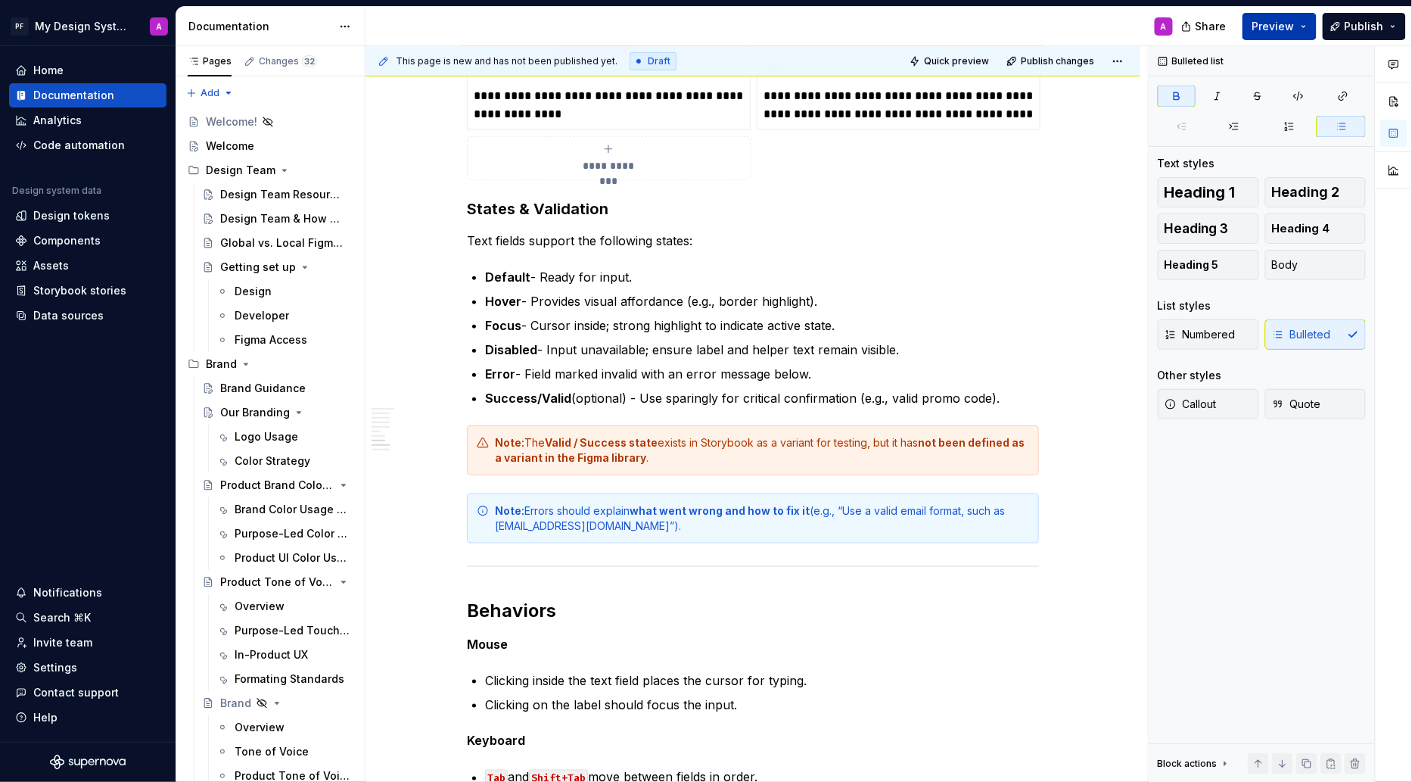
click at [1259, 30] on span "Preview" at bounding box center [1274, 26] width 42 height 15
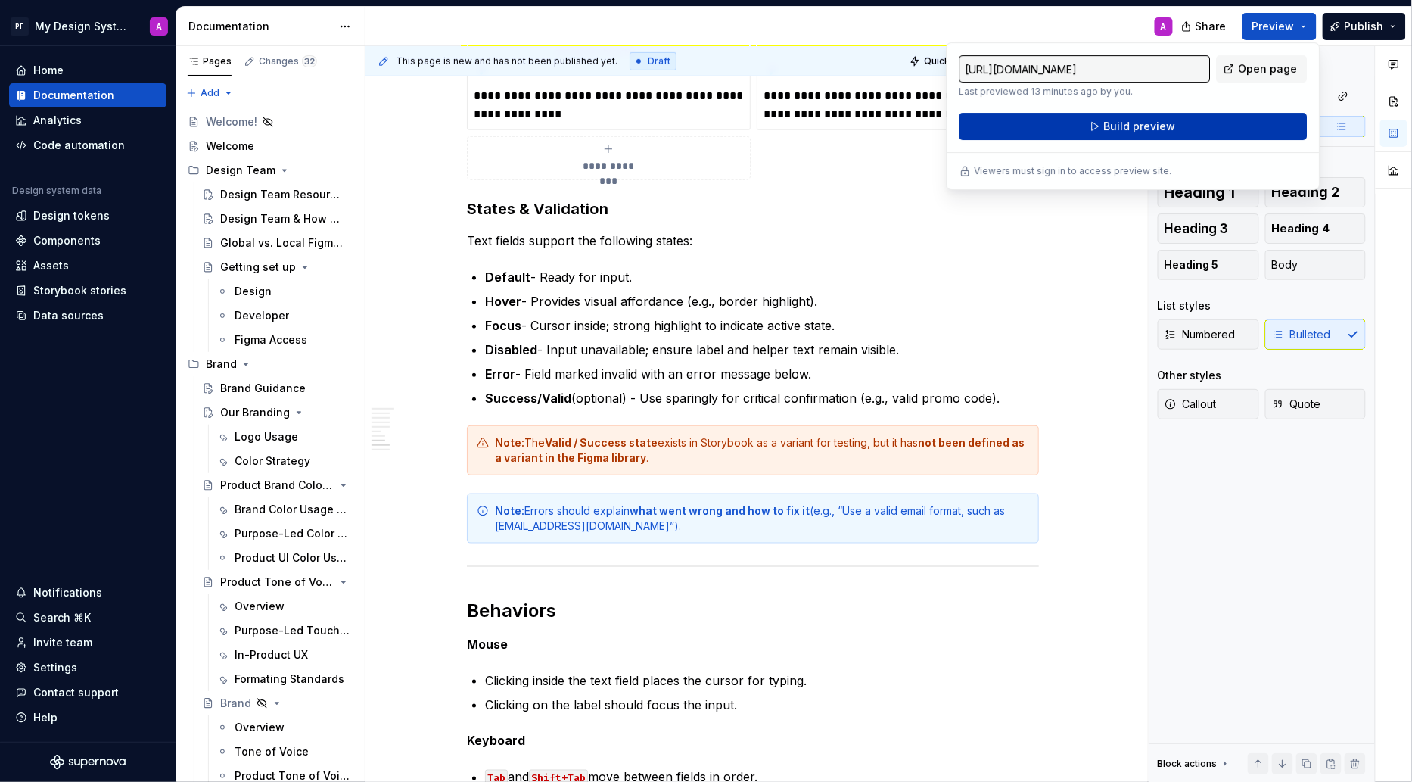
click at [1138, 125] on span "Build preview" at bounding box center [1139, 126] width 72 height 15
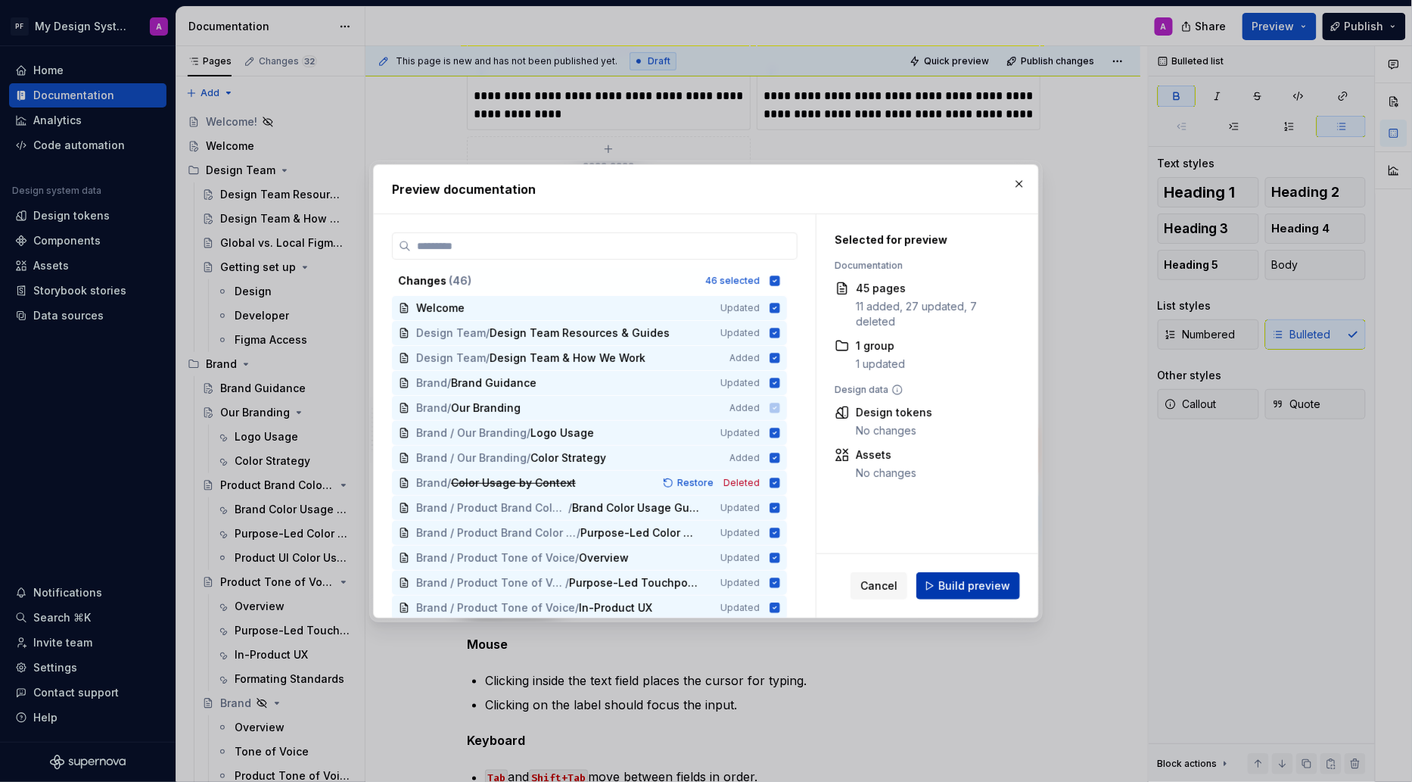
click at [979, 587] on span "Build preview" at bounding box center [974, 585] width 72 height 15
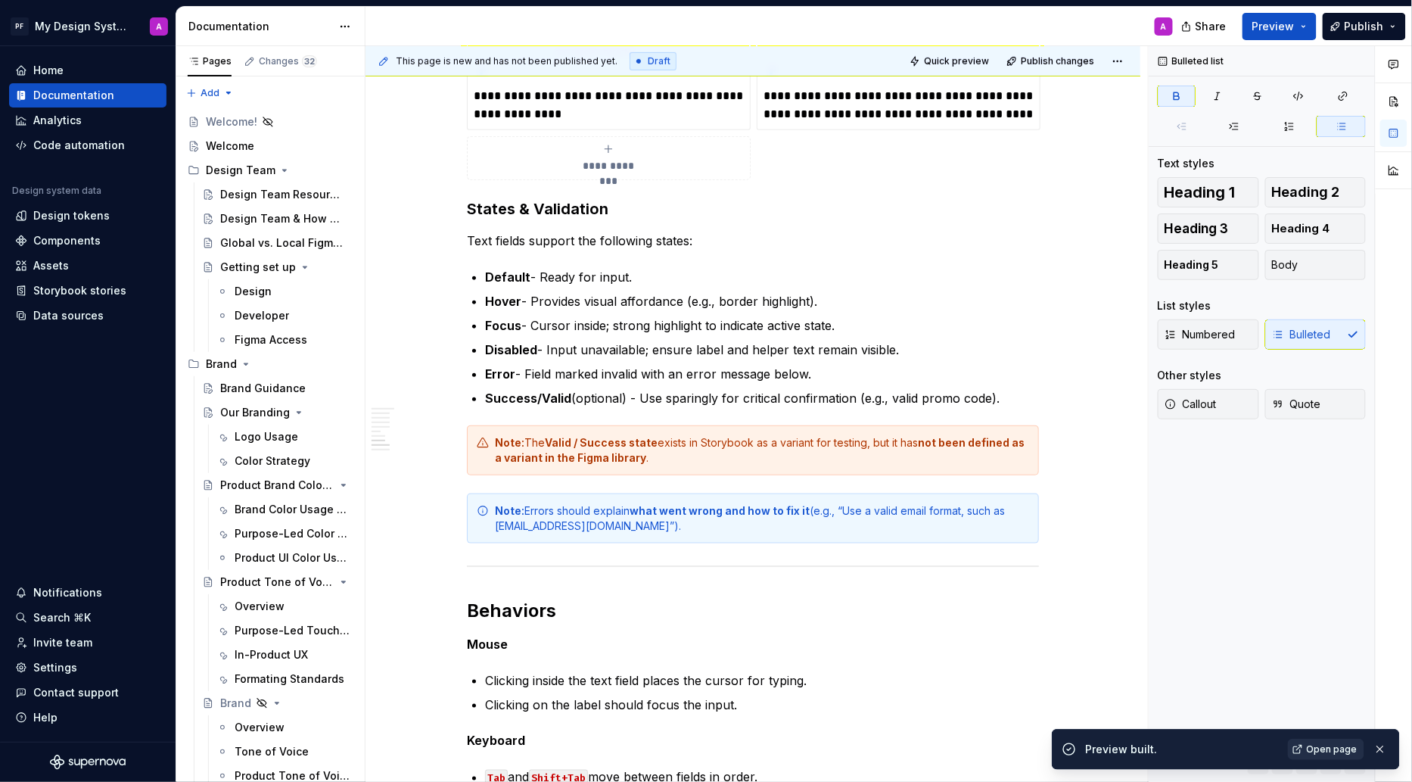
click at [1338, 749] on span "Open page" at bounding box center [1332, 749] width 51 height 12
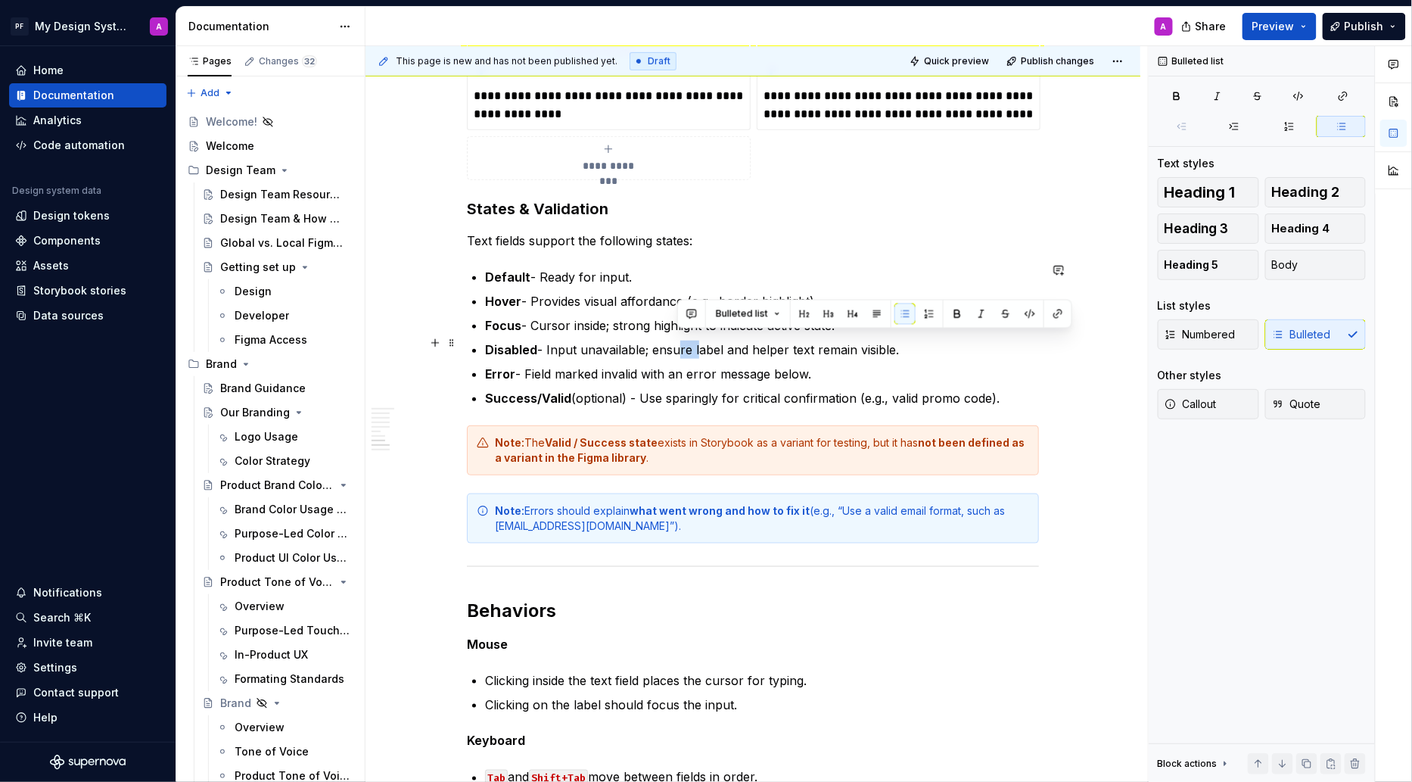
drag, startPoint x: 698, startPoint y: 344, endPoint x: 674, endPoint y: 343, distance: 23.5
click at [674, 344] on p "Disabled - Input unavailable; ensure label and helper text remain visible." at bounding box center [762, 350] width 554 height 18
click at [1020, 389] on p "Success/Valid (optional) - Use sparingly for critical confirmation (e.g., valid…" at bounding box center [762, 398] width 554 height 18
click at [991, 391] on p "Success/Valid (optional) - Use sparingly for critical confirmation (e.g., valid…" at bounding box center [762, 398] width 554 height 18
click at [1027, 390] on p "Success/Valid (optional) - Use sparingly for critical confirmation (e.g., valid…" at bounding box center [762, 398] width 554 height 18
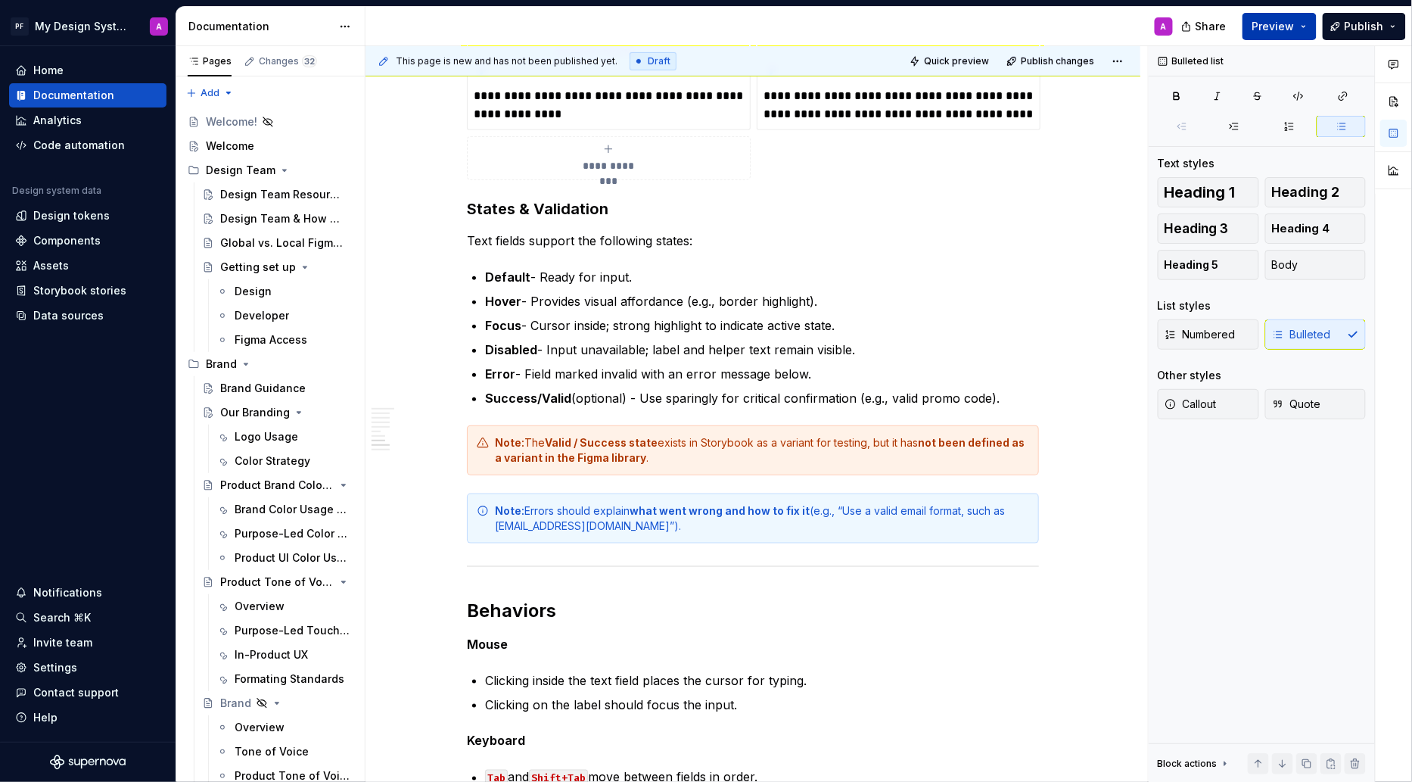
click at [1283, 17] on button "Preview" at bounding box center [1280, 26] width 74 height 27
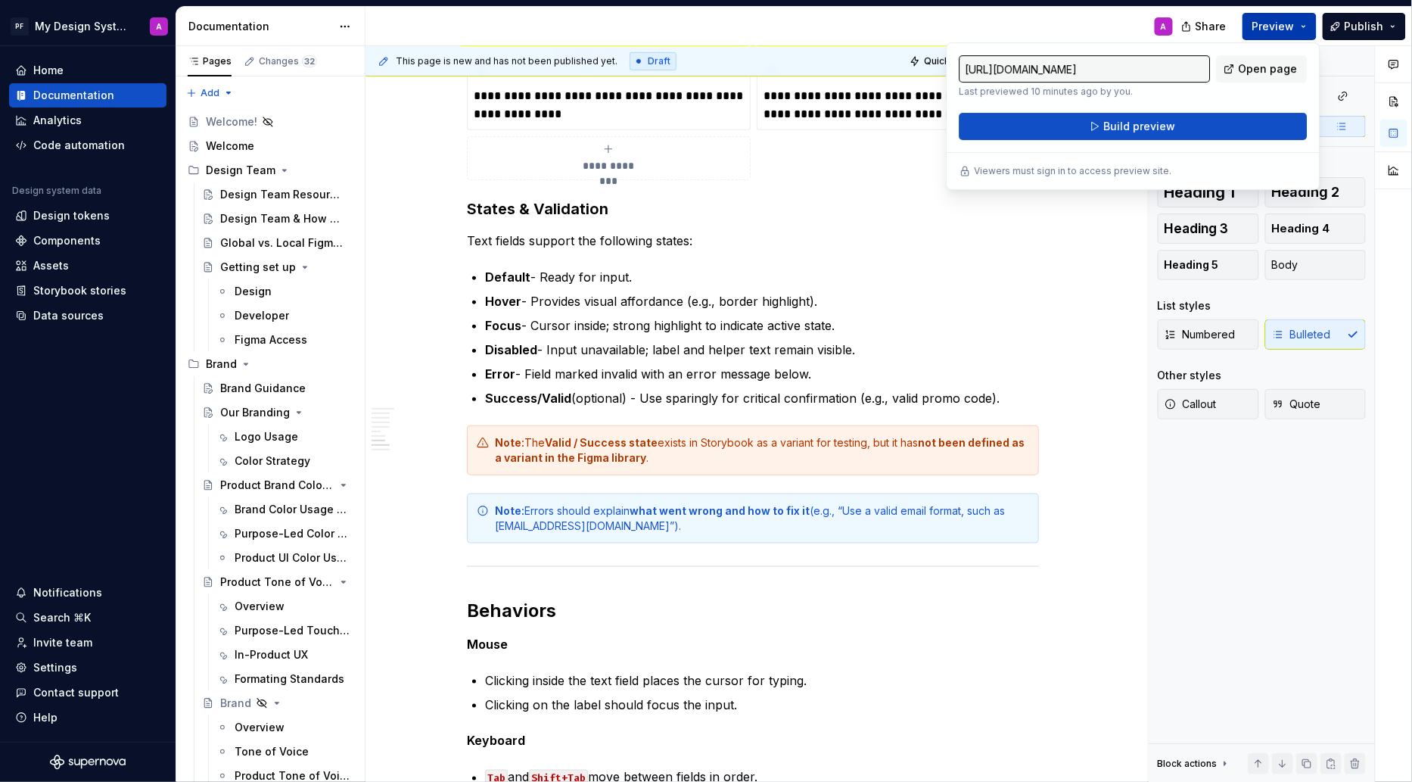
click at [1260, 68] on span "Open page" at bounding box center [1268, 68] width 59 height 15
type textarea "*"
